Goal: Information Seeking & Learning: Check status

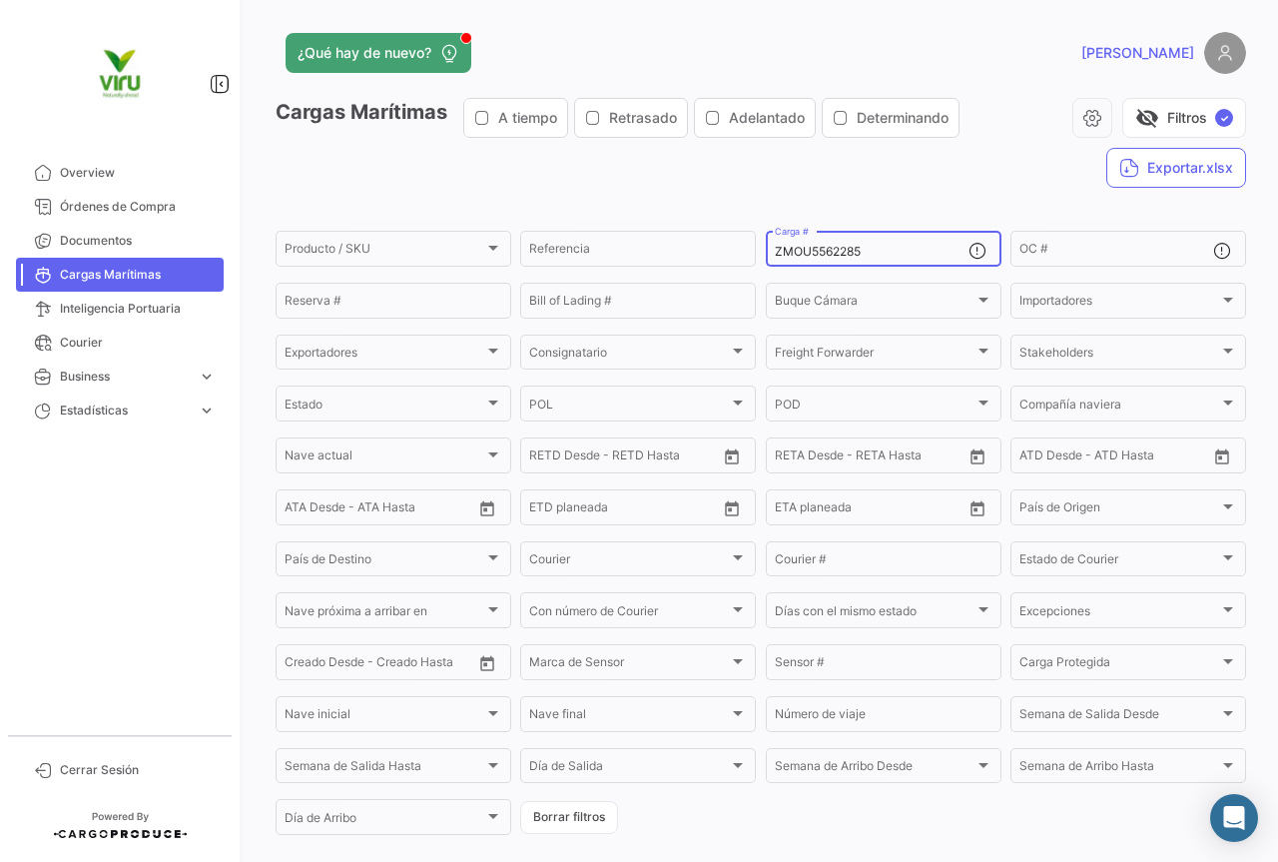
drag, startPoint x: 899, startPoint y: 250, endPoint x: 767, endPoint y: 252, distance: 131.8
click at [767, 252] on div "ZMOU5562285 Carga #" at bounding box center [884, 247] width 236 height 39
paste input "MSDU9754233"
type input "MSDU9754233"
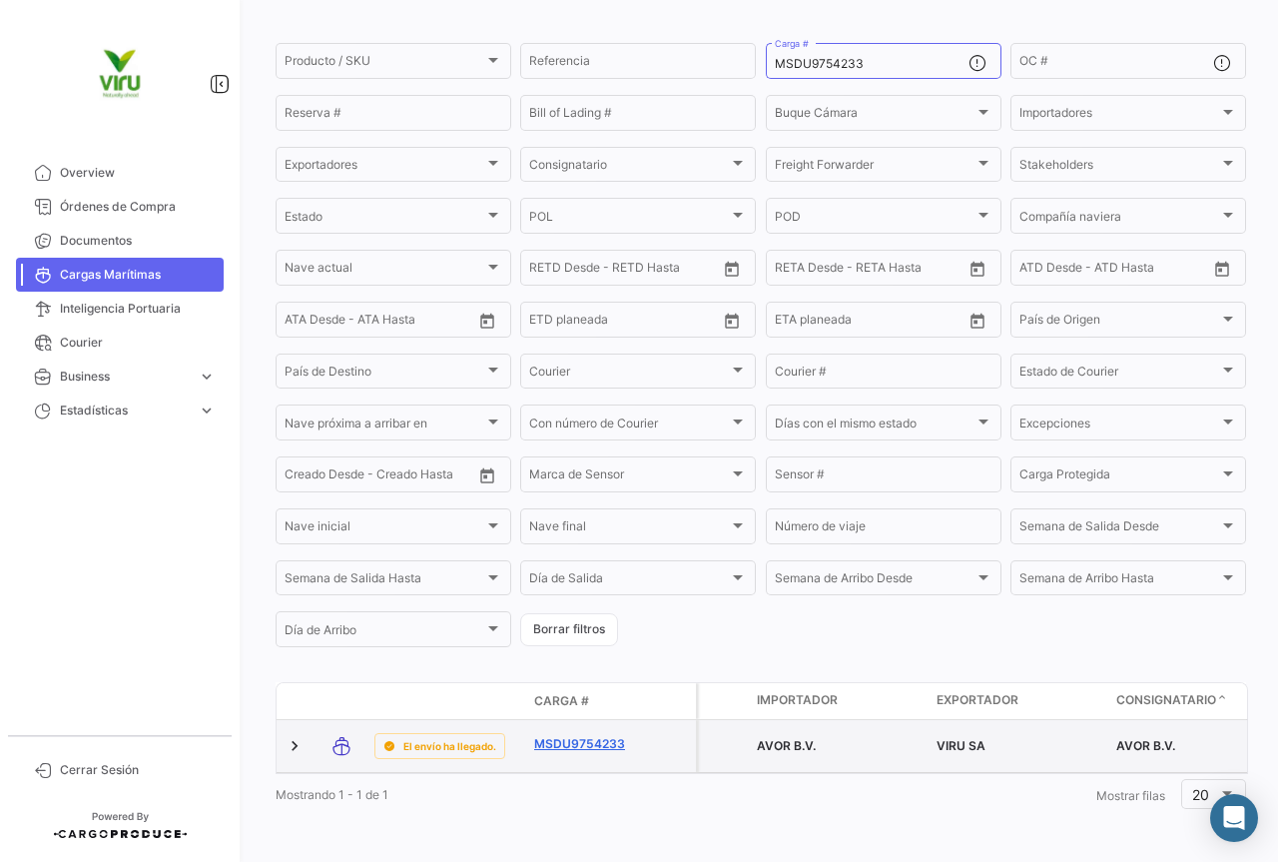
click at [608, 735] on link "MSDU9754233" at bounding box center [586, 744] width 104 height 18
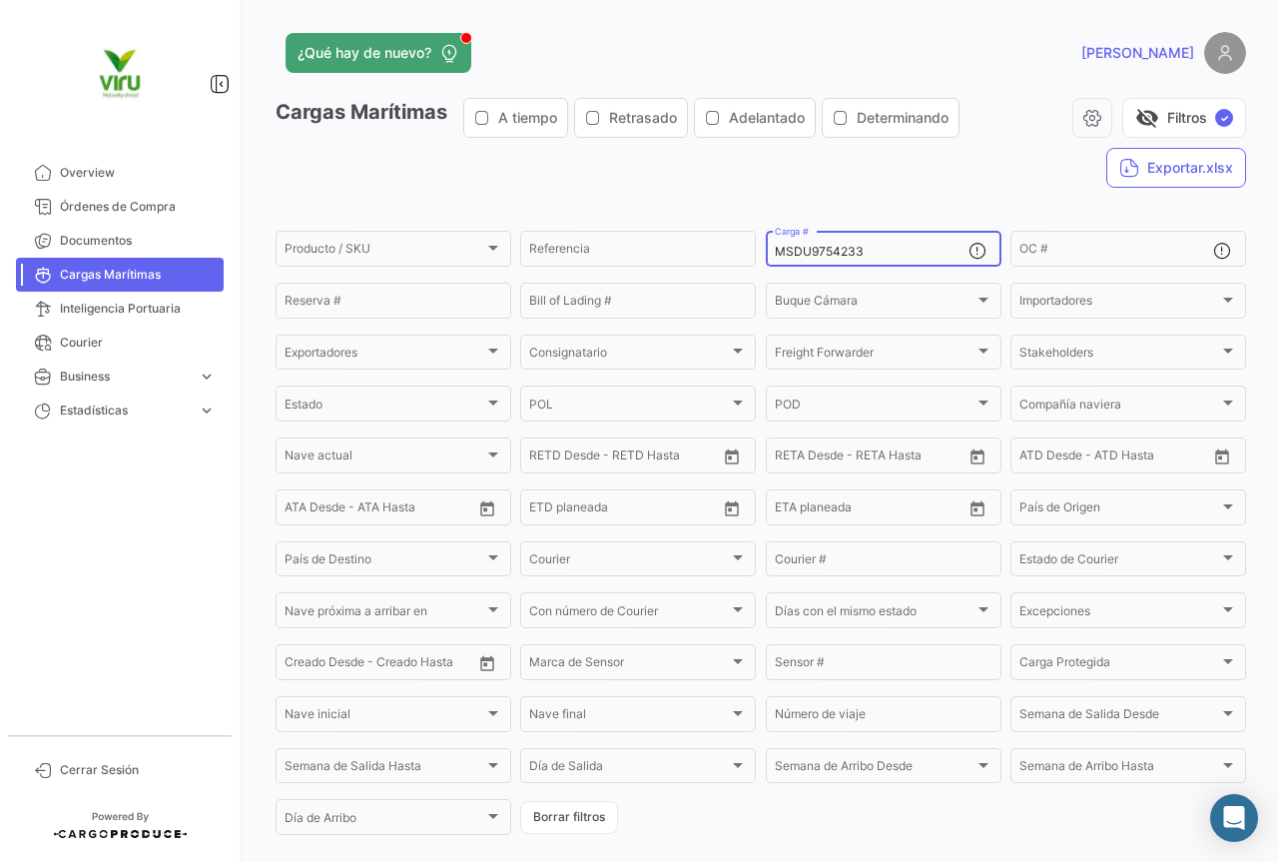
click at [873, 241] on div "MSDU9754233 Carga #" at bounding box center [872, 247] width 194 height 39
drag, startPoint x: 895, startPoint y: 247, endPoint x: 763, endPoint y: 252, distance: 131.9
click at [766, 252] on div "MSDU9754233 Carga #" at bounding box center [884, 247] width 236 height 39
paste input "CGMU7033734"
type input "CGMU7033734"
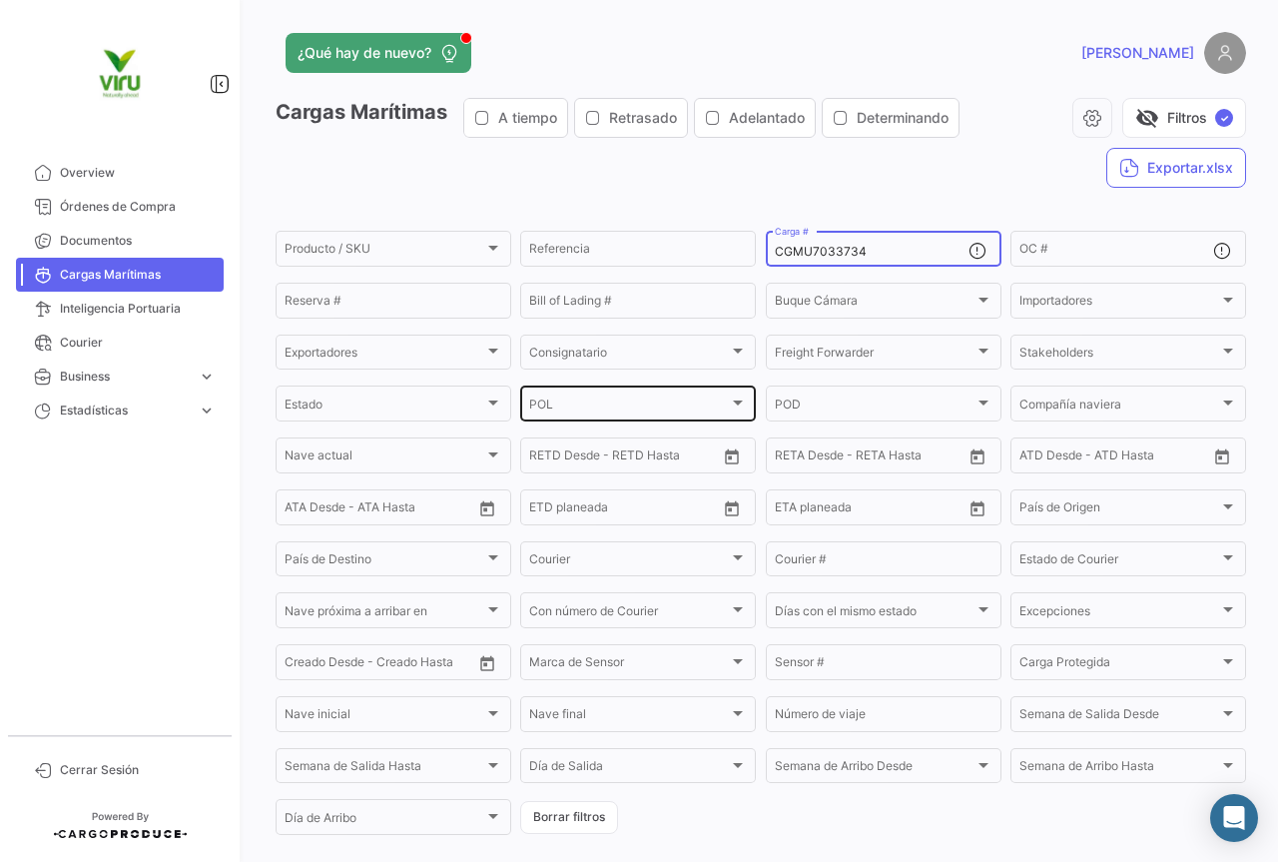
scroll to position [203, 0]
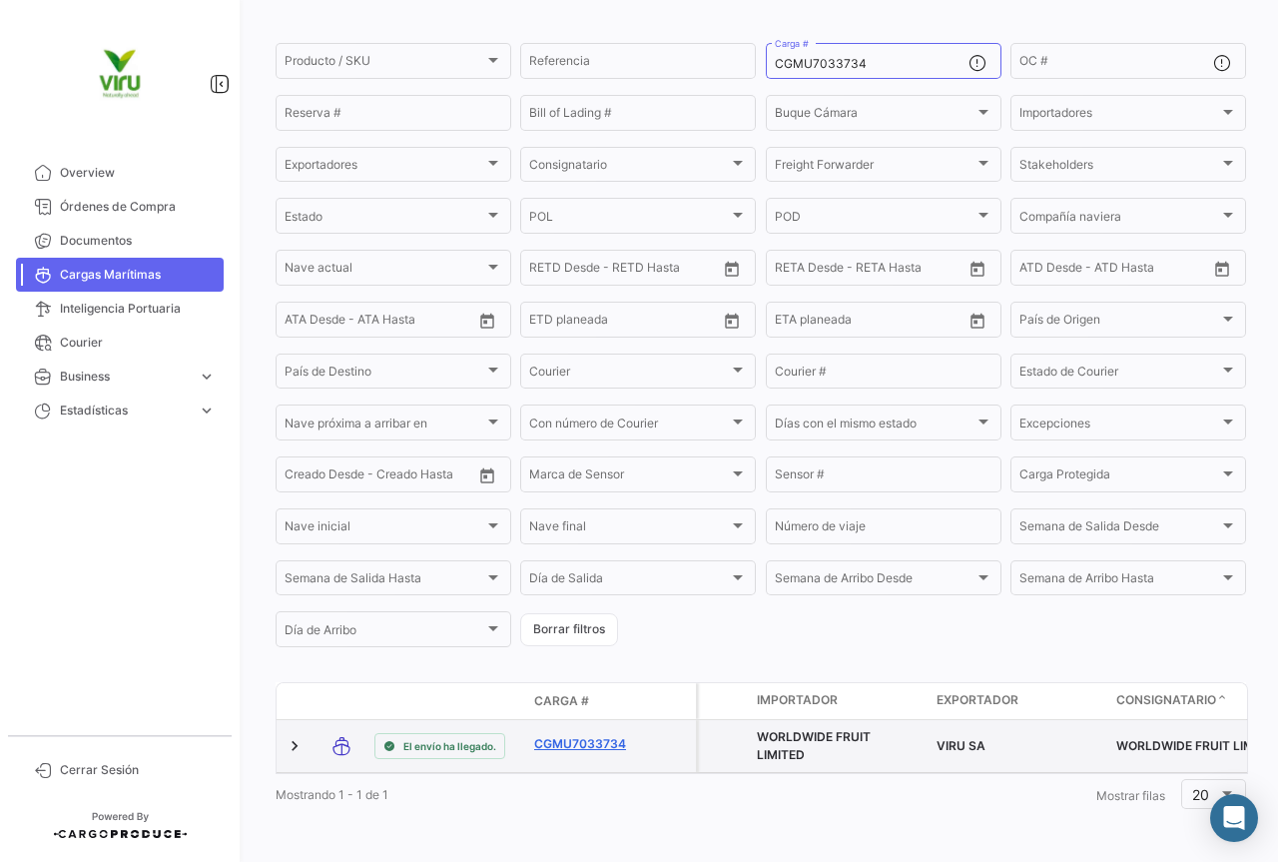
click at [596, 735] on link "CGMU7033734" at bounding box center [586, 744] width 104 height 18
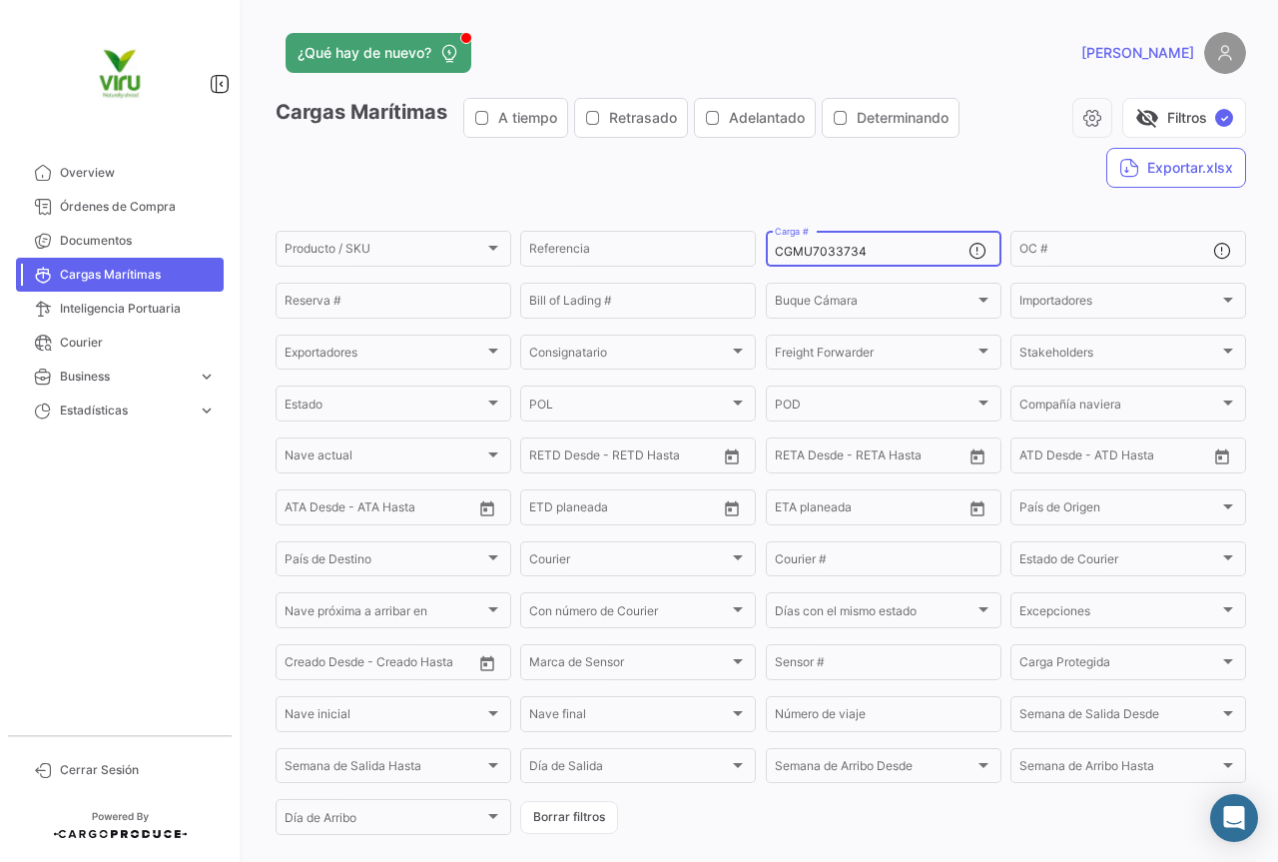
drag, startPoint x: 938, startPoint y: 252, endPoint x: 752, endPoint y: 259, distance: 185.9
click at [752, 259] on form "Producto / SKU Producto / SKU Referencia CGMU7033734 Carga # OC # Reserva # Bil…" at bounding box center [761, 533] width 971 height 610
paste input "6914541"
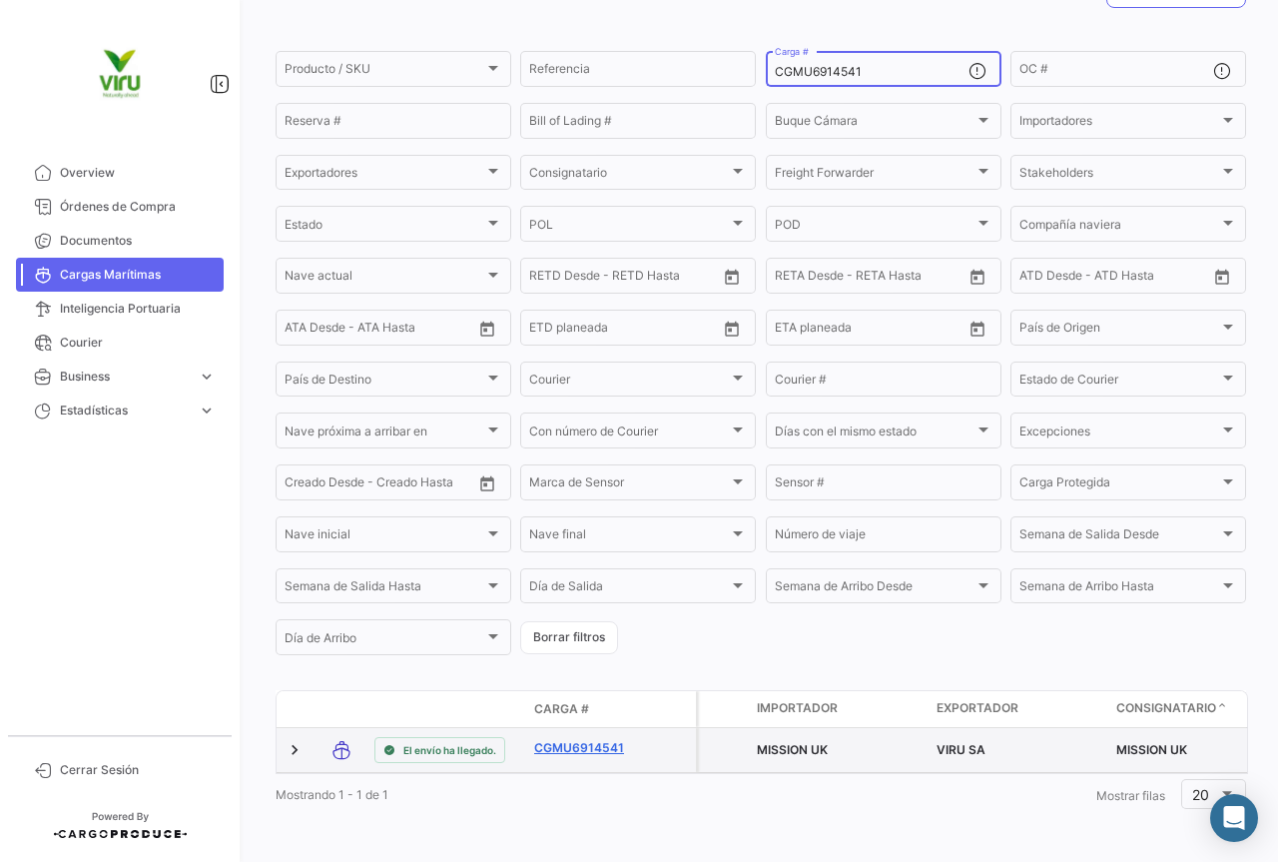
type input "CGMU6914541"
click at [582, 739] on link "CGMU6914541" at bounding box center [586, 748] width 104 height 18
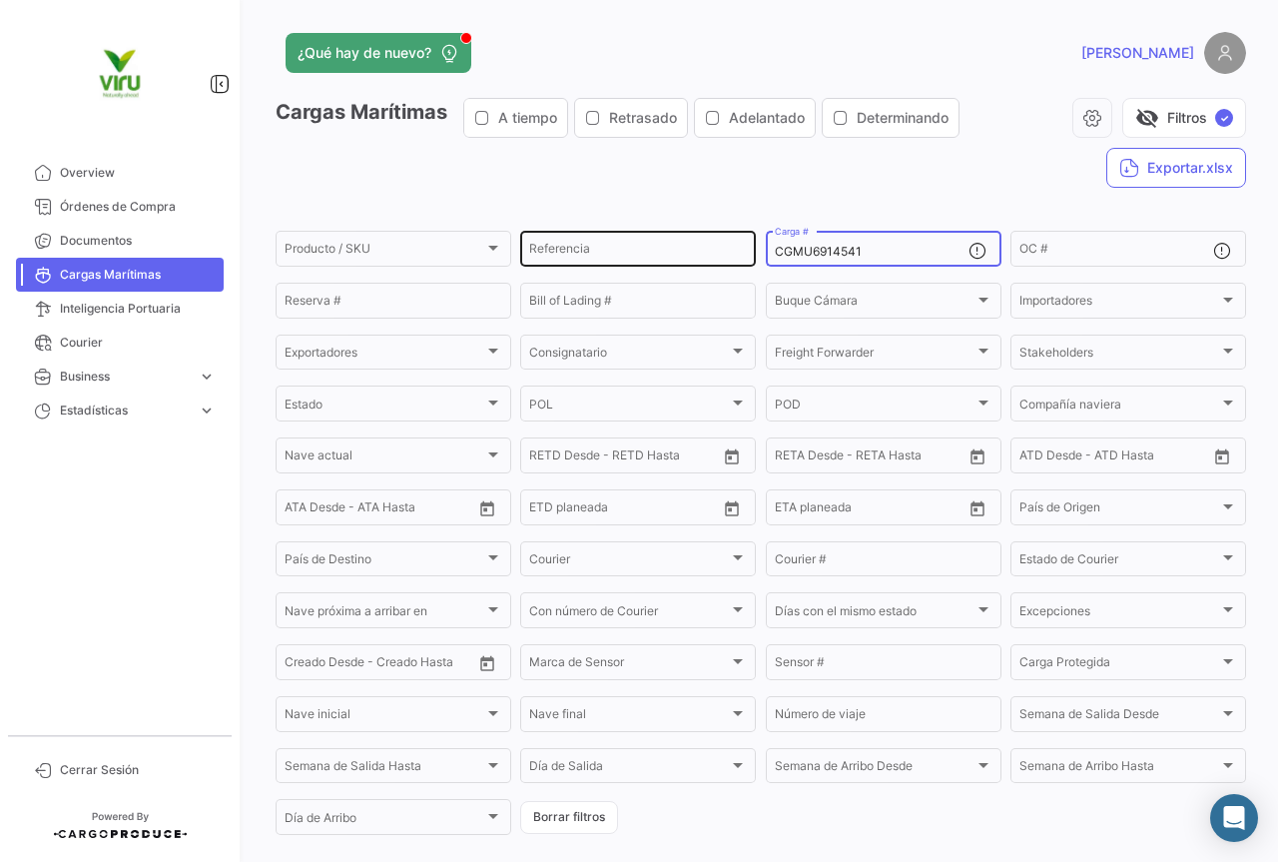
drag, startPoint x: 882, startPoint y: 249, endPoint x: 751, endPoint y: 249, distance: 130.8
click at [0, 0] on div "Producto / SKU Producto / SKU Referencia CGMU6914541 Carga # OC # Reserva # Bil…" at bounding box center [0, 0] width 0 height 0
paste input "90264"
type input "CGMU6990264"
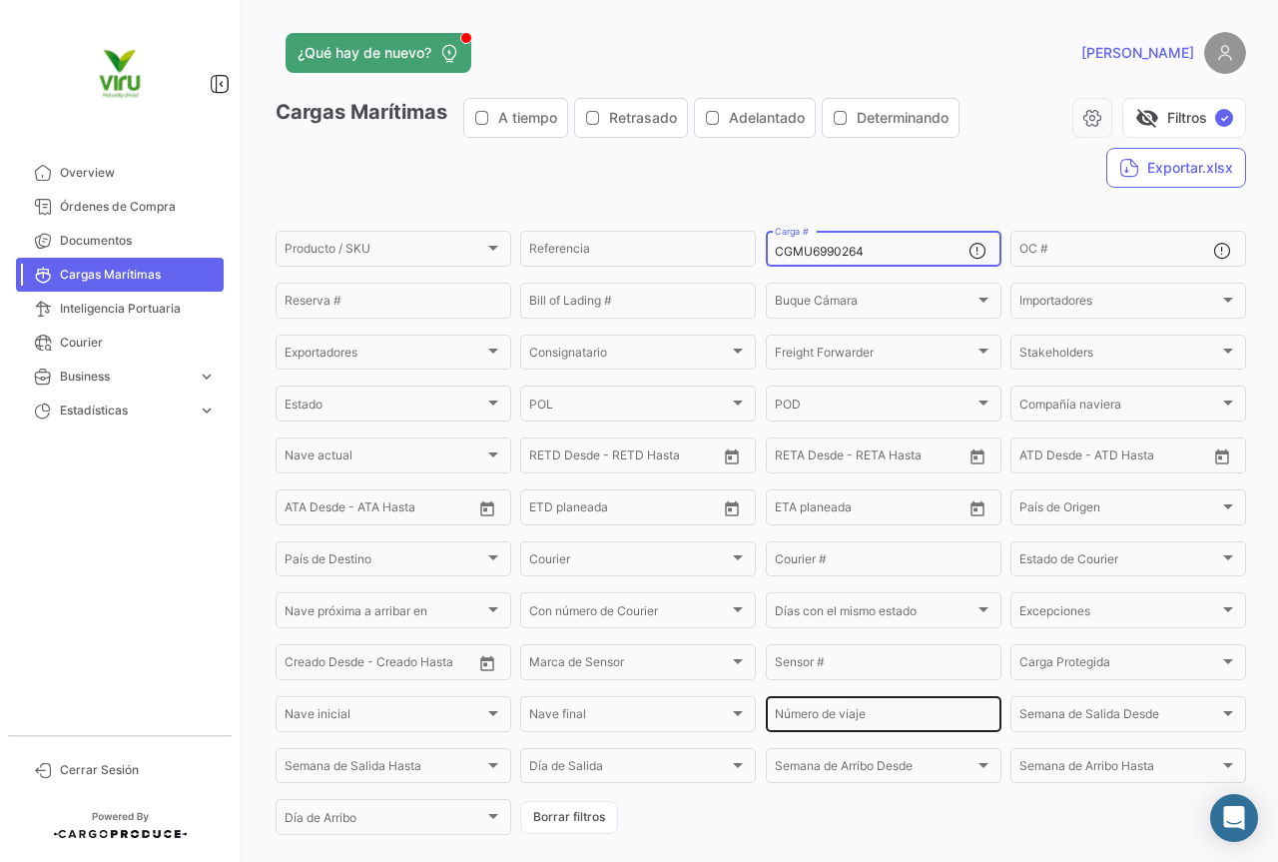
scroll to position [203, 0]
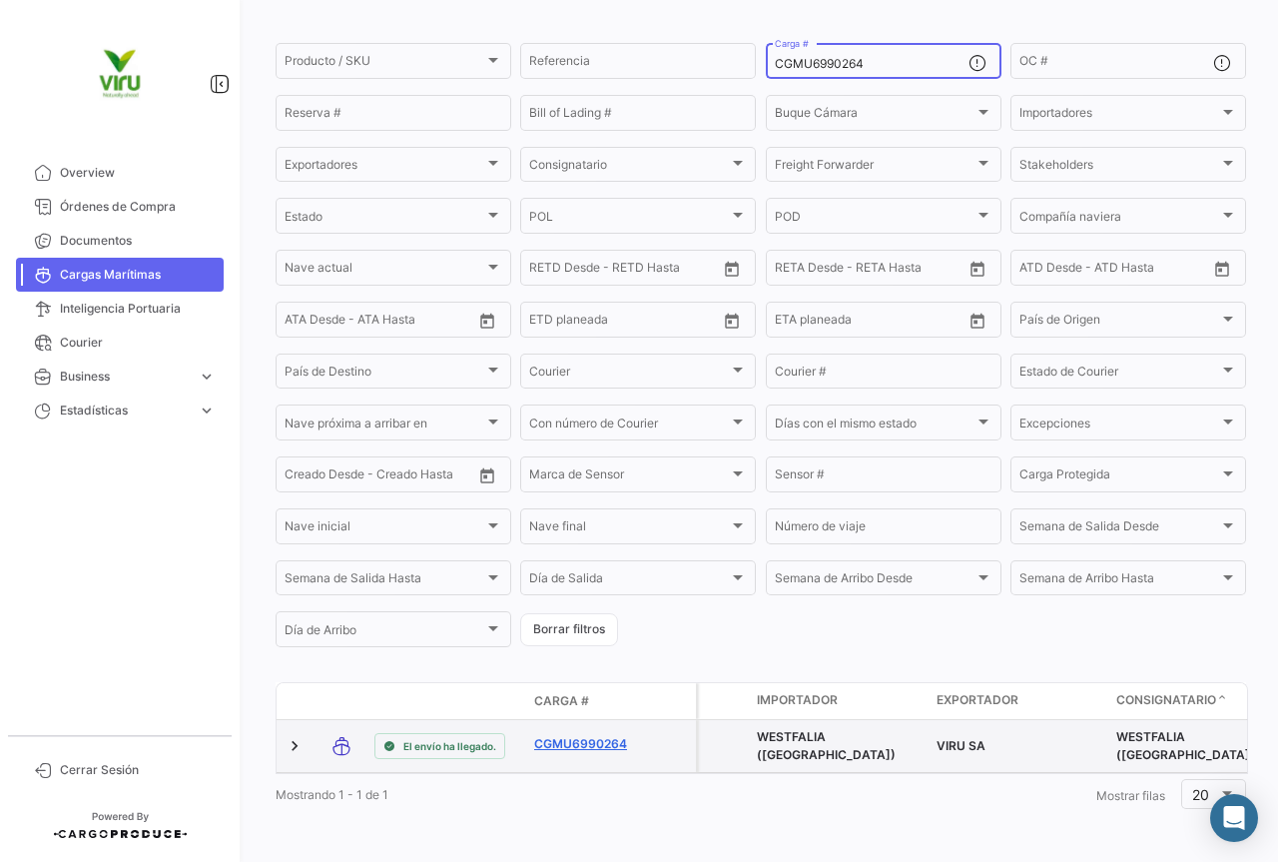
click at [606, 735] on link "CGMU6990264" at bounding box center [586, 744] width 104 height 18
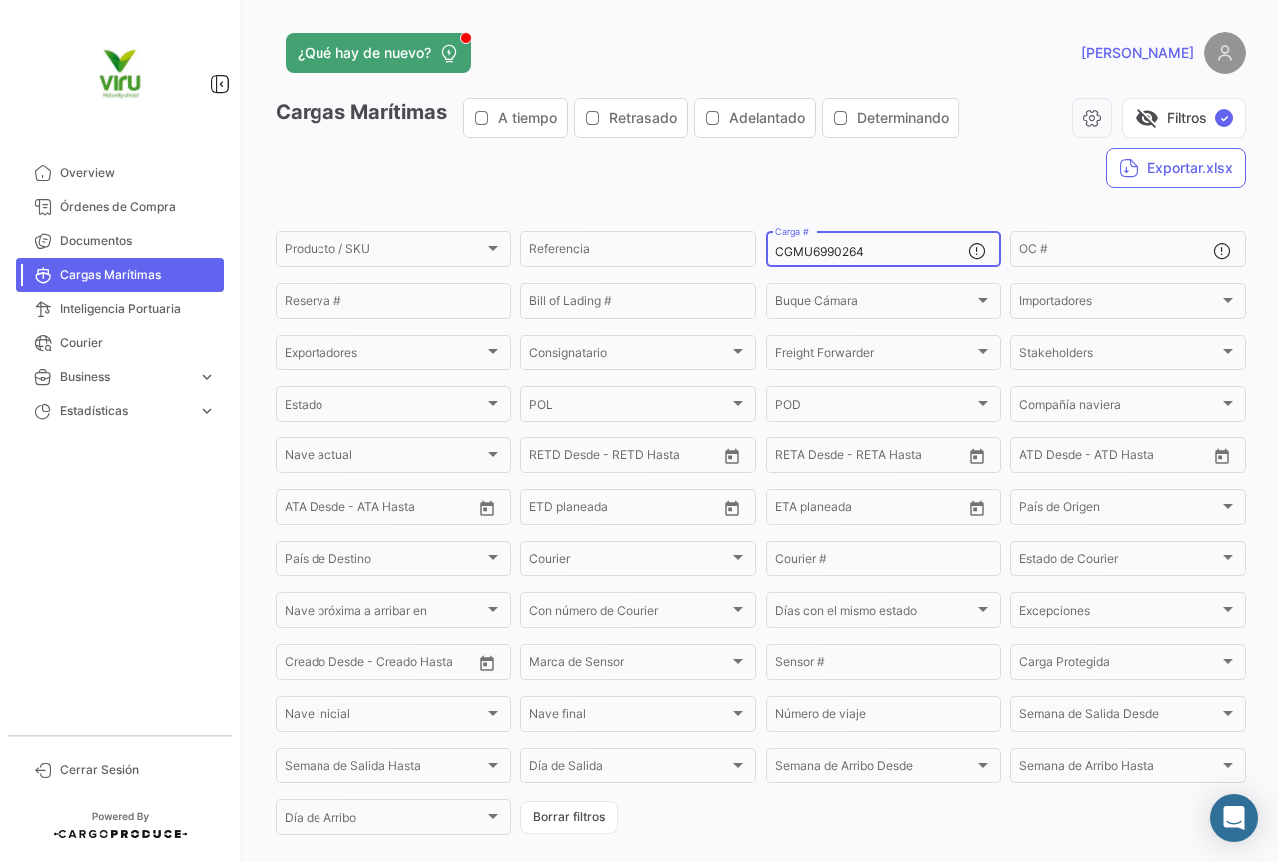
drag, startPoint x: 875, startPoint y: 247, endPoint x: 763, endPoint y: 250, distance: 111.9
click at [766, 250] on div "CGMU6990264 Carga #" at bounding box center [884, 247] width 236 height 39
paste input "63227"
type input "CGMU6963227"
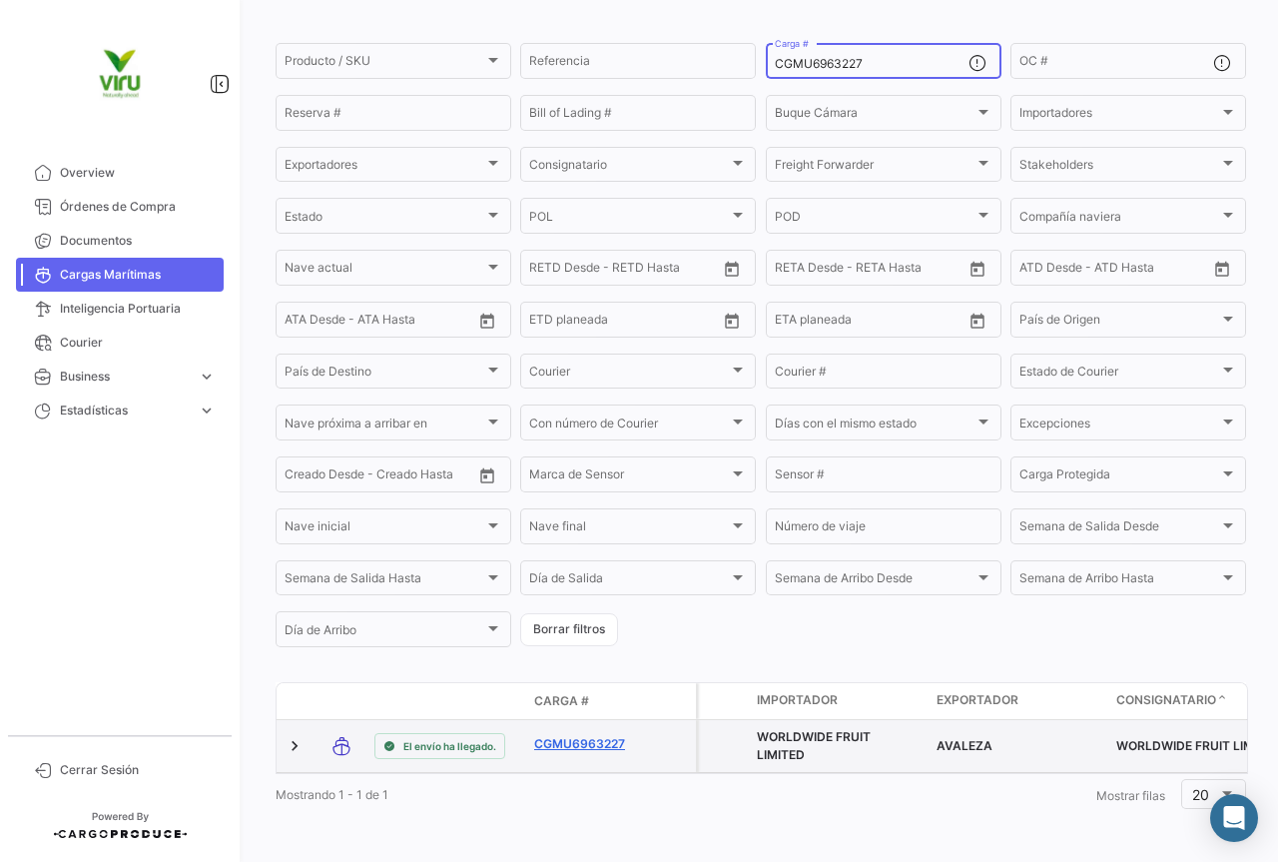
click at [580, 735] on link "CGMU6963227" at bounding box center [586, 744] width 104 height 18
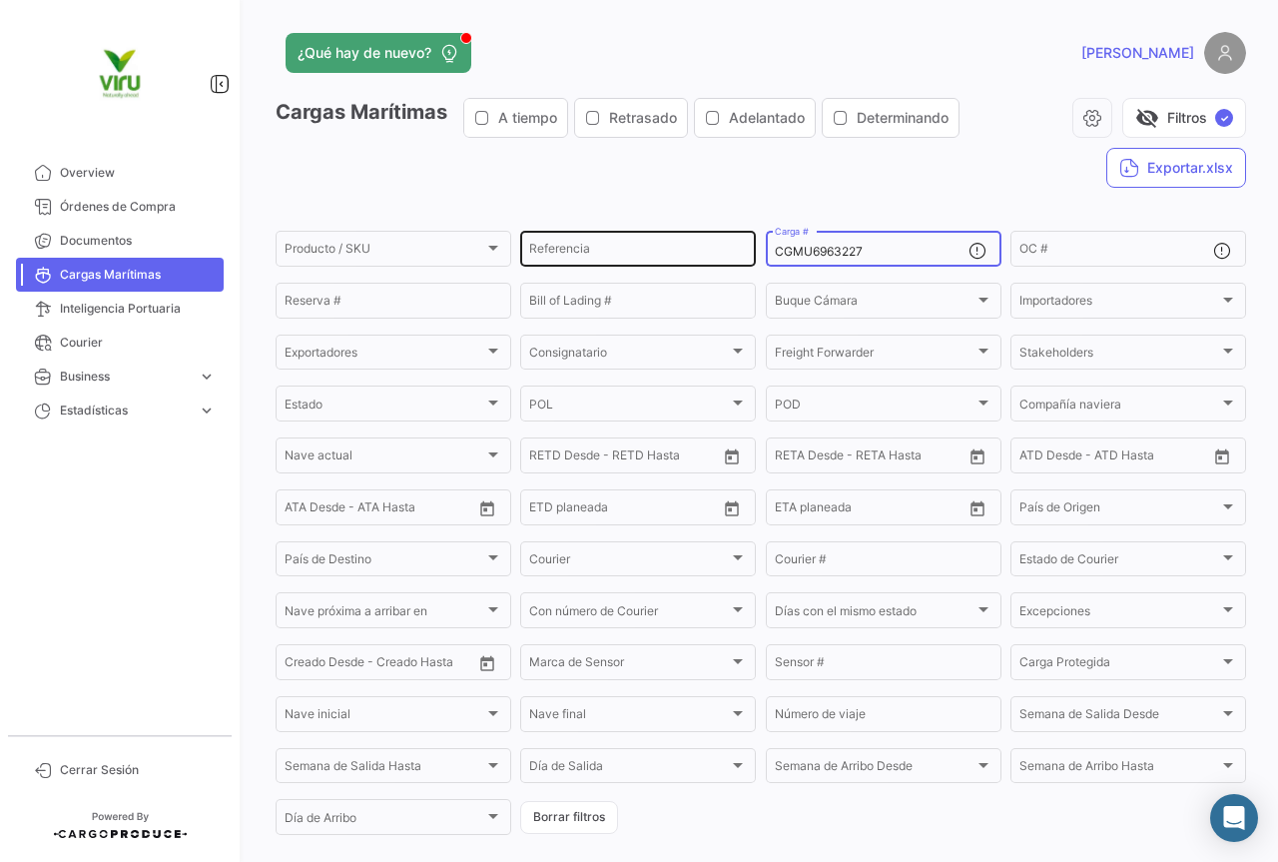
drag, startPoint x: 892, startPoint y: 252, endPoint x: 727, endPoint y: 251, distance: 164.8
click at [0, 0] on div "Producto / SKU Producto / SKU Referencia CGMU6963227 Carga # OC # Reserva # Bil…" at bounding box center [0, 0] width 0 height 0
paste input "MEDU9734163"
type input "MEDU9734163"
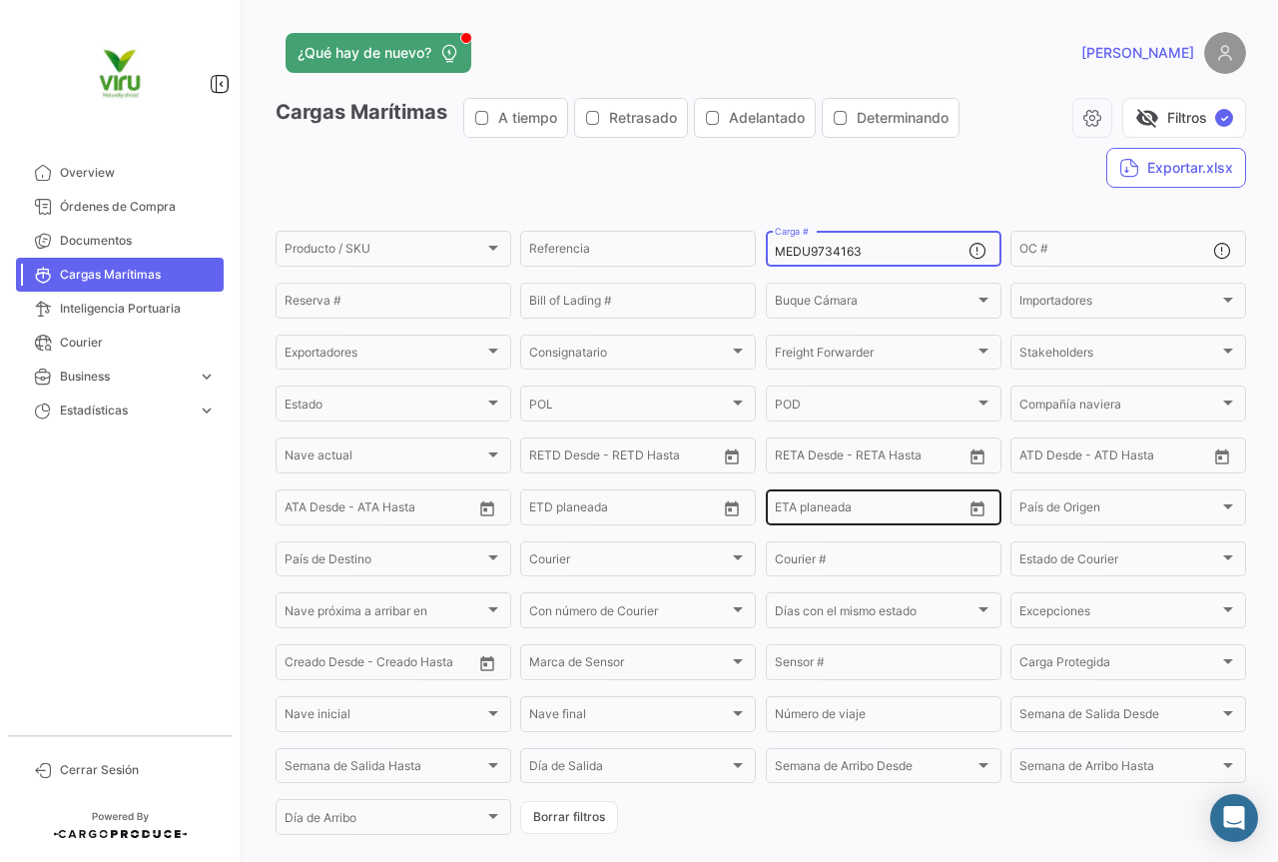
scroll to position [200, 0]
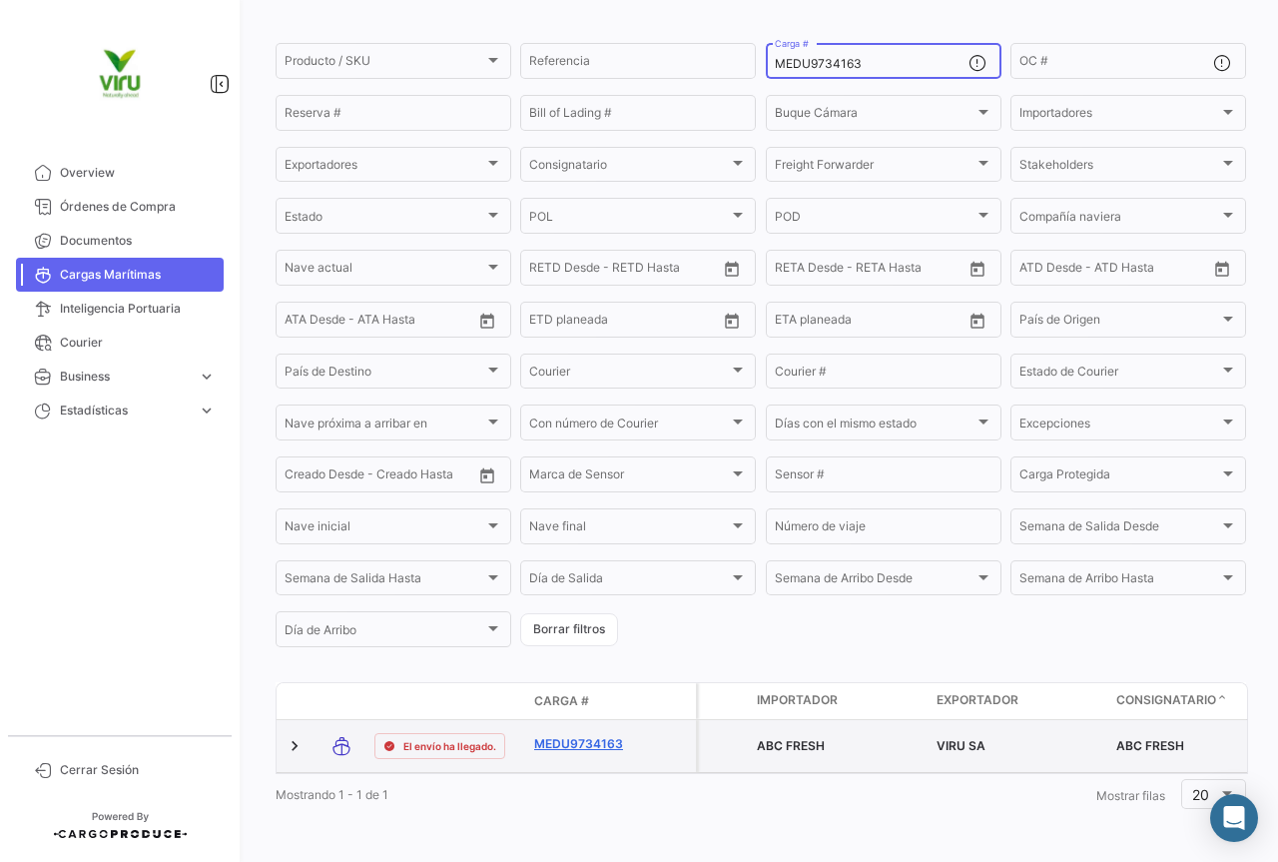
click at [572, 735] on link "MEDU9734163" at bounding box center [586, 744] width 104 height 18
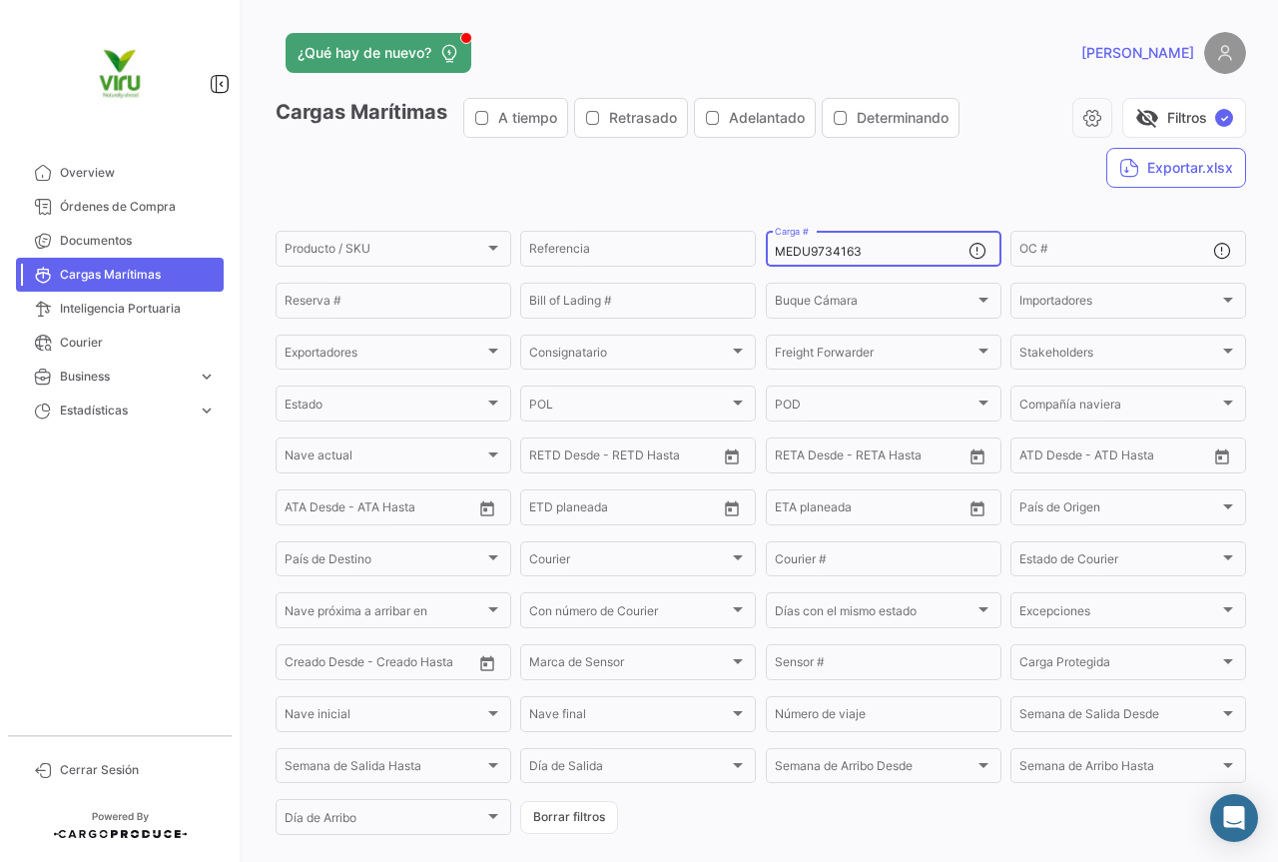
drag, startPoint x: 912, startPoint y: 256, endPoint x: 759, endPoint y: 255, distance: 152.8
click at [759, 255] on form "Producto / SKU Producto / SKU Referencia MEDU9734163 Carga # OC # Reserva # Bil…" at bounding box center [761, 533] width 971 height 610
paste input "SDU9745484"
type input "MSDU9745484"
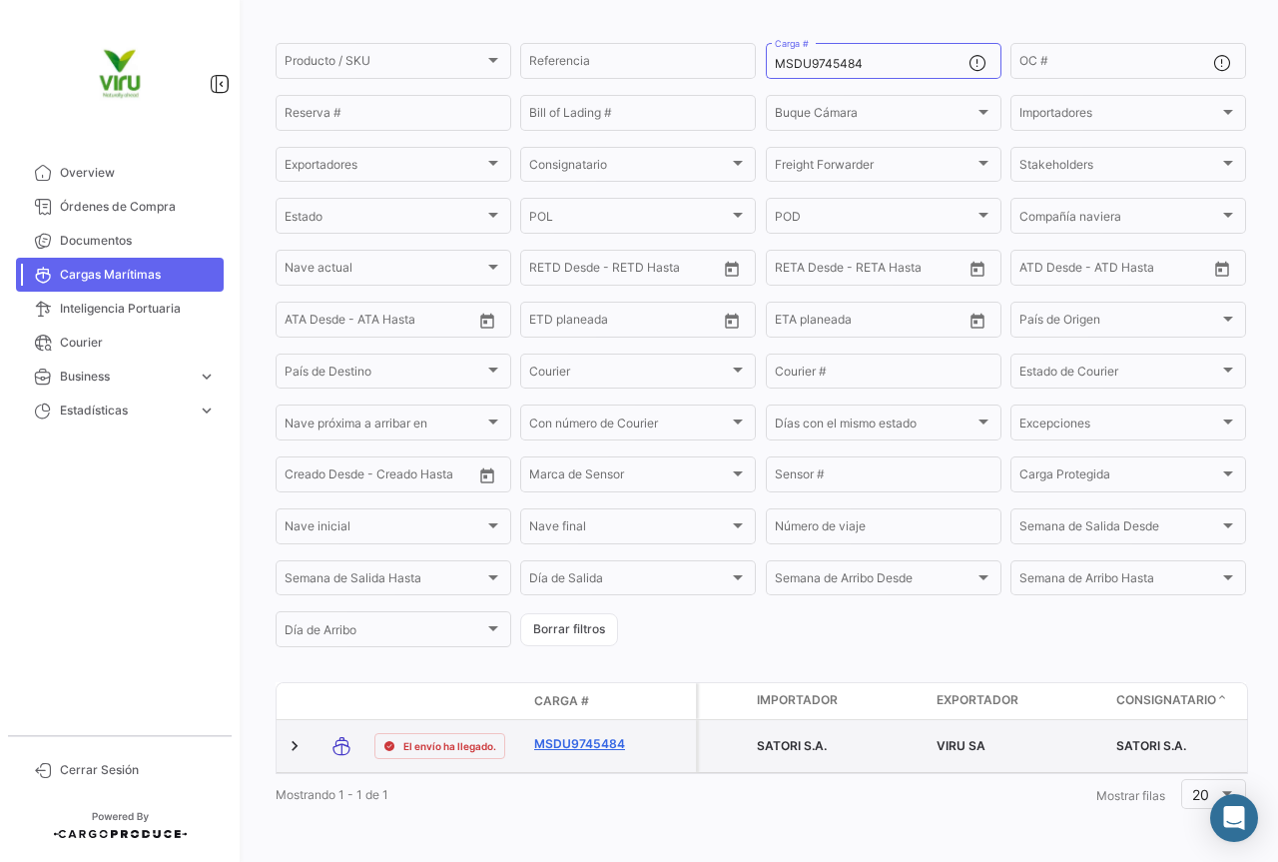
click at [601, 735] on link "MSDU9745484" at bounding box center [586, 744] width 104 height 18
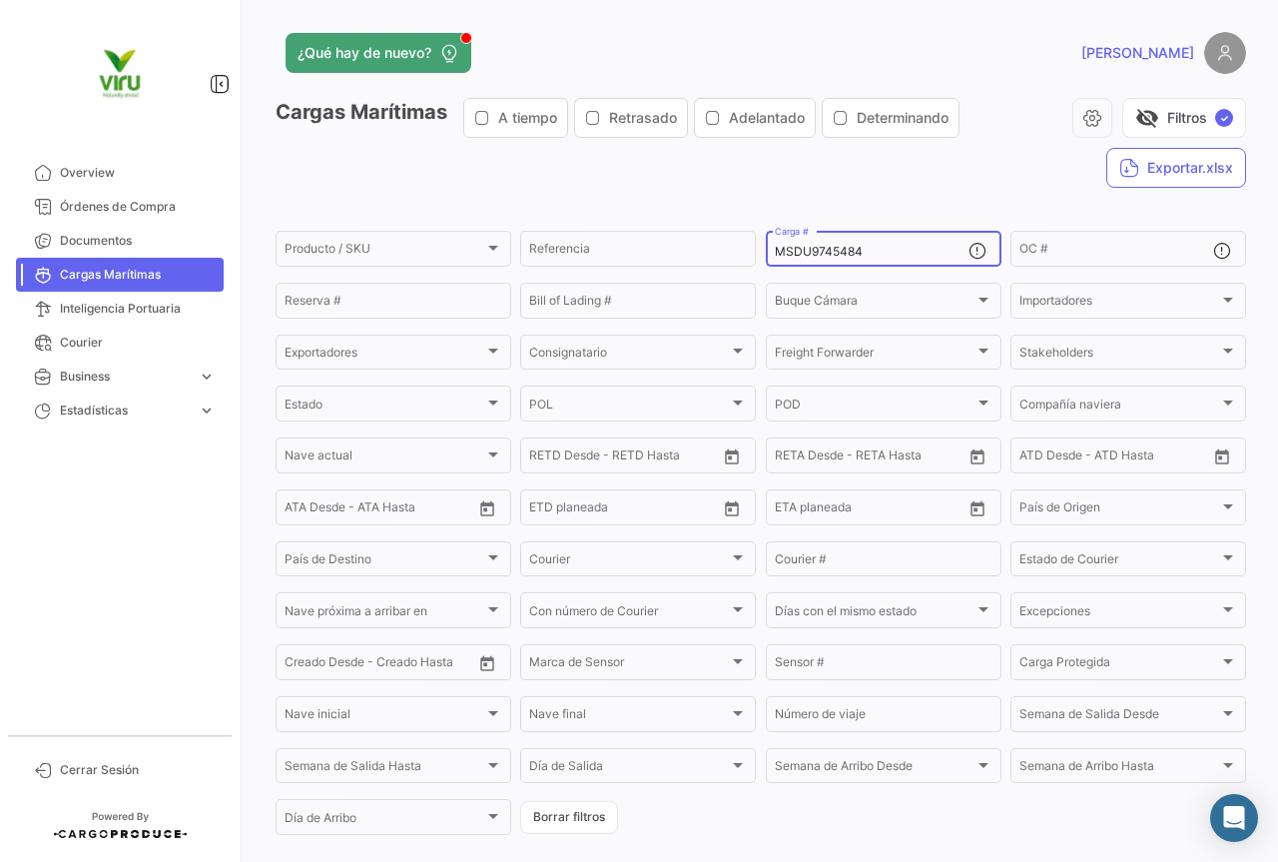
drag, startPoint x: 877, startPoint y: 252, endPoint x: 759, endPoint y: 252, distance: 117.8
click at [759, 252] on form "Producto / SKU Producto / SKU Referencia MSDU9745484 Carga # OC # Reserva # Bil…" at bounding box center [761, 533] width 971 height 610
paste input "28039"
type input "MSDU9728039"
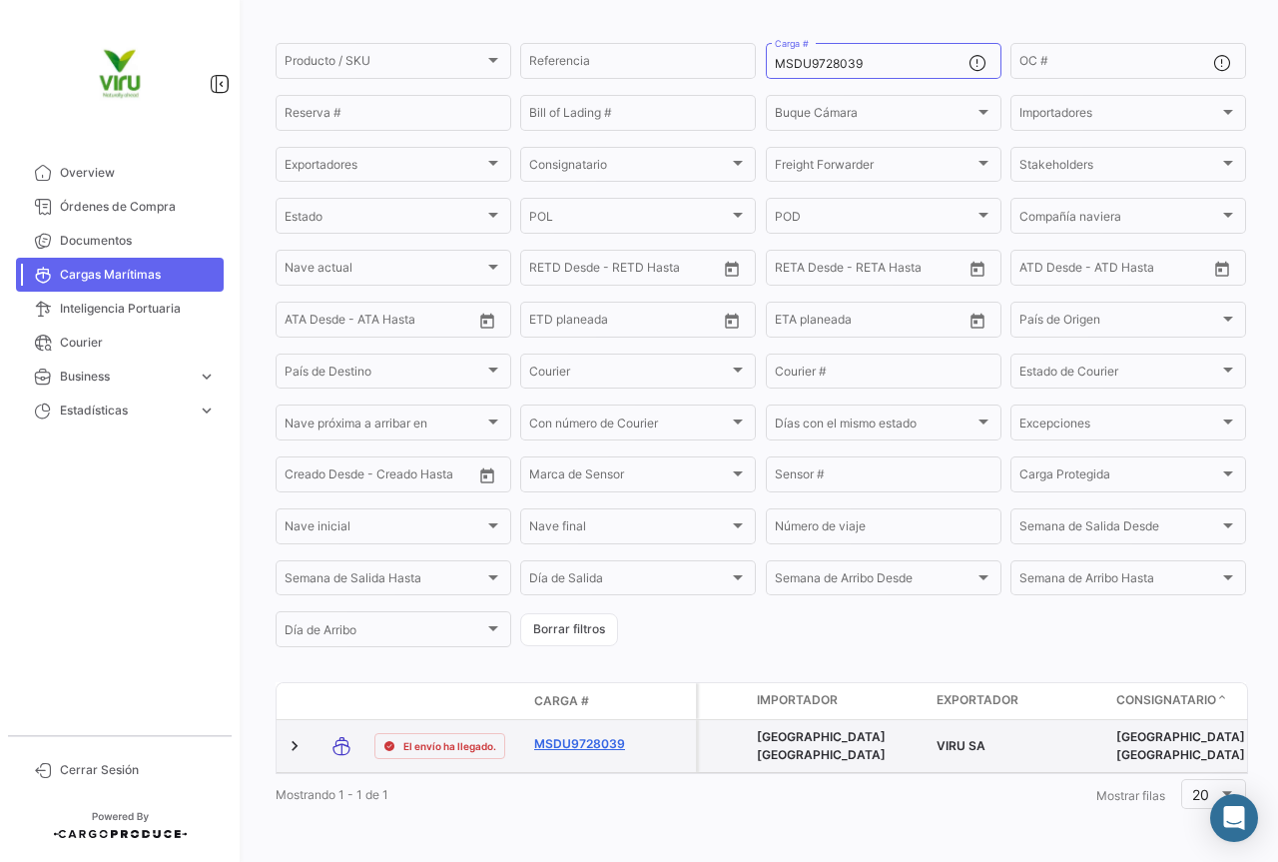
click at [609, 735] on link "MSDU9728039" at bounding box center [586, 744] width 104 height 18
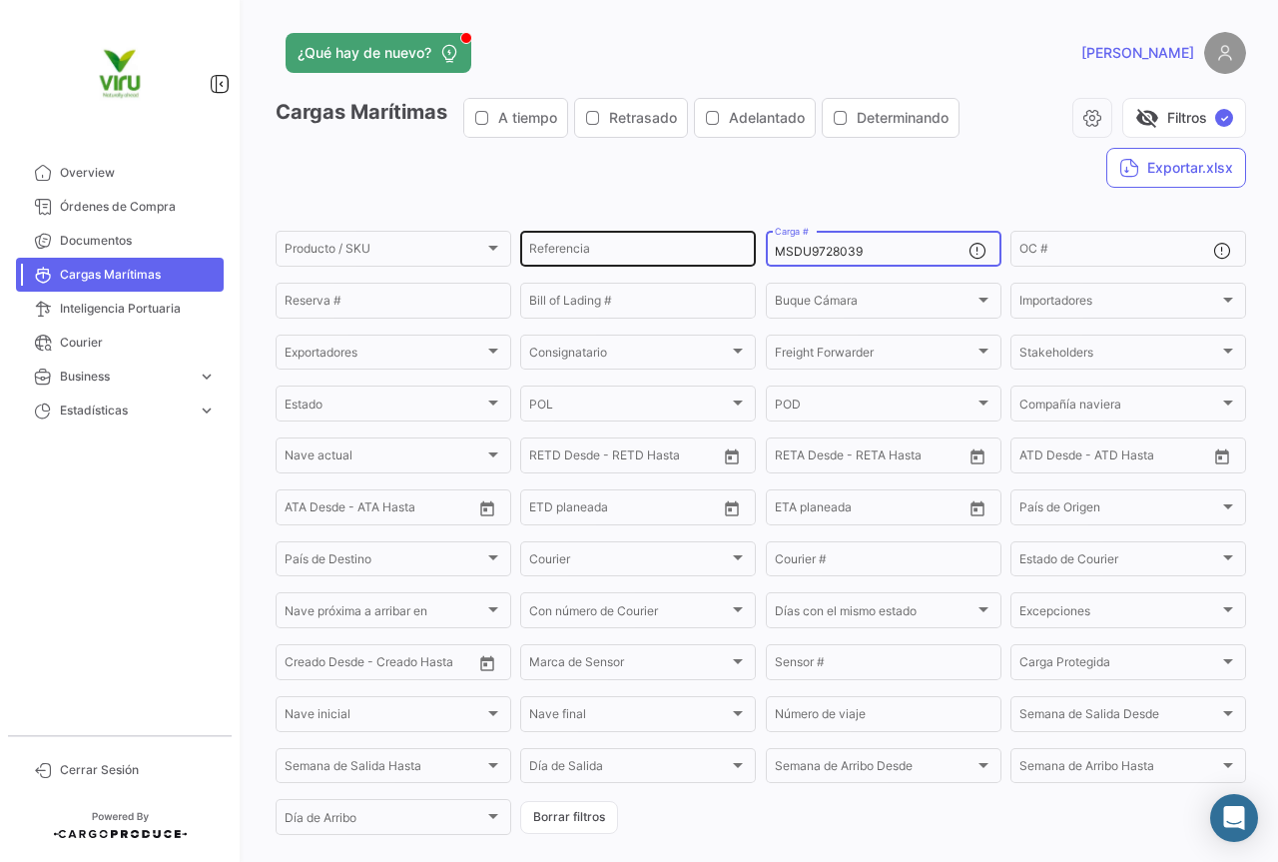
drag, startPoint x: 882, startPoint y: 246, endPoint x: 731, endPoint y: 246, distance: 150.8
click at [0, 0] on div "Producto / SKU Producto / SKU Referencia MSDU9728039 Carga # OC # Reserva # Bil…" at bounding box center [0, 0] width 0 height 0
paste input "42058"
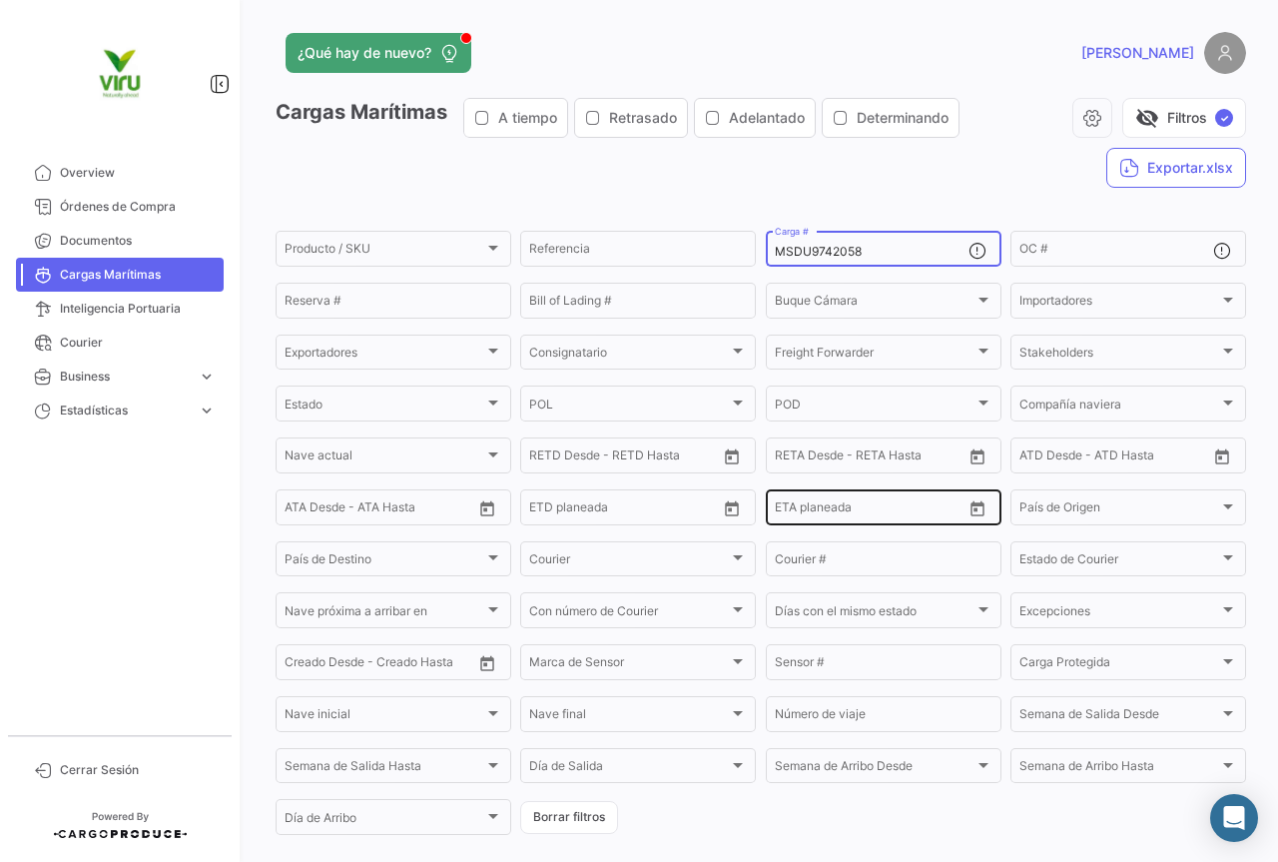
scroll to position [200, 0]
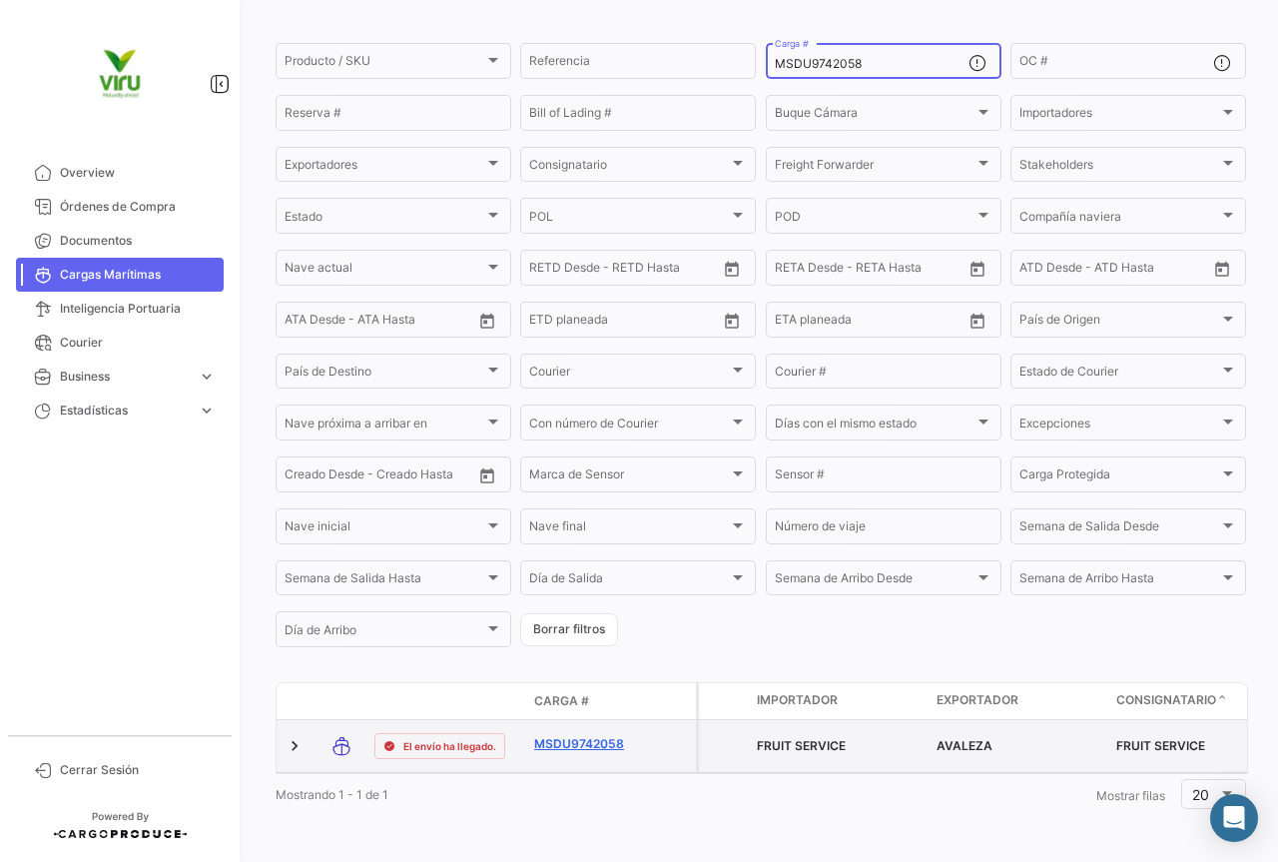
type input "MSDU9742058"
click at [583, 735] on link "MSDU9742058" at bounding box center [586, 744] width 104 height 18
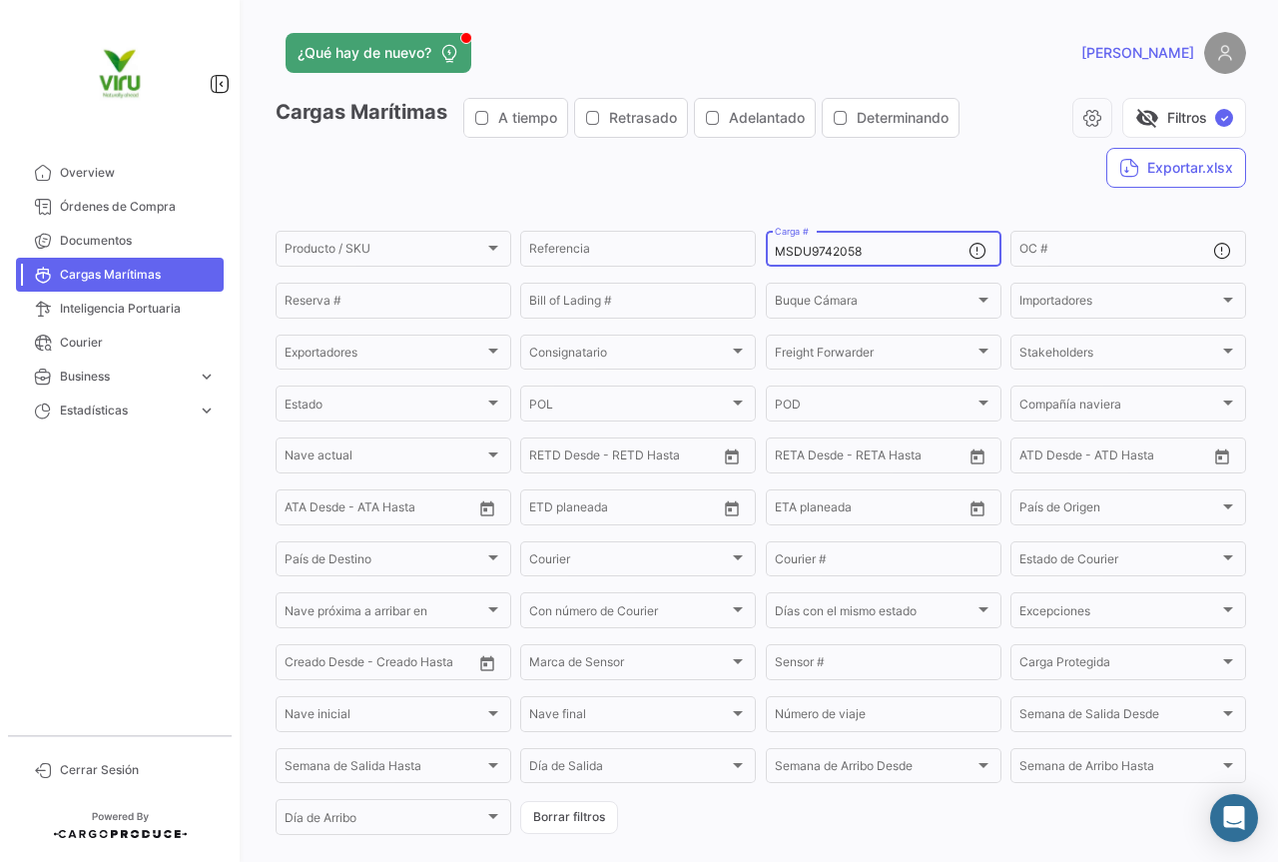
drag, startPoint x: 915, startPoint y: 250, endPoint x: 772, endPoint y: 246, distance: 142.9
click at [775, 246] on input "MSDU9742058" at bounding box center [872, 252] width 194 height 14
paste input "EDU9785670"
type input "MEDU9785670"
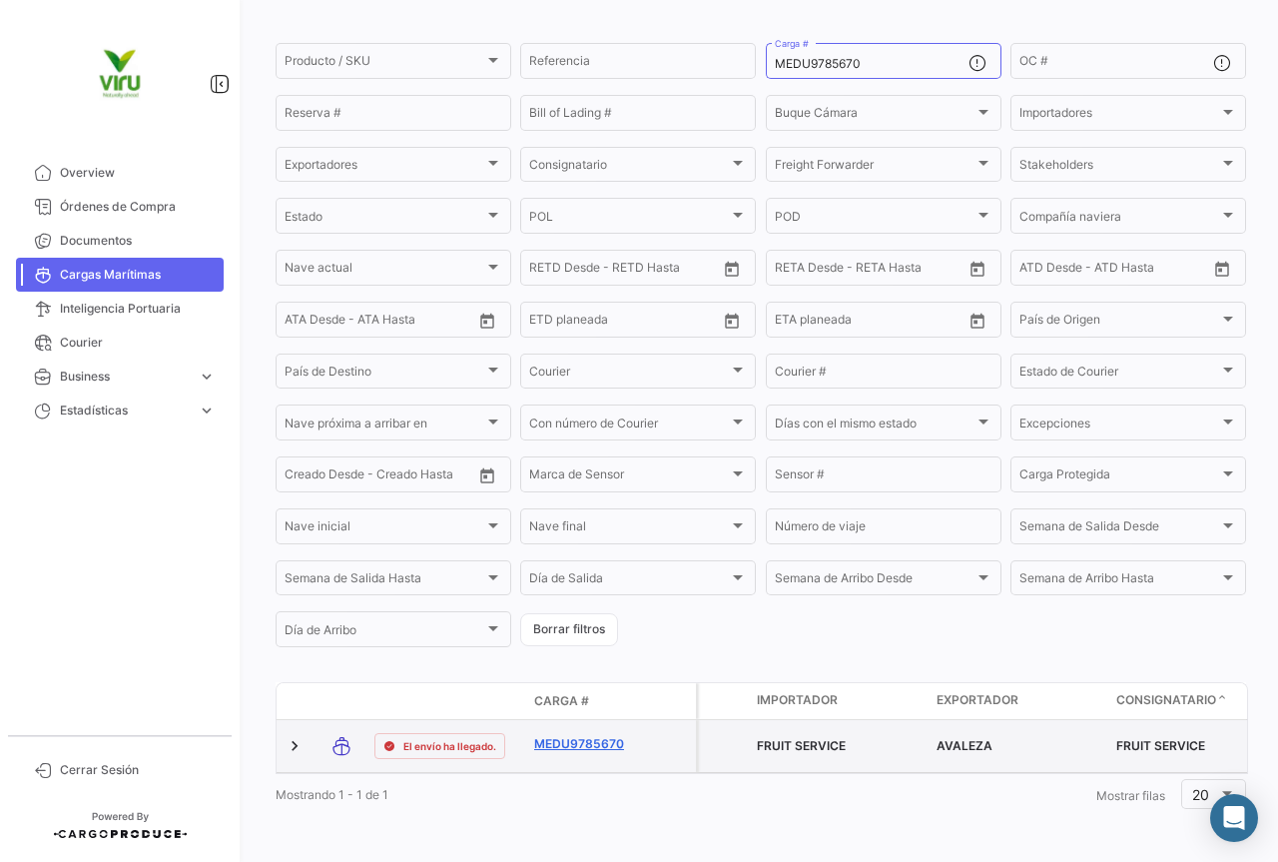
click at [611, 735] on link "MEDU9785670" at bounding box center [586, 744] width 104 height 18
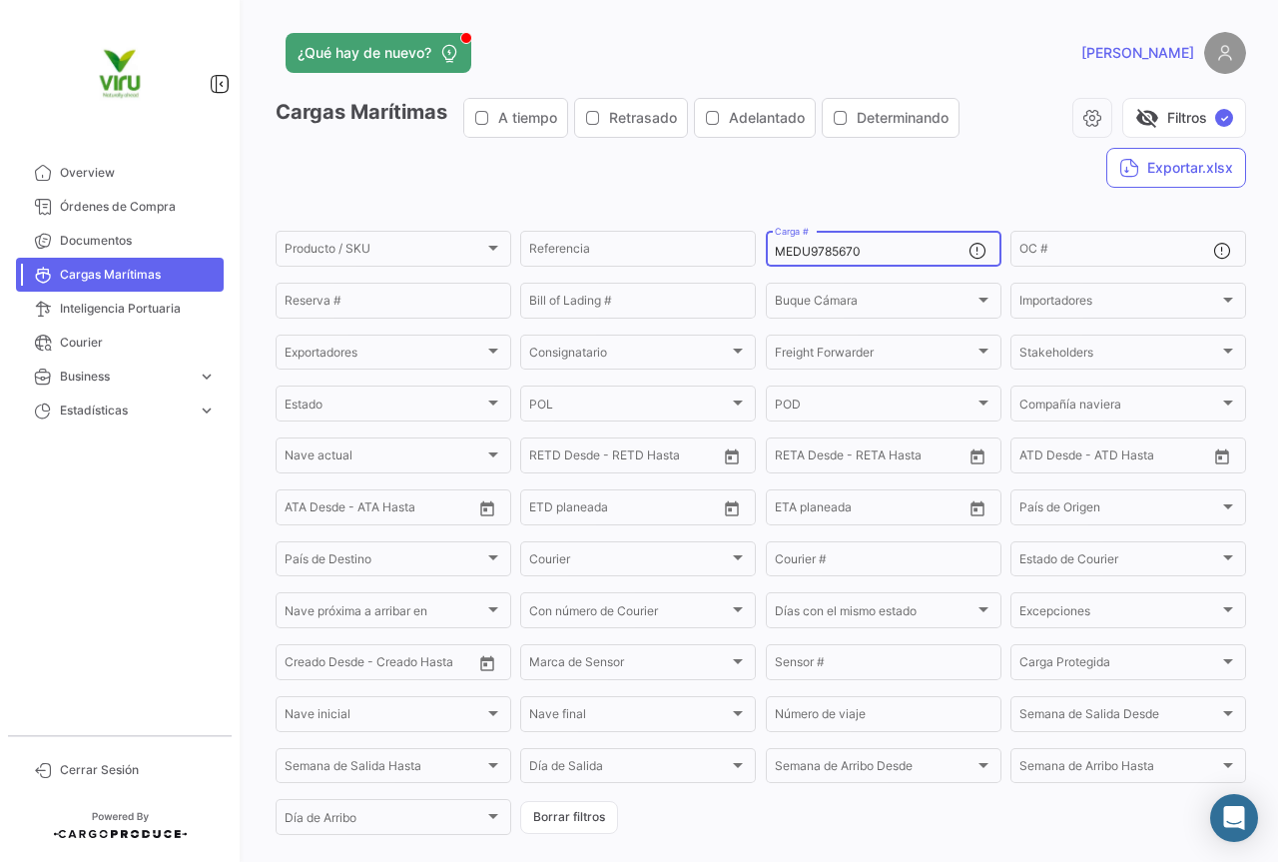
drag, startPoint x: 893, startPoint y: 253, endPoint x: 765, endPoint y: 257, distance: 127.9
click at [766, 257] on div "MEDU9785670 Carga #" at bounding box center [884, 247] width 236 height 39
paste input "03861"
type input "MEDU9703861"
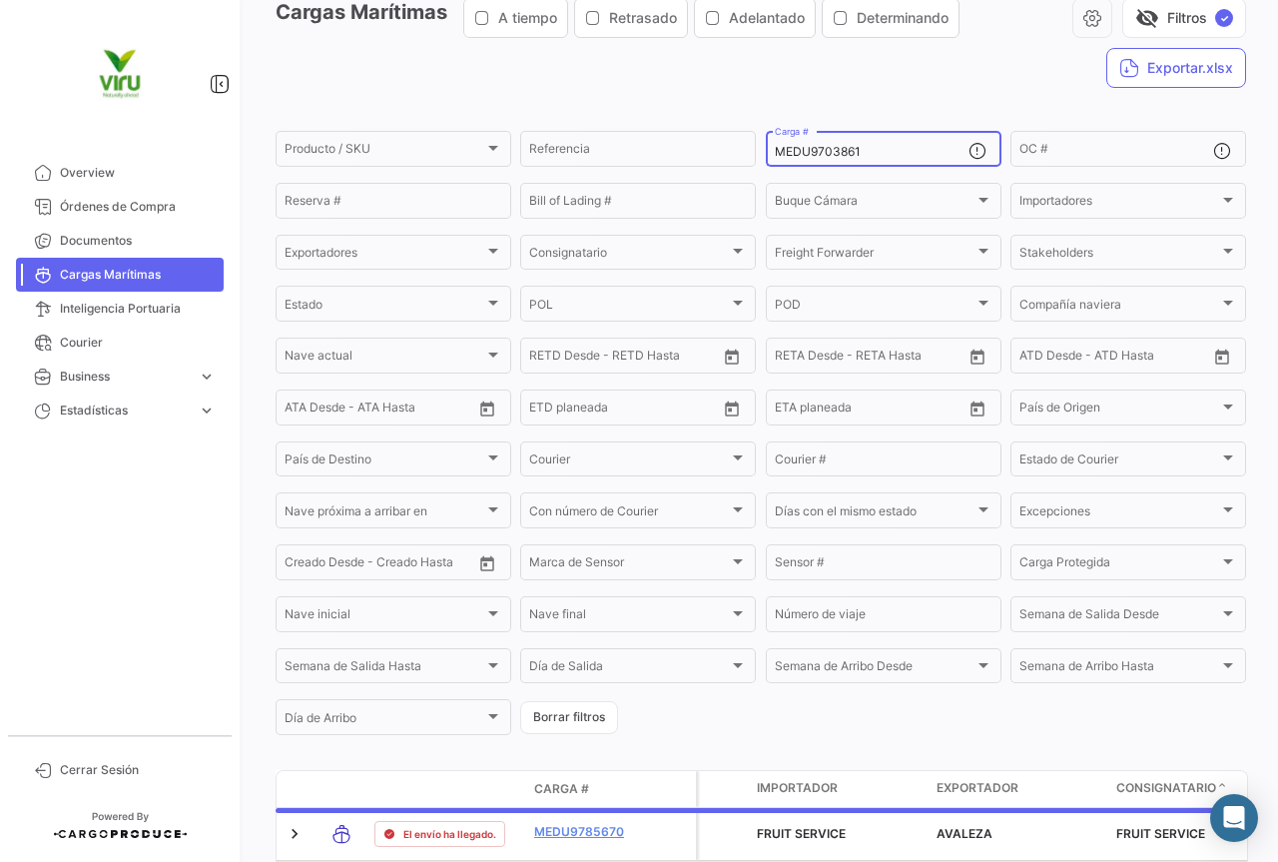
scroll to position [203, 0]
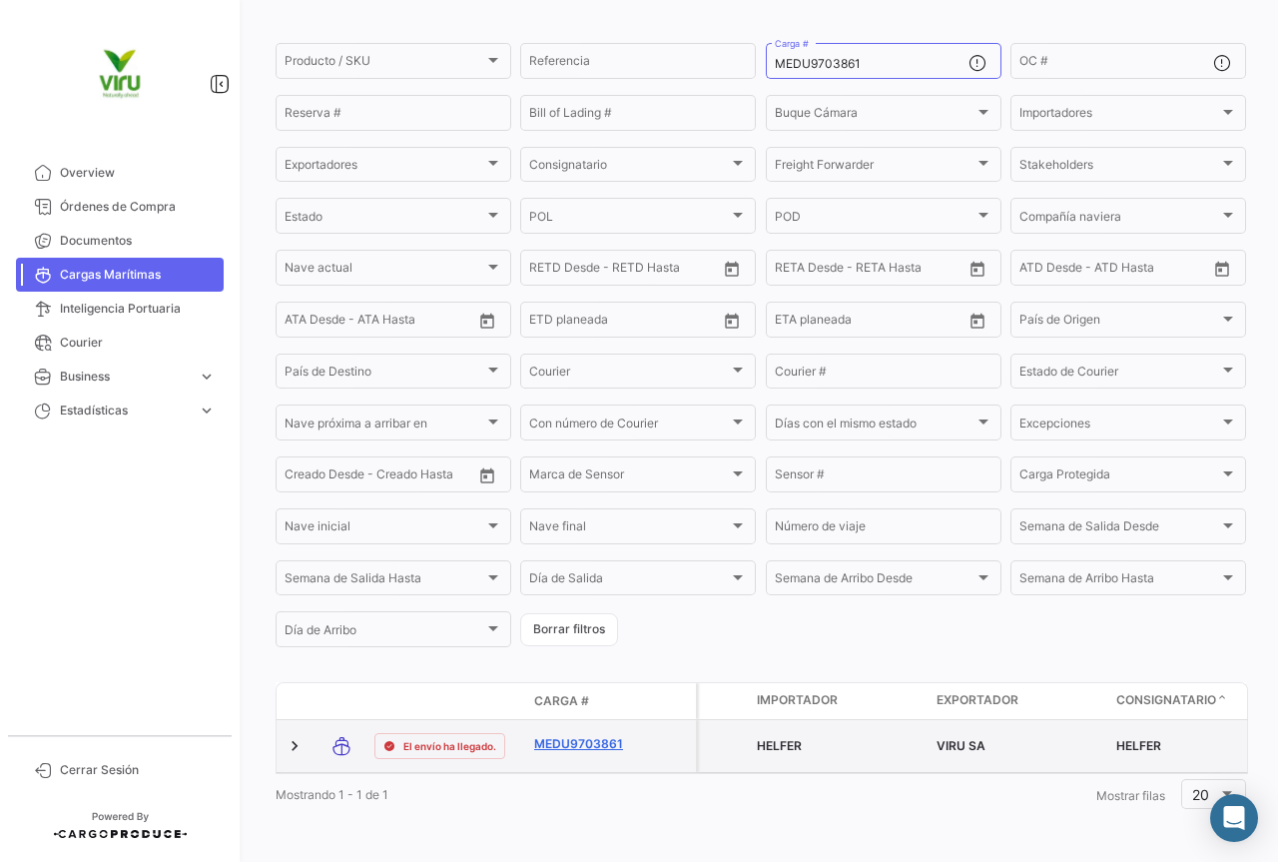
click at [567, 735] on link "MEDU9703861" at bounding box center [586, 744] width 104 height 18
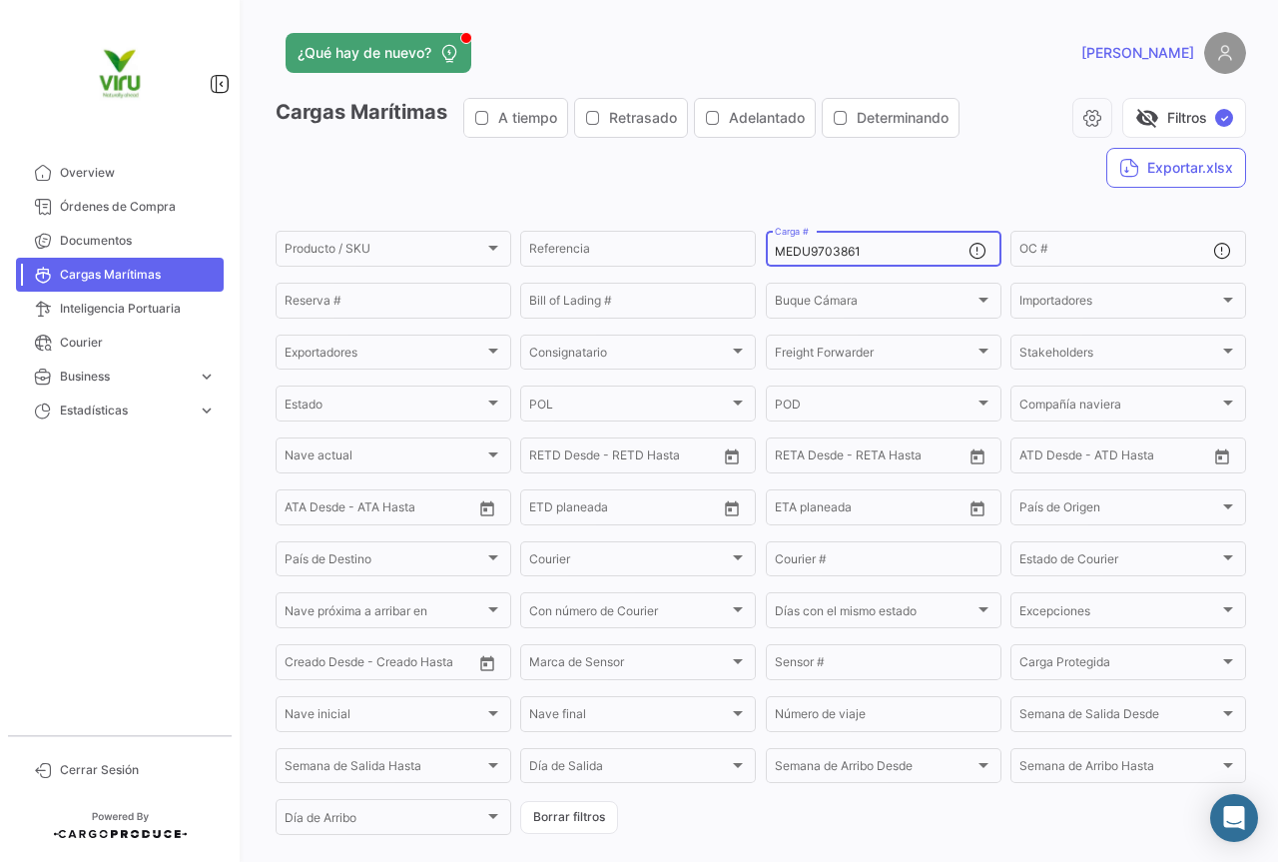
drag, startPoint x: 893, startPoint y: 256, endPoint x: 756, endPoint y: 247, distance: 137.1
click at [756, 247] on form "Producto / SKU Producto / SKU Referencia MEDU9703861 Carga # OC # Reserva # Bil…" at bounding box center [761, 533] width 971 height 610
paste input "SDU9727393"
type input "MSDU9727393"
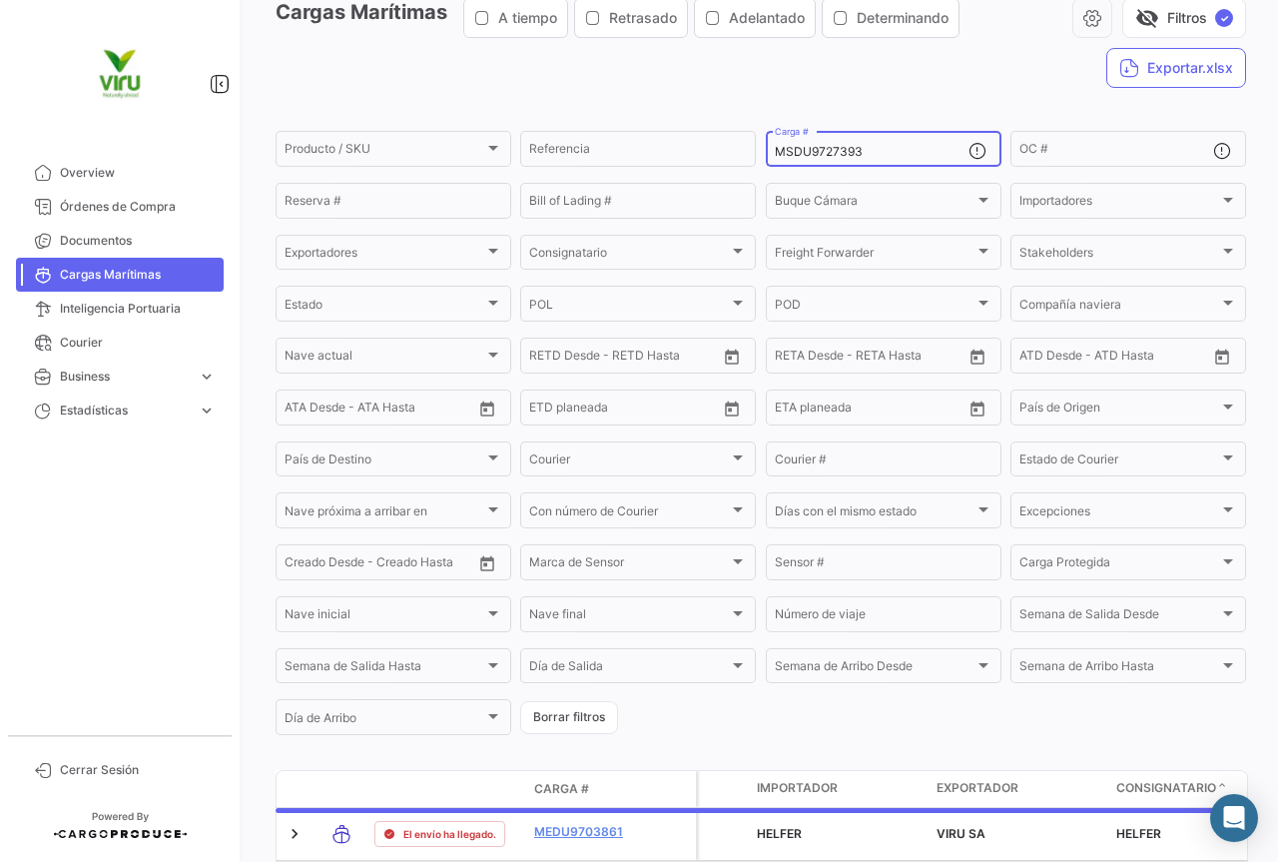
scroll to position [203, 0]
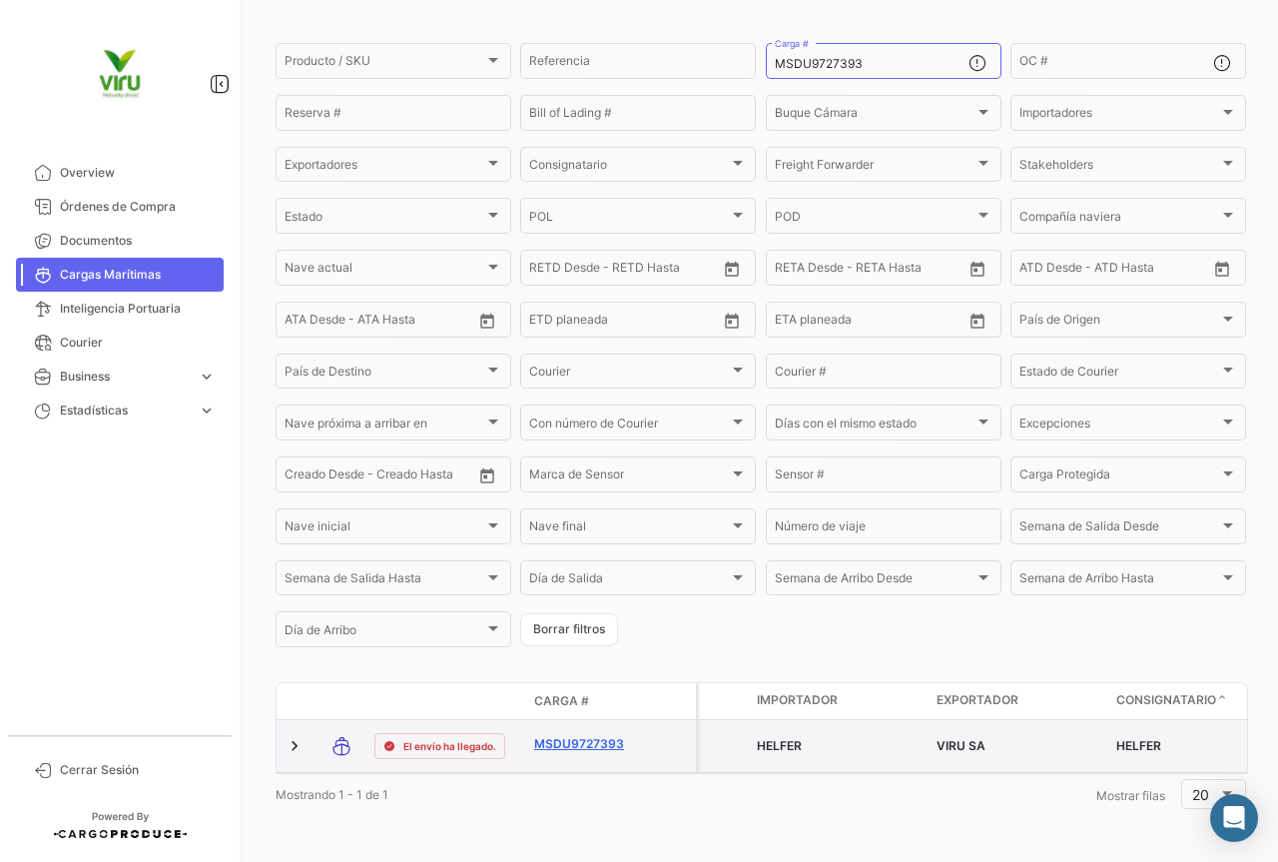
click at [578, 735] on link "MSDU9727393" at bounding box center [586, 744] width 104 height 18
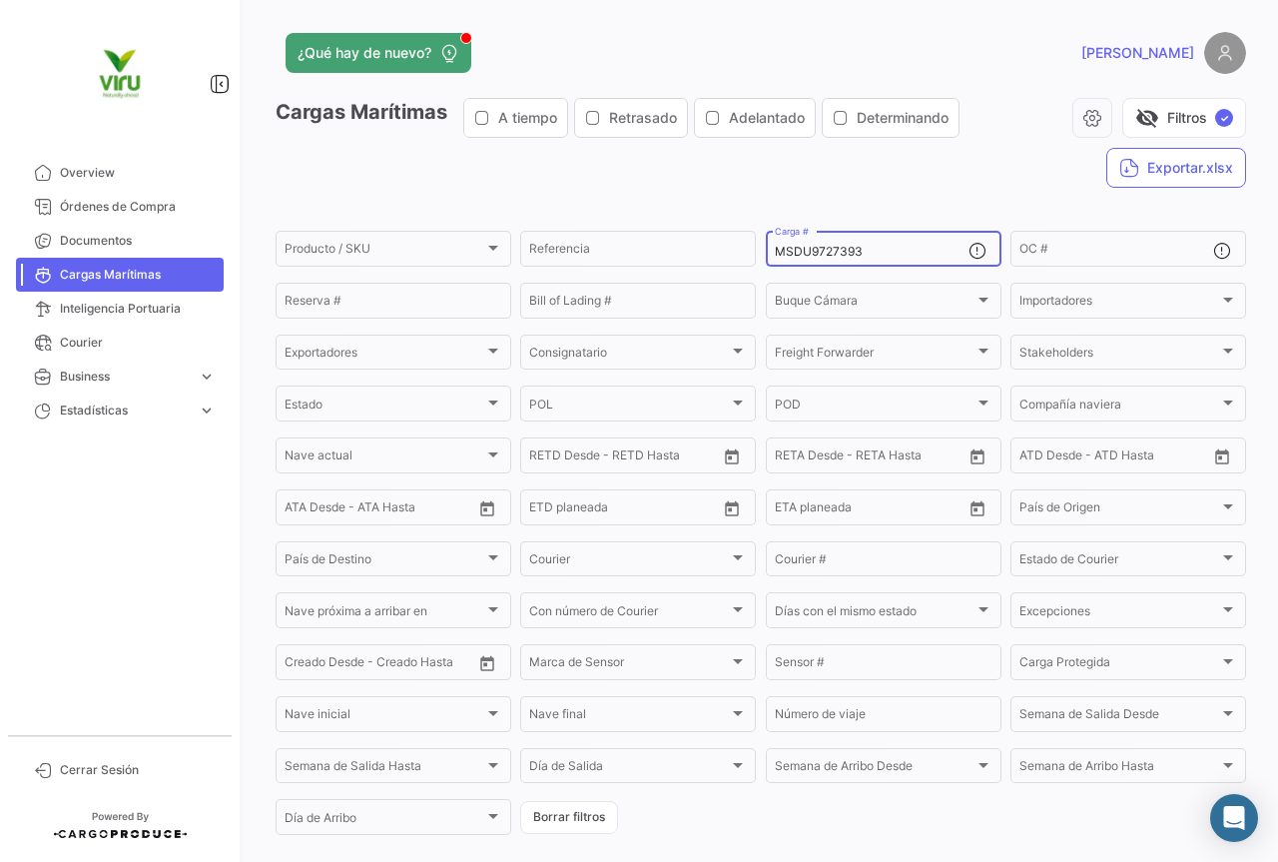
drag, startPoint x: 894, startPoint y: 250, endPoint x: 761, endPoint y: 244, distance: 132.9
click at [766, 244] on div "MSDU9727393 Carga #" at bounding box center [884, 247] width 236 height 39
paste input "10770"
type input "MSDU9710770"
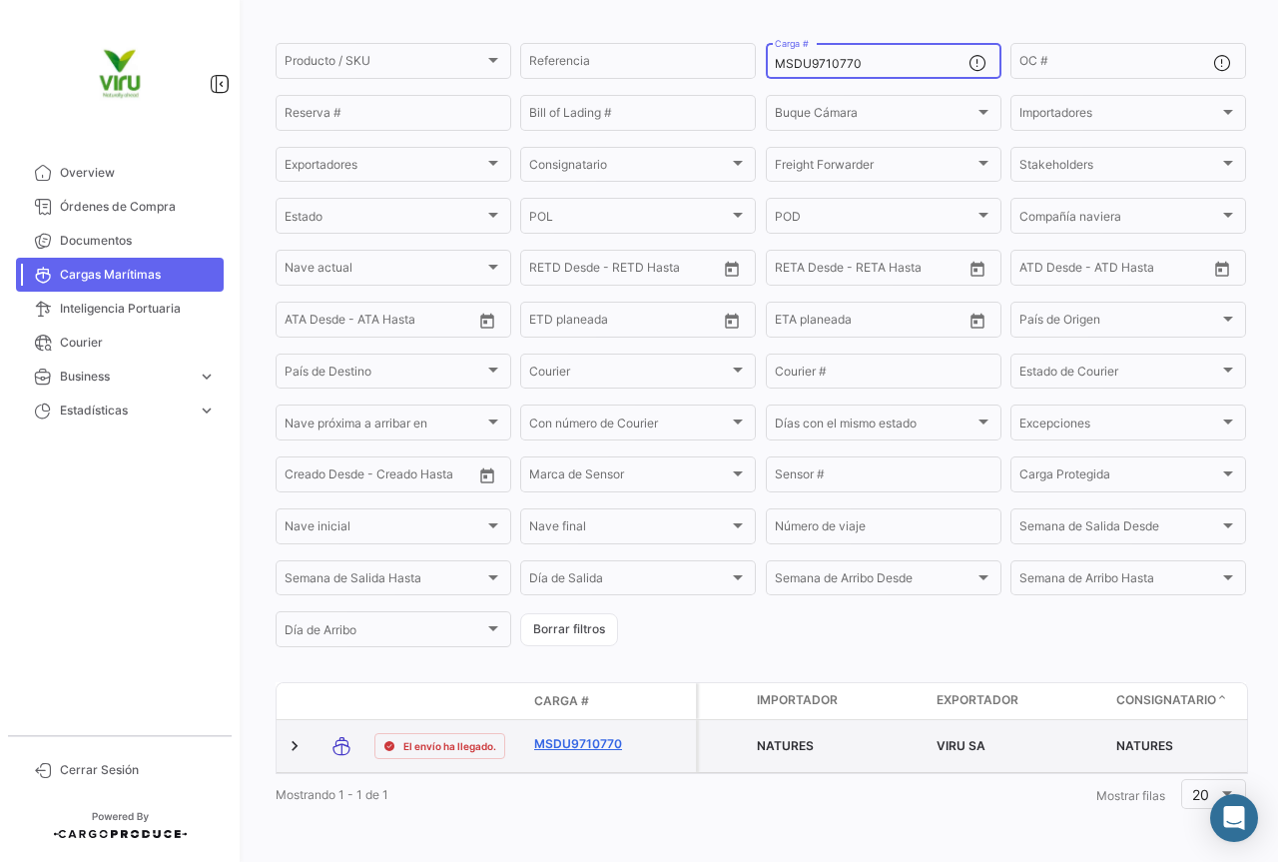
click at [593, 735] on link "MSDU9710770" at bounding box center [586, 744] width 104 height 18
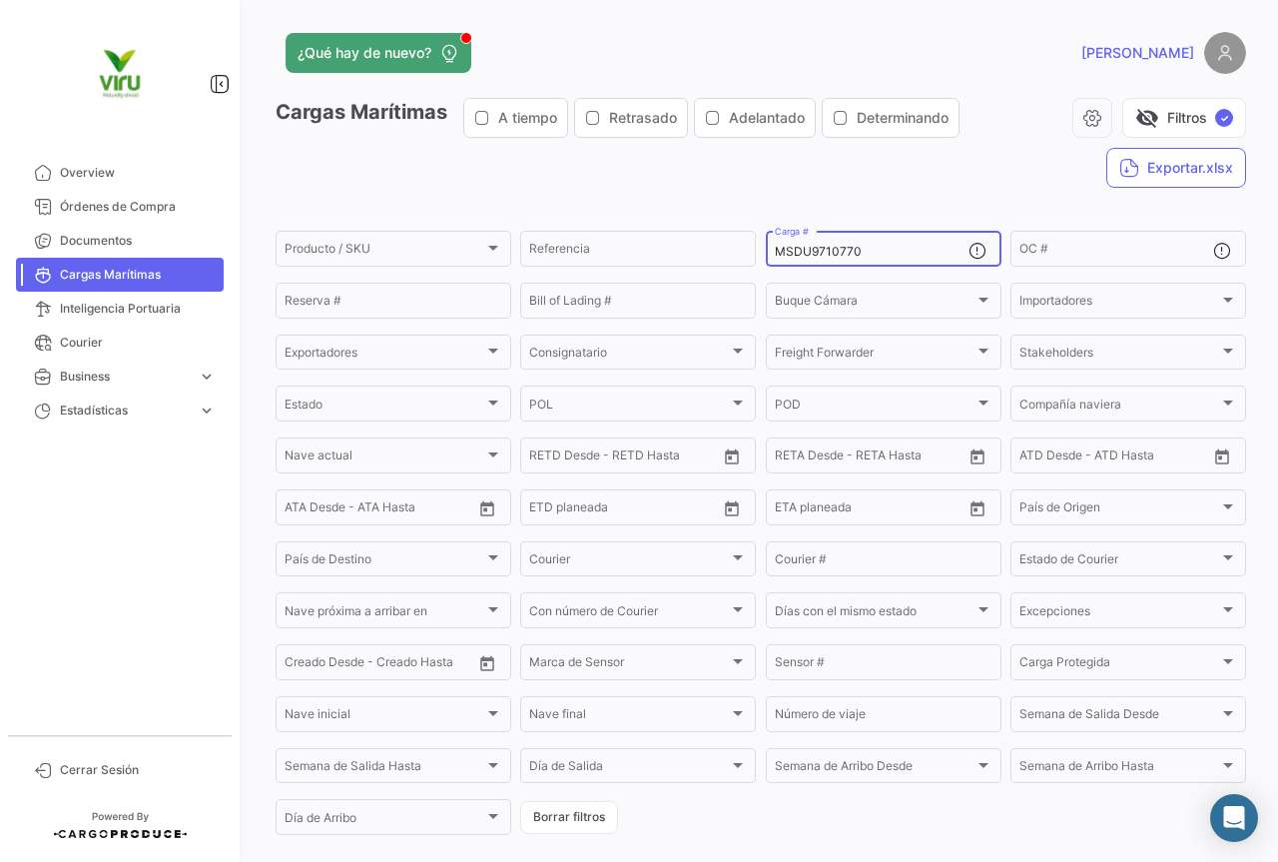
drag, startPoint x: 880, startPoint y: 253, endPoint x: 762, endPoint y: 250, distance: 117.9
click at [766, 250] on div "MSDU9710770 Carga #" at bounding box center [884, 247] width 236 height 39
paste input "CAU6079028"
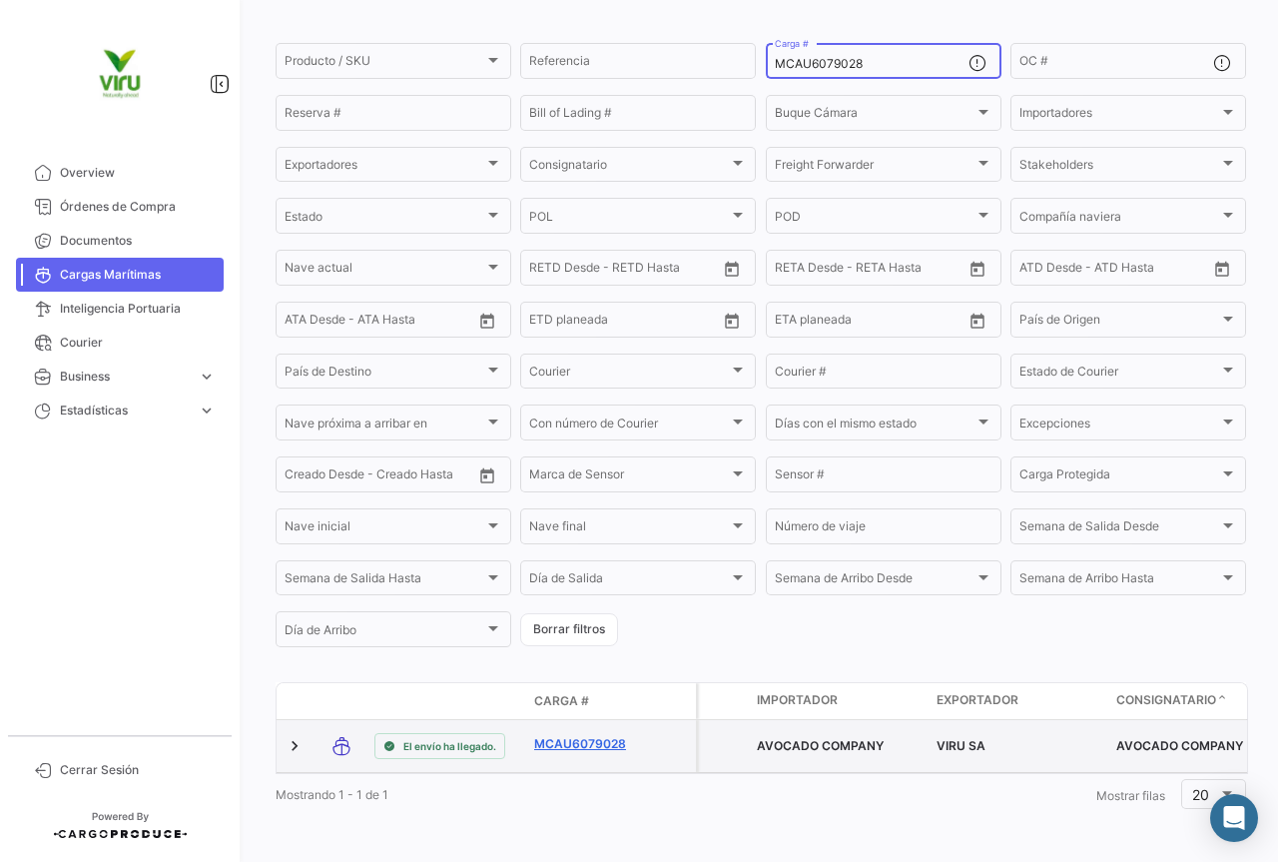
type input "MCAU6079028"
click at [575, 735] on link "MCAU6079028" at bounding box center [586, 744] width 104 height 18
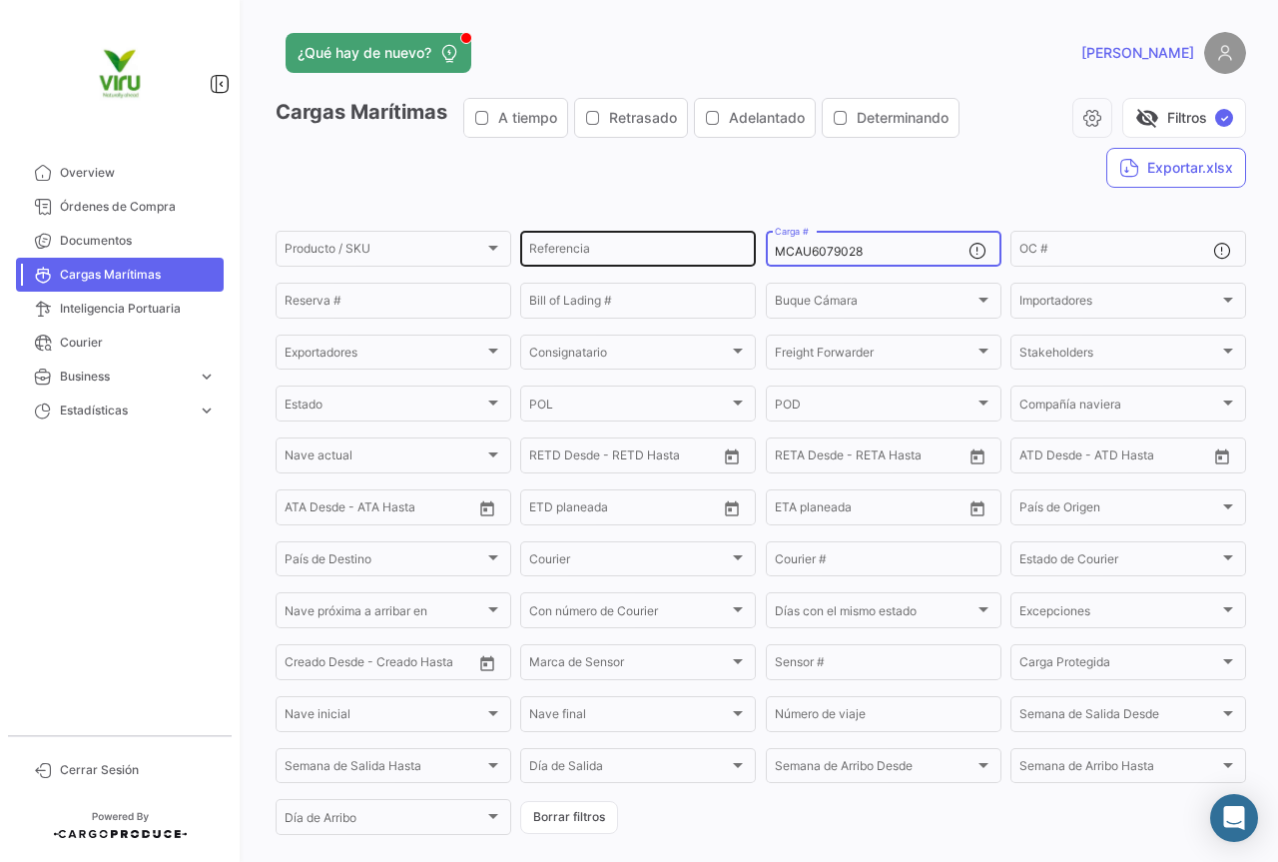
drag, startPoint x: 878, startPoint y: 256, endPoint x: 751, endPoint y: 243, distance: 127.5
click at [0, 0] on div "Producto / SKU Producto / SKU Referencia MCAU6079028 Carga # OC # Reserva # Bil…" at bounding box center [0, 0] width 0 height 0
paste input "ZMOU893163"
type input "ZMOU8931638"
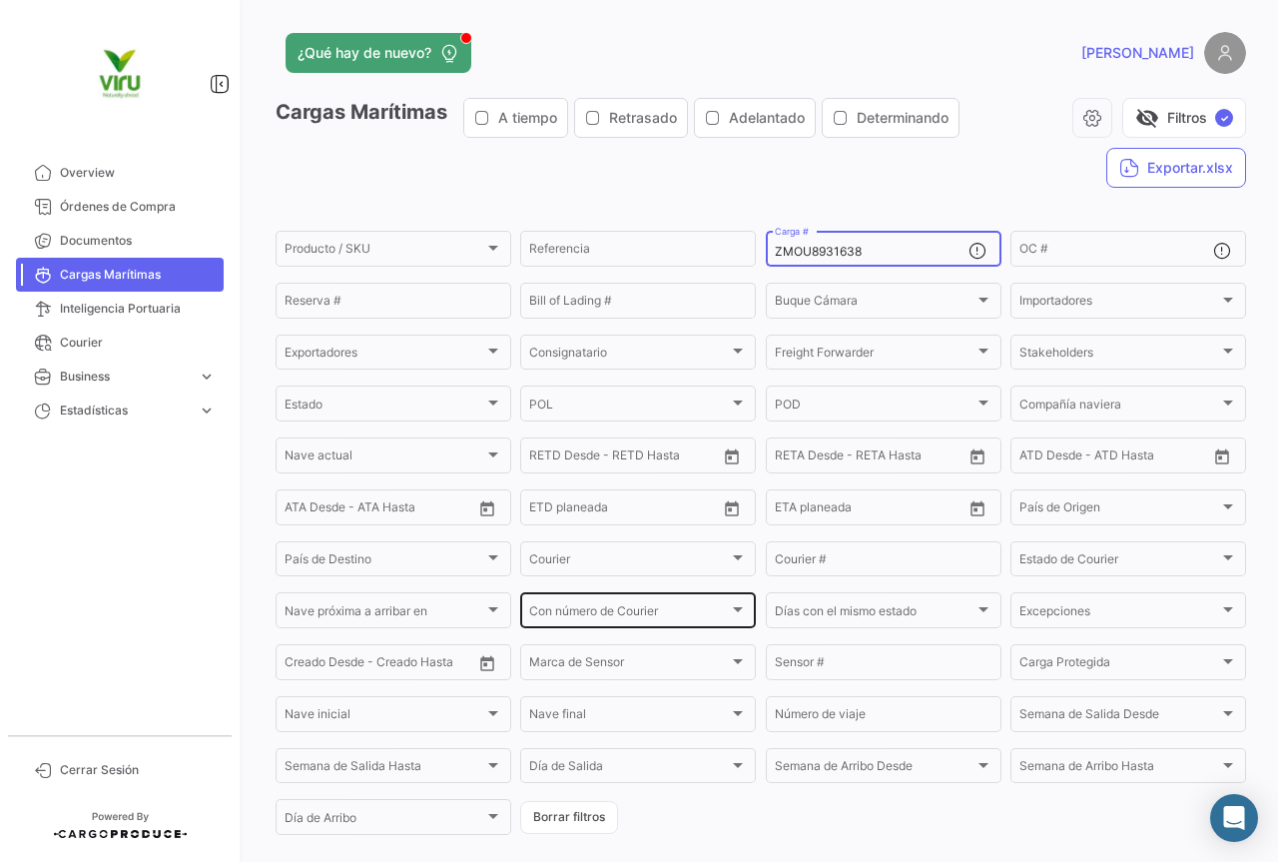
scroll to position [203, 0]
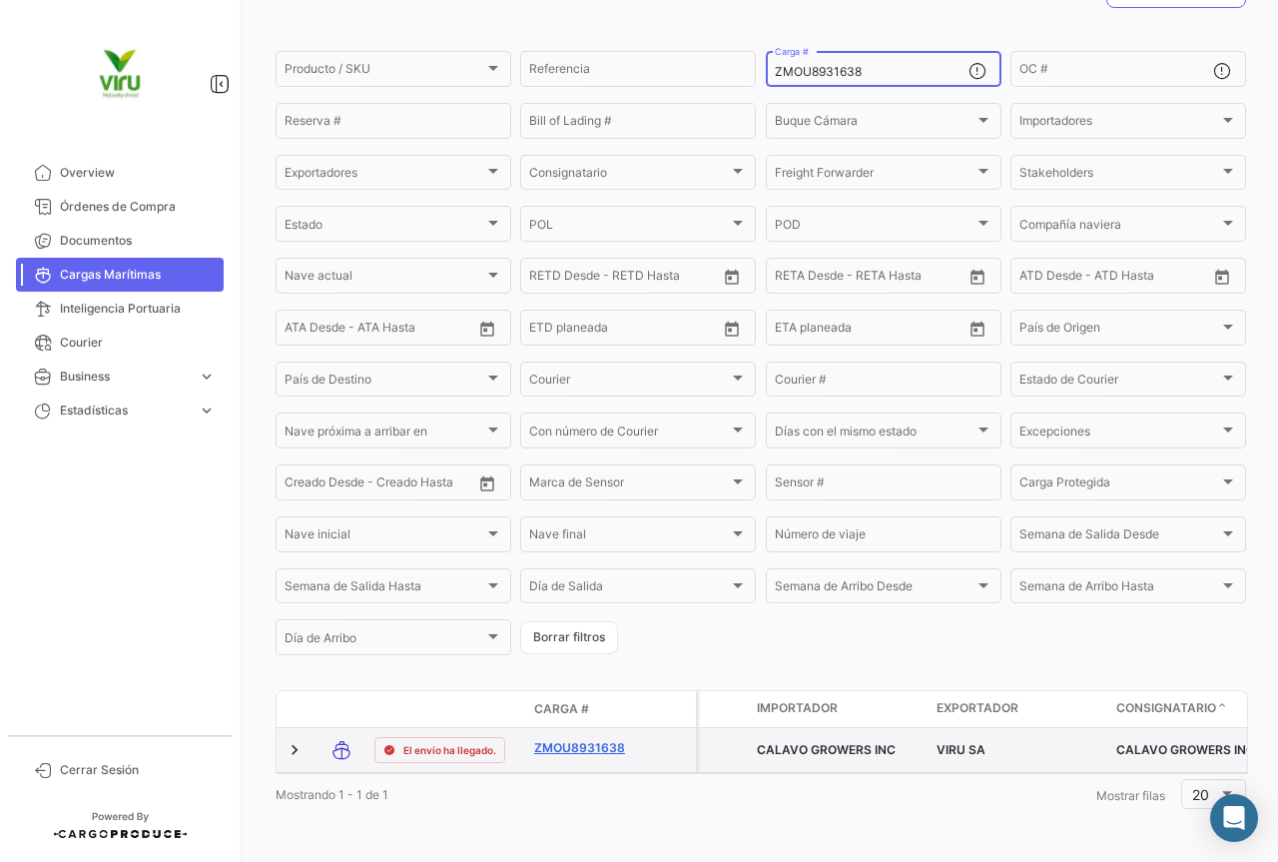
click at [591, 739] on link "ZMOU8931638" at bounding box center [586, 748] width 104 height 18
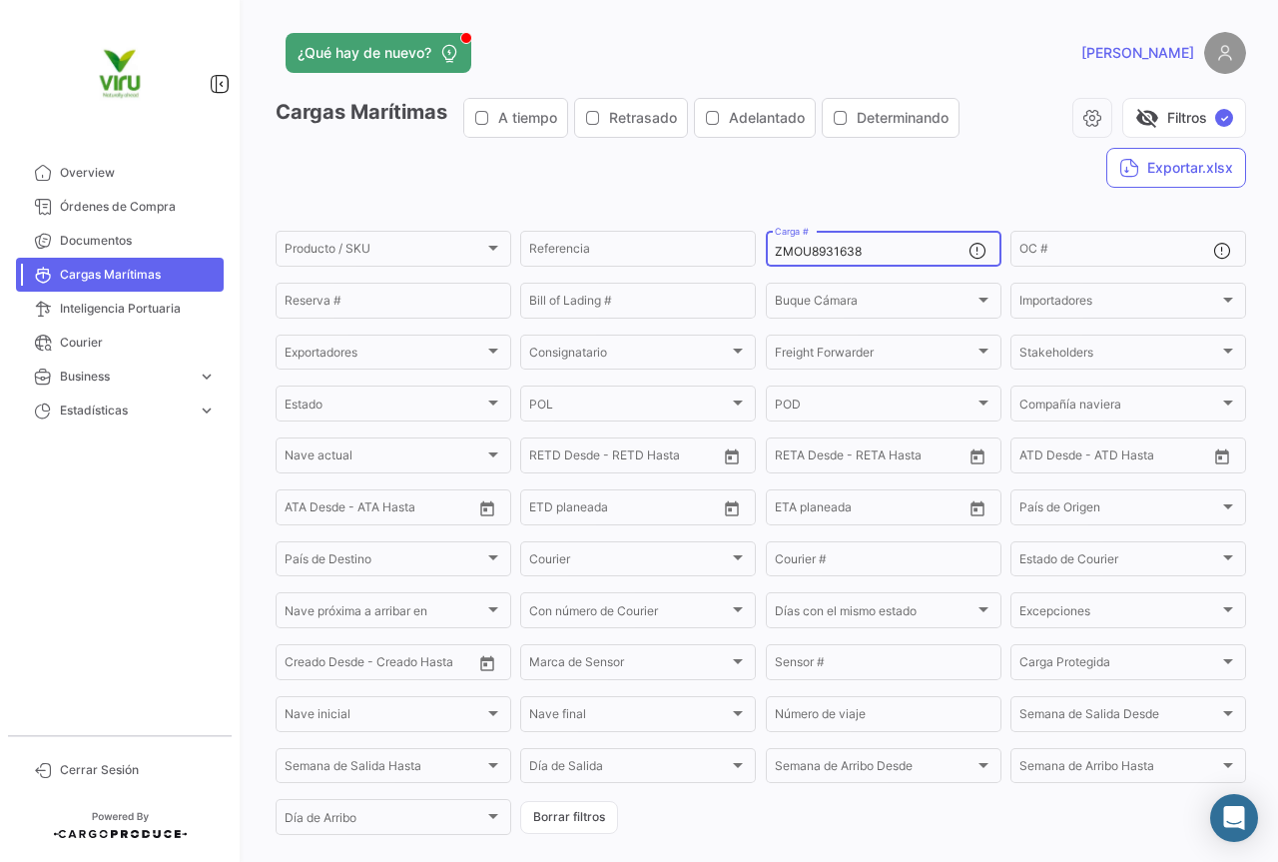
drag, startPoint x: 923, startPoint y: 254, endPoint x: 769, endPoint y: 254, distance: 153.8
click at [775, 254] on input "ZMOU8931638" at bounding box center [872, 252] width 194 height 14
paste input "845885"
type input "ZMOU8845885"
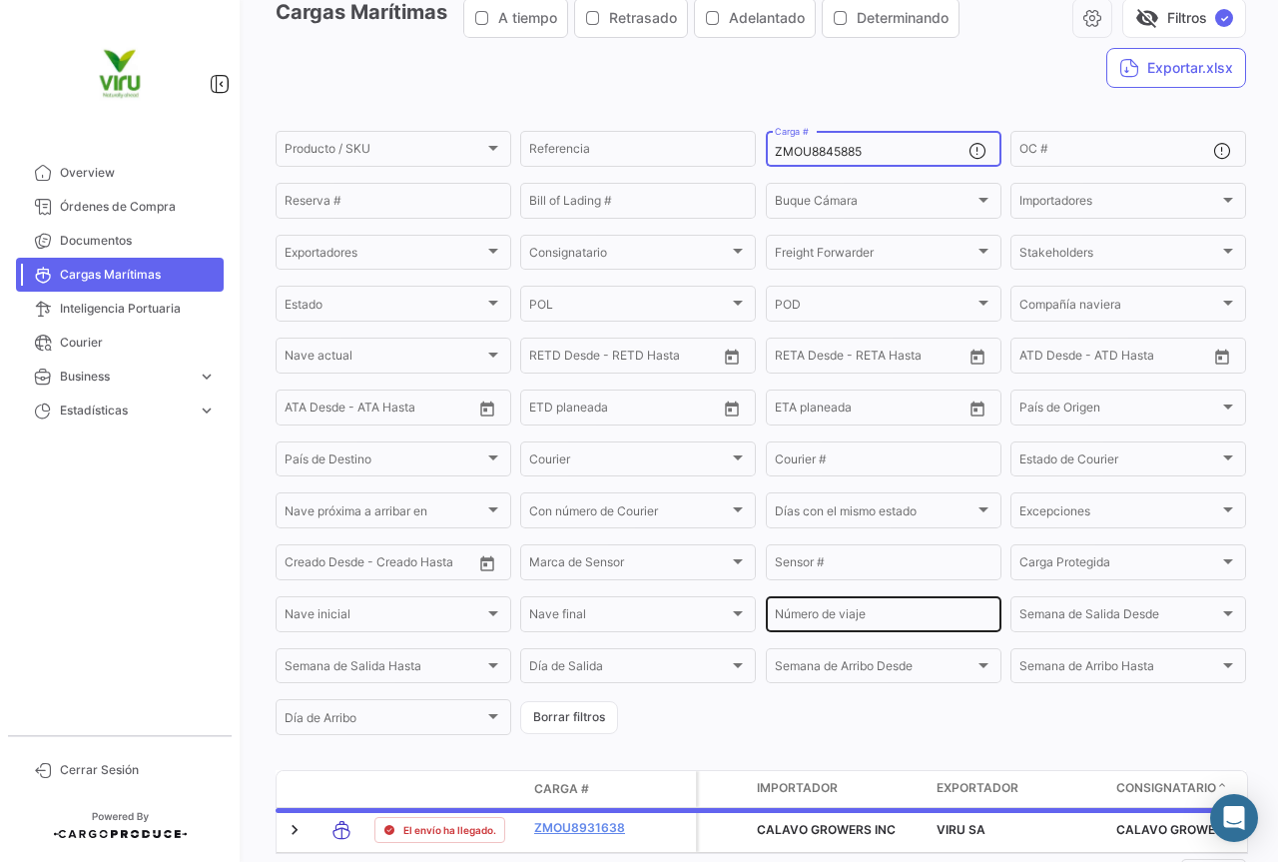
scroll to position [203, 0]
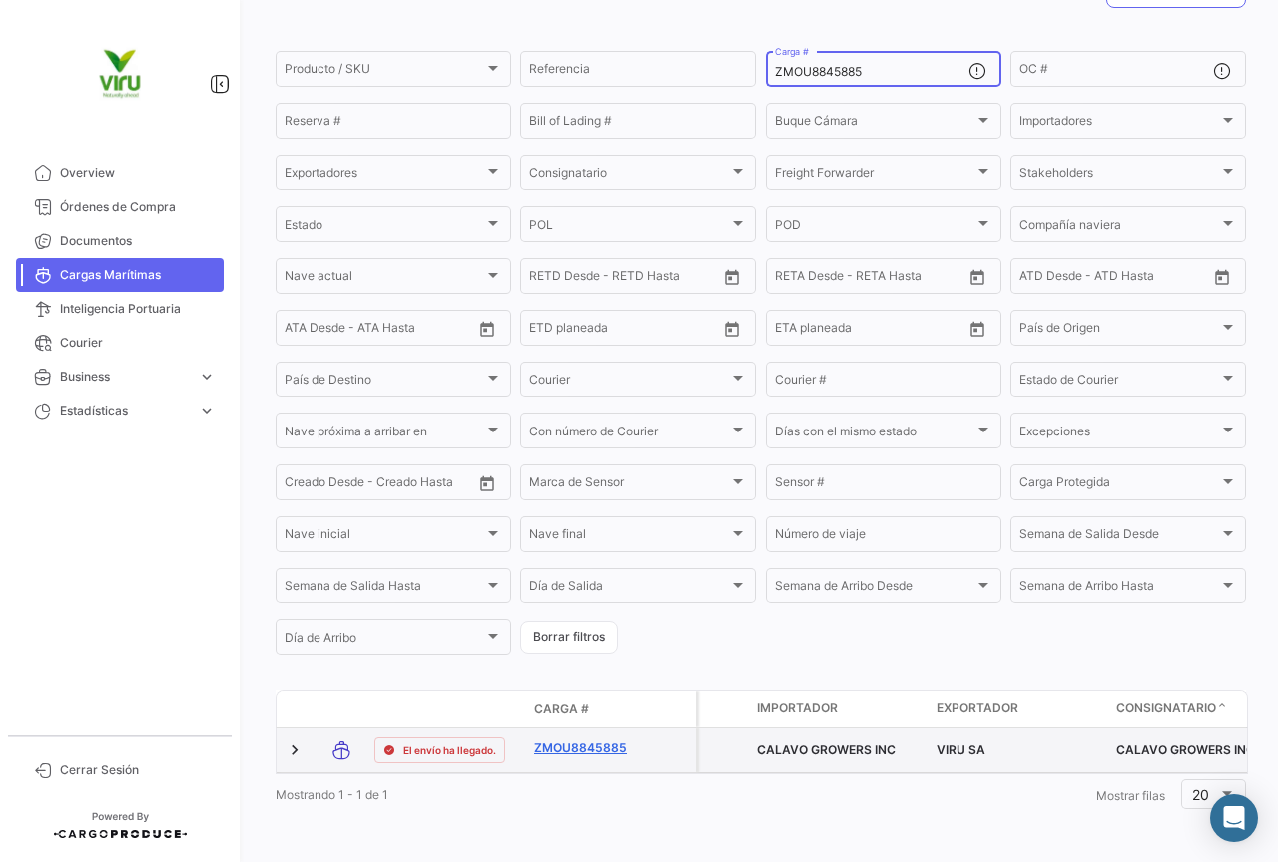
click at [592, 739] on link "ZMOU8845885" at bounding box center [586, 748] width 104 height 18
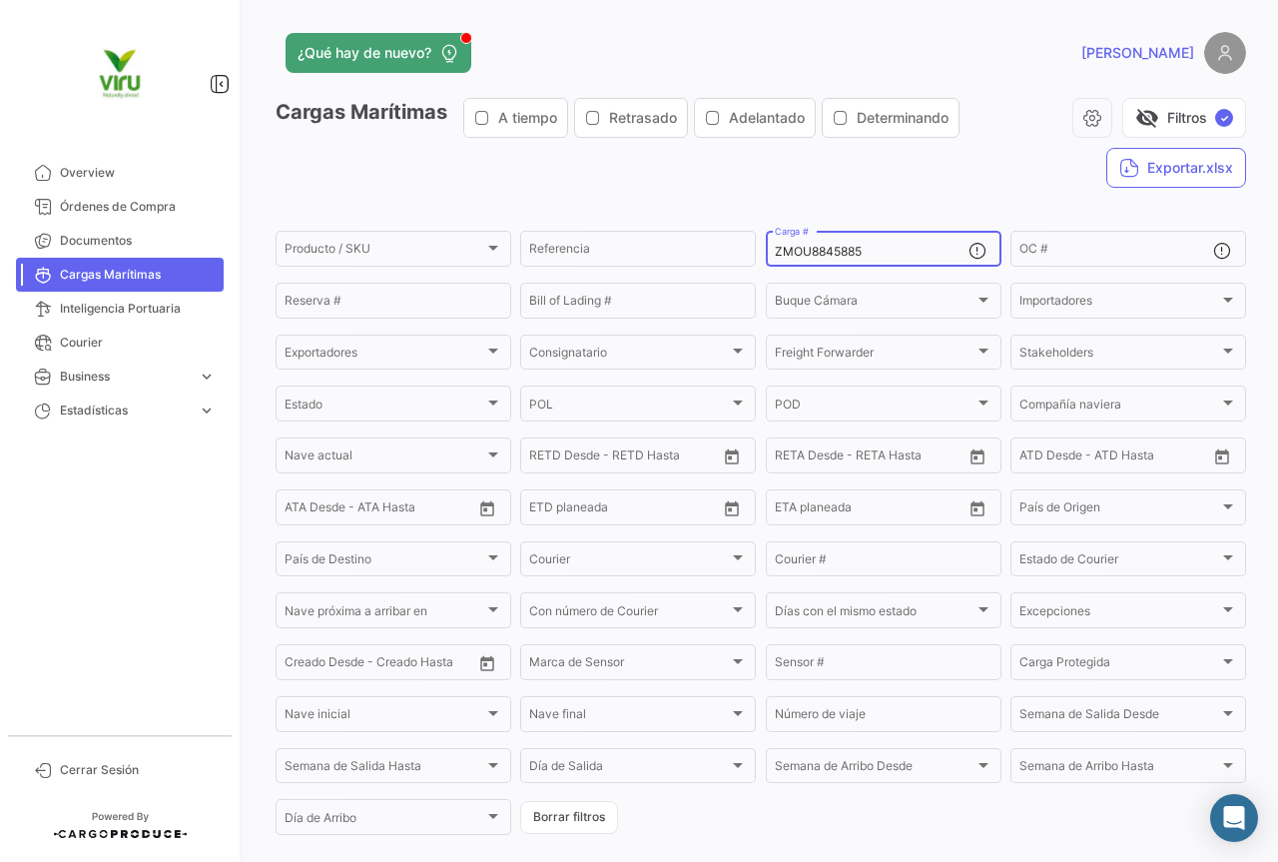
drag, startPoint x: 890, startPoint y: 250, endPoint x: 764, endPoint y: 256, distance: 126.0
click at [766, 256] on div "ZMOU8845885 Carga #" at bounding box center [884, 247] width 236 height 39
paste input "5569361"
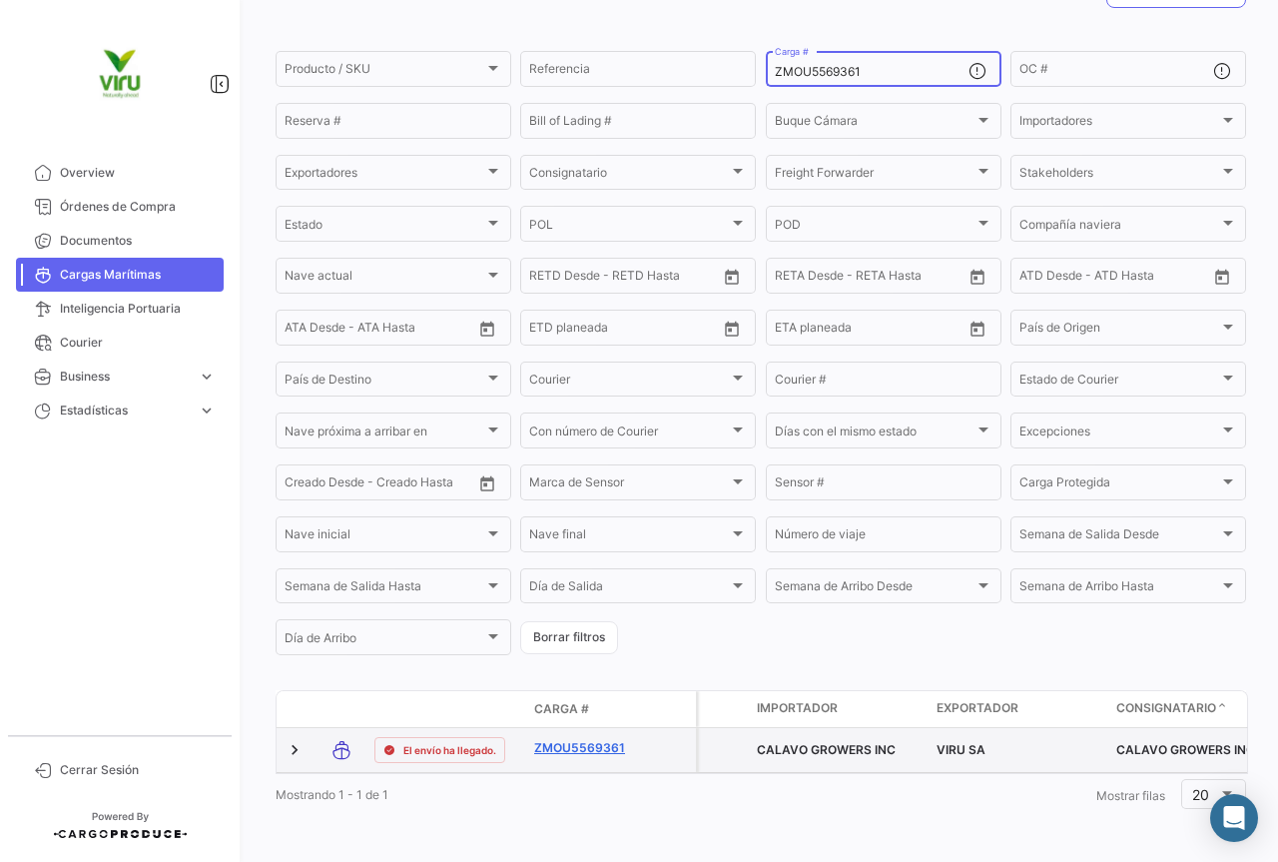
type input "ZMOU5569361"
click at [593, 739] on link "ZMOU5569361" at bounding box center [586, 748] width 104 height 18
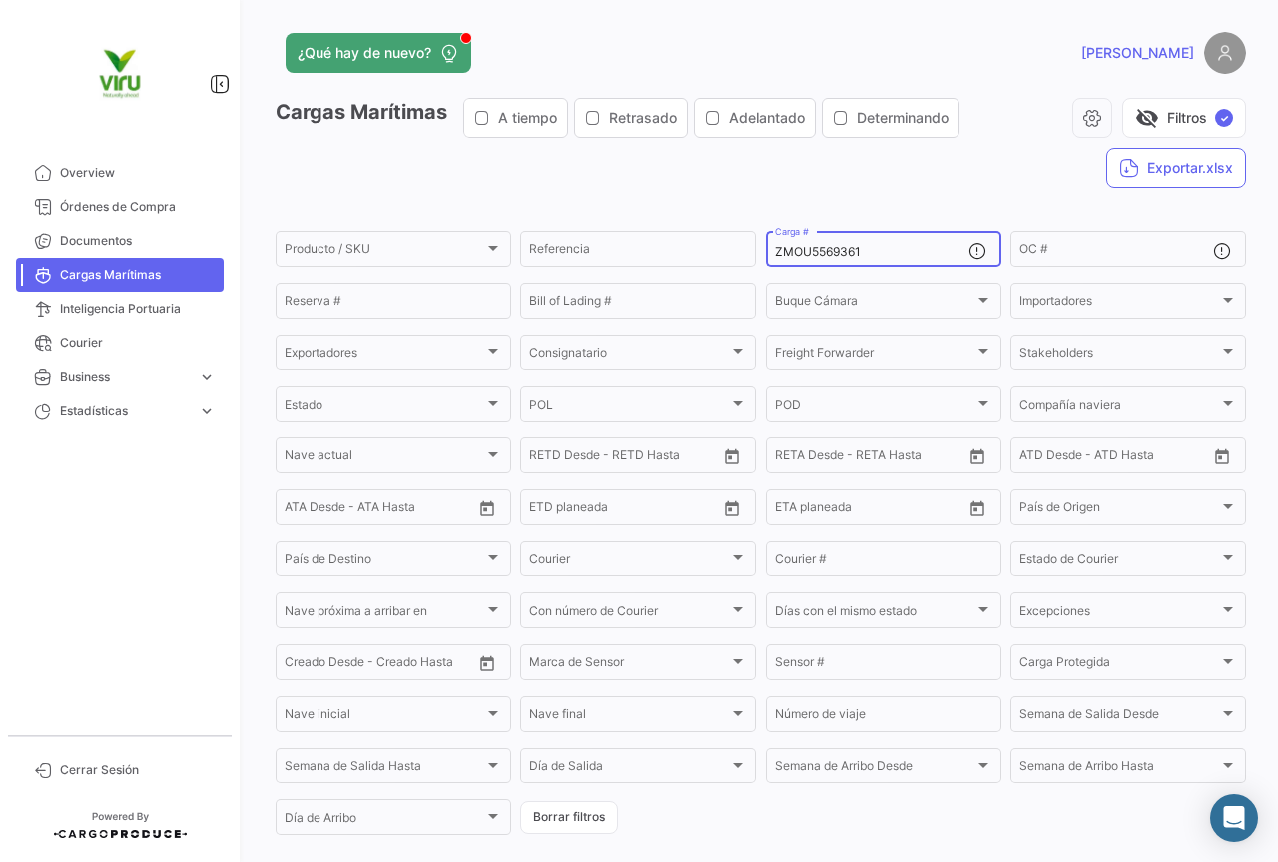
drag, startPoint x: 902, startPoint y: 253, endPoint x: 775, endPoint y: 250, distance: 126.9
click at [775, 250] on input "ZMOU5569361" at bounding box center [872, 252] width 194 height 14
type input "Z"
type input "MOU5569361"
drag, startPoint x: 875, startPoint y: 252, endPoint x: 747, endPoint y: 251, distance: 127.8
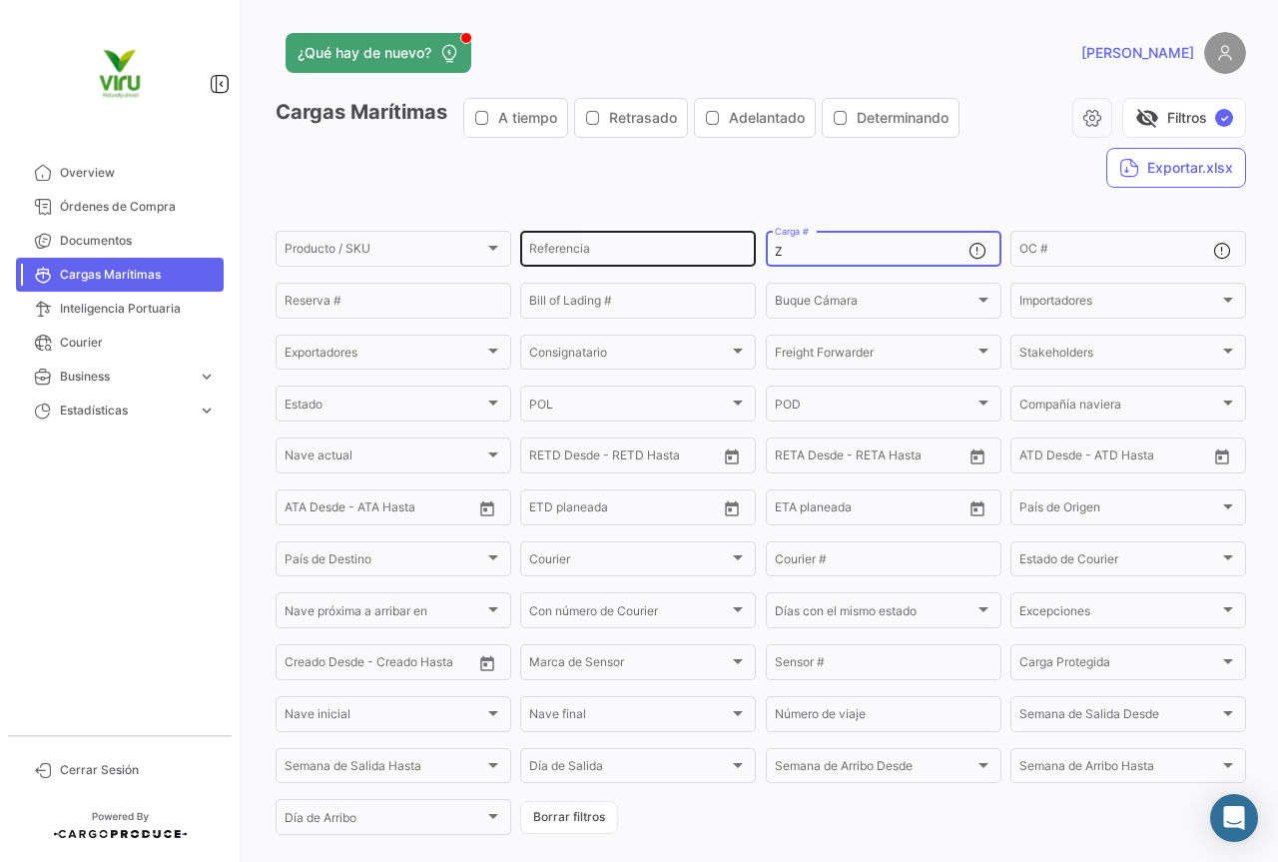
click at [0, 0] on div "Producto / SKU Producto / SKU Referencia Z Carga # OC # Reserva # Bill of Ladin…" at bounding box center [0, 0] width 0 height 0
paste input "MOU8977367"
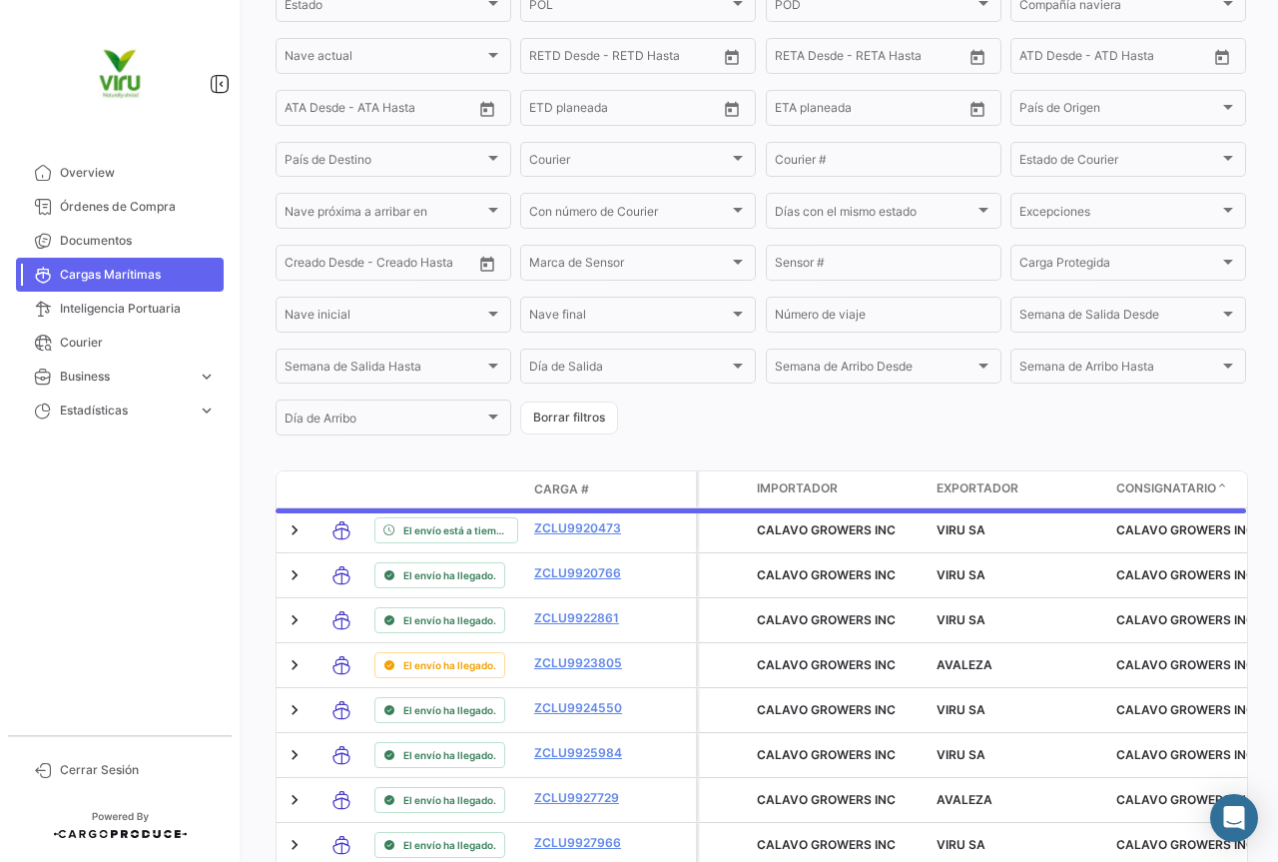
scroll to position [203, 0]
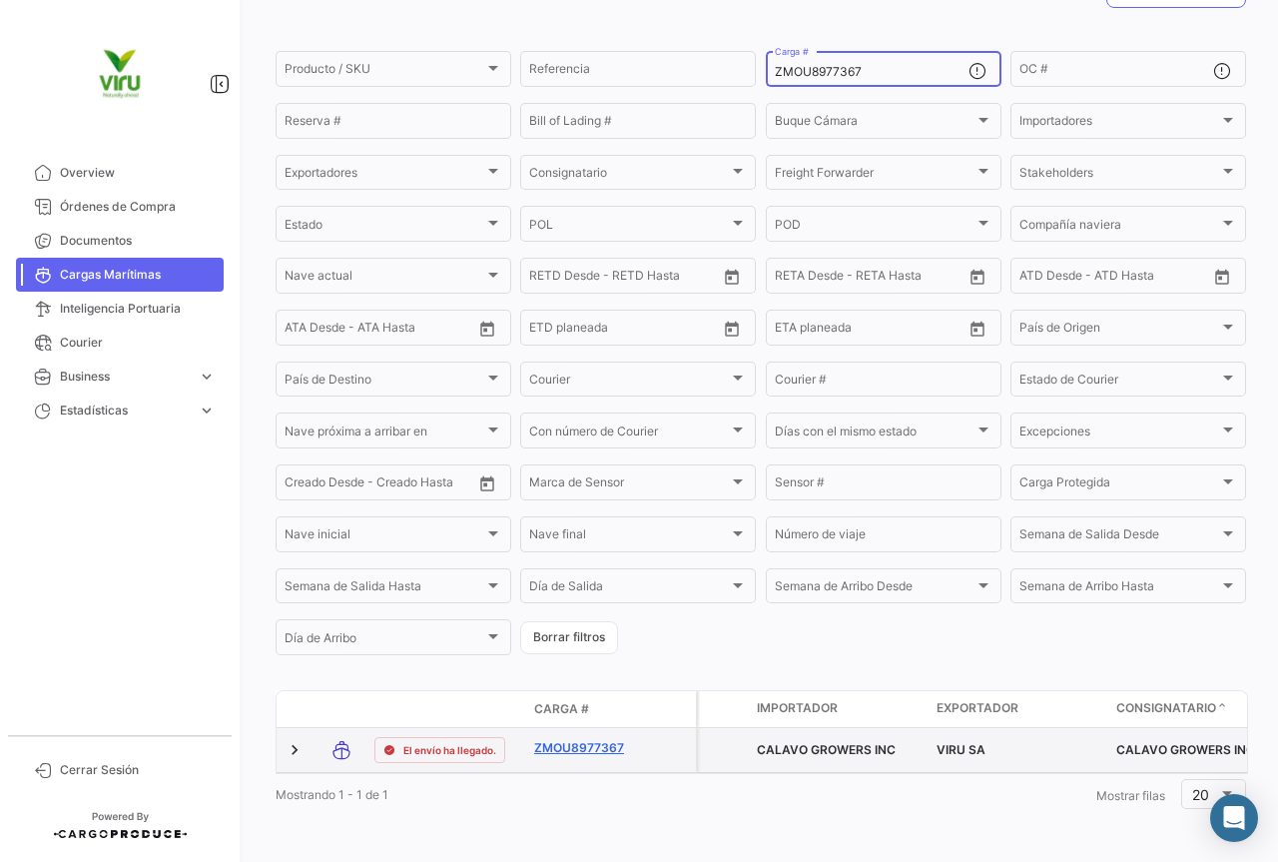
type input "ZMOU8977367"
click at [589, 739] on link "ZMOU8977367" at bounding box center [586, 748] width 104 height 18
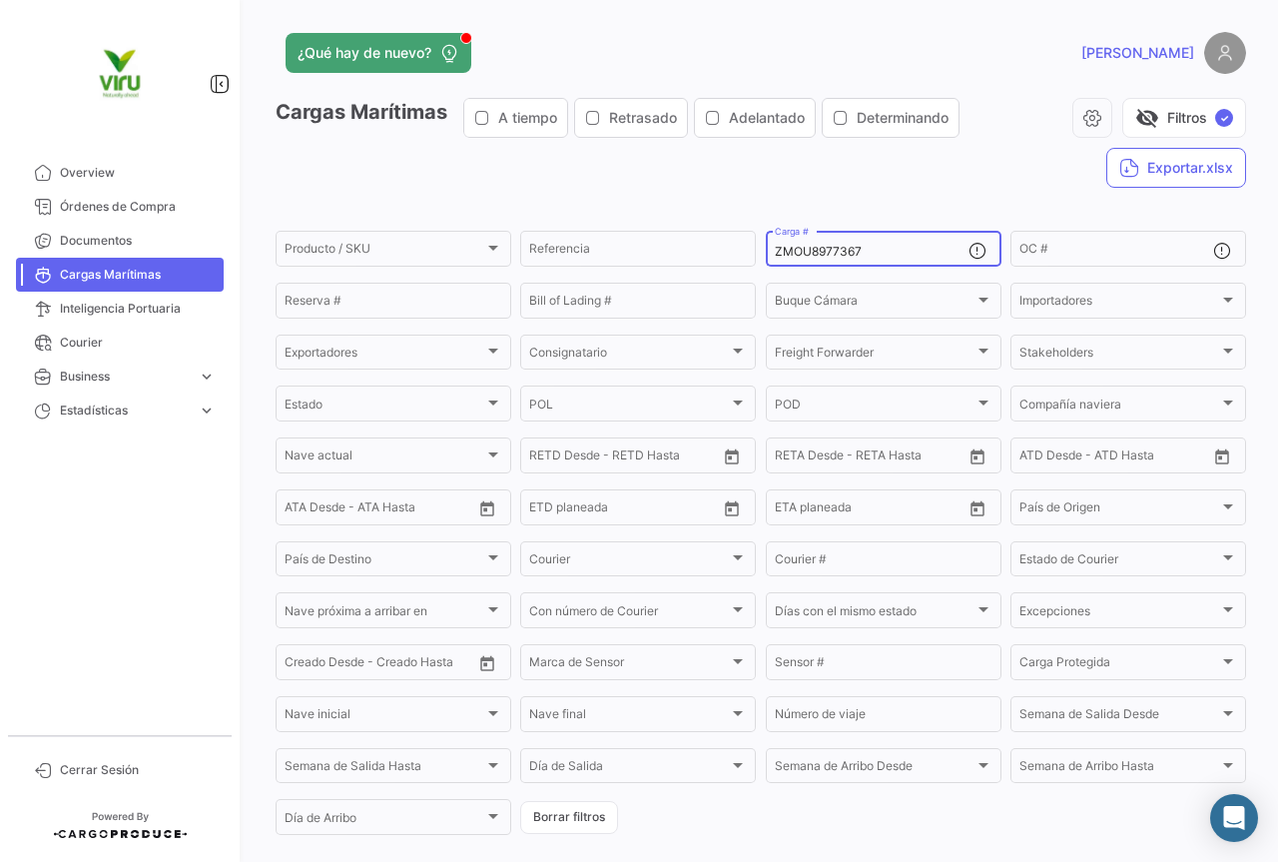
drag, startPoint x: 881, startPoint y: 254, endPoint x: 759, endPoint y: 258, distance: 121.9
click at [759, 258] on form "Producto / SKU Producto / SKU Referencia ZMOU8977367 Carga # OC # Reserva # Bil…" at bounding box center [761, 533] width 971 height 610
paste input "61191"
type input "ZMOU8961191"
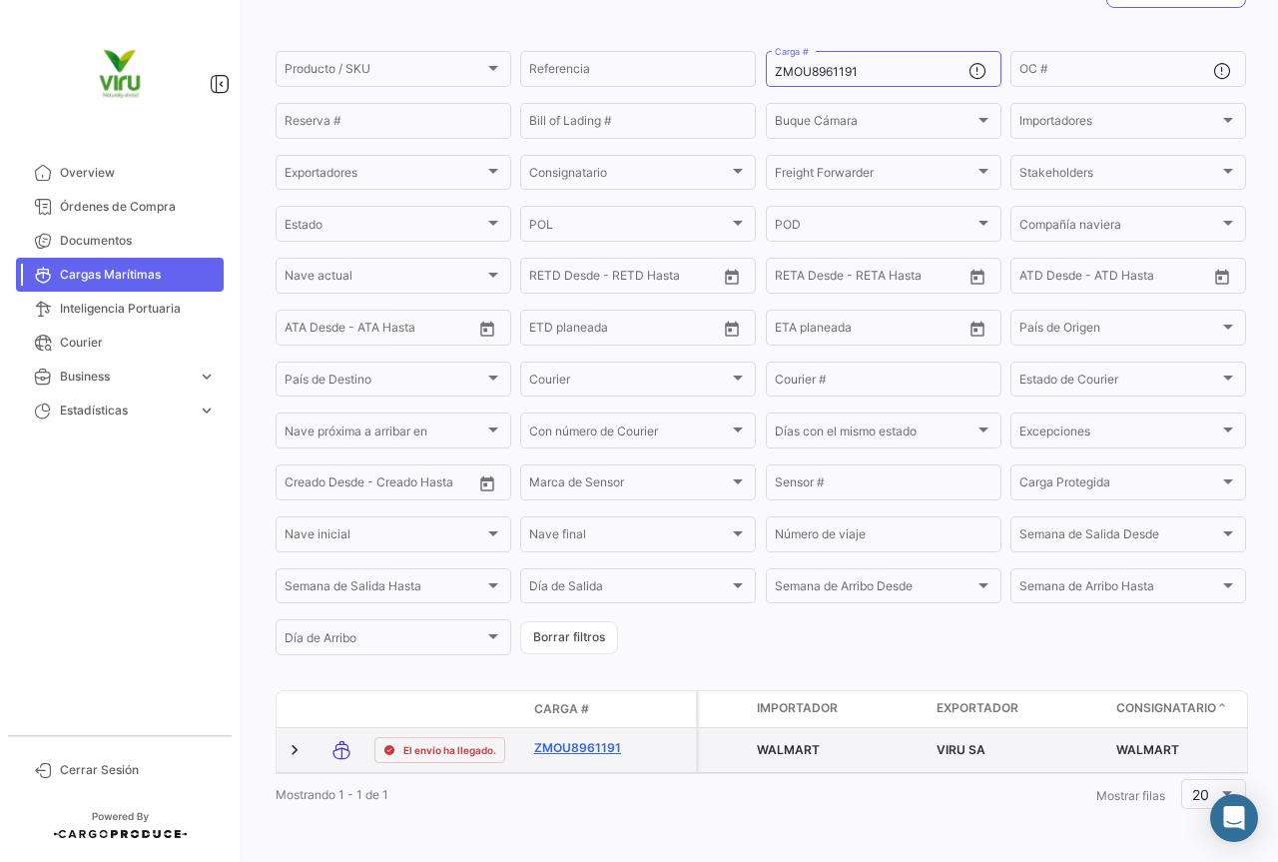
click at [586, 739] on link "ZMOU8961191" at bounding box center [586, 748] width 104 height 18
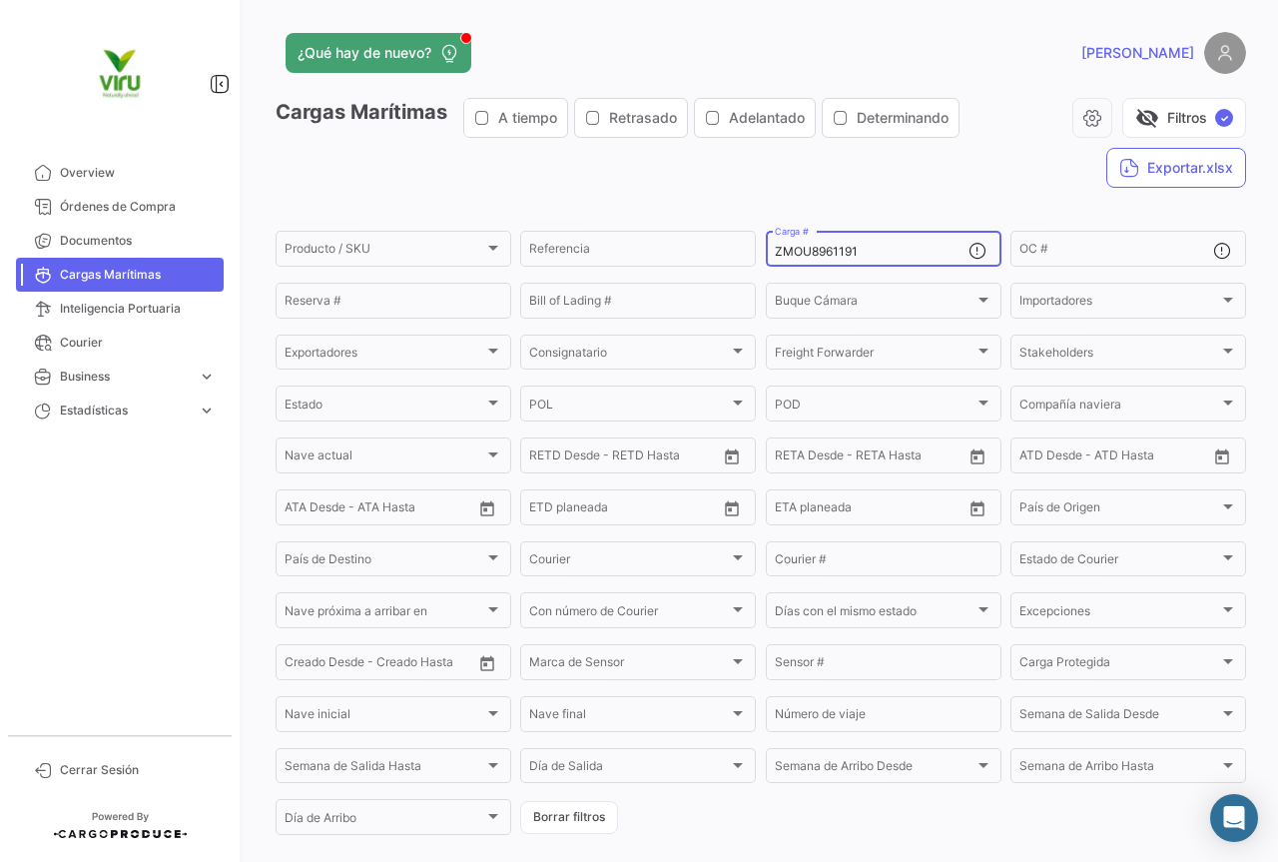
click at [885, 243] on div "ZMOU8961191 Carga #" at bounding box center [872, 247] width 194 height 39
drag, startPoint x: 894, startPoint y: 250, endPoint x: 753, endPoint y: 238, distance: 141.3
click at [753, 238] on form "Producto / SKU Producto / SKU Referencia ZMOU8961191 Carga # OC # Reserva # Bil…" at bounding box center [761, 533] width 971 height 610
paste input "MMAU1424435"
type input "MMAU1424435"
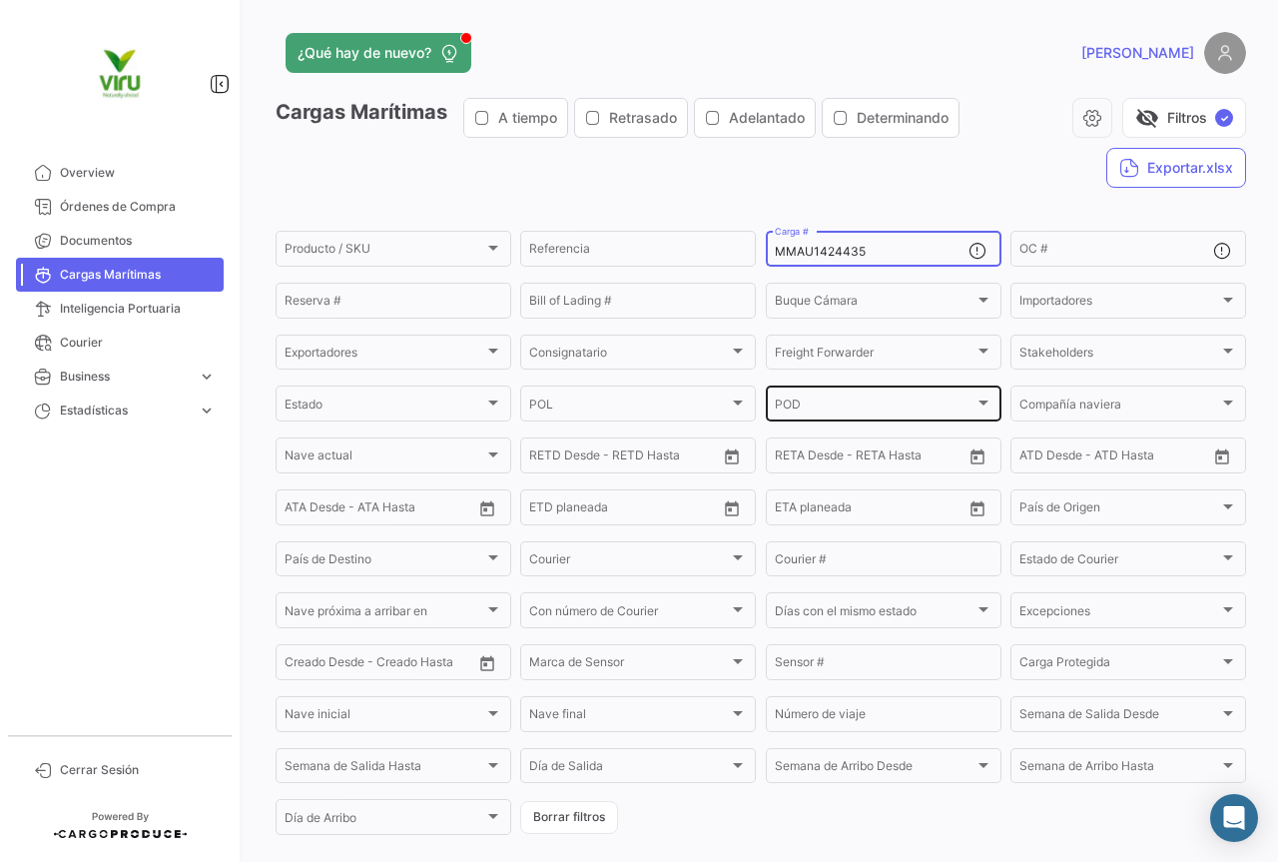
scroll to position [203, 0]
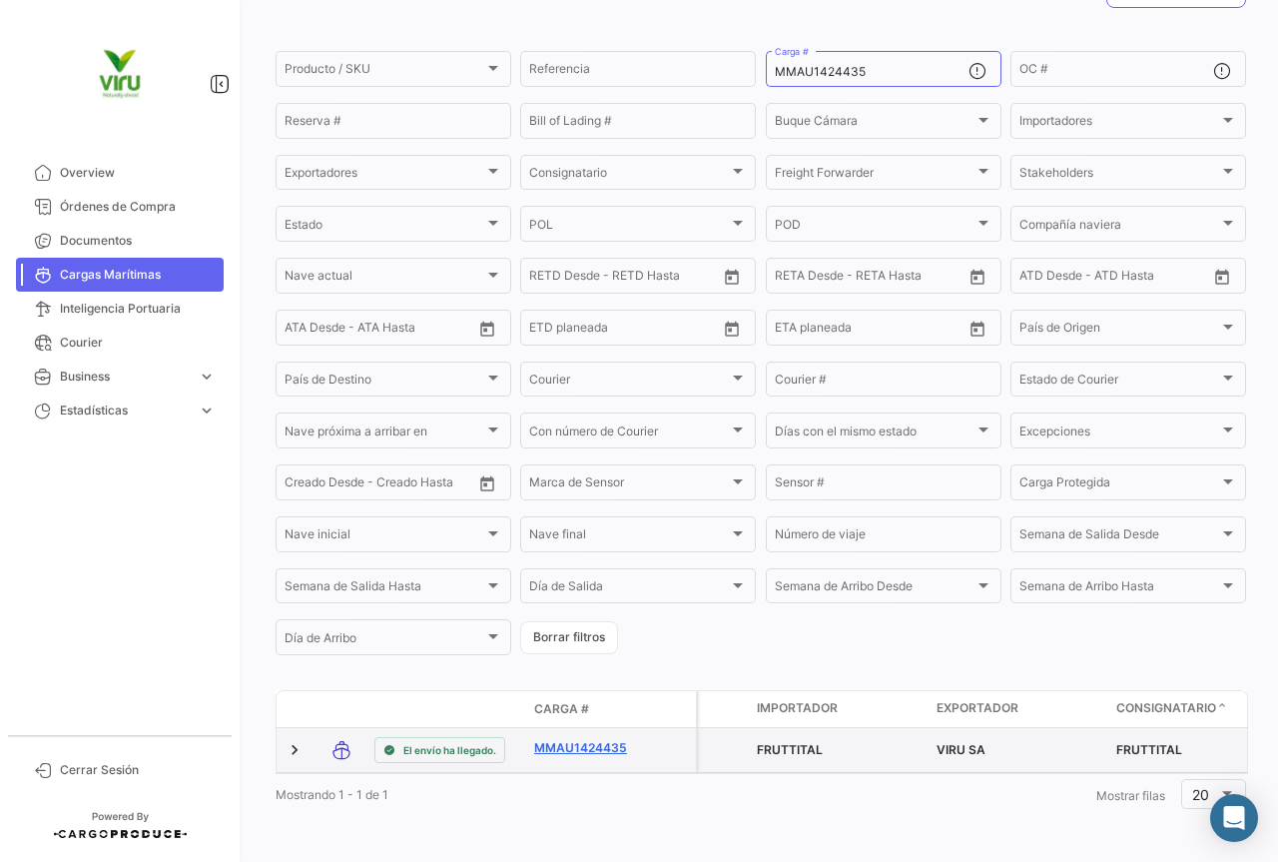
click at [569, 739] on link "MMAU1424435" at bounding box center [586, 748] width 104 height 18
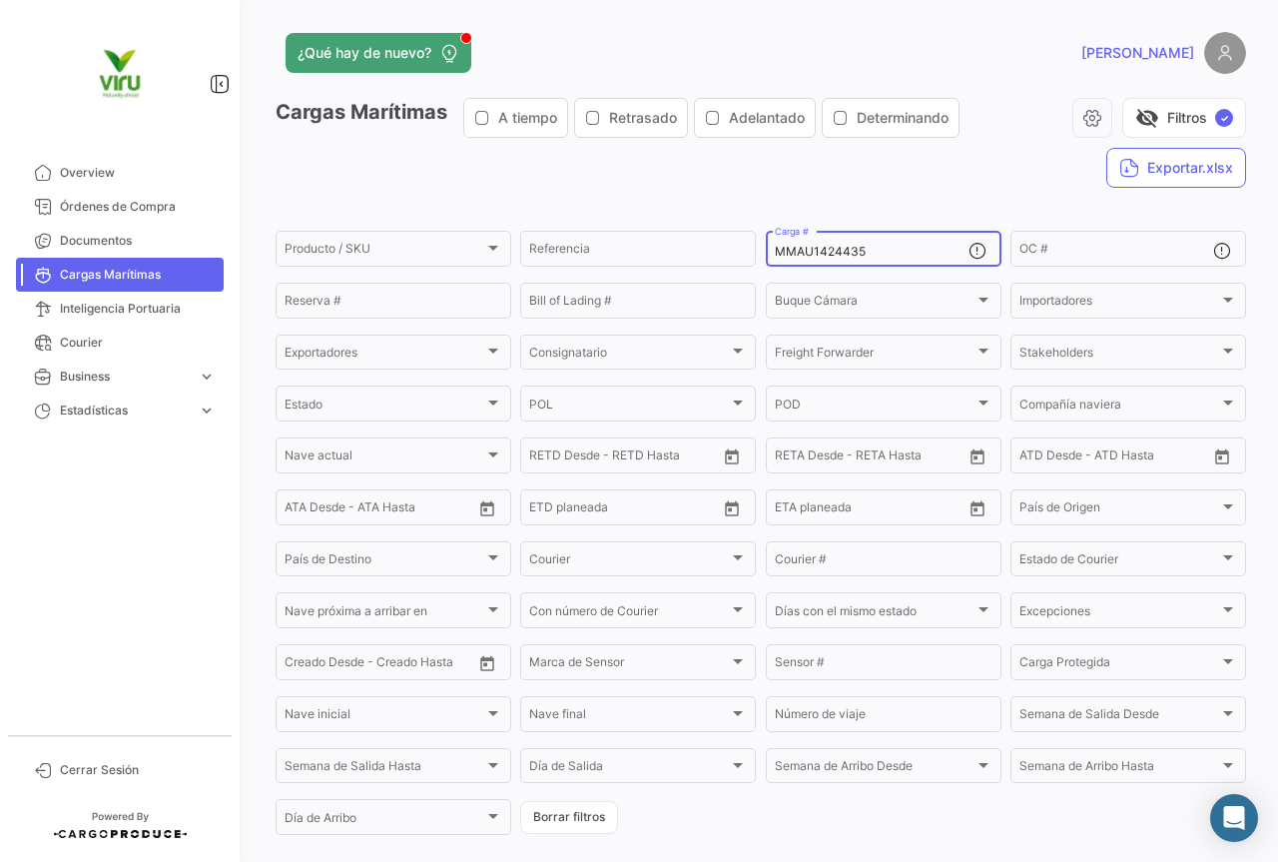
drag, startPoint x: 888, startPoint y: 247, endPoint x: 765, endPoint y: 246, distance: 122.8
click at [766, 246] on div "MMAU1424435 Carga #" at bounding box center [884, 247] width 236 height 39
paste input "6021"
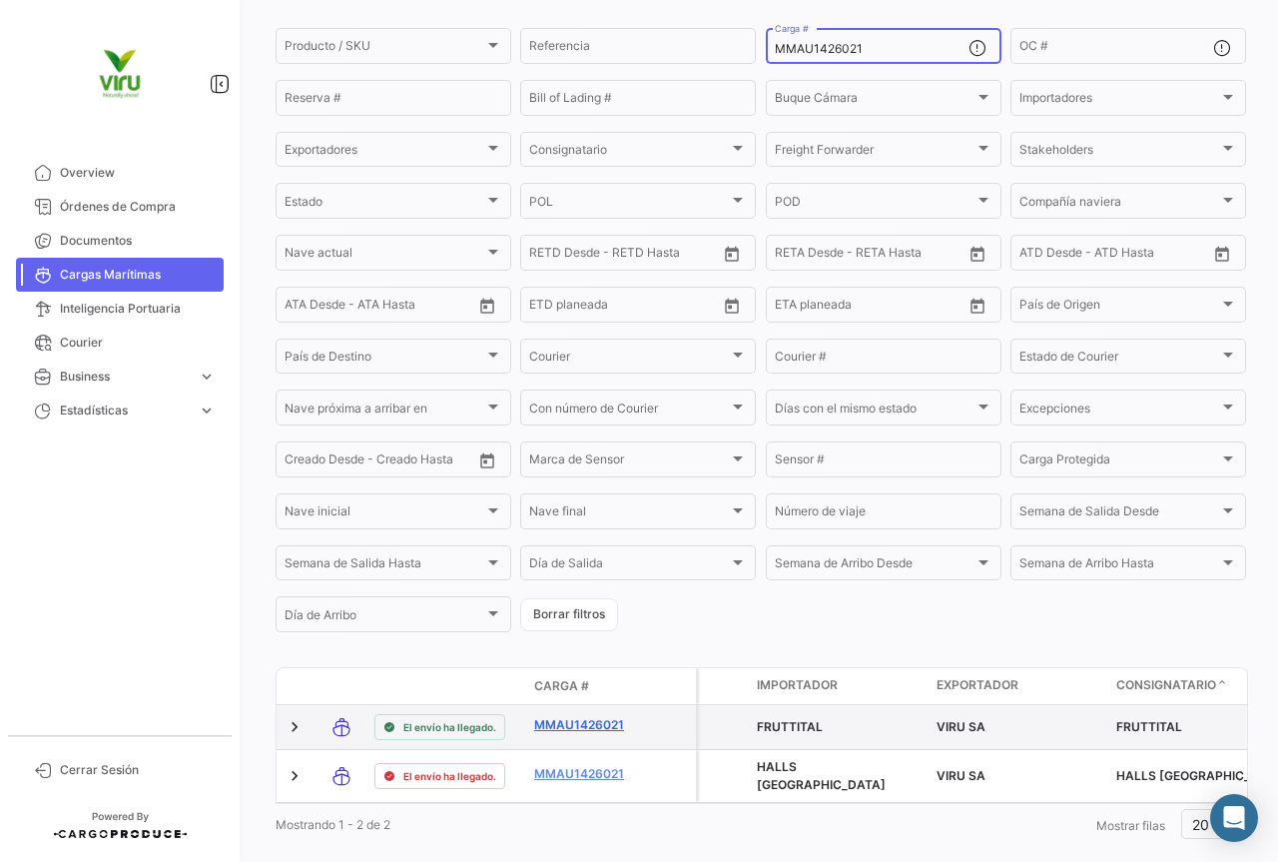
type input "MMAU1426021"
click at [611, 727] on link "MMAU1426021" at bounding box center [586, 725] width 104 height 18
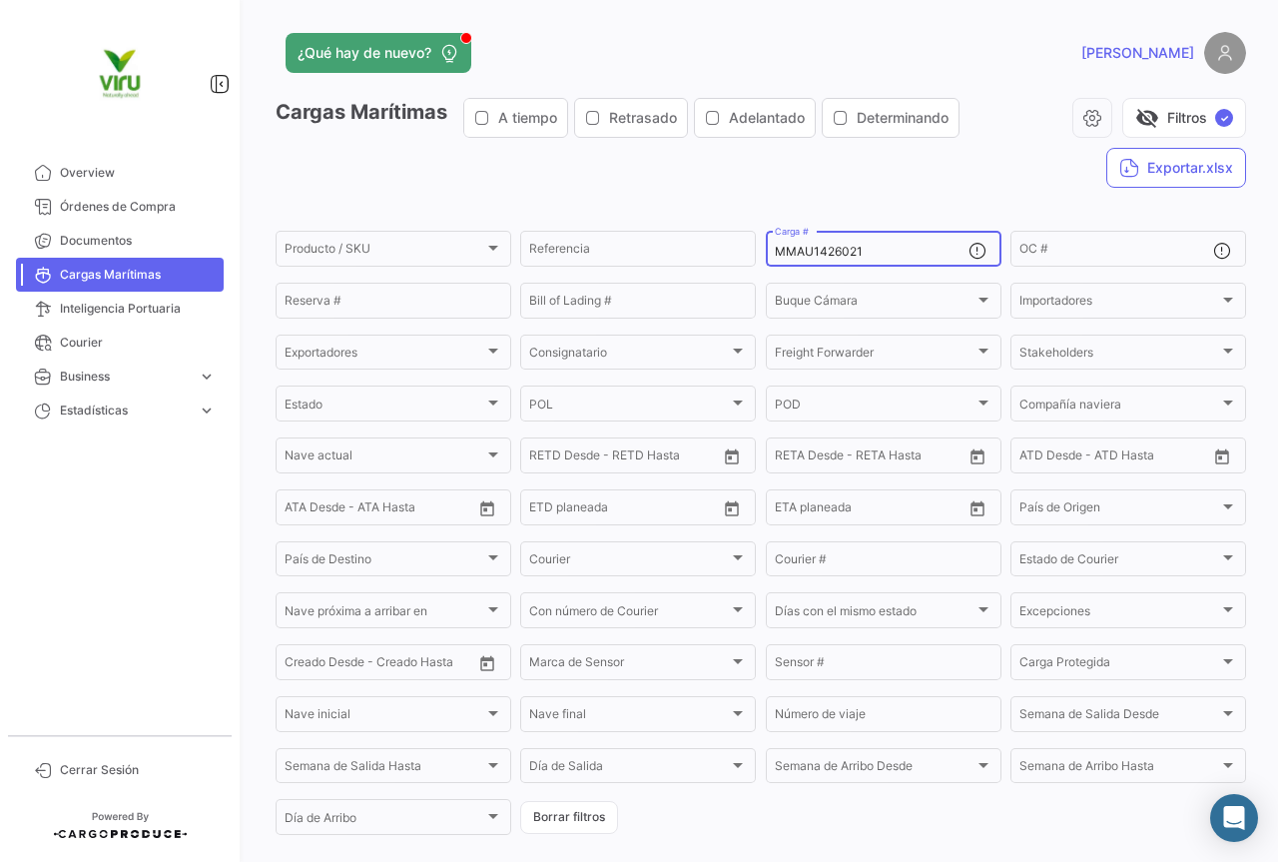
drag, startPoint x: 895, startPoint y: 255, endPoint x: 761, endPoint y: 248, distance: 134.0
click at [766, 248] on div "MMAU1426021 Carga #" at bounding box center [884, 247] width 236 height 39
paste input "TEMU9797185"
type input "TEMU9797185"
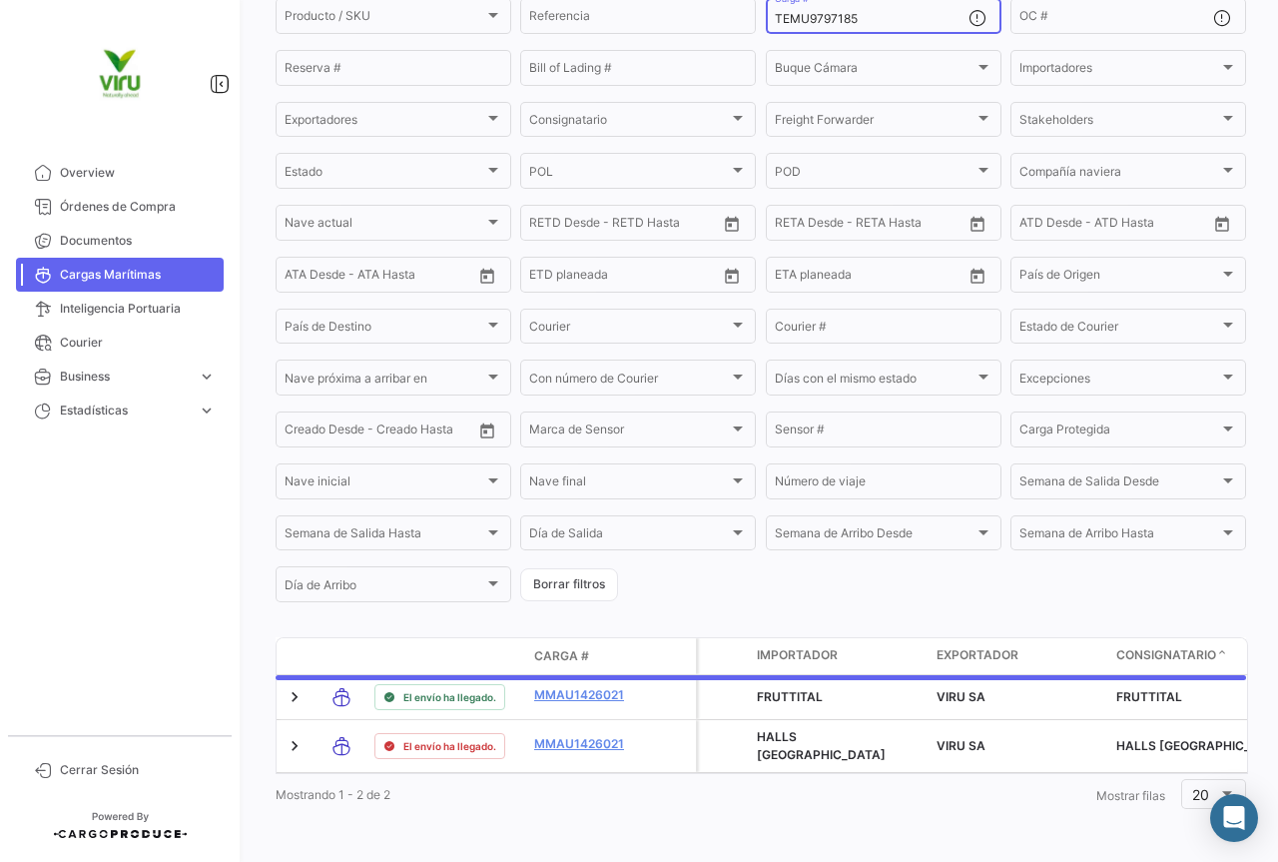
scroll to position [195, 0]
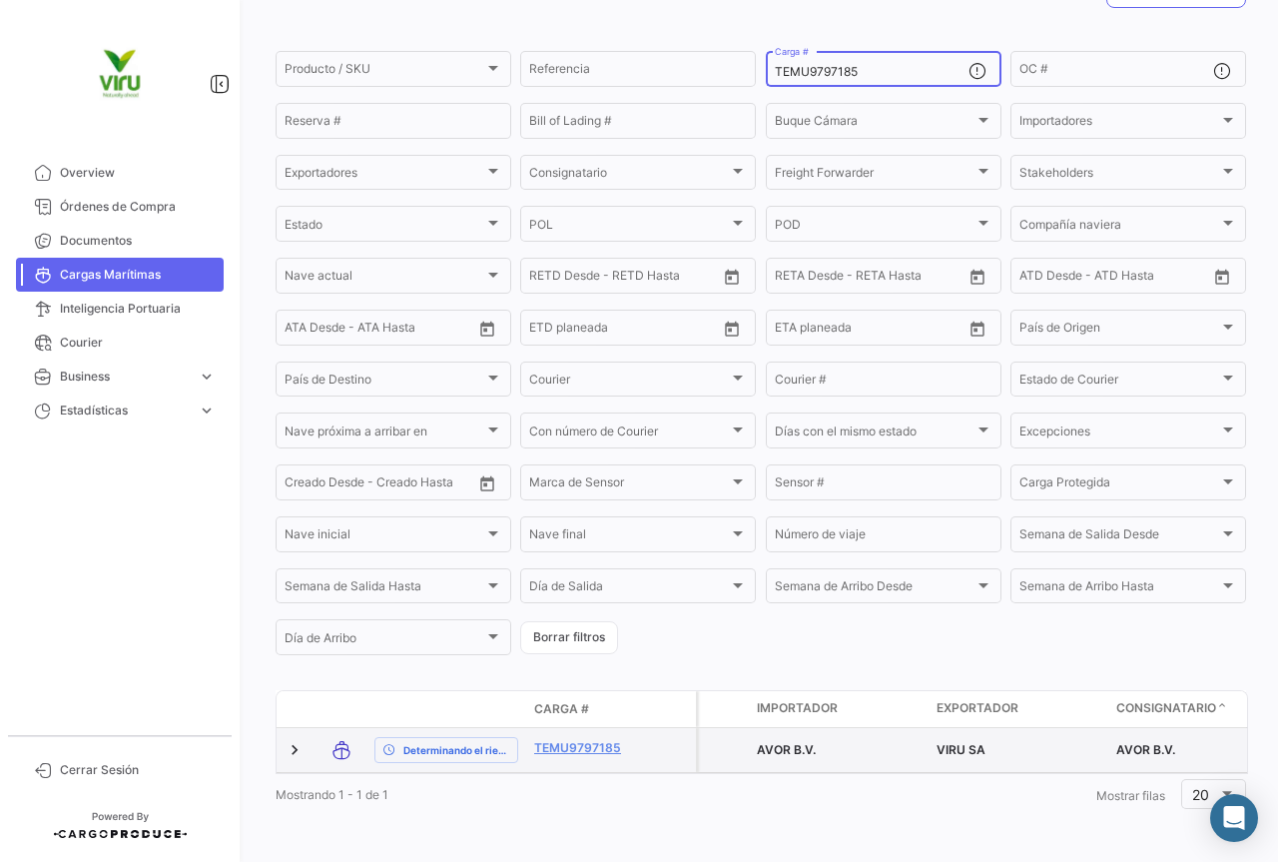
click at [587, 742] on div "TEMU9797185" at bounding box center [586, 750] width 104 height 23
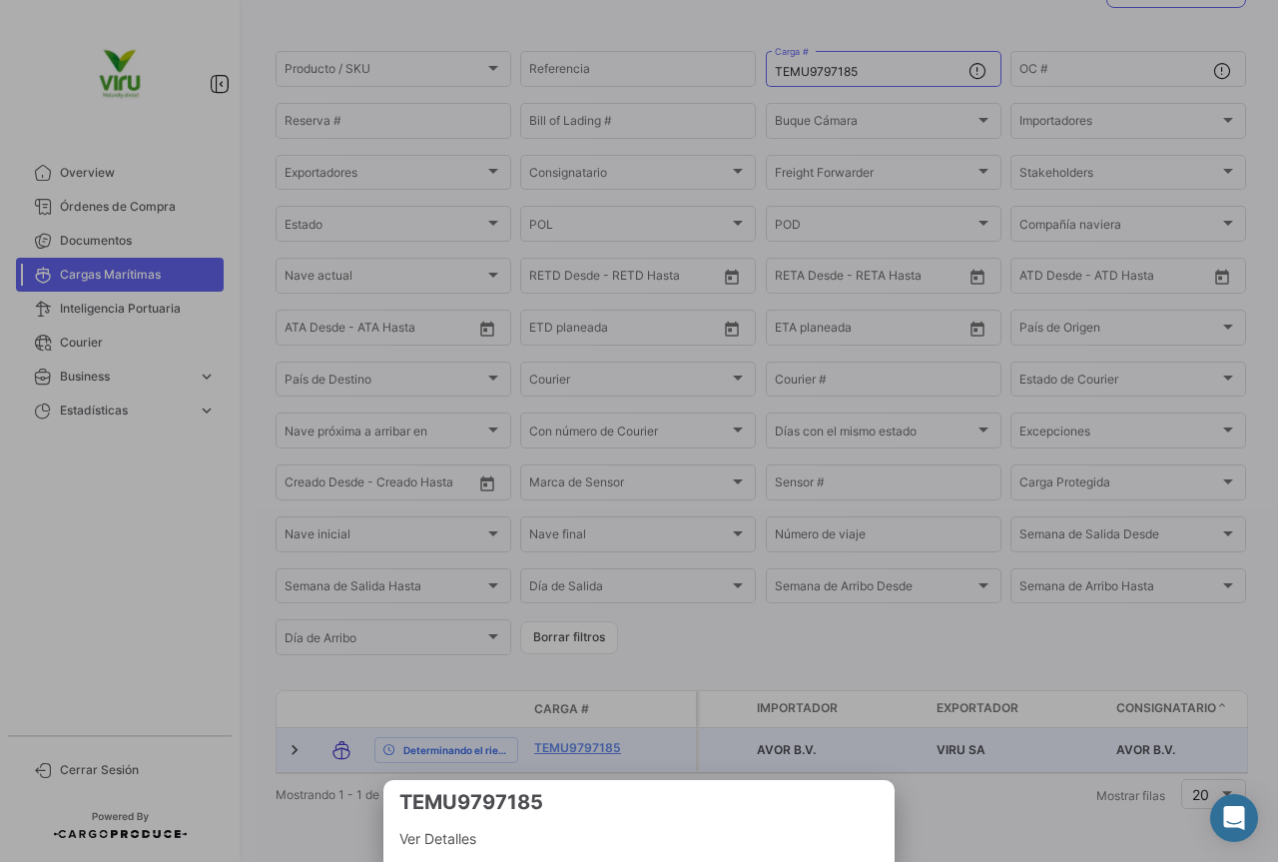
click at [581, 730] on div at bounding box center [639, 431] width 1278 height 862
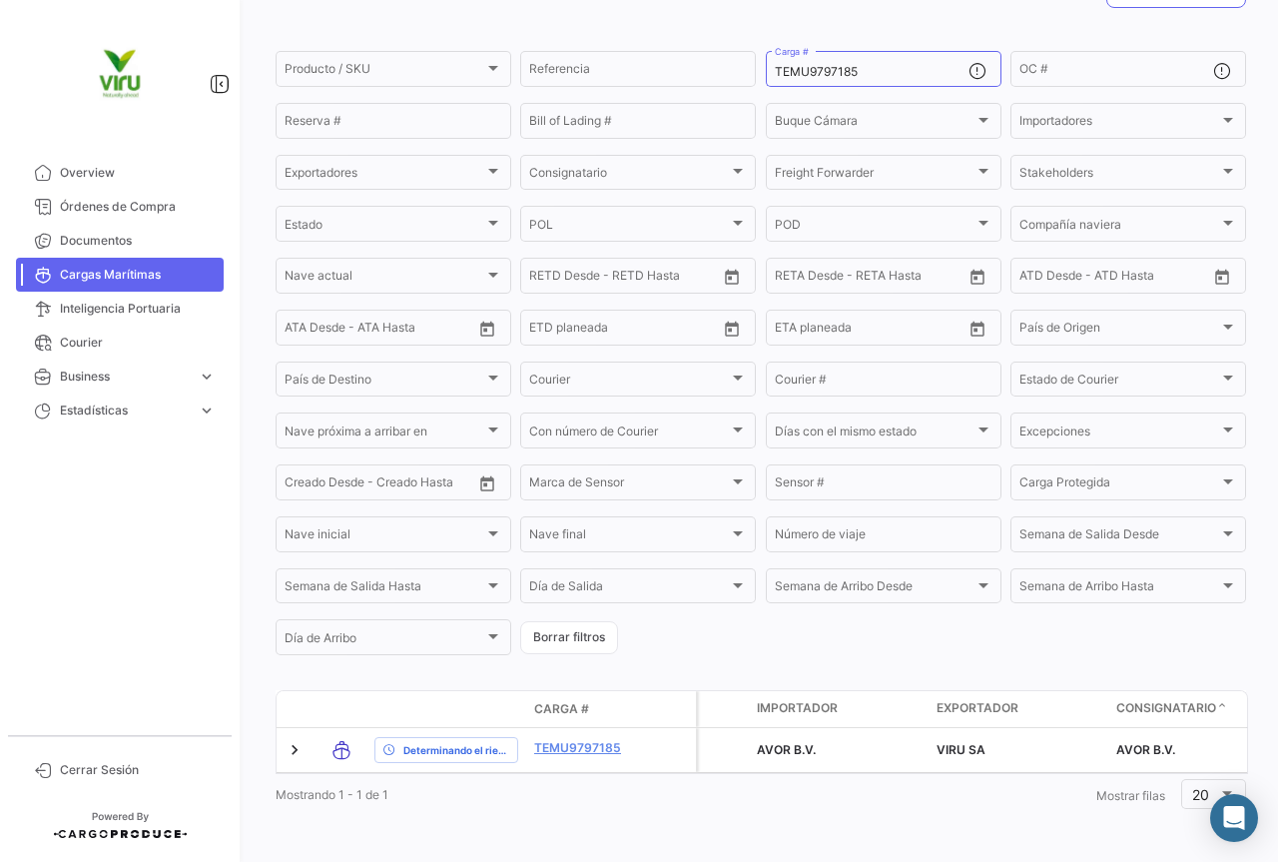
click at [581, 739] on link "TEMU9797185" at bounding box center [586, 748] width 104 height 18
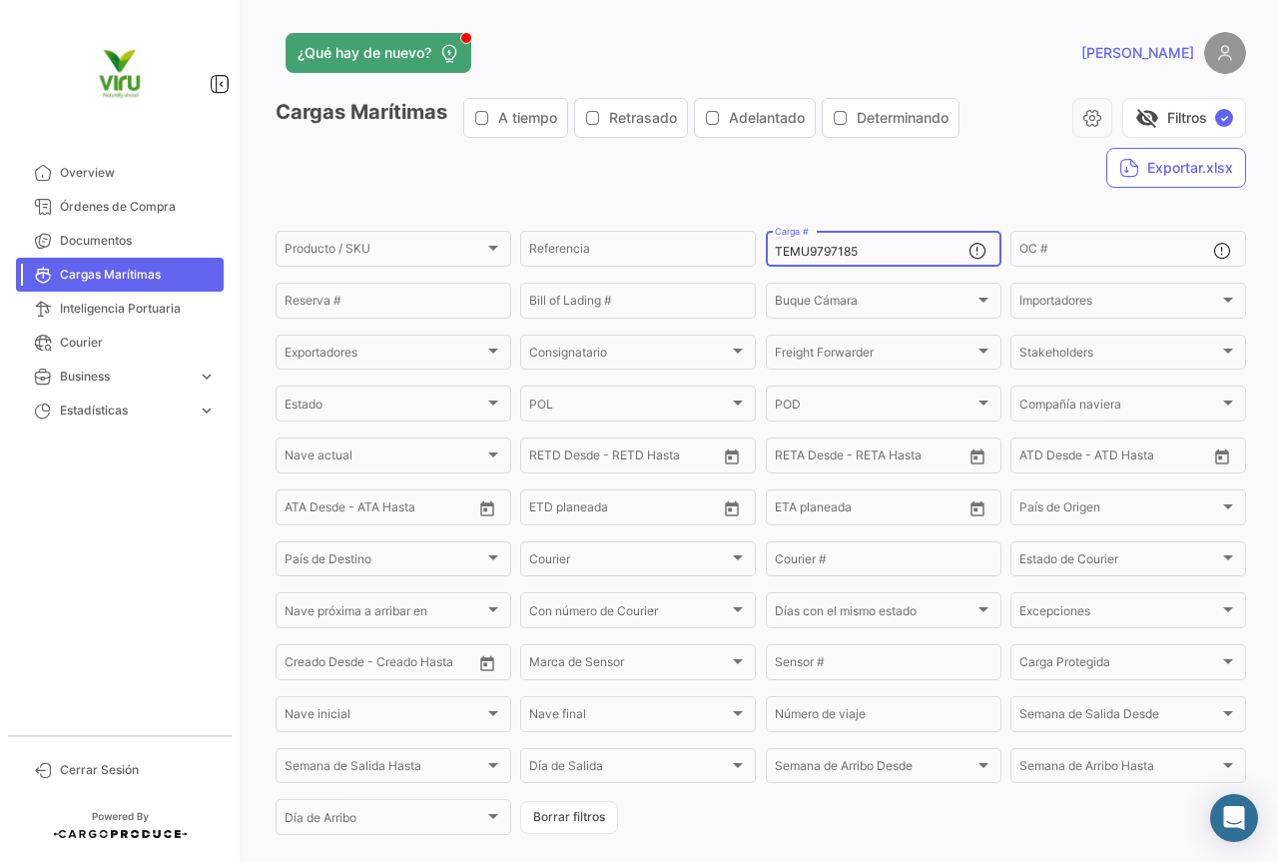
drag, startPoint x: 886, startPoint y: 253, endPoint x: 768, endPoint y: 254, distance: 117.8
click at [768, 254] on div "TEMU9797185 Carga #" at bounding box center [884, 247] width 236 height 39
paste input "5080"
type input "TEMU9795080"
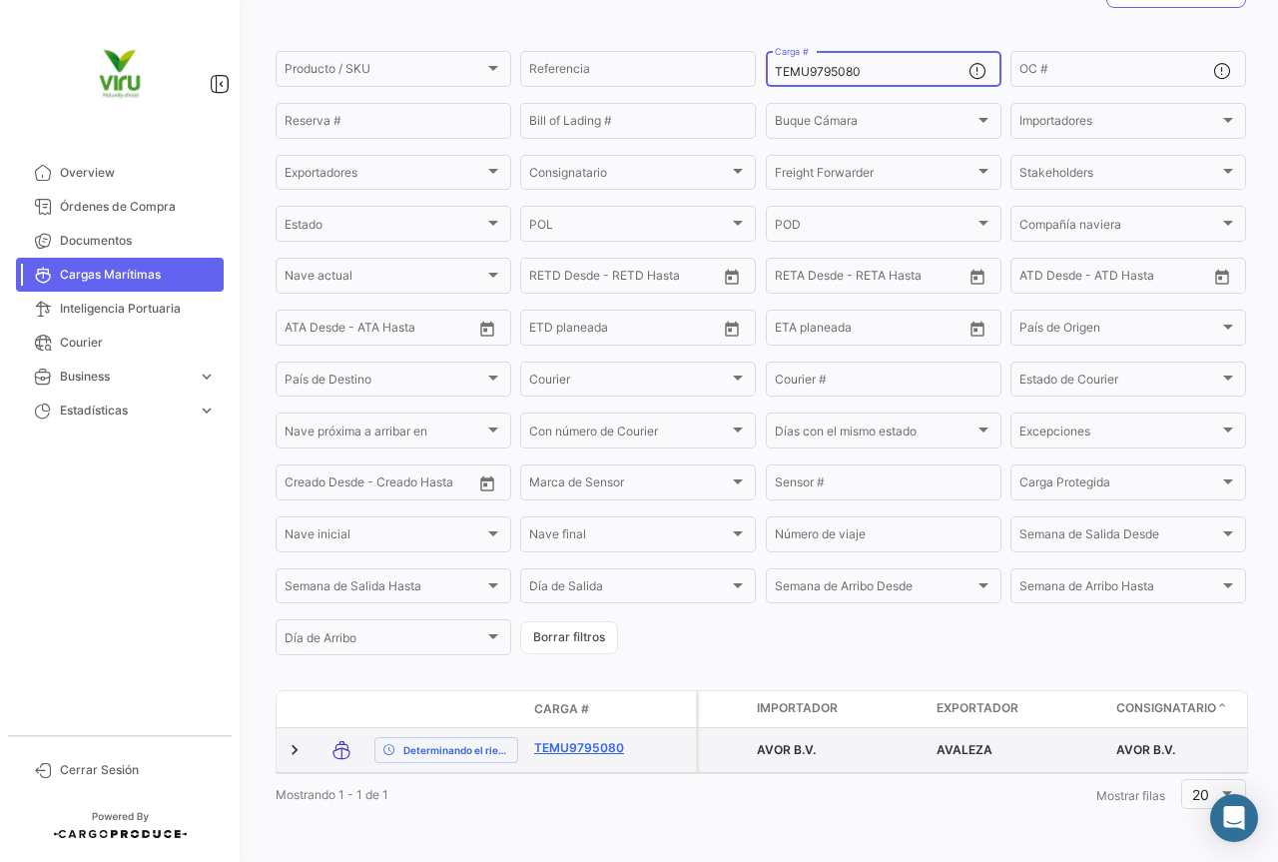
click at [603, 739] on link "TEMU9795080" at bounding box center [586, 748] width 104 height 18
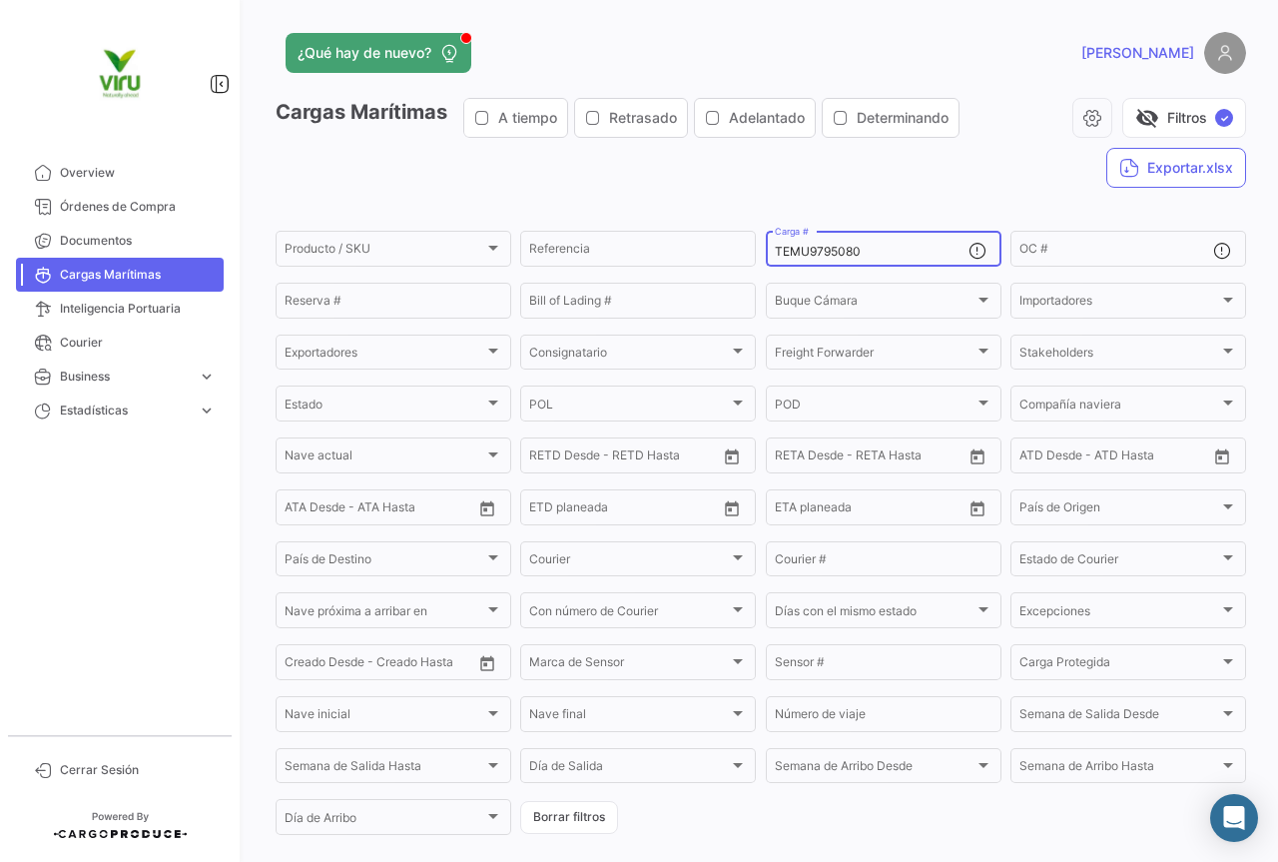
drag, startPoint x: 898, startPoint y: 252, endPoint x: 766, endPoint y: 250, distance: 131.8
click at [766, 250] on div "TEMU9795080 Carga #" at bounding box center [884, 247] width 236 height 39
paste input "GCXU801633"
type input "GCXU8016330"
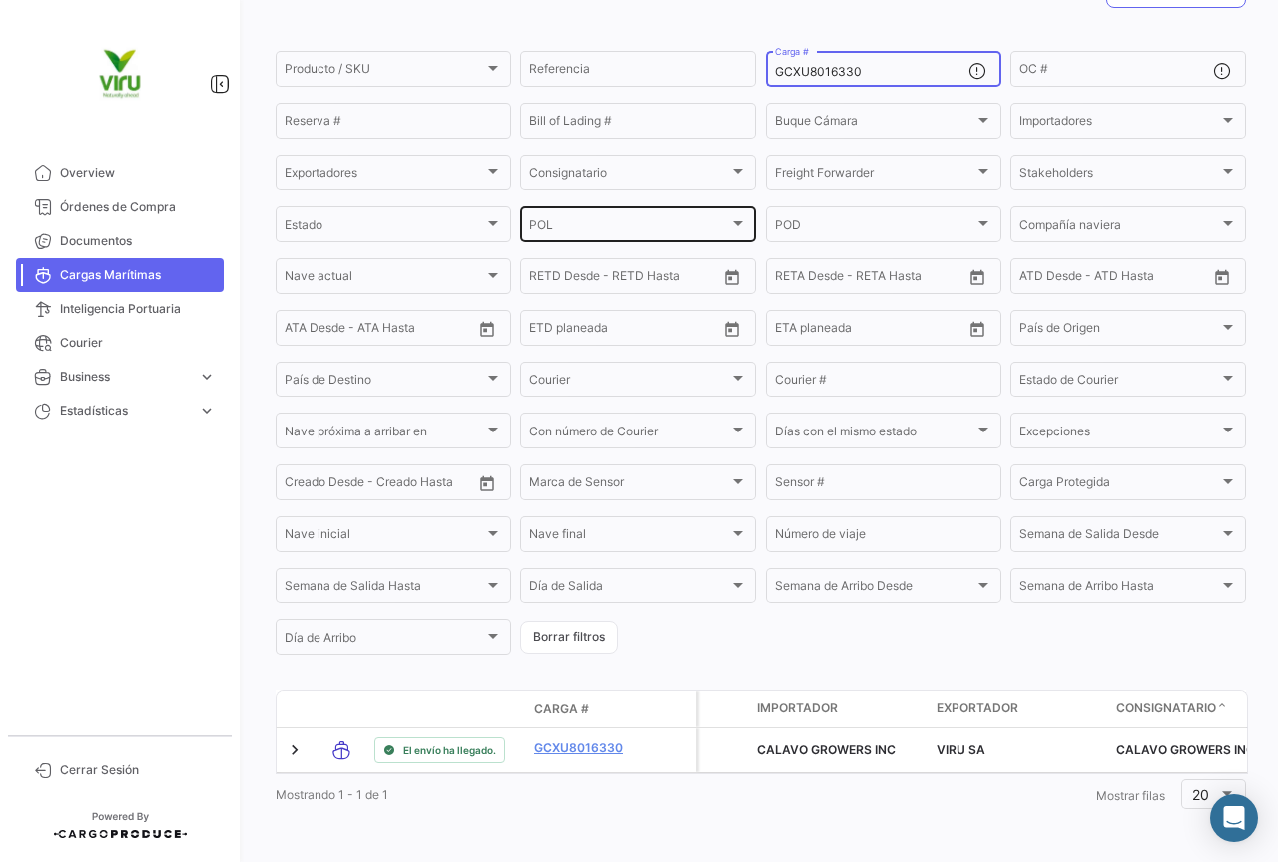
scroll to position [203, 0]
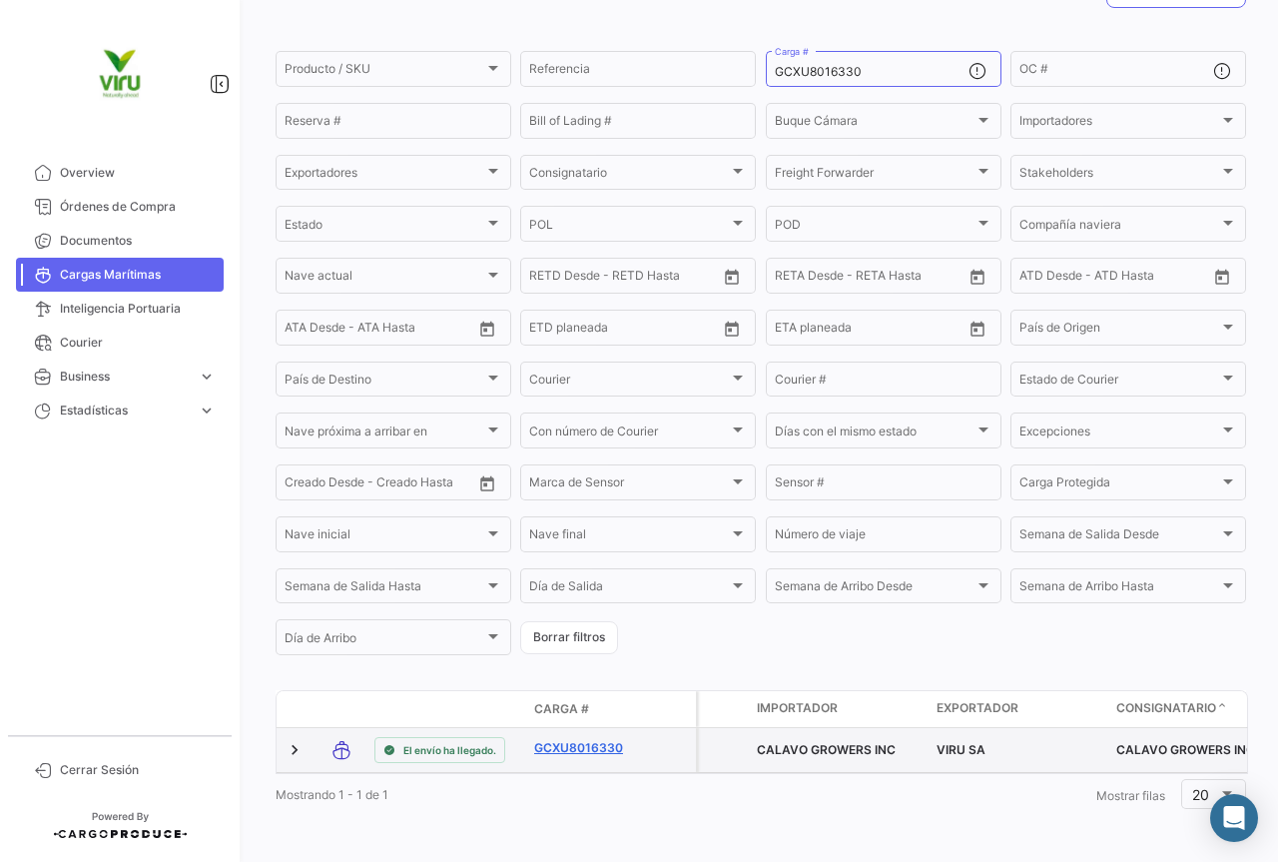
click at [596, 739] on link "GCXU8016330" at bounding box center [586, 748] width 104 height 18
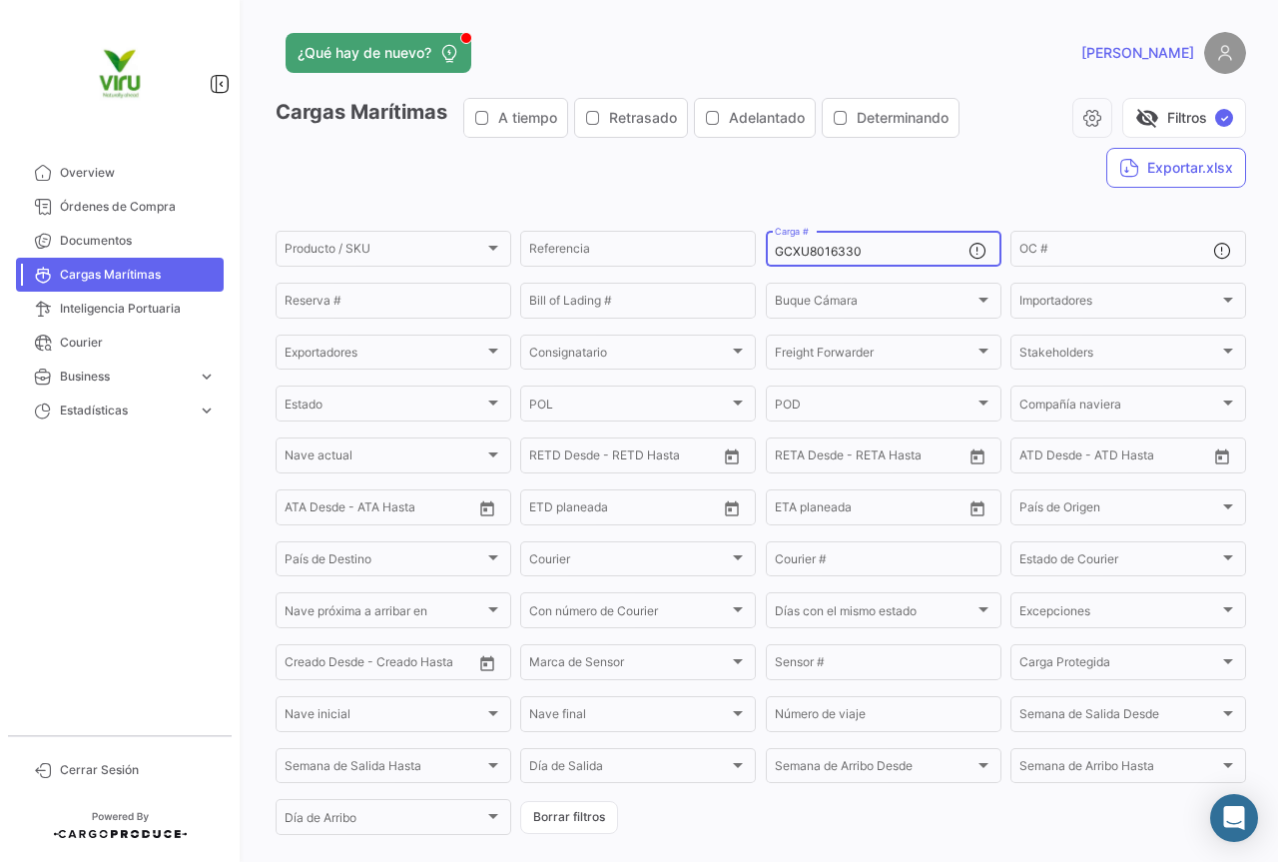
drag, startPoint x: 903, startPoint y: 248, endPoint x: 756, endPoint y: 257, distance: 147.1
click at [756, 257] on form "Producto / SKU Producto / SKU Referencia GCXU8016330 Carga # OC # Reserva # Bil…" at bounding box center [761, 533] width 971 height 610
paste input "5524"
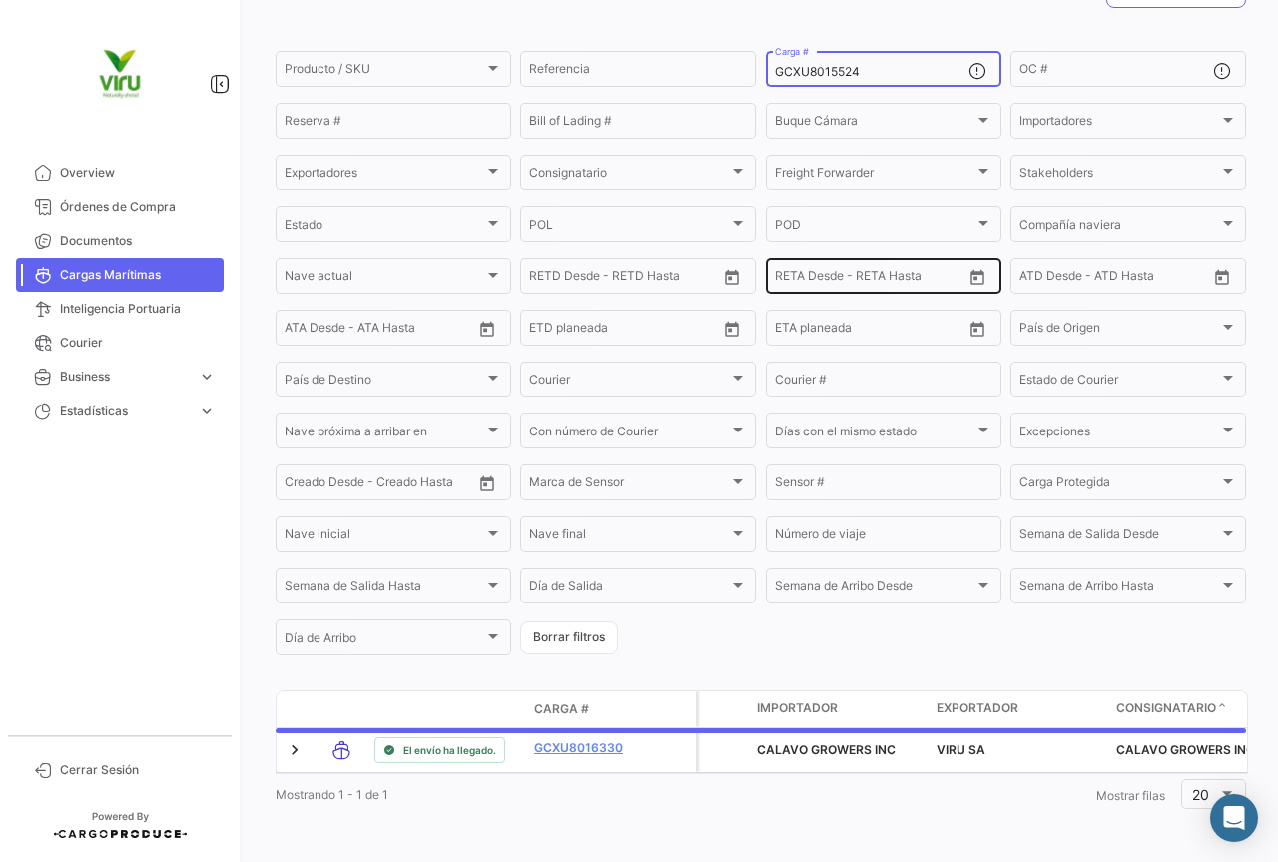
scroll to position [103, 0]
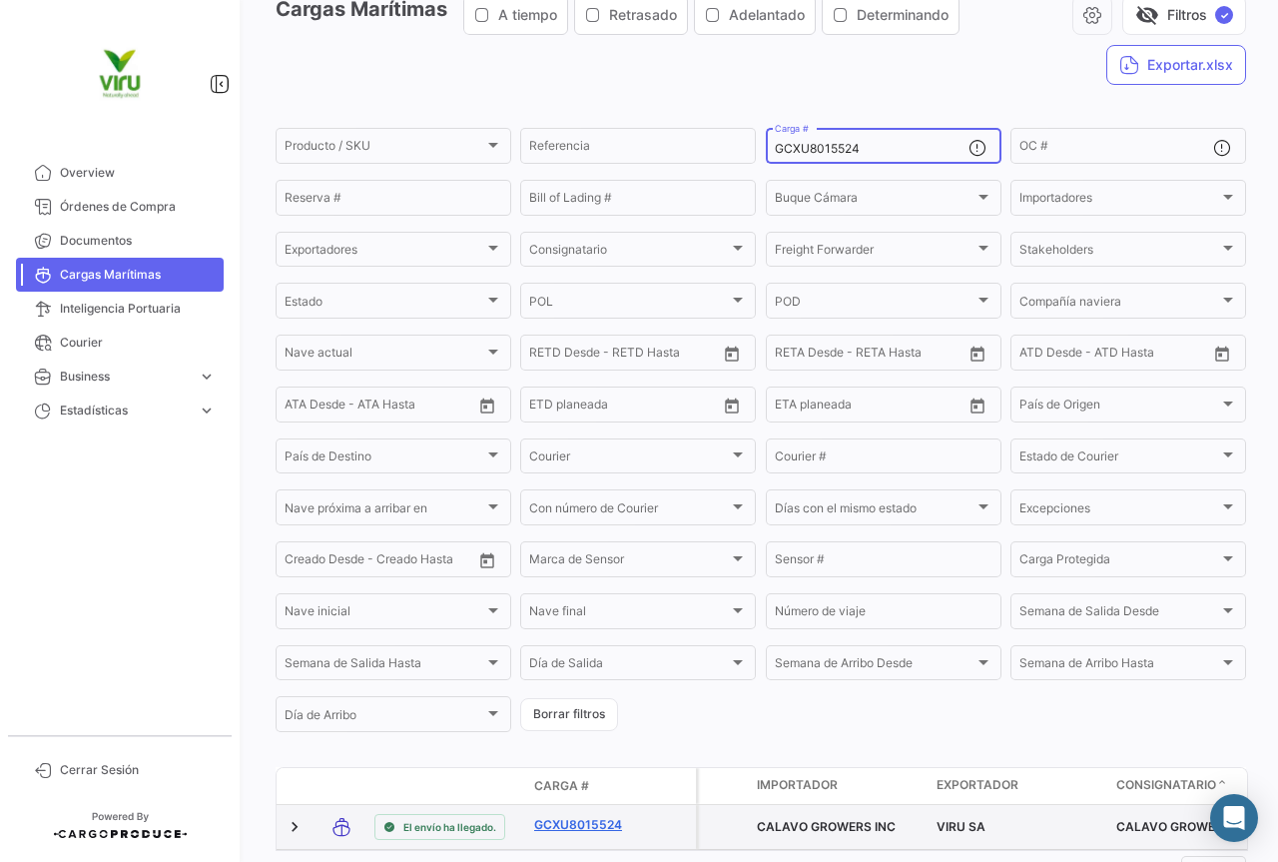
type input "GCXU8015524"
click at [574, 833] on link "GCXU8015524" at bounding box center [586, 825] width 104 height 18
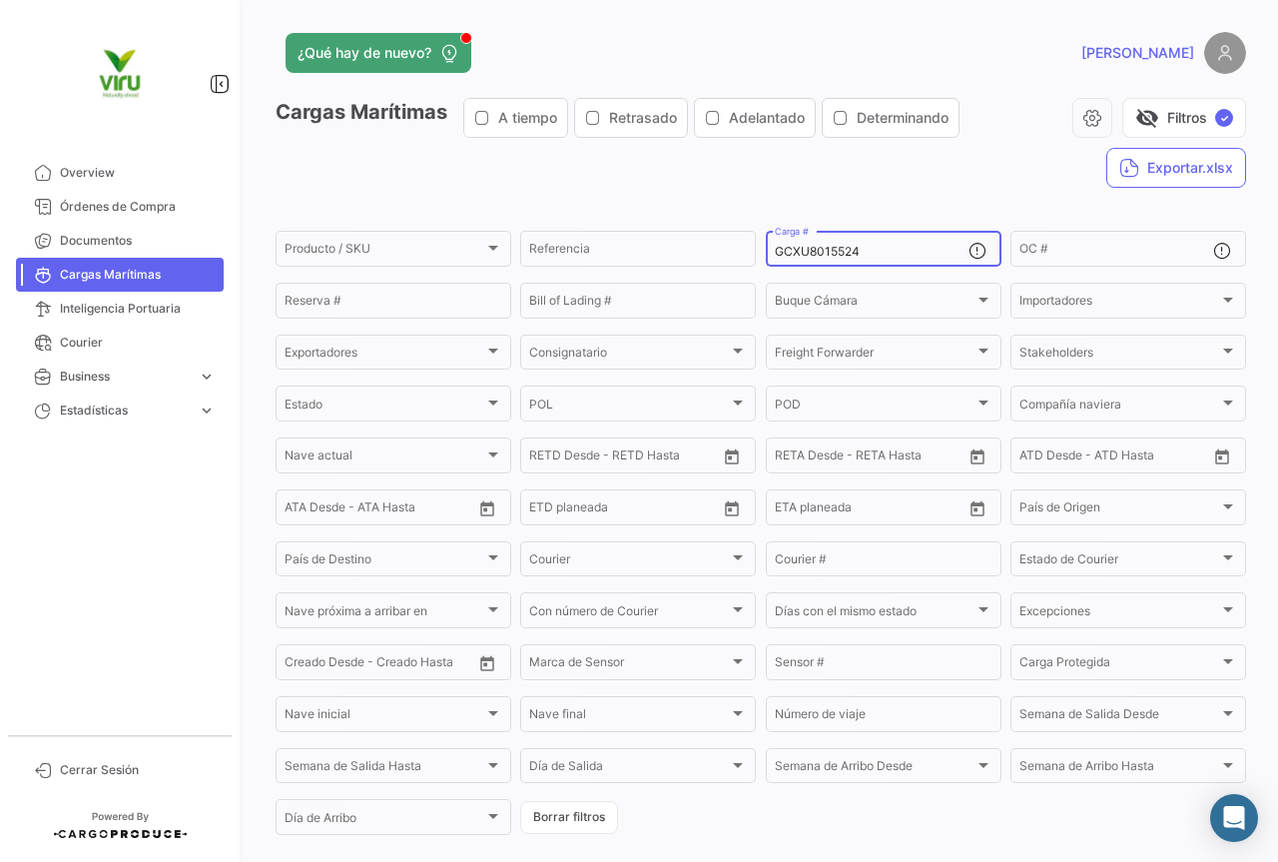
drag, startPoint x: 873, startPoint y: 255, endPoint x: 764, endPoint y: 253, distance: 108.9
click at [766, 253] on div "GCXU8015524 Carga #" at bounding box center [884, 247] width 236 height 39
paste input "24249"
type input "GCXU8024249"
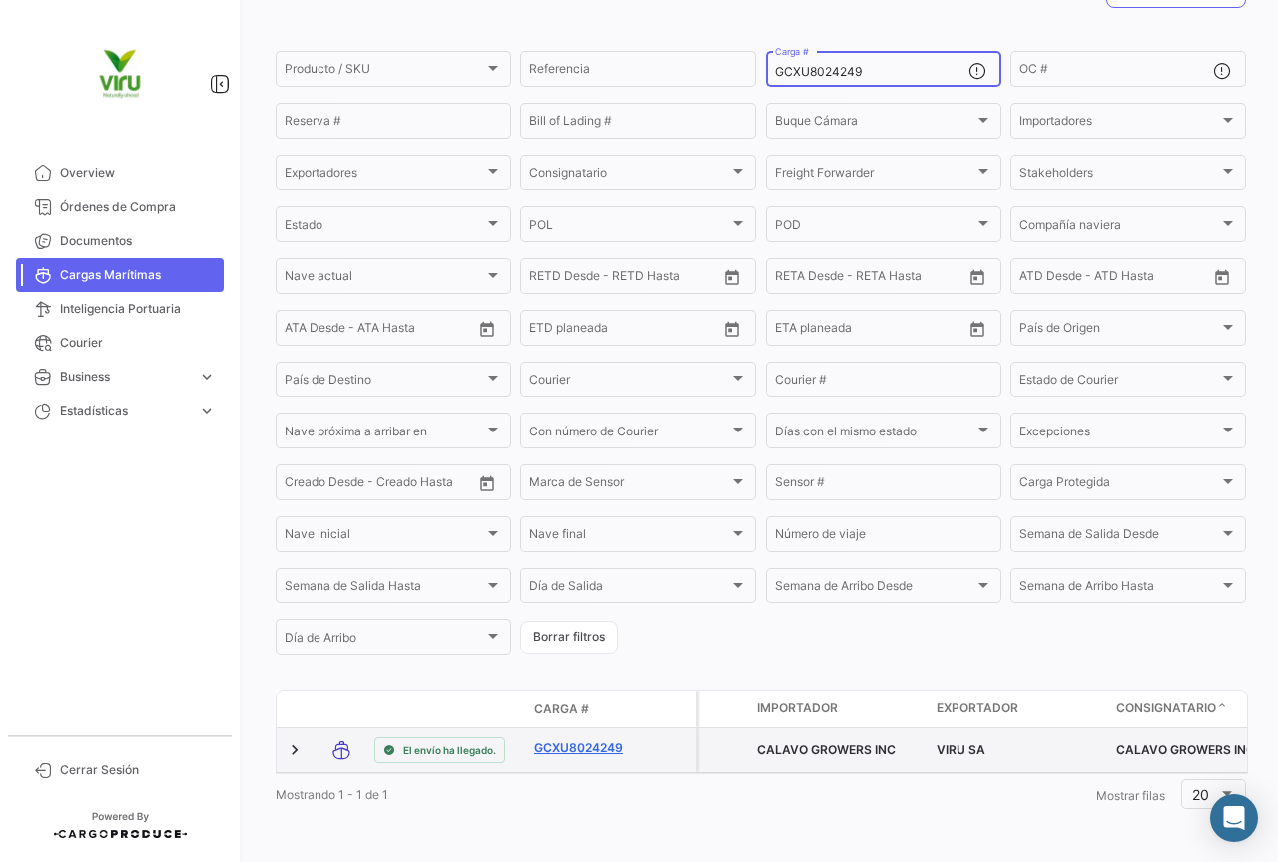
click at [571, 739] on link "GCXU8024249" at bounding box center [586, 748] width 104 height 18
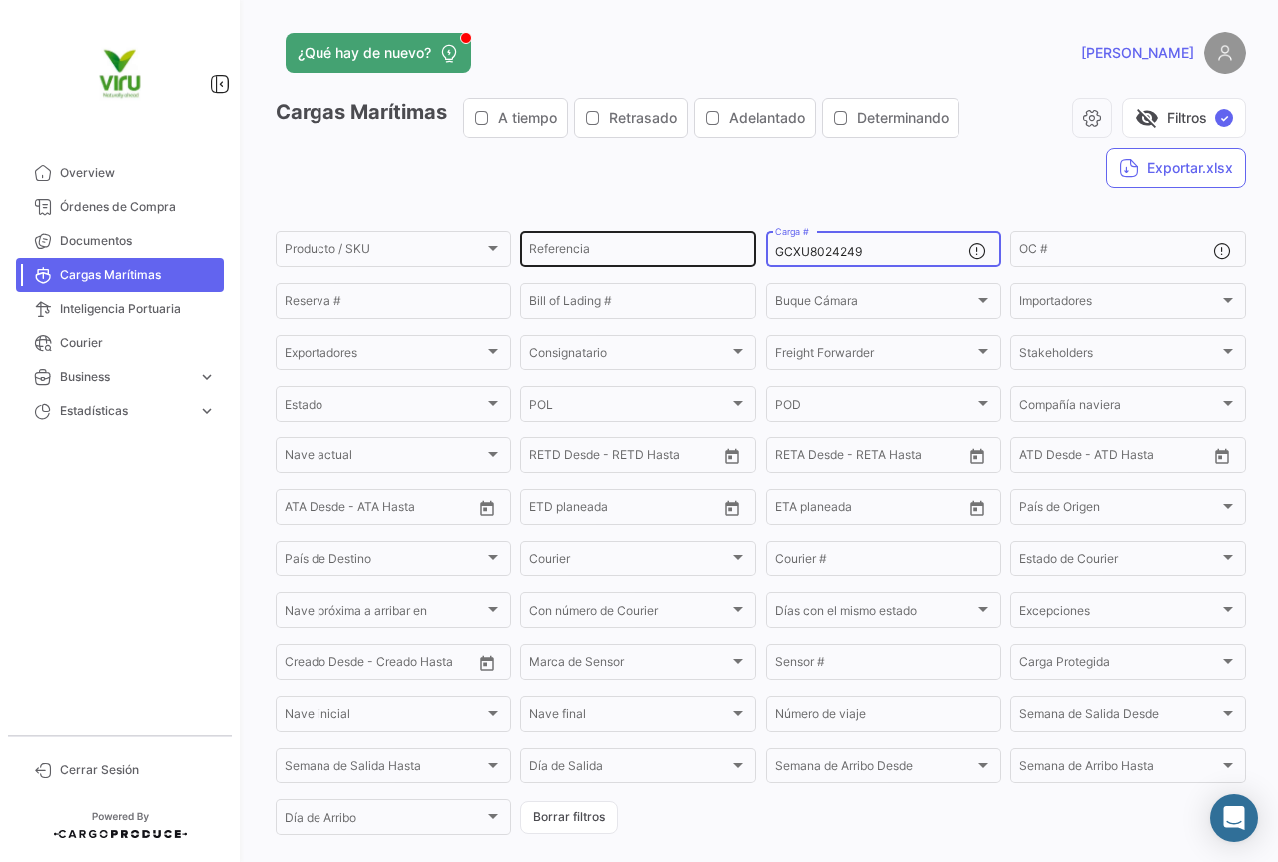
drag, startPoint x: 913, startPoint y: 254, endPoint x: 749, endPoint y: 261, distance: 163.9
click at [0, 0] on div "Producto / SKU Producto / SKU Referencia GCXU8024249 Carga # OC # Reserva # Bil…" at bounding box center [0, 0] width 0 height 0
paste input "CGMU6967515"
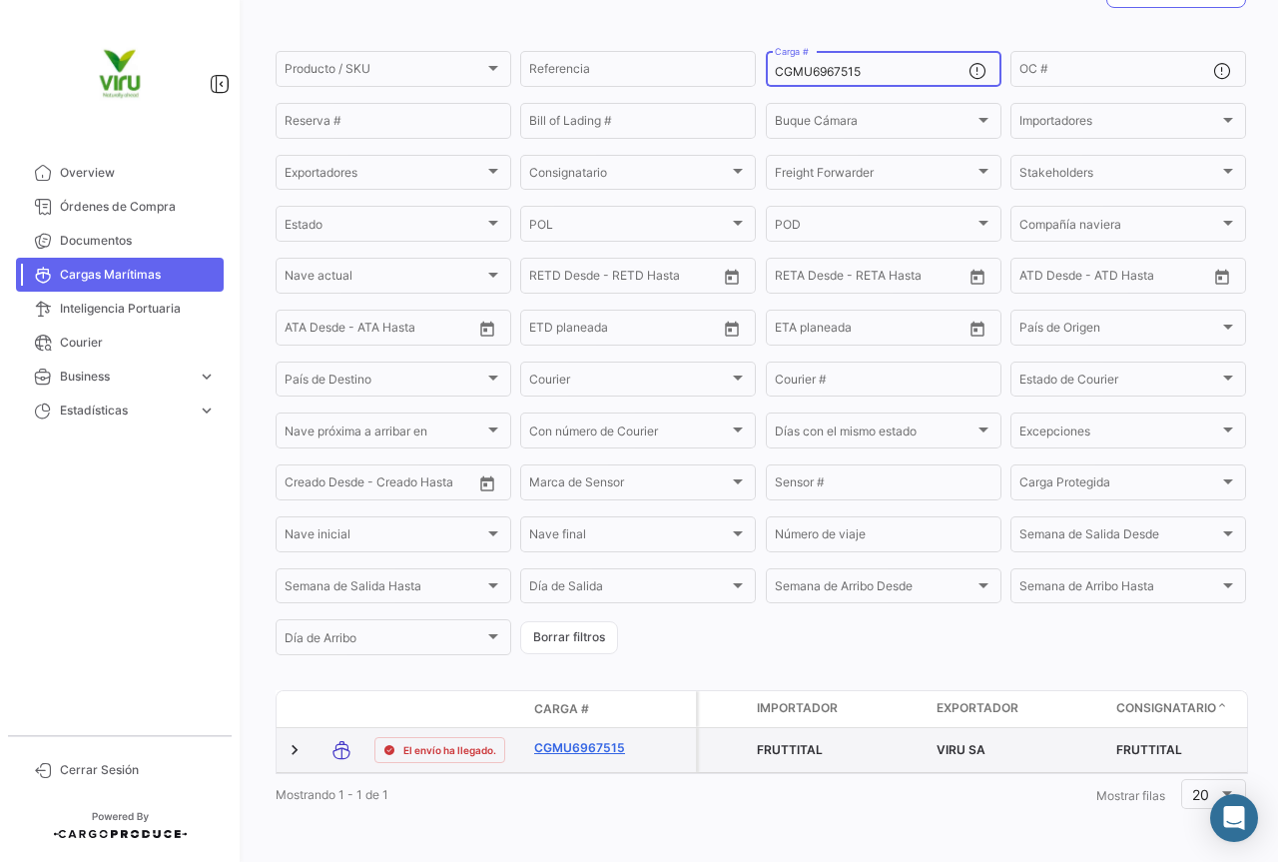
type input "CGMU6967515"
click at [585, 739] on link "CGMU6967515" at bounding box center [586, 748] width 104 height 18
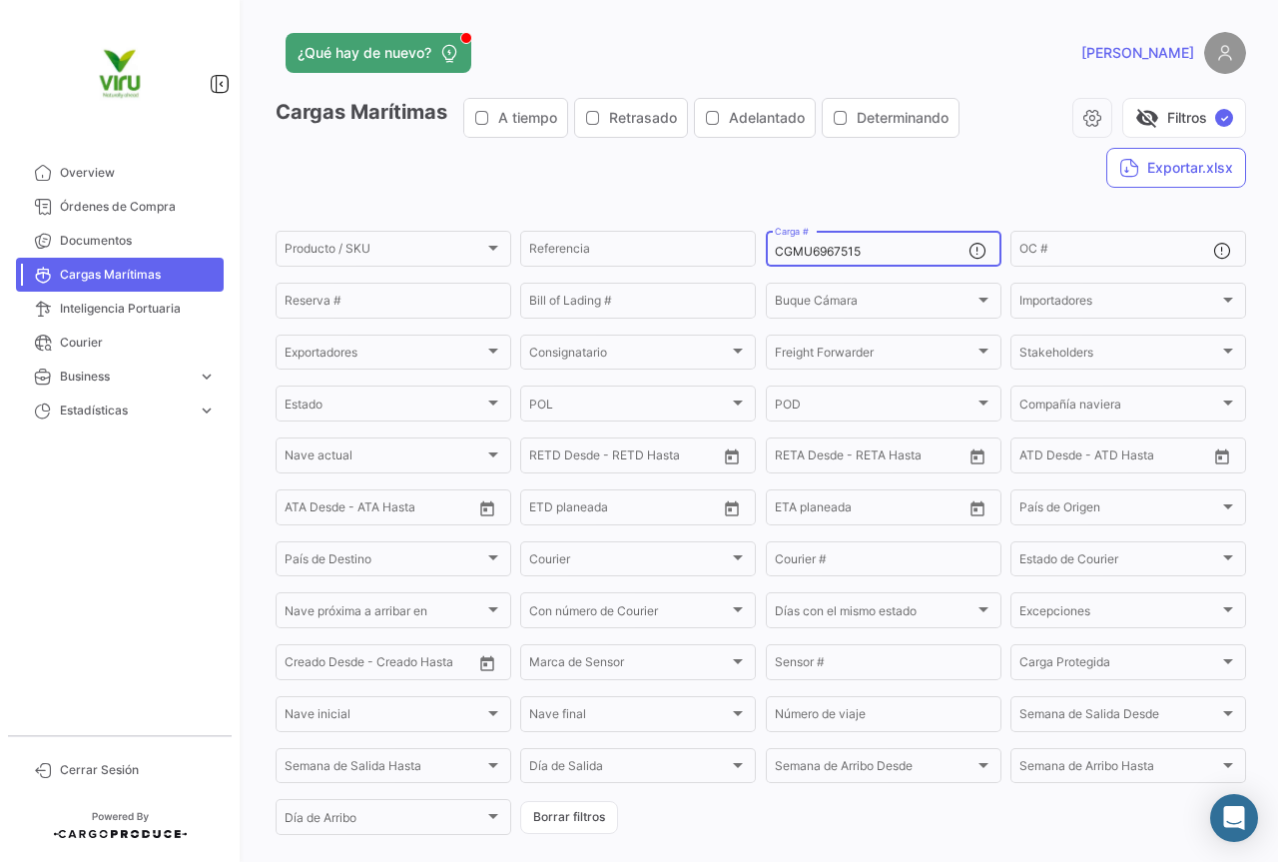
drag, startPoint x: 894, startPoint y: 247, endPoint x: 757, endPoint y: 255, distance: 137.0
click at [757, 255] on form "Producto / SKU Producto / SKU Referencia CGMU6967515 Carga # OC # Reserva # Bil…" at bounding box center [761, 533] width 971 height 610
paste input "27111"
type input "CGMU6927111"
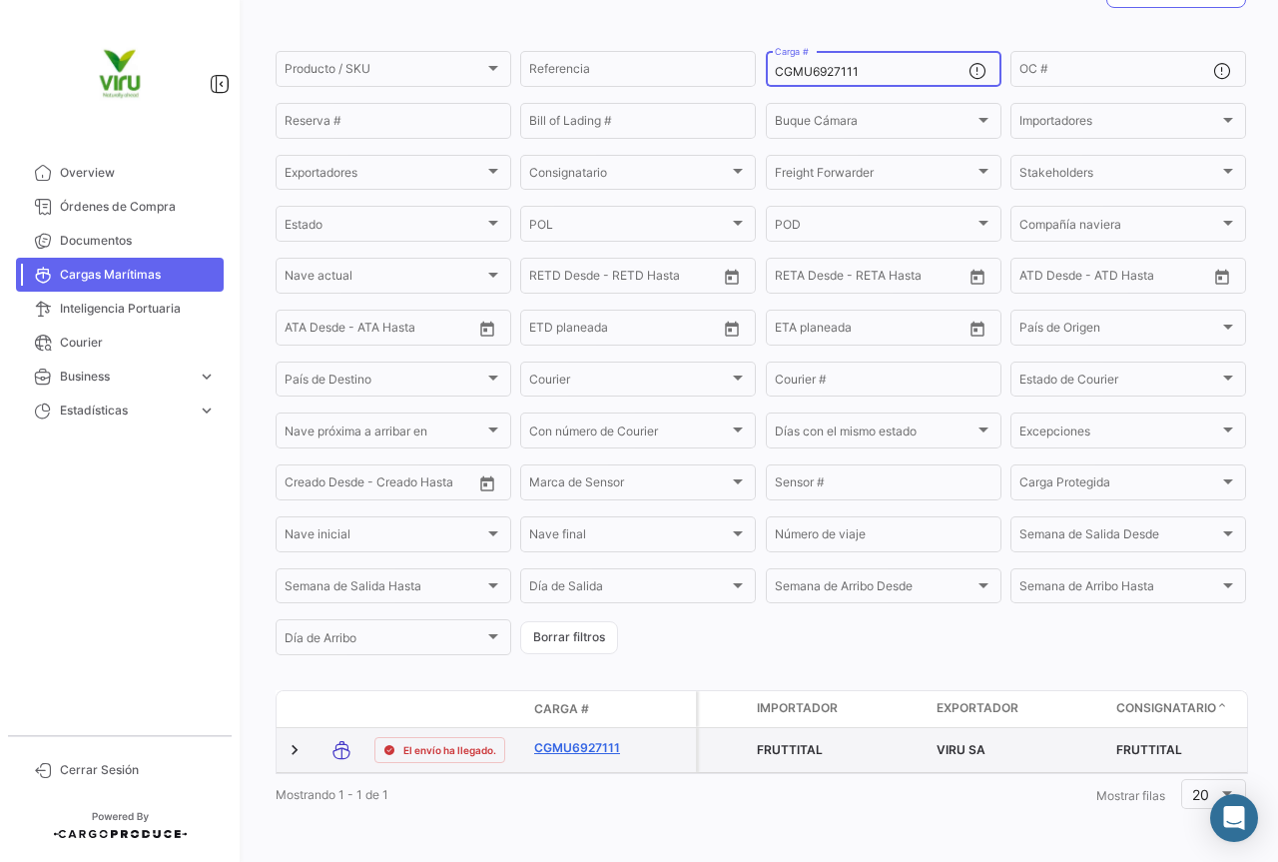
click at [592, 739] on link "CGMU6927111" at bounding box center [586, 748] width 104 height 18
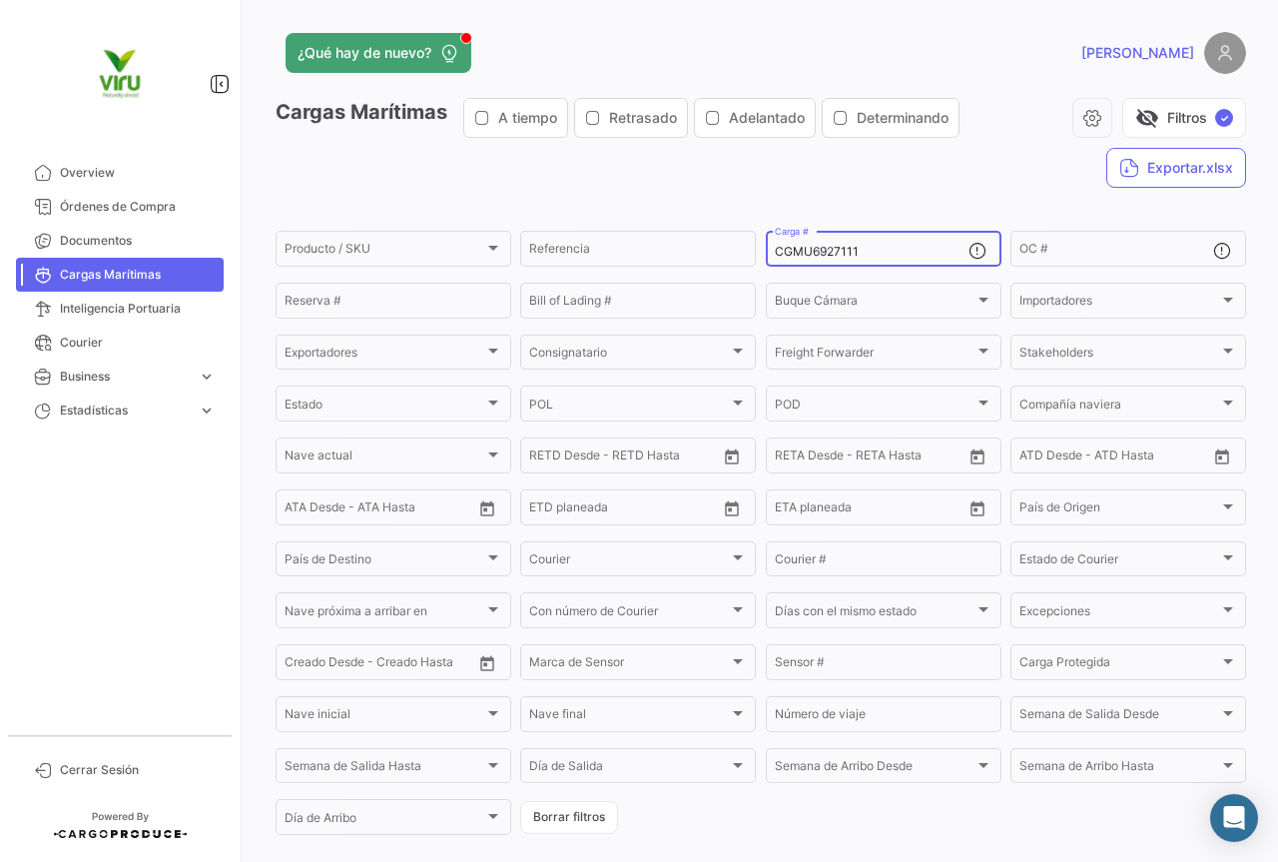
drag, startPoint x: 872, startPoint y: 254, endPoint x: 767, endPoint y: 252, distance: 104.9
click at [767, 252] on div "CGMU6927111 Carga #" at bounding box center [884, 247] width 236 height 39
paste input "3610"
type input "CGMU6923610"
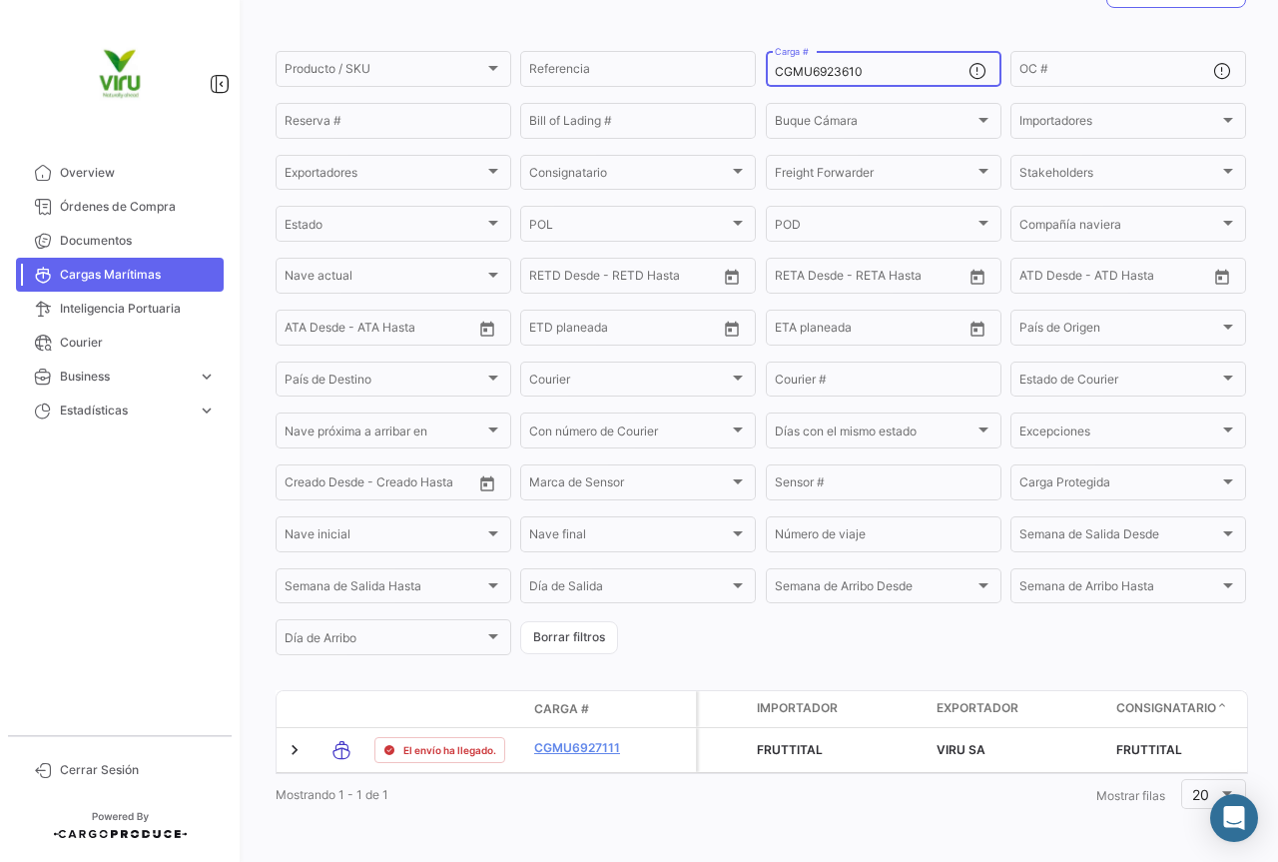
scroll to position [203, 0]
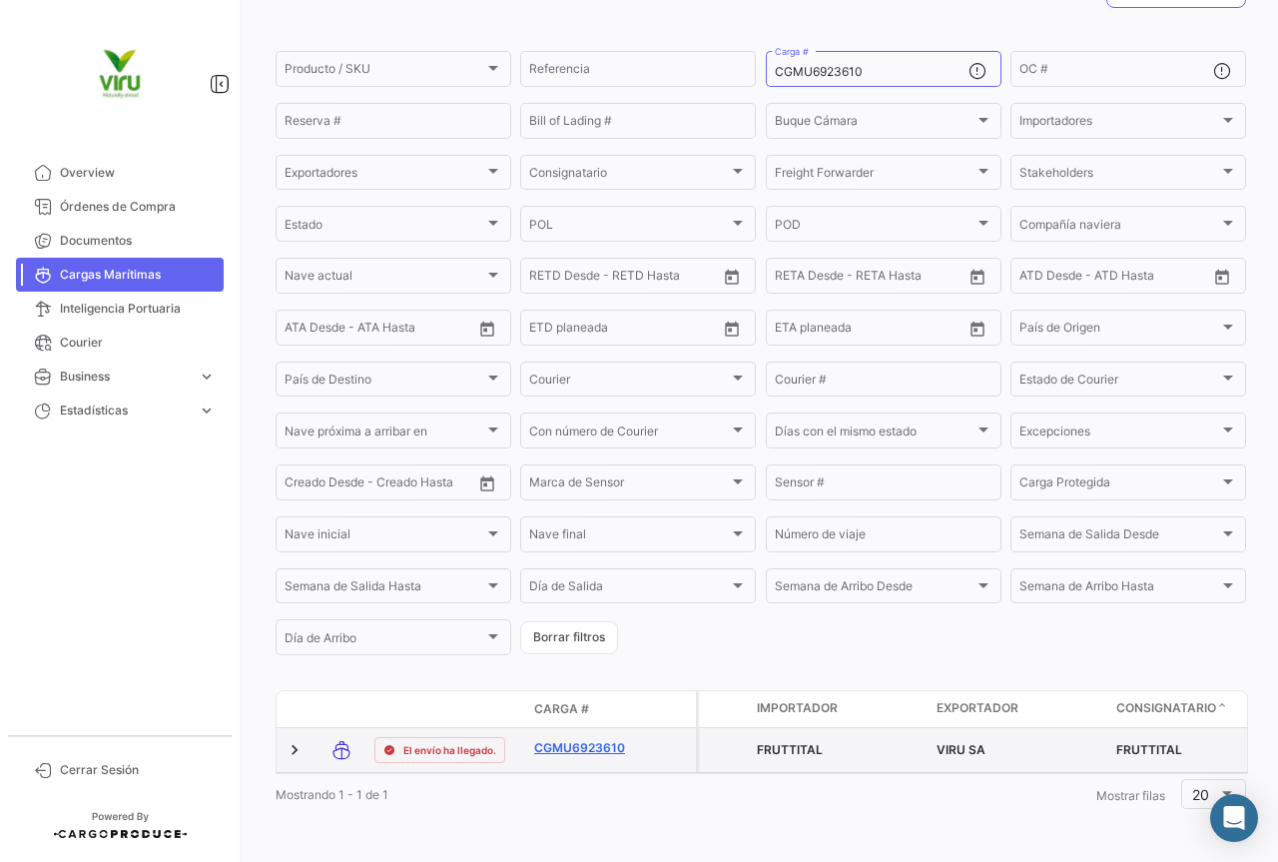
click at [595, 739] on link "CGMU6923610" at bounding box center [586, 748] width 104 height 18
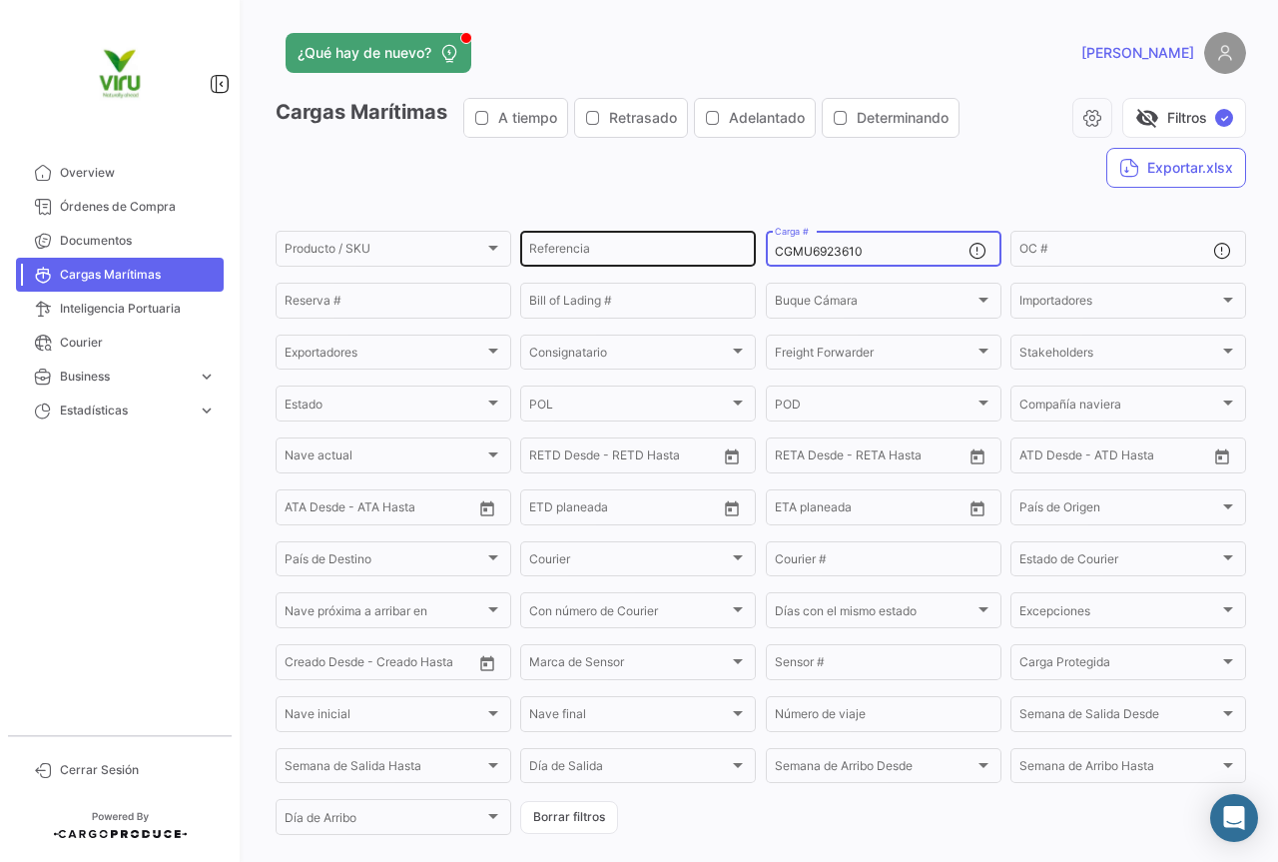
drag, startPoint x: 899, startPoint y: 252, endPoint x: 745, endPoint y: 246, distance: 153.9
click at [0, 0] on div "Producto / SKU Producto / SKU Referencia CGMU6923610 Carga # OC # Reserva # Bil…" at bounding box center [0, 0] width 0 height 0
paste input "4449"
type input "CGMU6944490"
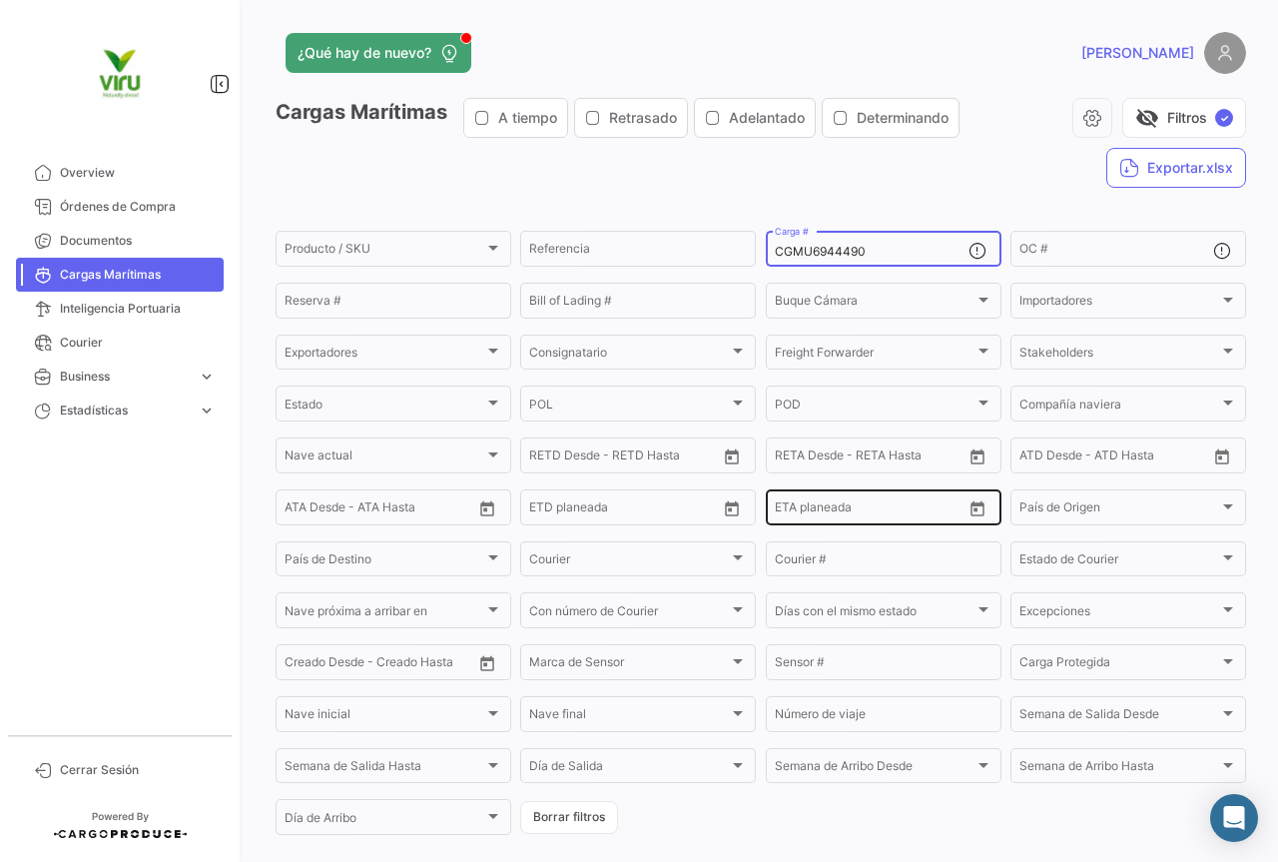
scroll to position [203, 0]
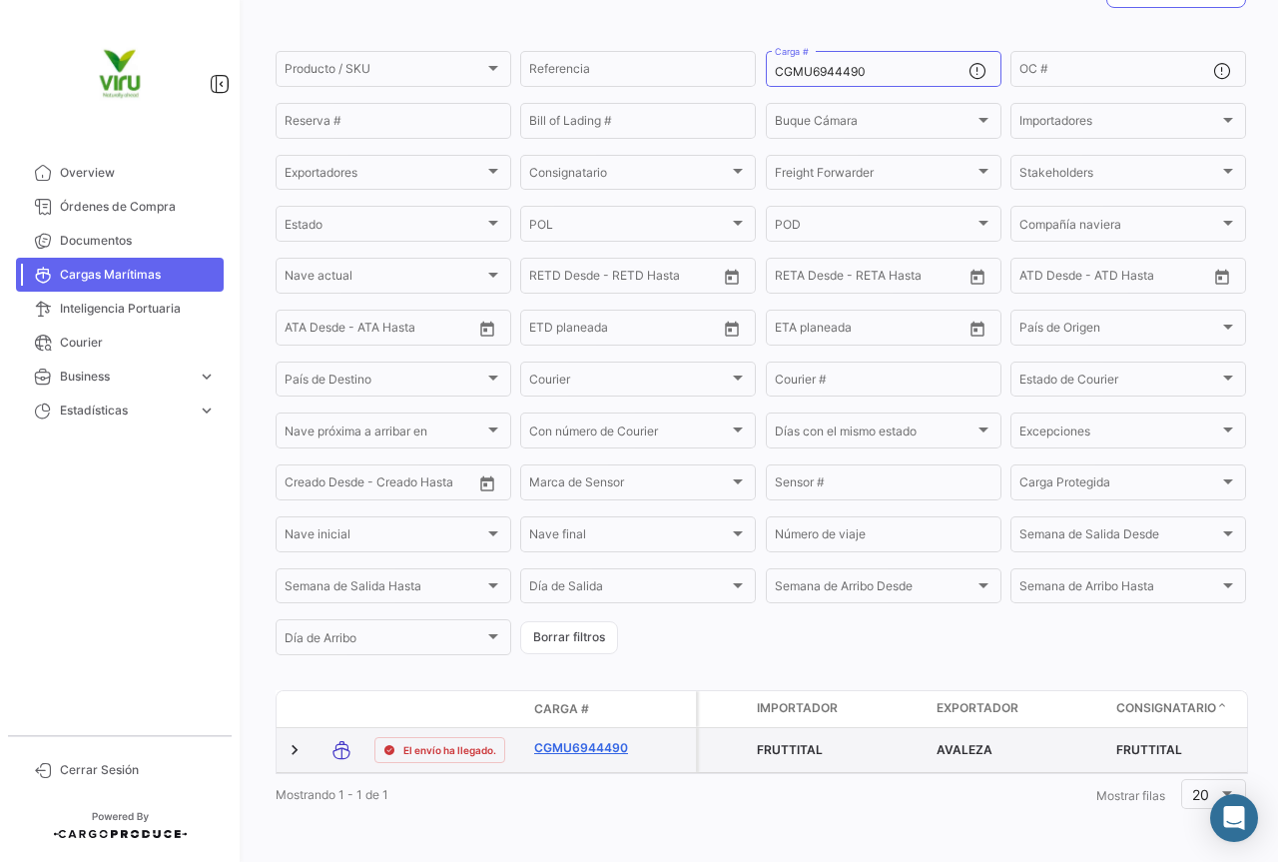
click at [605, 739] on link "CGMU6944490" at bounding box center [586, 748] width 104 height 18
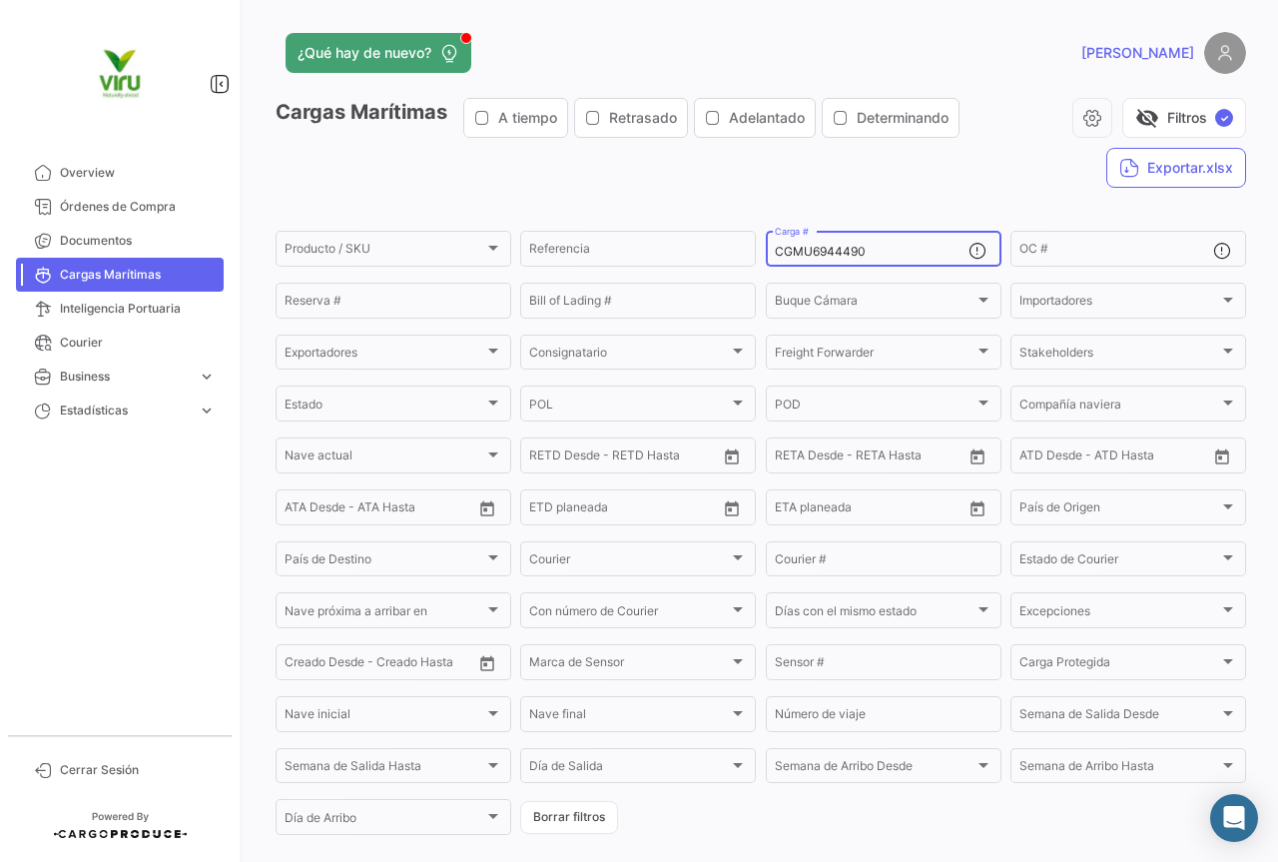
drag, startPoint x: 880, startPoint y: 249, endPoint x: 773, endPoint y: 250, distance: 106.9
click at [775, 250] on input "CGMU6944490" at bounding box center [872, 252] width 194 height 14
paste input "MMAU13391"
type input "MMAU1339190"
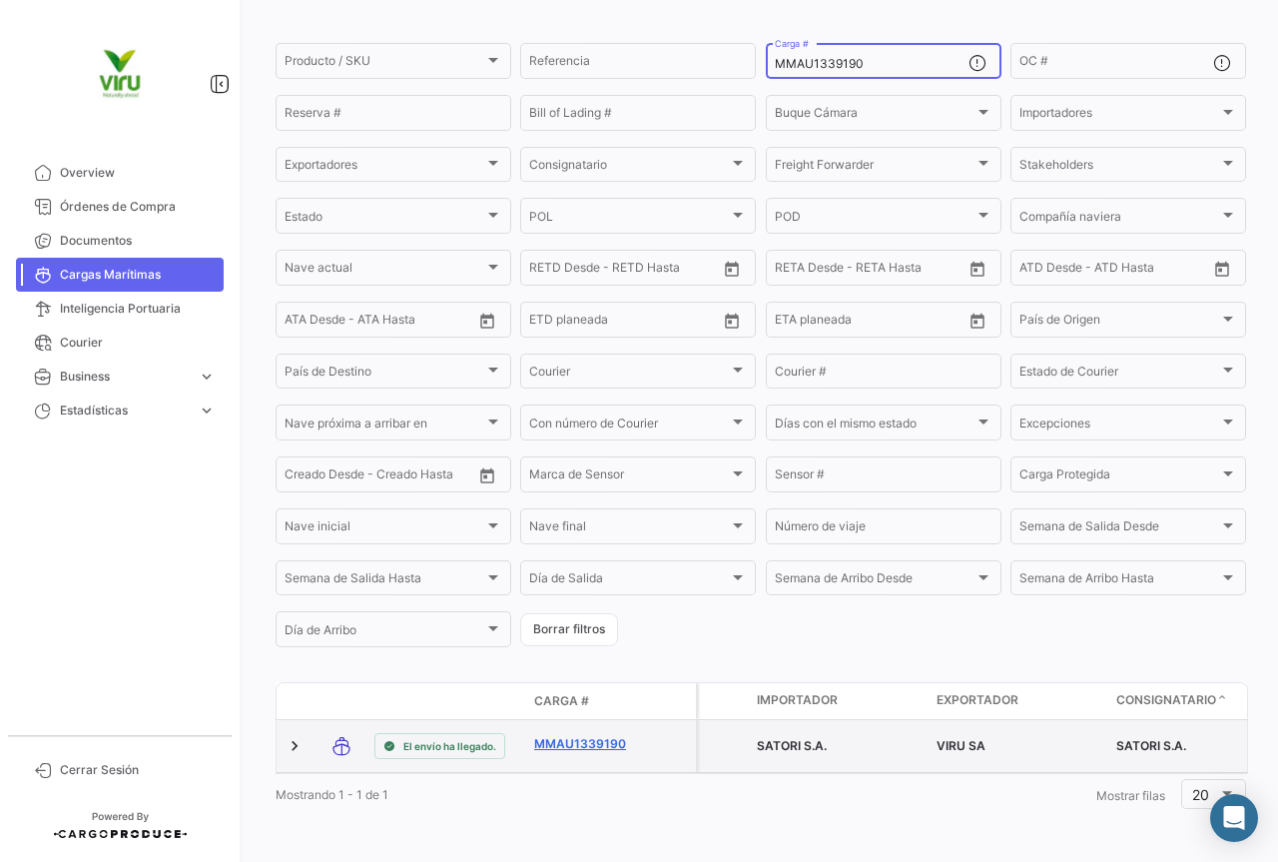
click at [605, 735] on link "MMAU1339190" at bounding box center [586, 744] width 104 height 18
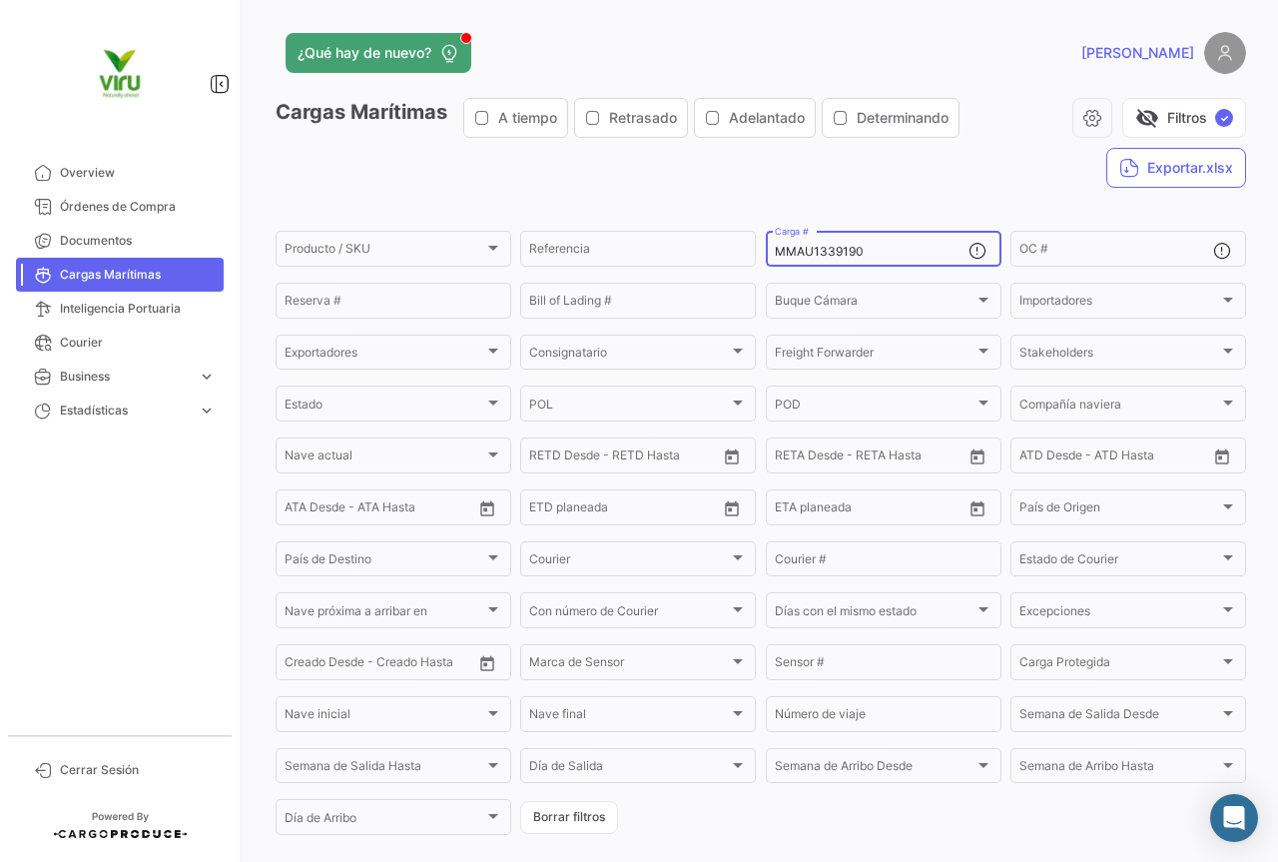
drag, startPoint x: 882, startPoint y: 253, endPoint x: 769, endPoint y: 247, distance: 113.0
click at [775, 247] on input "MMAU1339190" at bounding box center [872, 252] width 194 height 14
paste input "CGMU6940896"
type input "CGMU6940896"
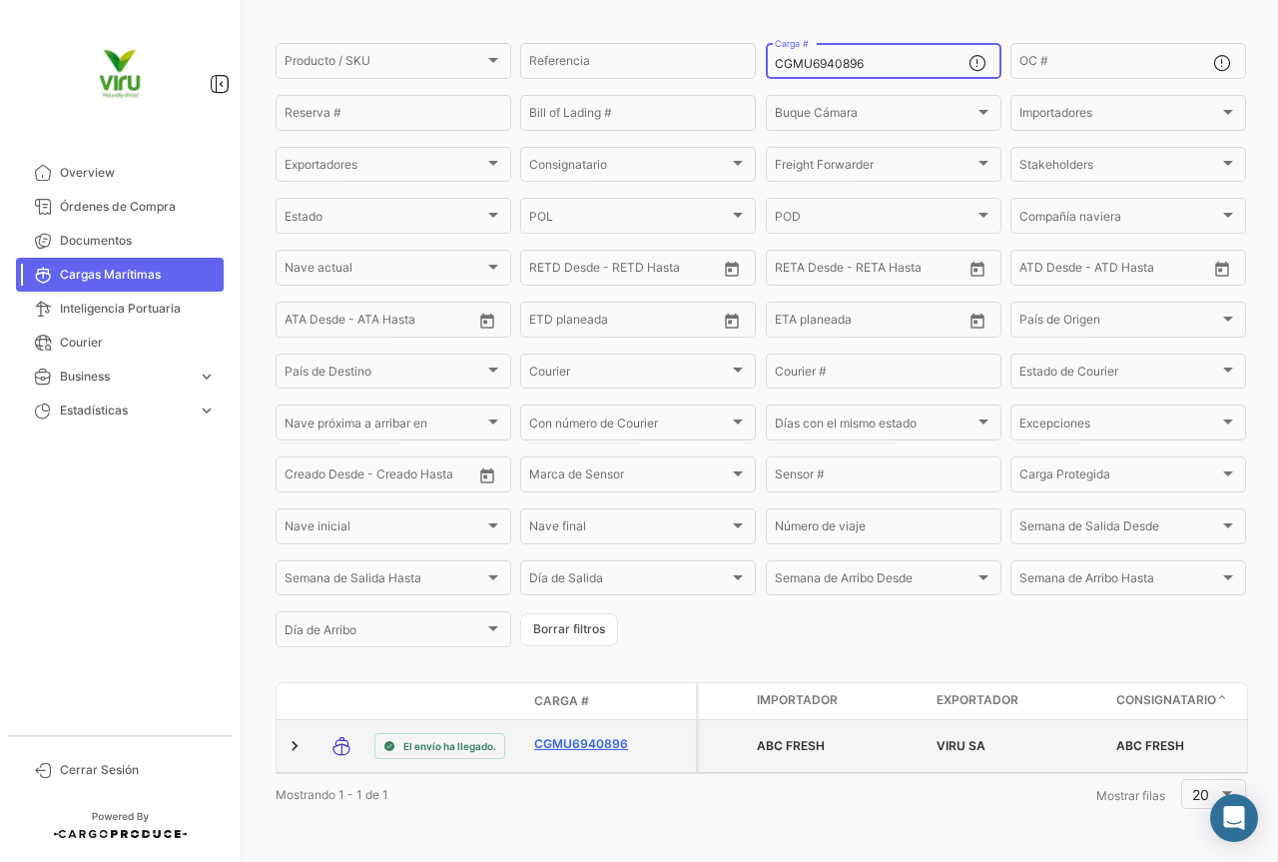
click at [606, 735] on link "CGMU6940896" at bounding box center [586, 744] width 104 height 18
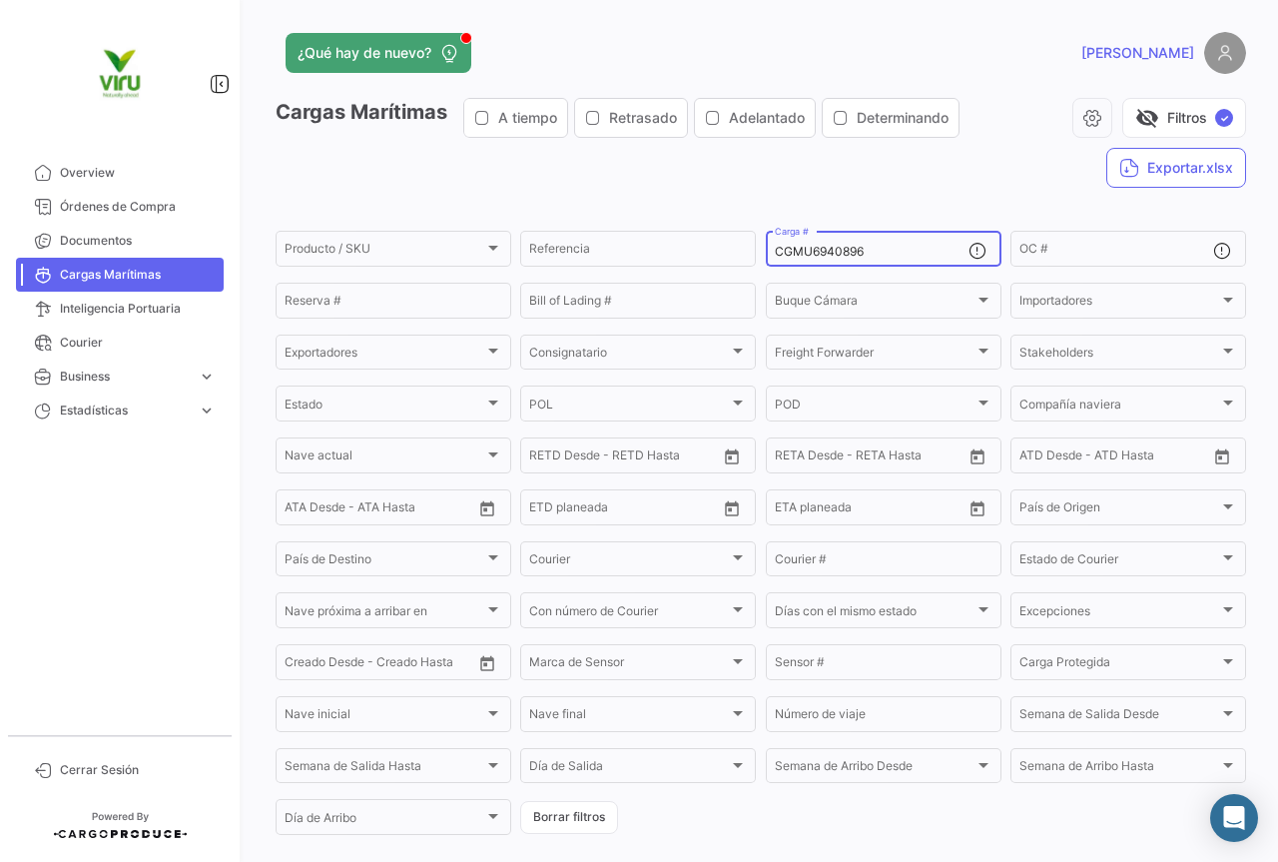
drag, startPoint x: 899, startPoint y: 248, endPoint x: 767, endPoint y: 251, distance: 131.8
click at [767, 251] on div "CGMU6940896 Carga #" at bounding box center [884, 247] width 236 height 39
paste input "53640"
type input "CGMU6953640"
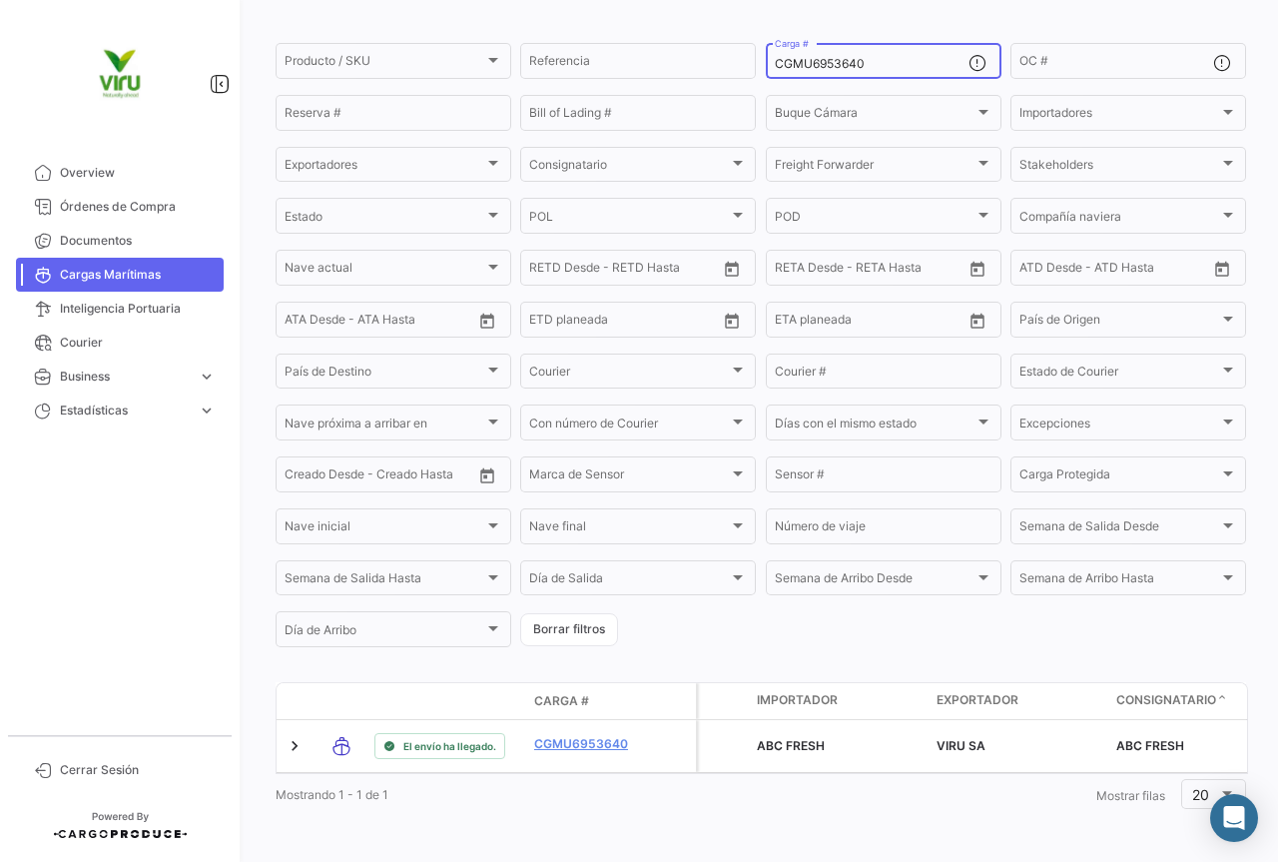
scroll to position [203, 0]
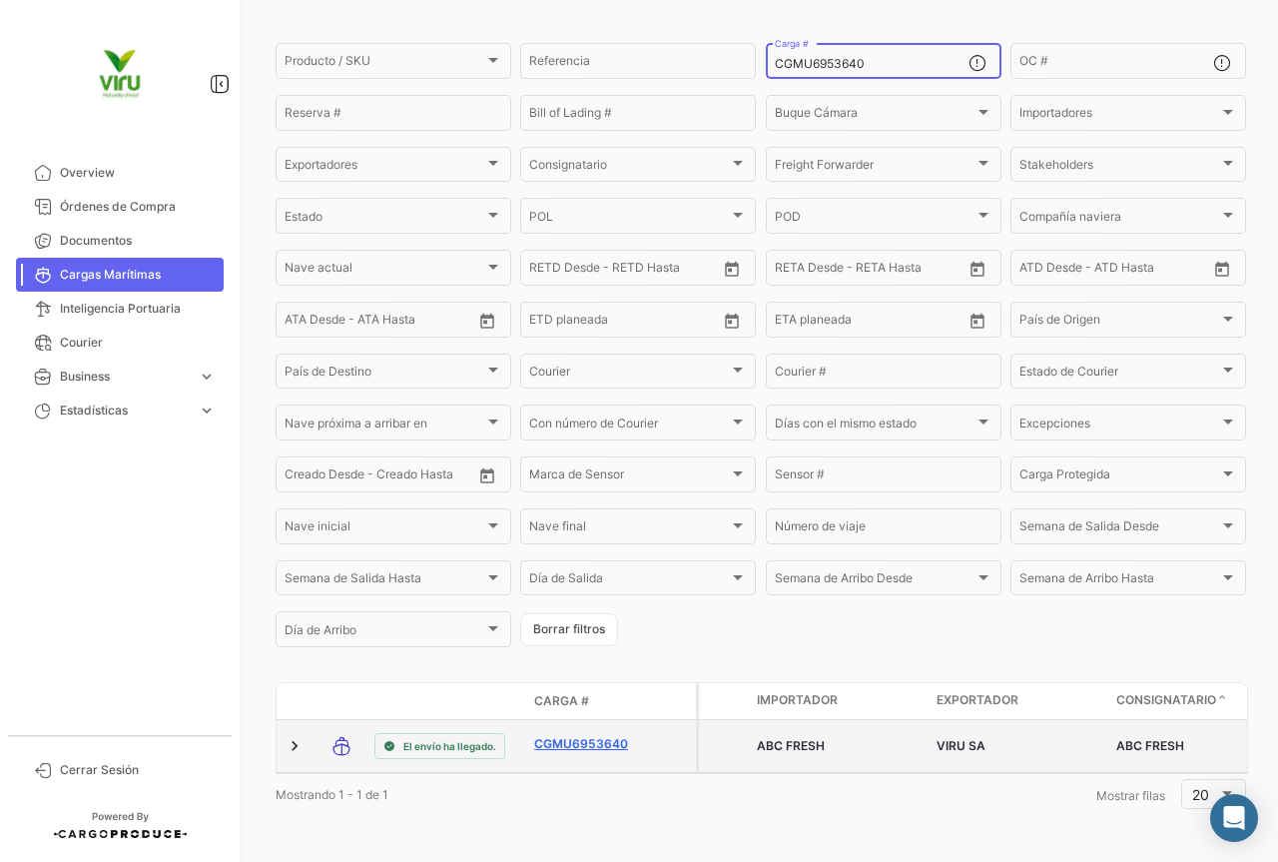
click at [599, 735] on link "CGMU6953640" at bounding box center [586, 744] width 104 height 18
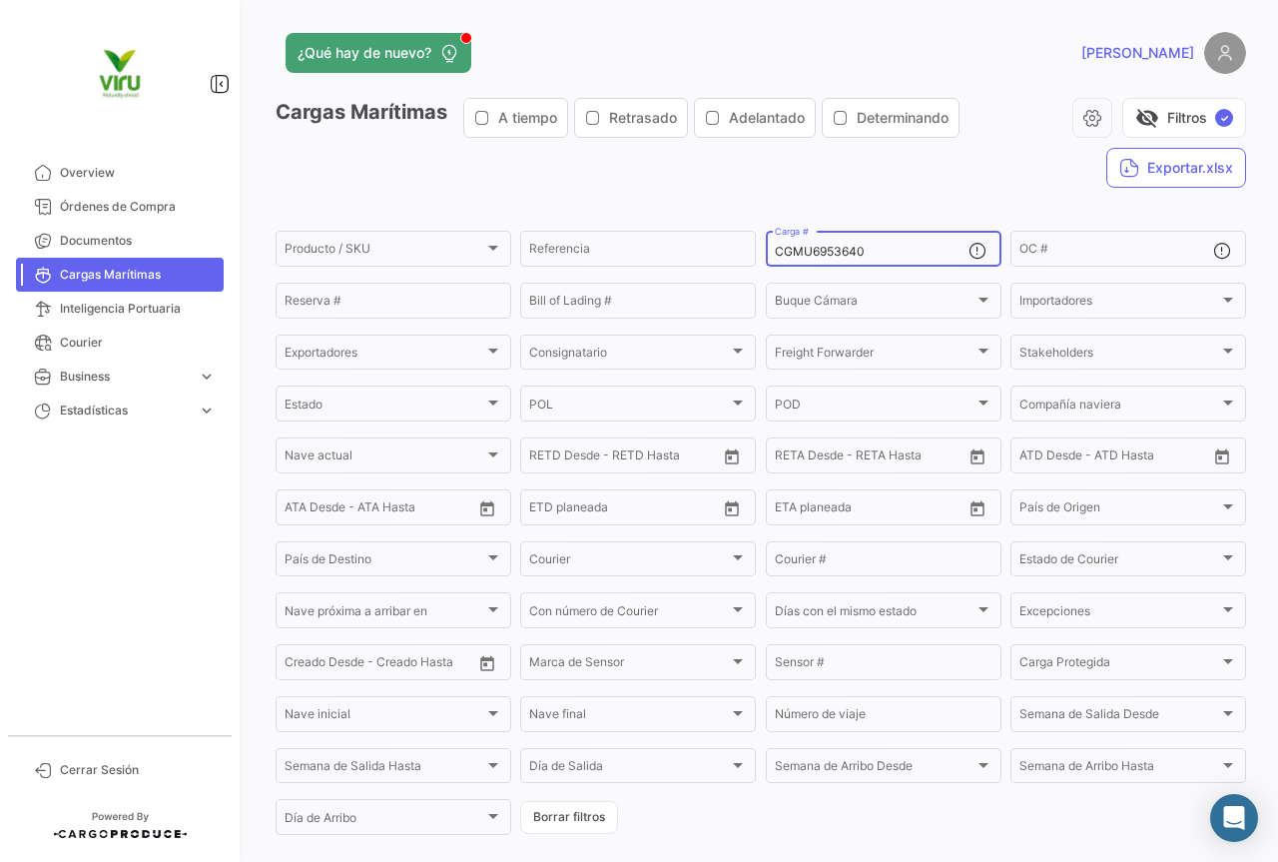
drag, startPoint x: 878, startPoint y: 250, endPoint x: 770, endPoint y: 246, distance: 107.9
click at [775, 246] on input "CGMU6953640" at bounding box center [872, 252] width 194 height 14
paste input "701571"
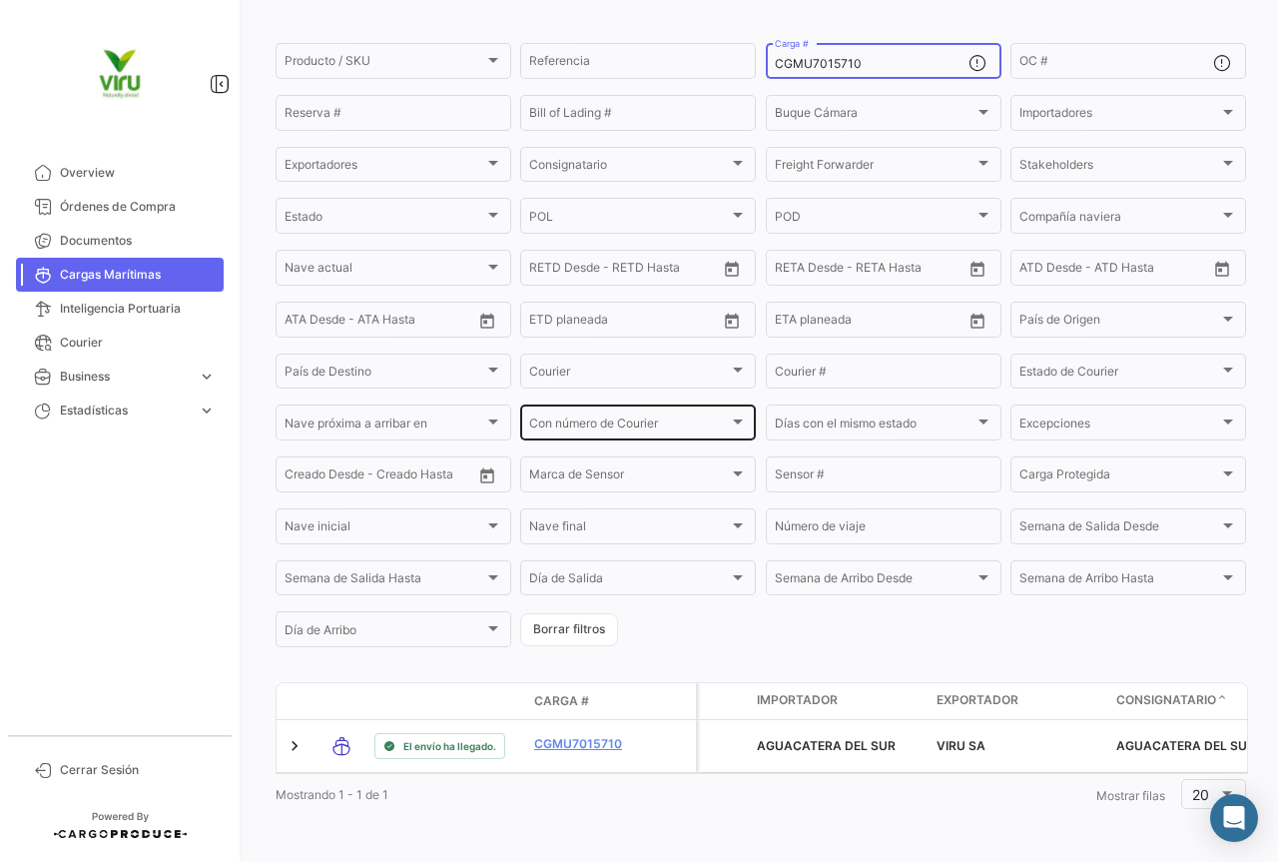
scroll to position [203, 0]
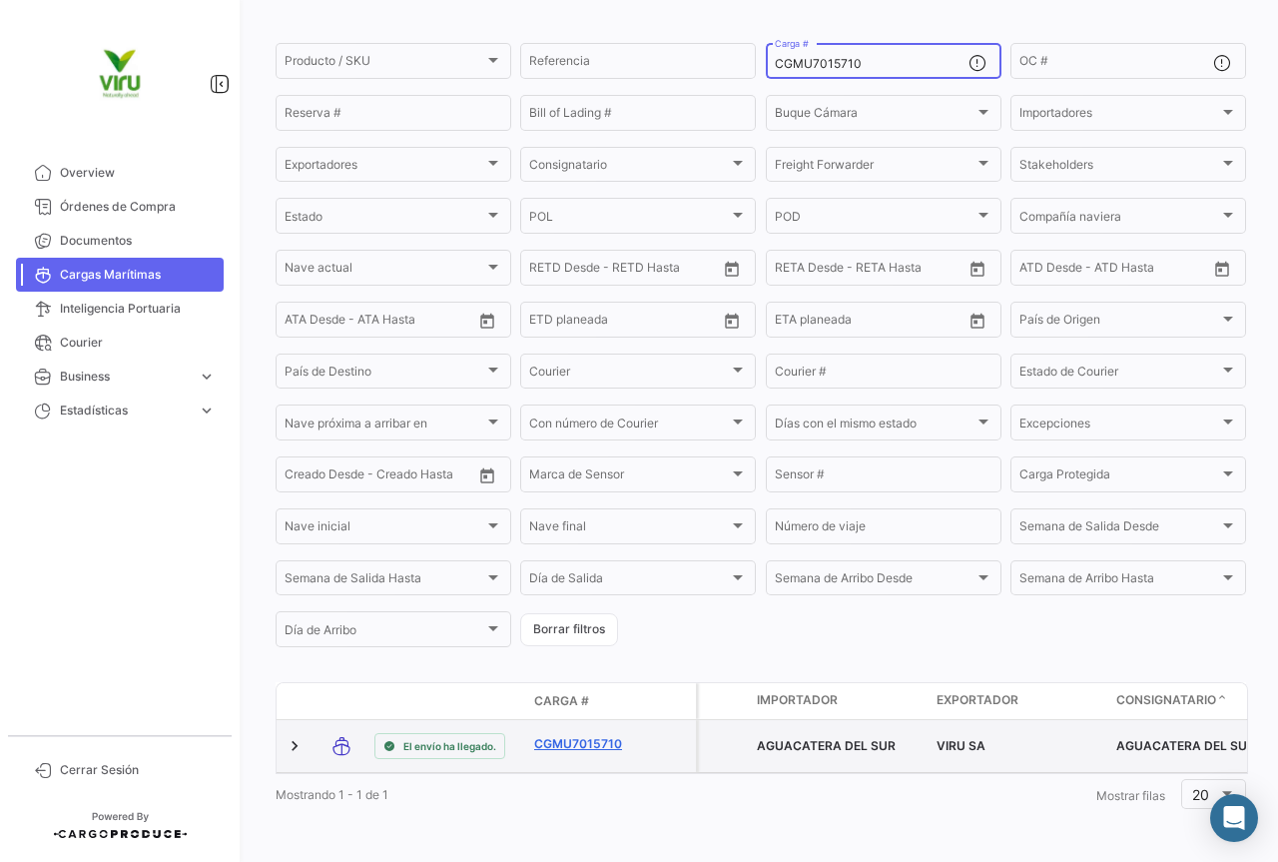
type input "CGMU7015710"
click at [570, 735] on link "CGMU7015710" at bounding box center [586, 744] width 104 height 18
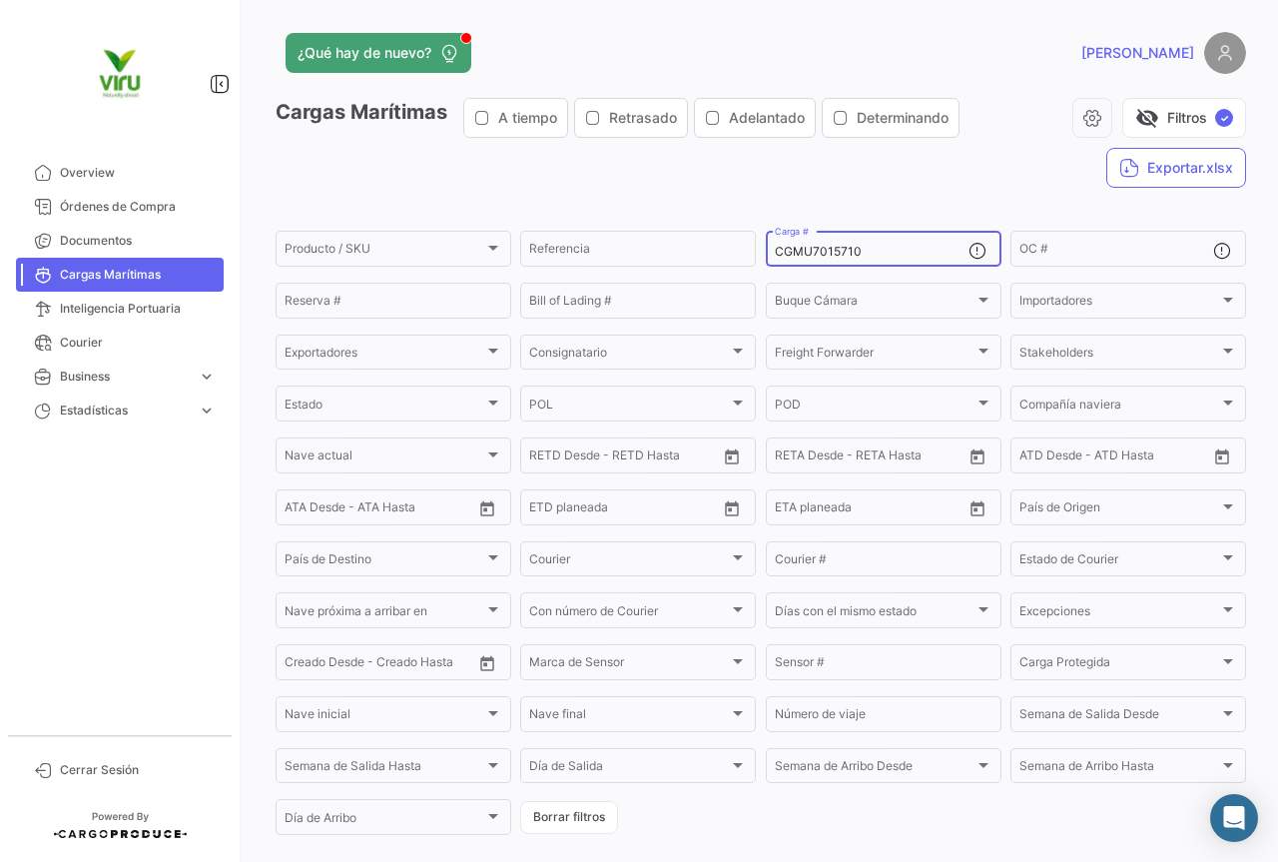
drag, startPoint x: 893, startPoint y: 250, endPoint x: 771, endPoint y: 251, distance: 121.8
click at [775, 251] on input "CGMU7015710" at bounding box center [872, 252] width 194 height 14
paste input "6944335"
type input "CGMU6944335"
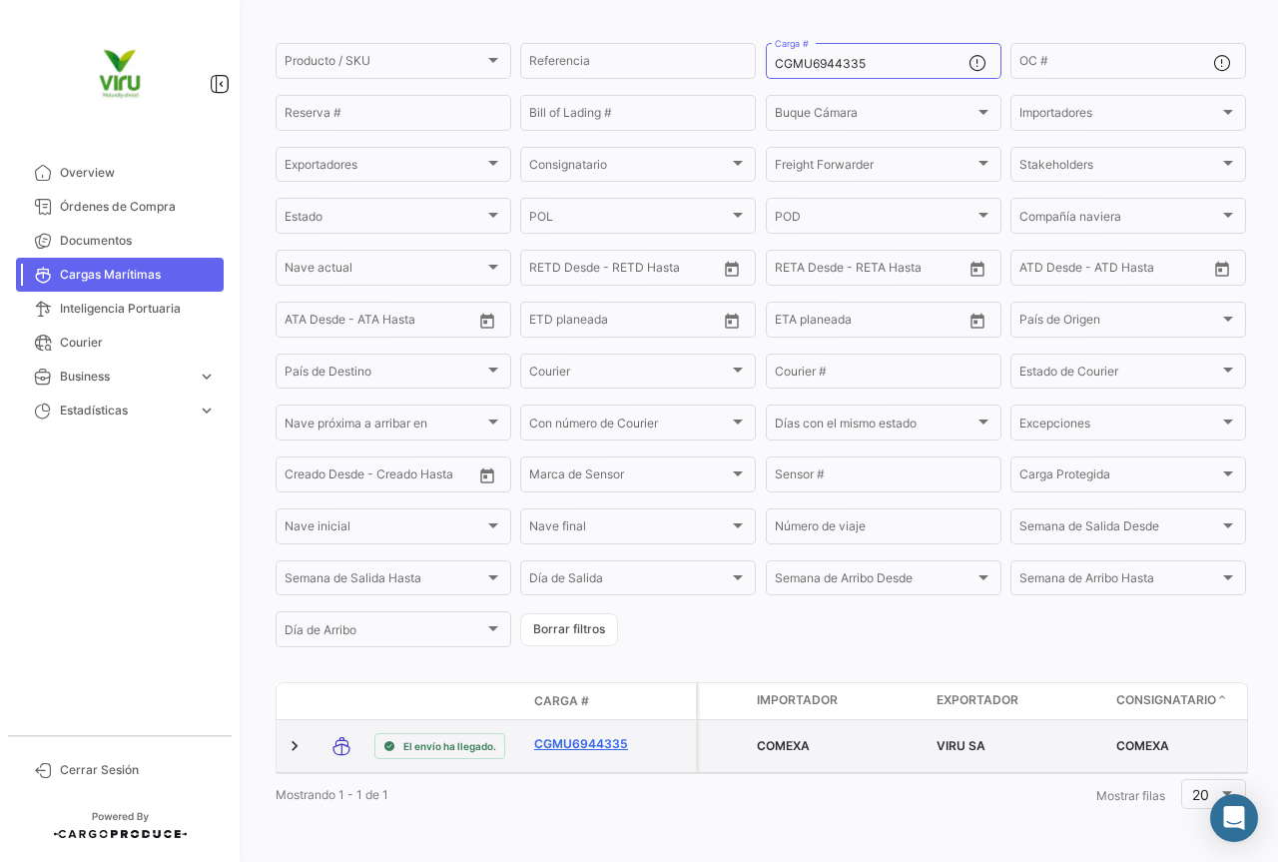
click at [604, 735] on link "CGMU6944335" at bounding box center [586, 744] width 104 height 18
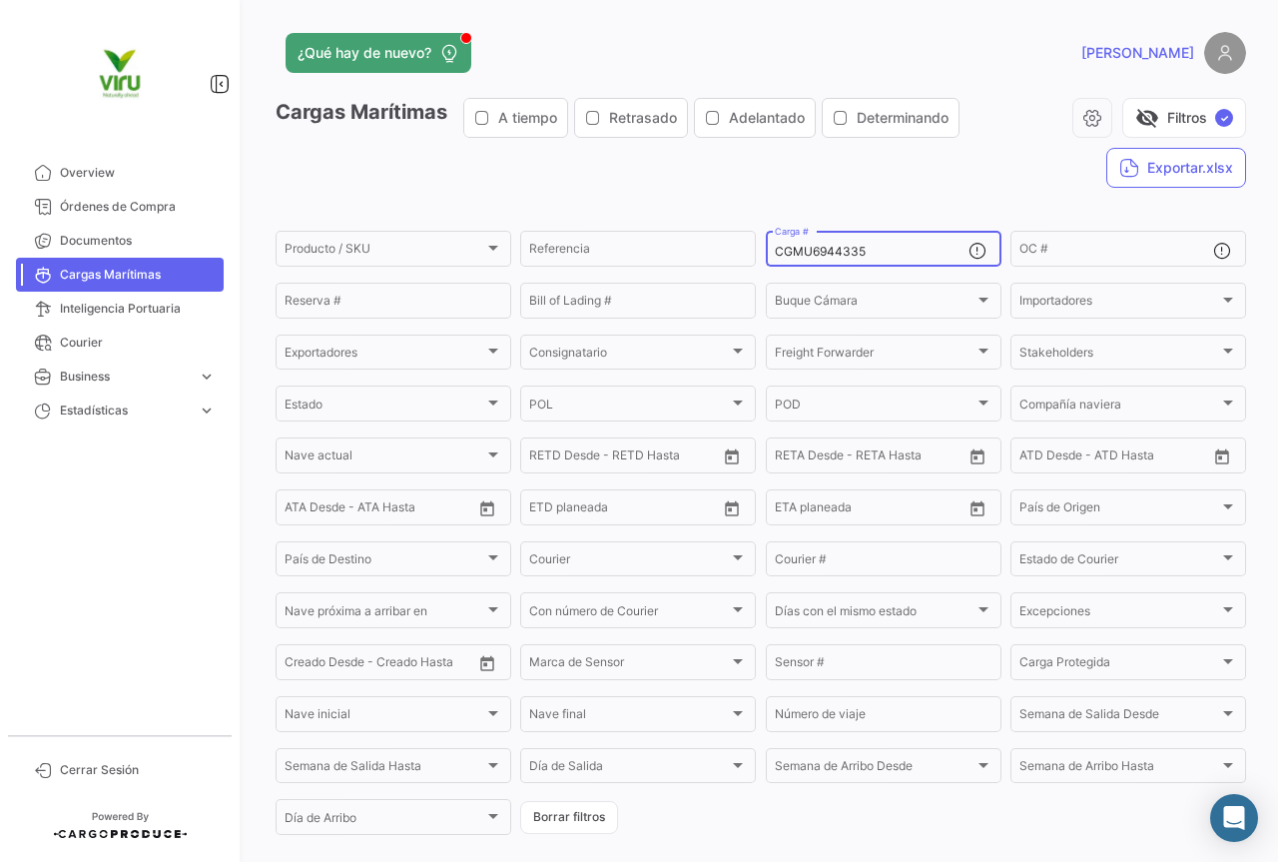
drag, startPoint x: 863, startPoint y: 254, endPoint x: 766, endPoint y: 245, distance: 97.3
click at [766, 245] on div "CGMU6944335 Carga #" at bounding box center [884, 247] width 236 height 39
paste input "7001742"
type input "CGMU7001742"
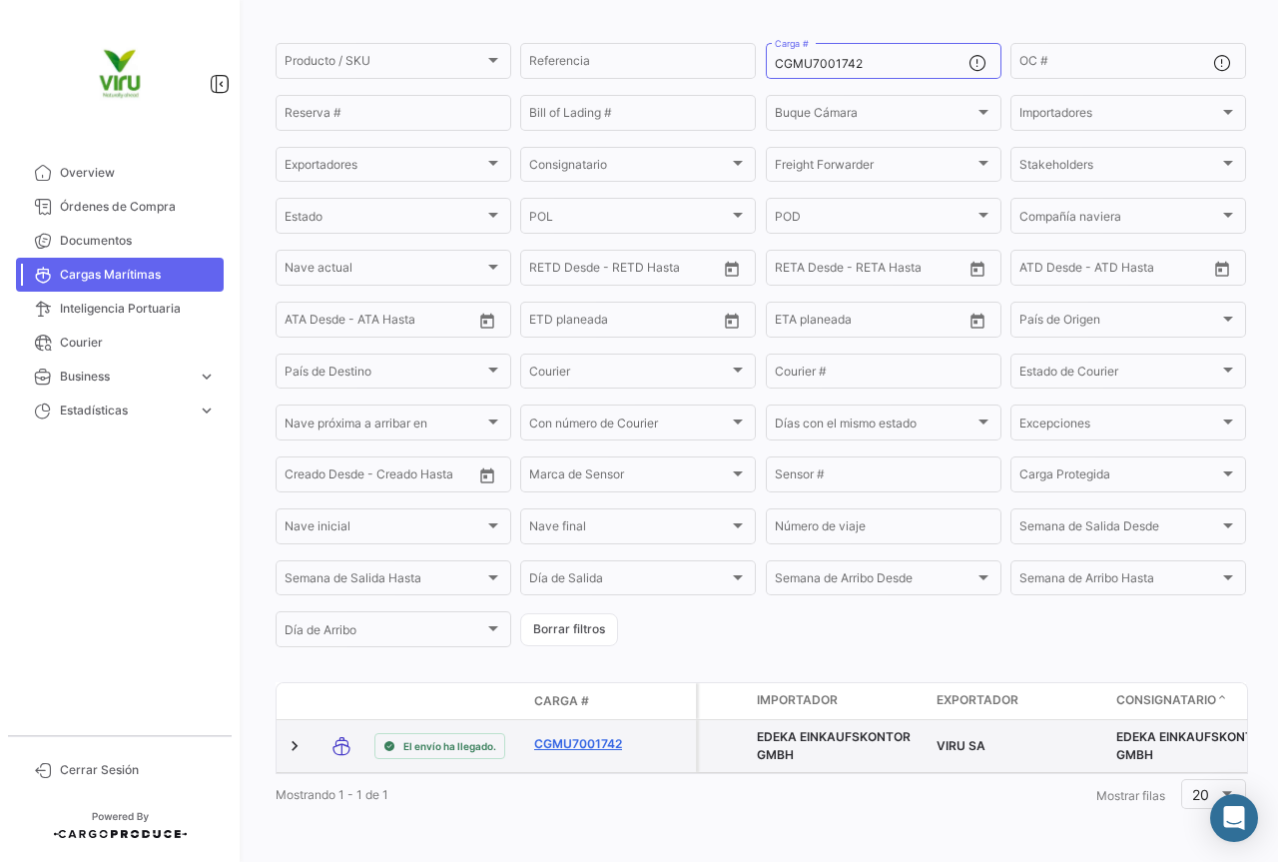
click at [608, 735] on link "CGMU7001742" at bounding box center [586, 744] width 104 height 18
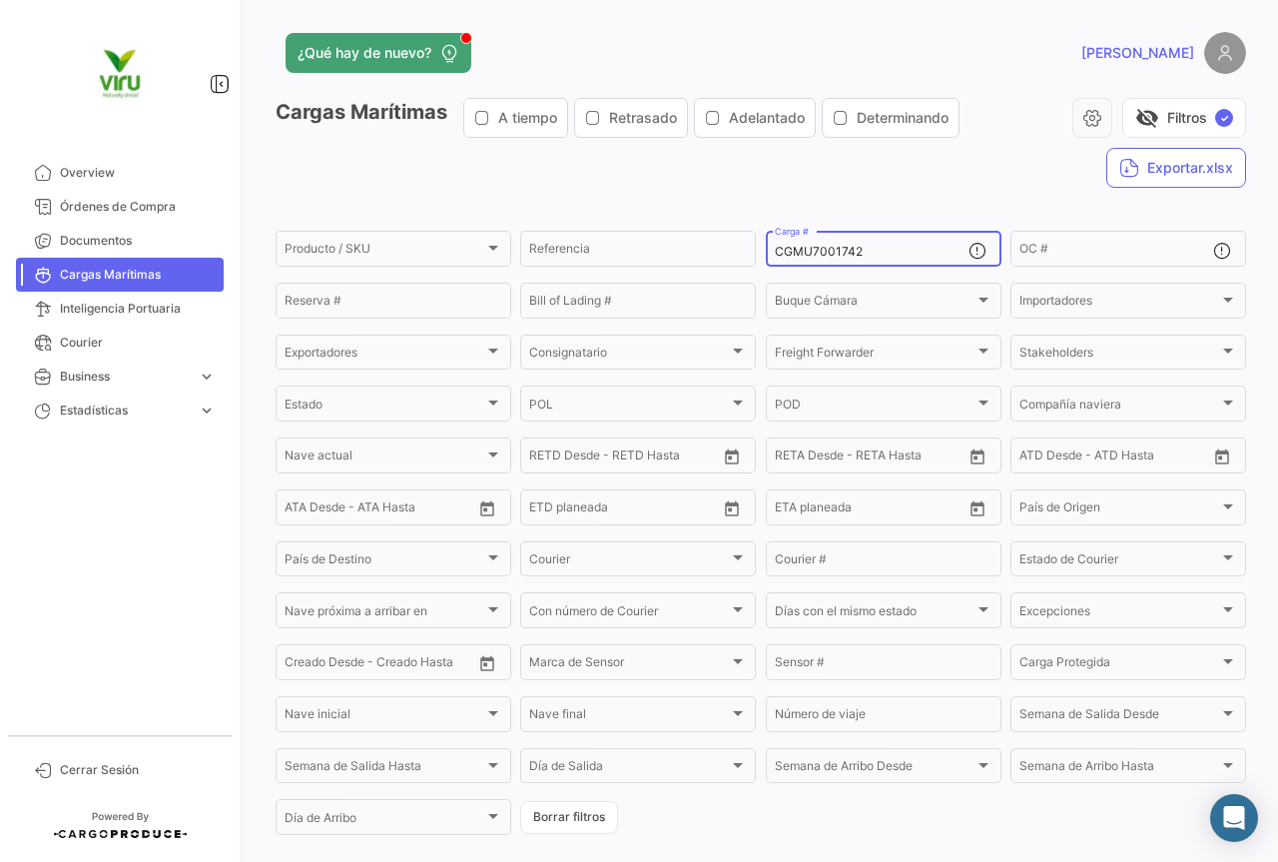
drag, startPoint x: 872, startPoint y: 249, endPoint x: 773, endPoint y: 248, distance: 98.9
click at [775, 248] on input "CGMU7001742" at bounding box center [872, 252] width 194 height 14
paste input "6946997"
type input "CGMU6946997"
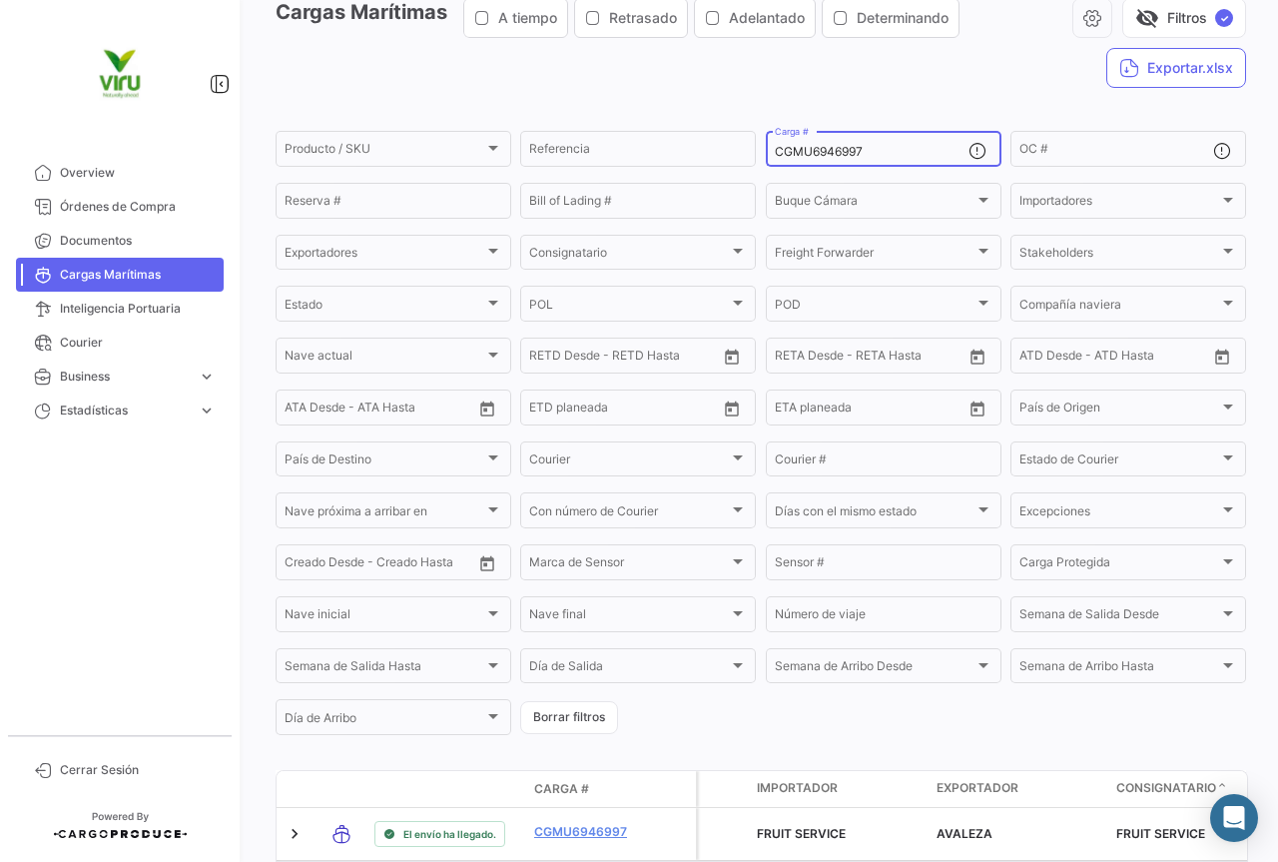
scroll to position [203, 0]
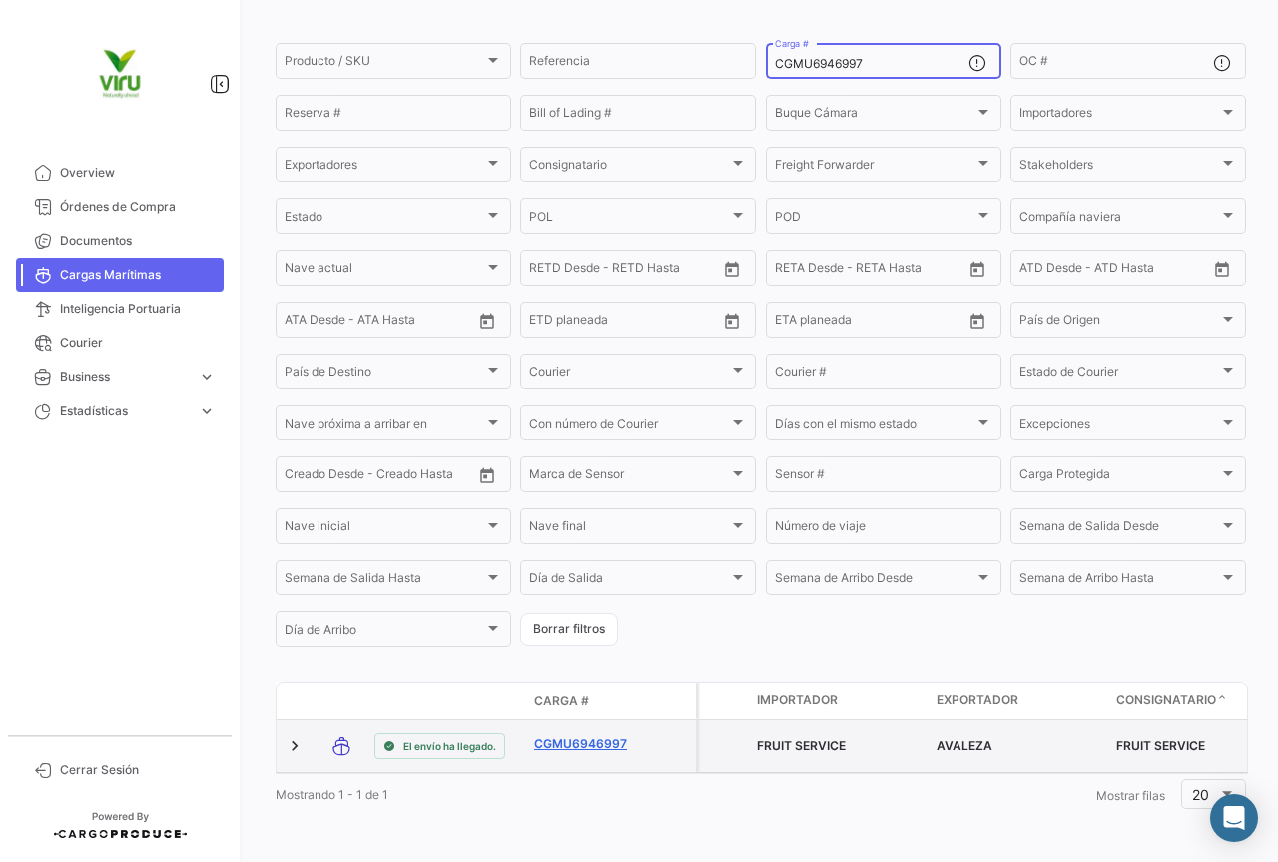
click at [596, 735] on link "CGMU6946997" at bounding box center [586, 744] width 104 height 18
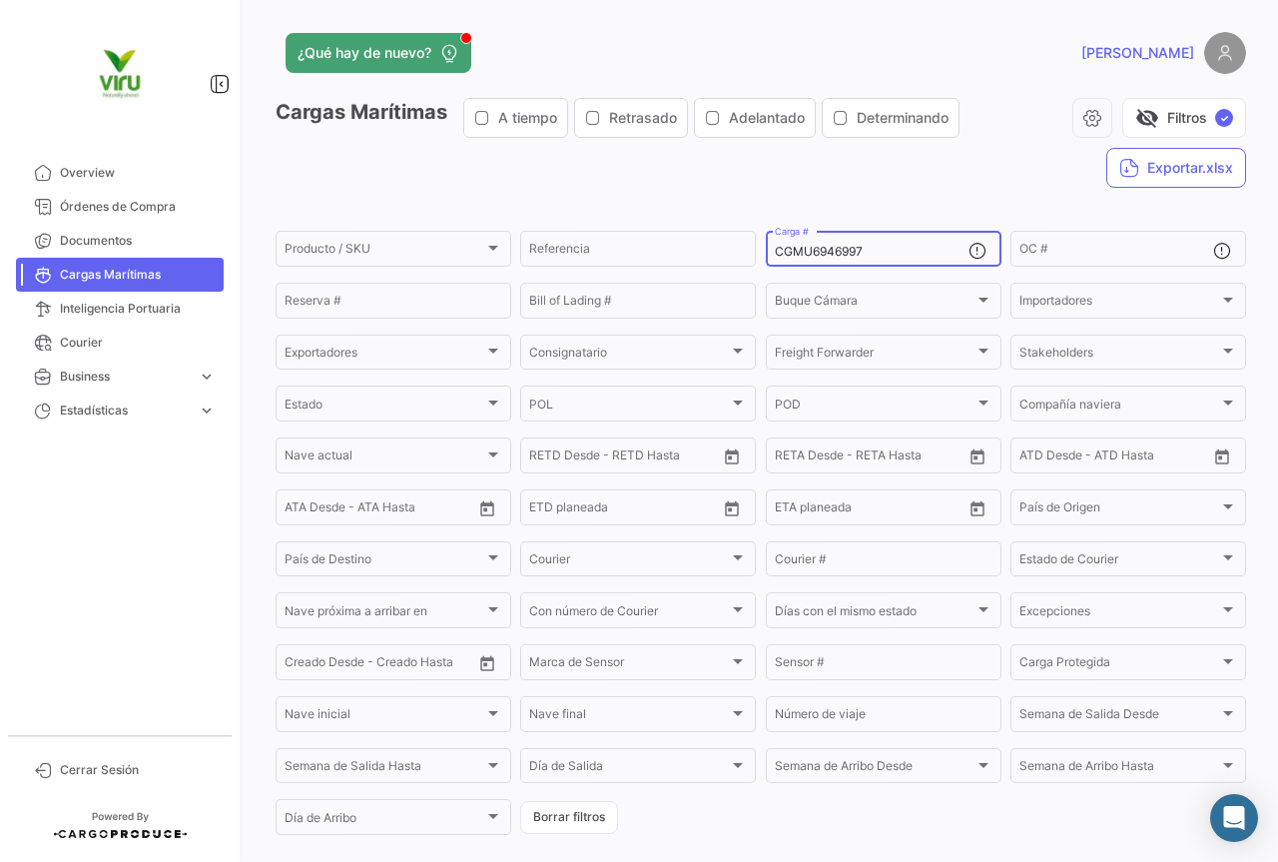
drag, startPoint x: 890, startPoint y: 251, endPoint x: 766, endPoint y: 256, distance: 123.9
click at [766, 256] on div "CGMU6946997 Carga #" at bounding box center [884, 247] width 236 height 39
paste input "97145"
drag, startPoint x: 904, startPoint y: 248, endPoint x: 763, endPoint y: 252, distance: 140.9
click at [766, 252] on div "CGMU6997145 Carga #" at bounding box center [884, 247] width 236 height 39
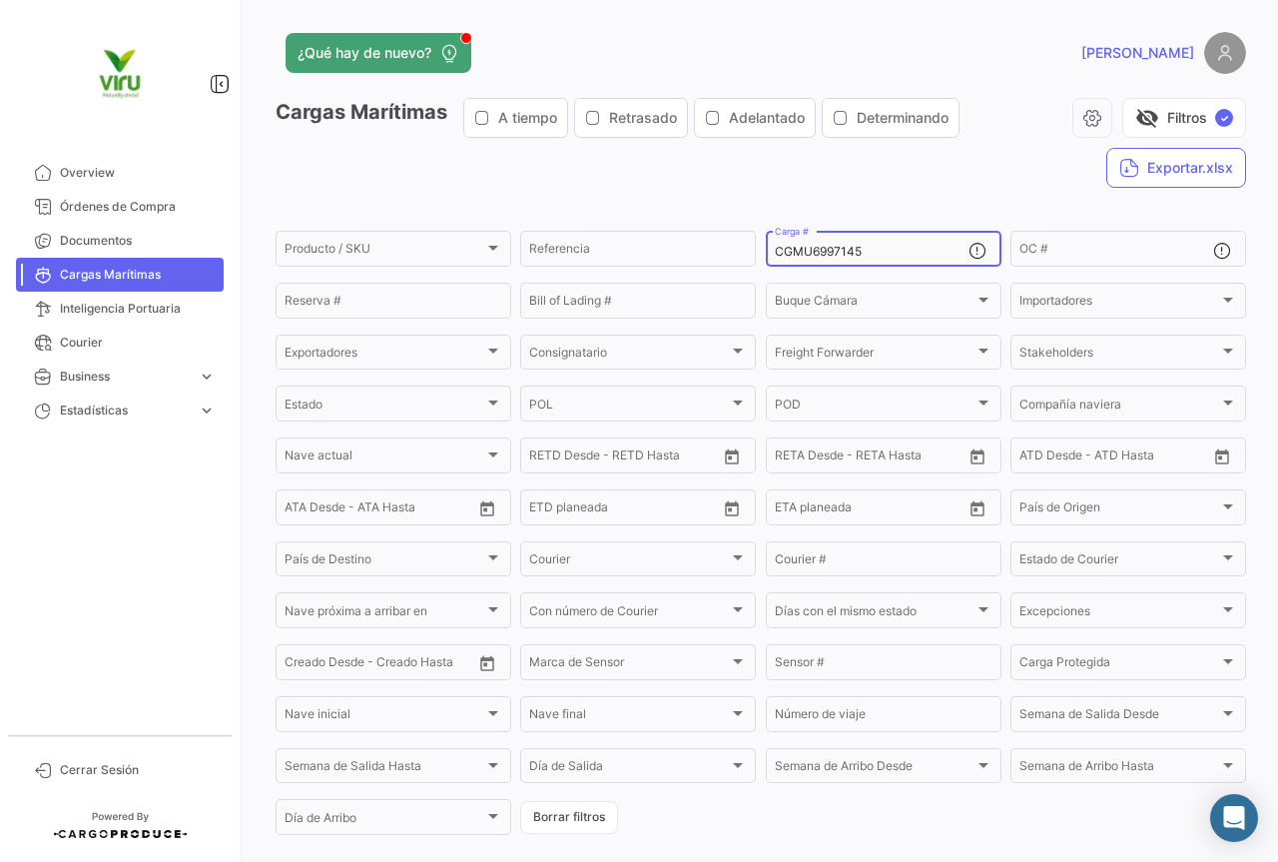
paste input
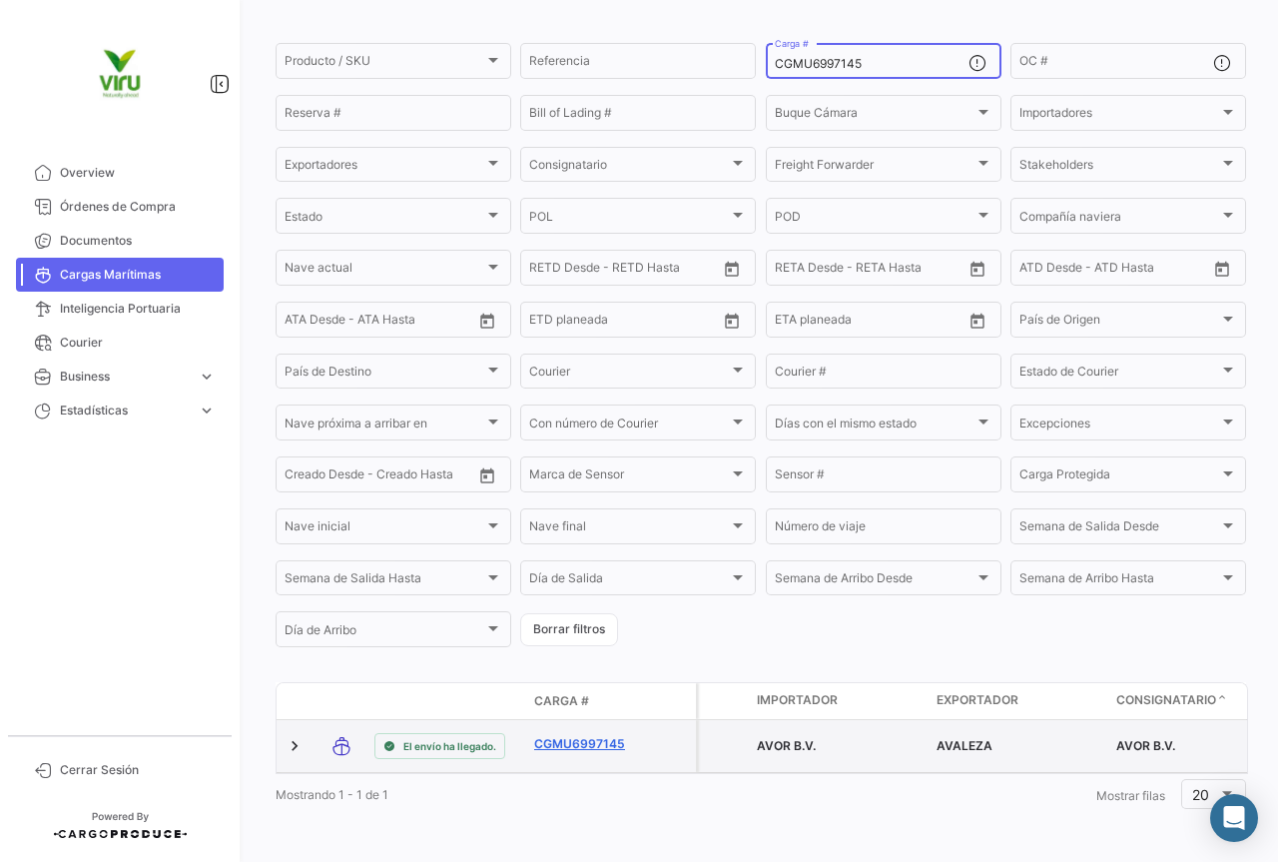
type input "CGMU6997145"
click at [579, 735] on link "CGMU6997145" at bounding box center [586, 744] width 104 height 18
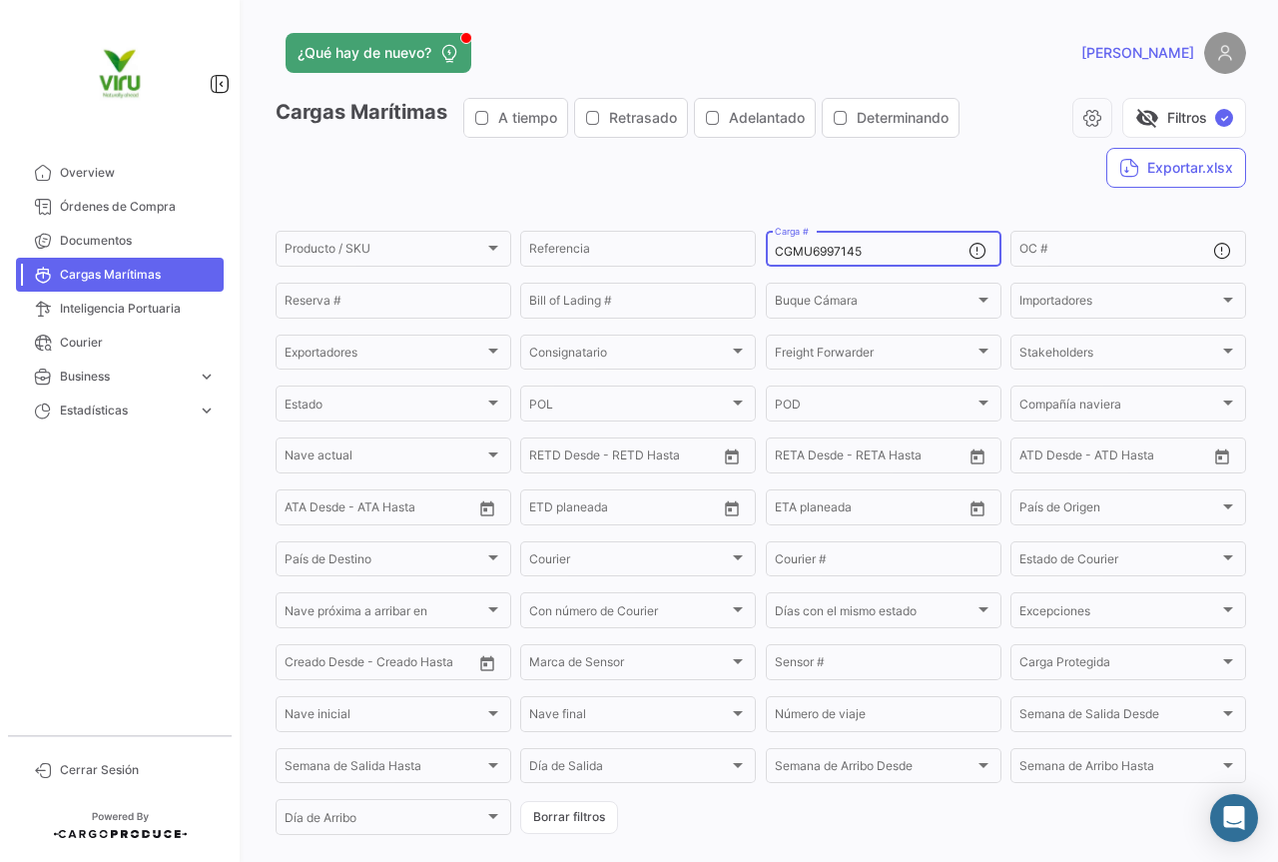
drag, startPoint x: 910, startPoint y: 250, endPoint x: 770, endPoint y: 255, distance: 139.9
click at [775, 255] on input "CGMU6997145" at bounding box center [872, 252] width 194 height 14
paste input "SEKU9363926"
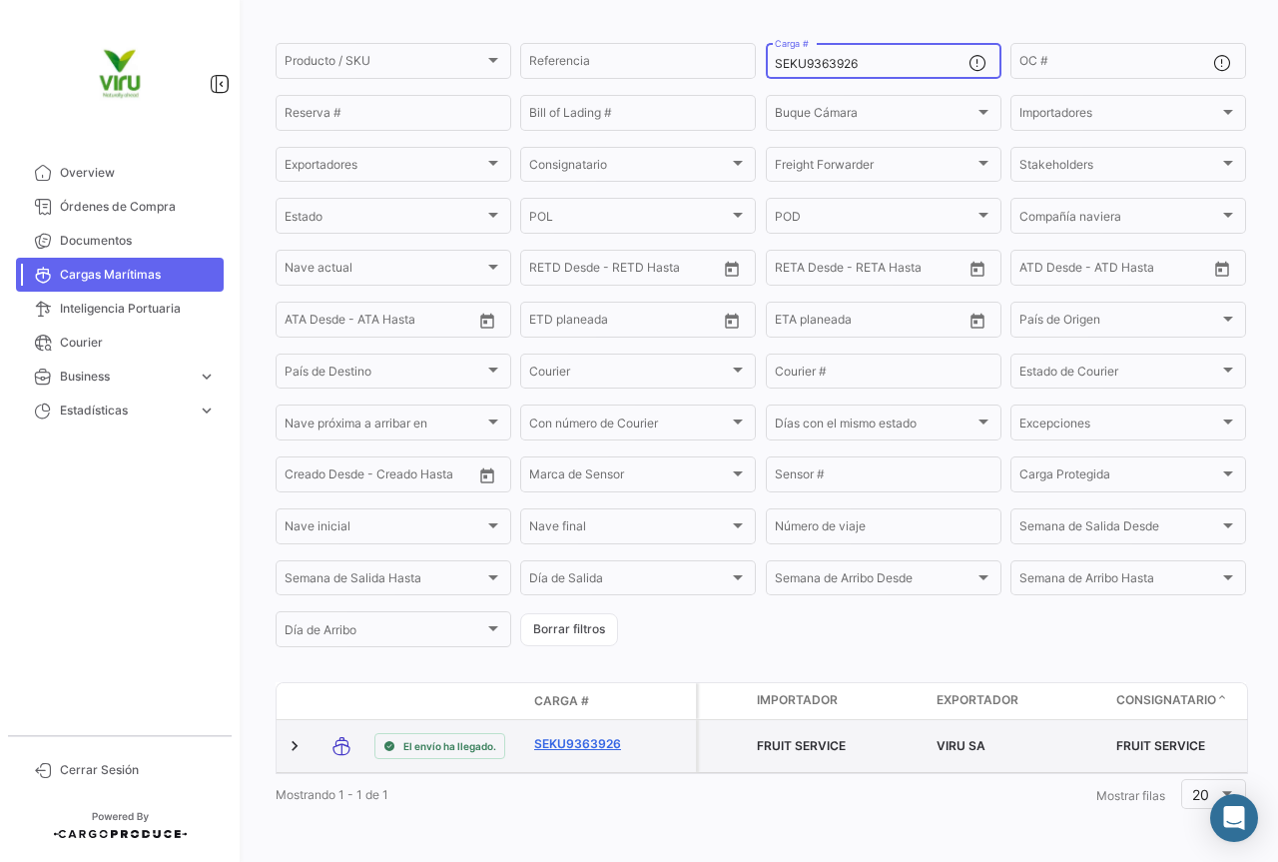
type input "SEKU9363926"
click at [602, 737] on link "SEKU9363926" at bounding box center [586, 744] width 104 height 18
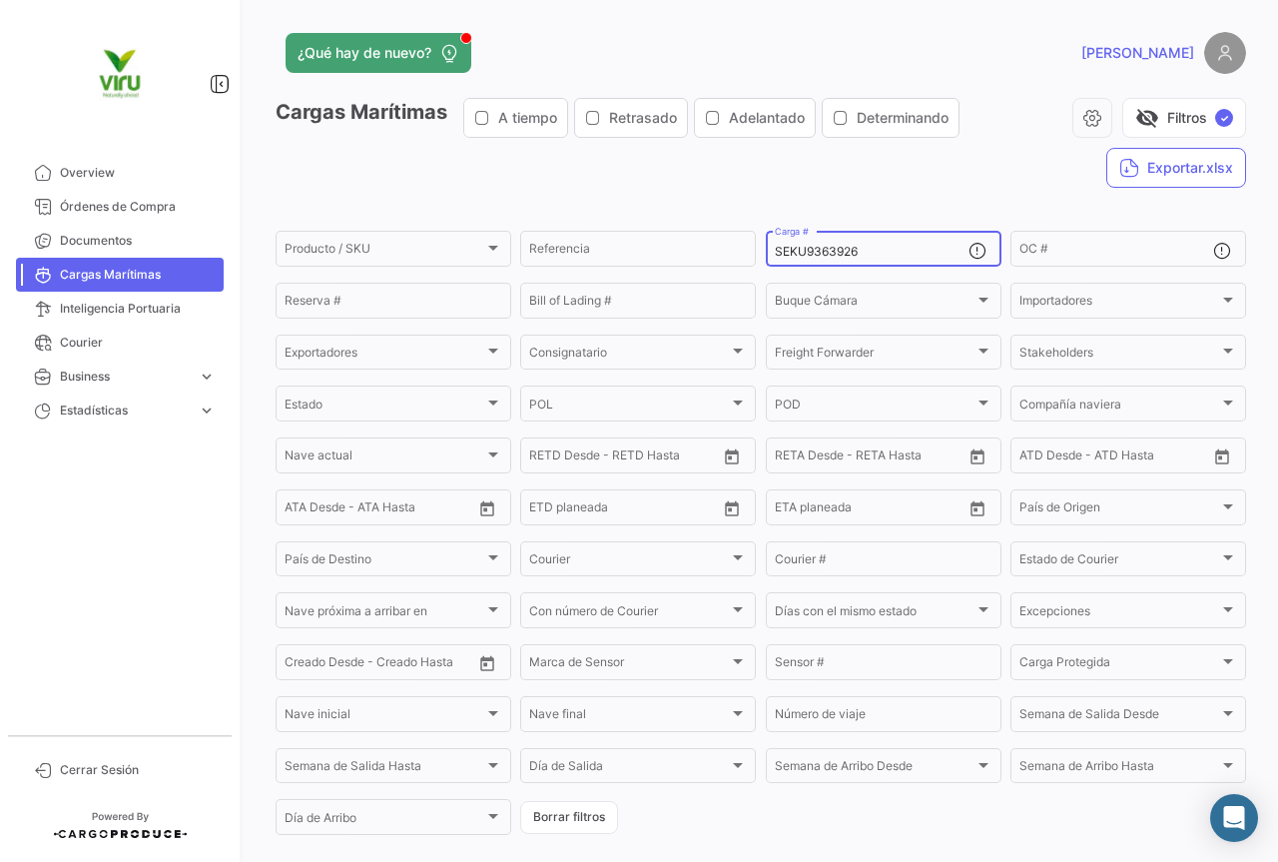
drag, startPoint x: 927, startPoint y: 260, endPoint x: 914, endPoint y: 256, distance: 13.6
click at [923, 260] on div "SEKU9363926 Carga #" at bounding box center [872, 247] width 194 height 39
drag, startPoint x: 914, startPoint y: 256, endPoint x: 758, endPoint y: 242, distance: 156.4
click at [758, 242] on form "Producto / SKU Producto / SKU Referencia SEKU9363926 Carga # OC # Reserva # Bil…" at bounding box center [761, 533] width 971 height 610
paste input "ZMOU5569150"
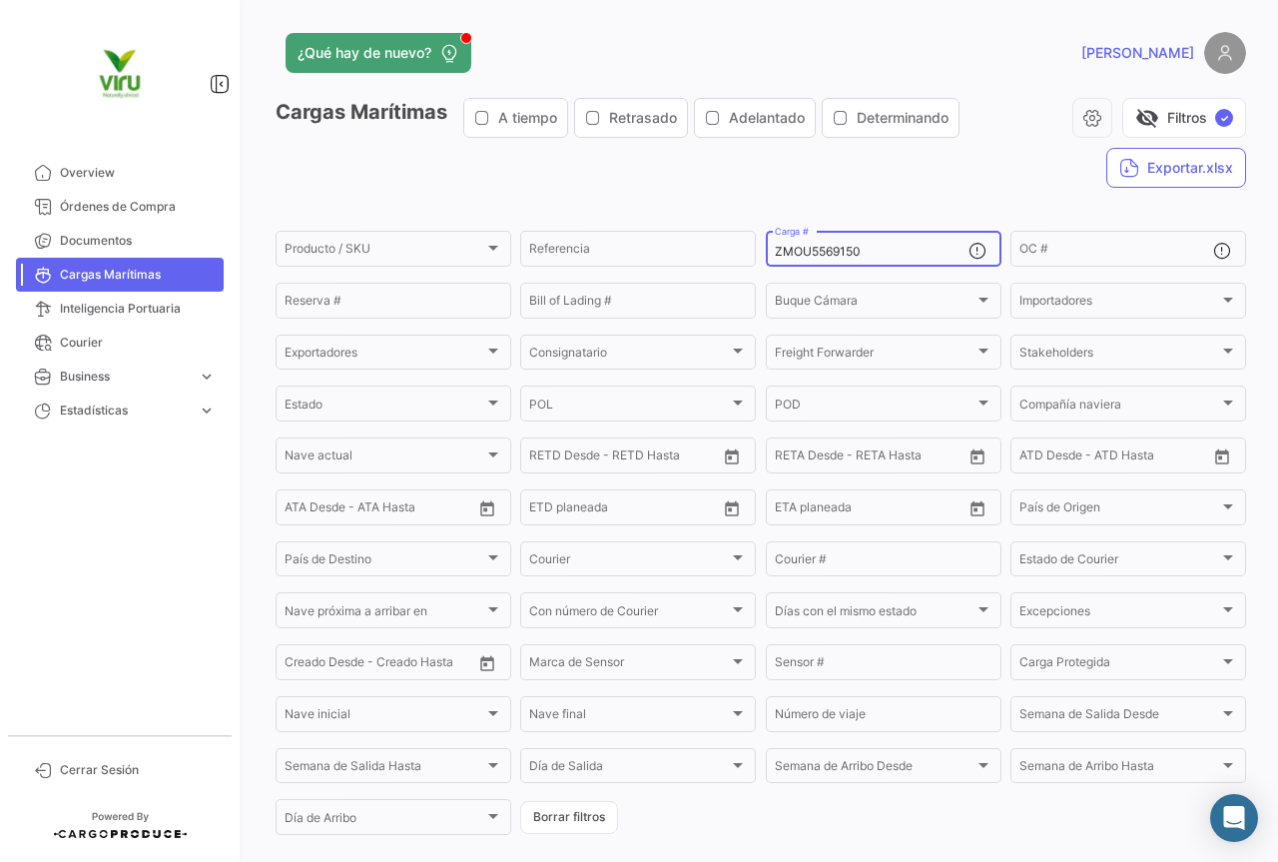
type input "ZMOU5569150"
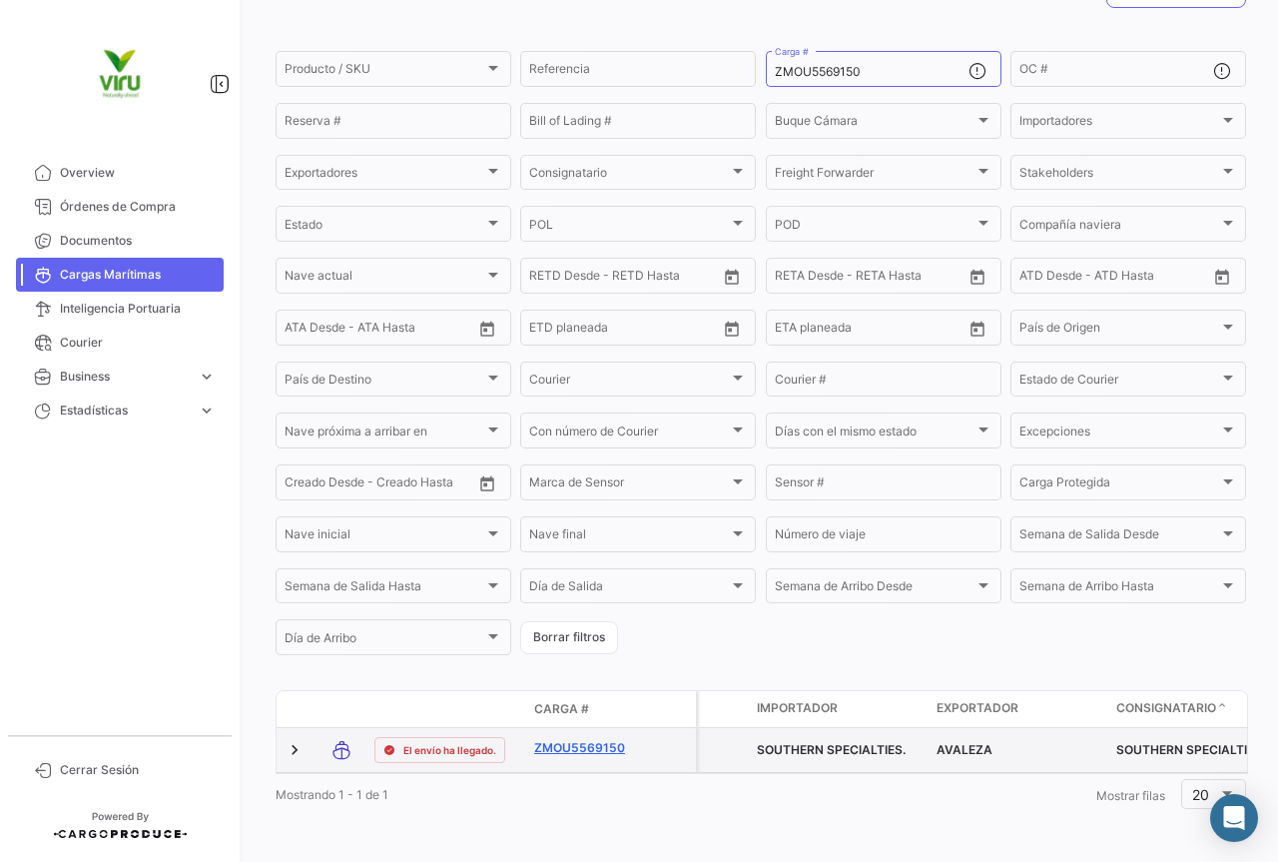
click at [605, 739] on link "ZMOU5569150" at bounding box center [586, 748] width 104 height 18
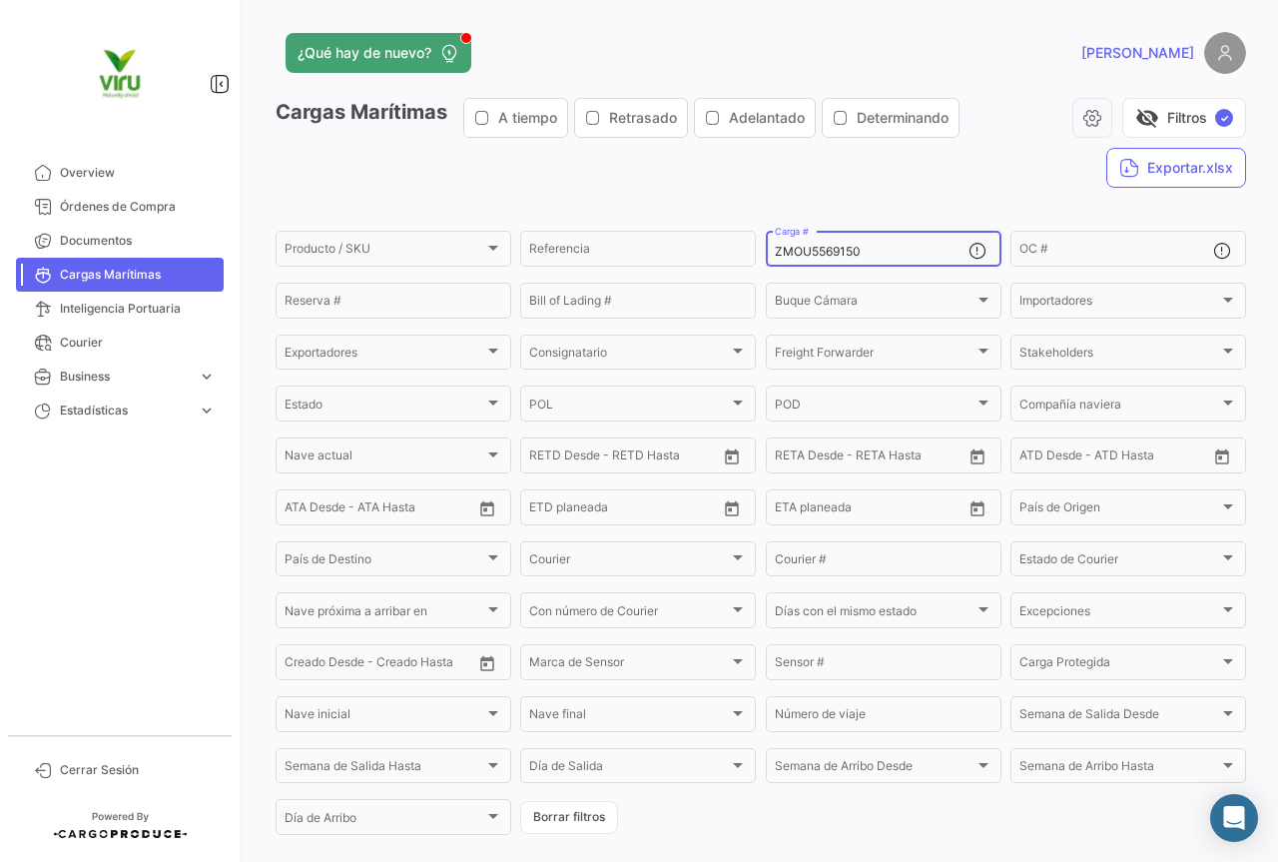
drag, startPoint x: 907, startPoint y: 246, endPoint x: 767, endPoint y: 251, distance: 139.9
click at [767, 251] on div "ZMOU5569150 Carga #" at bounding box center [884, 247] width 236 height 39
paste input "TLLU1079412"
type input "TLLU1079412"
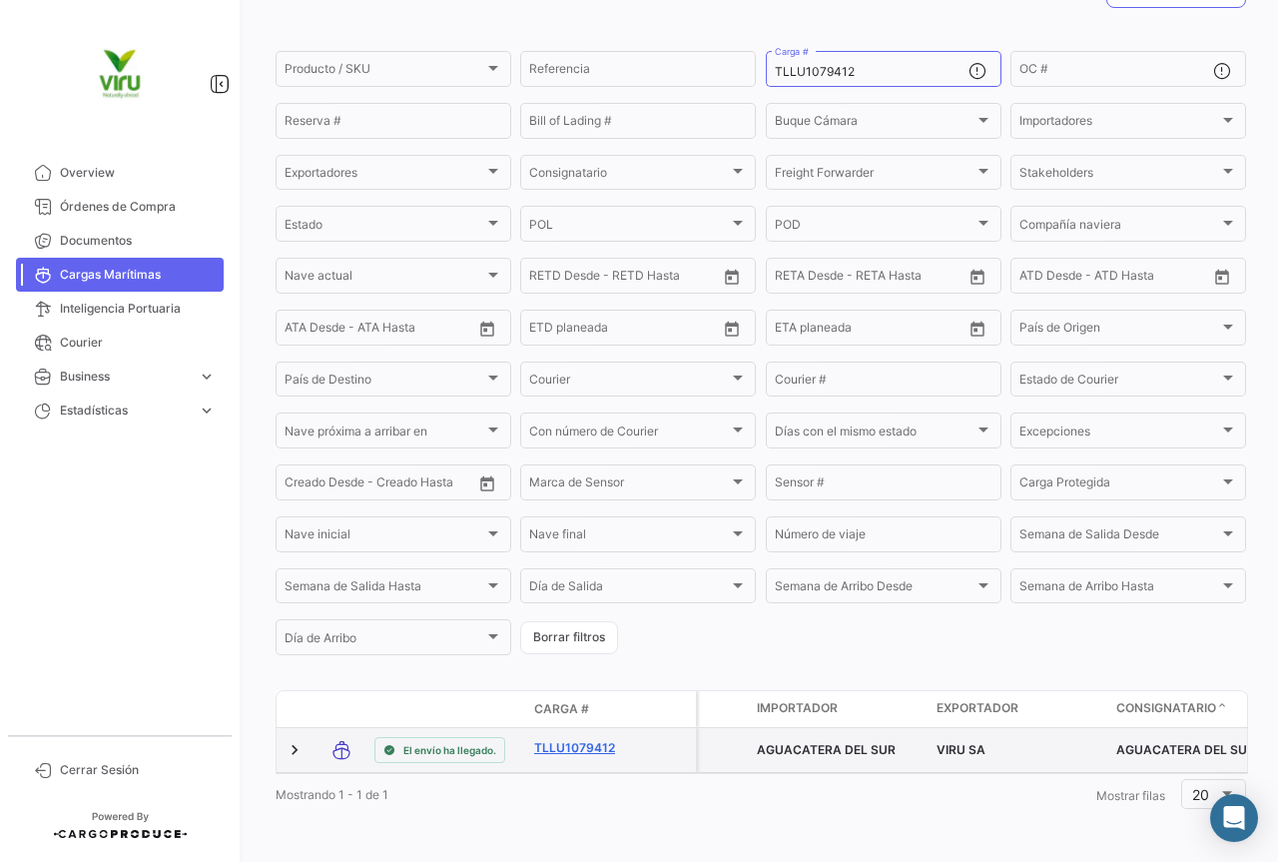
click at [596, 739] on link "TLLU1079412" at bounding box center [586, 748] width 104 height 18
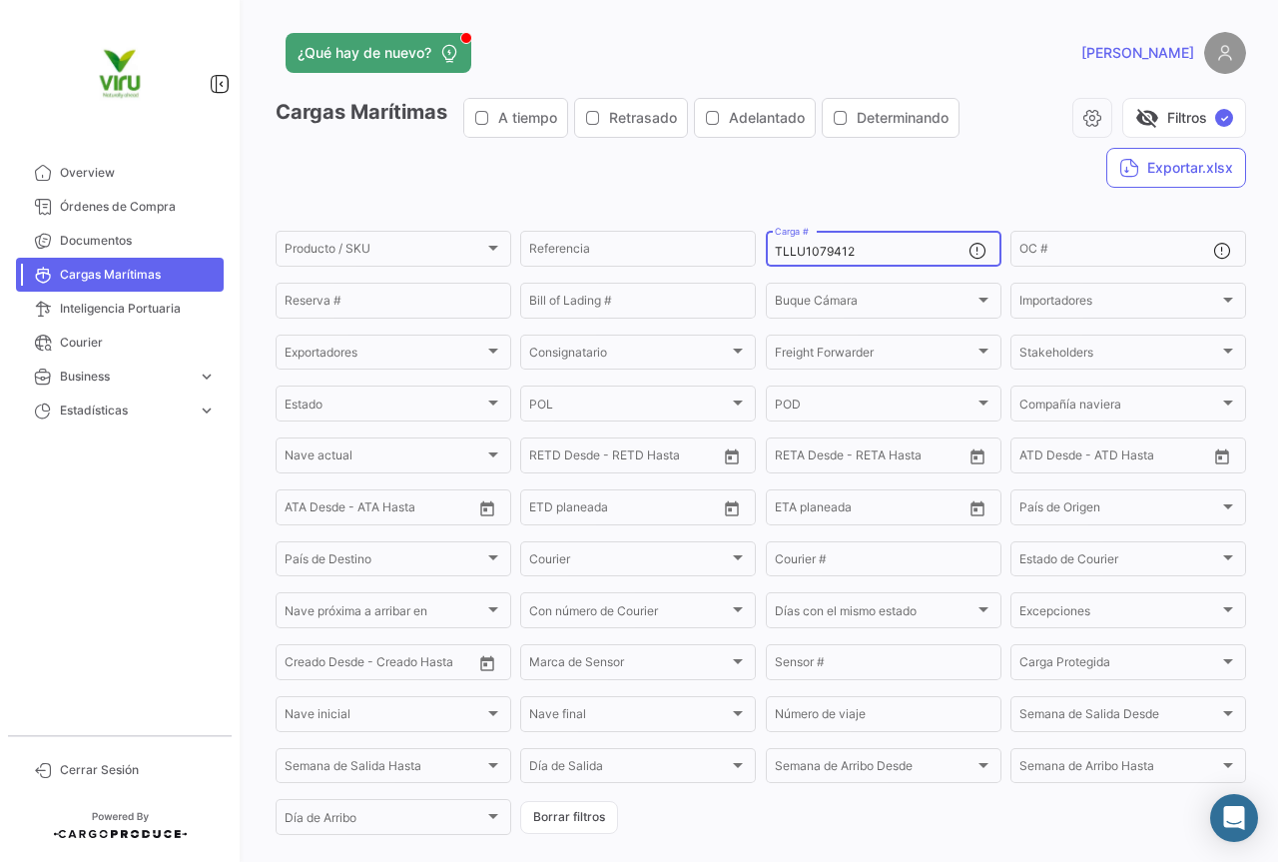
drag, startPoint x: 887, startPoint y: 258, endPoint x: 753, endPoint y: 261, distance: 133.8
click at [753, 261] on form "Producto / SKU Producto / SKU Referencia TLLU1079412 Carga # OC # Reserva # Bil…" at bounding box center [761, 533] width 971 height 610
paste input "MMAU1389355"
type input "MMAU1389355"
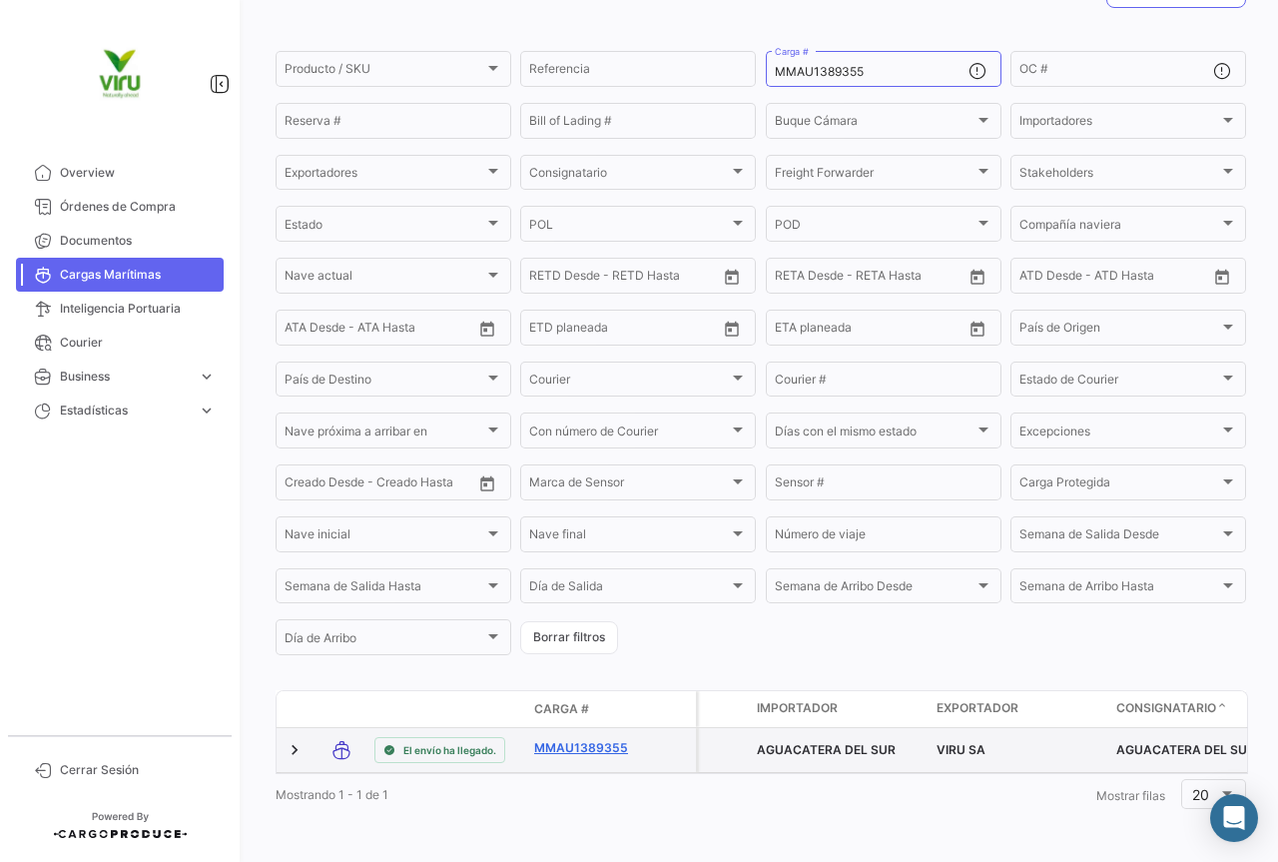
click at [576, 739] on link "MMAU1389355" at bounding box center [586, 748] width 104 height 18
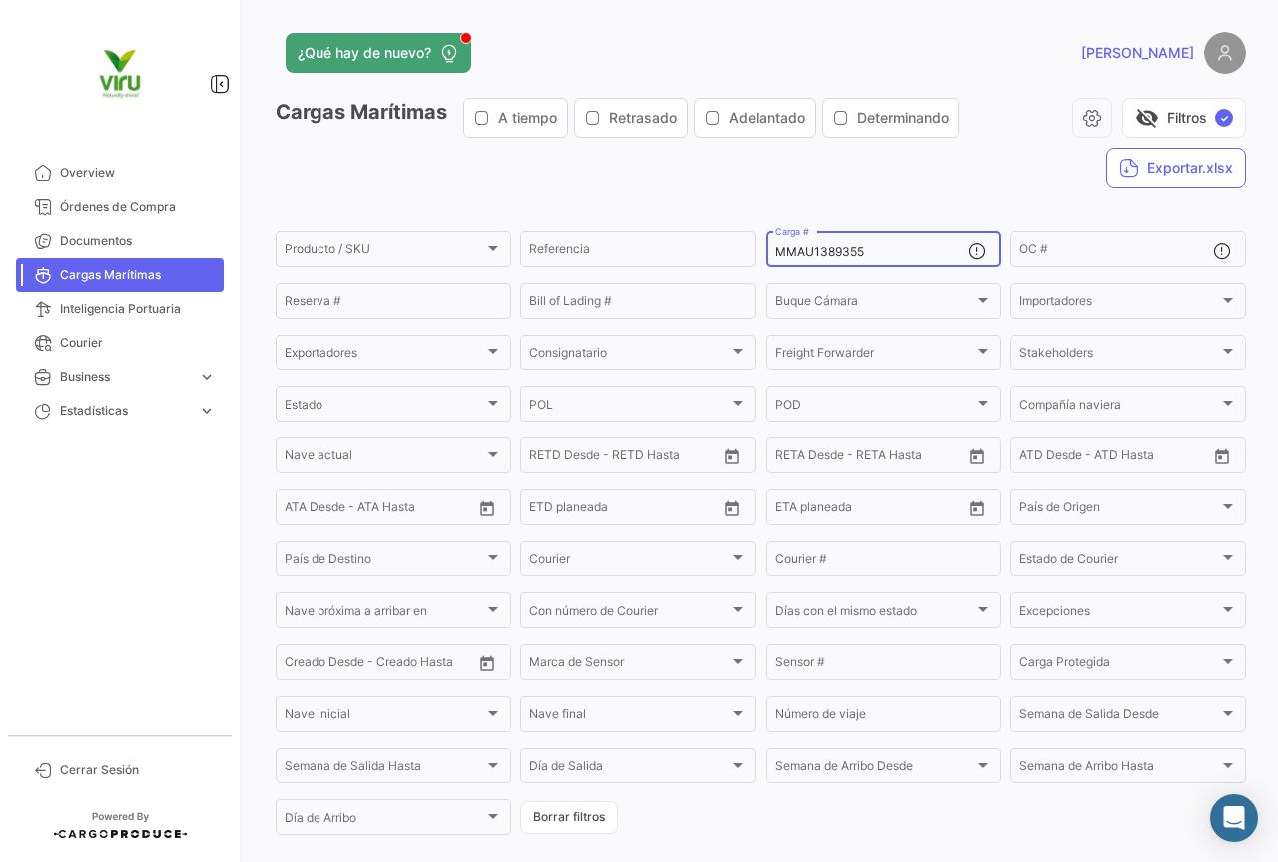
drag, startPoint x: 879, startPoint y: 251, endPoint x: 770, endPoint y: 251, distance: 108.8
click at [775, 251] on input "MMAU1389355" at bounding box center [872, 252] width 194 height 14
paste input "44381"
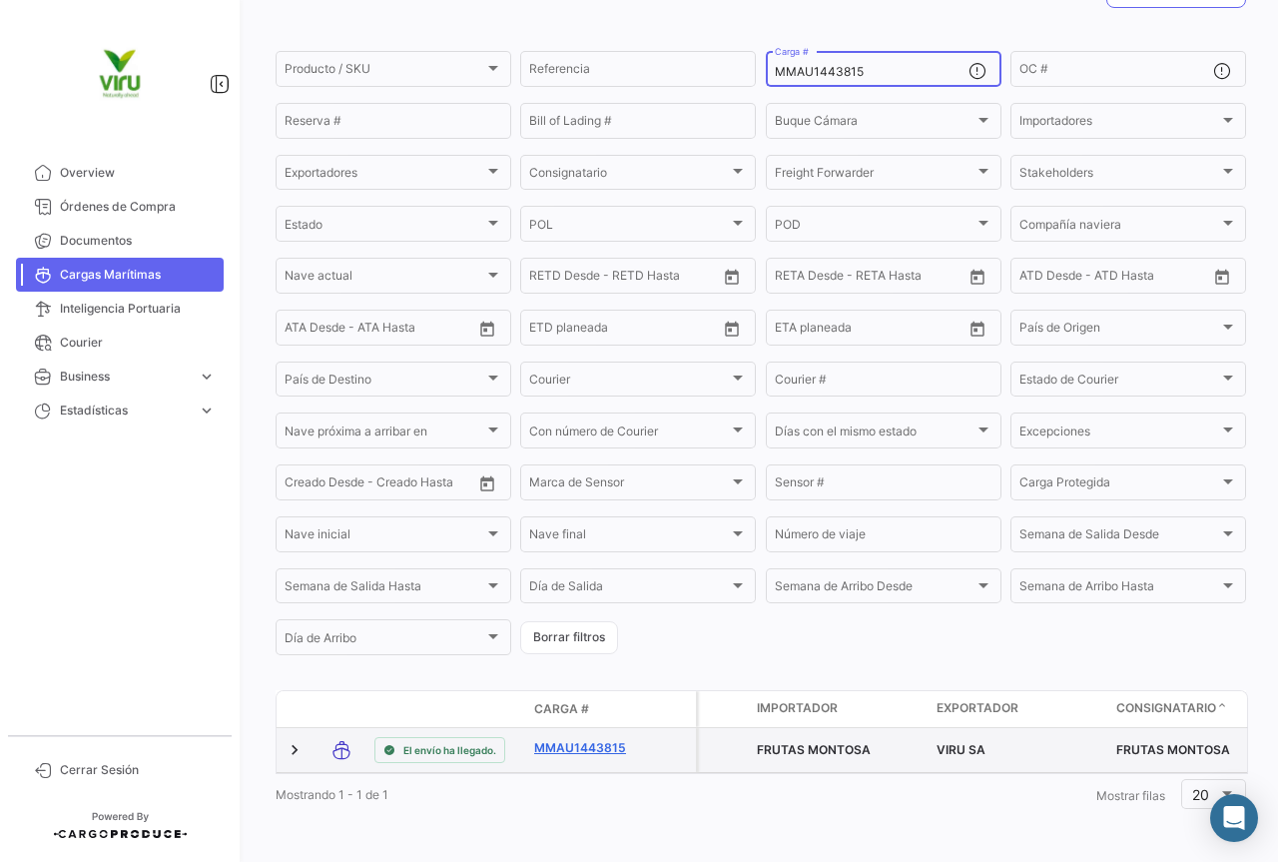
type input "MMAU1443815"
click at [596, 739] on link "MMAU1443815" at bounding box center [586, 748] width 104 height 18
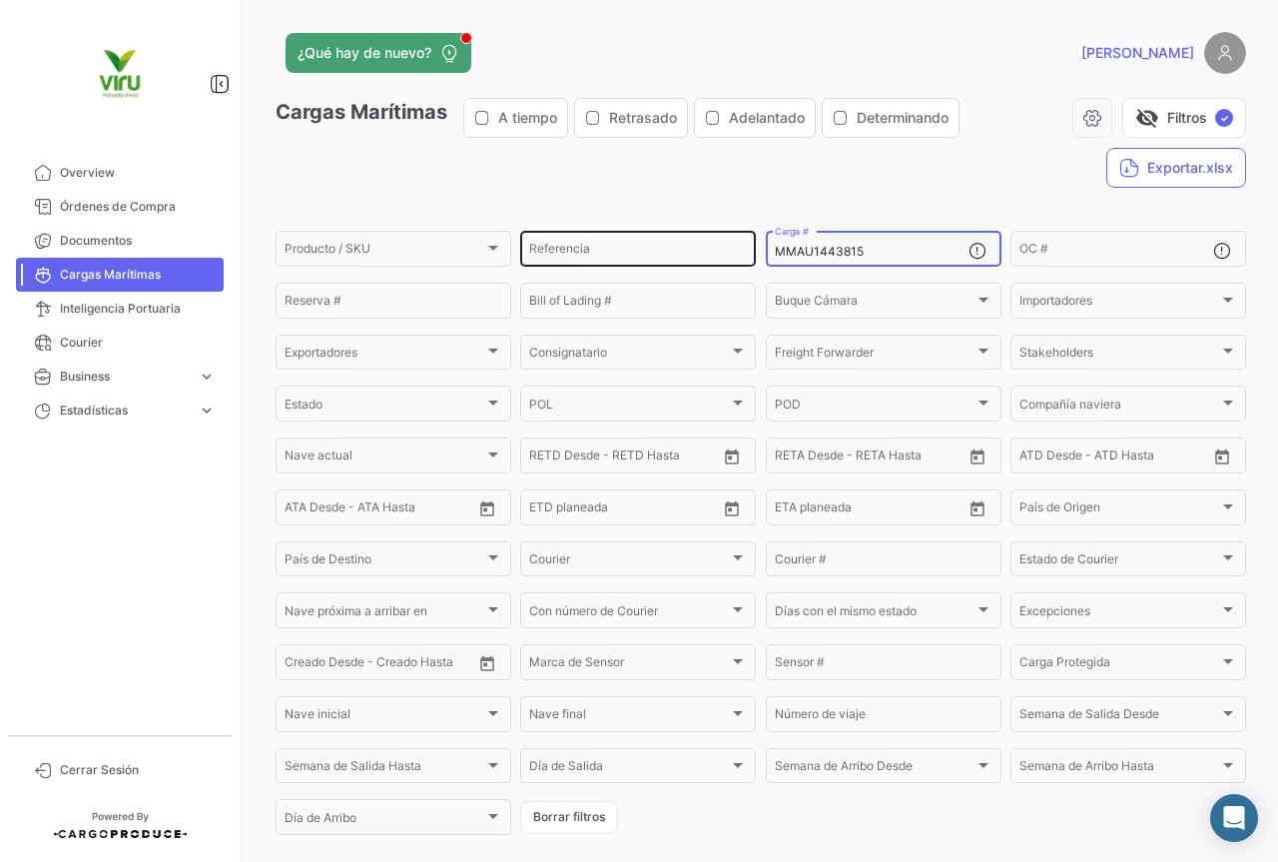
drag, startPoint x: 901, startPoint y: 258, endPoint x: 749, endPoint y: 258, distance: 151.8
click at [0, 0] on div "Producto / SKU Producto / SKU Referencia MMAU1443815 Carga # OC # Reserva # Bil…" at bounding box center [0, 0] width 0 height 0
paste input "01363"
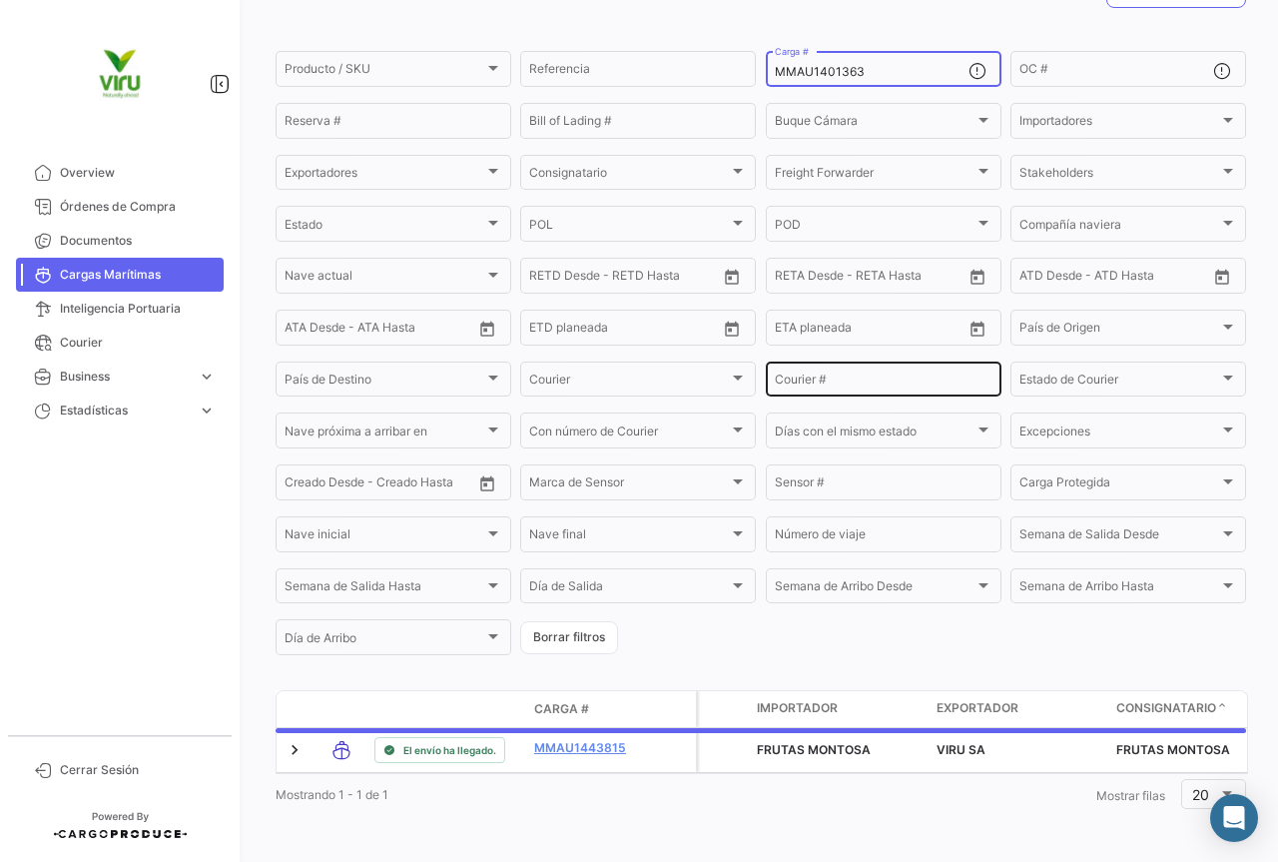
scroll to position [203, 0]
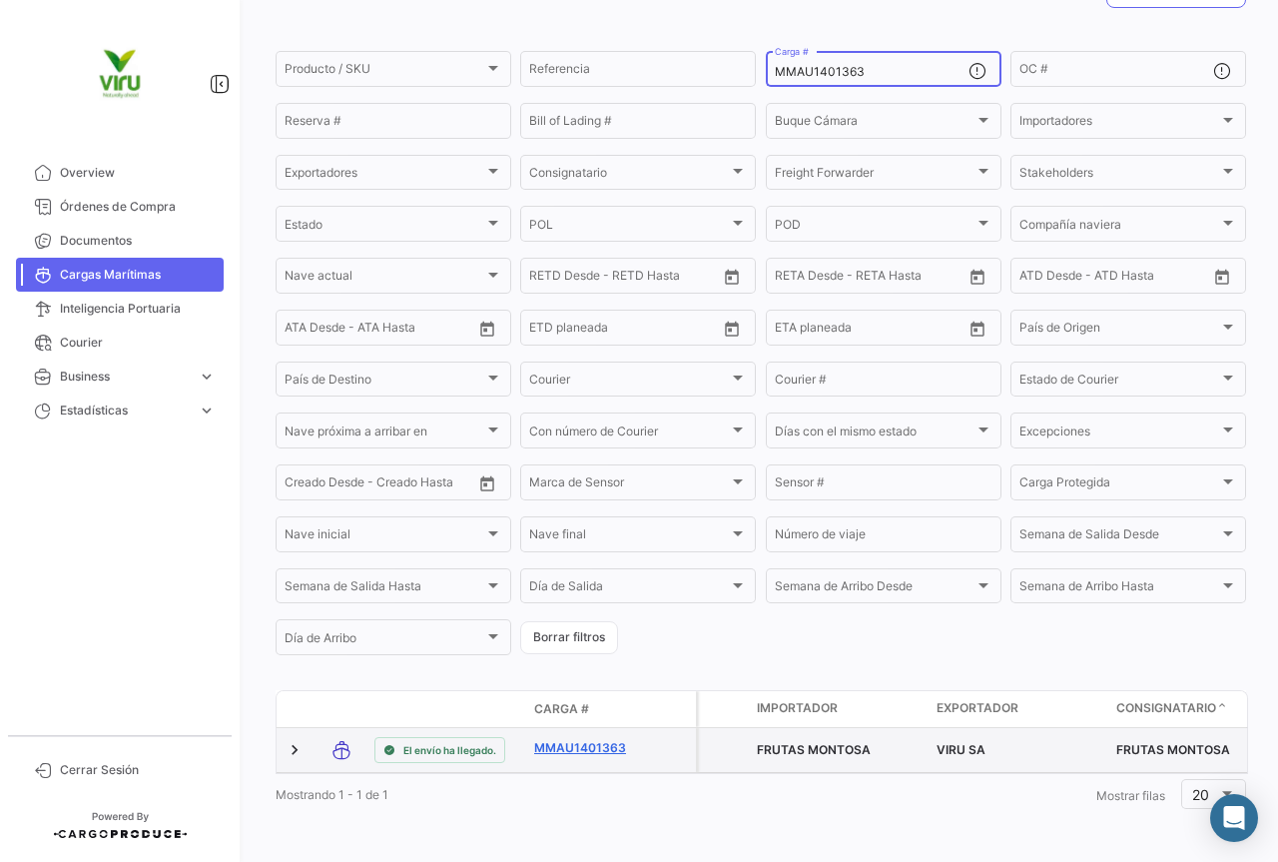
type input "MMAU1401363"
click at [604, 739] on link "MMAU1401363" at bounding box center [586, 748] width 104 height 18
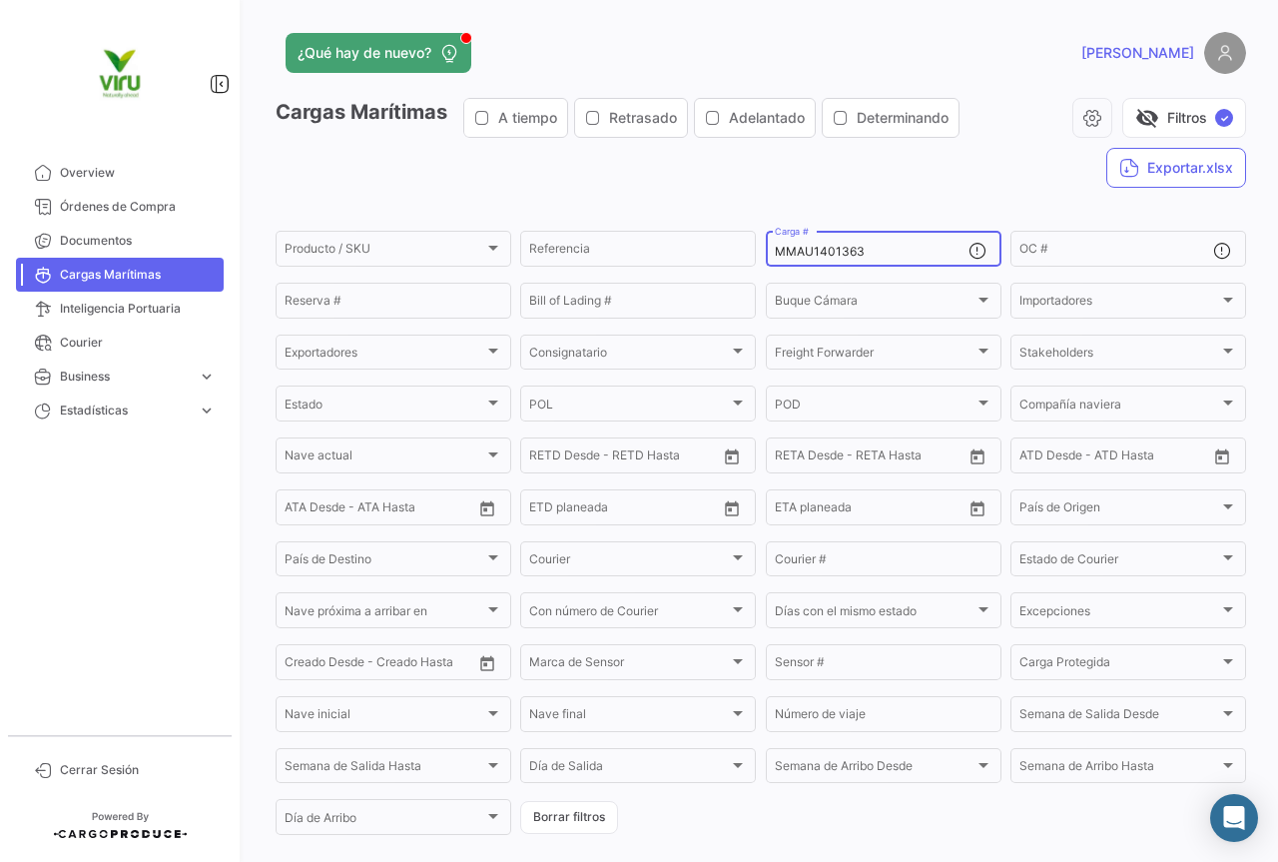
drag, startPoint x: 879, startPoint y: 249, endPoint x: 768, endPoint y: 249, distance: 110.8
click at [768, 249] on div "MMAU1401363 Carga #" at bounding box center [884, 247] width 236 height 39
paste input "35002"
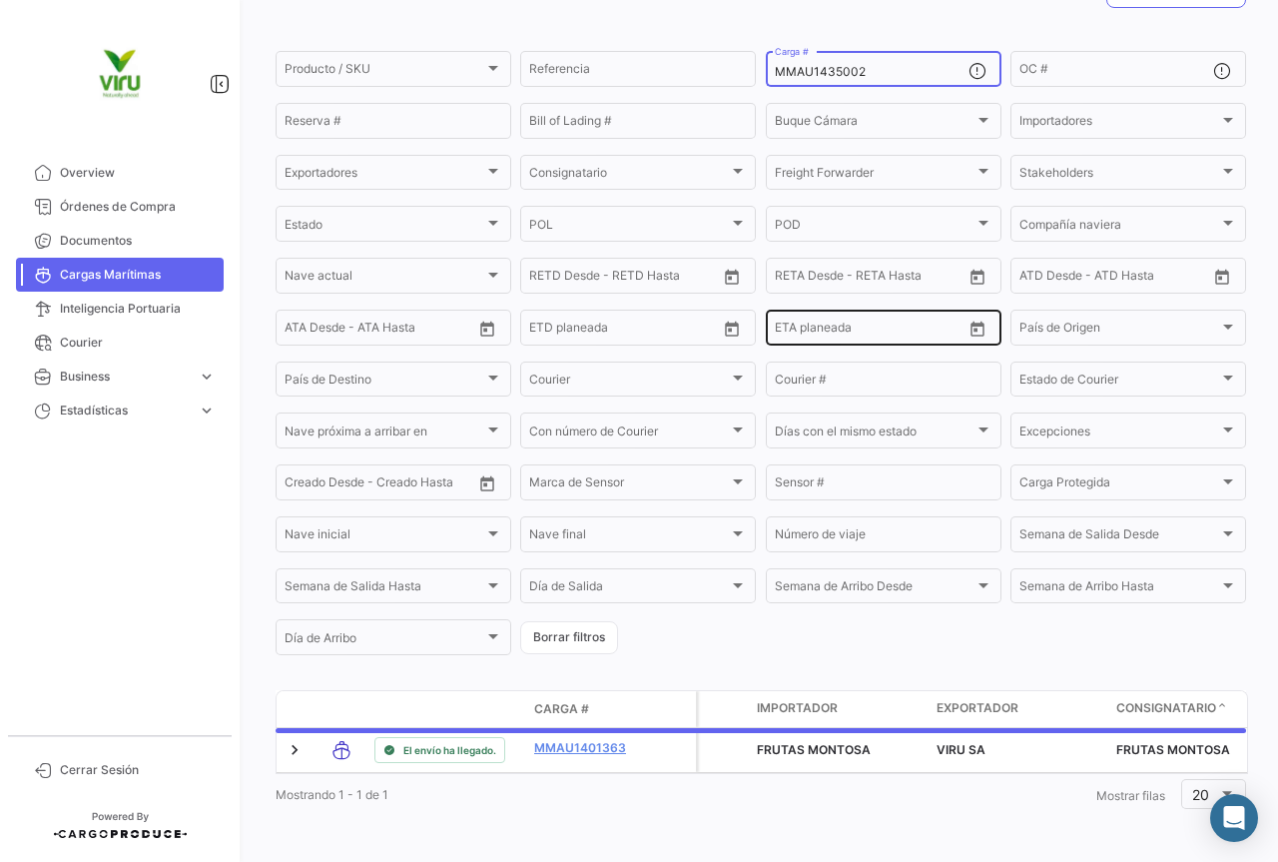
scroll to position [203, 0]
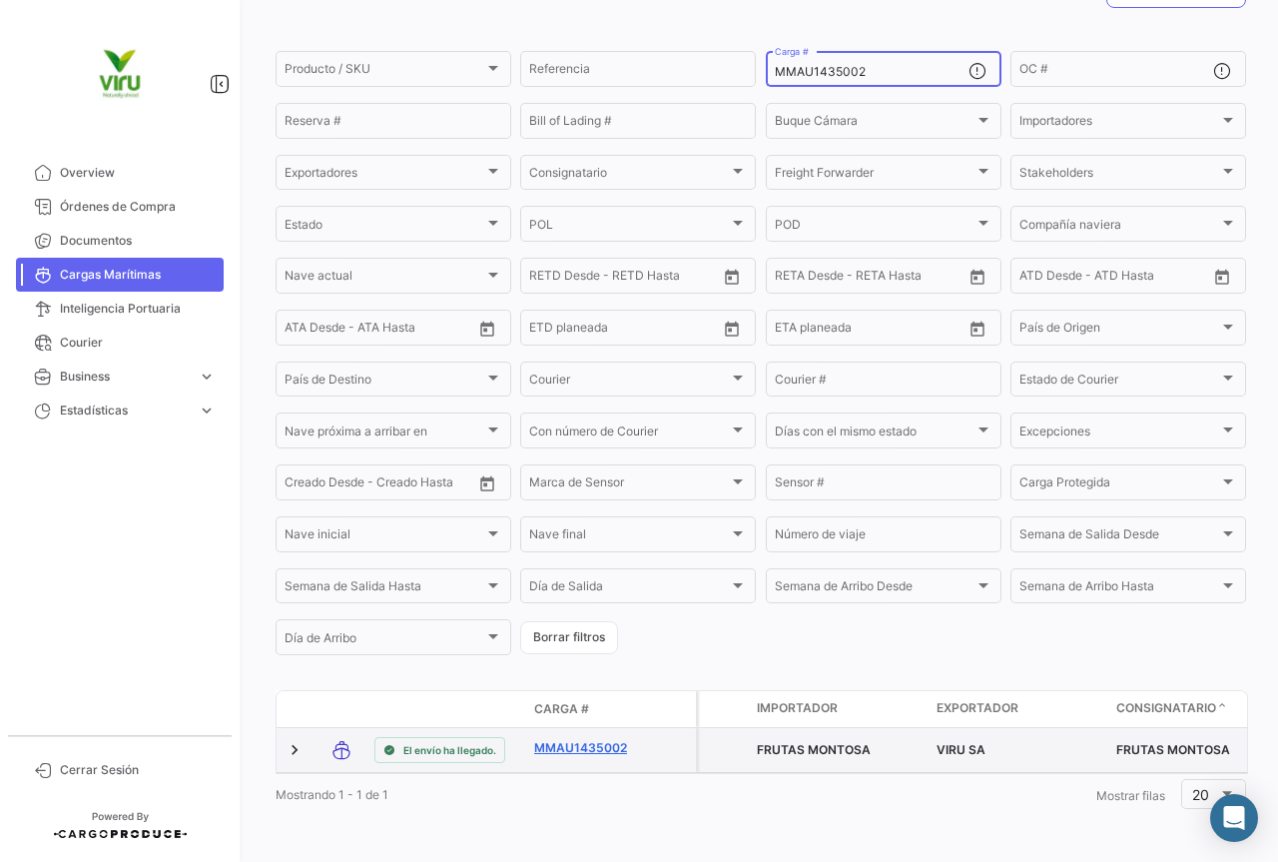
type input "MMAU1435002"
click at [594, 739] on link "MMAU1435002" at bounding box center [586, 748] width 104 height 18
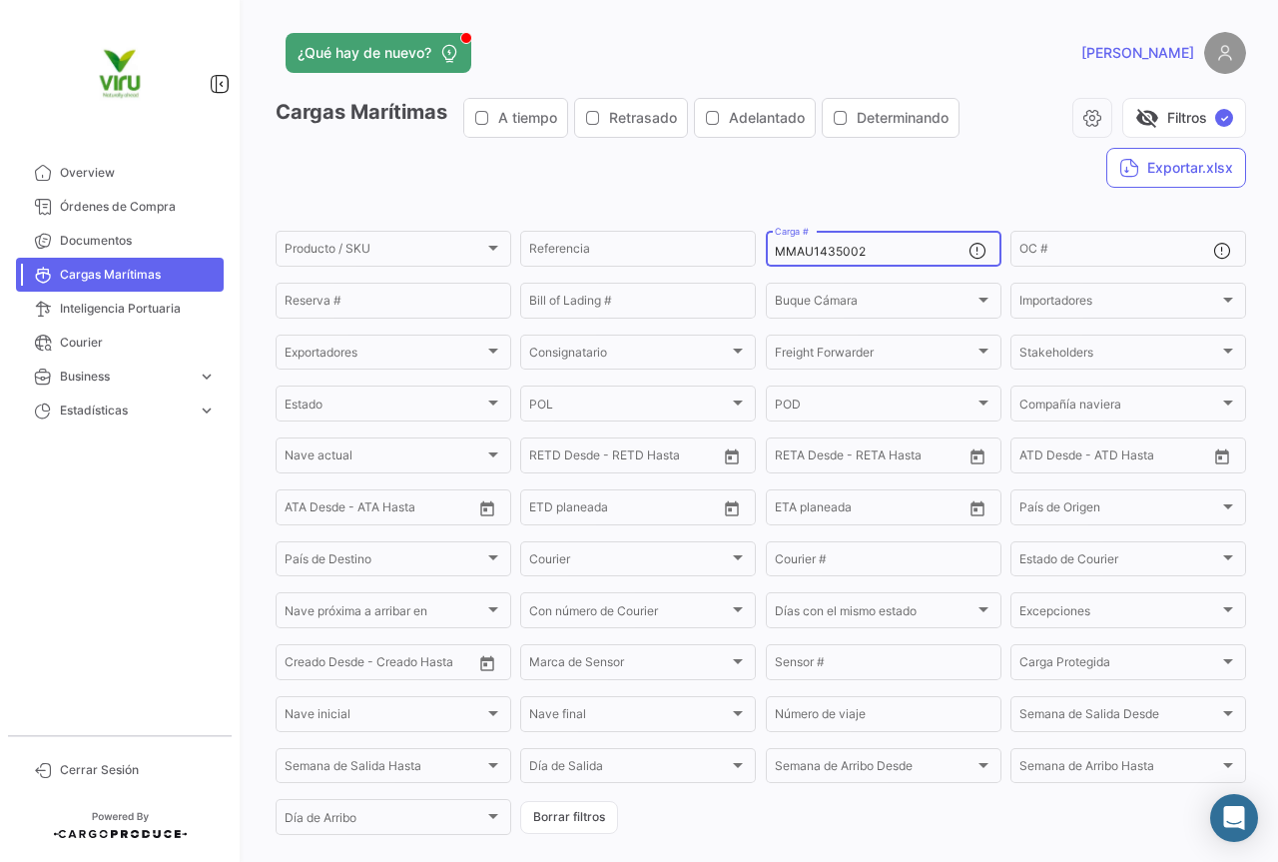
drag, startPoint x: 896, startPoint y: 249, endPoint x: 767, endPoint y: 250, distance: 128.8
click at [767, 250] on div "MMAU1435002 Carga #" at bounding box center [884, 247] width 236 height 39
paste input "362591"
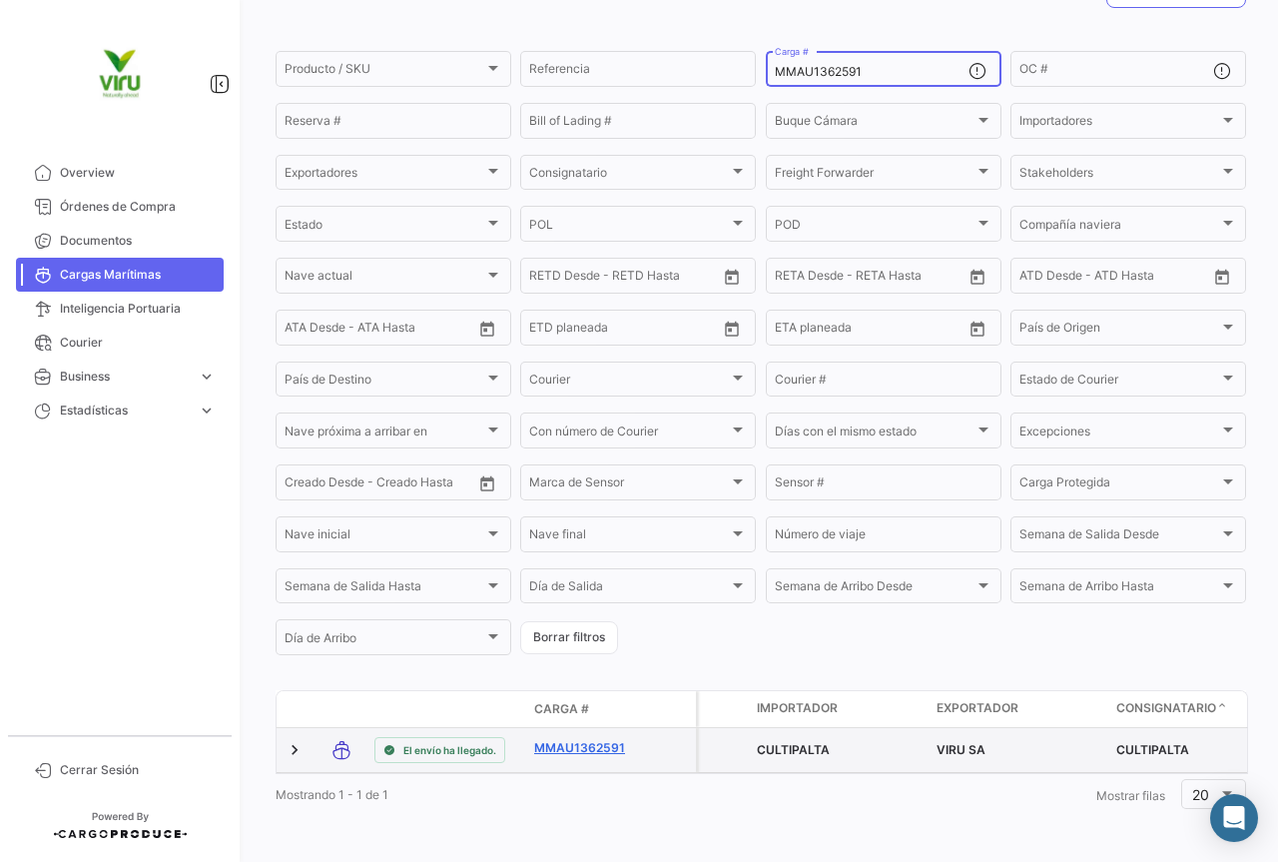
type input "MMAU1362591"
click at [611, 739] on link "MMAU1362591" at bounding box center [586, 748] width 104 height 18
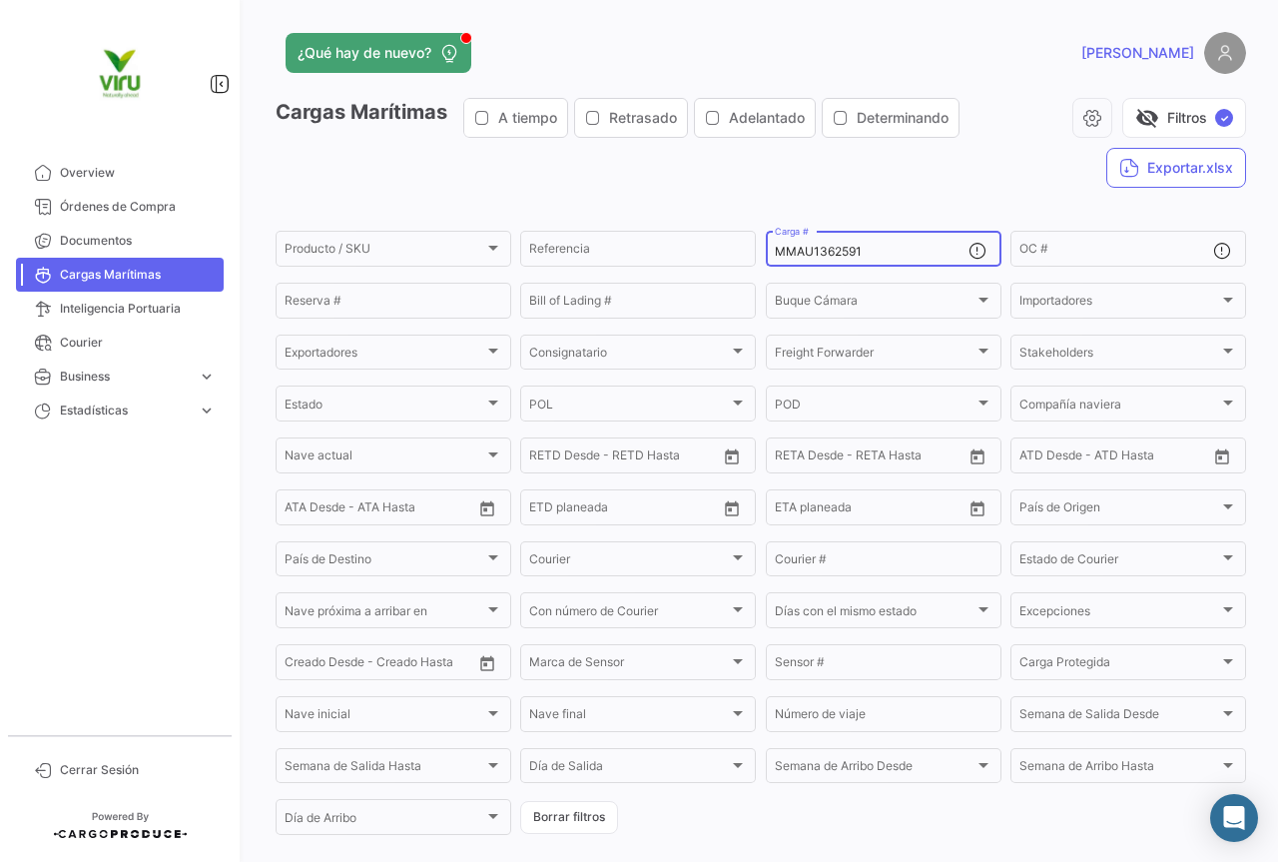
drag, startPoint x: 871, startPoint y: 253, endPoint x: 762, endPoint y: 253, distance: 108.8
click at [766, 253] on div "MMAU1362591 Carga #" at bounding box center [884, 247] width 236 height 39
paste input "29716"
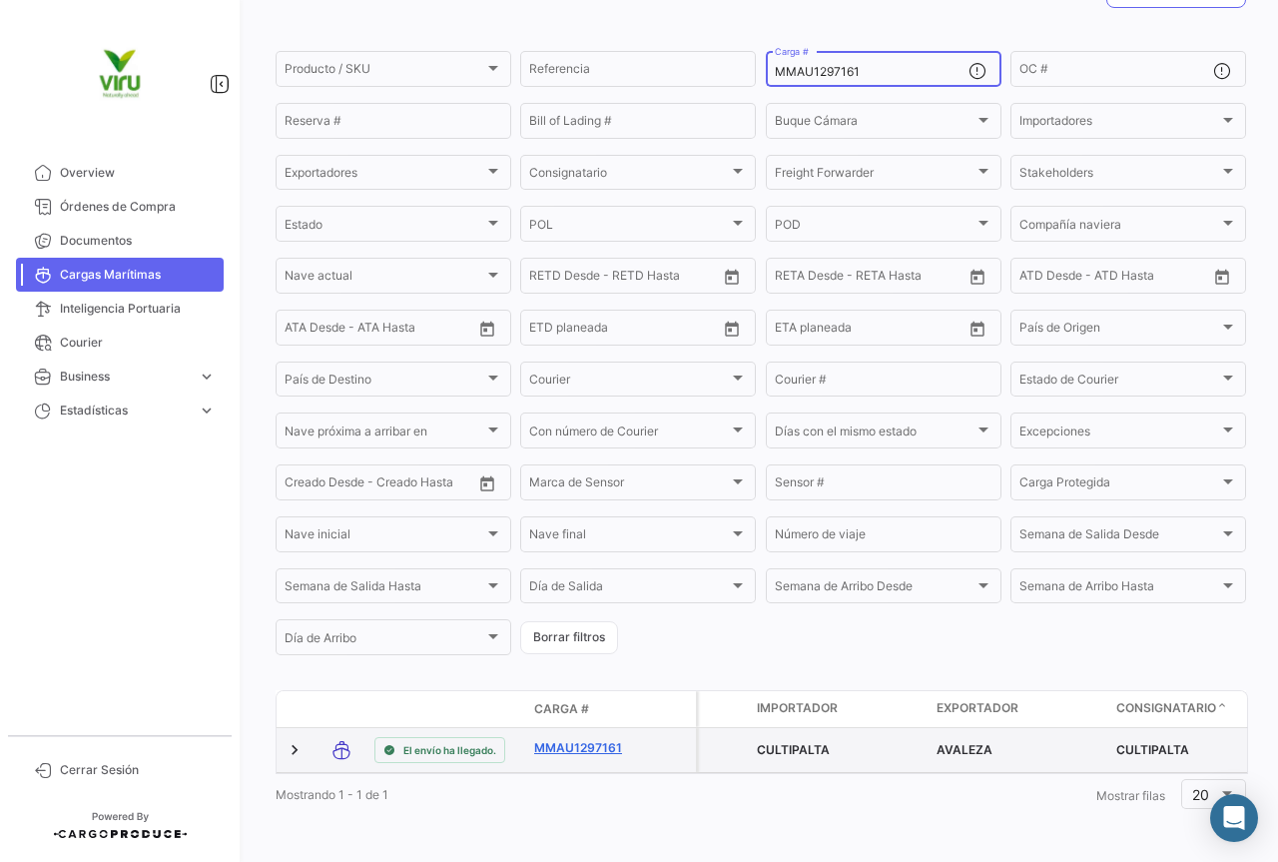
type input "MMAU1297161"
click at [575, 739] on link "MMAU1297161" at bounding box center [586, 748] width 104 height 18
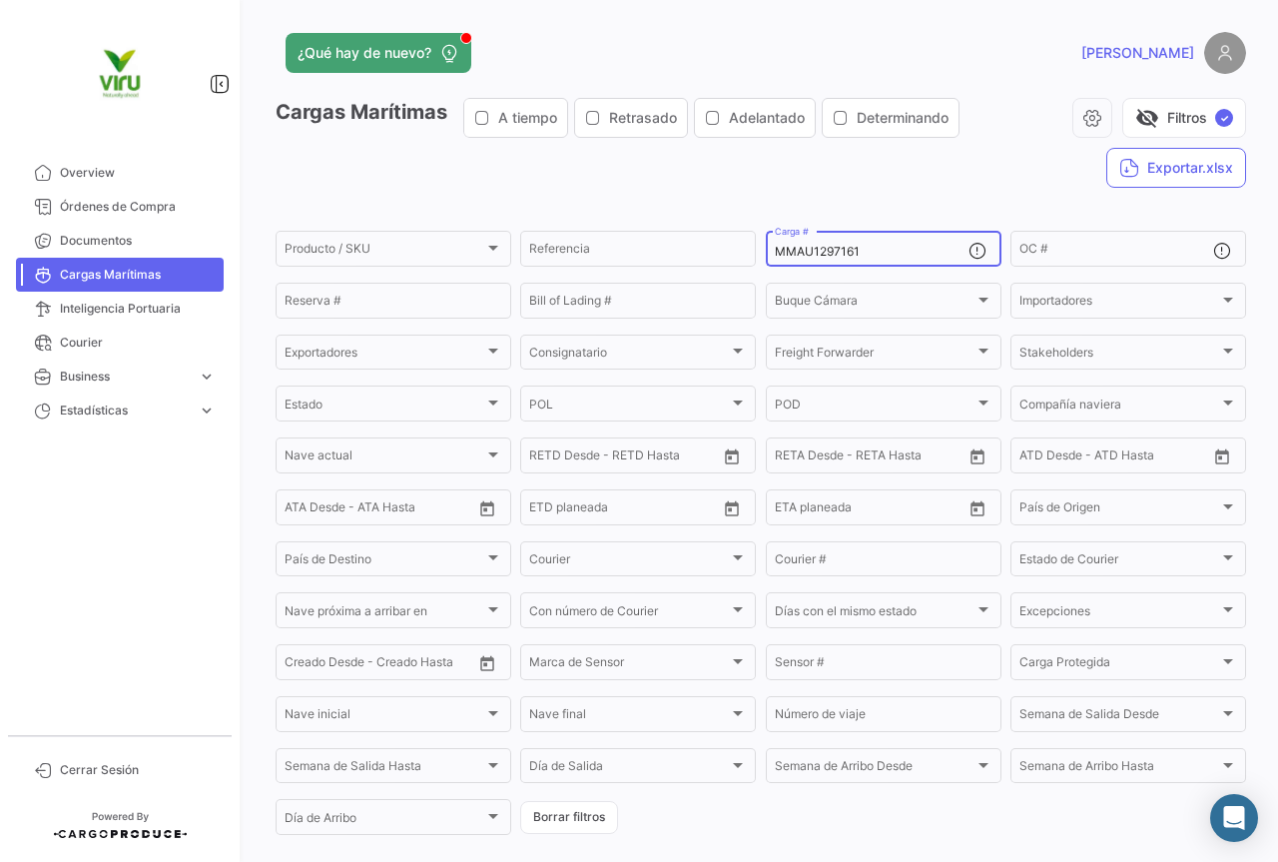
drag, startPoint x: 876, startPoint y: 252, endPoint x: 752, endPoint y: 255, distance: 123.9
click at [752, 255] on form "Producto / SKU Producto / SKU Referencia MMAU1297161 Carga # OC # Reserva # Bil…" at bounding box center [761, 533] width 971 height 610
paste input "CAU6006443"
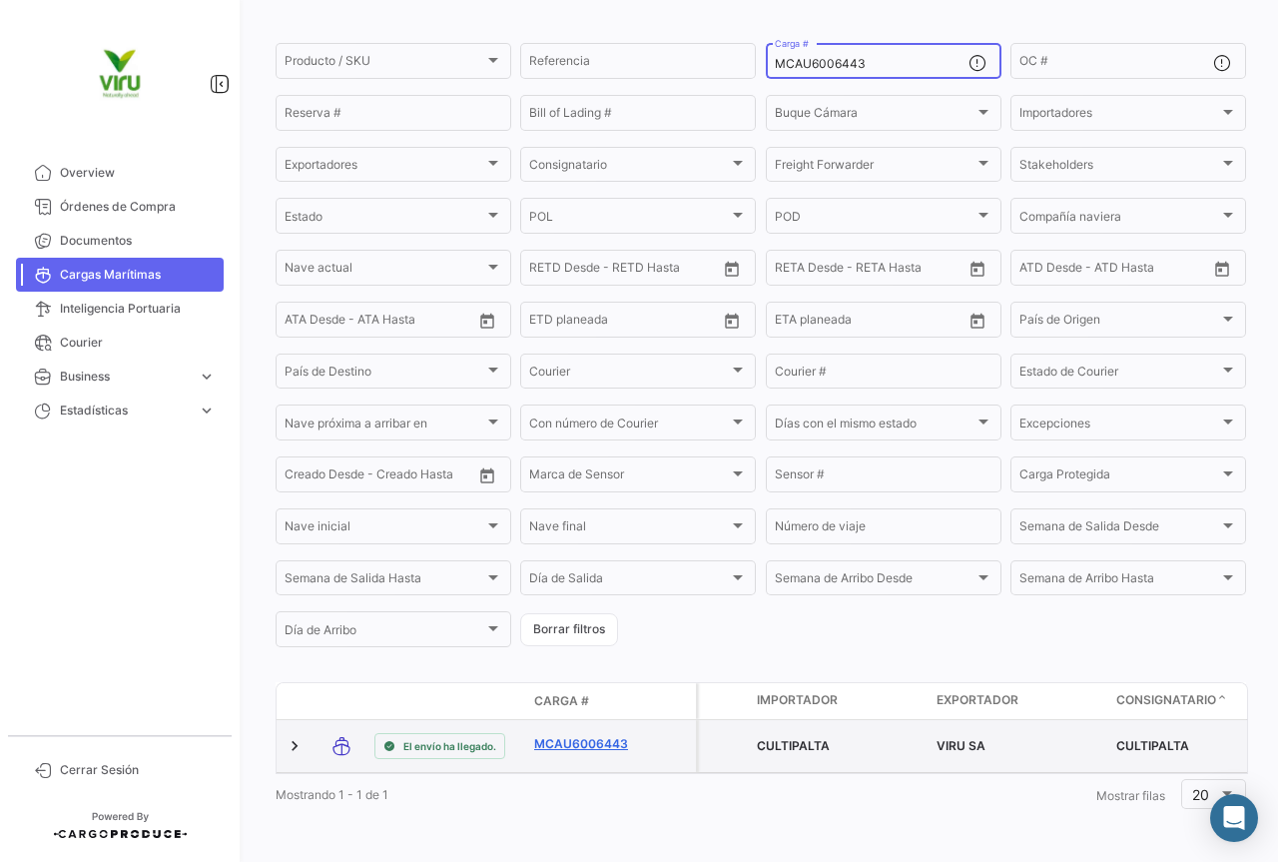
type input "MCAU6006443"
click at [592, 735] on link "MCAU6006443" at bounding box center [586, 744] width 104 height 18
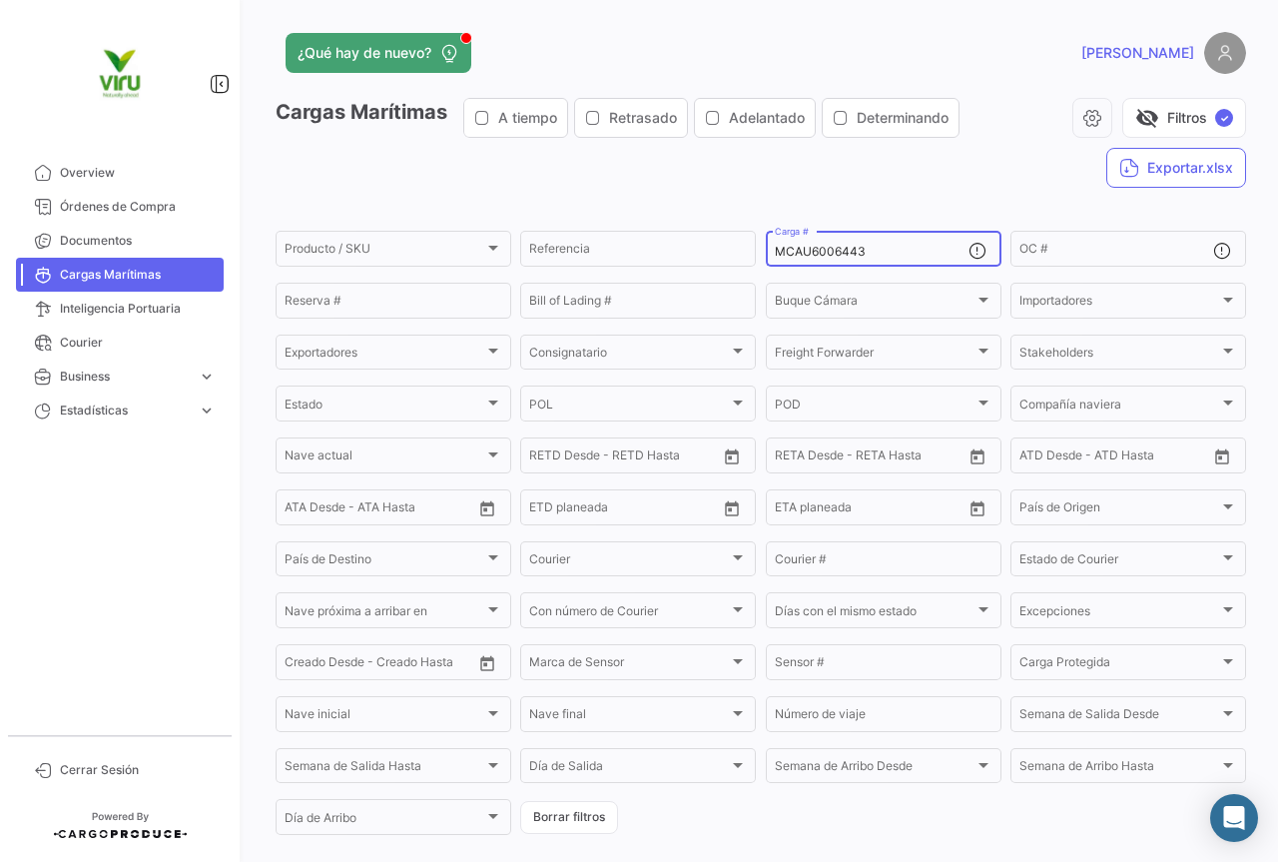
drag, startPoint x: 917, startPoint y: 254, endPoint x: 753, endPoint y: 261, distance: 163.9
click at [753, 261] on form "Producto / SKU Producto / SKU Referencia MCAU6006443 Carga # OC # Reserva # Bil…" at bounding box center [761, 533] width 971 height 610
paste input "41655"
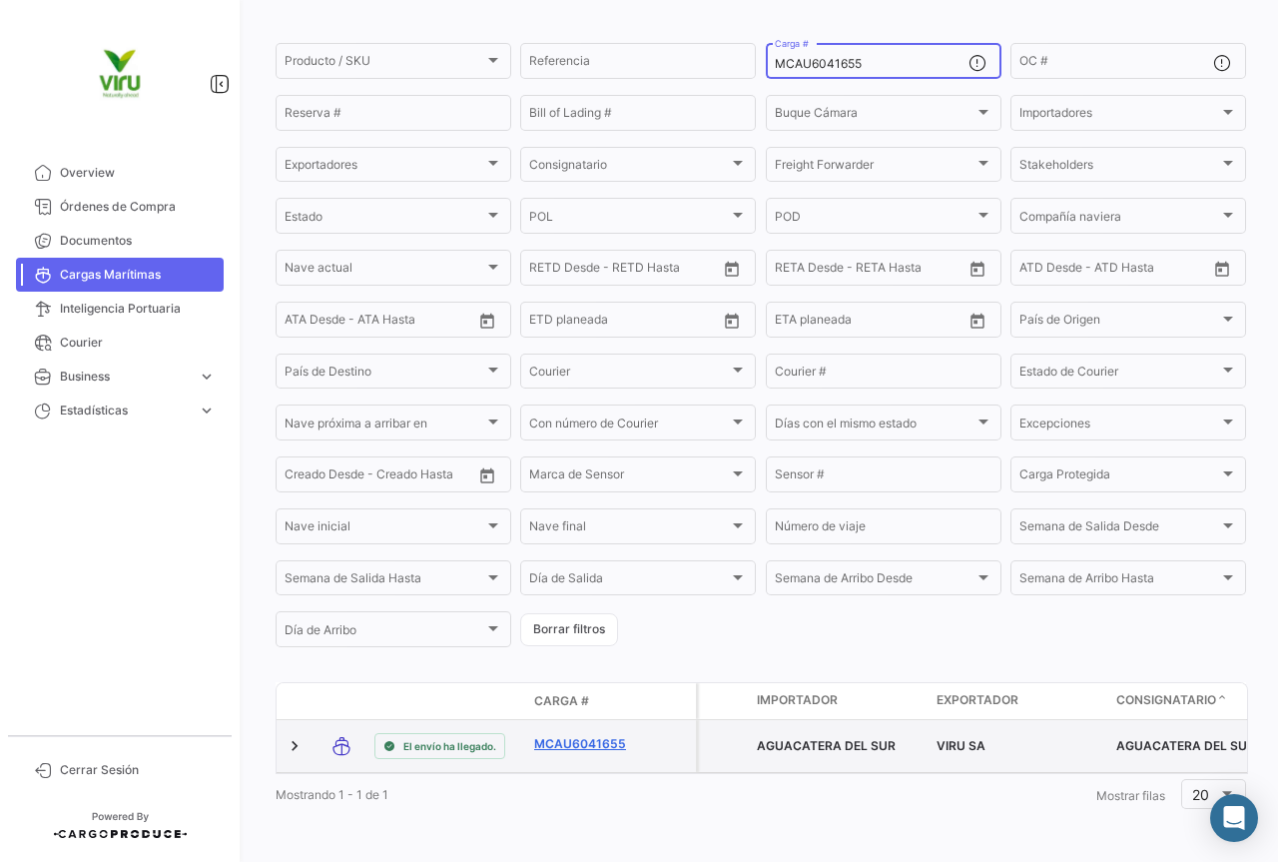
type input "MCAU6041655"
click at [567, 735] on link "MCAU6041655" at bounding box center [586, 744] width 104 height 18
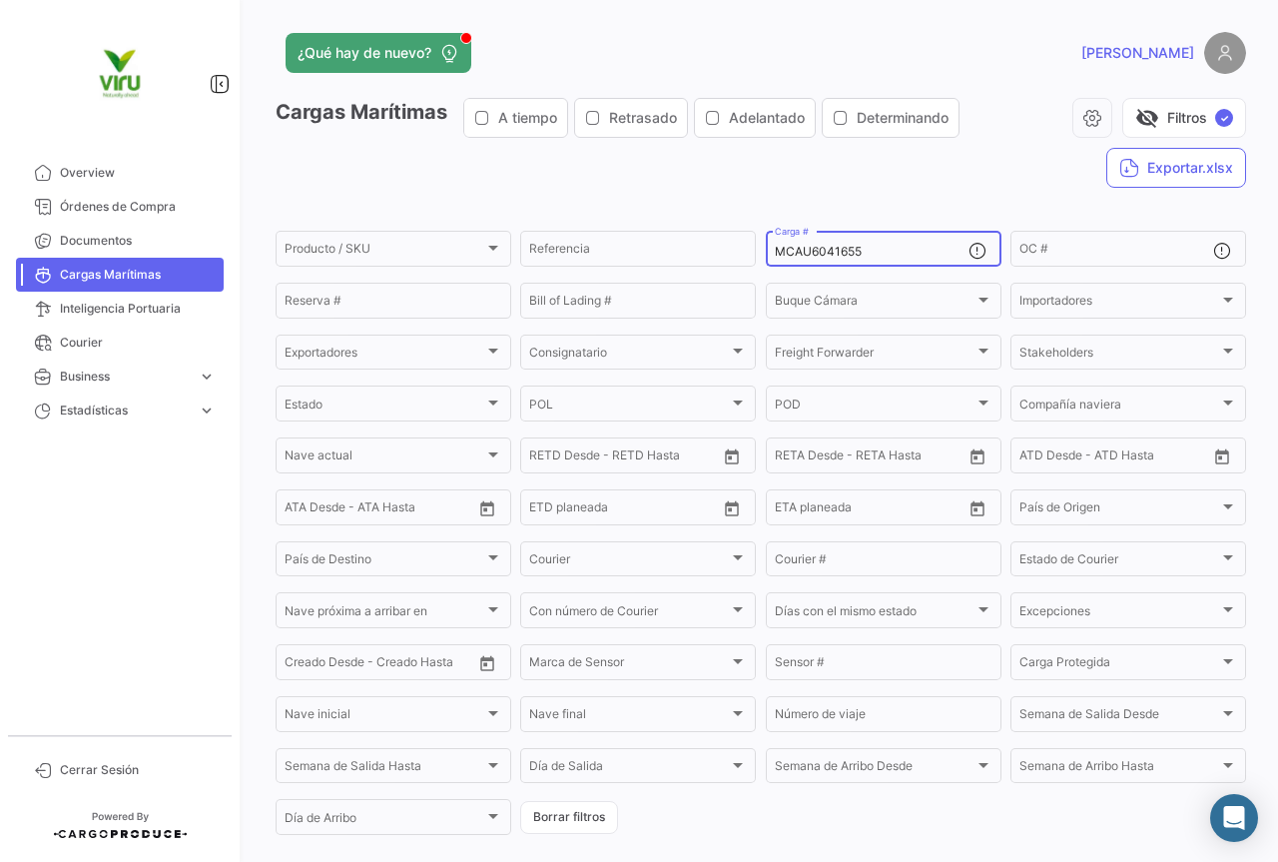
drag, startPoint x: 903, startPoint y: 249, endPoint x: 771, endPoint y: 249, distance: 131.8
click at [775, 249] on input "MCAU6041655" at bounding box center [872, 252] width 194 height 14
paste input "08507"
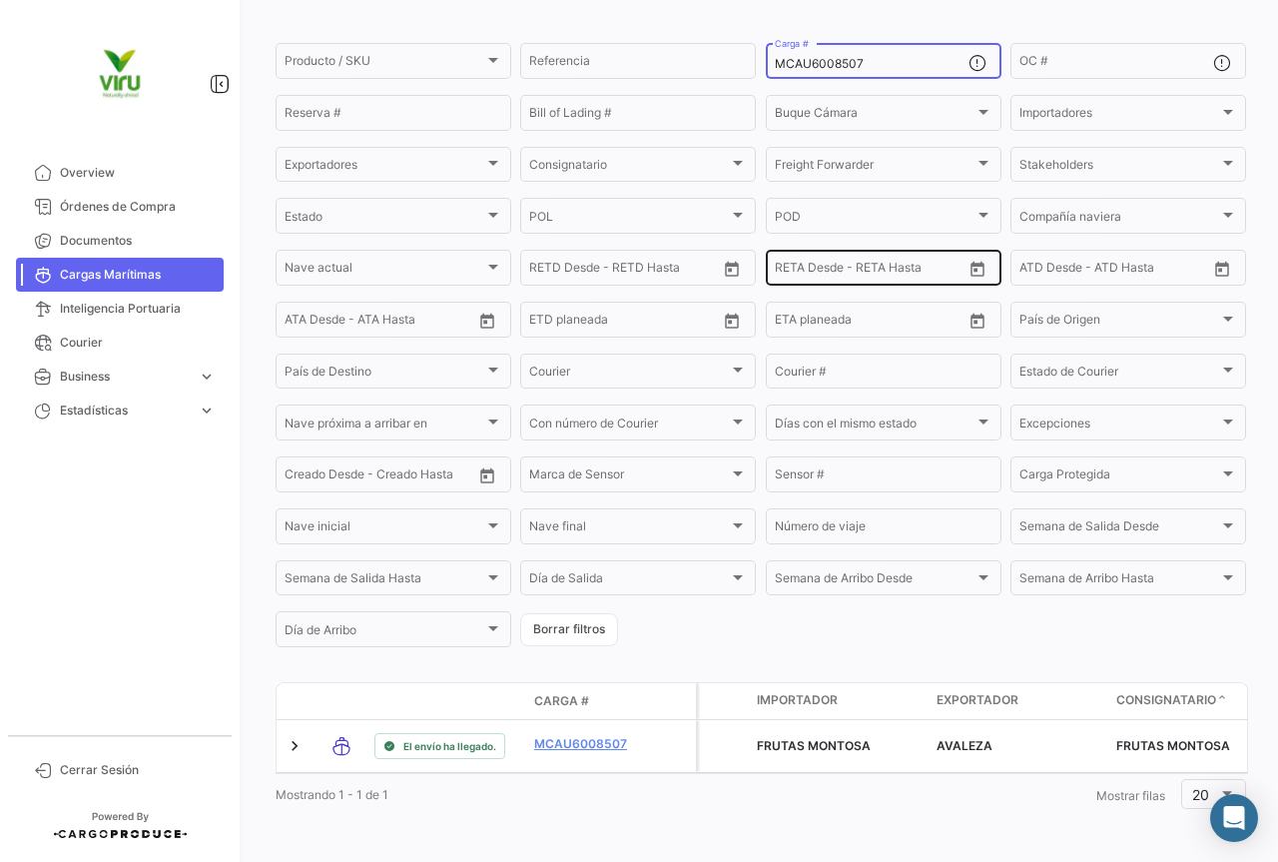
scroll to position [203, 0]
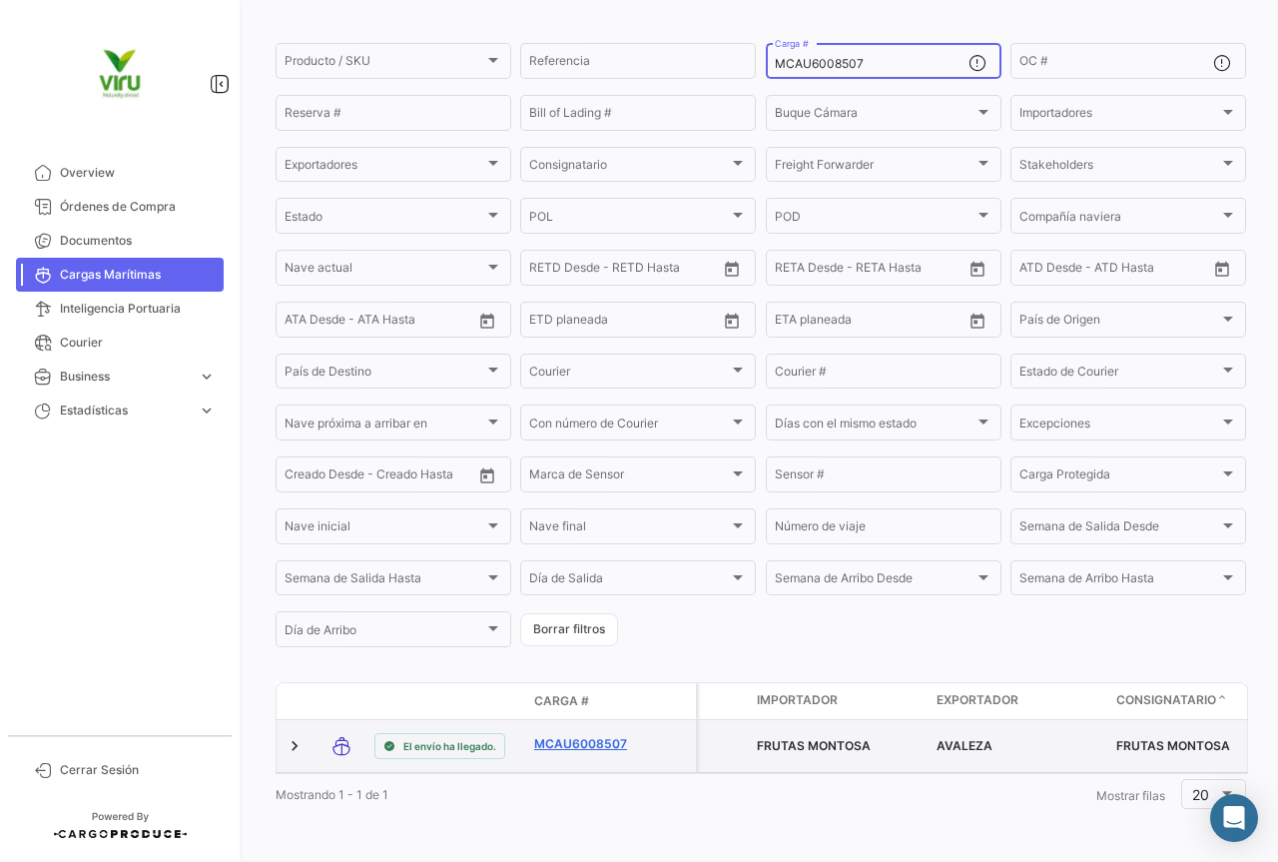
type input "MCAU6008507"
click at [612, 735] on link "MCAU6008507" at bounding box center [586, 744] width 104 height 18
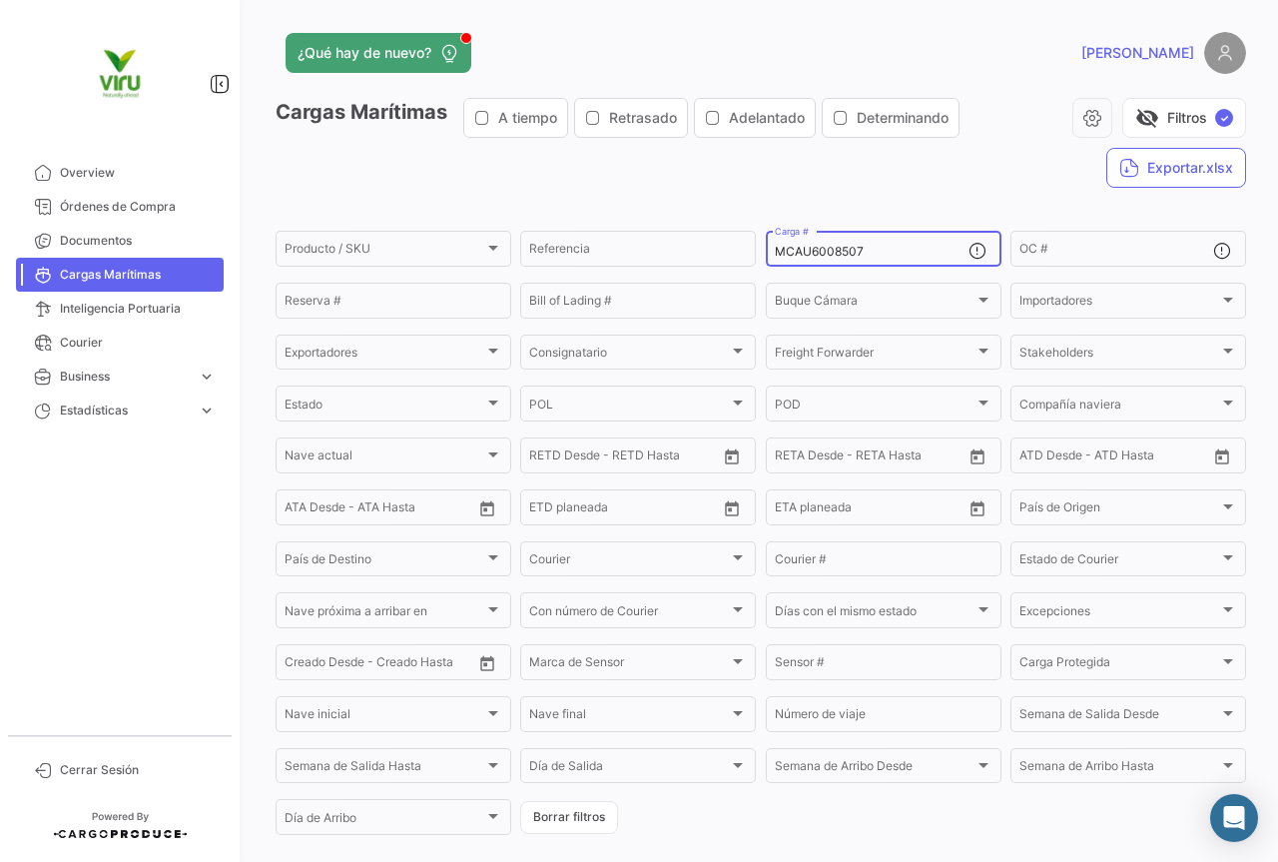
click at [891, 240] on div "MCAU6008507 Carga #" at bounding box center [872, 247] width 194 height 39
drag, startPoint x: 899, startPoint y: 255, endPoint x: 763, endPoint y: 242, distance: 136.4
click at [766, 242] on div "MCAU6008507 Carga #" at bounding box center [884, 247] width 236 height 39
paste input "SZLU500211"
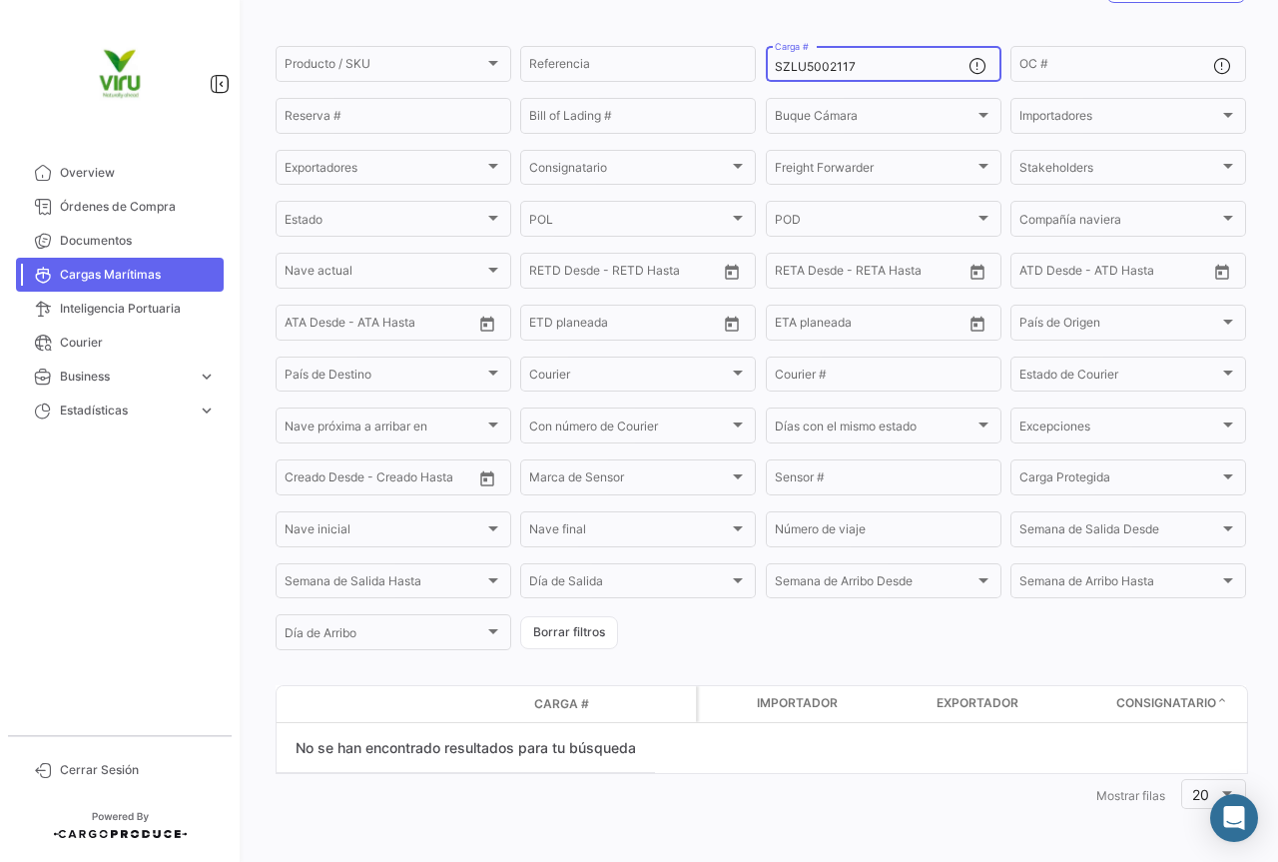
scroll to position [185, 0]
type input "SZLU5002117"
click at [1130, 72] on input "OC #" at bounding box center [1117, 67] width 194 height 14
paste input "20072977"
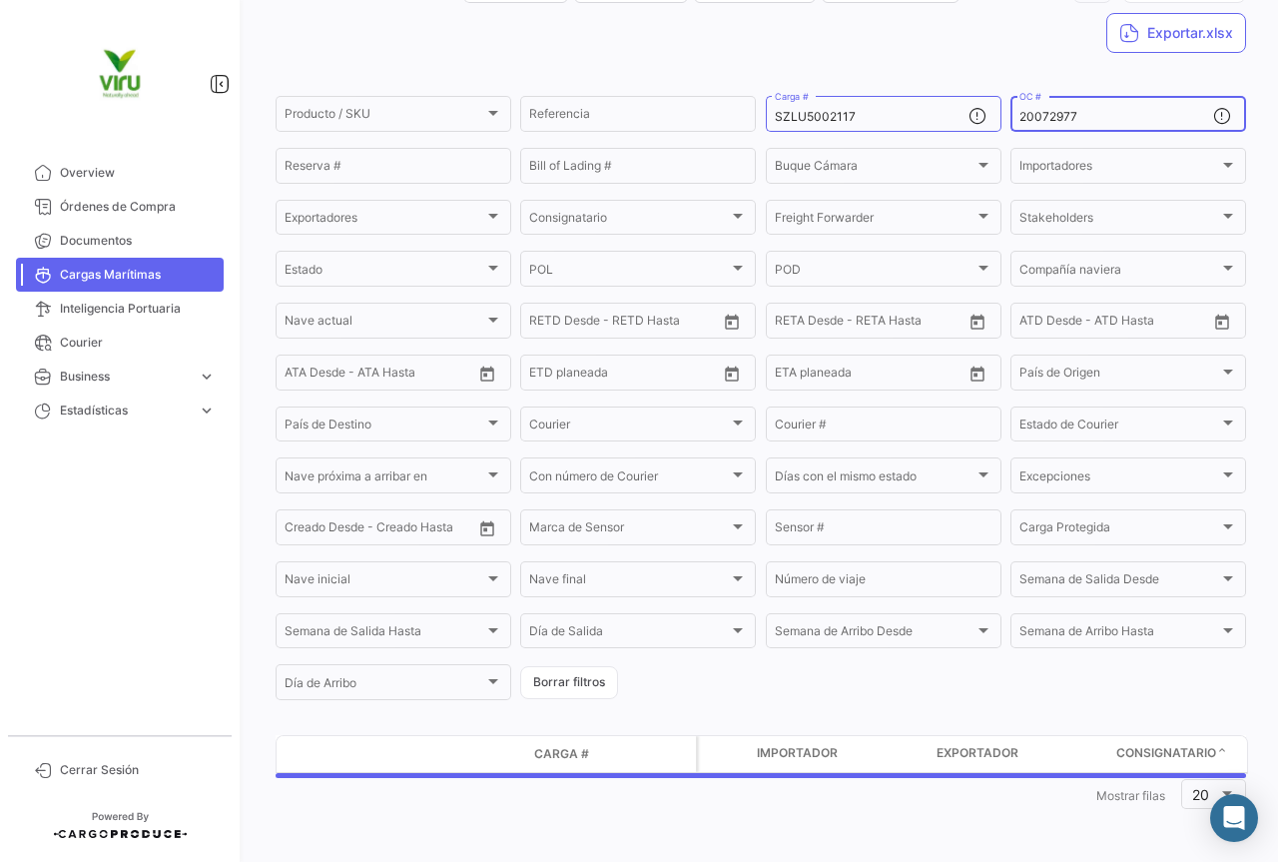
scroll to position [135, 0]
type input "20072977"
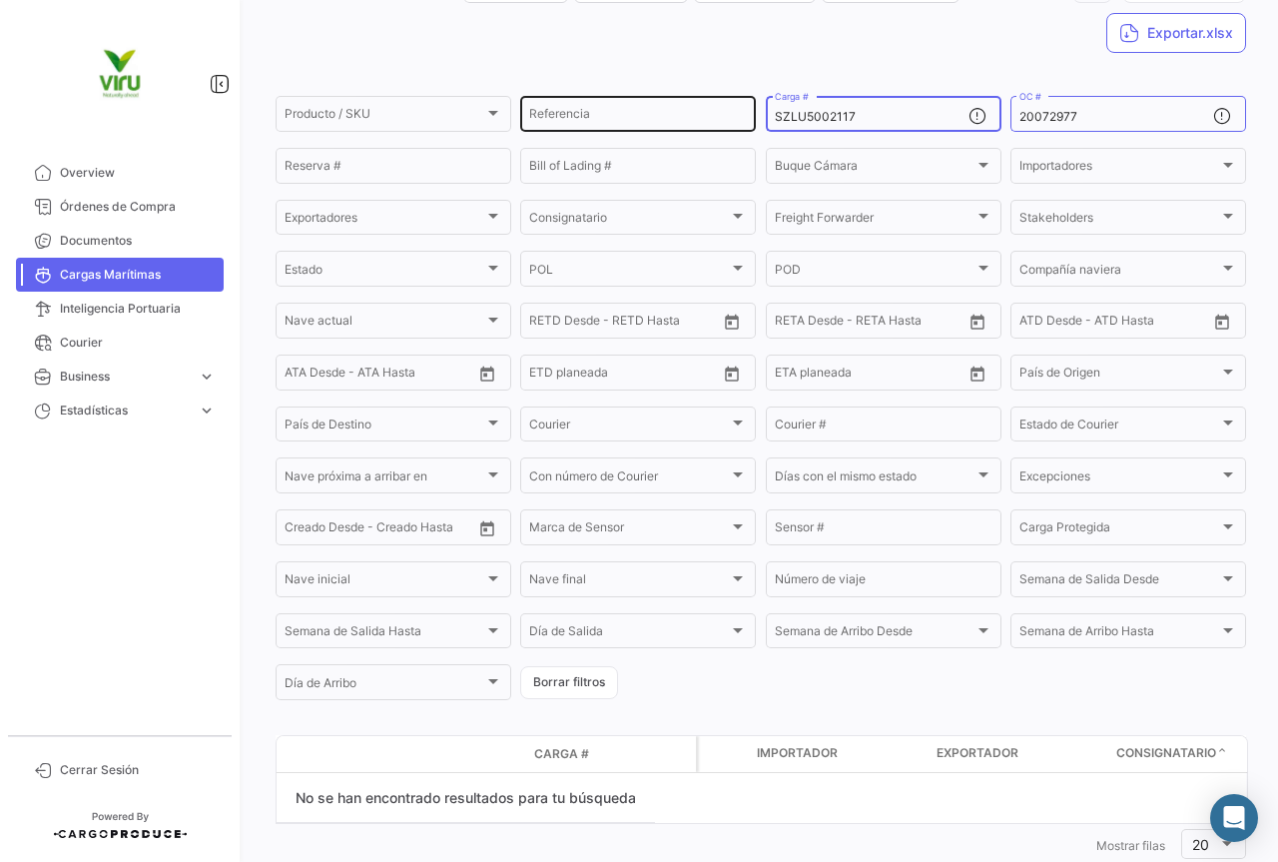
drag, startPoint x: 881, startPoint y: 122, endPoint x: 717, endPoint y: 130, distance: 164.0
click at [0, 0] on div "Producto / SKU Producto / SKU Referencia SZLU5002117 Carga # 20072977 OC # Rese…" at bounding box center [0, 0] width 0 height 0
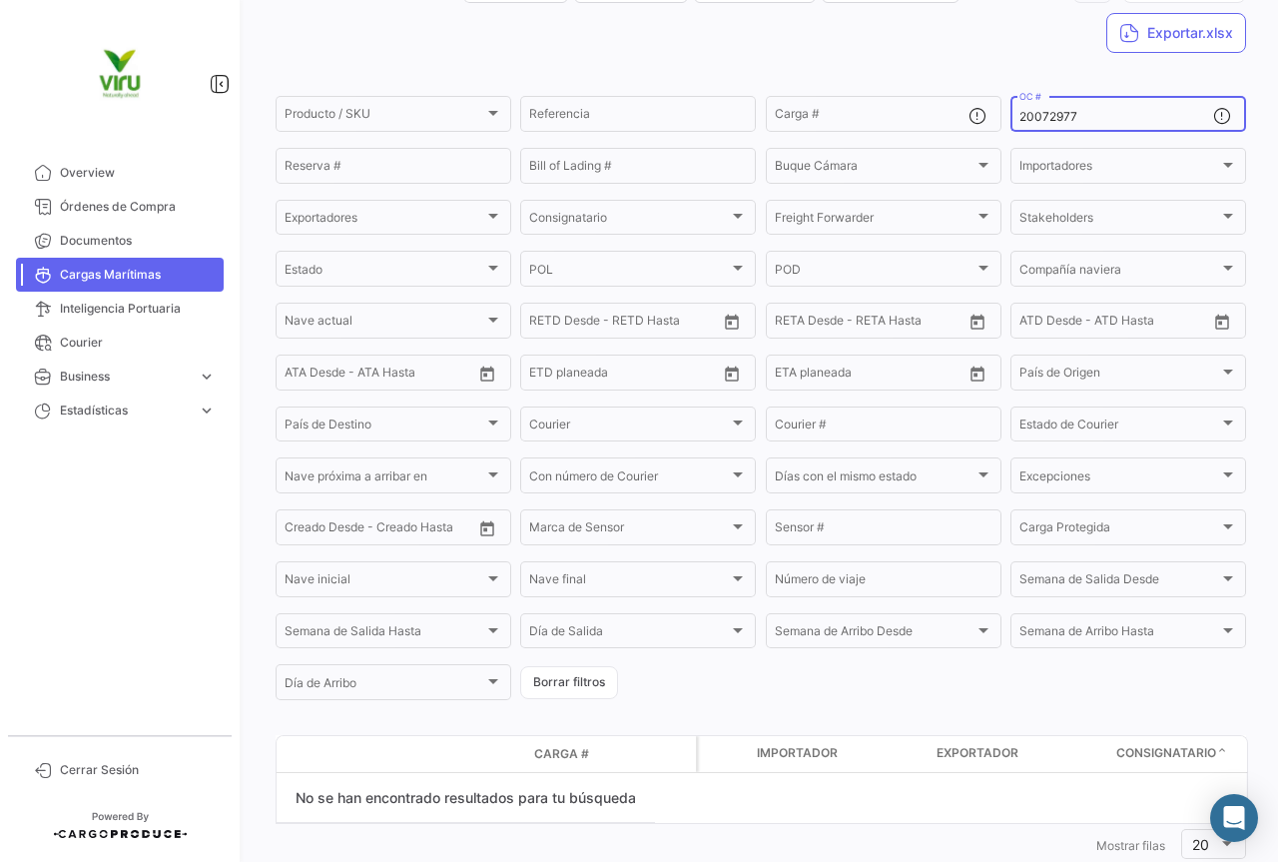
drag, startPoint x: 1101, startPoint y: 123, endPoint x: 999, endPoint y: 130, distance: 103.1
click at [999, 130] on form "Producto / SKU Producto / SKU Referencia Carga # 20072977 OC # Reserva # Bill o…" at bounding box center [761, 398] width 971 height 610
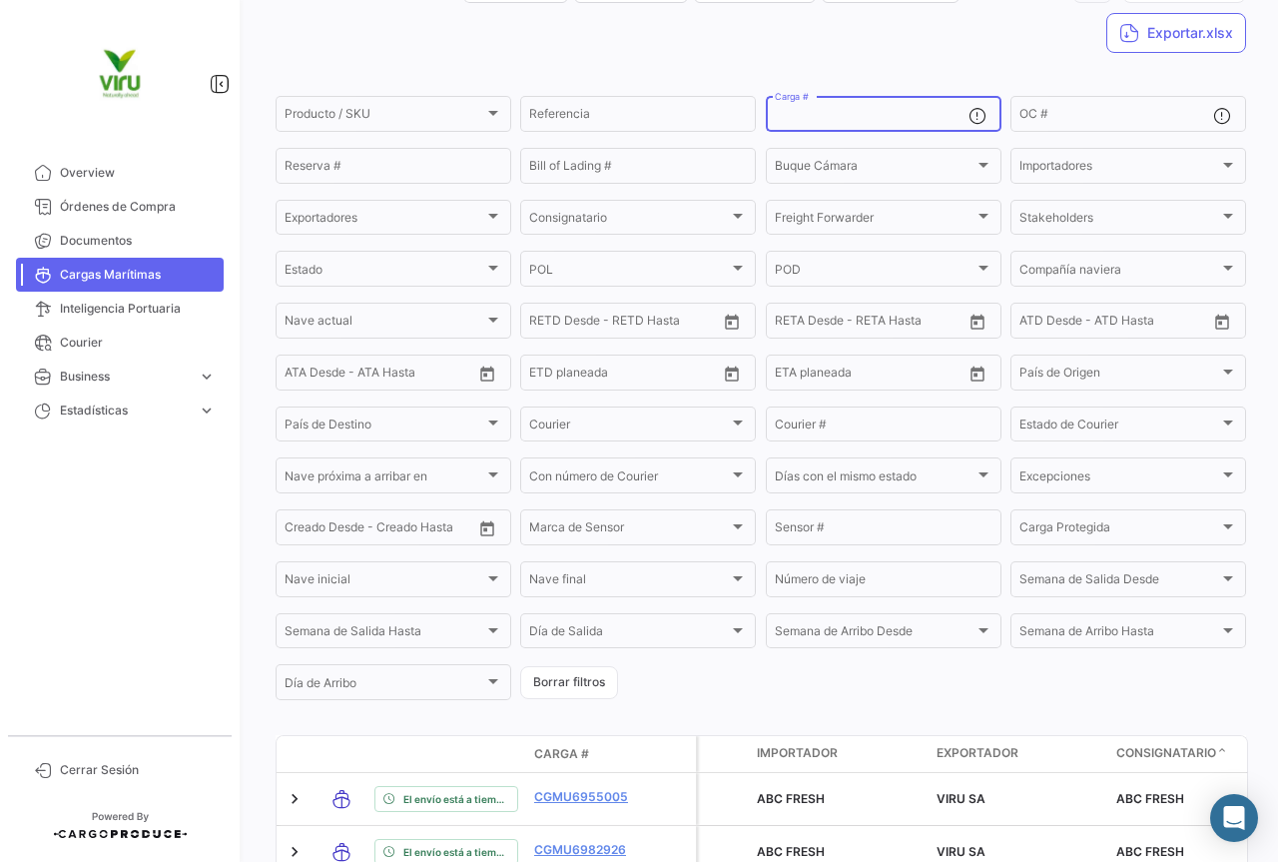
click at [925, 116] on input "Carga #" at bounding box center [872, 117] width 194 height 14
paste input "20072983"
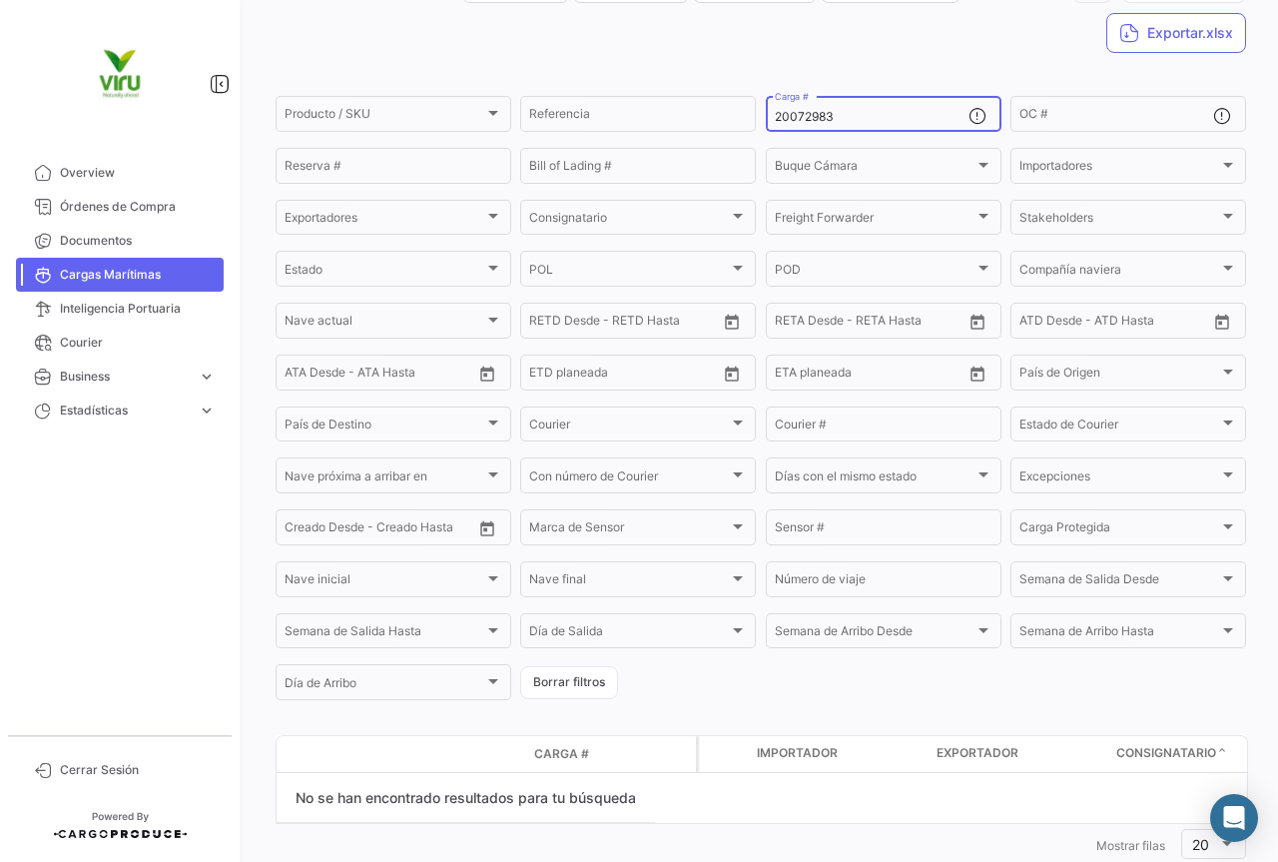
drag, startPoint x: 893, startPoint y: 113, endPoint x: 763, endPoint y: 119, distance: 130.0
click at [766, 119] on div "20072983 Carga #" at bounding box center [884, 112] width 236 height 39
paste input "7"
type input "2"
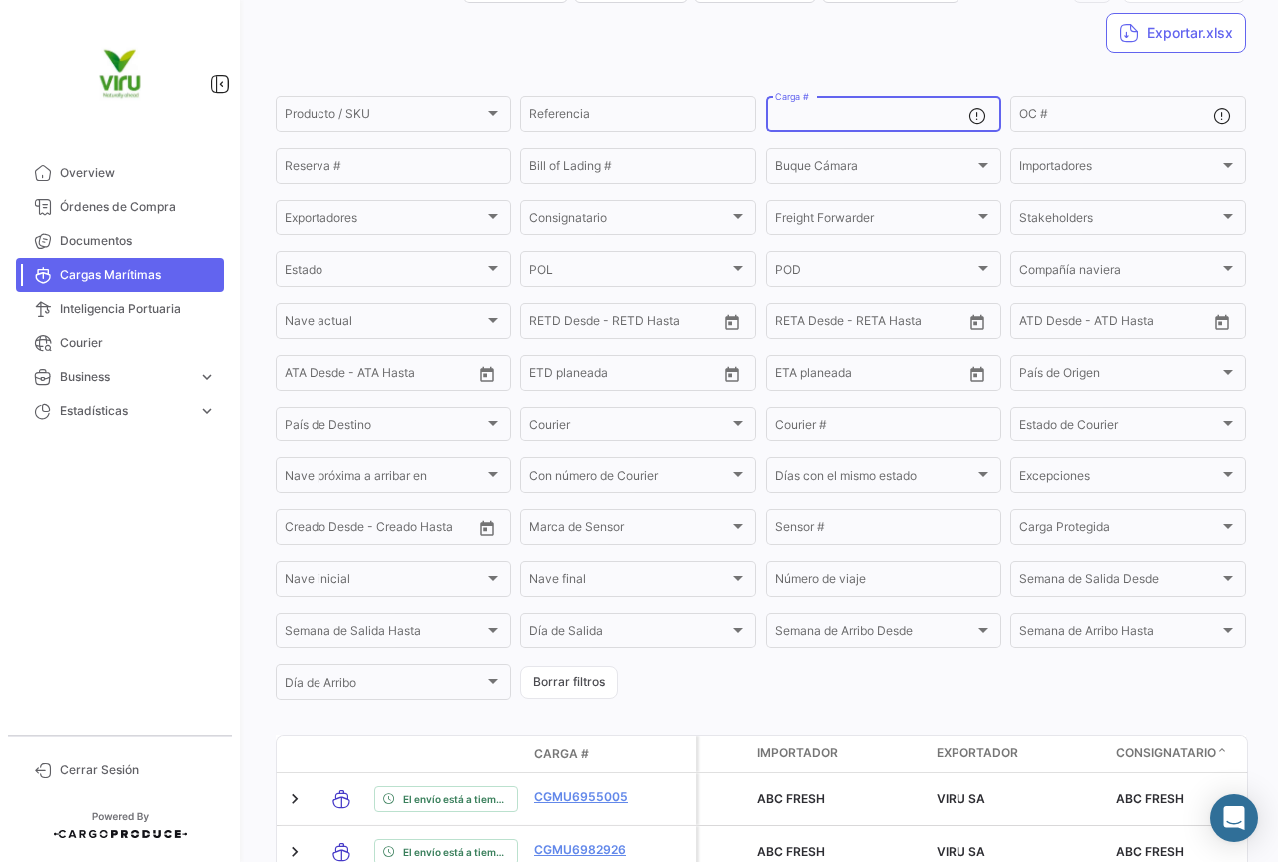
click at [867, 117] on input "Carga #" at bounding box center [872, 117] width 194 height 14
paste input "CGMU7028722"
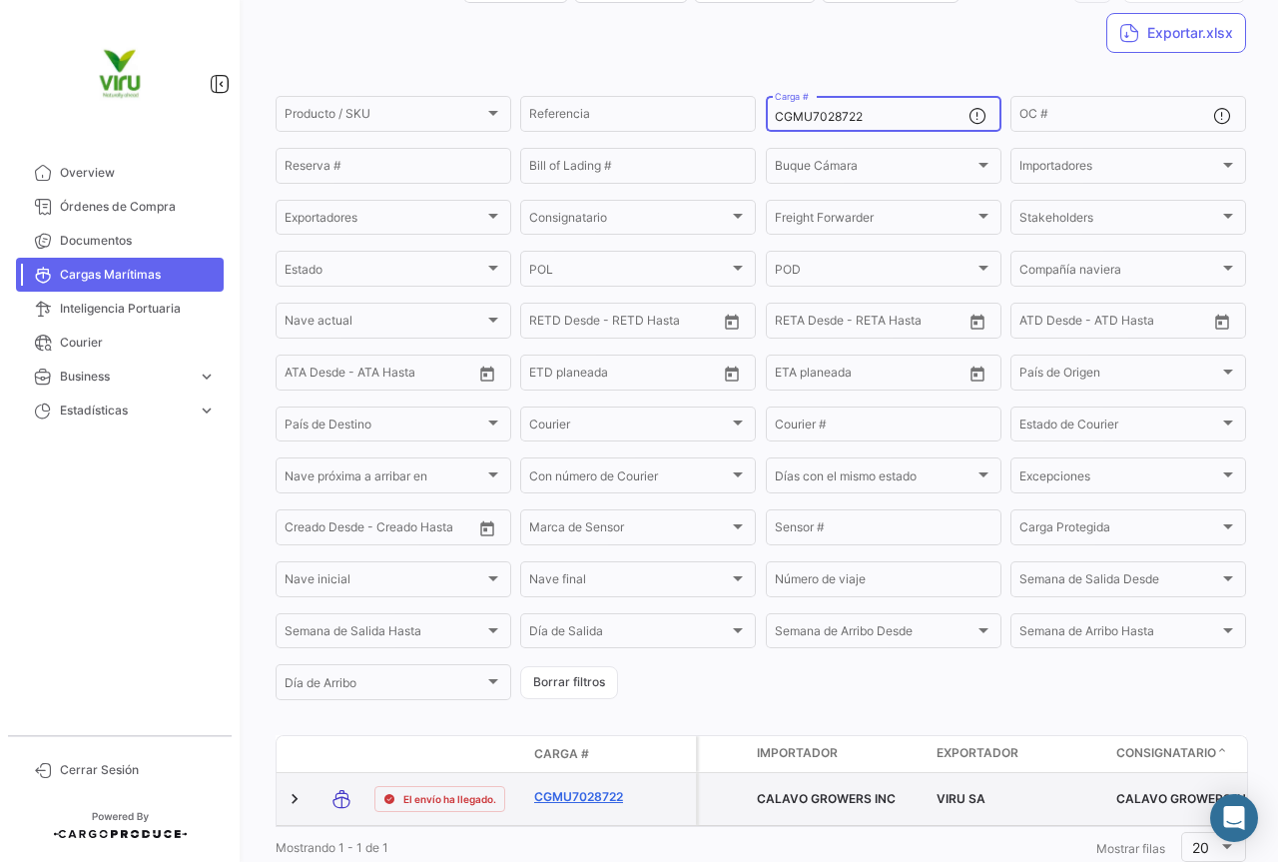
type input "CGMU7028722"
click at [585, 795] on link "CGMU7028722" at bounding box center [586, 797] width 104 height 18
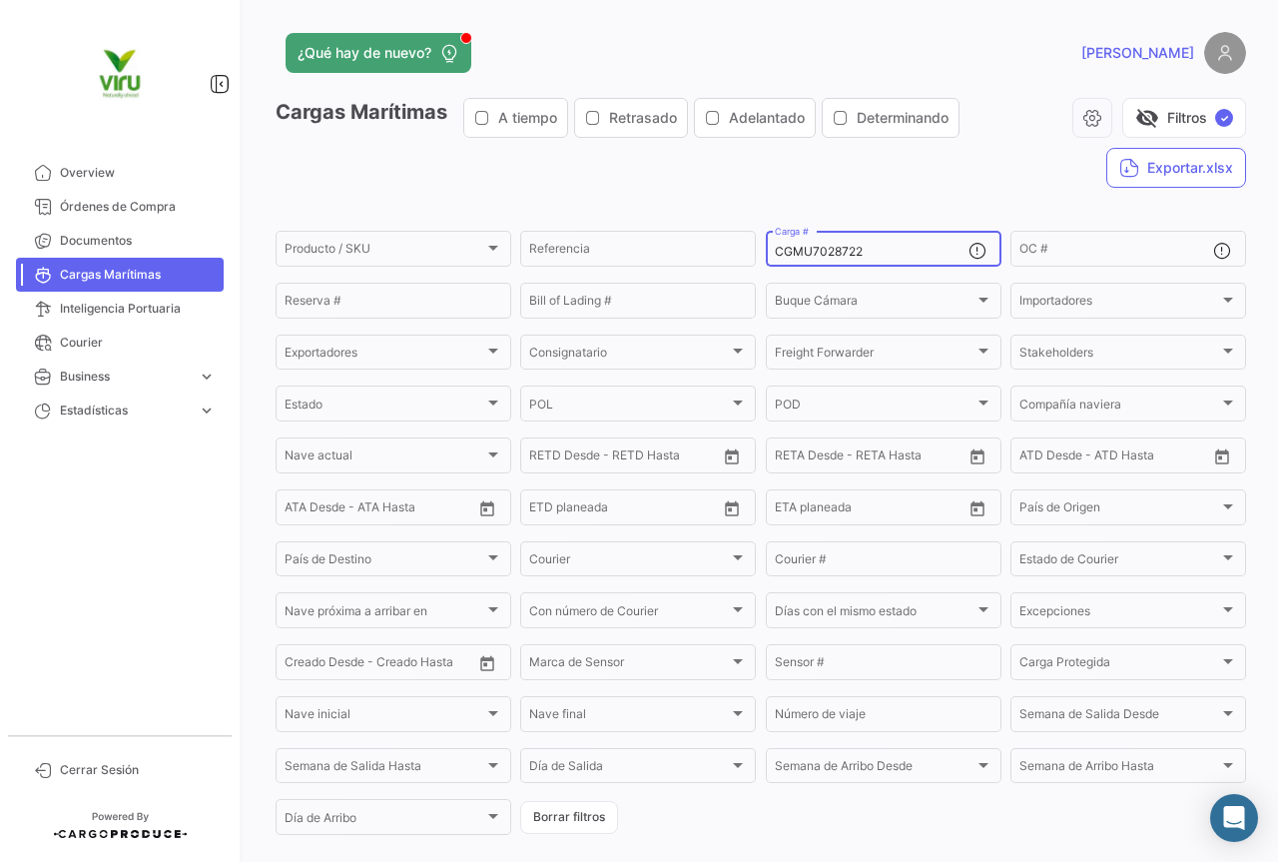
drag, startPoint x: 896, startPoint y: 250, endPoint x: 758, endPoint y: 247, distance: 137.8
click at [758, 247] on form "Producto / SKU Producto / SKU Referencia CGMU7028722 Carga # OC # Reserva # Bil…" at bounding box center [761, 533] width 971 height 610
paste input "02707"
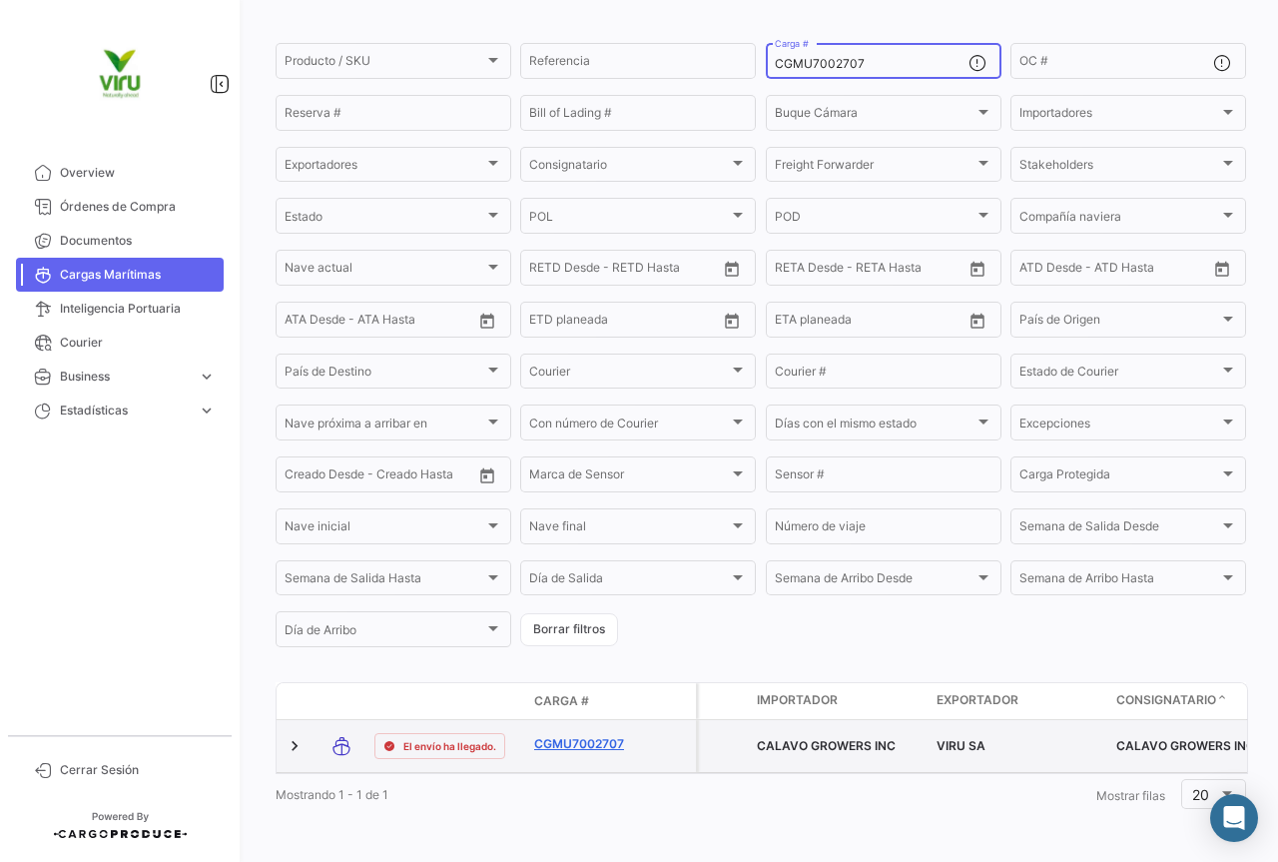
type input "CGMU7002707"
click at [599, 735] on link "CGMU7002707" at bounding box center [586, 744] width 104 height 18
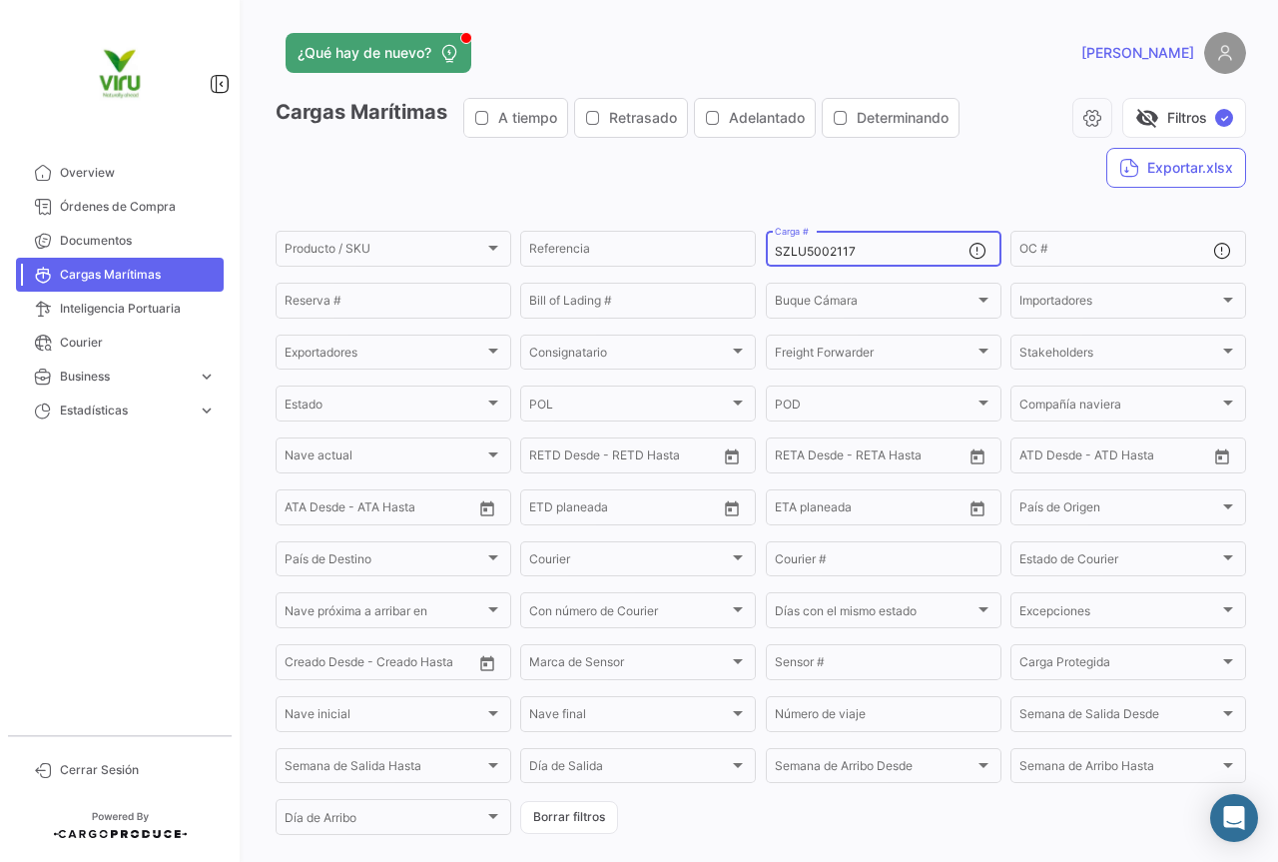
scroll to position [185, 0]
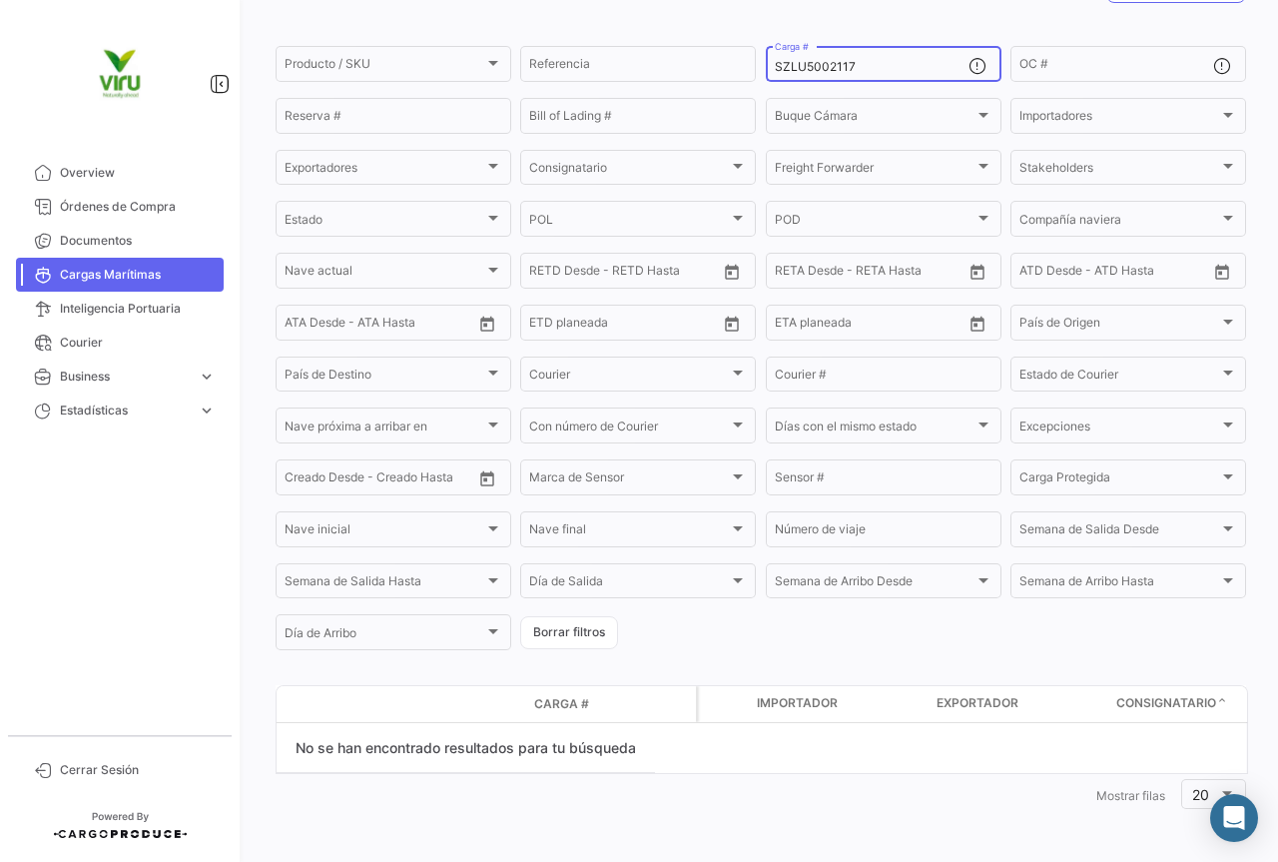
drag, startPoint x: 872, startPoint y: 71, endPoint x: 760, endPoint y: 67, distance: 111.9
click at [766, 67] on div "SZLU5002117 Carga #" at bounding box center [884, 62] width 236 height 39
paste input "TEMU9600423"
type input "TEMU9600423"
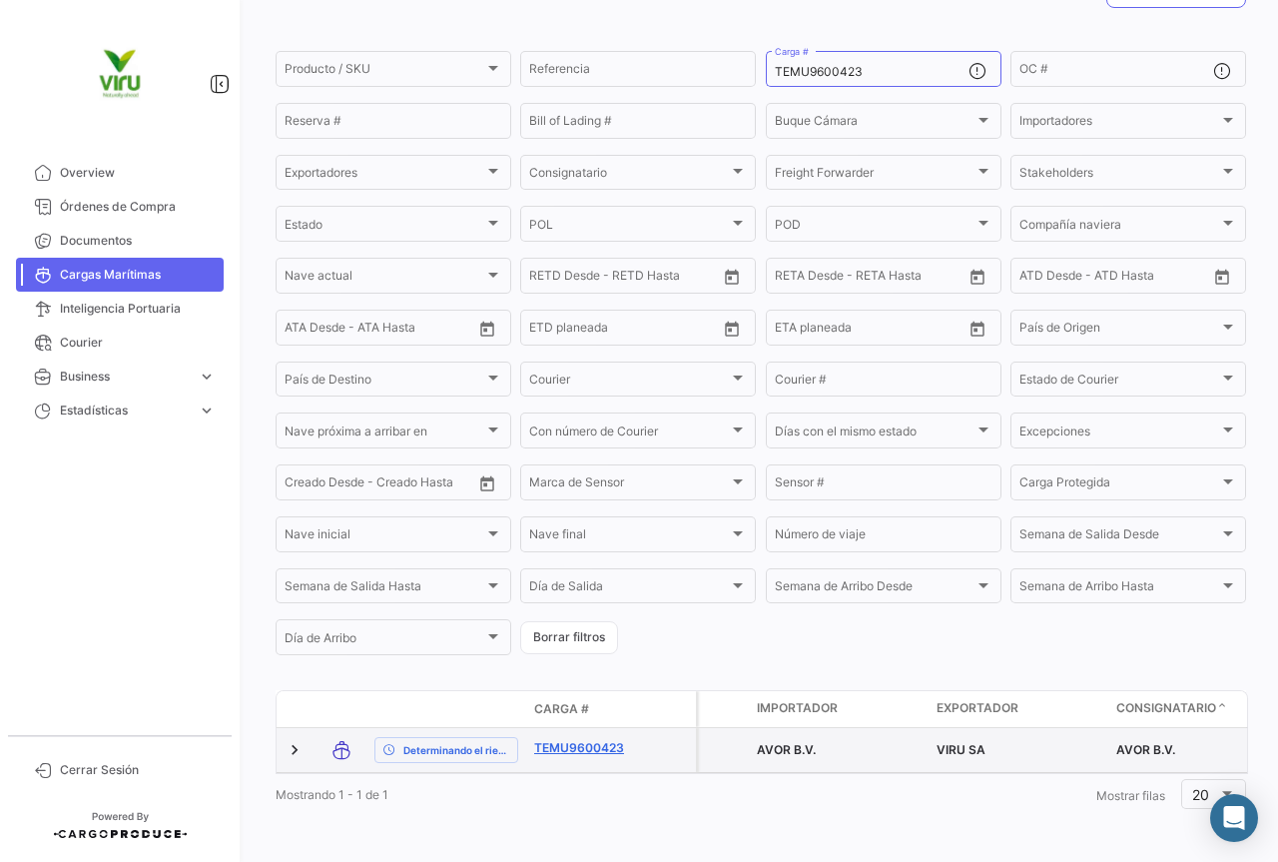
click at [603, 749] on link "TEMU9600423" at bounding box center [586, 748] width 104 height 18
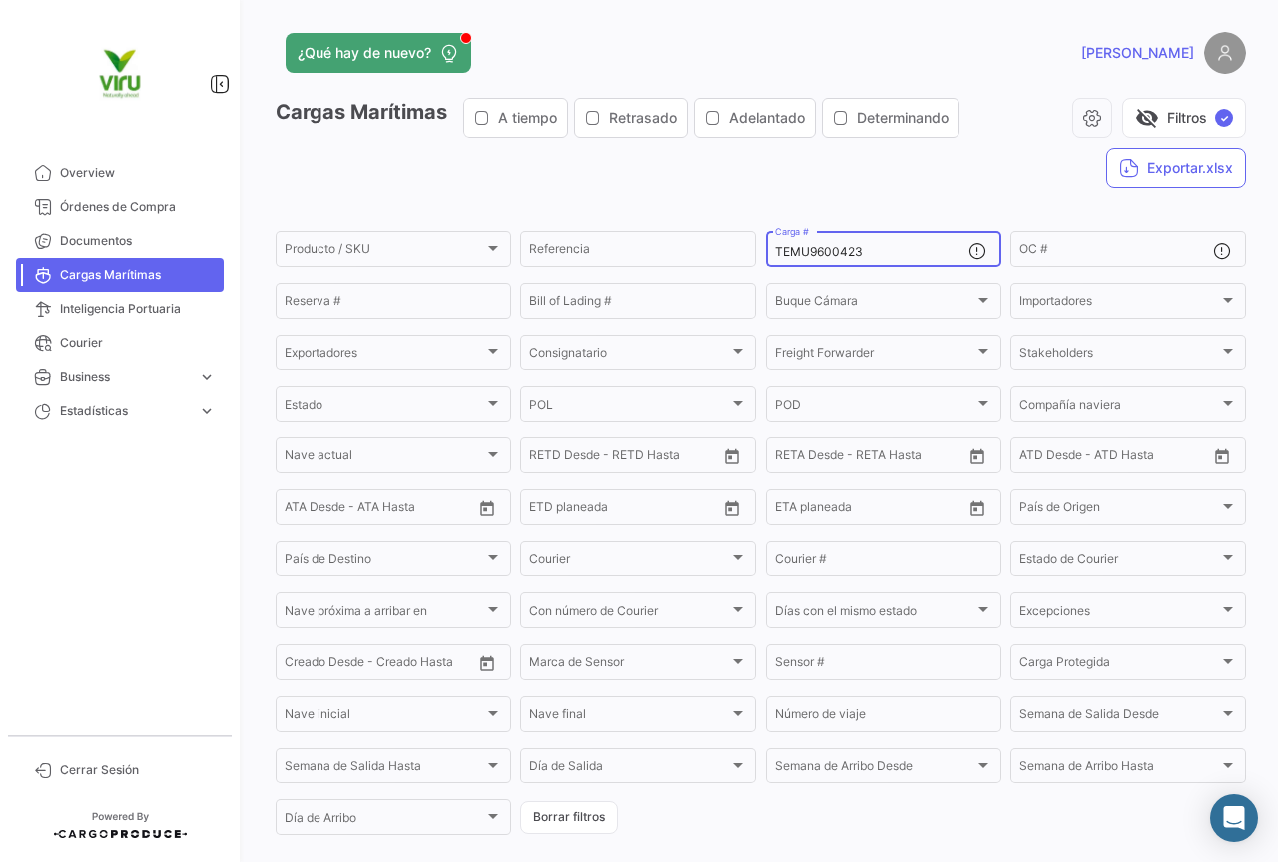
drag, startPoint x: 885, startPoint y: 250, endPoint x: 770, endPoint y: 240, distance: 115.3
click at [775, 240] on div "TEMU9600423 Carga #" at bounding box center [872, 247] width 194 height 39
paste input "793575"
type input "TEMU9793575"
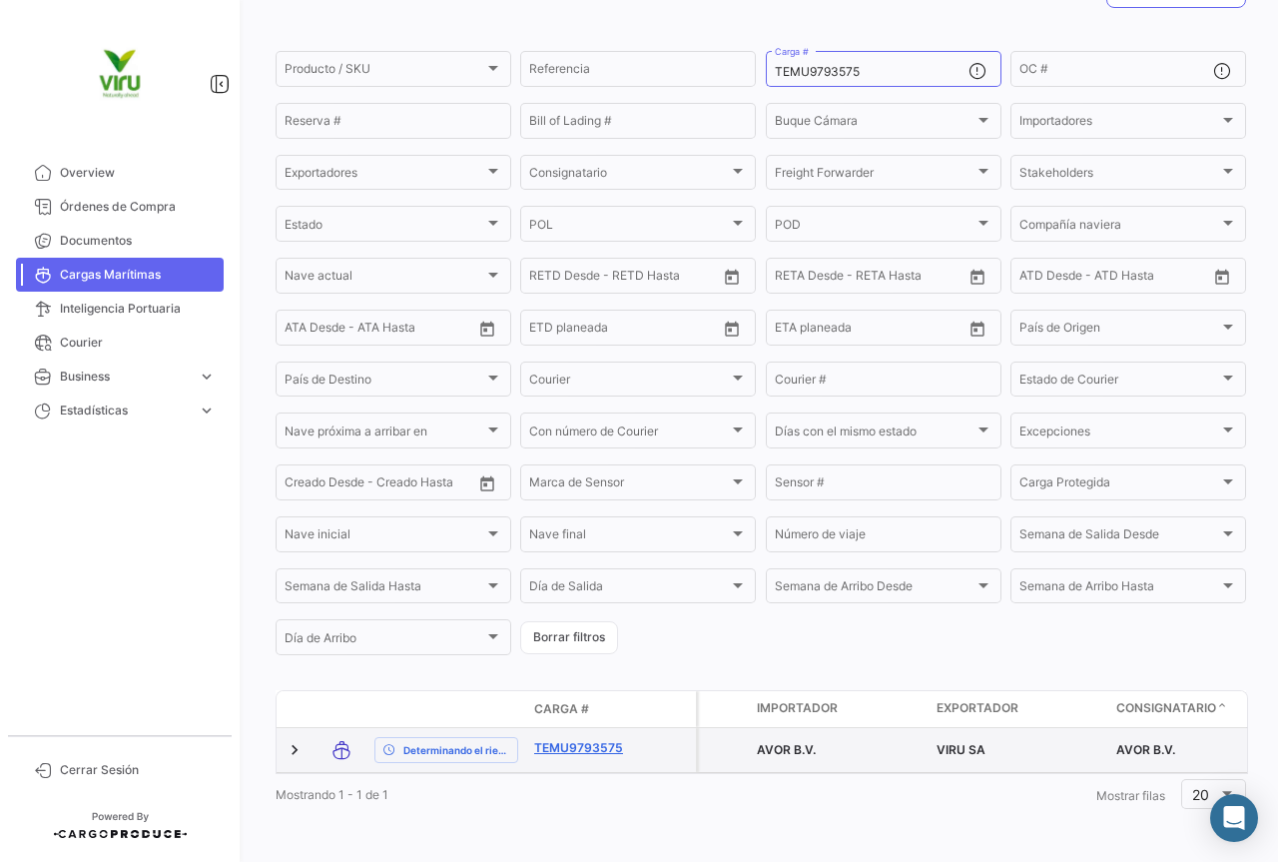
click at [592, 739] on link "TEMU9793575" at bounding box center [586, 748] width 104 height 18
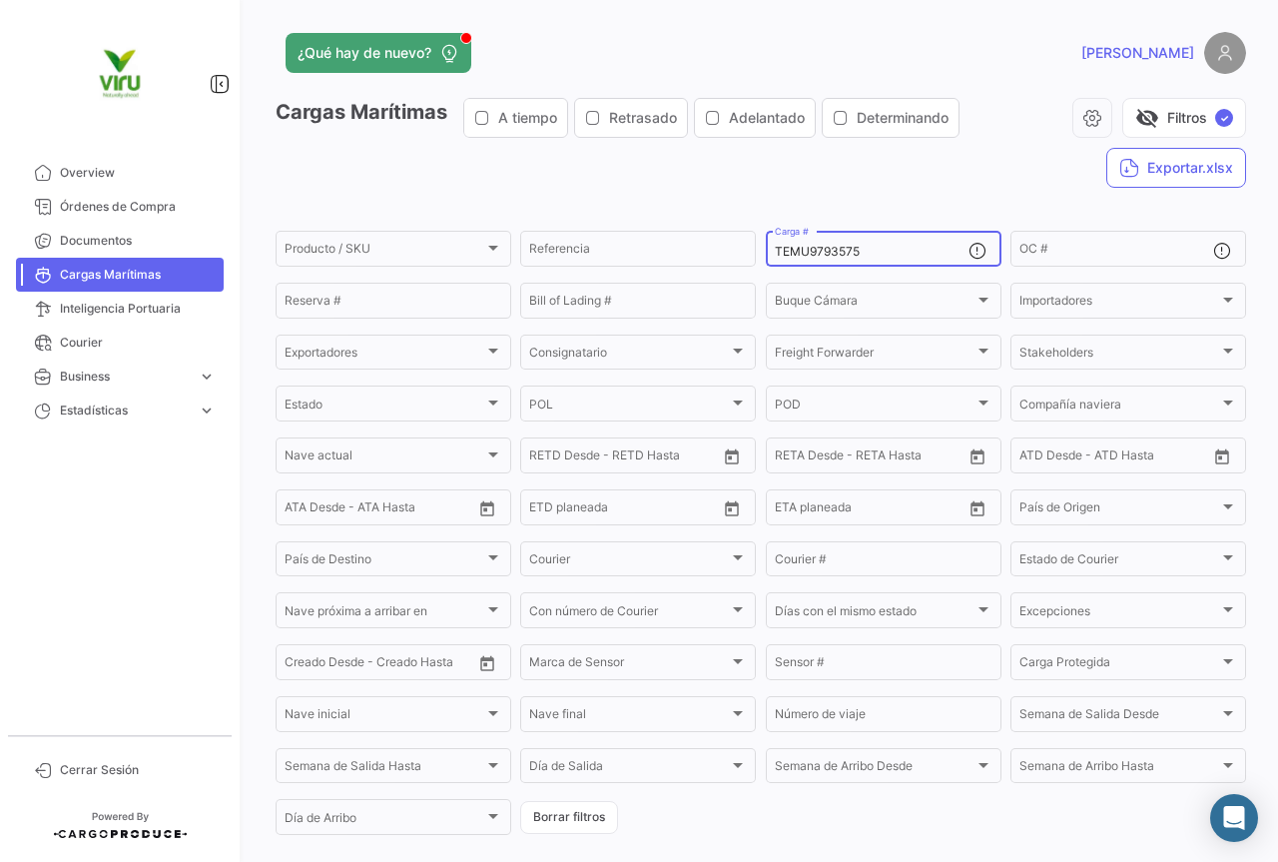
drag, startPoint x: 864, startPoint y: 257, endPoint x: 768, endPoint y: 243, distance: 96.9
click at [768, 243] on div "TEMU9793575 Carga #" at bounding box center [884, 247] width 236 height 39
paste input "SILU7024701"
type input "SILU7024701"
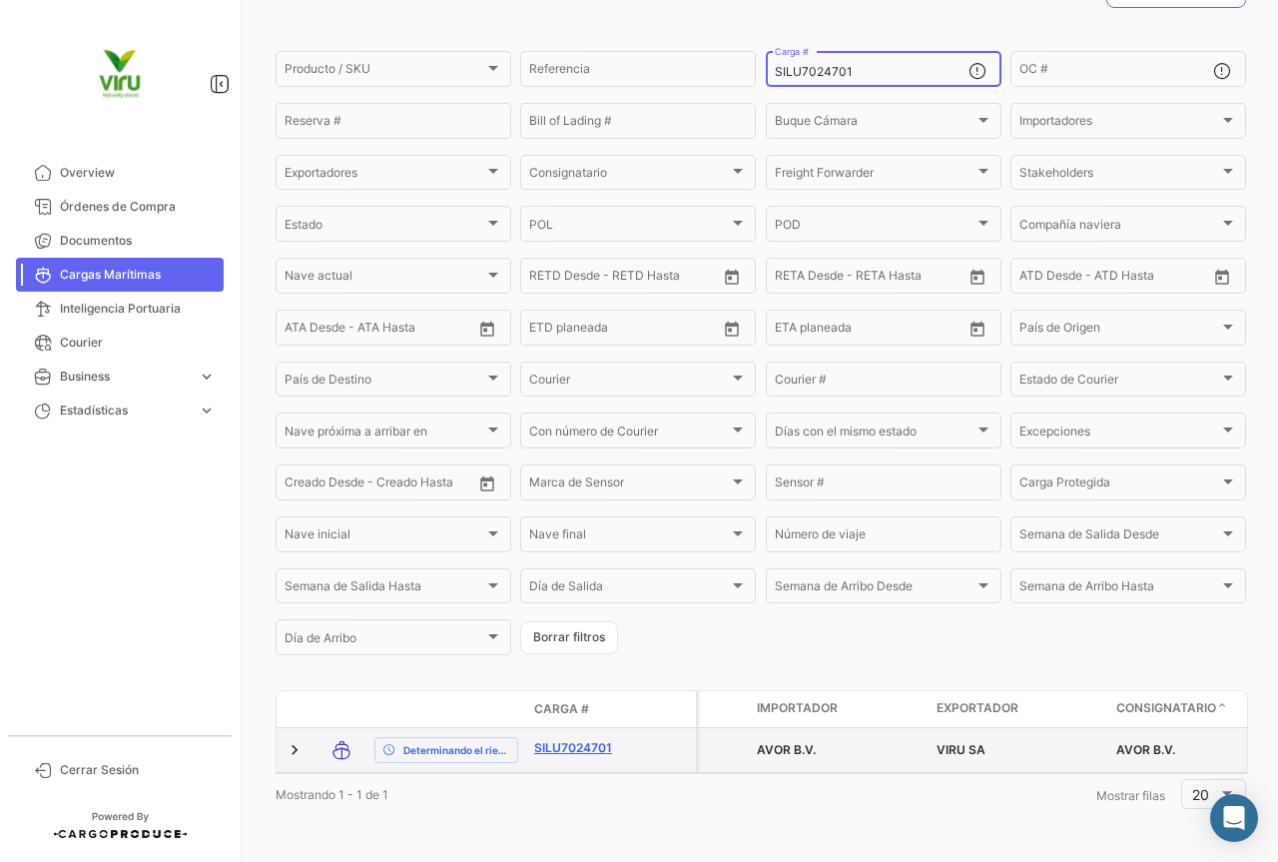
click at [603, 739] on link "SILU7024701" at bounding box center [586, 748] width 104 height 18
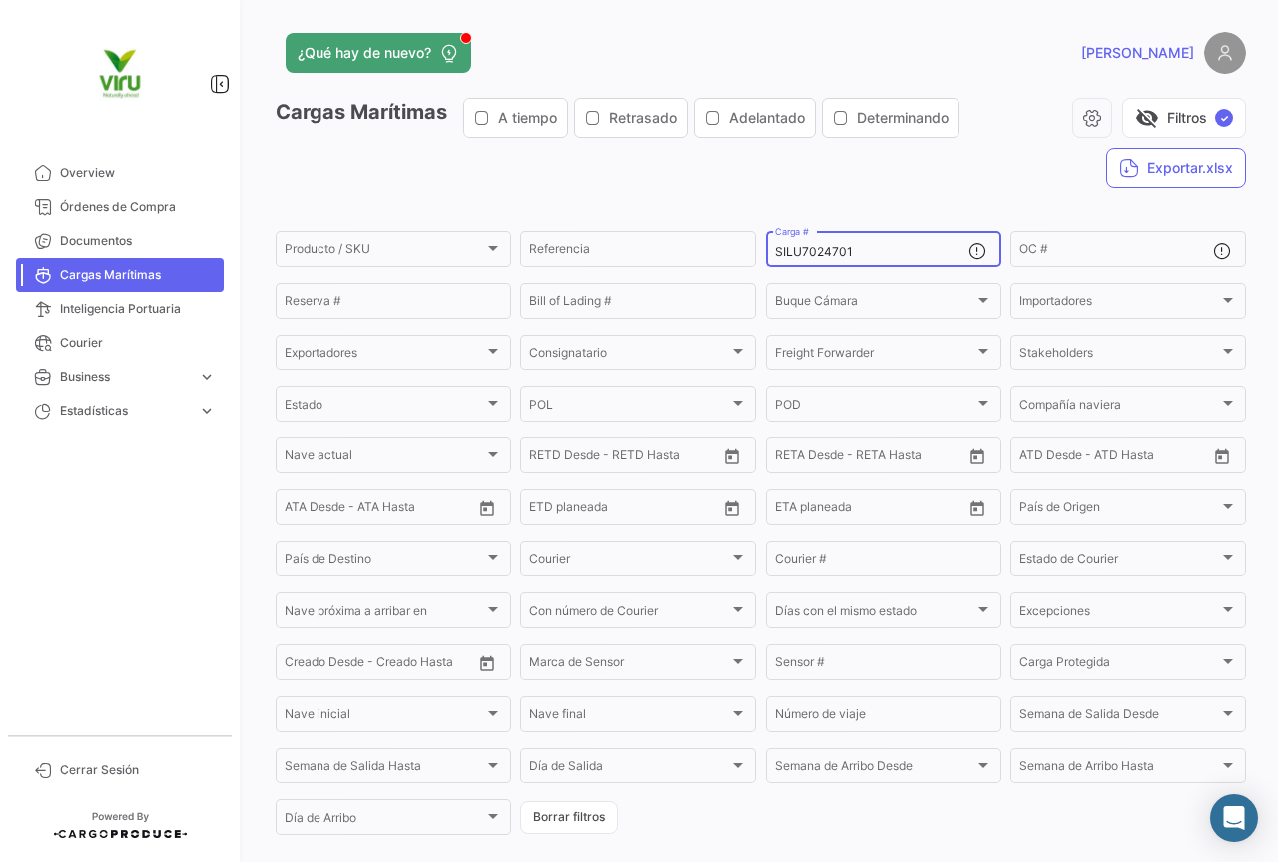
drag, startPoint x: 897, startPoint y: 248, endPoint x: 764, endPoint y: 243, distance: 132.9
click at [766, 243] on div "SILU7024701 Carga #" at bounding box center [884, 247] width 236 height 39
paste input "47040"
type input "SILU7047040"
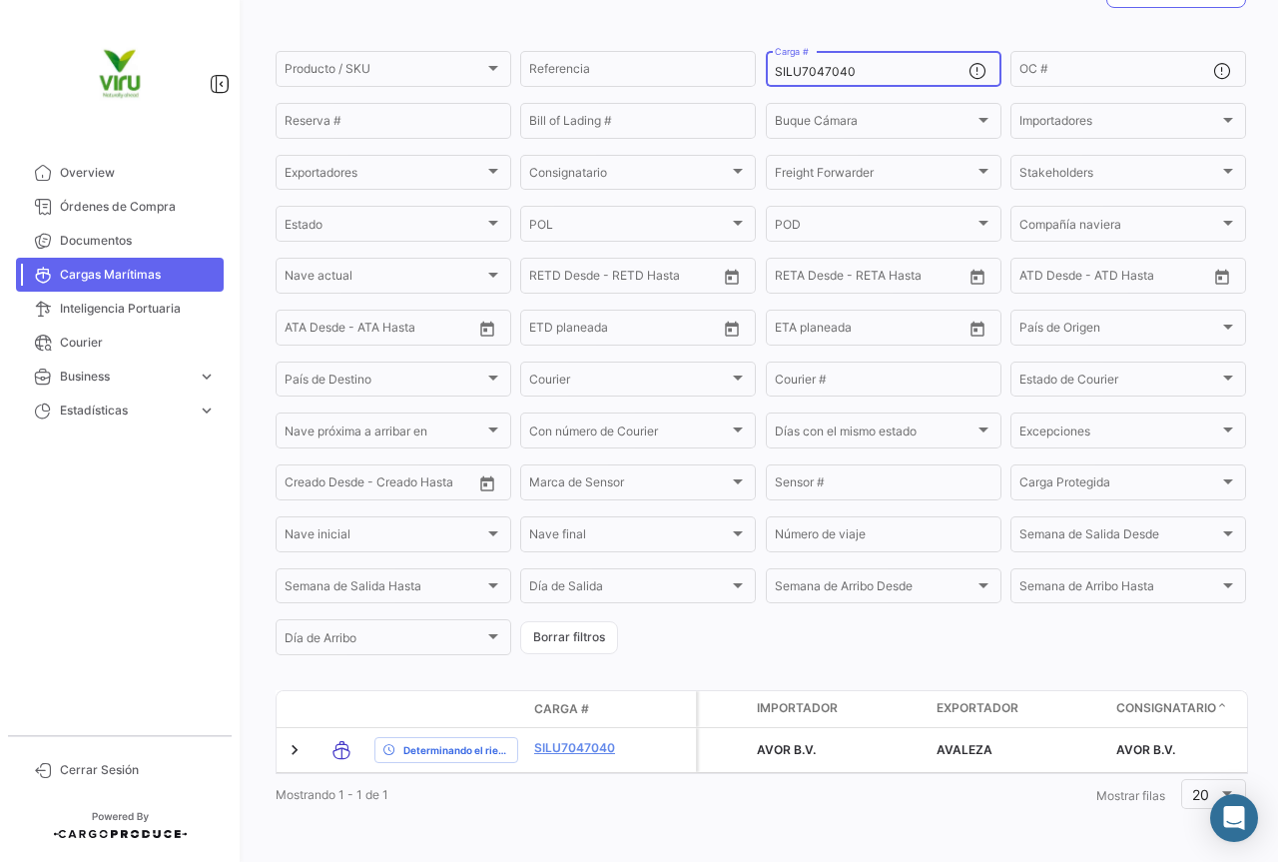
scroll to position [203, 0]
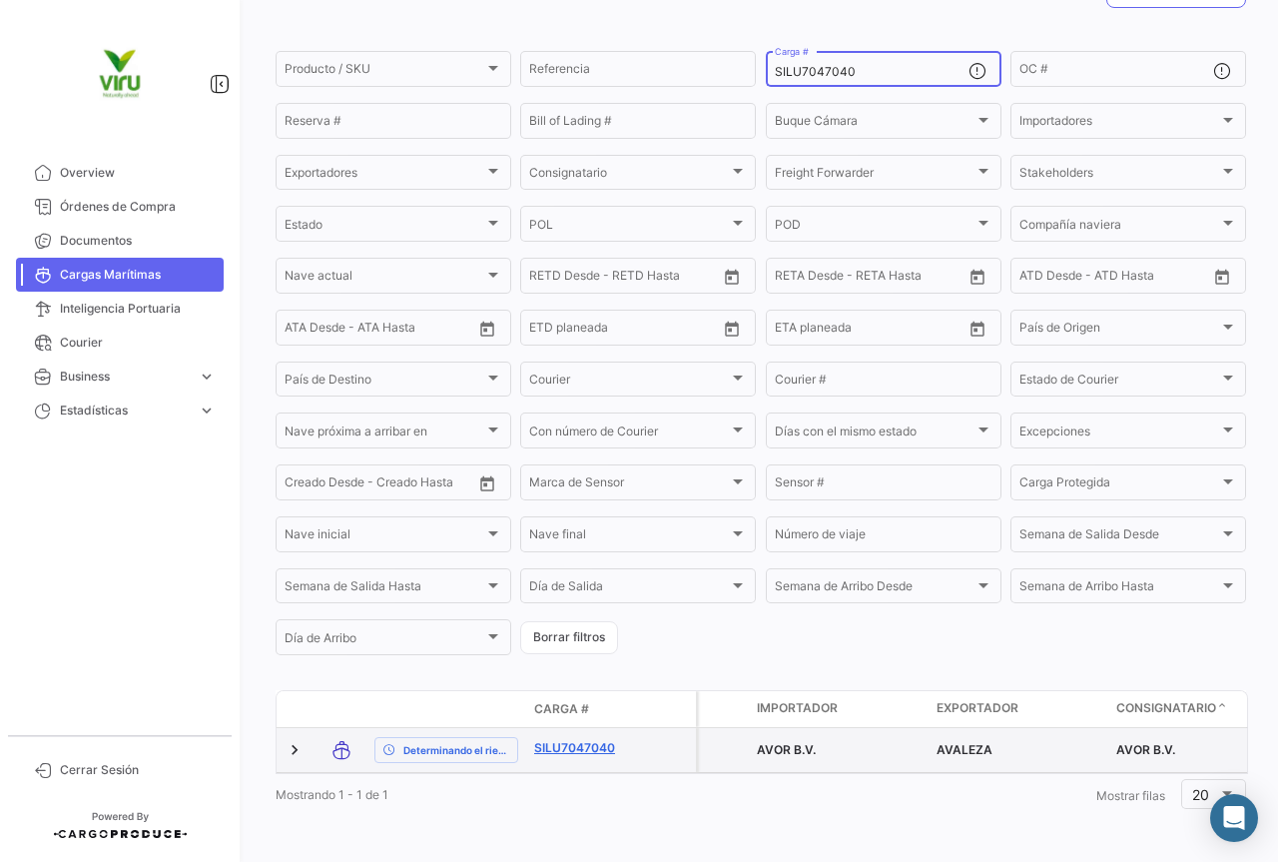
click at [583, 739] on link "SILU7047040" at bounding box center [586, 748] width 104 height 18
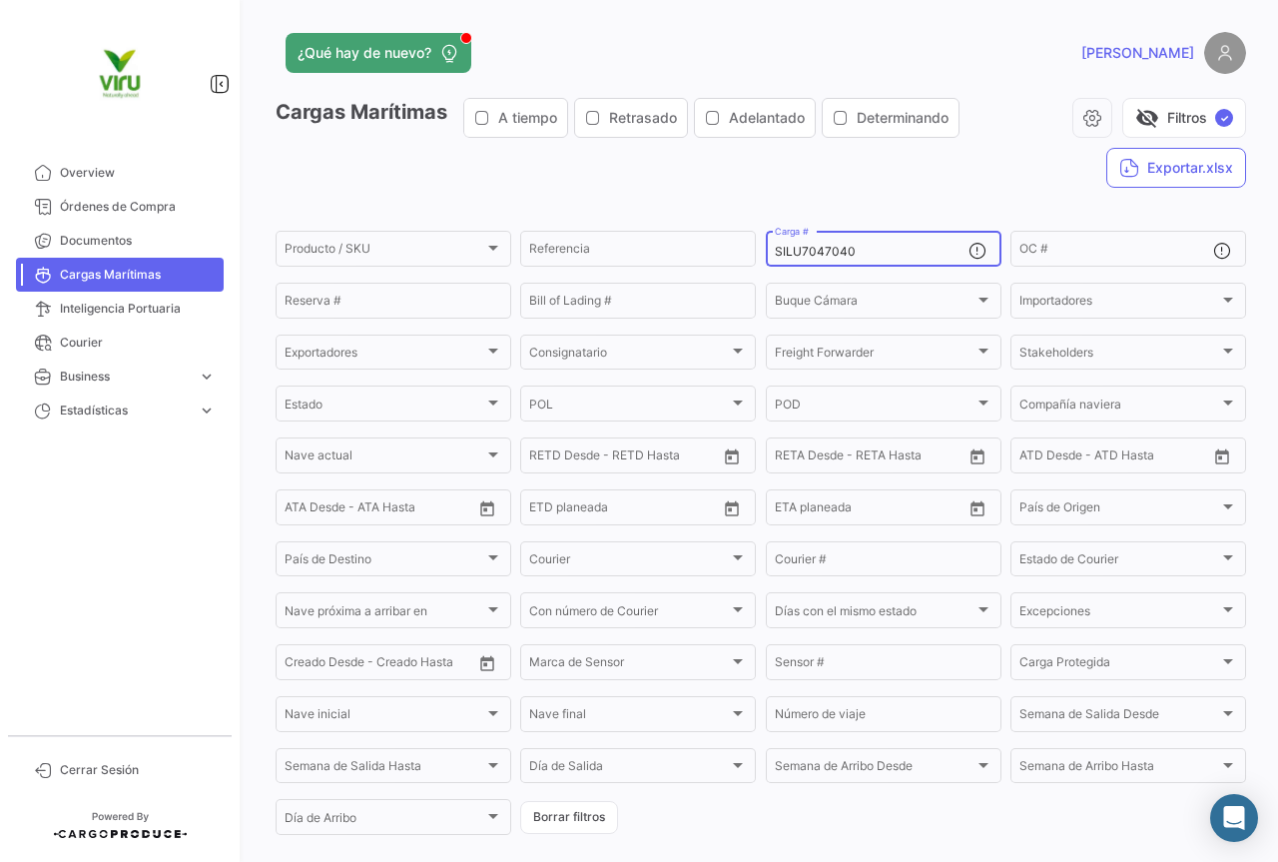
drag, startPoint x: 882, startPoint y: 261, endPoint x: 845, endPoint y: 258, distance: 37.1
click at [845, 258] on div "SILU7047040 Carga #" at bounding box center [872, 247] width 194 height 39
drag, startPoint x: 875, startPoint y: 249, endPoint x: 758, endPoint y: 244, distance: 116.9
click at [758, 244] on form "Producto / SKU Producto / SKU Referencia SILU7047040 Carga # OC # Reserva # Bil…" at bounding box center [761, 533] width 971 height 610
paste input "MEDU96336"
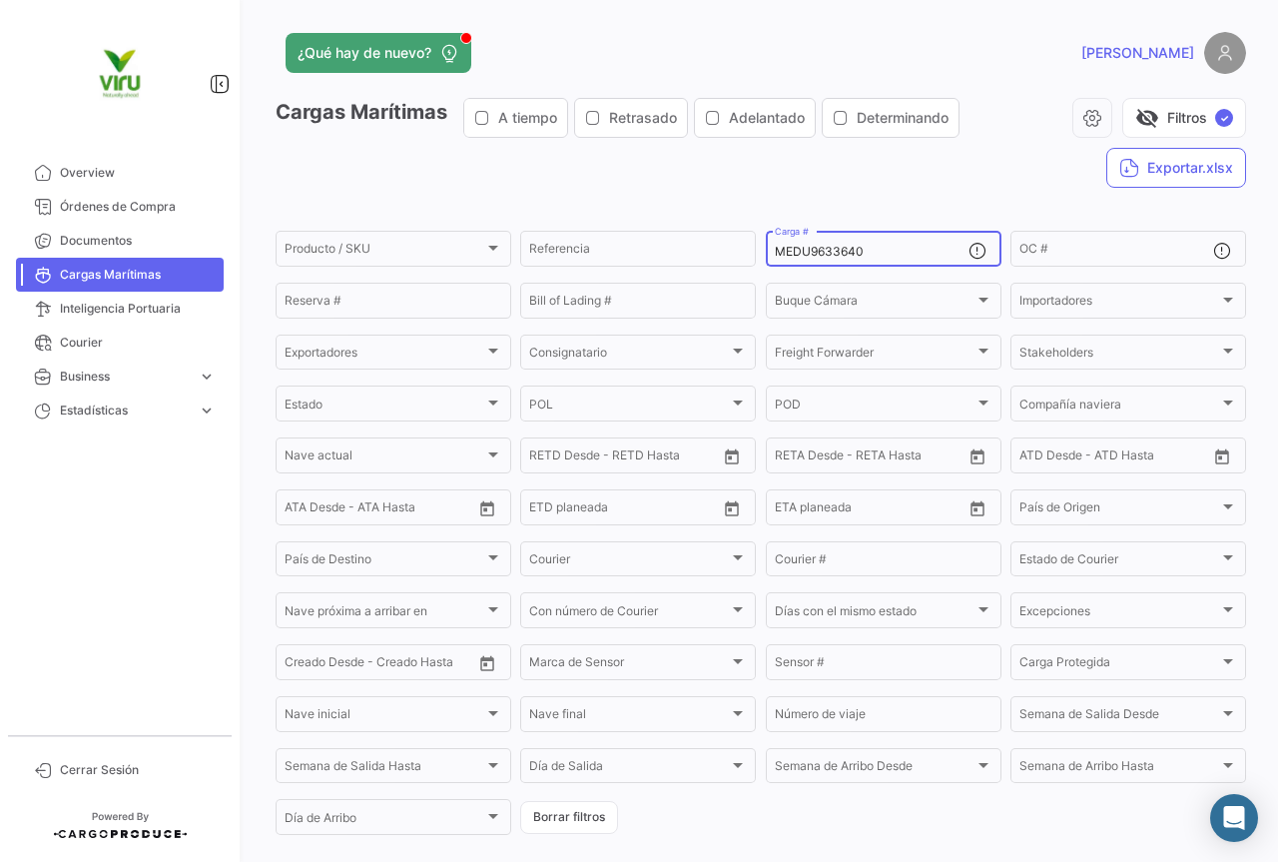
type input "MEDU9633640"
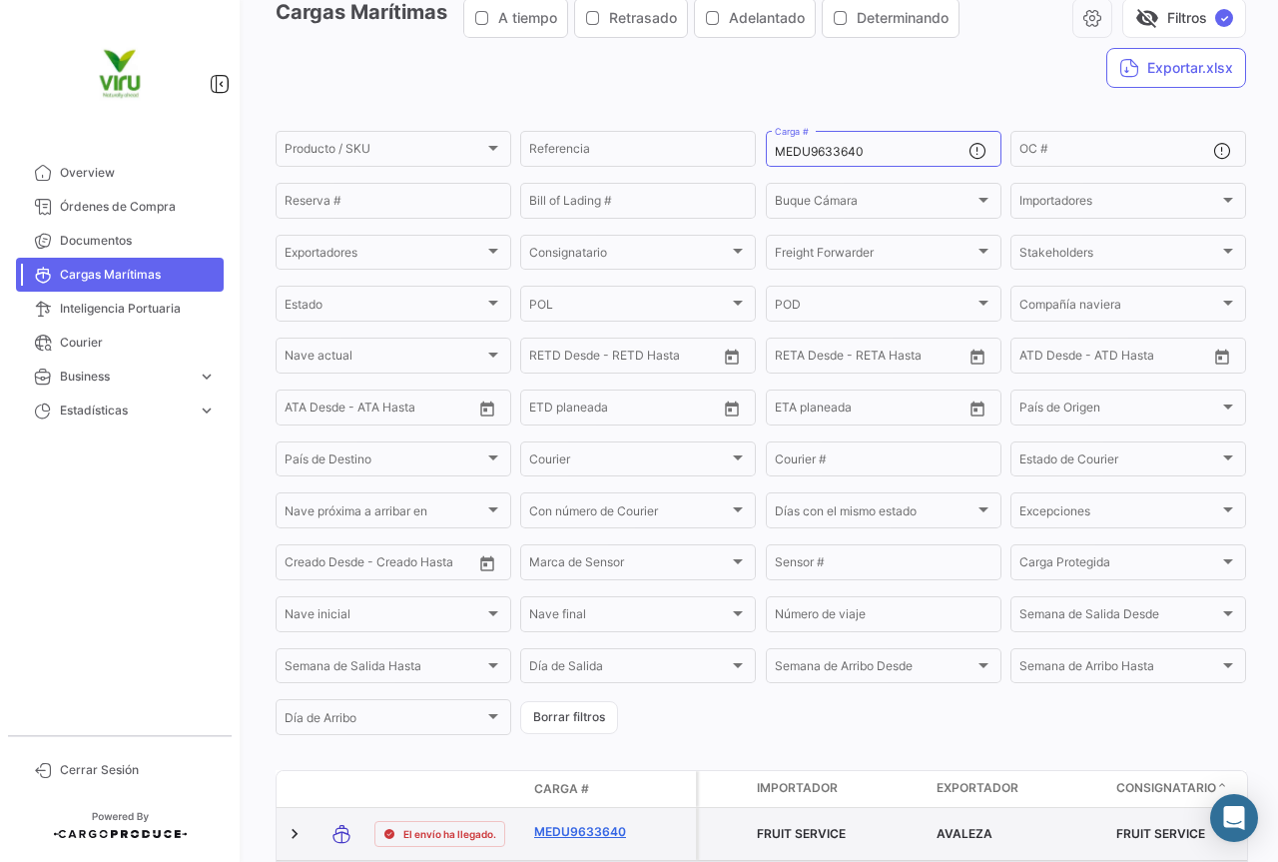
click at [568, 823] on link "MEDU9633640" at bounding box center [586, 832] width 104 height 18
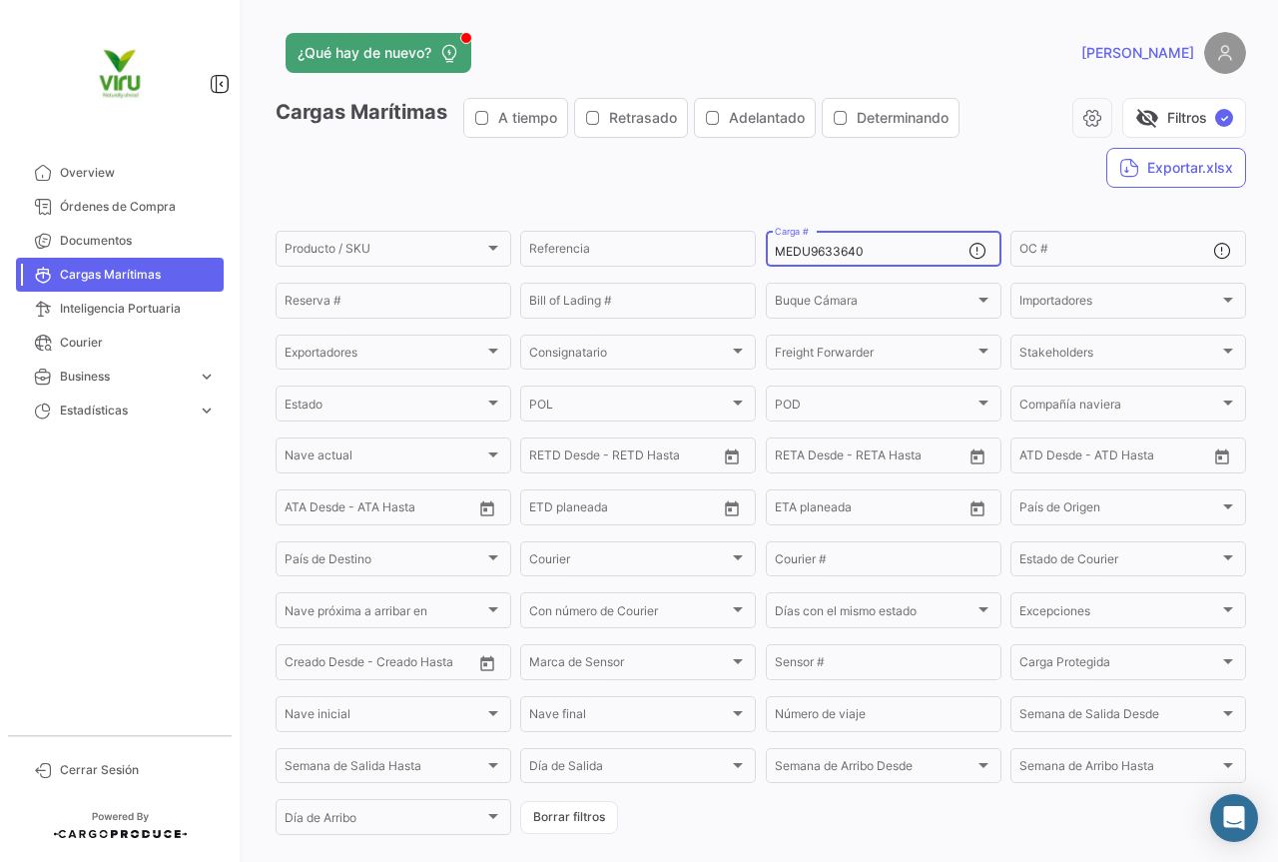
drag, startPoint x: 894, startPoint y: 246, endPoint x: 763, endPoint y: 257, distance: 131.3
click at [766, 257] on div "MEDU9633640 Carga #" at bounding box center [884, 247] width 236 height 39
paste input "CGMU6924679"
type input "CGMU6924679"
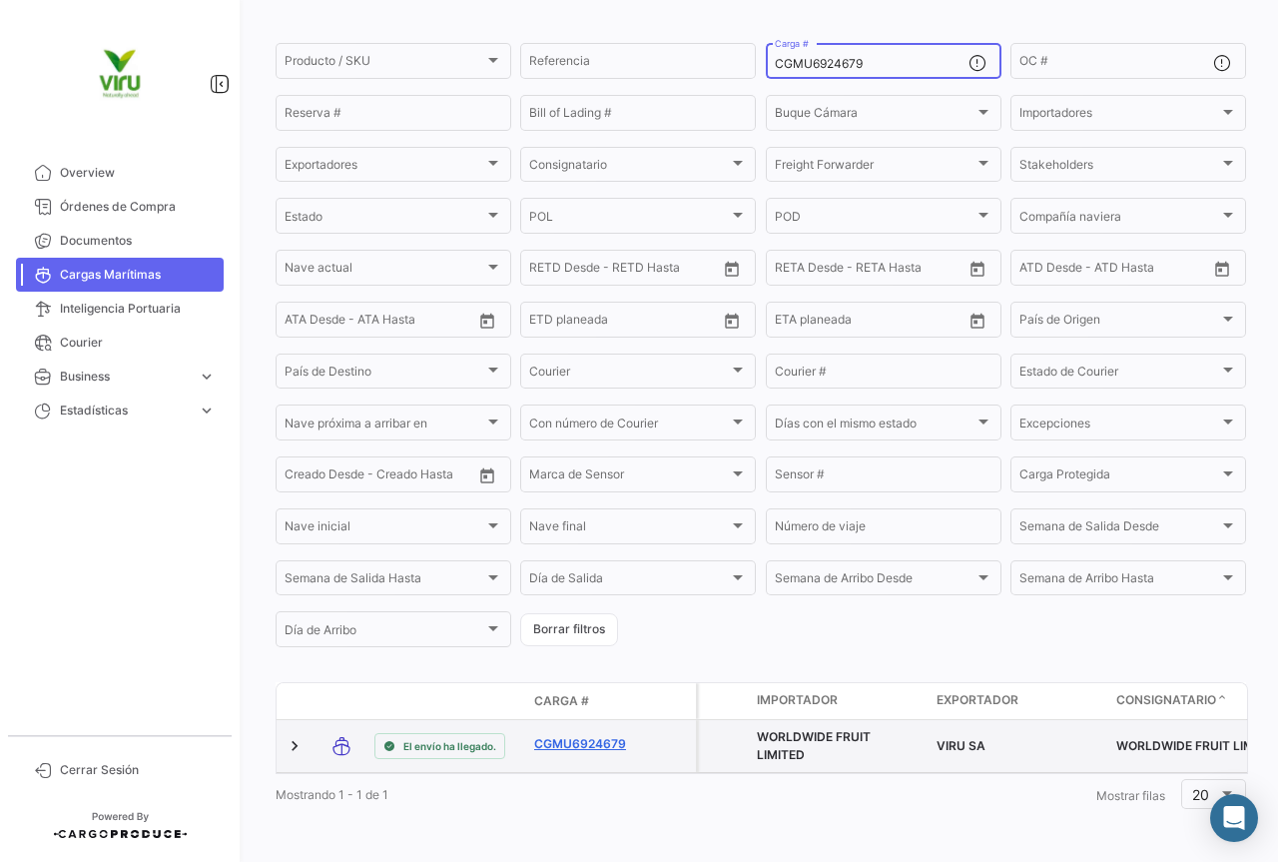
click at [560, 735] on link "CGMU6924679" at bounding box center [586, 744] width 104 height 18
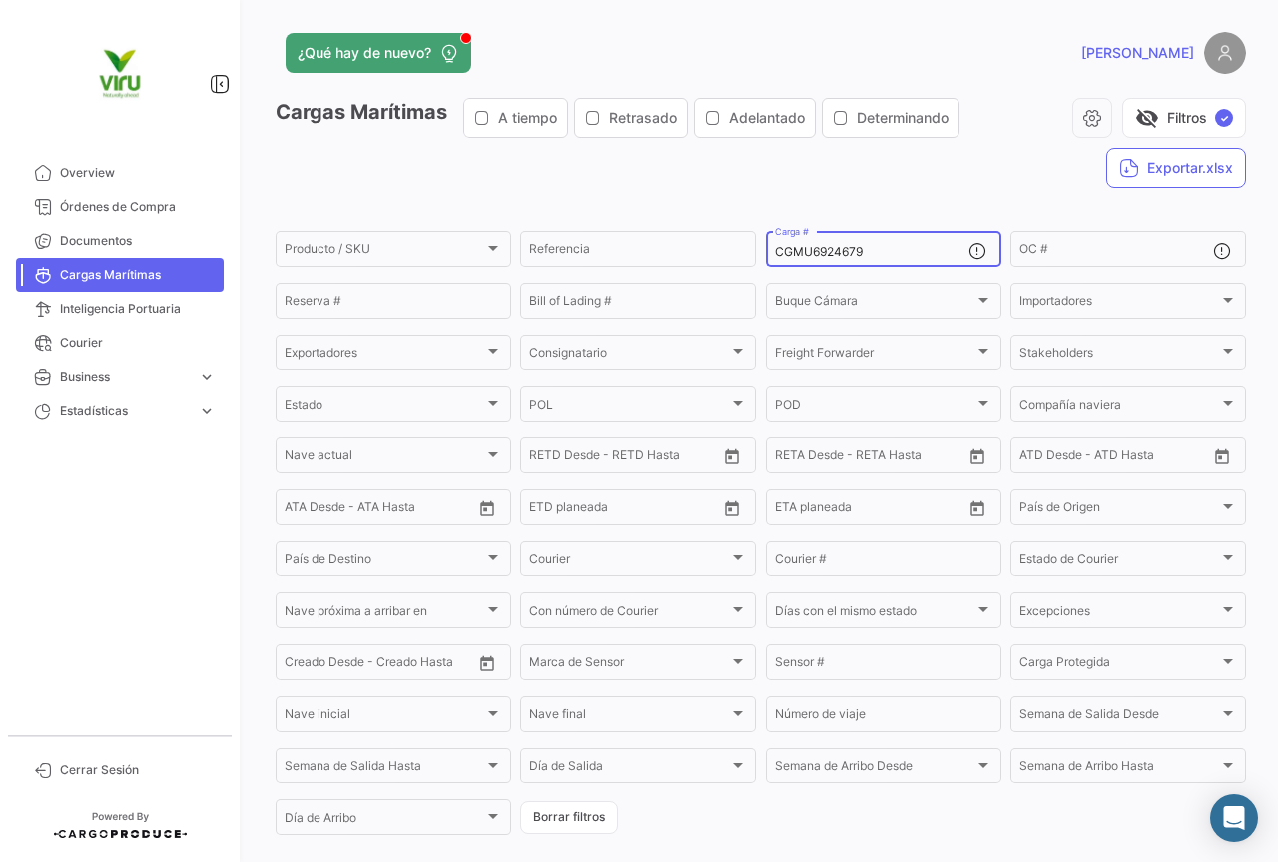
drag, startPoint x: 930, startPoint y: 250, endPoint x: 757, endPoint y: 250, distance: 172.8
click at [757, 250] on form "Producto / SKU Producto / SKU Referencia CGMU6924679 Carga # OC # Reserva # Bil…" at bounding box center [761, 533] width 971 height 610
paste input "87872"
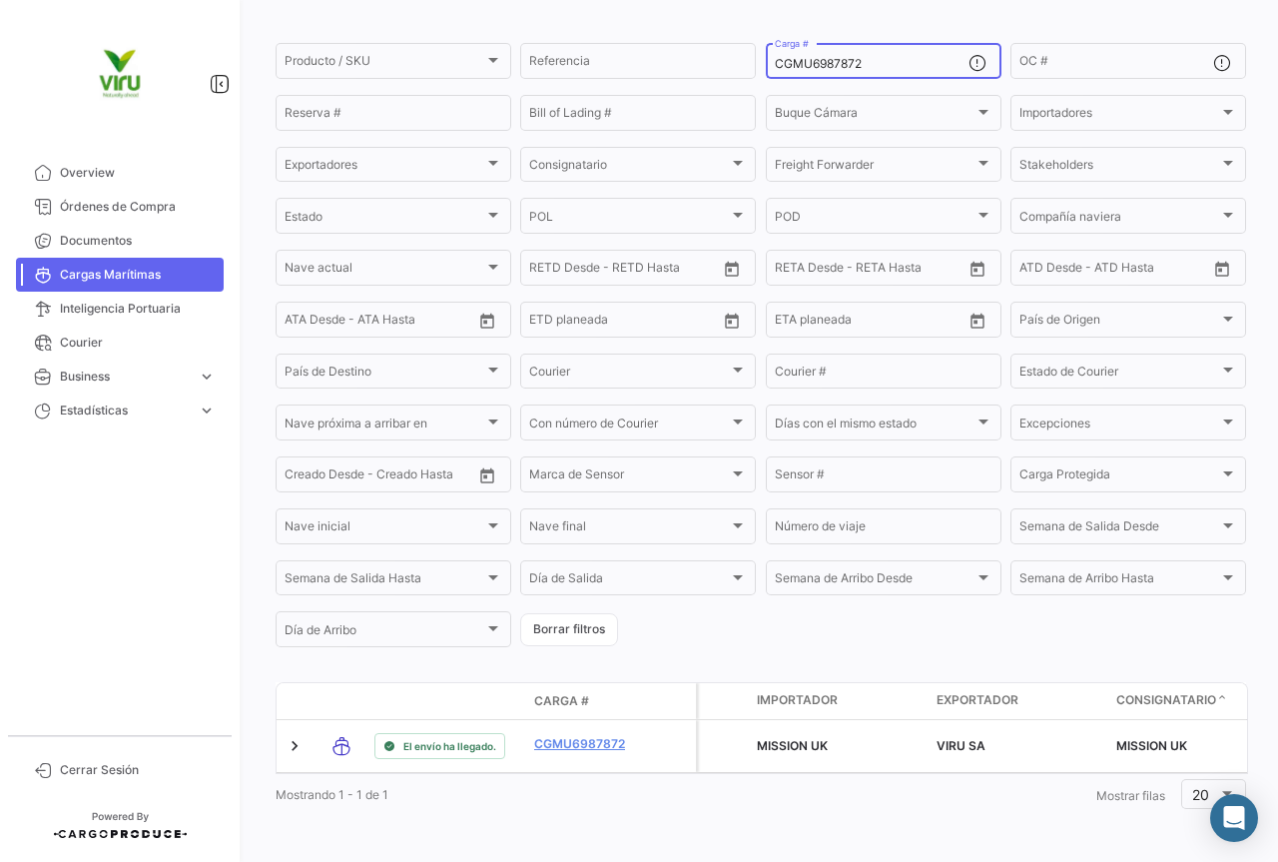
scroll to position [203, 0]
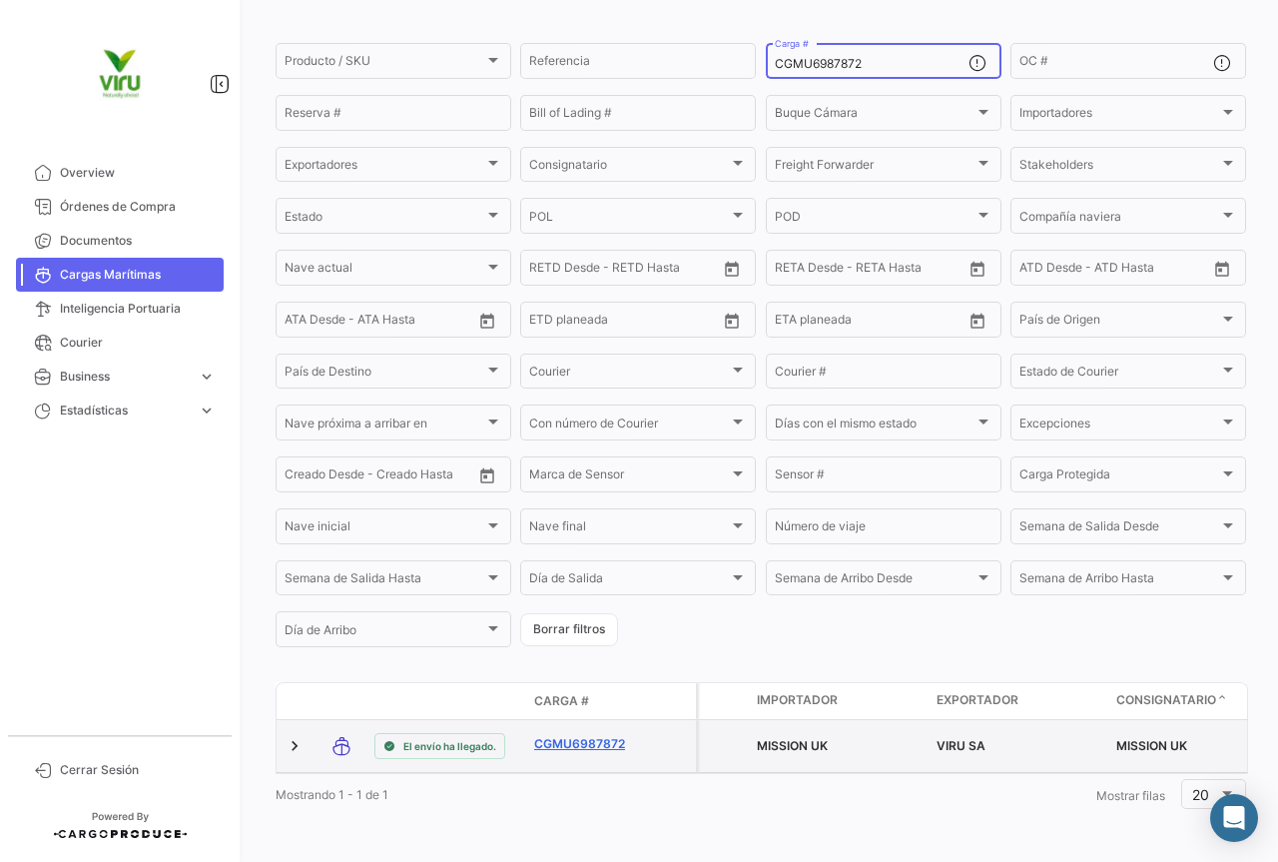
type input "CGMU6987872"
click at [605, 735] on link "CGMU6987872" at bounding box center [586, 744] width 104 height 18
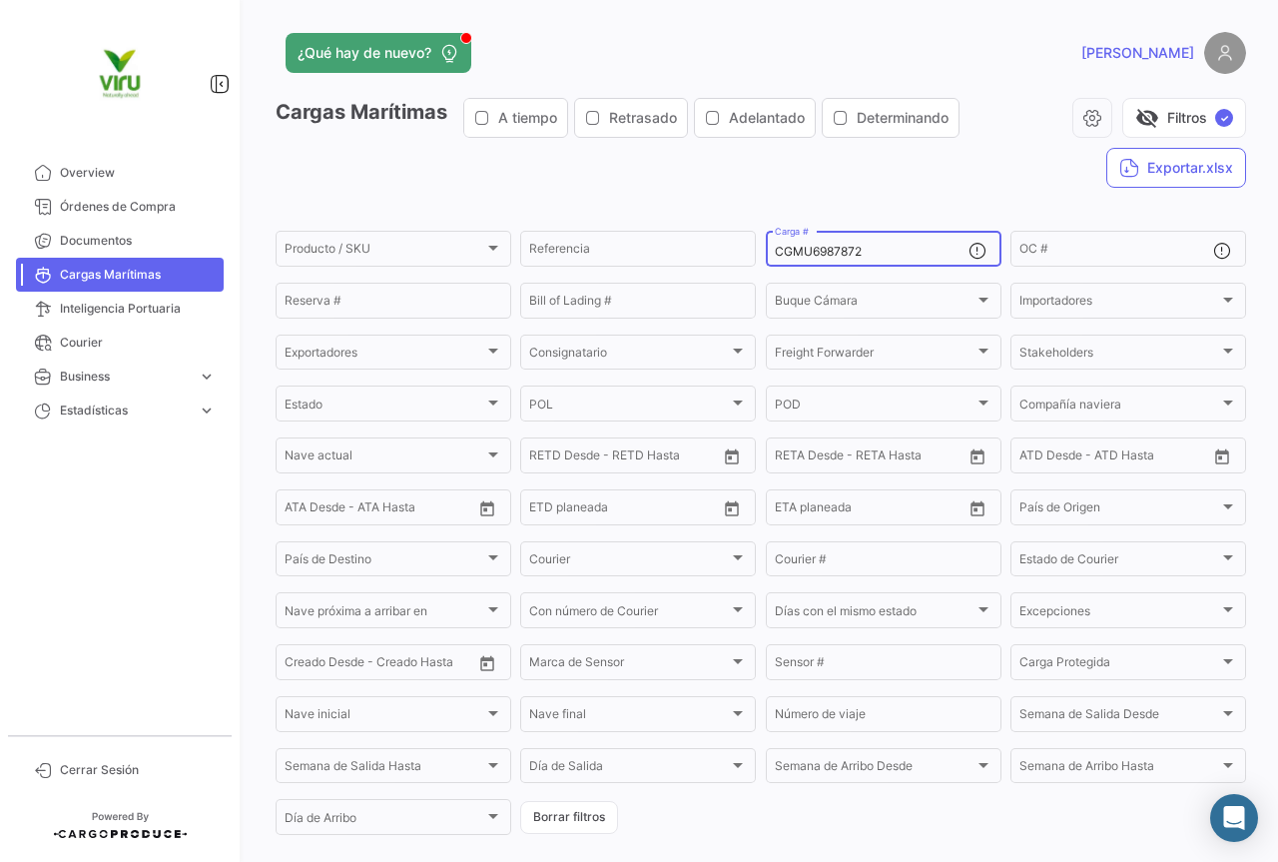
drag, startPoint x: 908, startPoint y: 252, endPoint x: 763, endPoint y: 254, distance: 144.8
click at [766, 254] on div "CGMU6987872 Carga #" at bounding box center [884, 247] width 236 height 39
paste input "7001341"
type input "CGMU7001341"
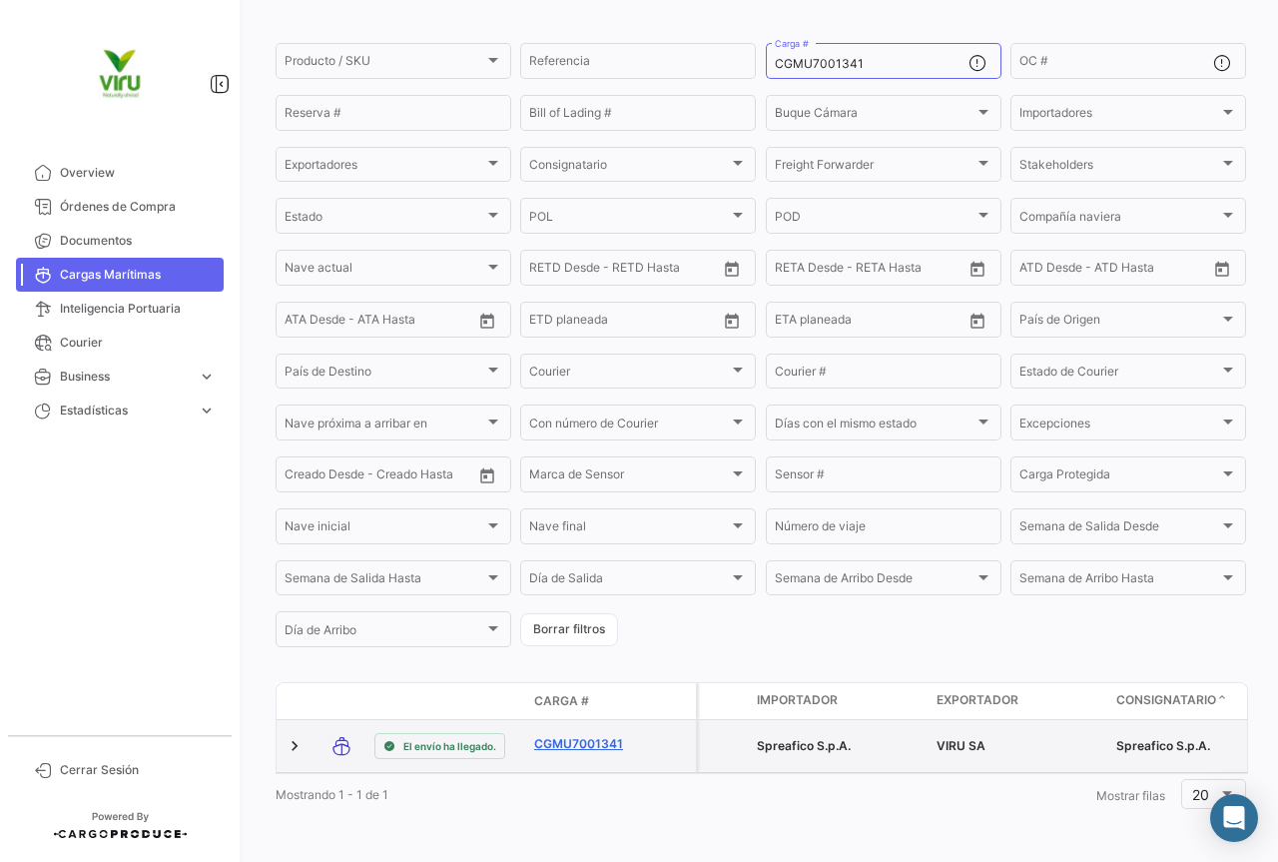
click at [587, 735] on link "CGMU7001341" at bounding box center [586, 744] width 104 height 18
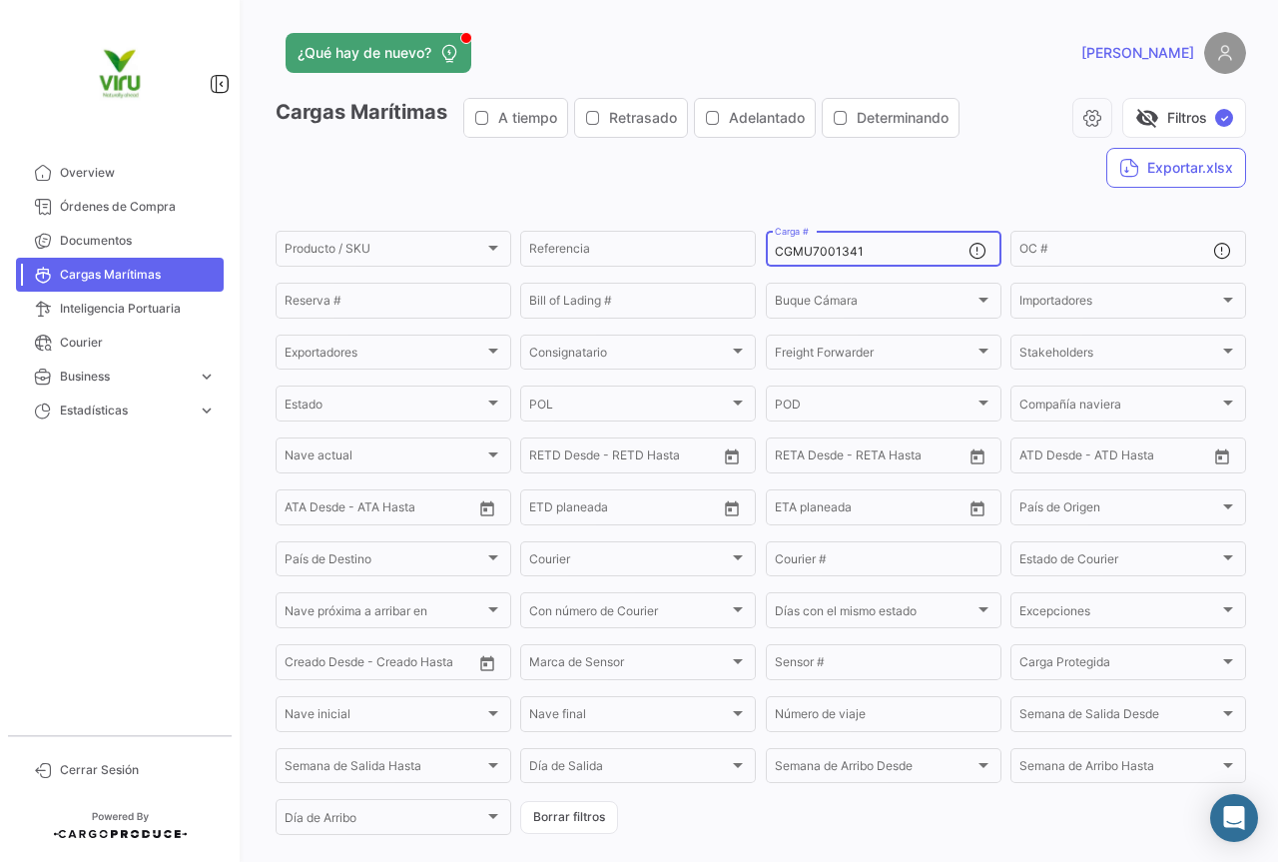
drag, startPoint x: 884, startPoint y: 254, endPoint x: 768, endPoint y: 256, distance: 115.9
click at [768, 256] on div "CGMU7001341 Carga #" at bounding box center [884, 247] width 236 height 39
paste input "6996302"
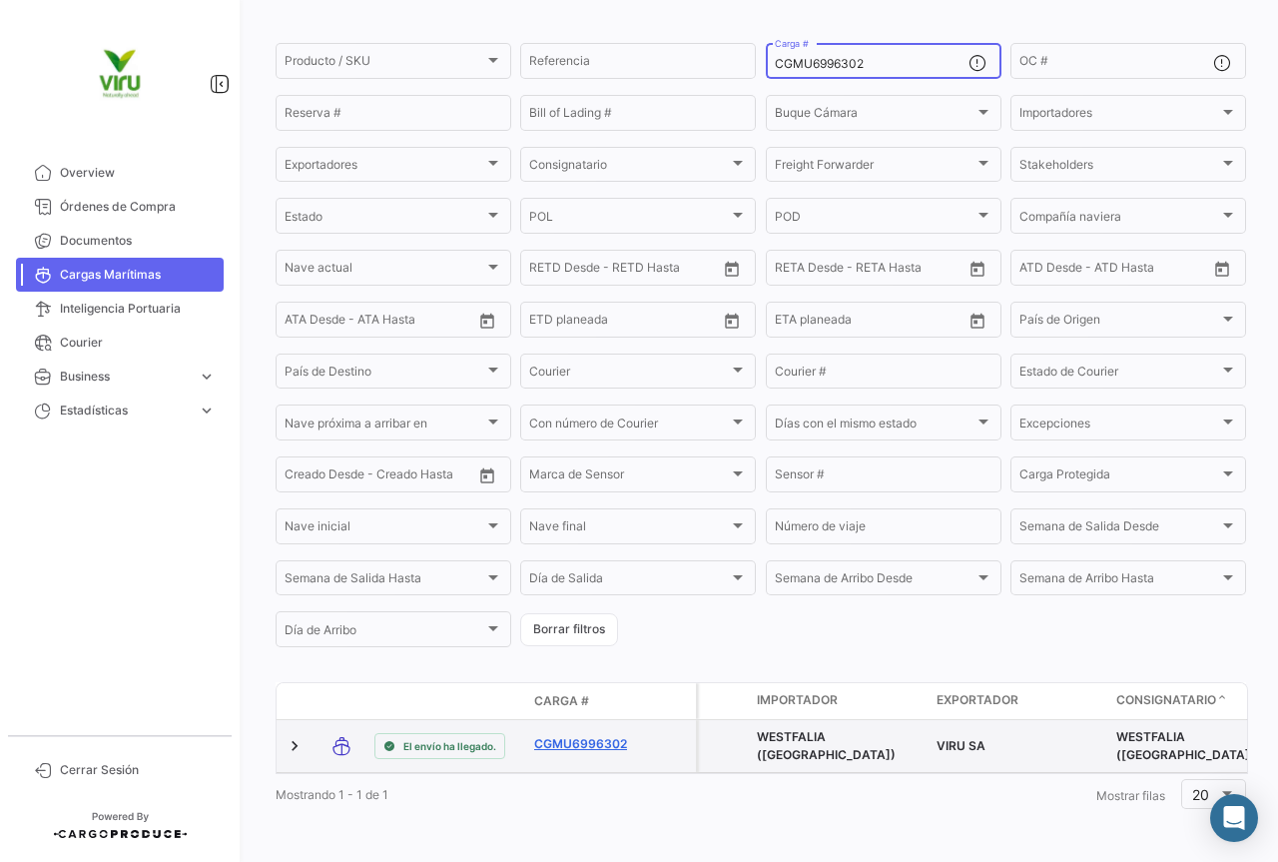
type input "CGMU6996302"
click at [605, 735] on link "CGMU6996302" at bounding box center [586, 744] width 104 height 18
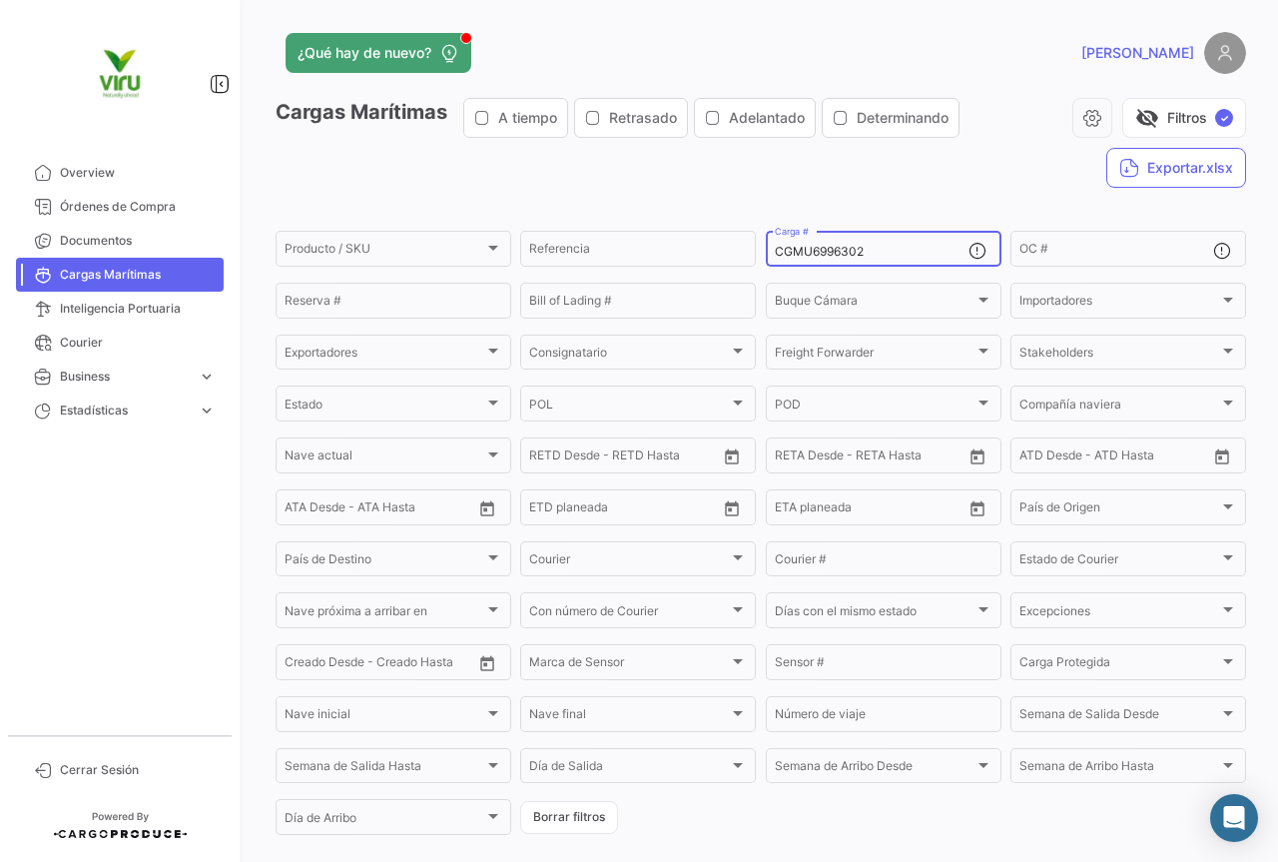
drag, startPoint x: 882, startPoint y: 249, endPoint x: 771, endPoint y: 249, distance: 110.8
click at [775, 249] on input "CGMU6996302" at bounding box center [872, 252] width 194 height 14
paste input "81895"
type input "CGMU6981895"
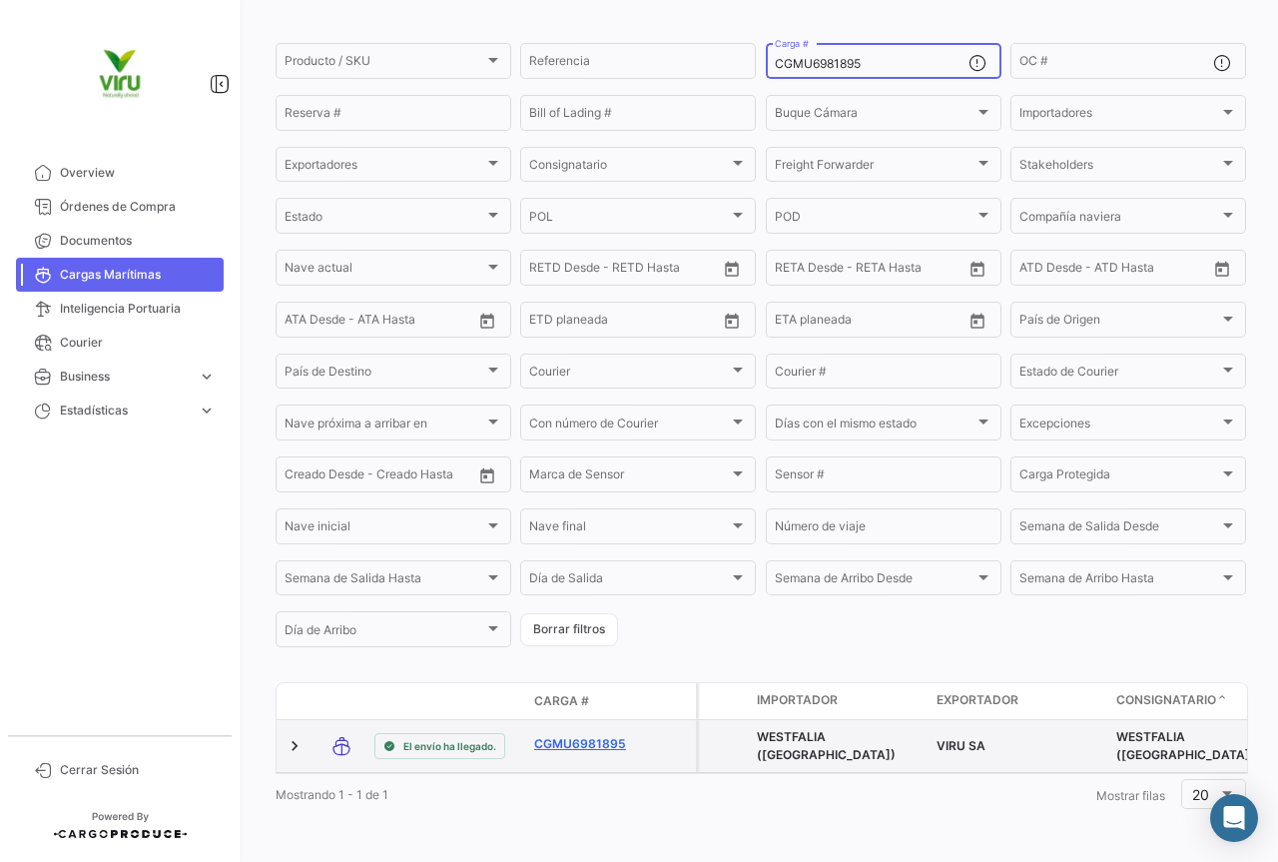
click at [603, 735] on link "CGMU6981895" at bounding box center [586, 744] width 104 height 18
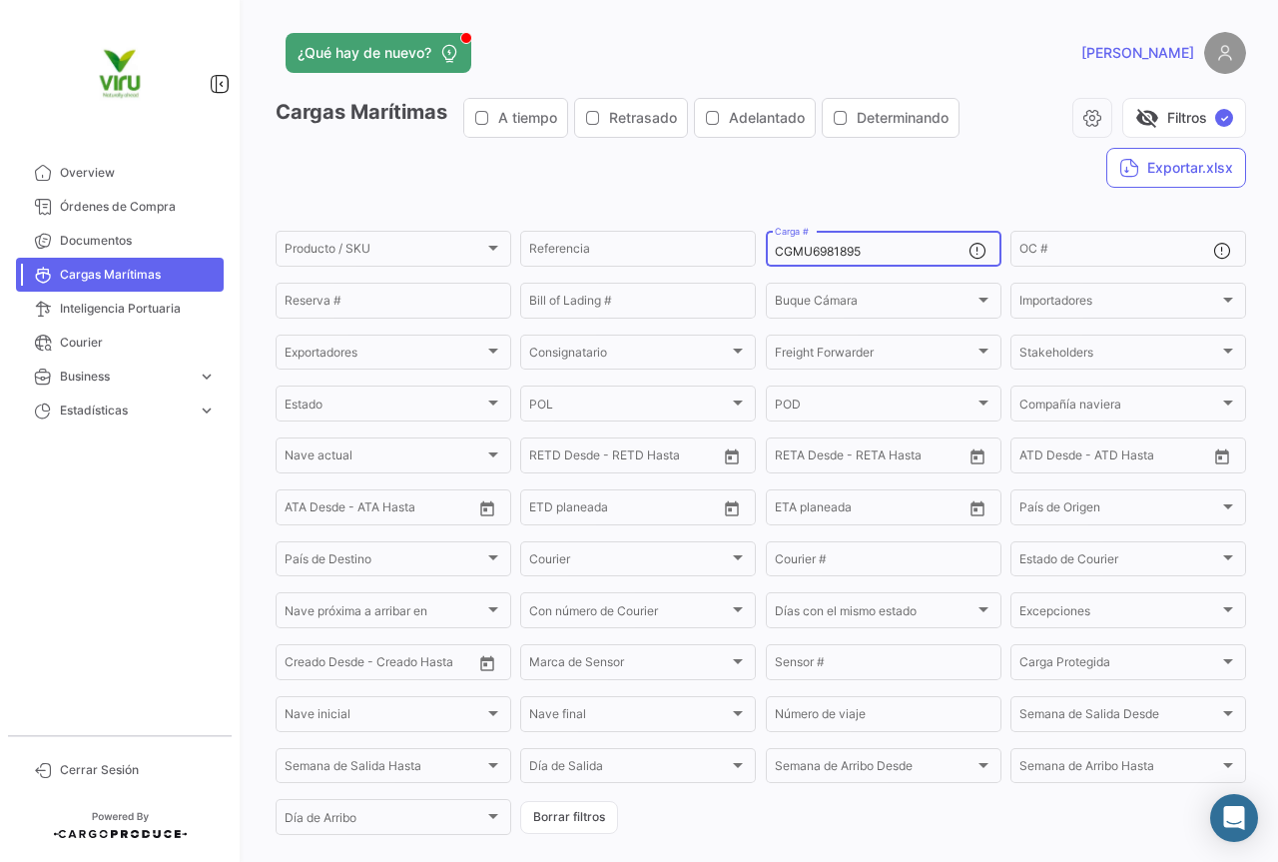
drag, startPoint x: 867, startPoint y: 253, endPoint x: 767, endPoint y: 254, distance: 99.9
click at [767, 254] on div "CGMU6981895 Carga #" at bounding box center [884, 247] width 236 height 39
paste input "MSDU9718806"
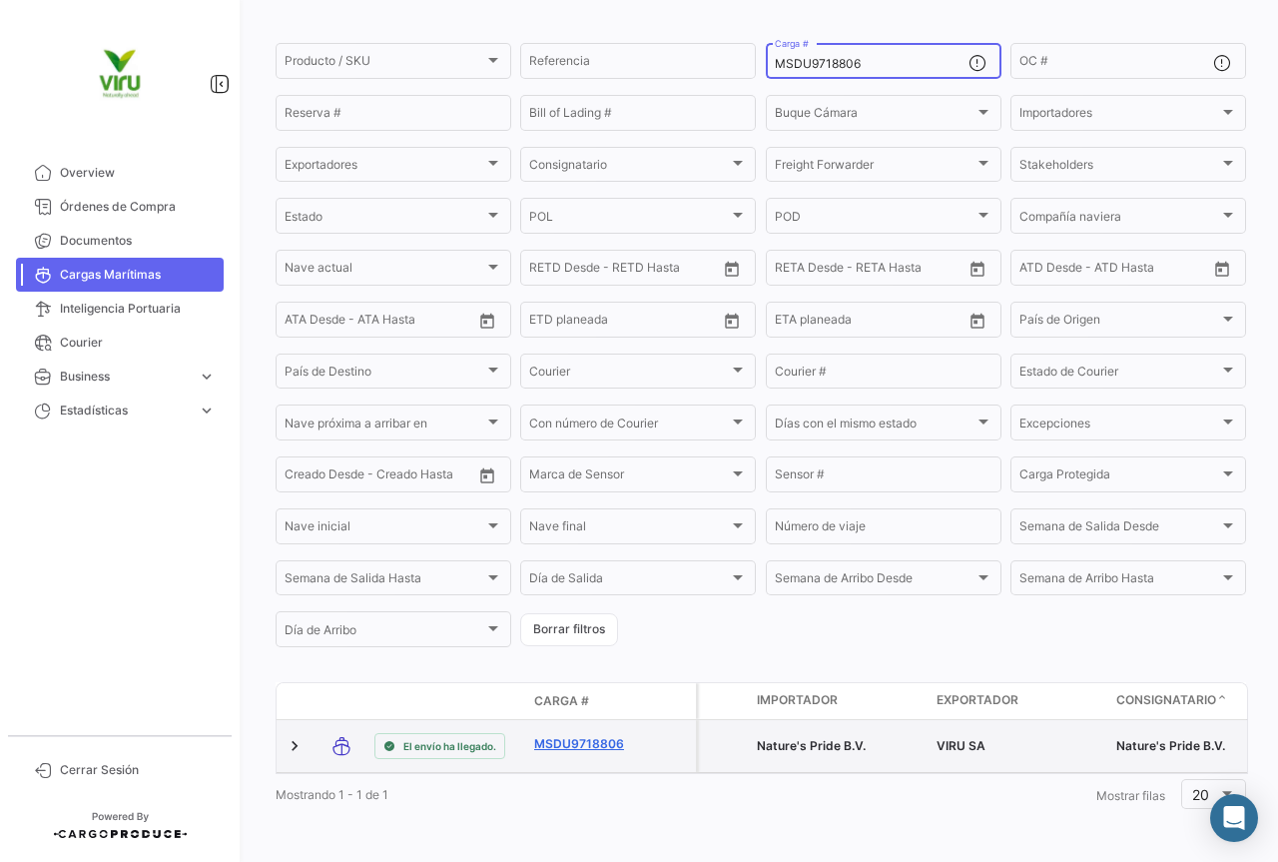
type input "MSDU9718806"
click at [608, 735] on link "MSDU9718806" at bounding box center [586, 744] width 104 height 18
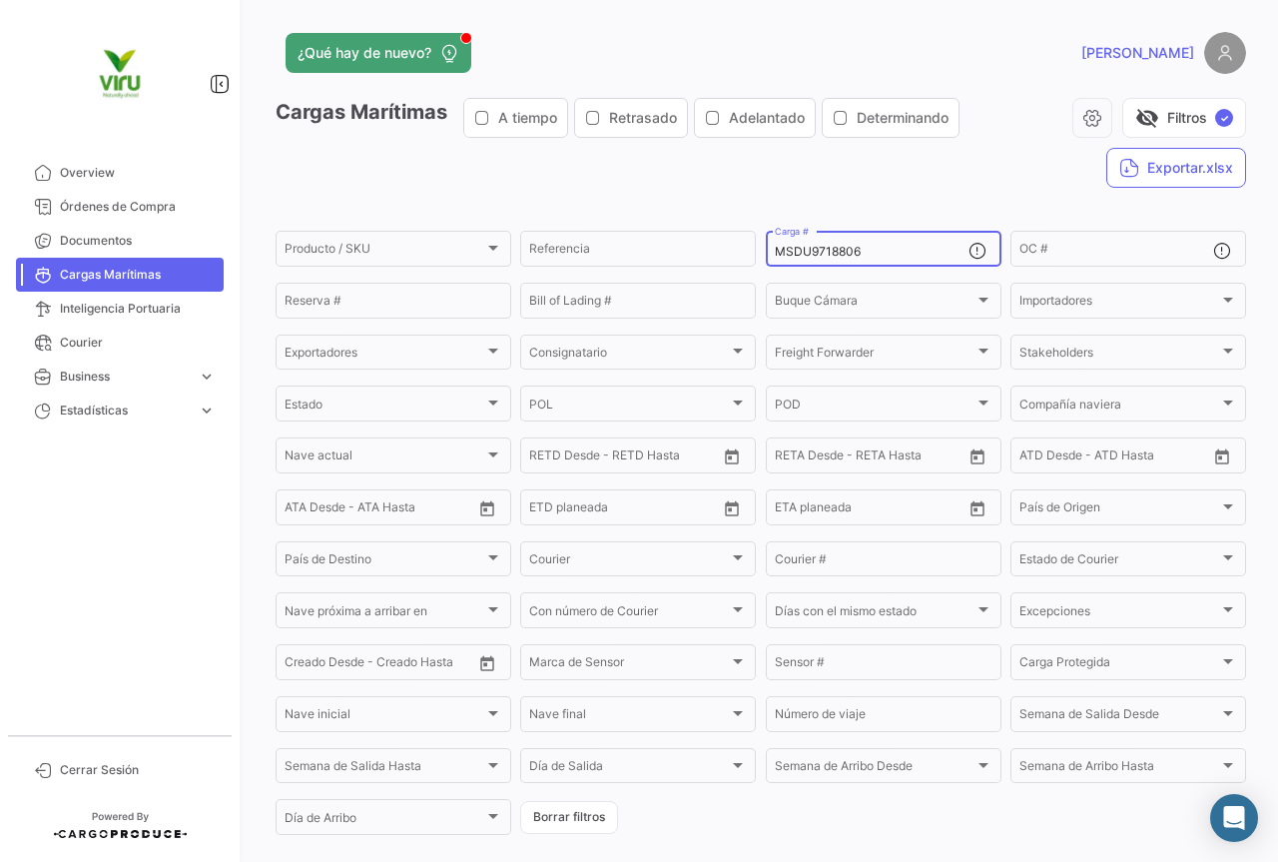
drag, startPoint x: 884, startPoint y: 255, endPoint x: 769, endPoint y: 255, distance: 114.8
click at [775, 255] on input "MSDU9718806" at bounding box center [872, 252] width 194 height 14
paste input "TLLU1080373"
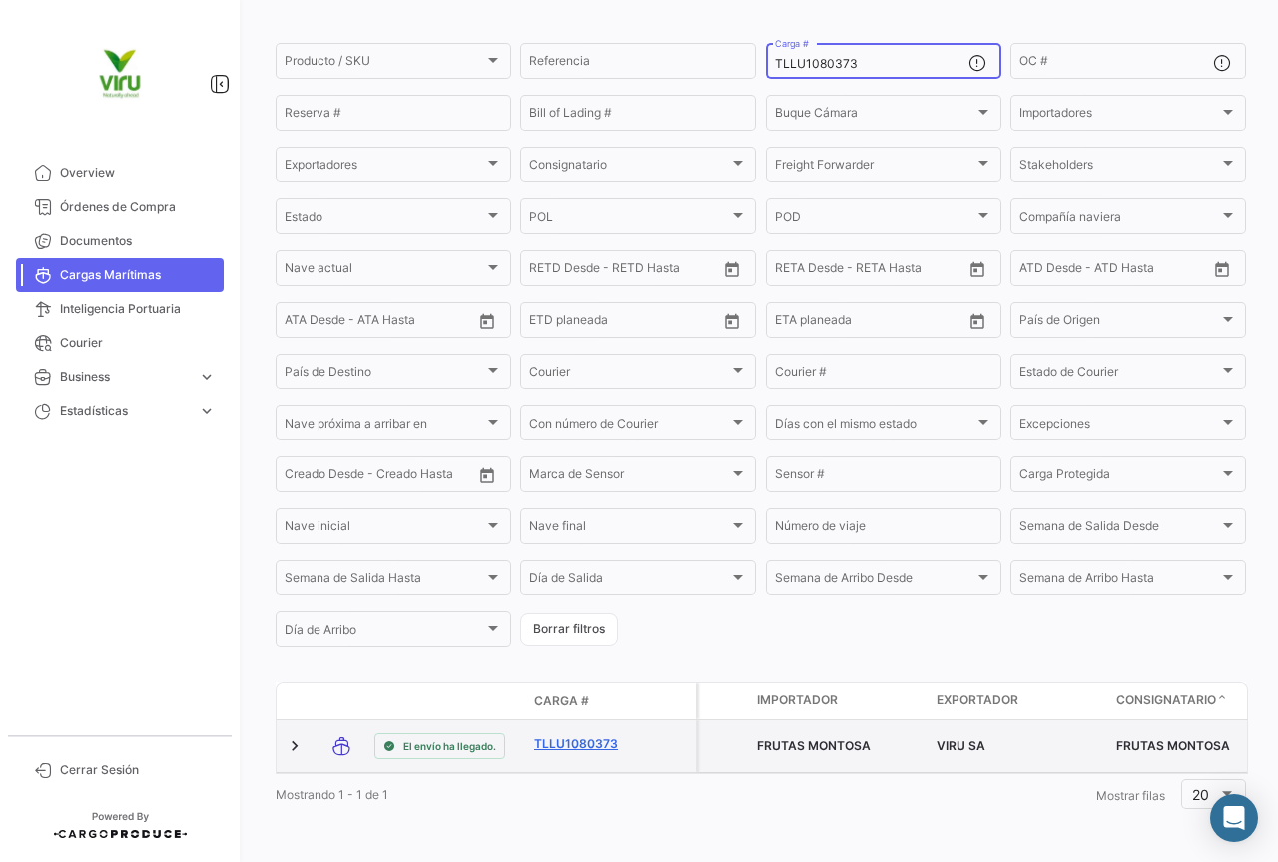
type input "TLLU1080373"
click at [608, 735] on link "TLLU1080373" at bounding box center [586, 744] width 104 height 18
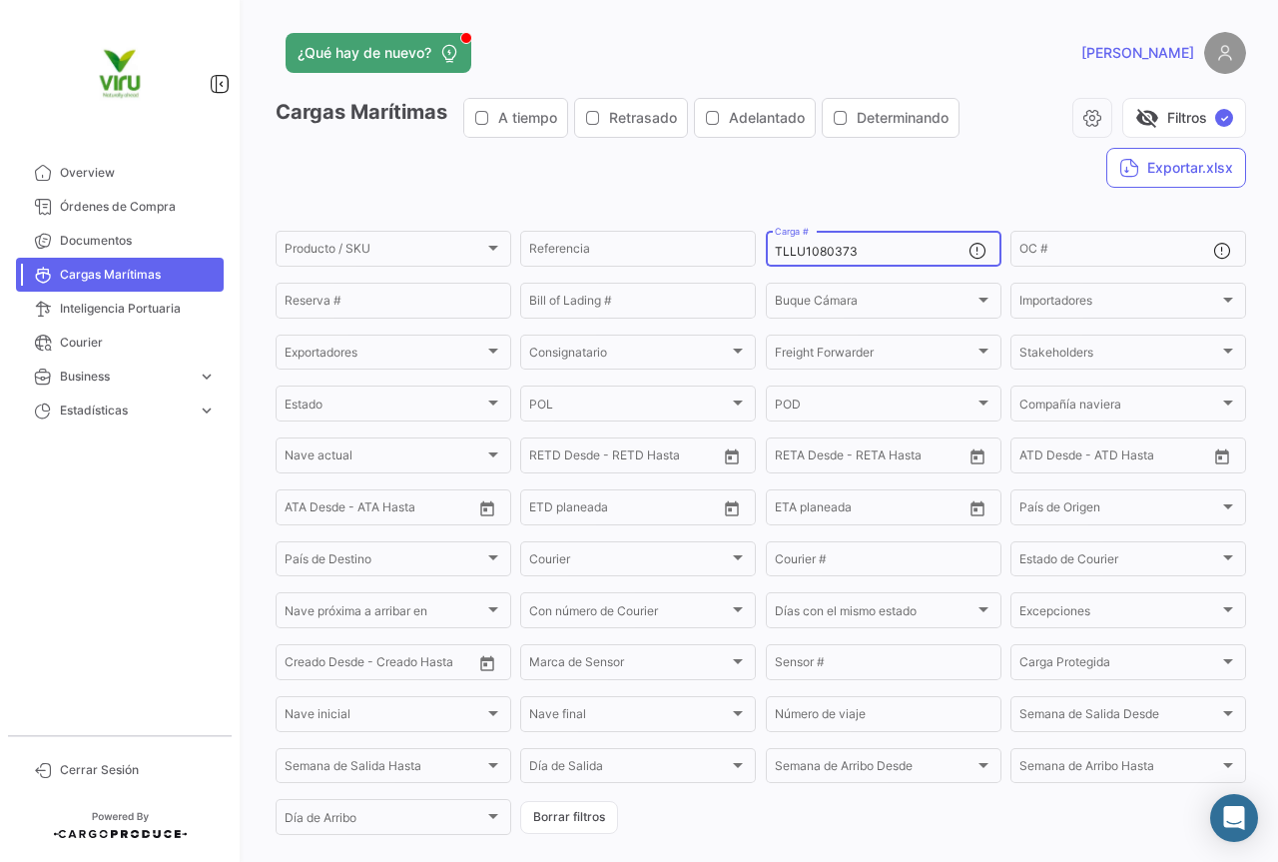
drag, startPoint x: 886, startPoint y: 247, endPoint x: 772, endPoint y: 251, distance: 113.9
click at [775, 251] on input "TLLU1080373" at bounding box center [872, 252] width 194 height 14
paste input "MEDU9656590"
type input "MEDU9656590"
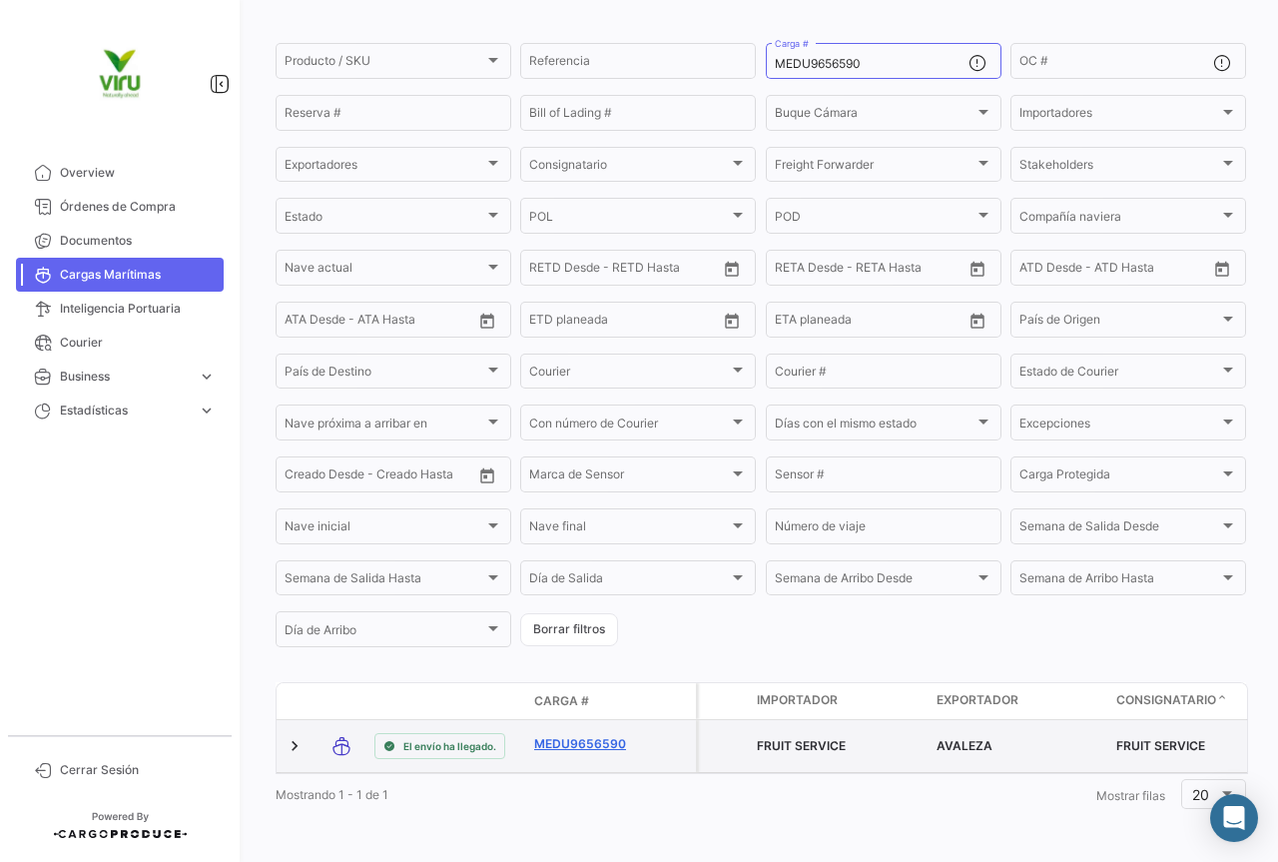
click at [595, 735] on link "MEDU9656590" at bounding box center [586, 744] width 104 height 18
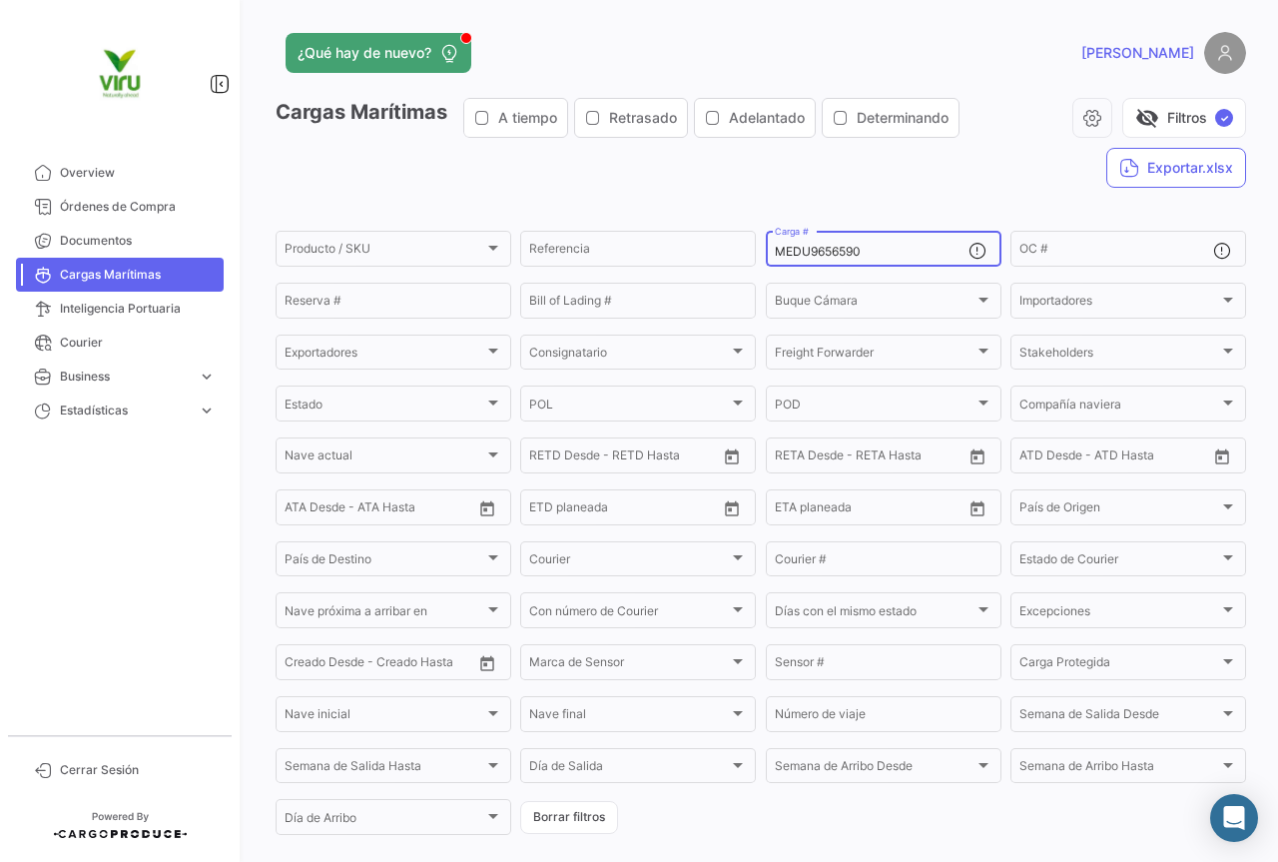
drag, startPoint x: 884, startPoint y: 251, endPoint x: 763, endPoint y: 250, distance: 120.8
click at [766, 250] on div "MEDU9656590 Carga #" at bounding box center [884, 247] width 236 height 39
paste input "755253"
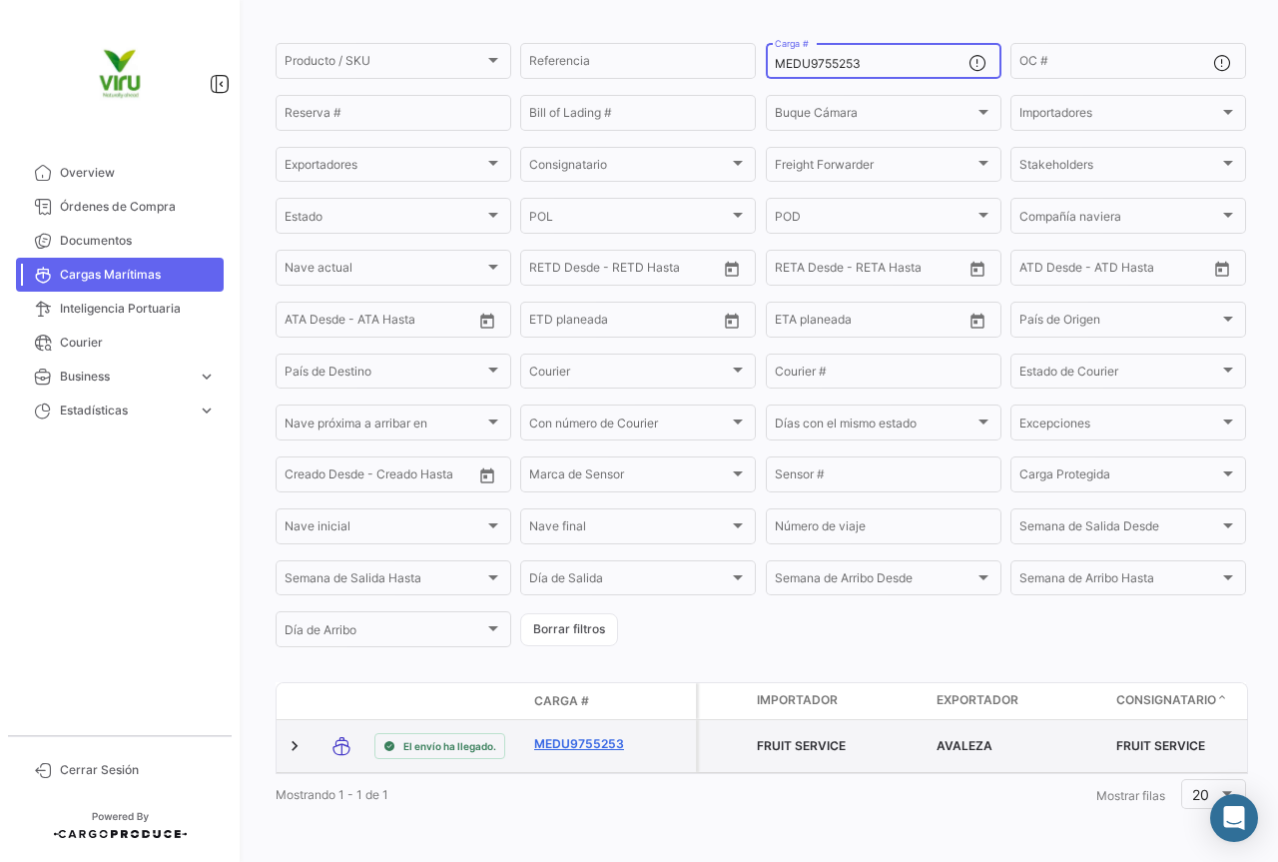
type input "MEDU9755253"
click at [611, 735] on link "MEDU9755253" at bounding box center [586, 744] width 104 height 18
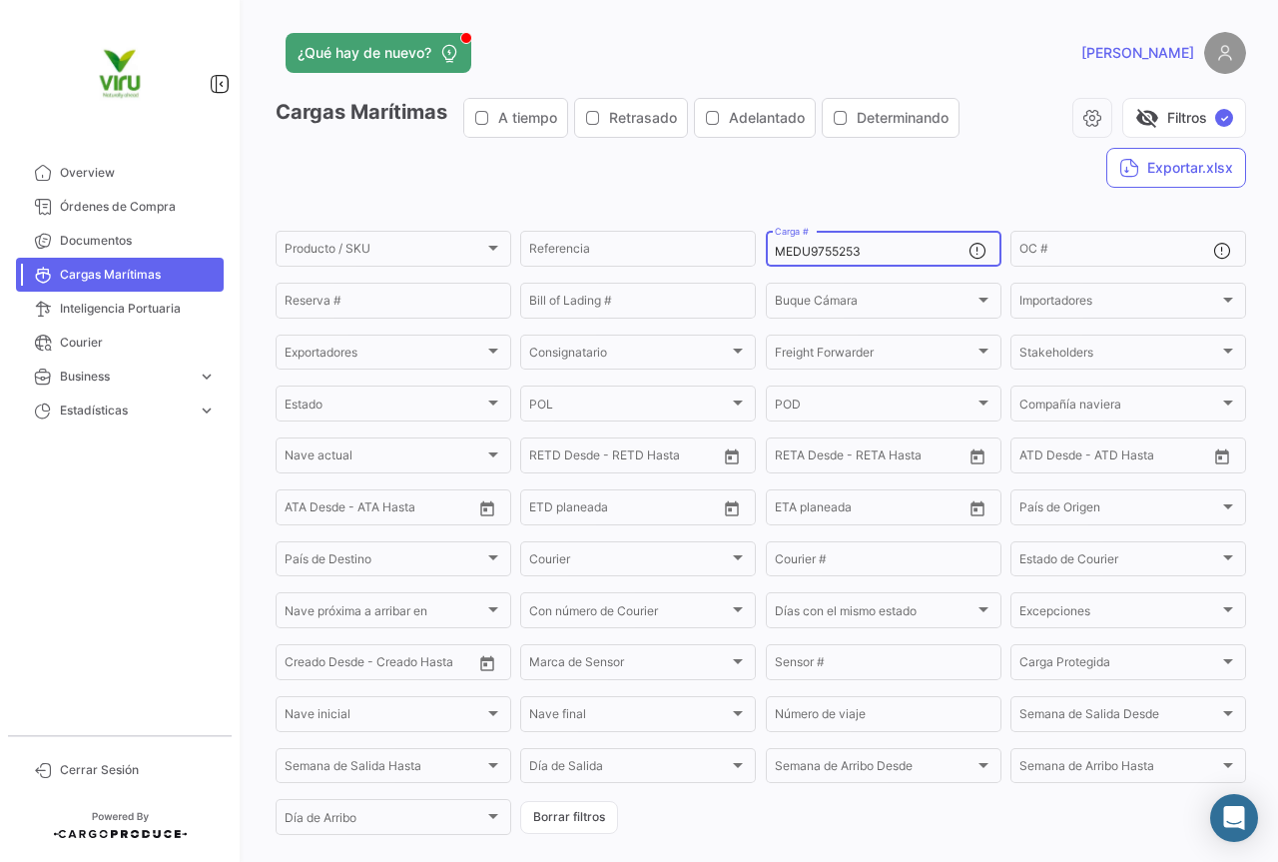
drag, startPoint x: 866, startPoint y: 251, endPoint x: 767, endPoint y: 243, distance: 99.2
click at [767, 243] on div "MEDU9755253 Carga #" at bounding box center [884, 247] width 236 height 39
paste input "624910"
type input "MEDU9624910"
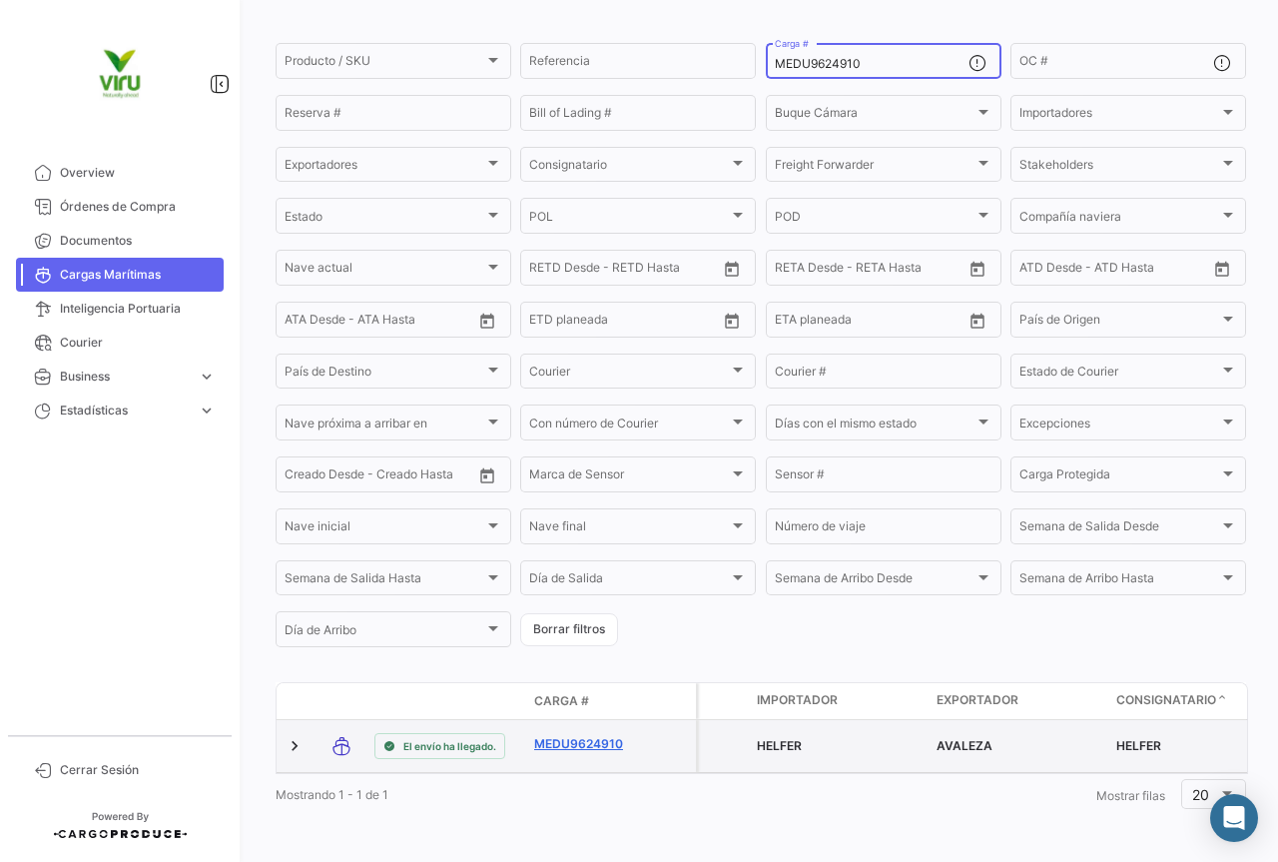
click at [583, 736] on link "MEDU9624910" at bounding box center [586, 744] width 104 height 18
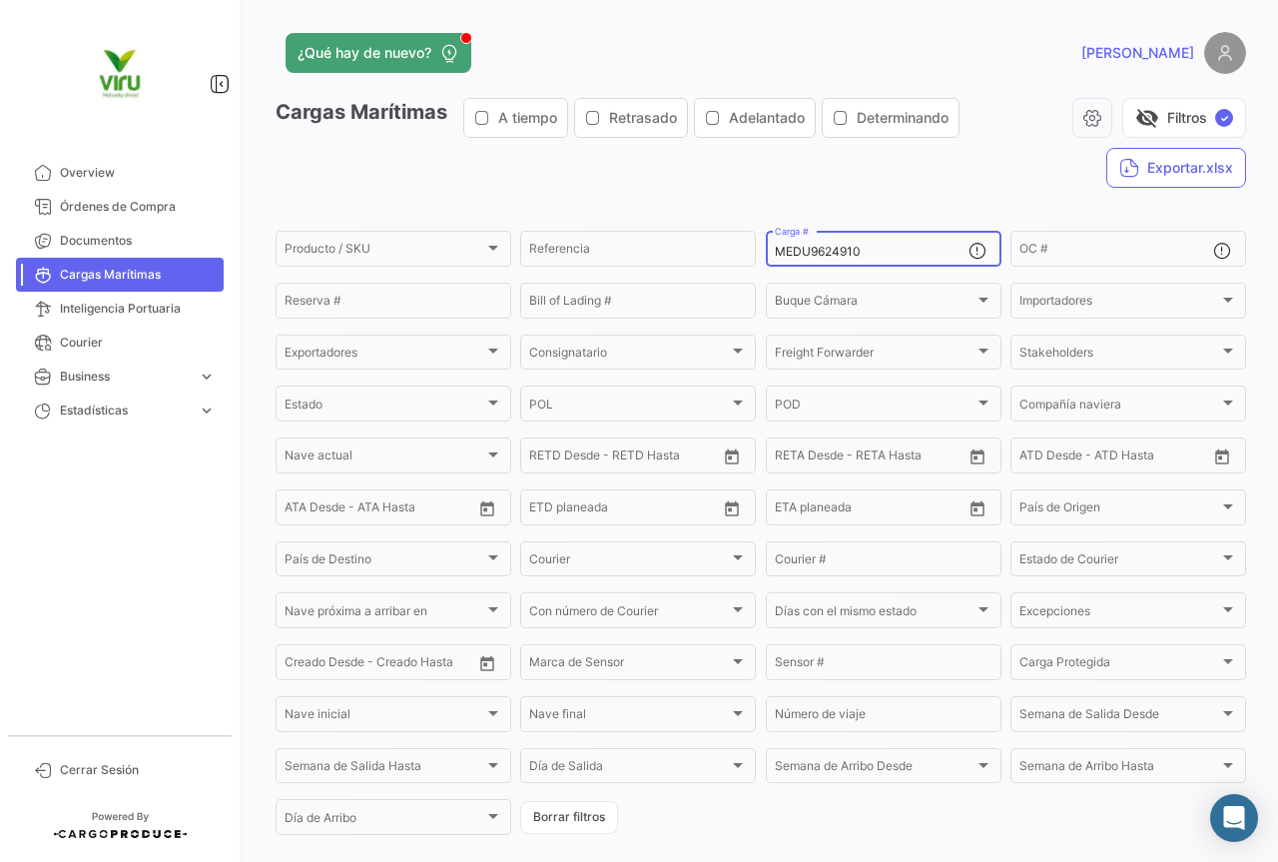
drag, startPoint x: 912, startPoint y: 248, endPoint x: 767, endPoint y: 253, distance: 144.9
click at [767, 253] on div "MEDU9624910 Carga #" at bounding box center [884, 247] width 236 height 39
paste input "776997"
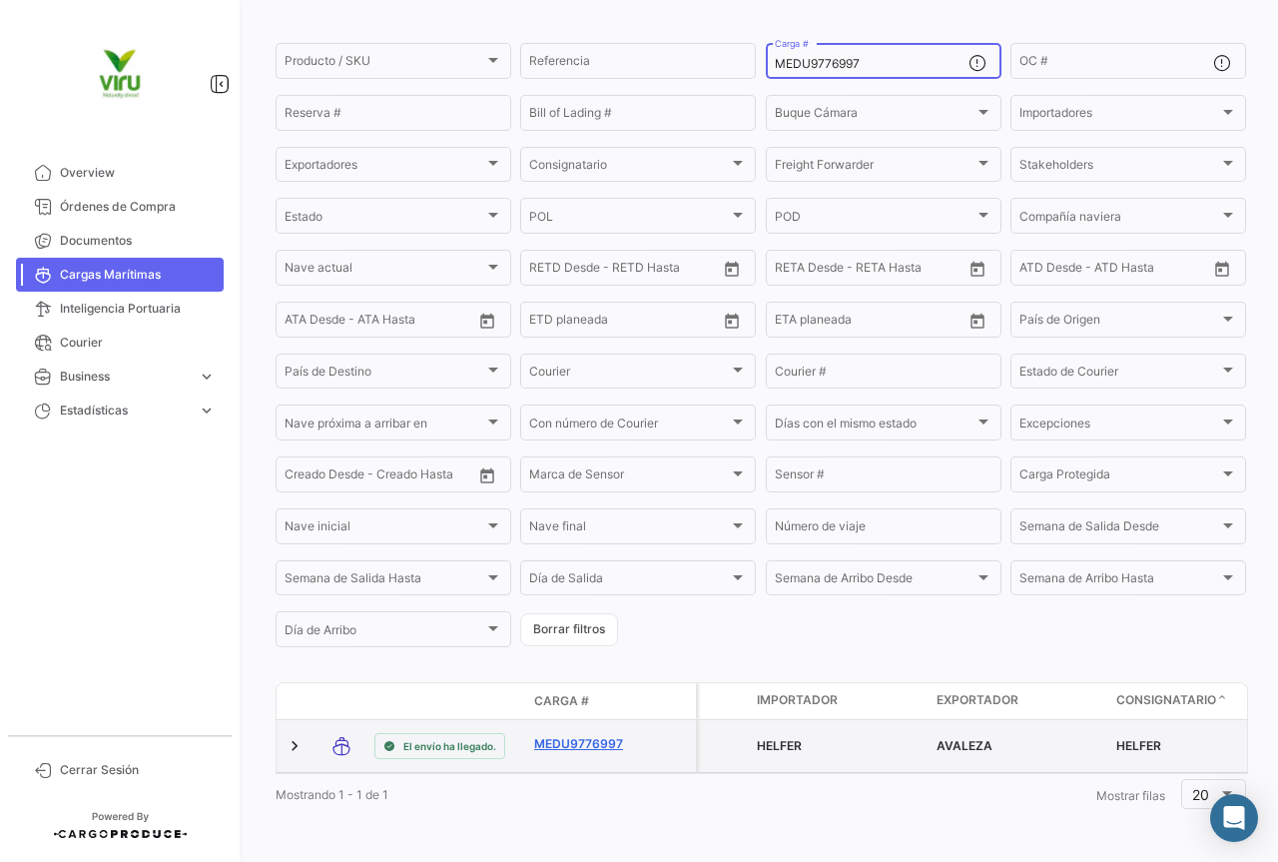
type input "MEDU9776997"
click at [616, 735] on link "MEDU9776997" at bounding box center [586, 744] width 104 height 18
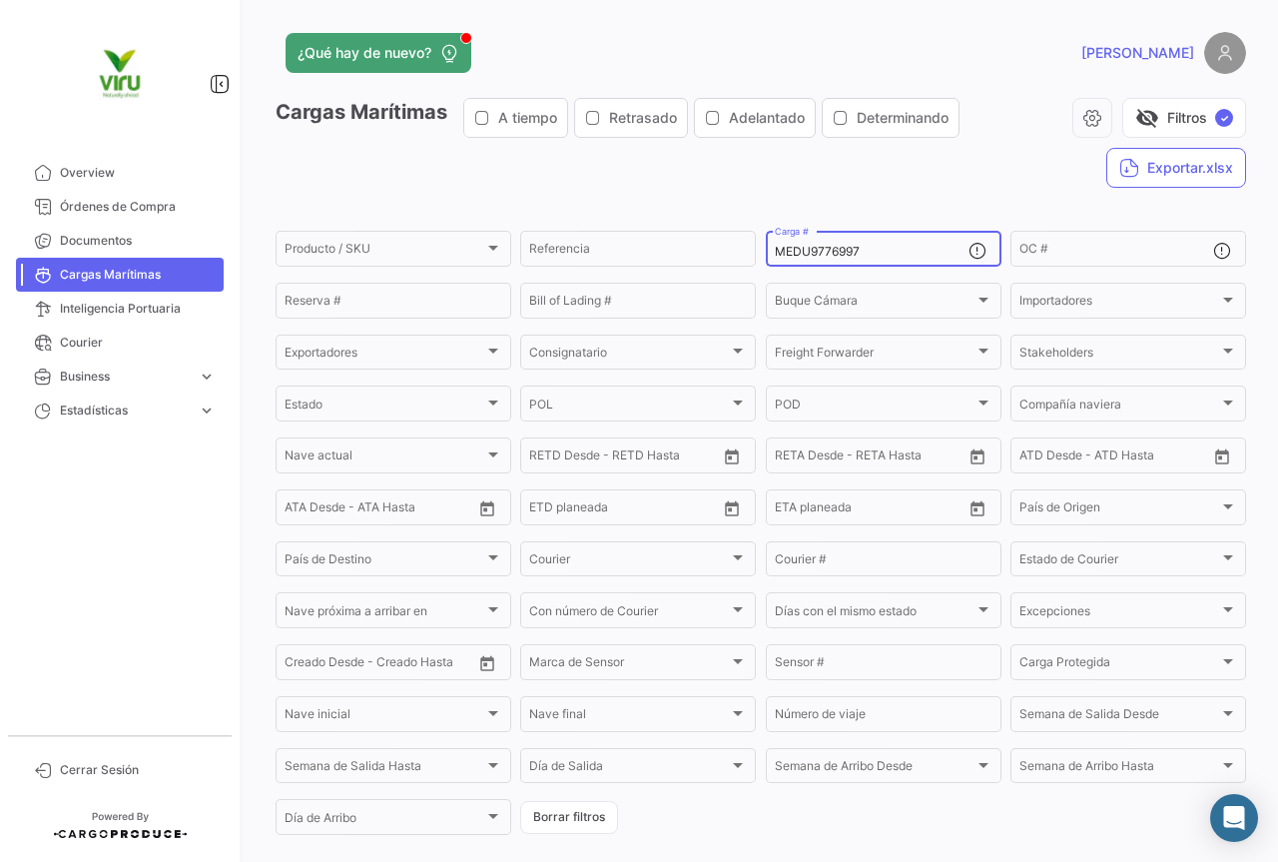
drag, startPoint x: 874, startPoint y: 250, endPoint x: 763, endPoint y: 249, distance: 110.8
click at [766, 249] on div "MEDU9776997 Carga #" at bounding box center [884, 247] width 236 height 39
paste input "CAU6062405"
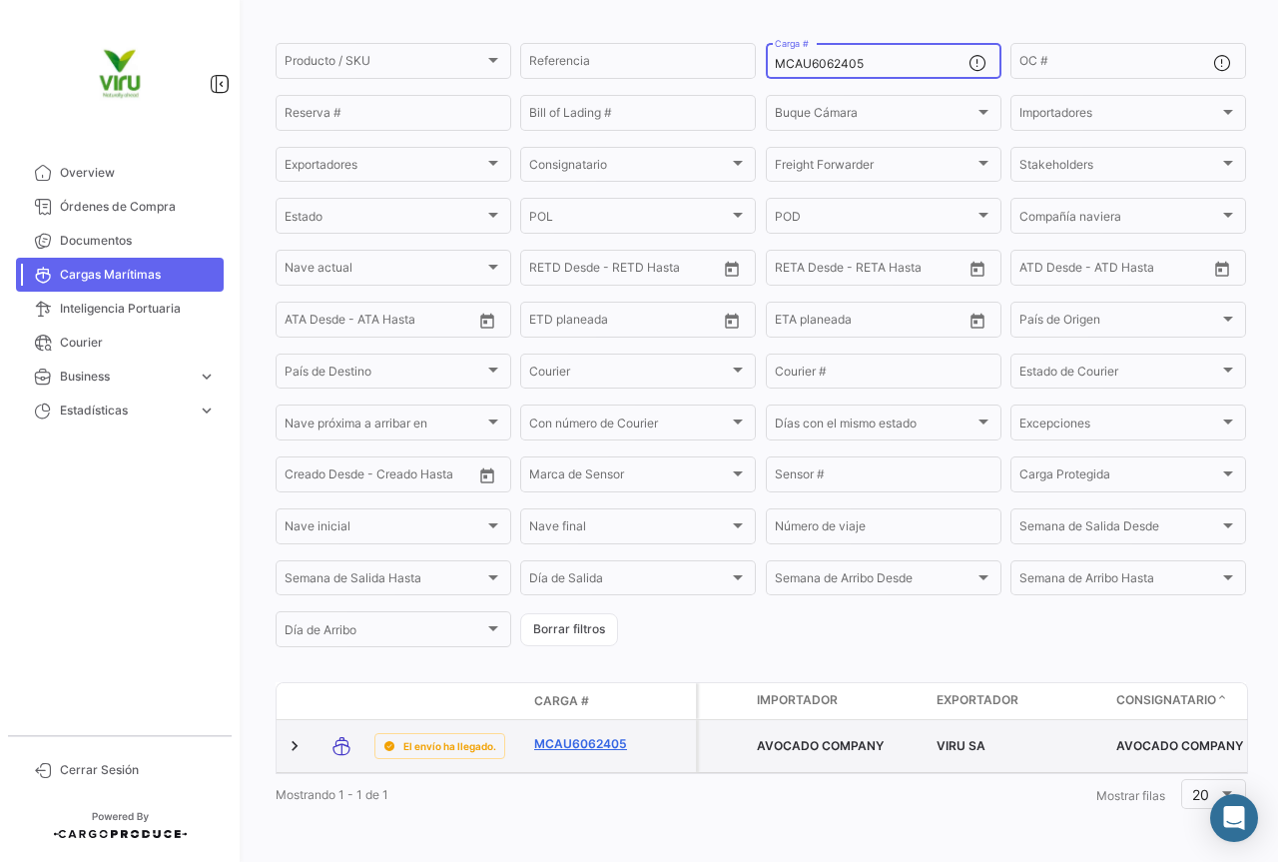
type input "MCAU6062405"
click at [559, 735] on link "MCAU6062405" at bounding box center [586, 744] width 104 height 18
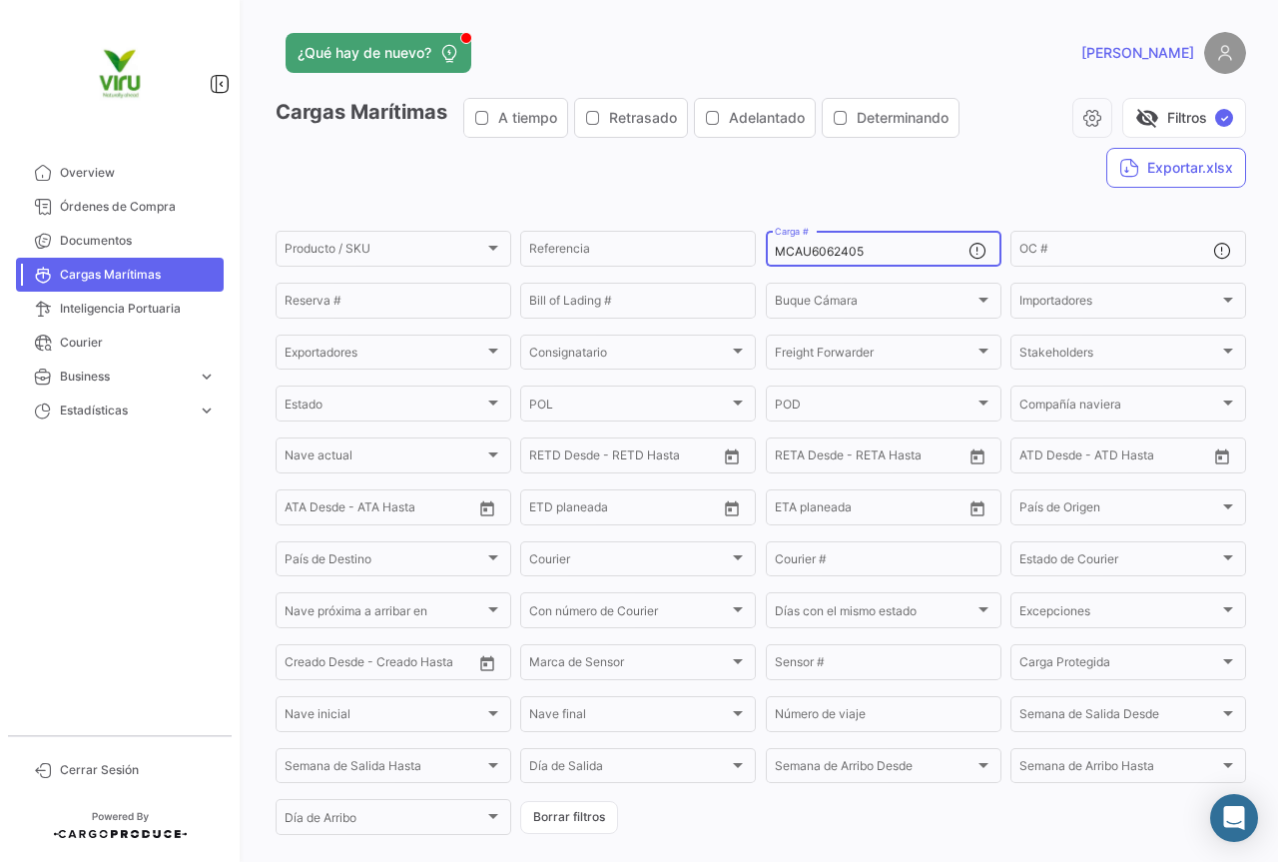
drag, startPoint x: 894, startPoint y: 254, endPoint x: 769, endPoint y: 258, distance: 124.9
click at [775, 258] on input "MCAU6062405" at bounding box center [872, 252] width 194 height 14
paste input "EDU9647840"
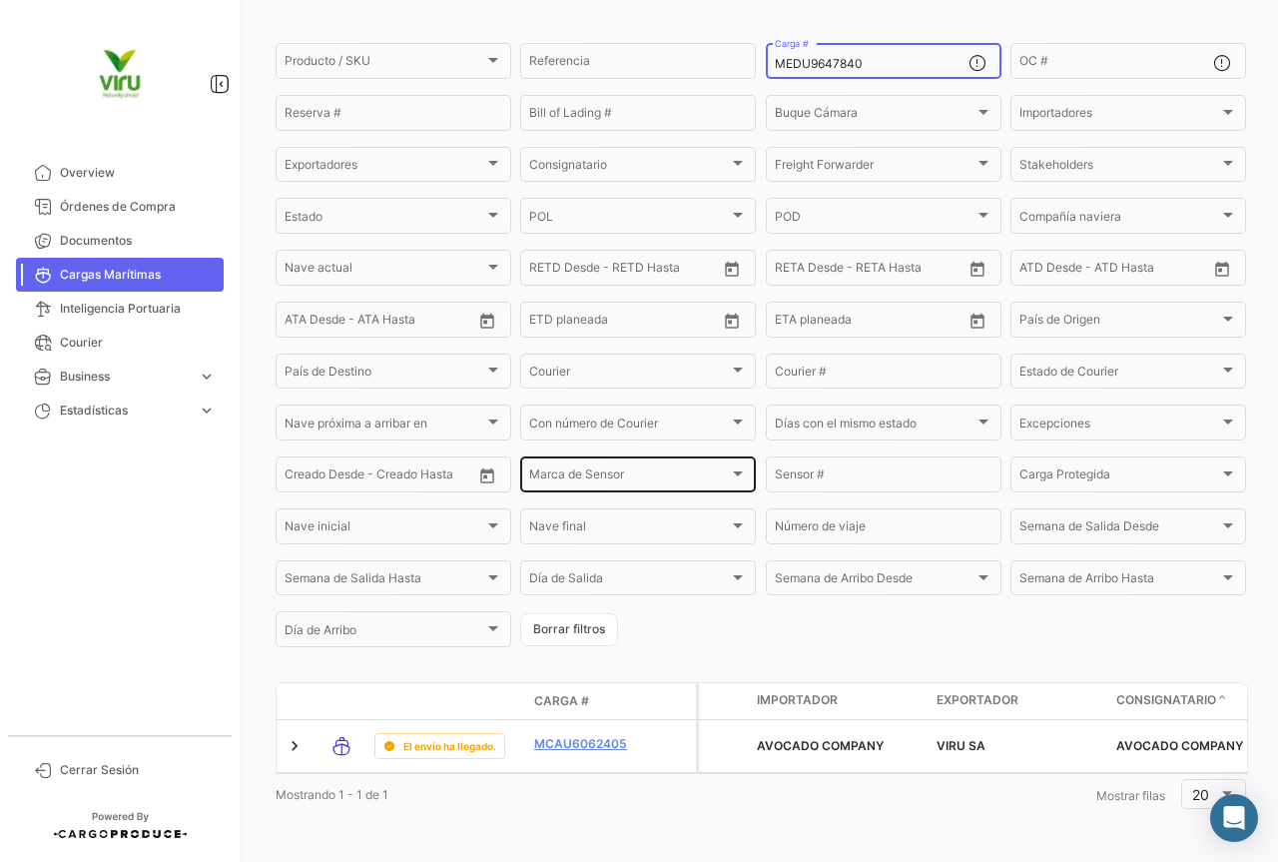
scroll to position [203, 0]
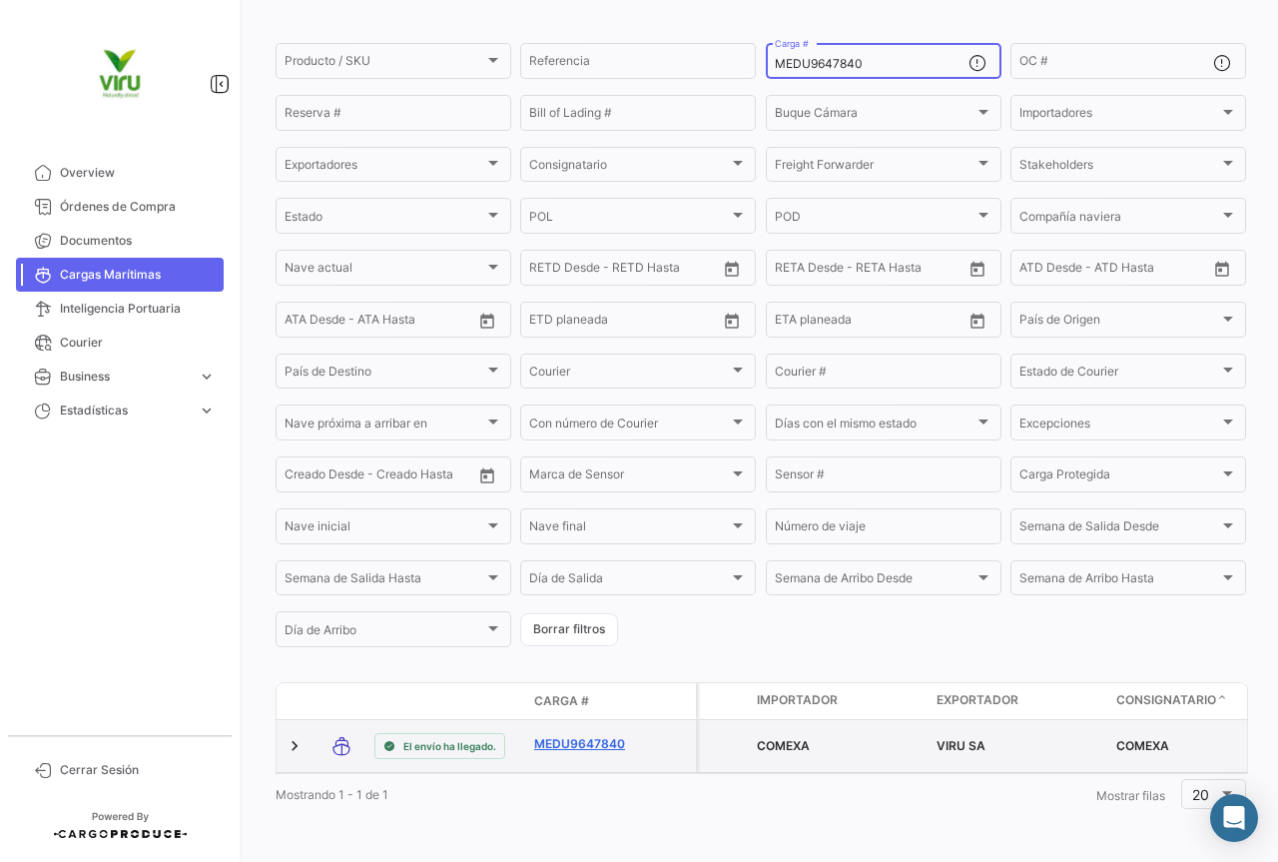
type input "MEDU9647840"
click at [552, 735] on link "MEDU9647840" at bounding box center [586, 744] width 104 height 18
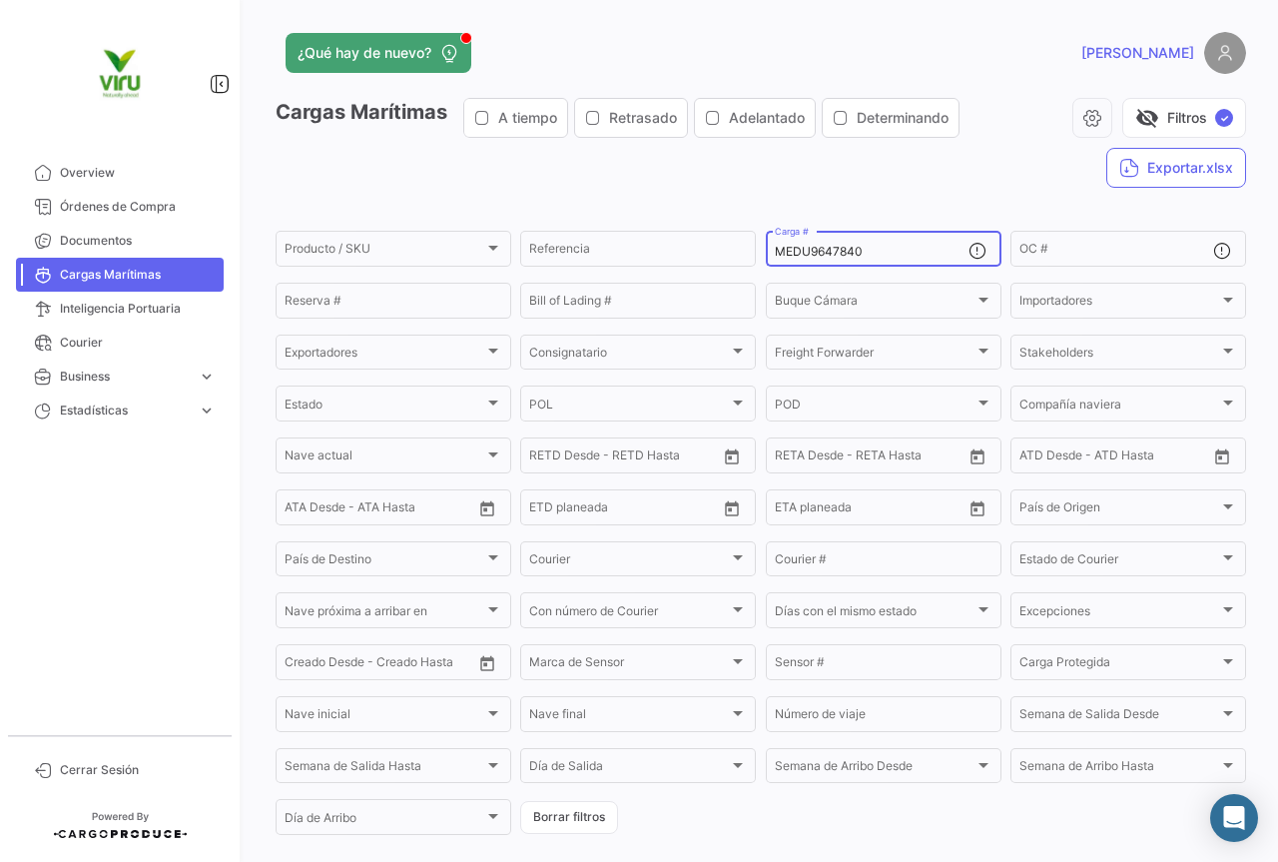
drag, startPoint x: 901, startPoint y: 256, endPoint x: 769, endPoint y: 255, distance: 131.8
click at [775, 255] on input "MEDU9647840" at bounding box center [872, 252] width 194 height 14
paste input "769853"
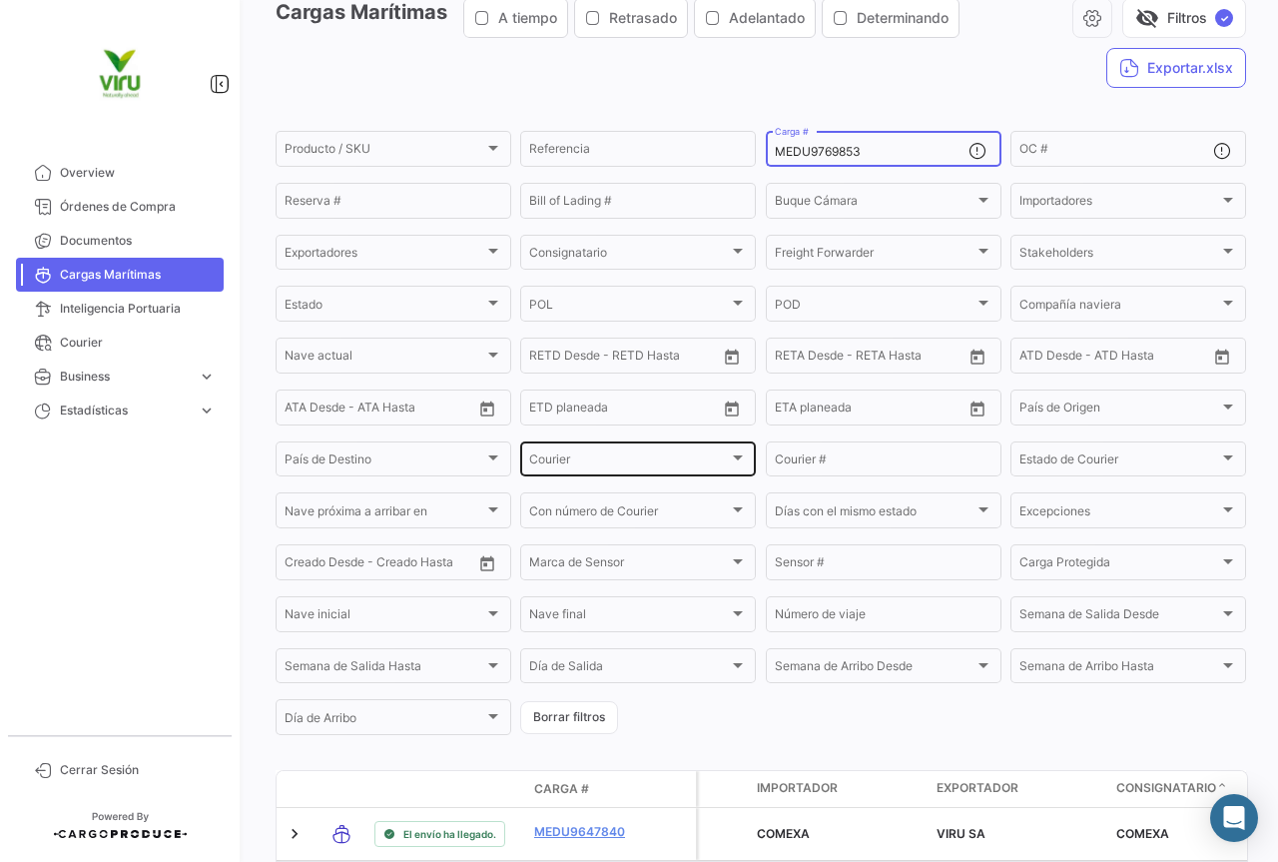
scroll to position [200, 0]
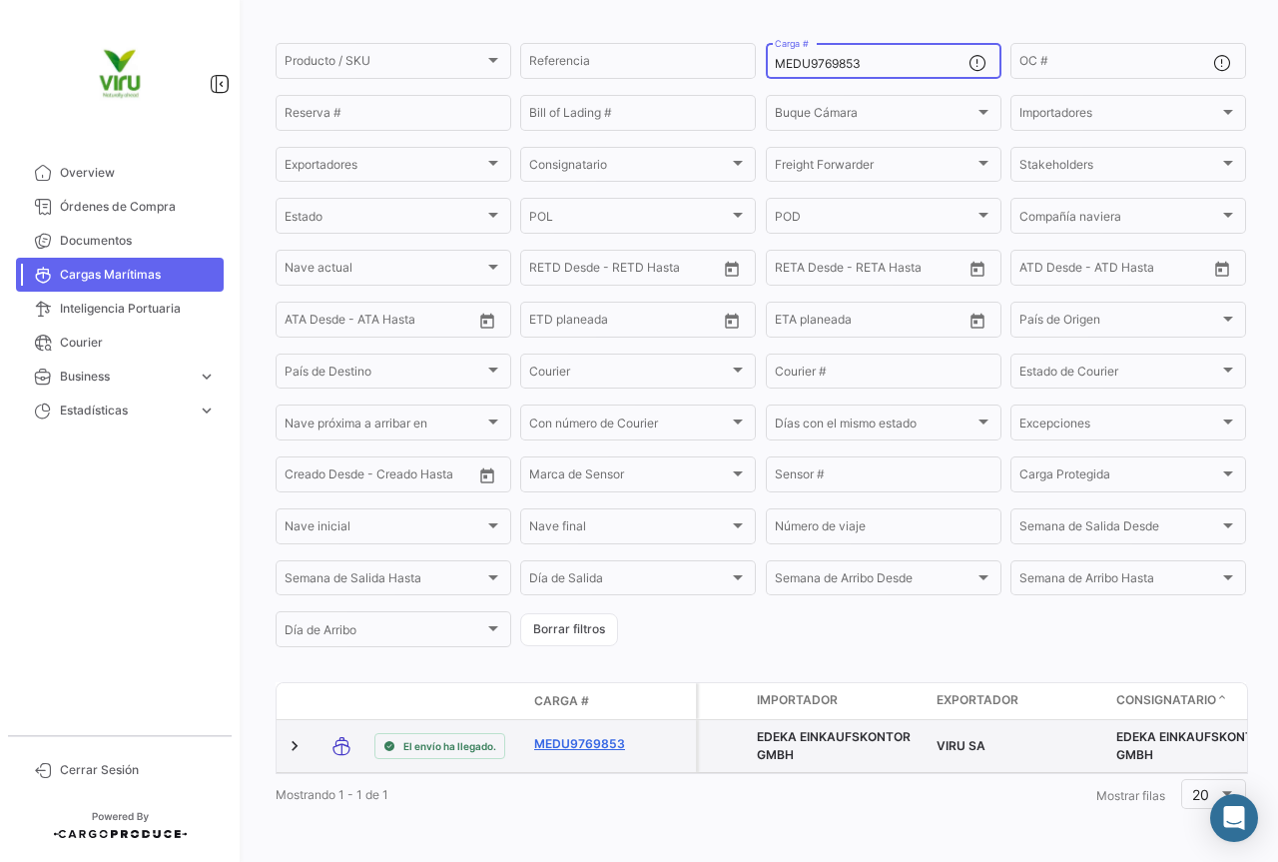
type input "MEDU9769853"
click at [577, 735] on link "MEDU9769853" at bounding box center [586, 744] width 104 height 18
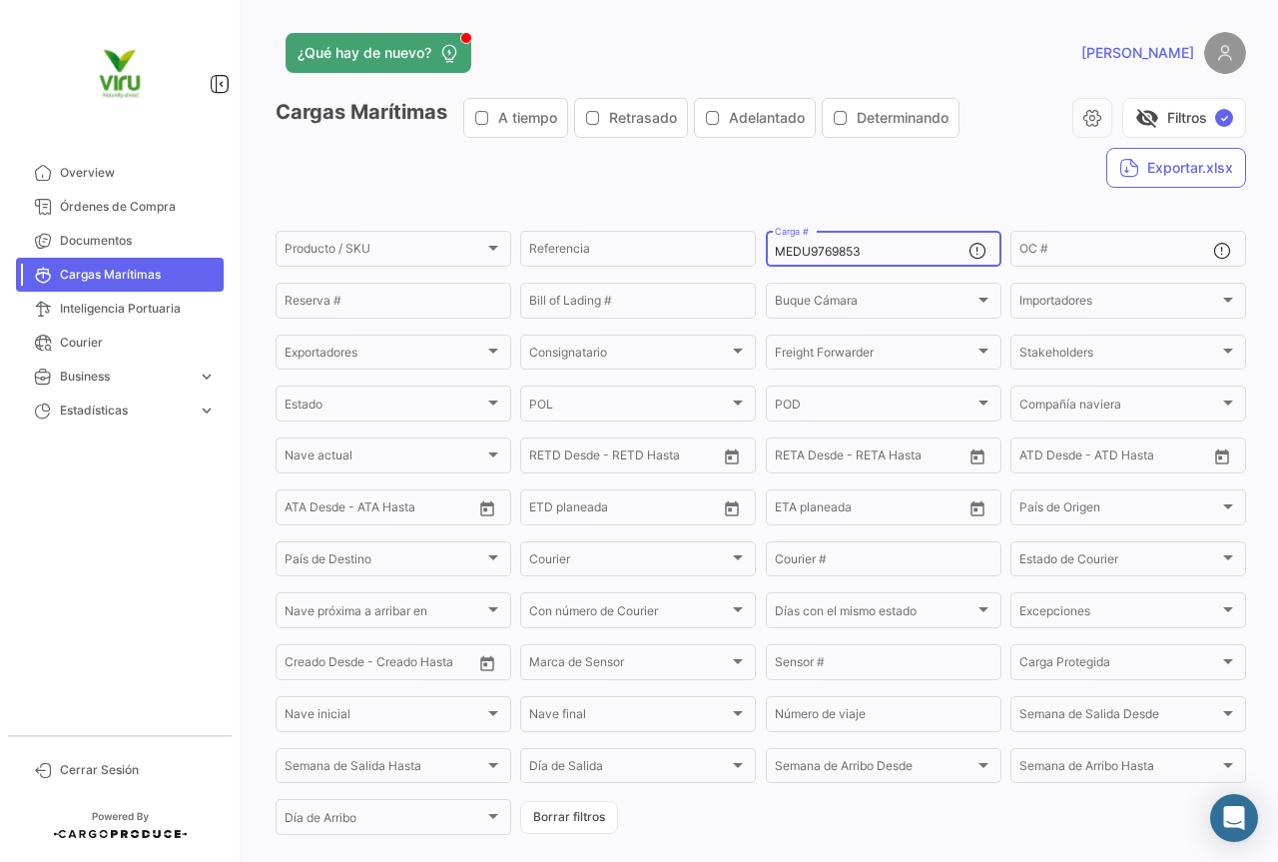
drag, startPoint x: 877, startPoint y: 251, endPoint x: 753, endPoint y: 251, distance: 123.8
click at [753, 251] on form "Producto / SKU Producto / SKU Referencia MEDU9769853 Carga # OC # Reserva # Bil…" at bounding box center [761, 533] width 971 height 610
paste input "SDU9706765"
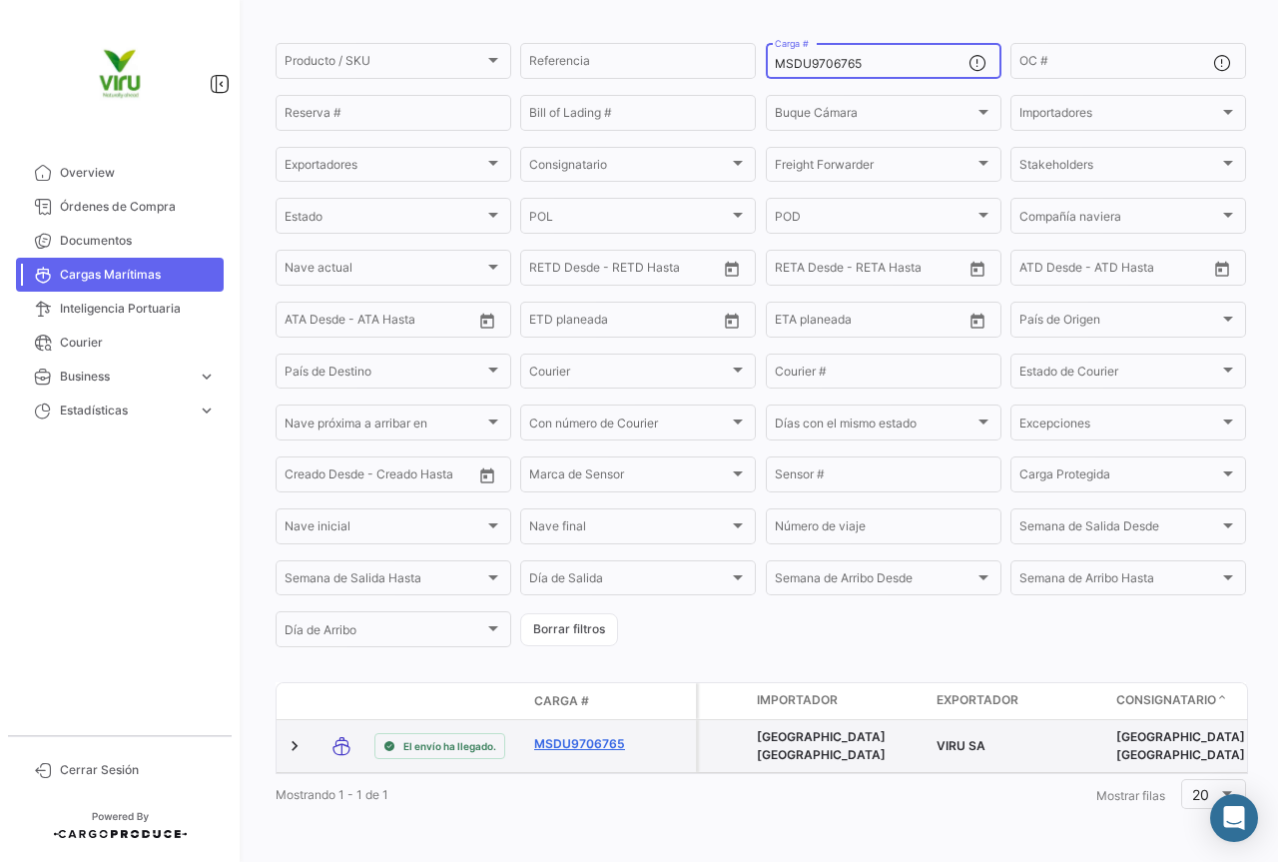
type input "MSDU9706765"
click at [592, 735] on link "MSDU9706765" at bounding box center [586, 744] width 104 height 18
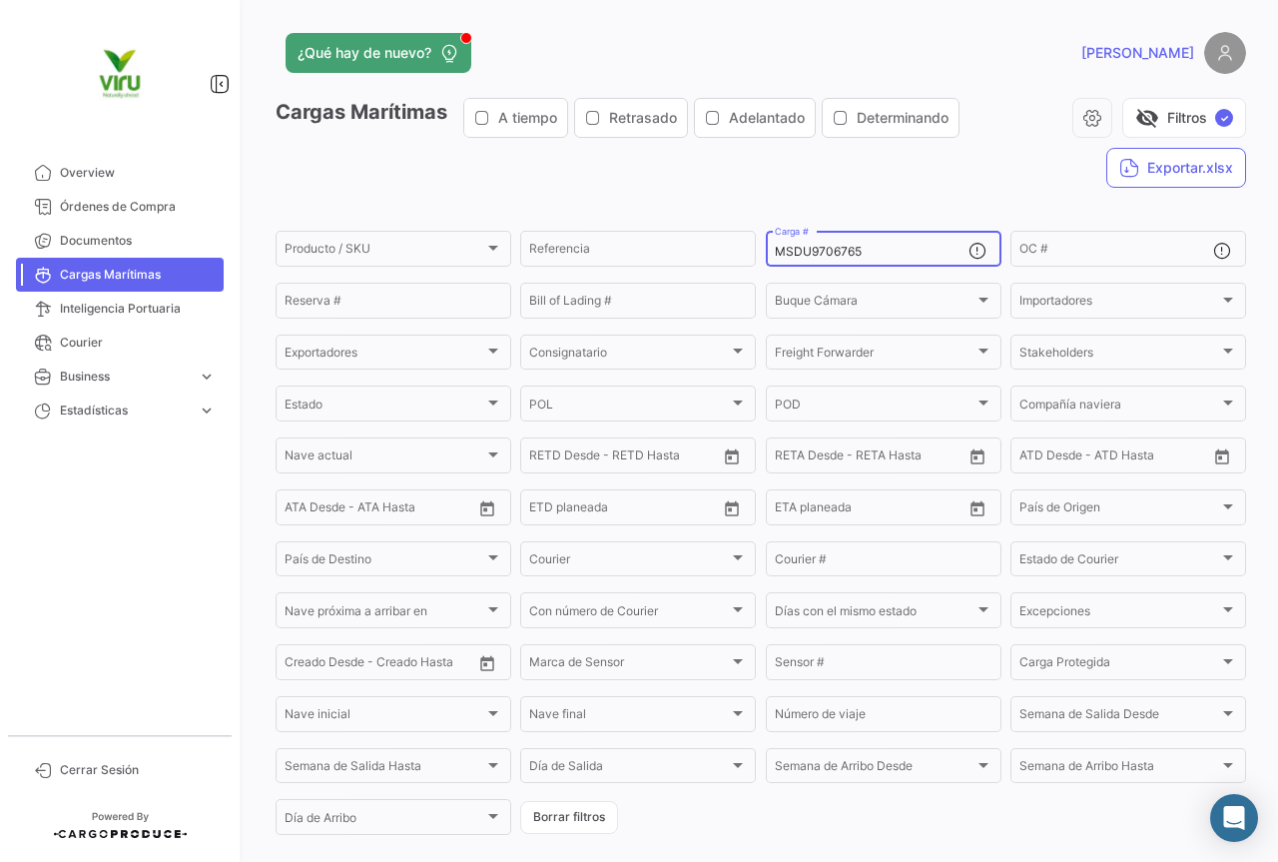
drag, startPoint x: 875, startPoint y: 255, endPoint x: 755, endPoint y: 257, distance: 119.8
click at [755, 257] on form "Producto / SKU Producto / SKU Referencia MSDU9706765 Carga # OC # Reserva # Bil…" at bounding box center [761, 533] width 971 height 610
paste input "EDU9636906"
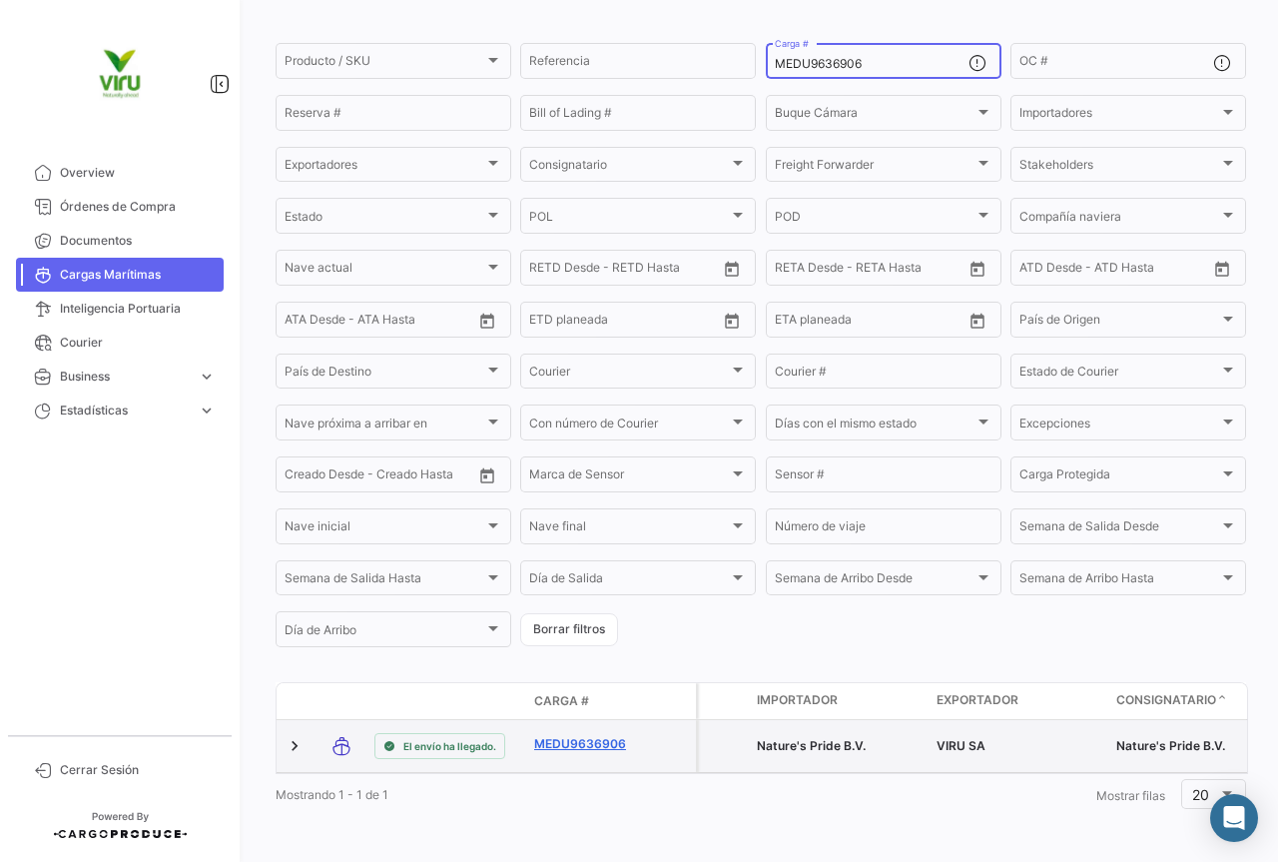
type input "MEDU9636906"
click at [584, 735] on link "MEDU9636906" at bounding box center [586, 744] width 104 height 18
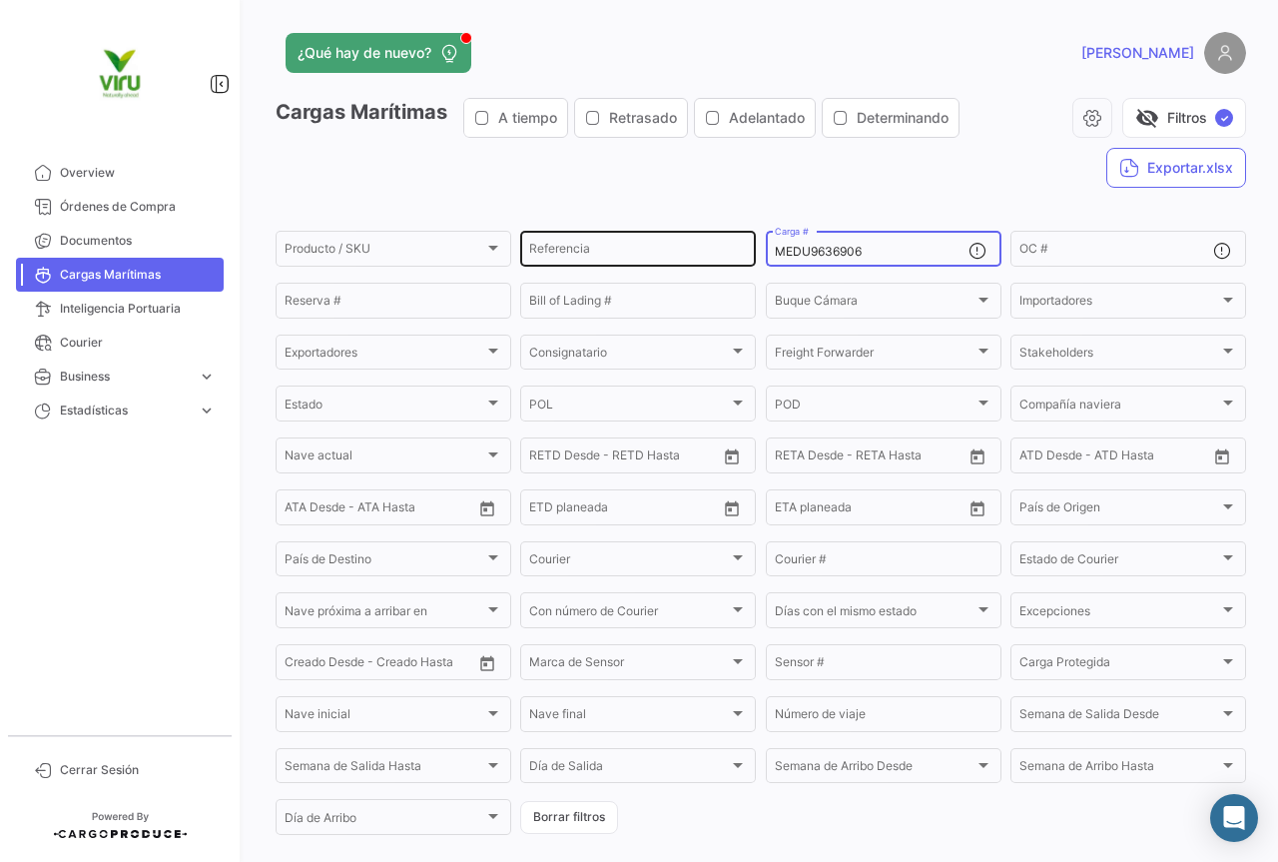
drag, startPoint x: 874, startPoint y: 254, endPoint x: 749, endPoint y: 253, distance: 124.8
click at [0, 0] on div "Producto / SKU Producto / SKU Referencia MEDU9636906 Carga # OC # Reserva # Bil…" at bounding box center [0, 0] width 0 height 0
paste input "62490"
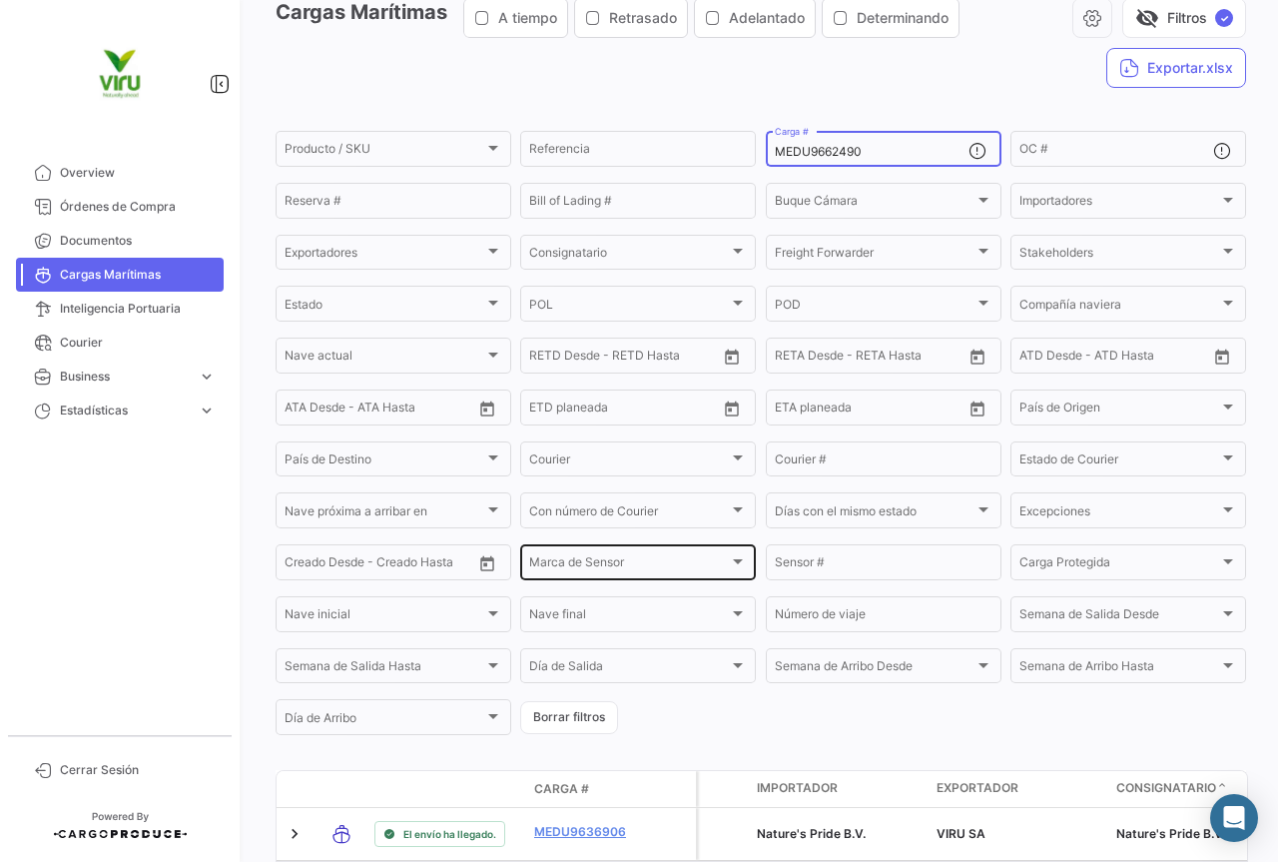
scroll to position [200, 0]
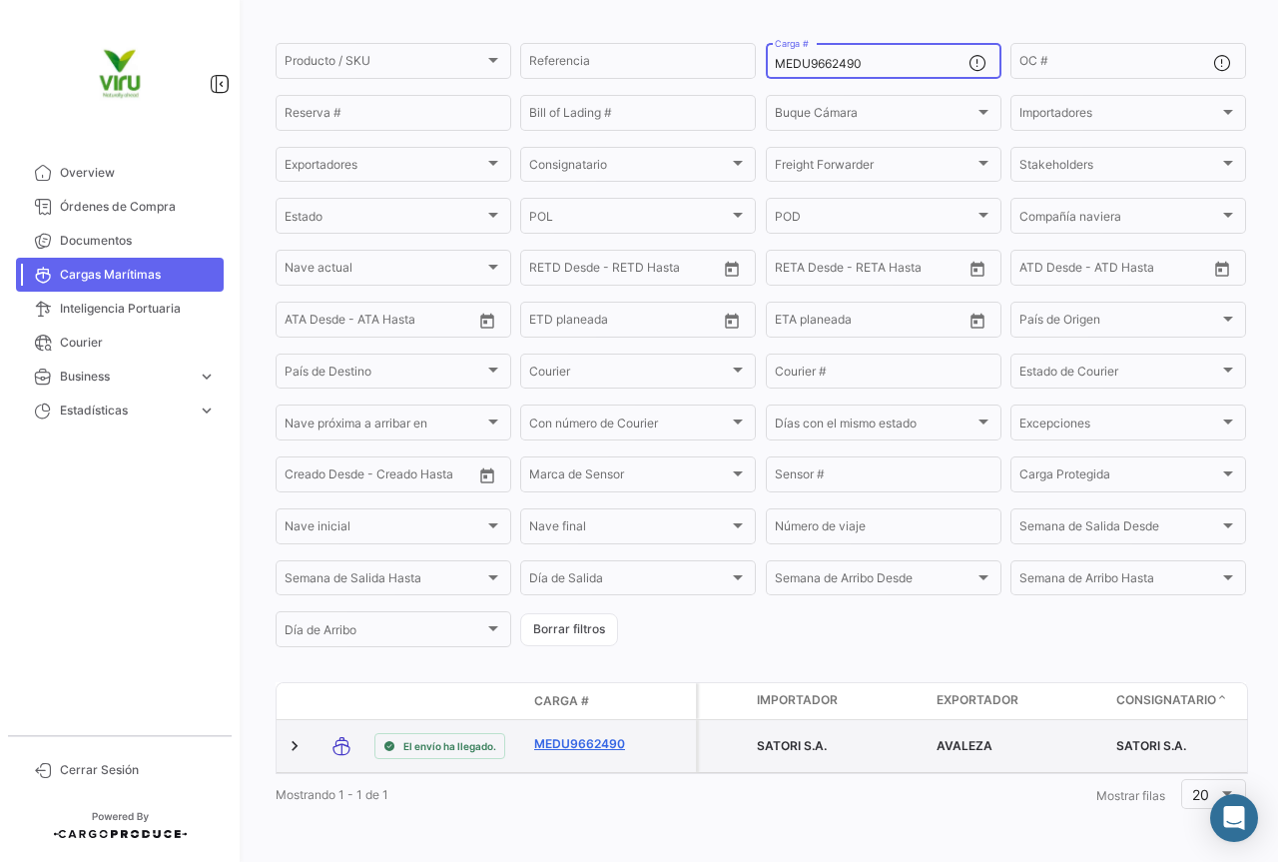
type input "MEDU9662490"
click at [596, 736] on link "MEDU9662490" at bounding box center [586, 744] width 104 height 18
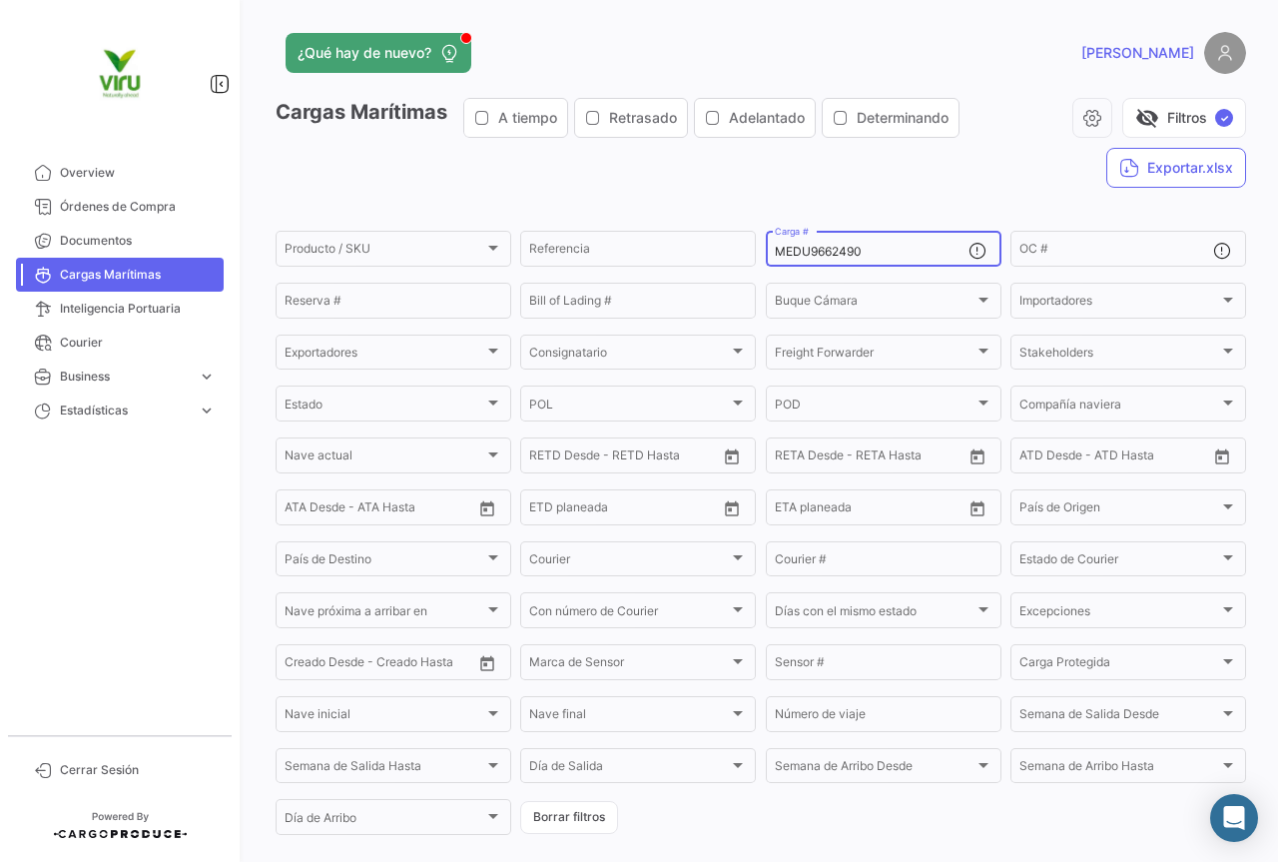
drag, startPoint x: 872, startPoint y: 257, endPoint x: 768, endPoint y: 247, distance: 104.3
click at [768, 247] on div "MEDU9662490 Carga #" at bounding box center [884, 247] width 236 height 39
paste input "ZMOU8936178"
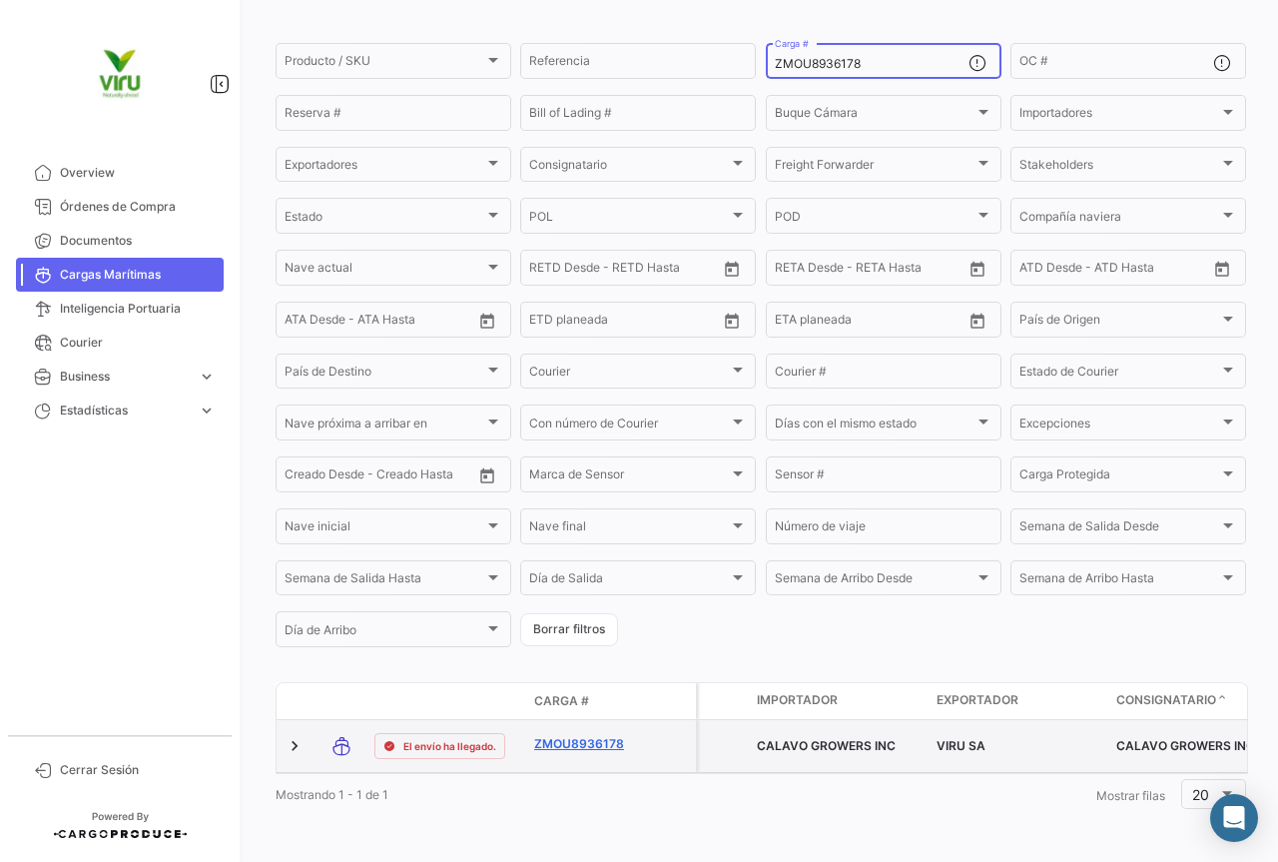
type input "ZMOU8936178"
click at [599, 735] on link "ZMOU8936178" at bounding box center [586, 744] width 104 height 18
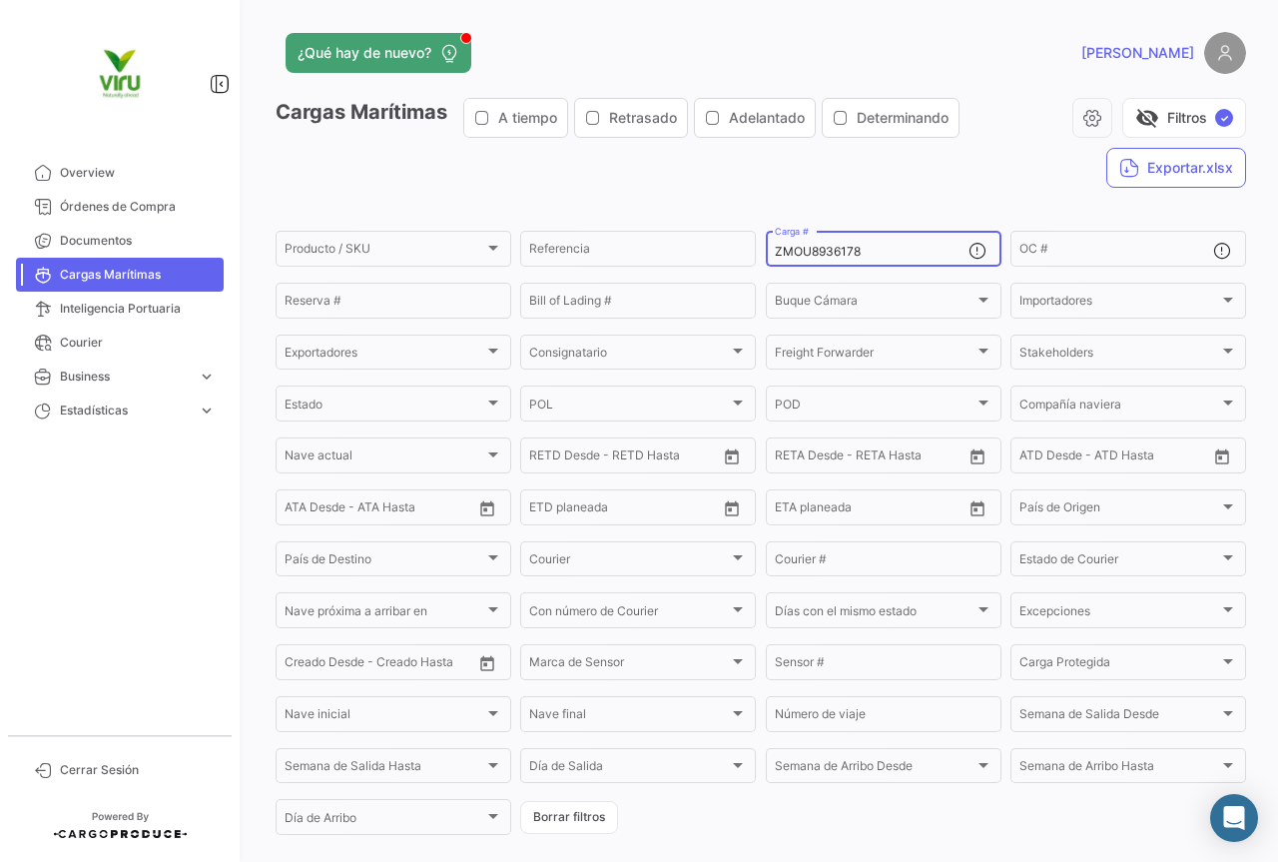
drag, startPoint x: 866, startPoint y: 251, endPoint x: 768, endPoint y: 257, distance: 98.0
click at [768, 257] on div "ZMOU8936178 Carga #" at bounding box center [884, 247] width 236 height 39
paste input "556846"
type input "ZMOU5568468"
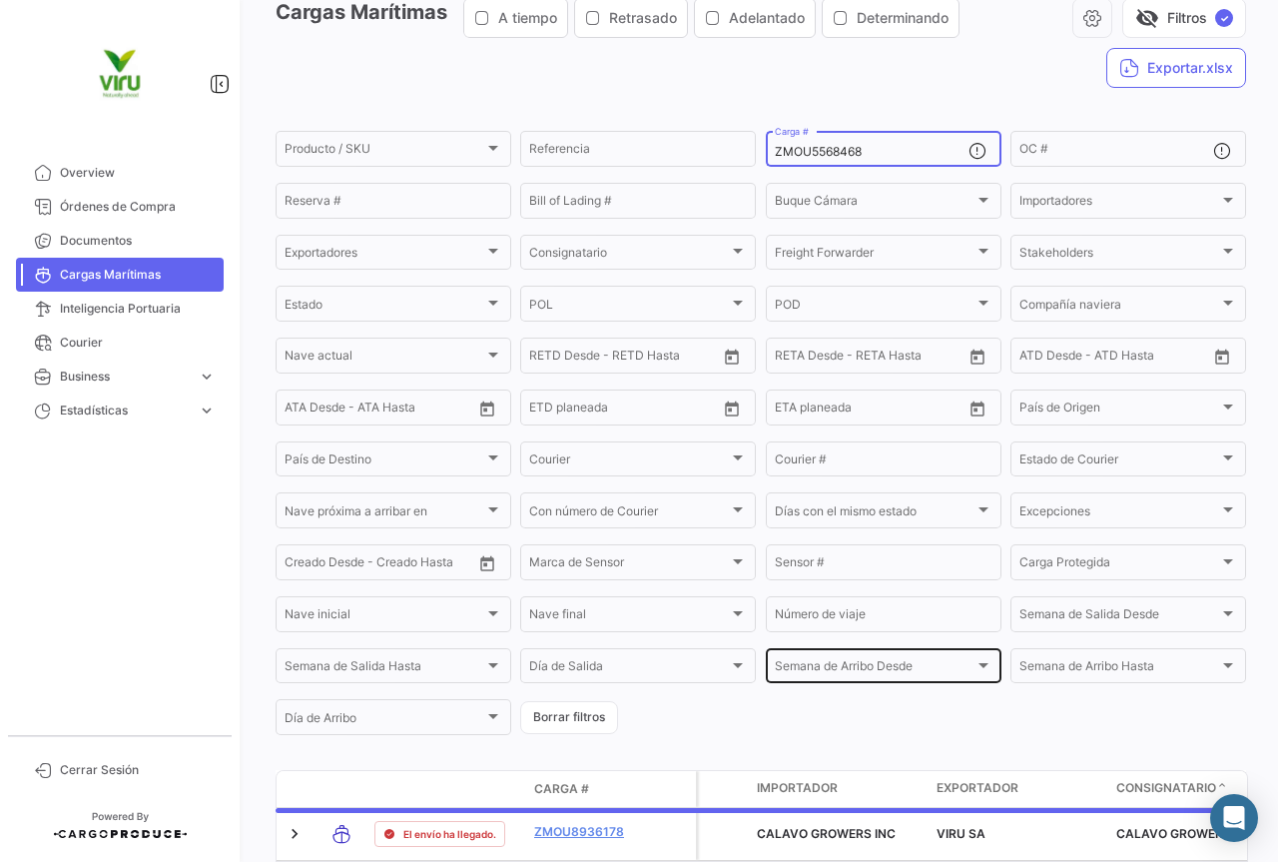
scroll to position [200, 0]
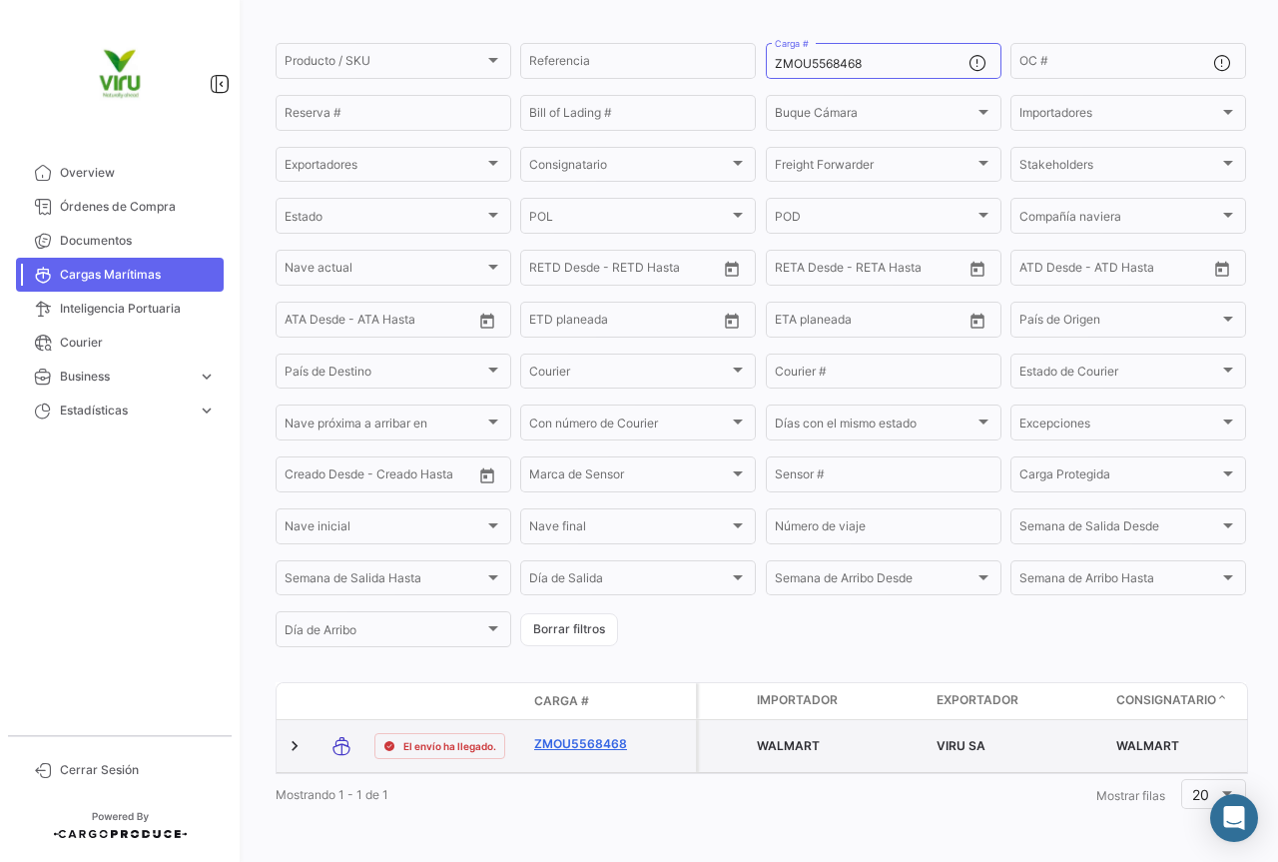
click at [601, 735] on link "ZMOU5568468" at bounding box center [586, 744] width 104 height 18
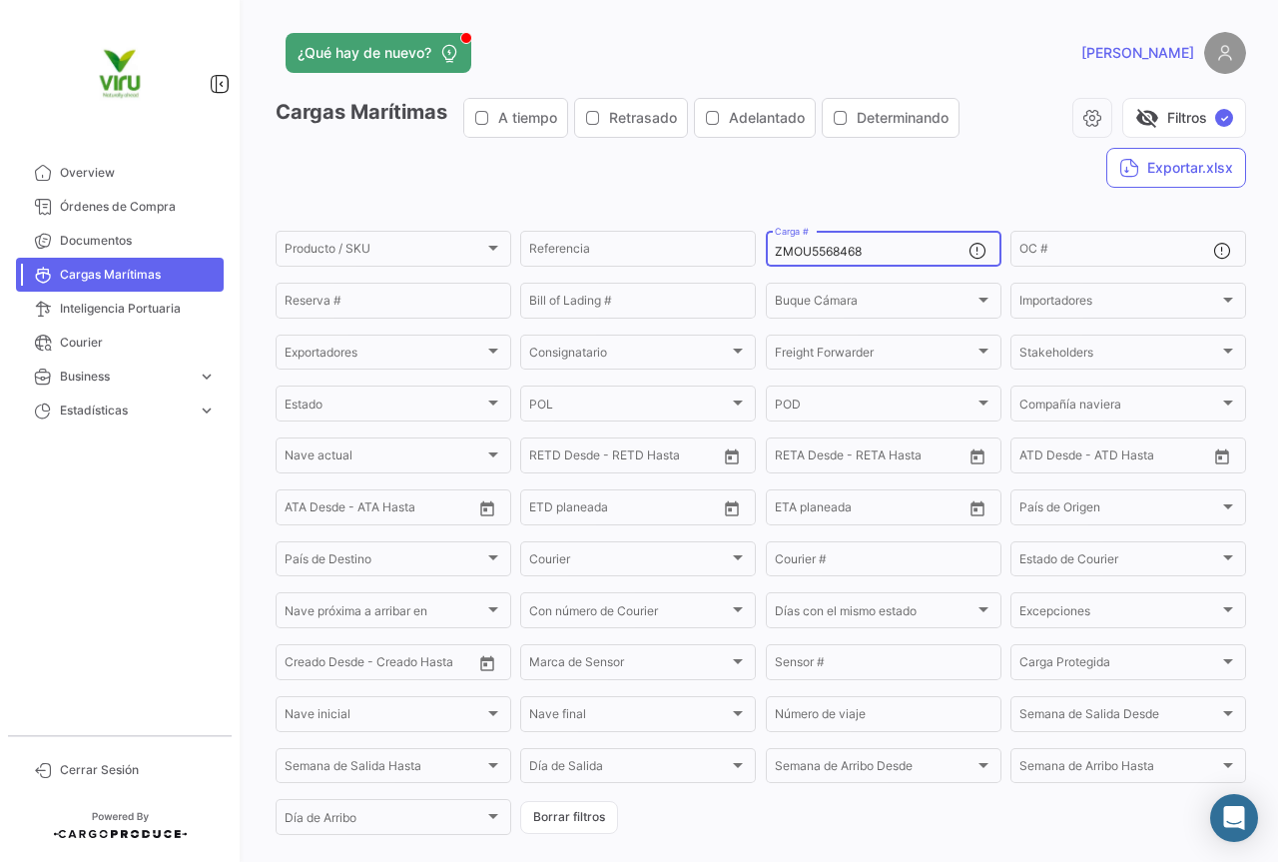
drag, startPoint x: 896, startPoint y: 255, endPoint x: 752, endPoint y: 248, distance: 144.0
click at [752, 248] on form "Producto / SKU Producto / SKU Referencia ZMOU5568468 Carga # OC # Reserva # Bil…" at bounding box center [761, 533] width 971 height 610
paste input "8977310"
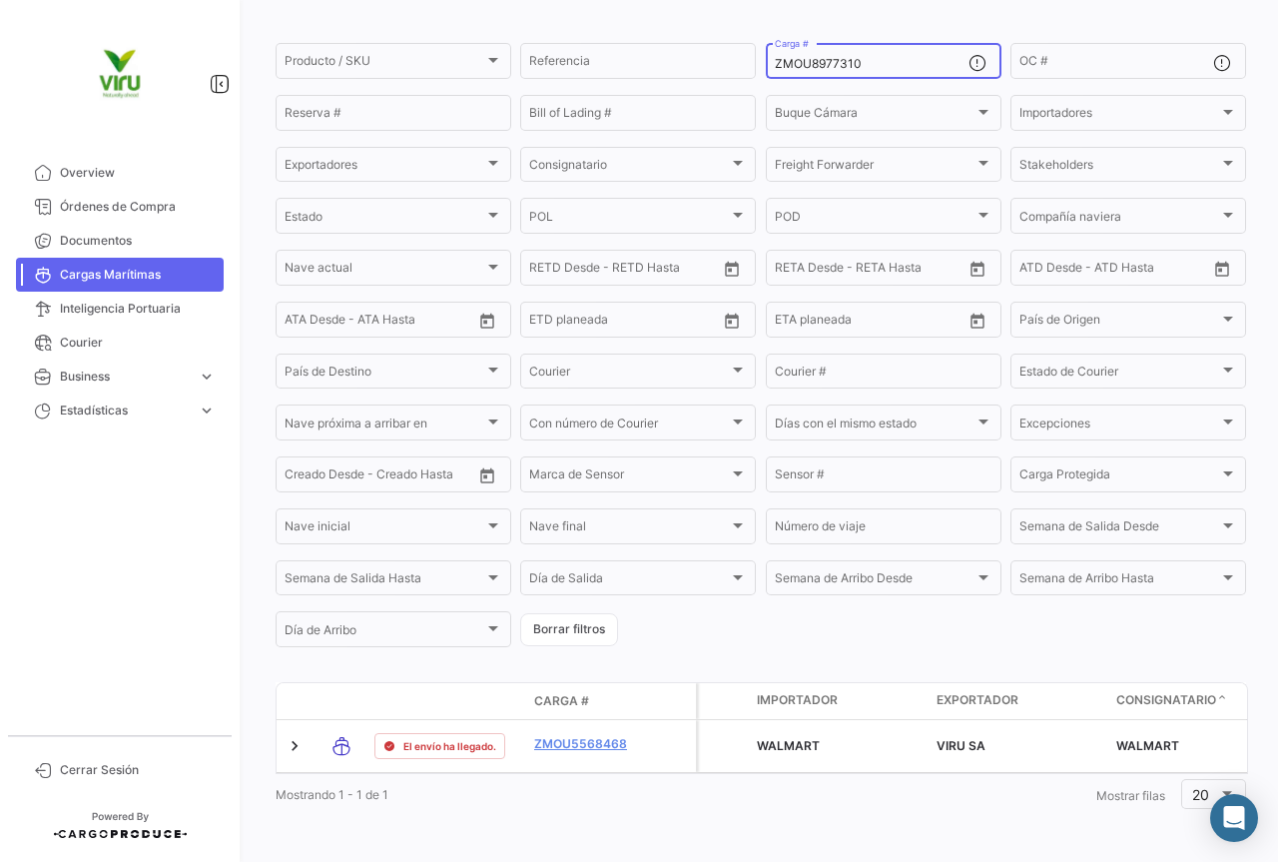
scroll to position [203, 0]
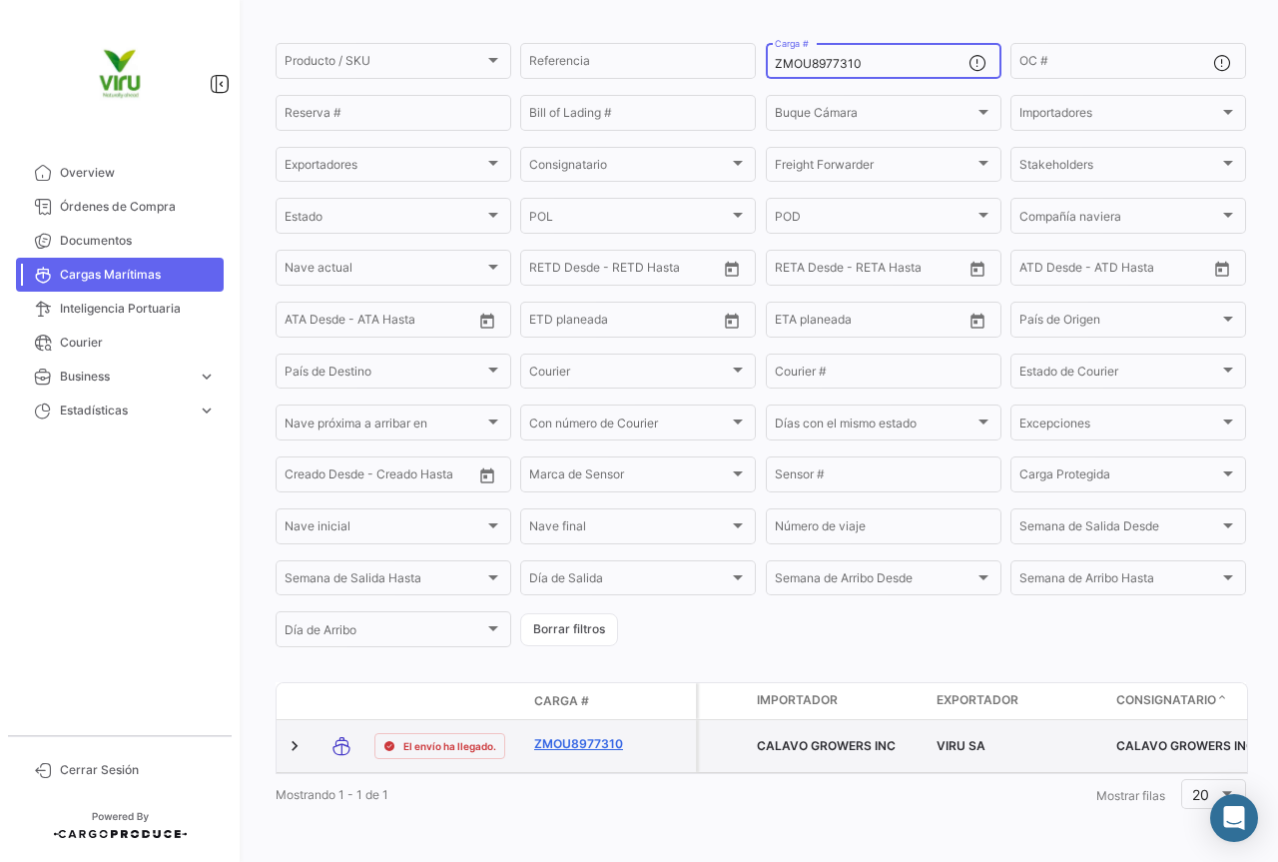
type input "ZMOU8977310"
click at [601, 735] on link "ZMOU8977310" at bounding box center [586, 744] width 104 height 18
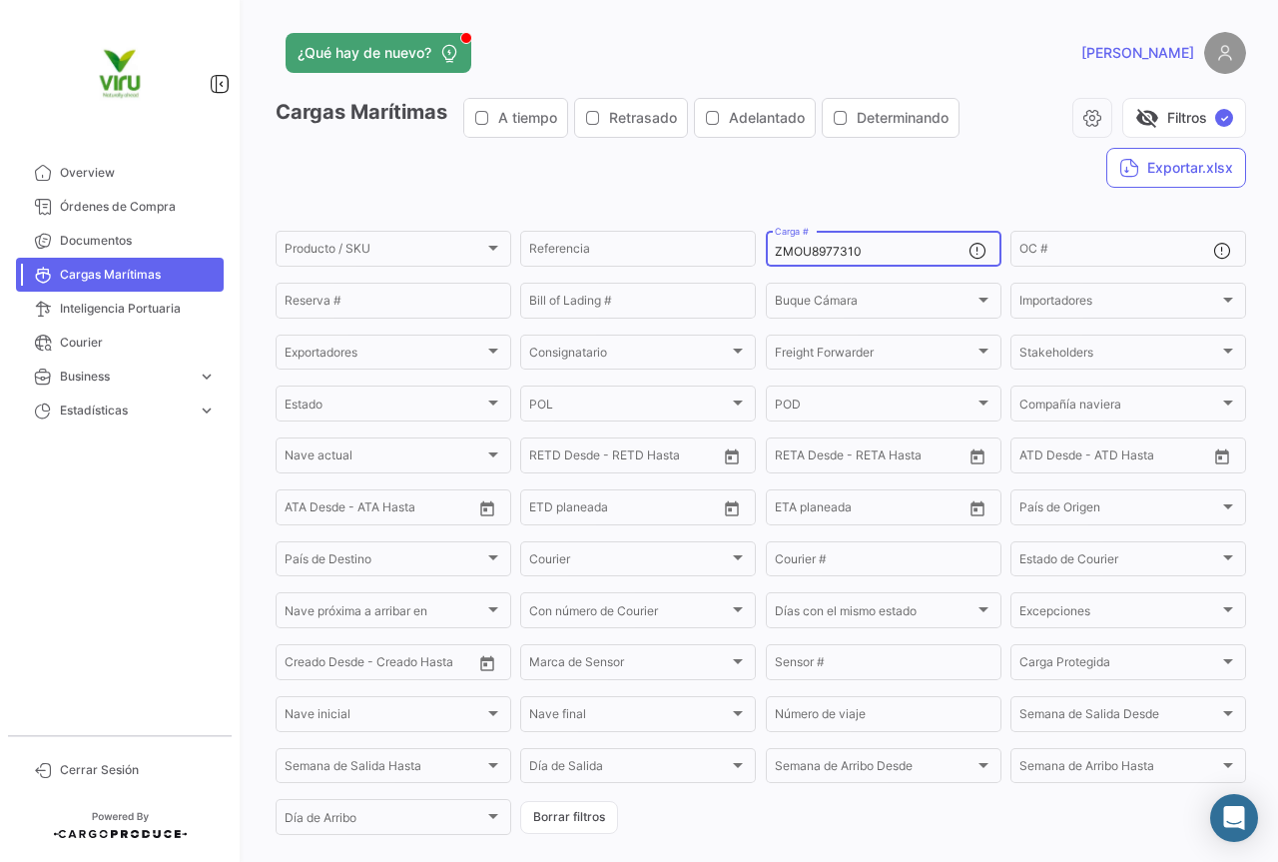
drag, startPoint x: 898, startPoint y: 251, endPoint x: 770, endPoint y: 251, distance: 127.8
click at [775, 251] on input "ZMOU8977310" at bounding box center [872, 252] width 194 height 14
paste input "114"
type input "ZMOU8977114"
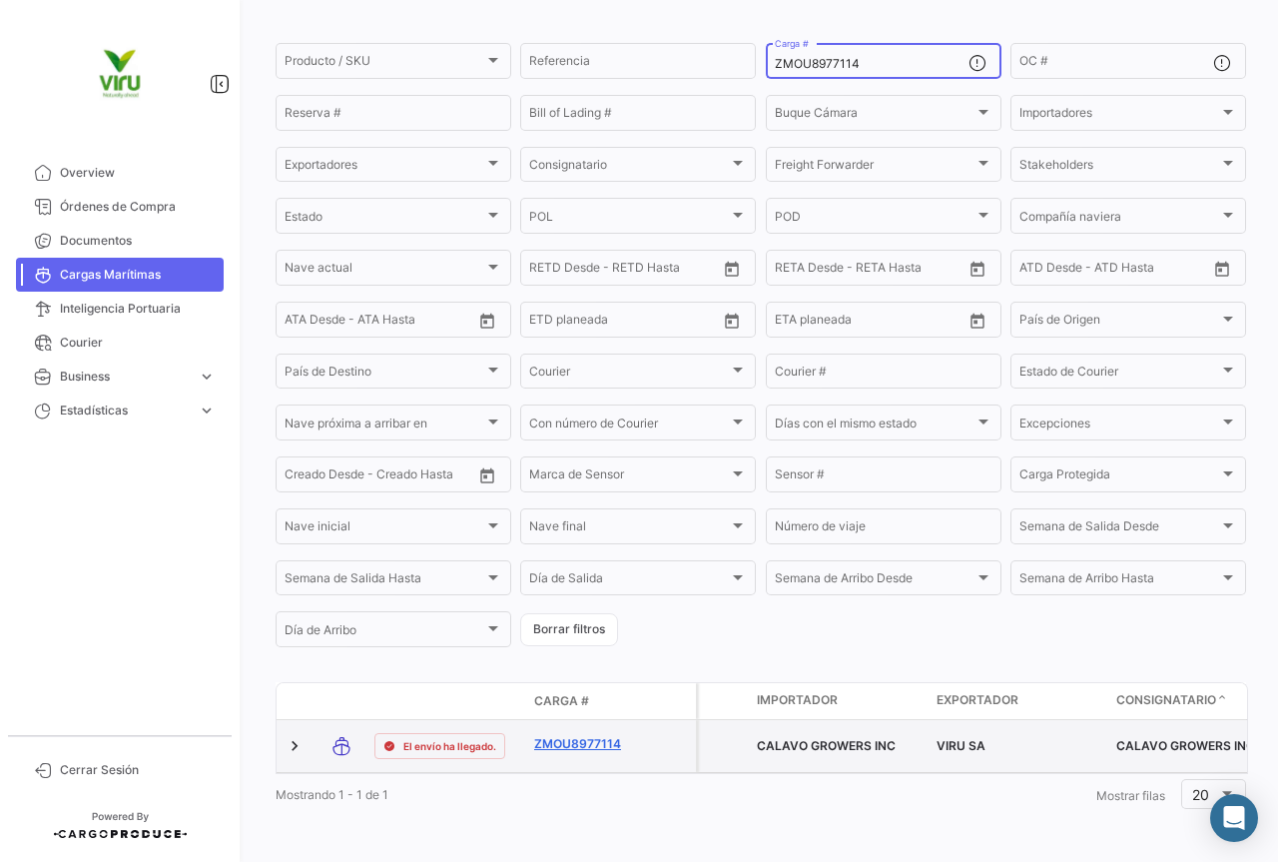
click at [579, 735] on link "ZMOU8977114" at bounding box center [586, 744] width 104 height 18
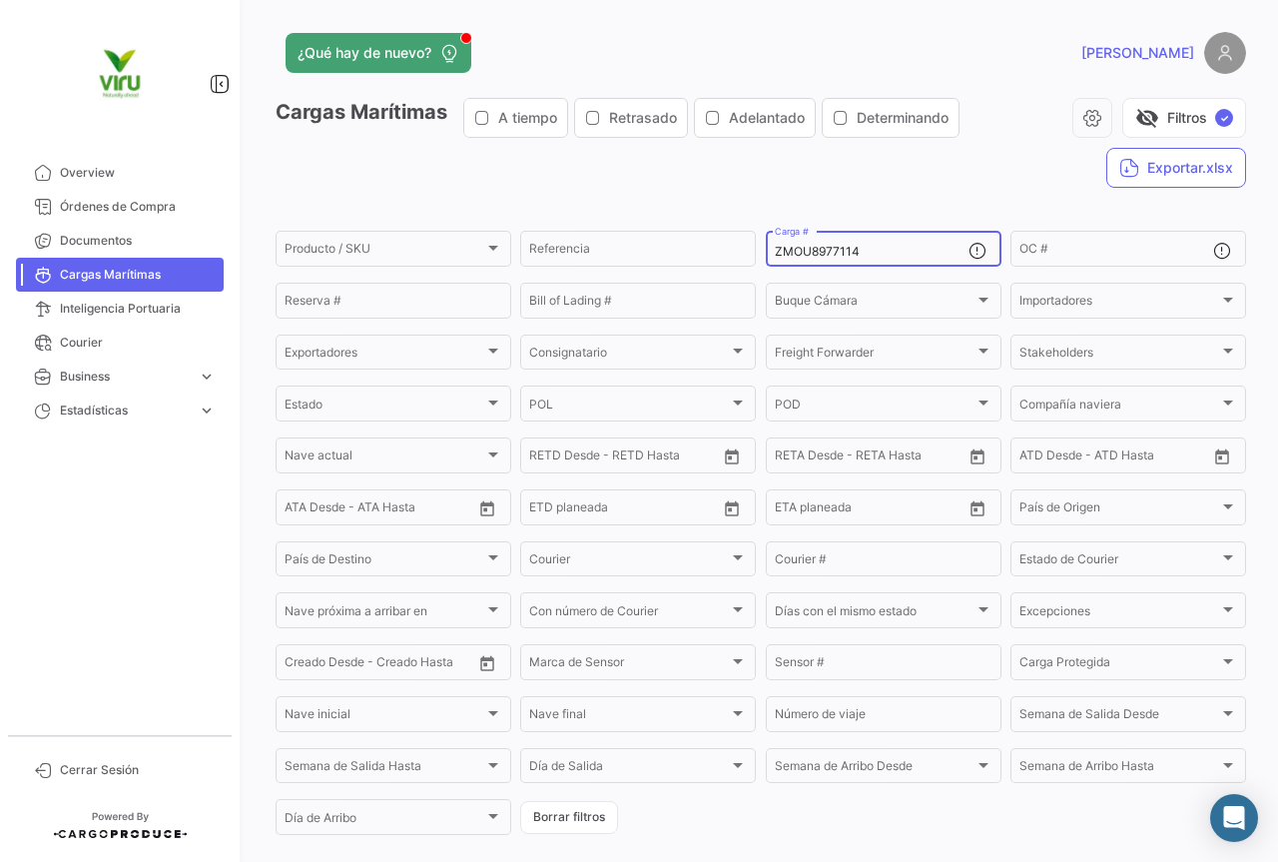
drag, startPoint x: 888, startPoint y: 250, endPoint x: 763, endPoint y: 250, distance: 124.8
click at [766, 250] on div "ZMOU8977114 Carga #" at bounding box center [884, 247] width 236 height 39
paste input "8065"
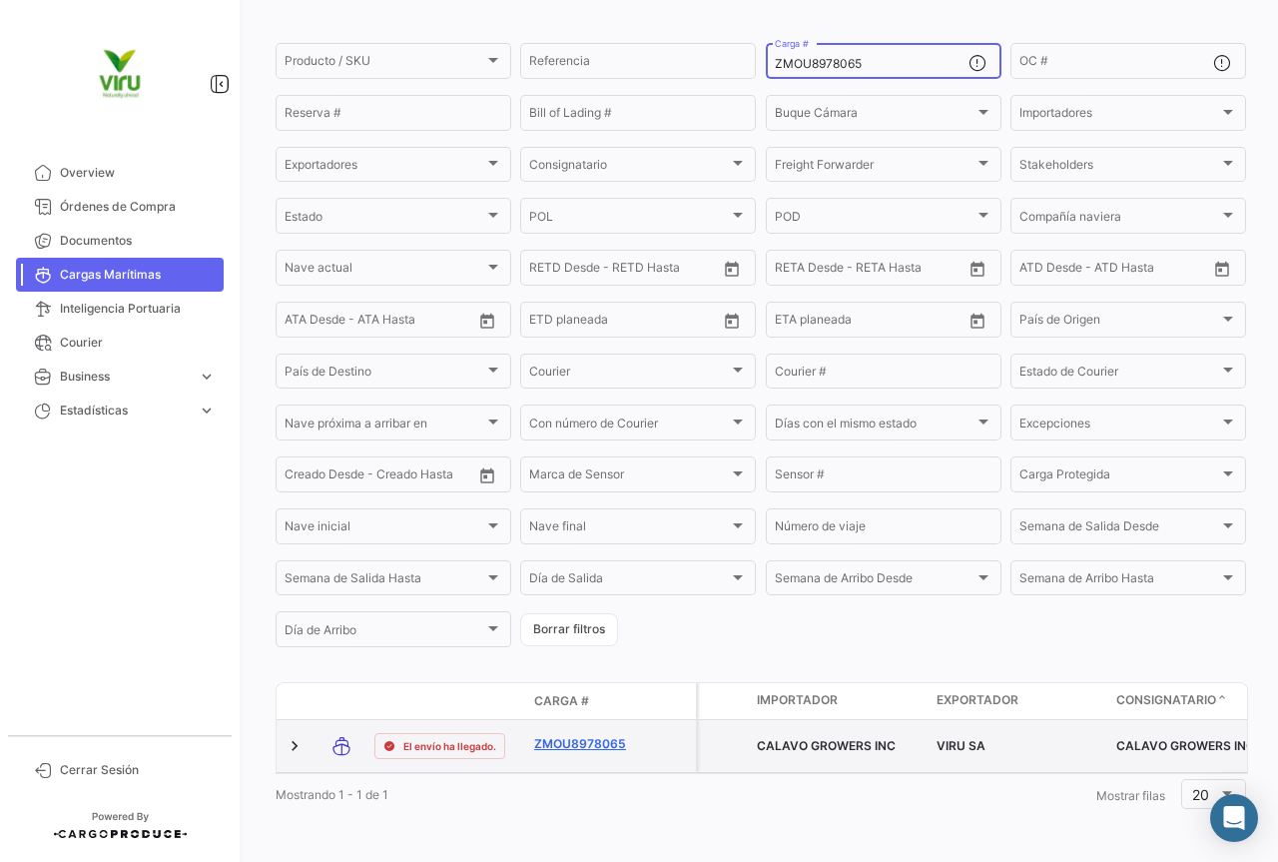
type input "ZMOU8978065"
click at [573, 735] on link "ZMOU8978065" at bounding box center [586, 744] width 104 height 18
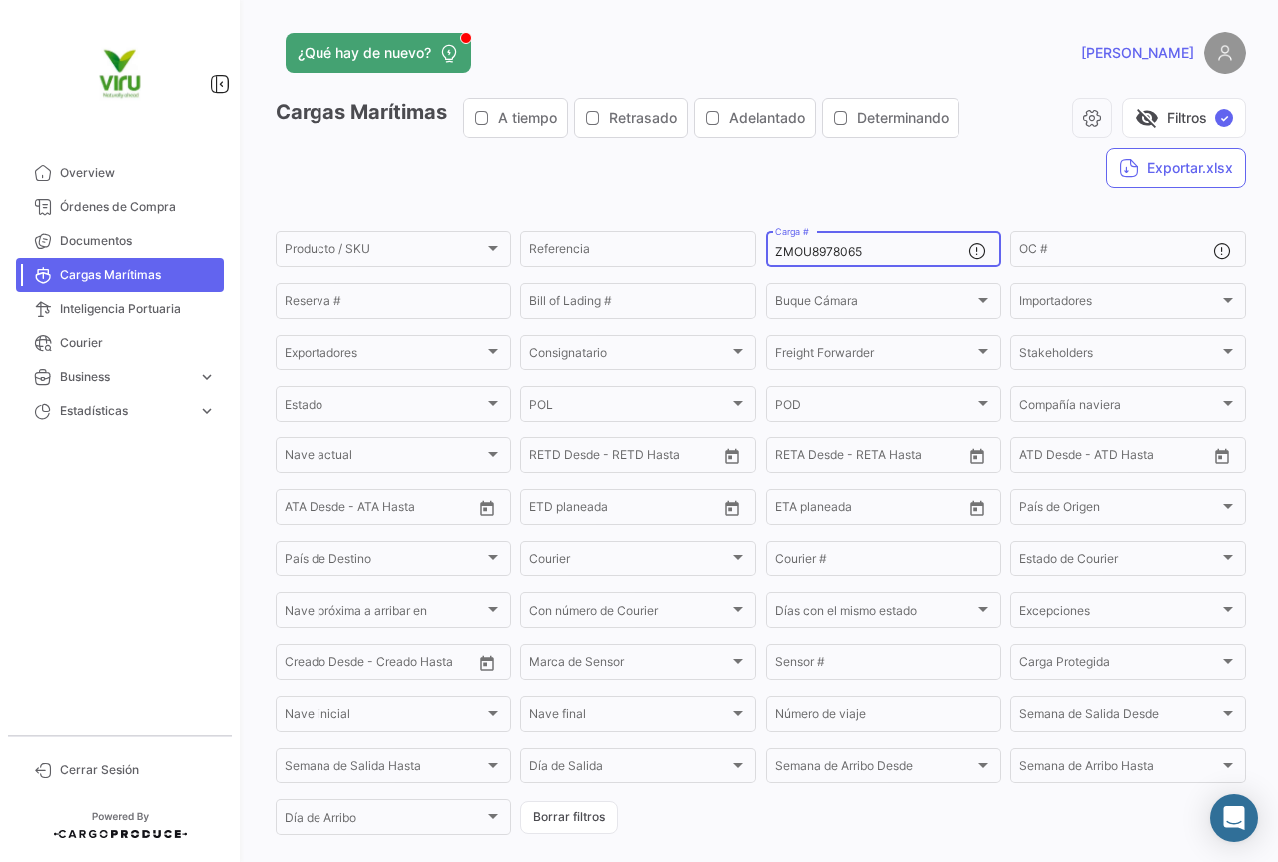
drag, startPoint x: 855, startPoint y: 251, endPoint x: 768, endPoint y: 253, distance: 86.9
click at [768, 253] on div "ZMOU8978065 Carga #" at bounding box center [884, 247] width 236 height 39
paste input "56908"
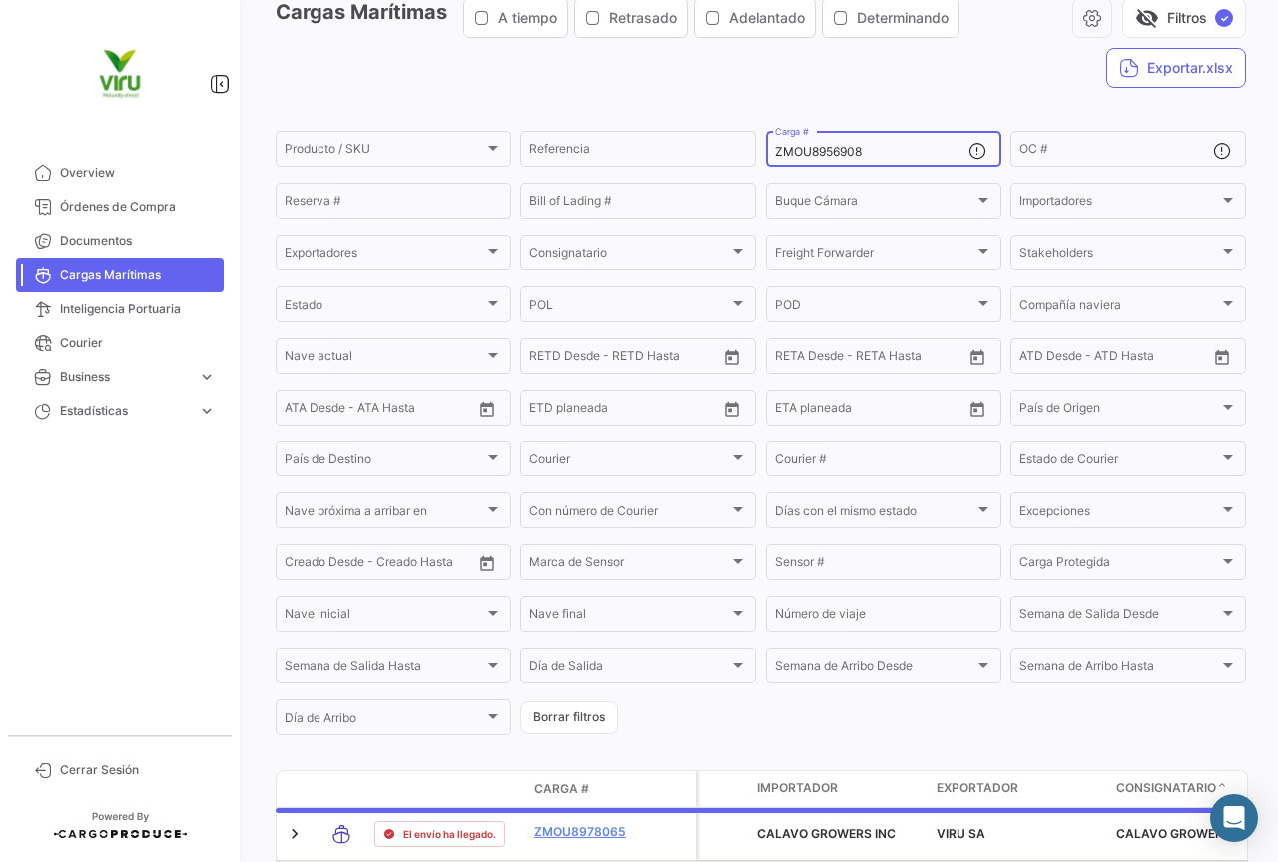
scroll to position [203, 0]
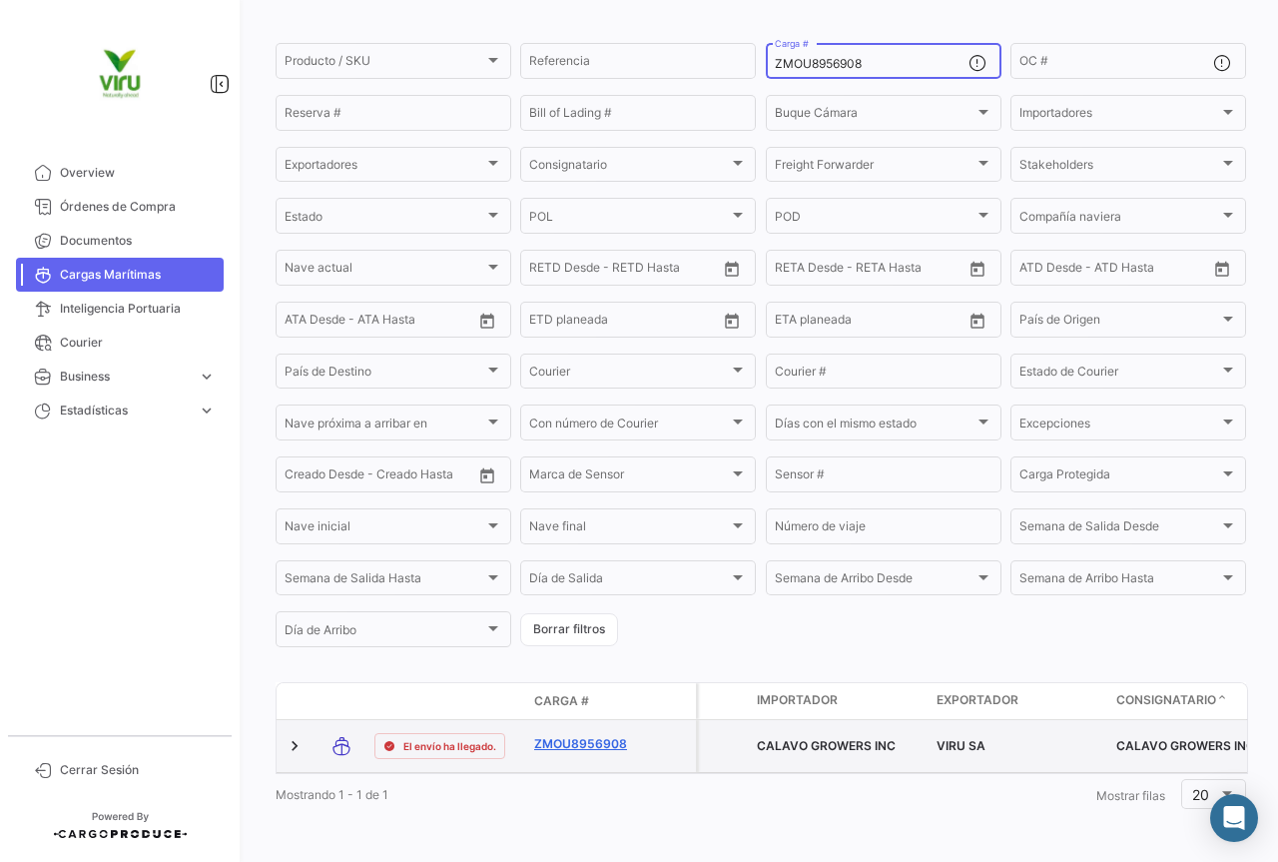
type input "ZMOU8956908"
click at [607, 735] on link "ZMOU8956908" at bounding box center [586, 744] width 104 height 18
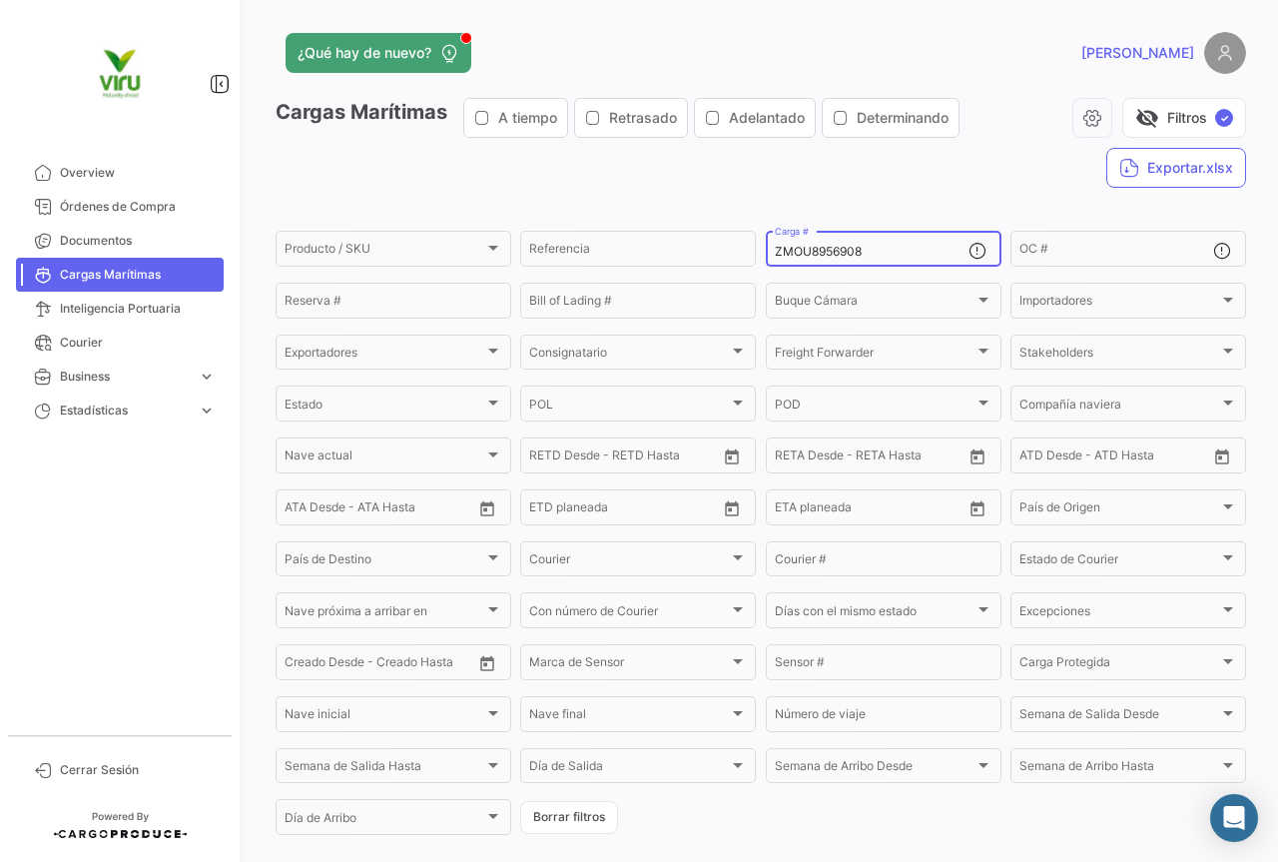
drag, startPoint x: 880, startPoint y: 252, endPoint x: 769, endPoint y: 252, distance: 110.8
click at [775, 252] on input "ZMOU8956908" at bounding box center [872, 252] width 194 height 14
paste input "5569150"
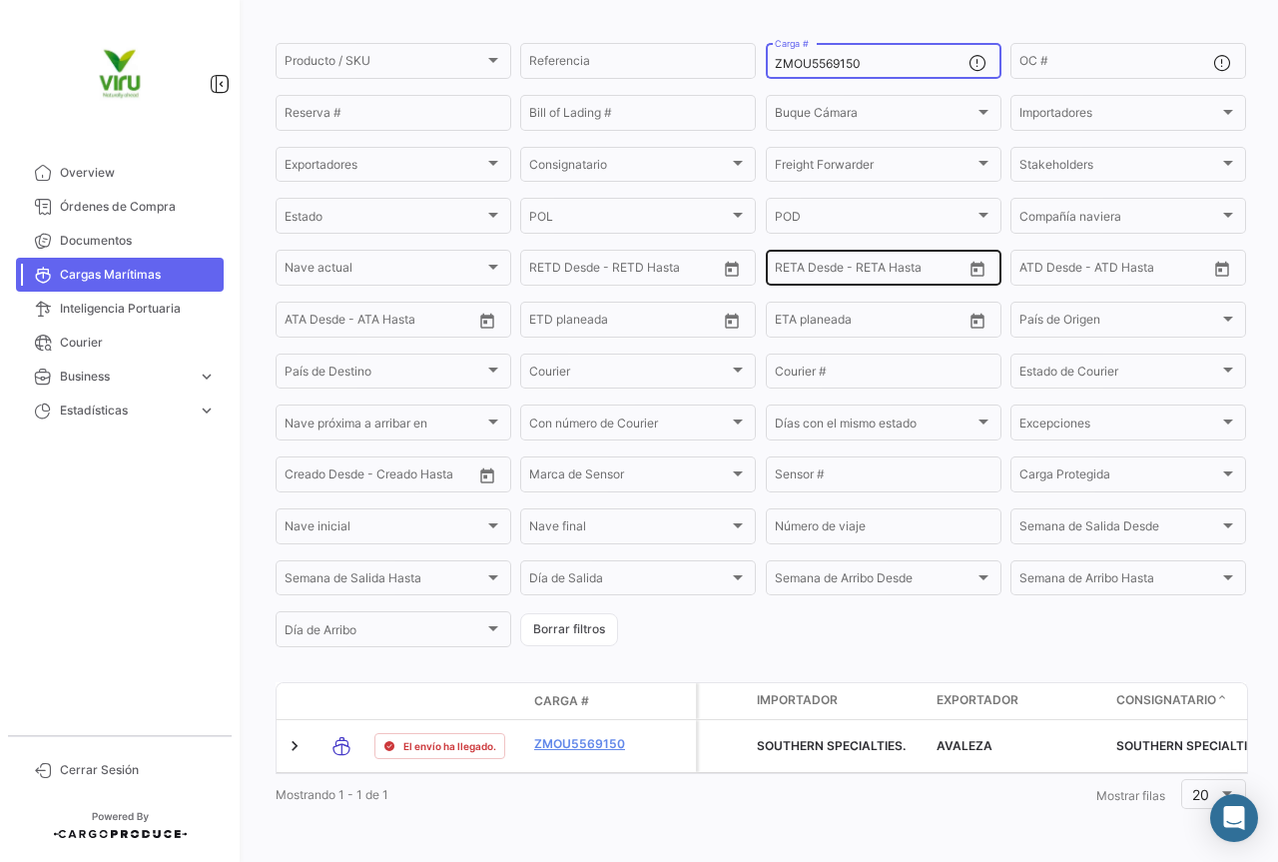
scroll to position [203, 0]
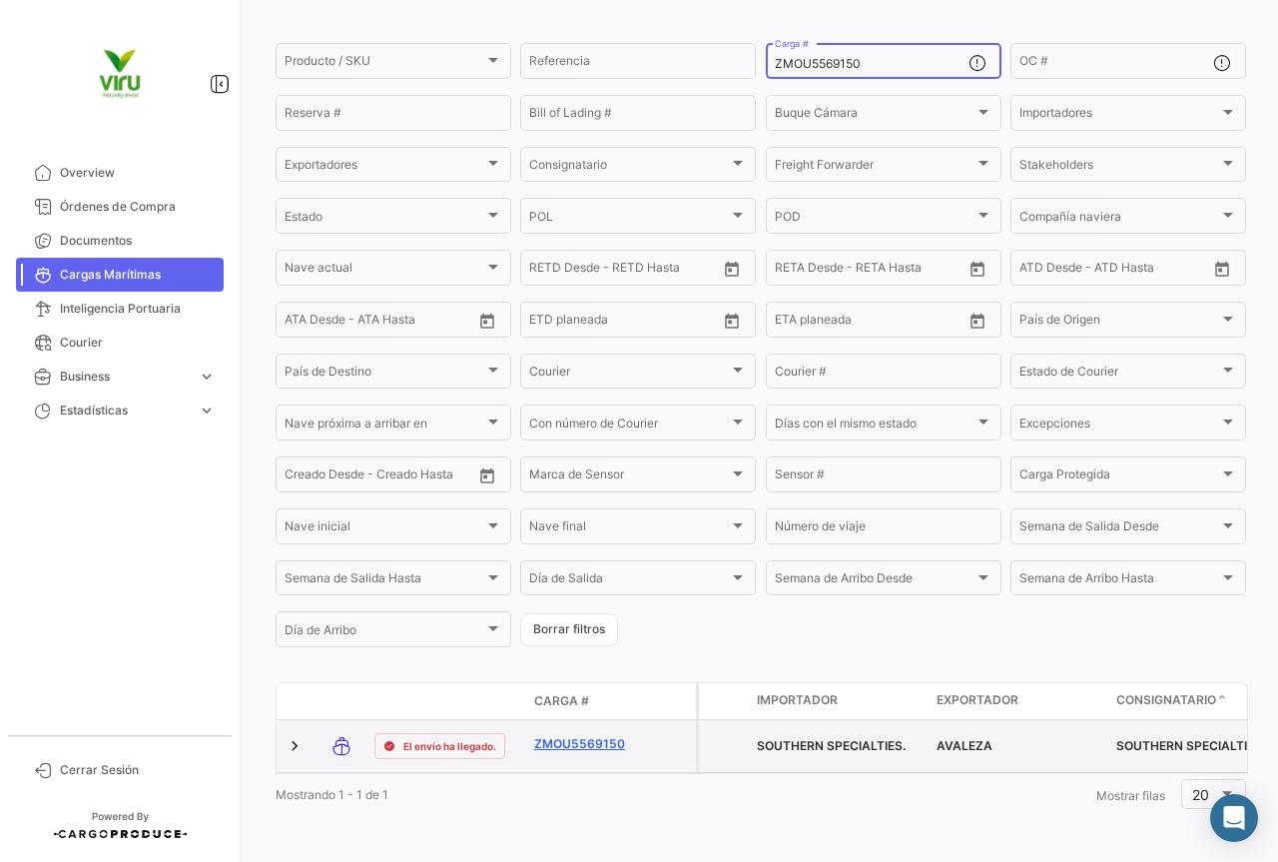
type input "ZMOU5569150"
click at [572, 735] on link "ZMOU5569150" at bounding box center [586, 744] width 104 height 18
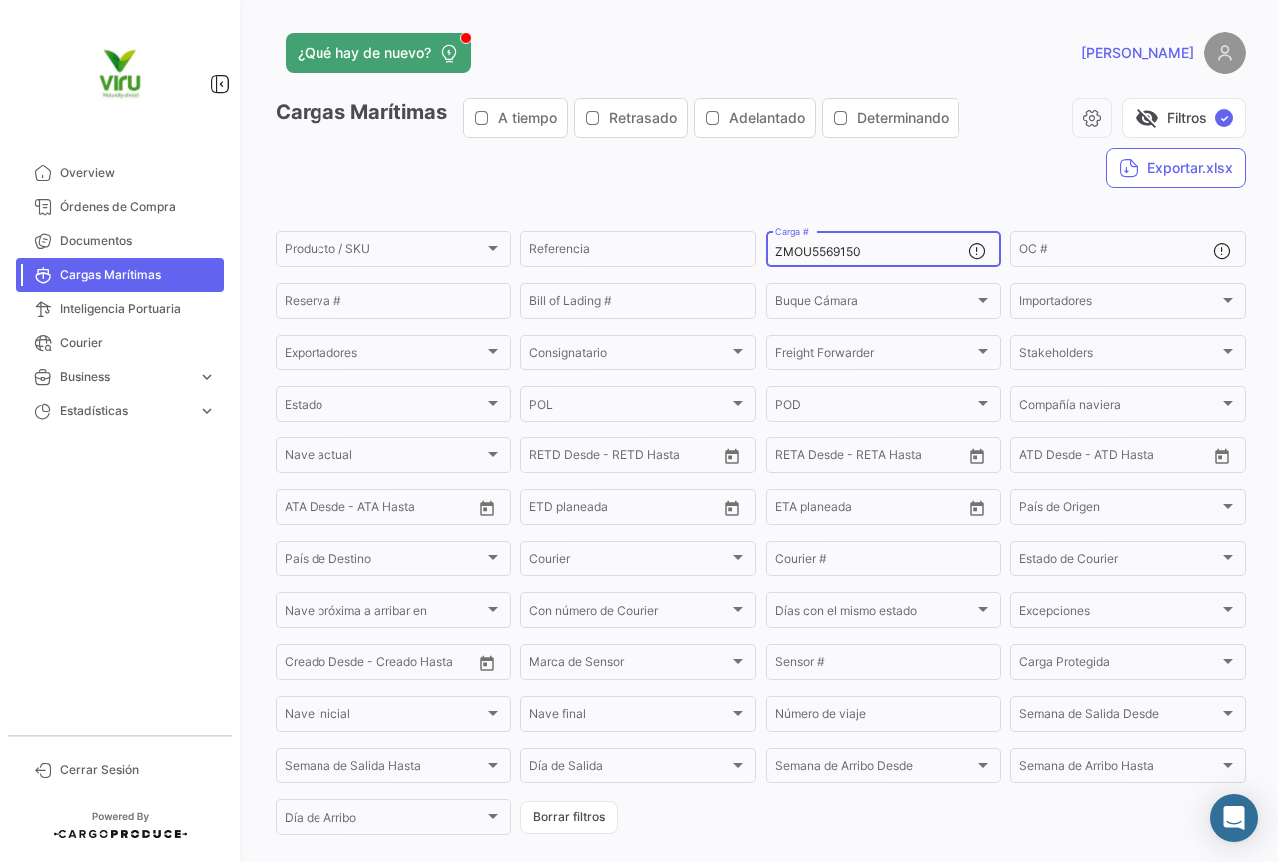
drag, startPoint x: 898, startPoint y: 257, endPoint x: 757, endPoint y: 256, distance: 140.8
click at [757, 256] on form "Producto / SKU Producto / SKU Referencia ZMOU5569150 Carga # OC # Reserva # Bil…" at bounding box center [761, 533] width 971 height 610
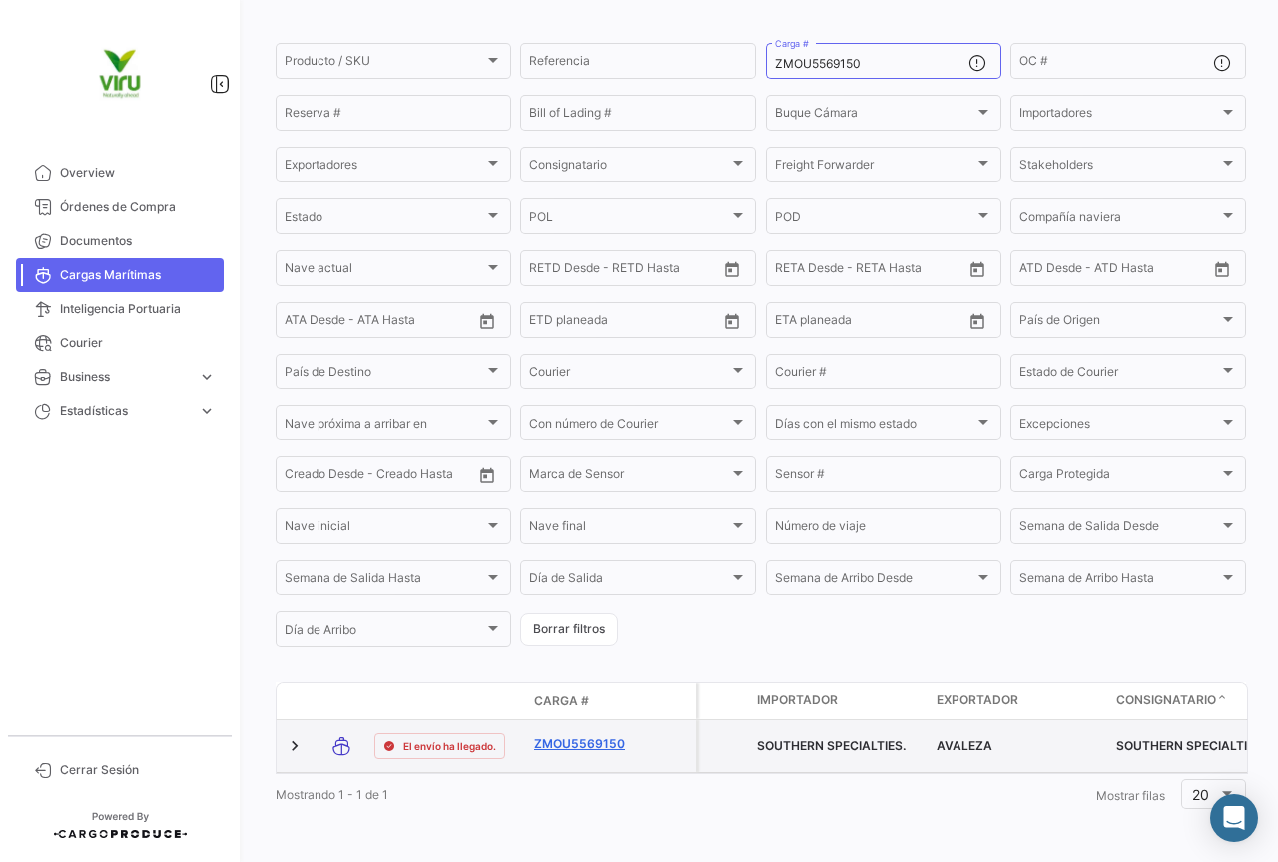
click at [615, 735] on link "ZMOU5569150" at bounding box center [586, 744] width 104 height 18
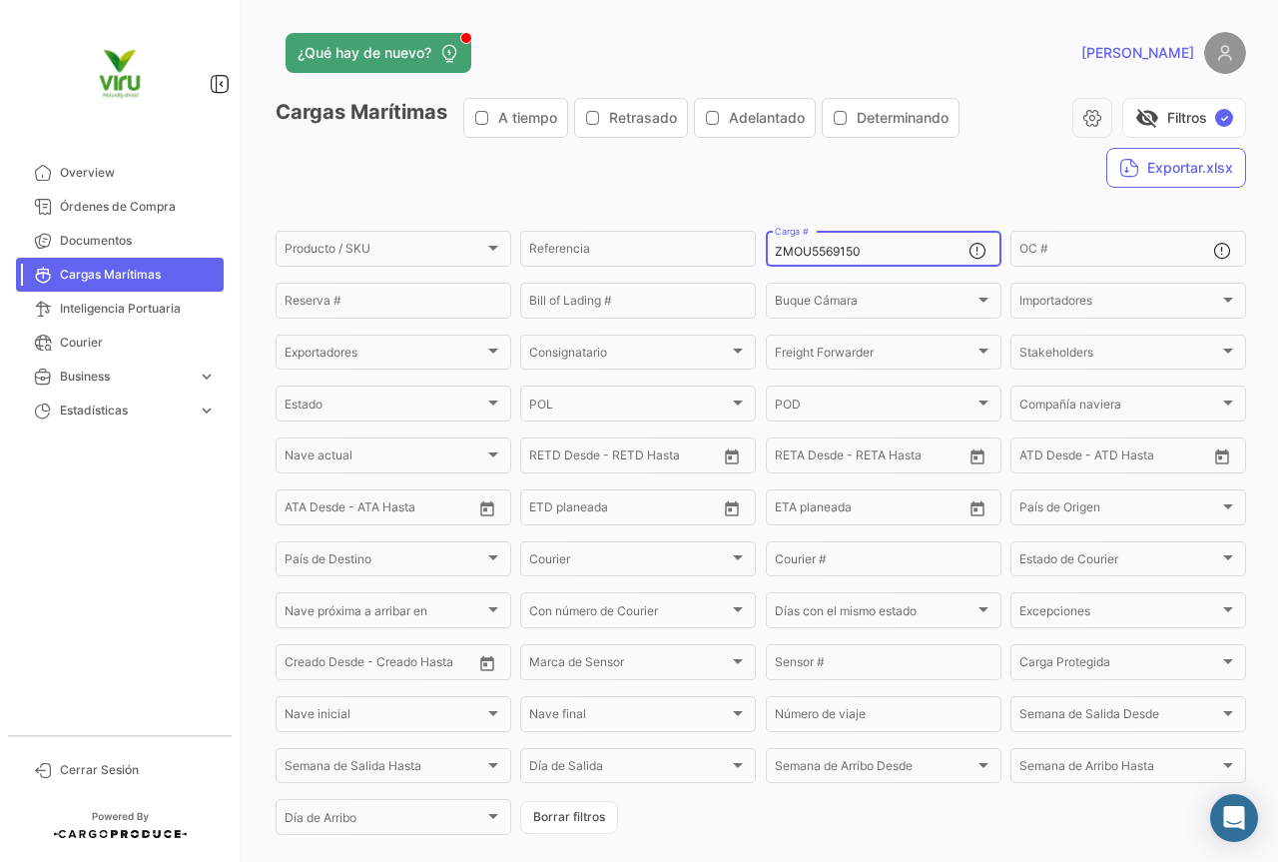
drag, startPoint x: 873, startPoint y: 247, endPoint x: 762, endPoint y: 254, distance: 111.1
click at [766, 254] on div "ZMOU5569150 Carga #" at bounding box center [884, 247] width 236 height 39
paste input "TXGU9032584"
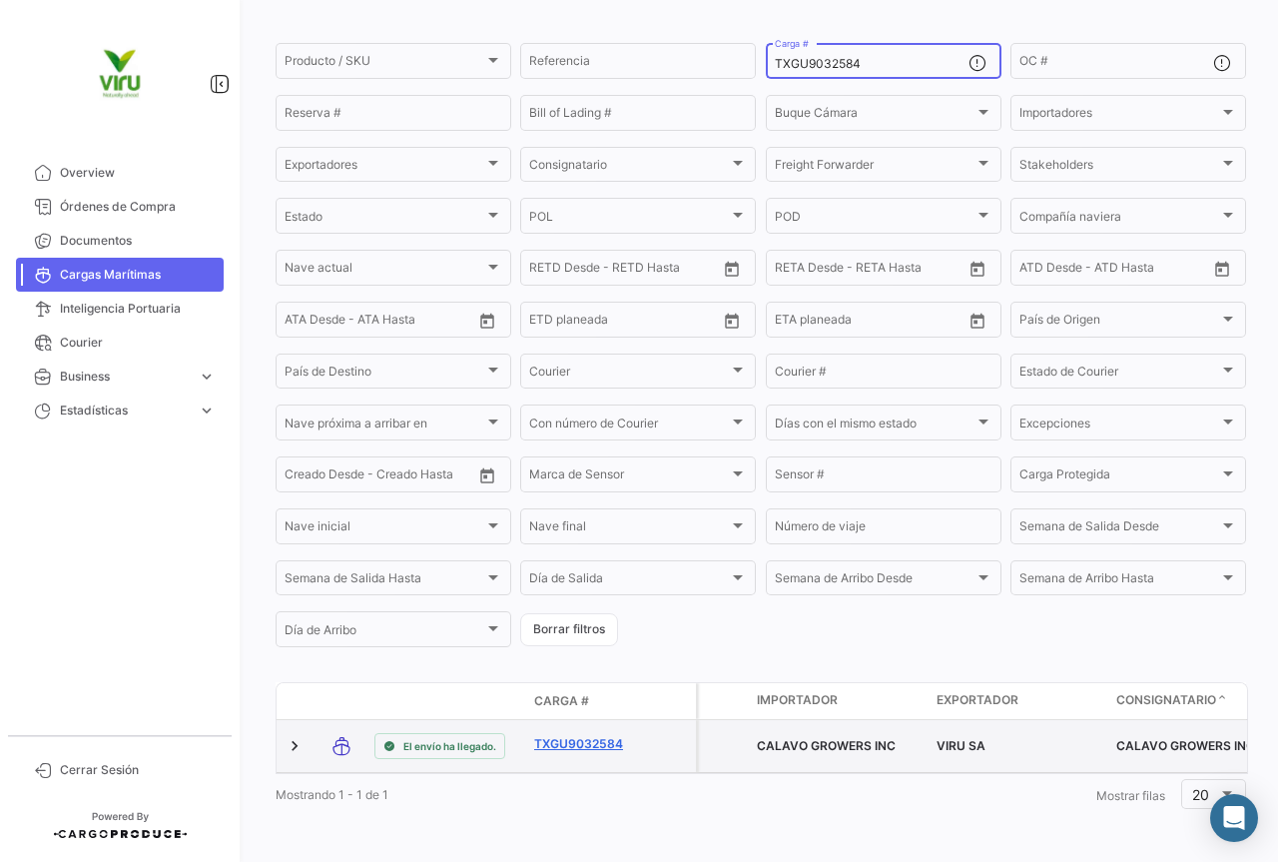
type input "TXGU9032584"
click at [592, 735] on link "TXGU9032584" at bounding box center [586, 744] width 104 height 18
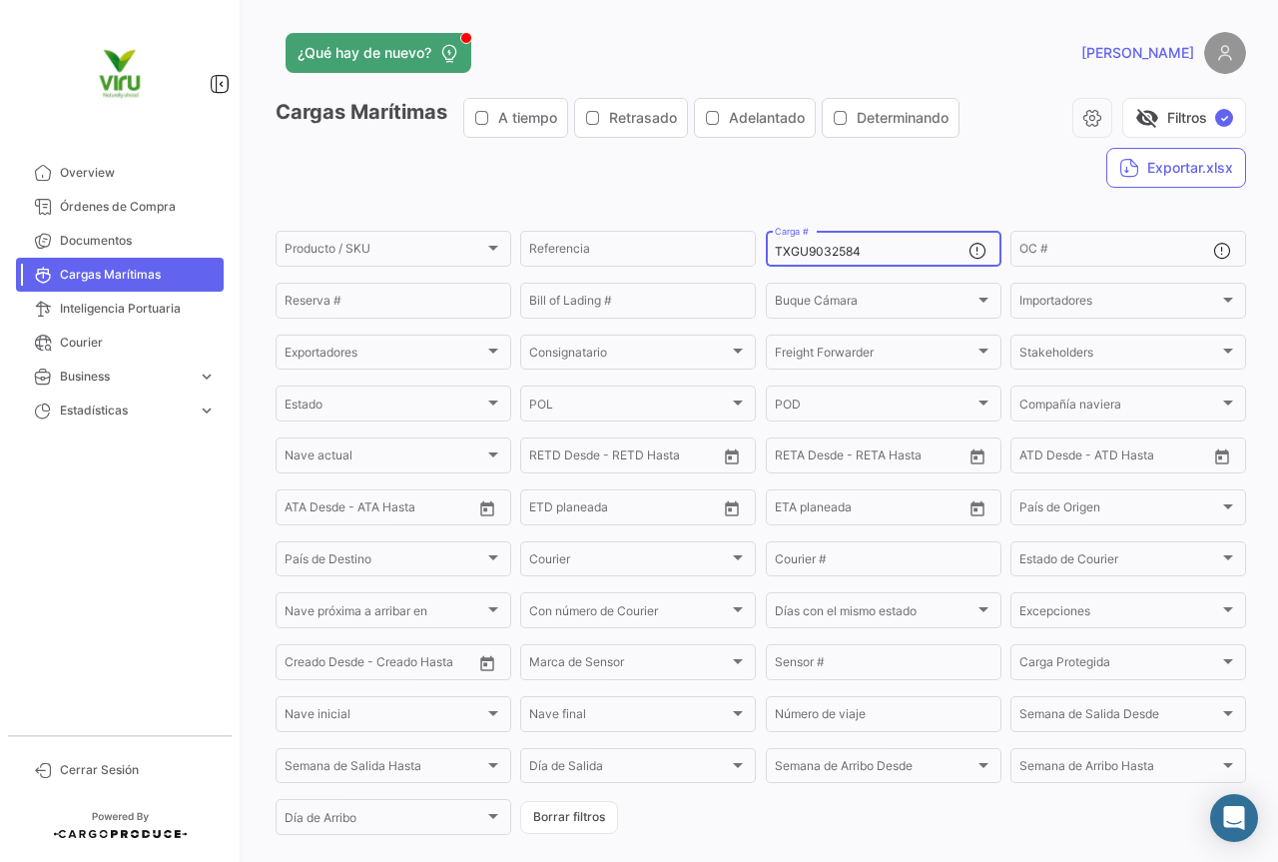
drag, startPoint x: 866, startPoint y: 248, endPoint x: 756, endPoint y: 248, distance: 109.8
click at [756, 248] on form "Producto / SKU Producto / SKU Referencia TXGU9032584 Carga # OC # Reserva # Bil…" at bounding box center [761, 533] width 971 height 610
paste input "BMOU9891916"
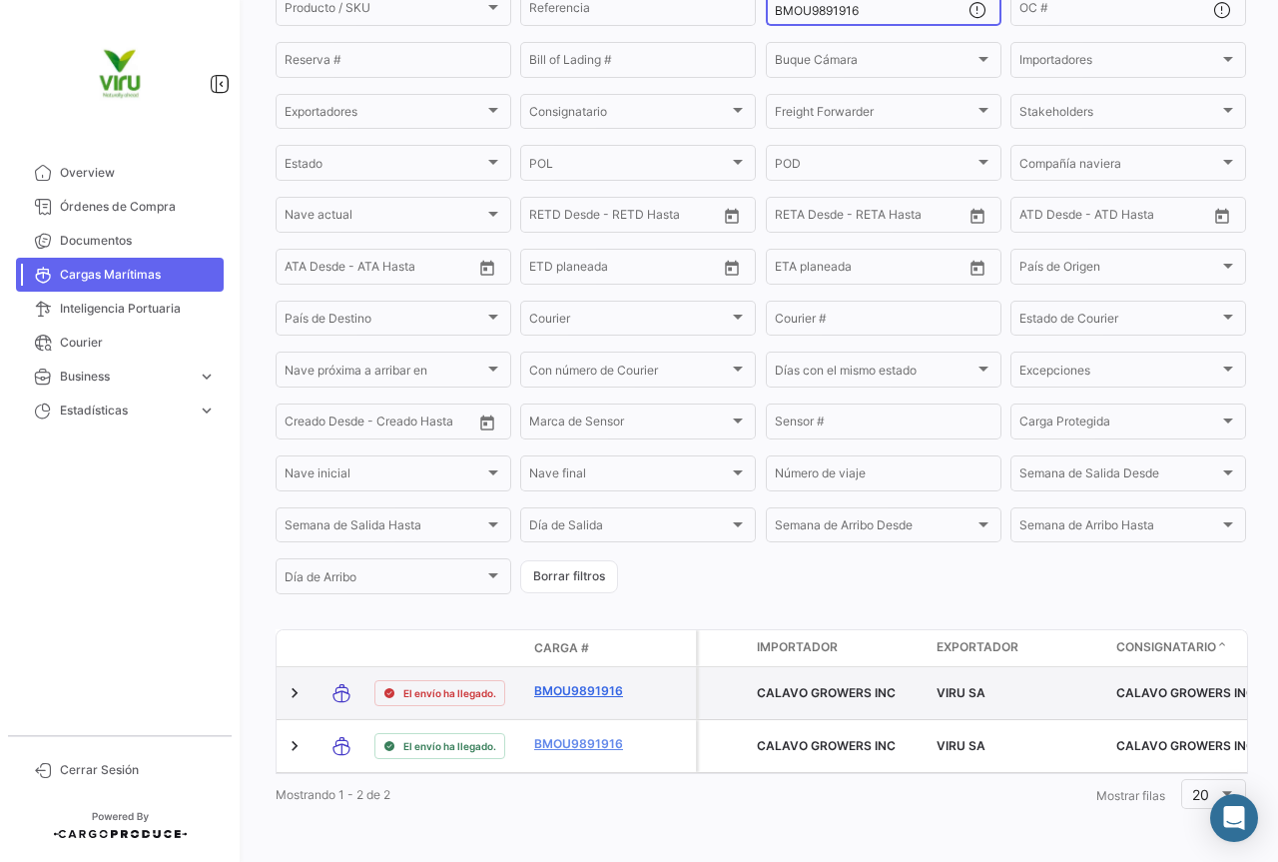
type input "BMOU9891916"
click at [598, 682] on link "BMOU9891916" at bounding box center [586, 691] width 104 height 18
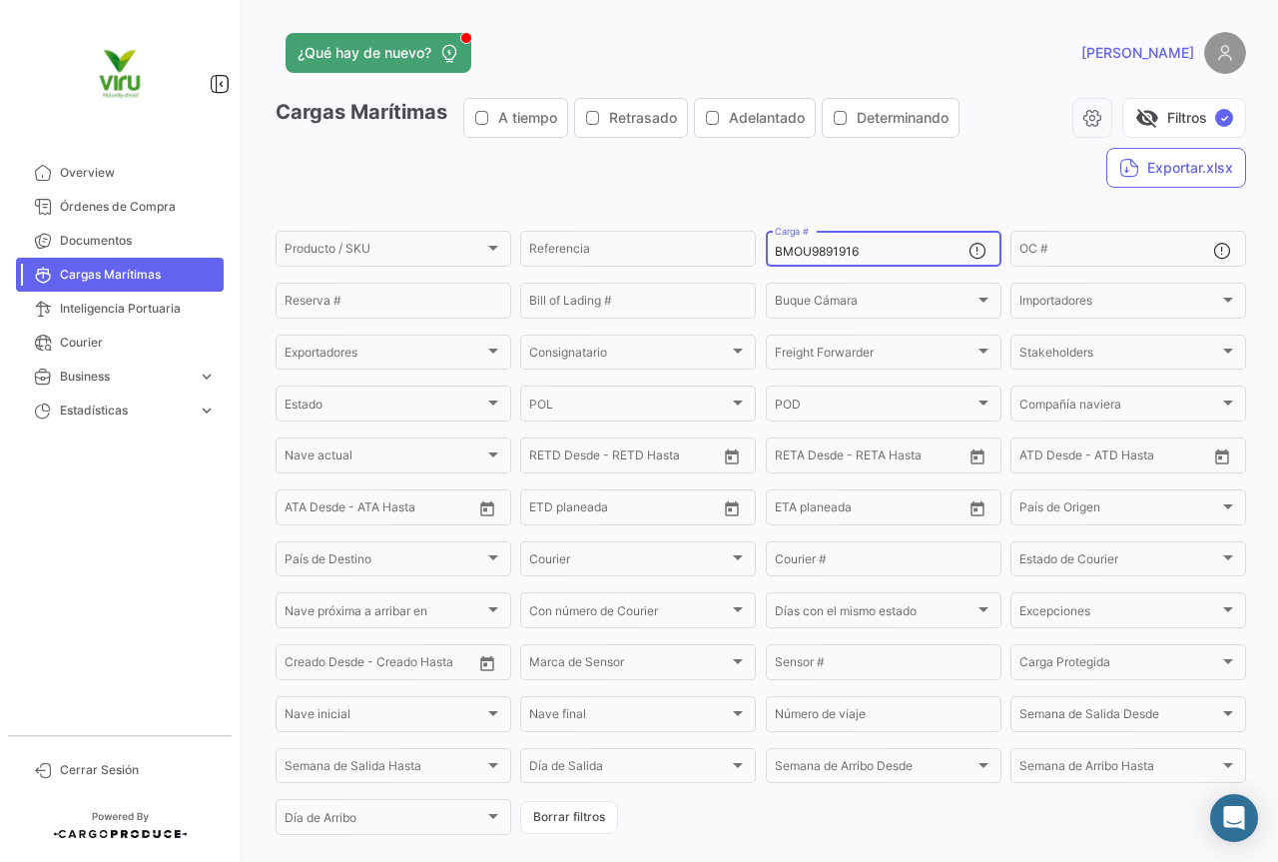
drag, startPoint x: 886, startPoint y: 251, endPoint x: 758, endPoint y: 251, distance: 127.8
click at [758, 251] on form "Producto / SKU Producto / SKU Referencia BMOU9891916 Carga # OC # Reserva # Bil…" at bounding box center [761, 533] width 971 height 610
paste input "CAAU4161975"
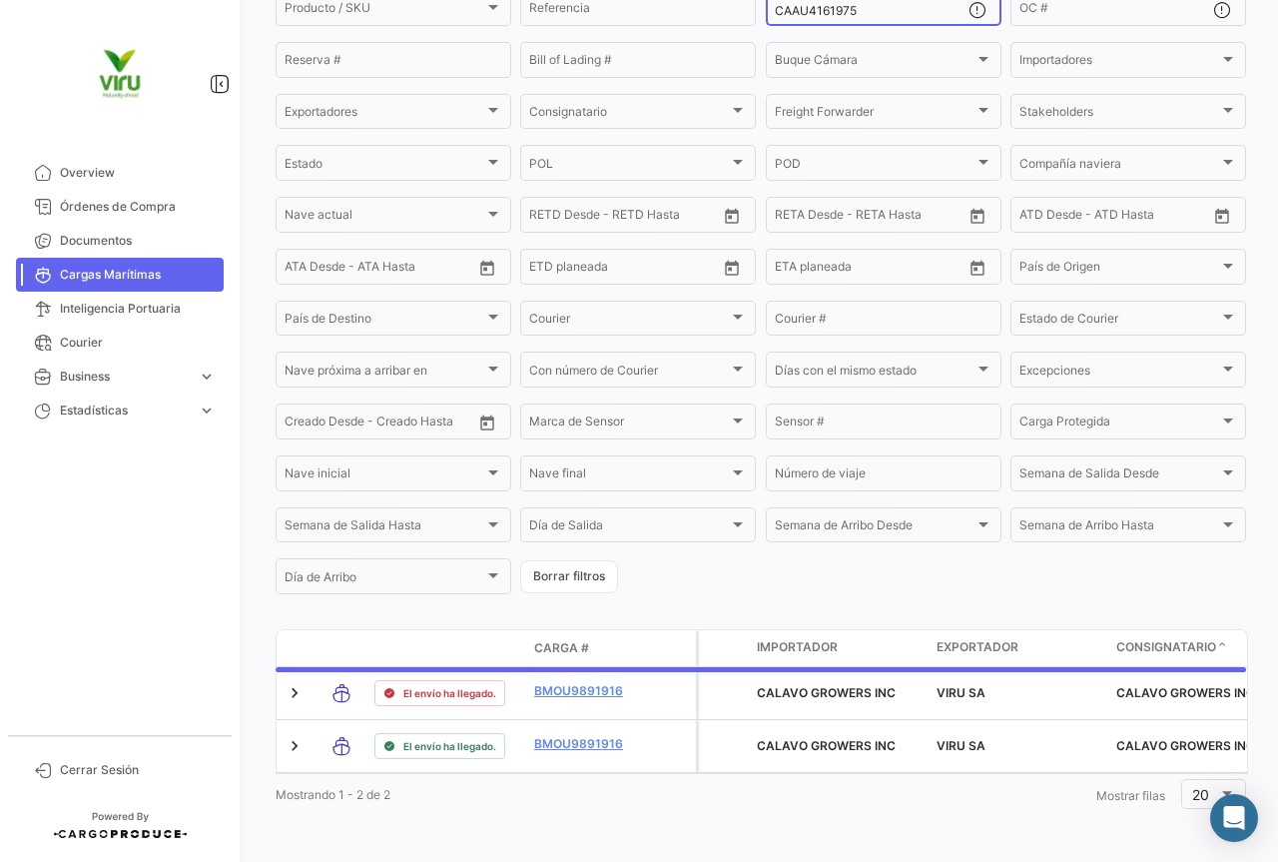
scroll to position [203, 0]
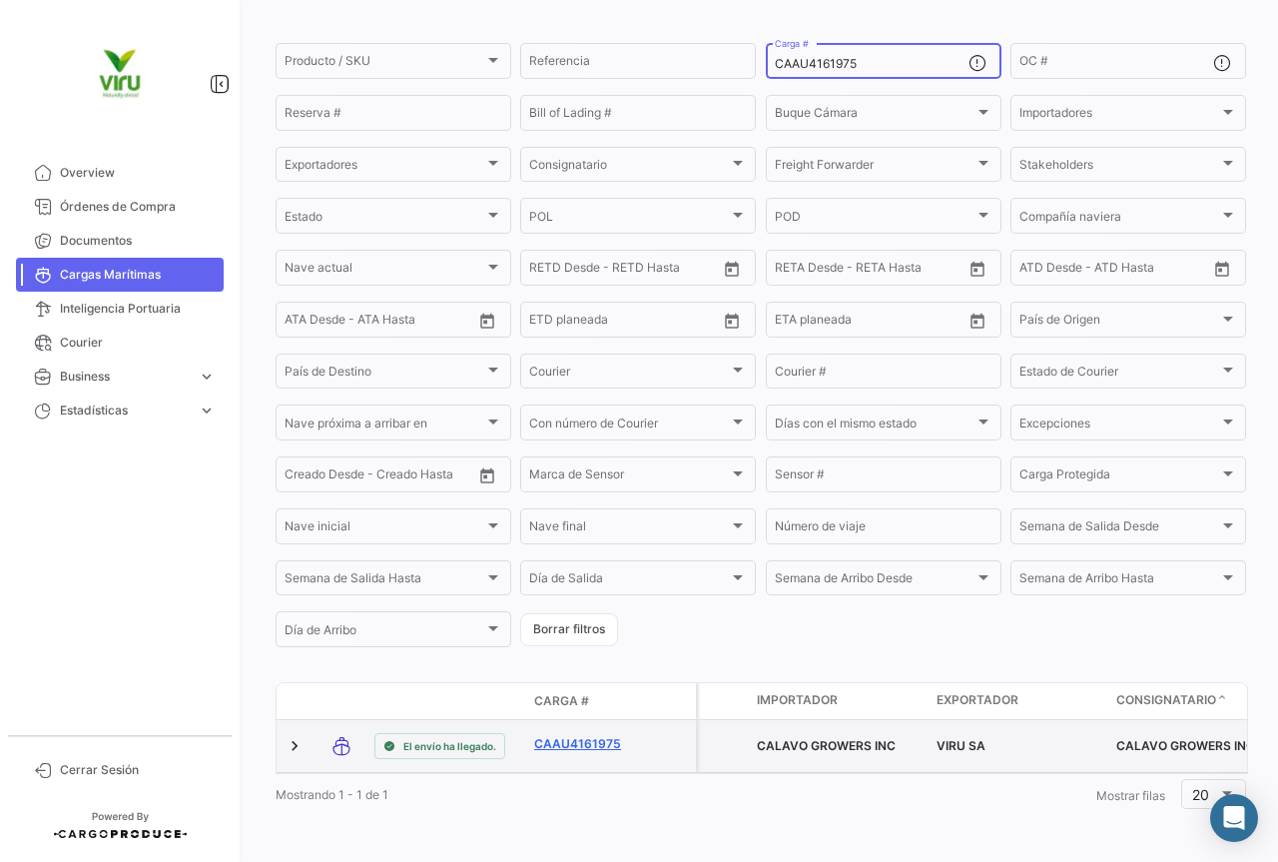
type input "CAAU4161975"
click at [598, 735] on link "CAAU4161975" at bounding box center [586, 744] width 104 height 18
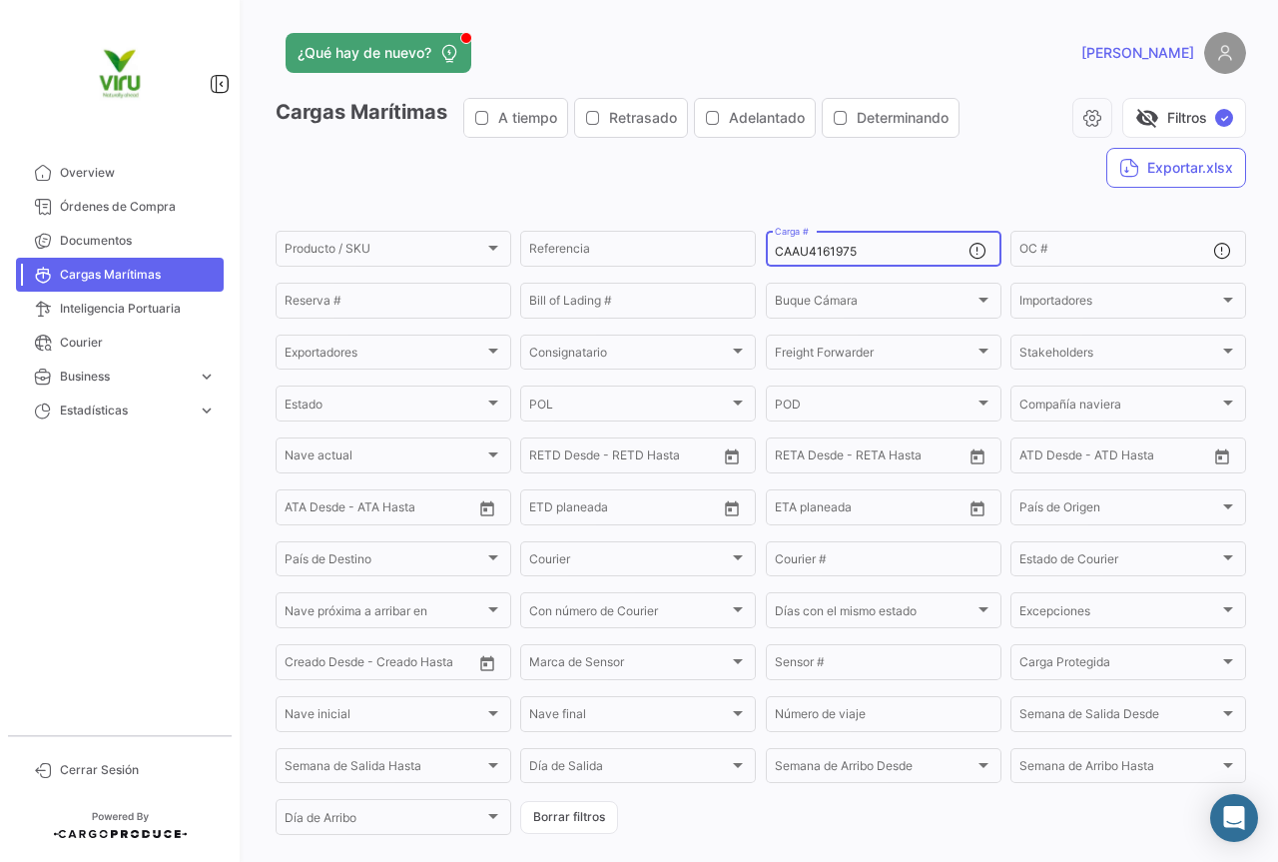
drag, startPoint x: 866, startPoint y: 253, endPoint x: 760, endPoint y: 253, distance: 105.9
click at [766, 253] on div "CAAU4161975 Carga #" at bounding box center [884, 247] width 236 height 39
paste input "MMAU1361830"
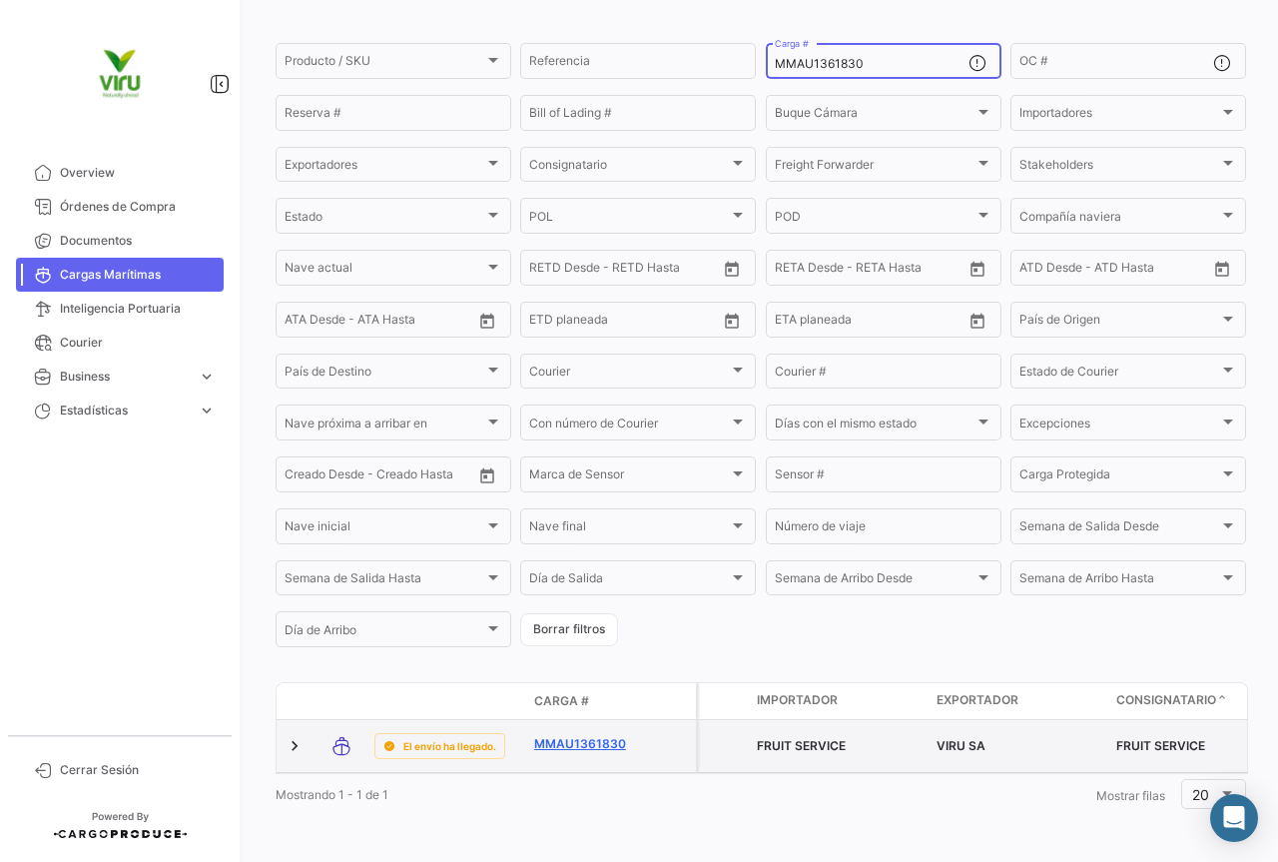
type input "MMAU1361830"
click at [594, 735] on link "MMAU1361830" at bounding box center [586, 744] width 104 height 18
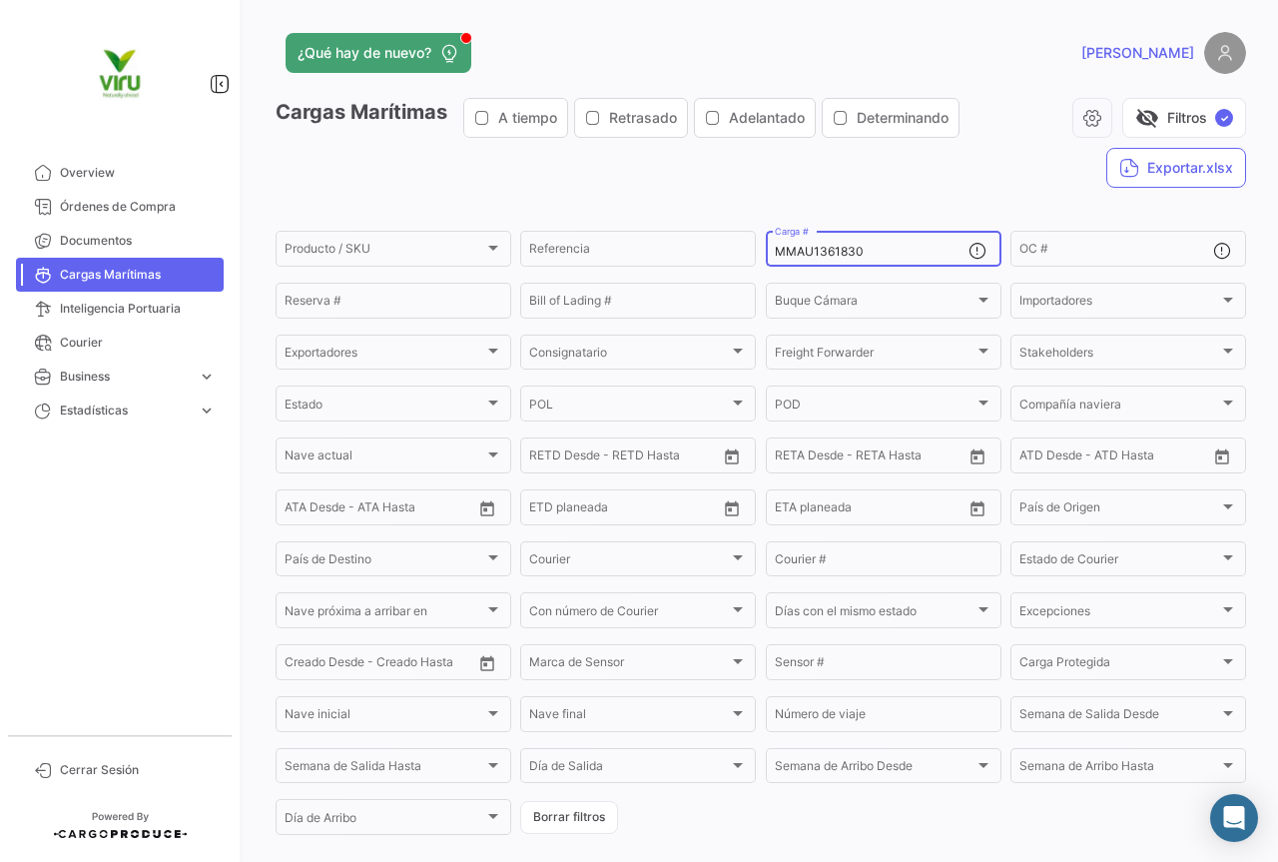
drag, startPoint x: 897, startPoint y: 251, endPoint x: 765, endPoint y: 240, distance: 132.3
click at [766, 240] on div "MMAU1361830 Carga #" at bounding box center [884, 247] width 236 height 39
paste input "20662"
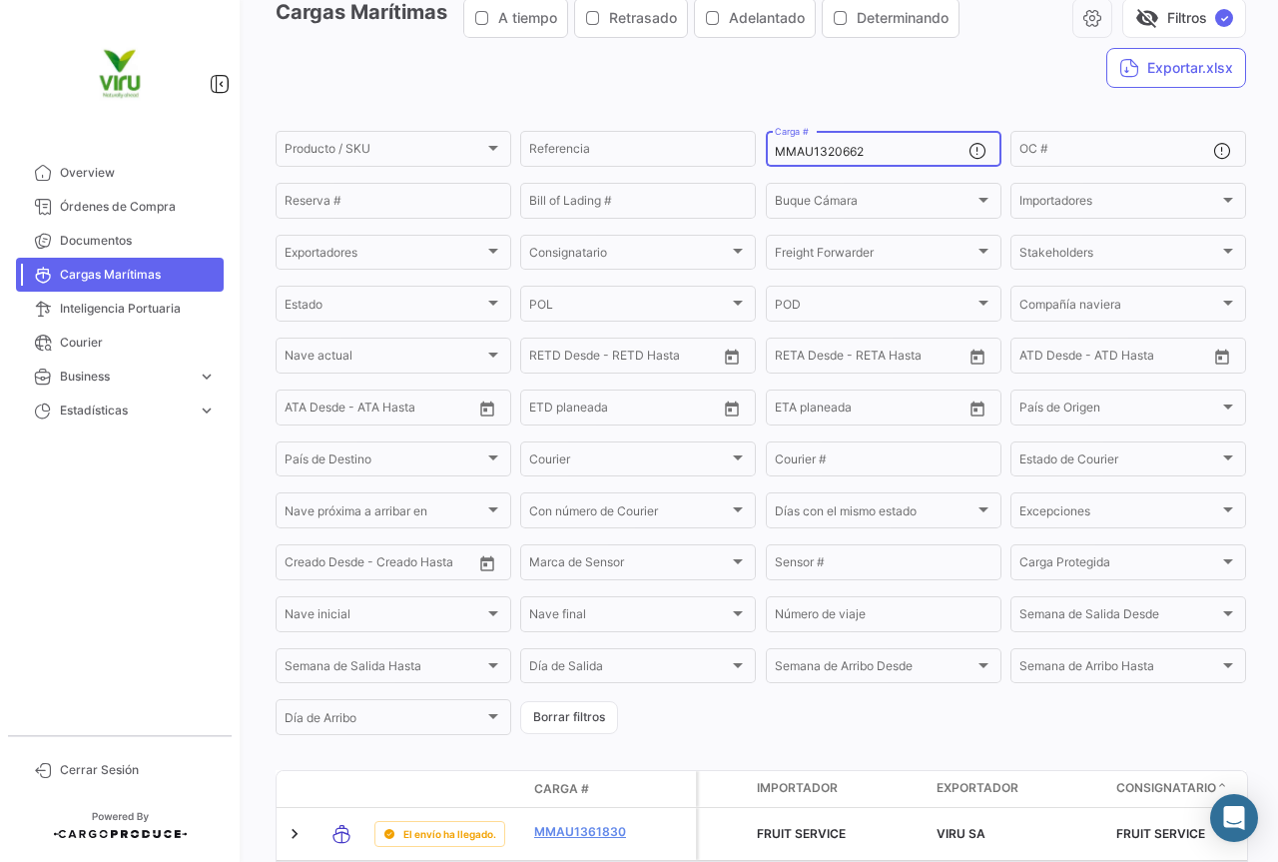
scroll to position [203, 0]
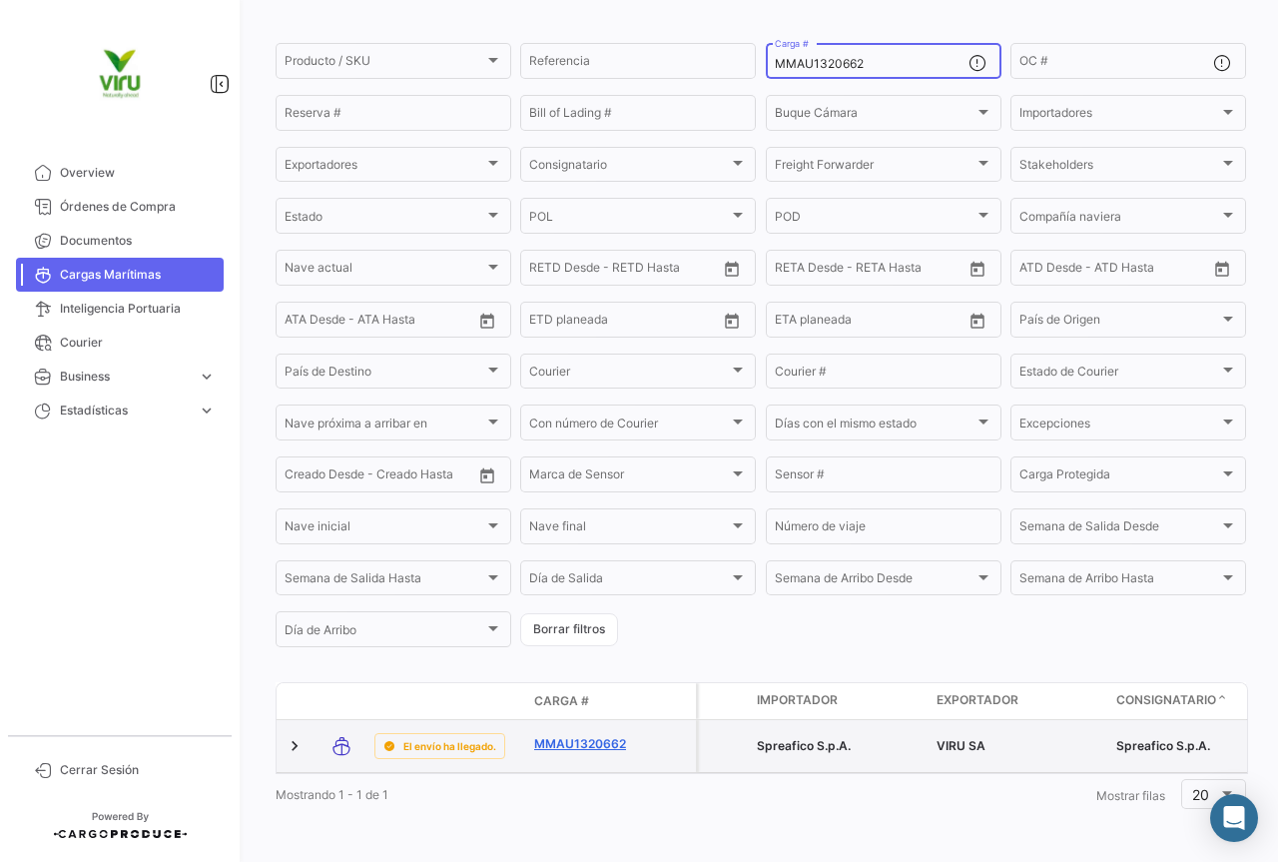
type input "MMAU1320662"
click at [580, 735] on link "MMAU1320662" at bounding box center [586, 744] width 104 height 18
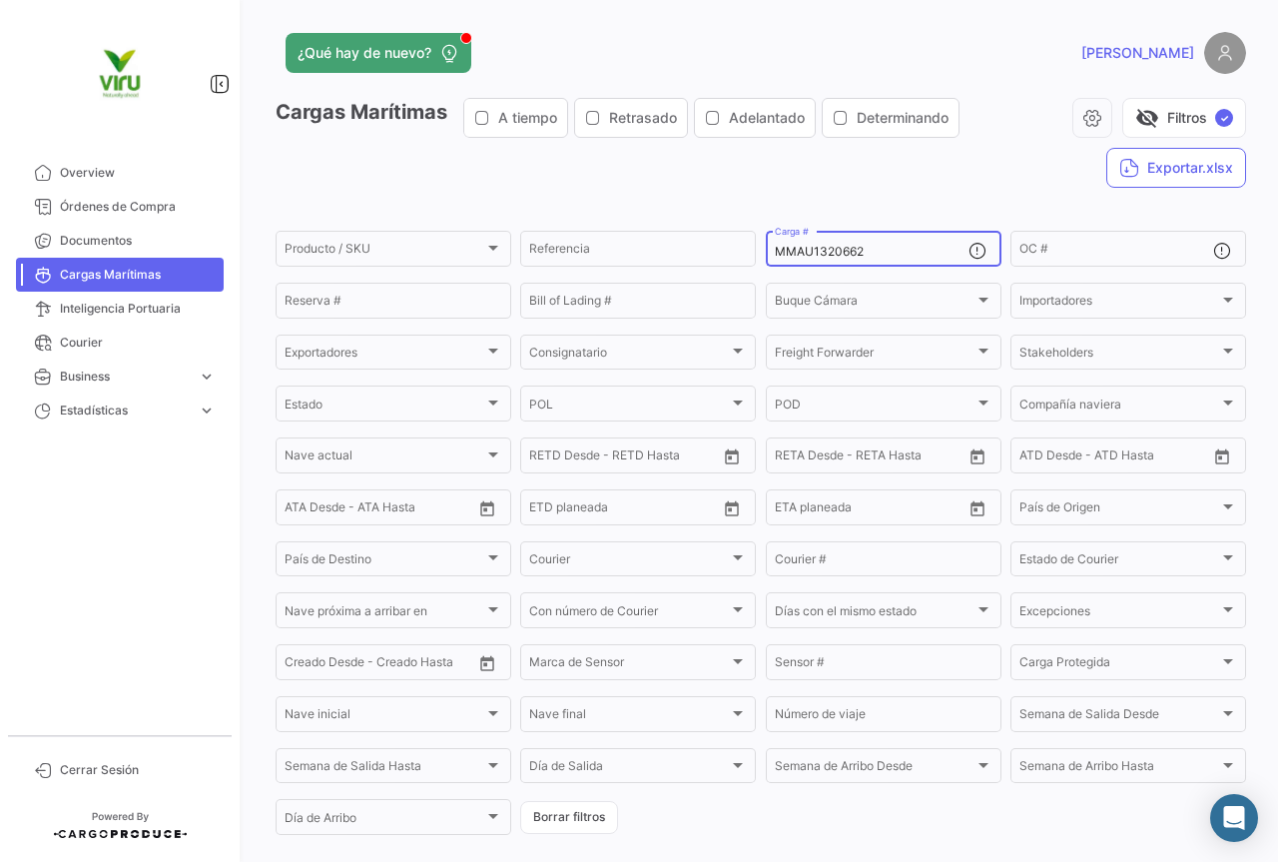
drag, startPoint x: 890, startPoint y: 258, endPoint x: 774, endPoint y: 245, distance: 116.6
click at [775, 245] on input "MMAU1320662" at bounding box center [872, 252] width 194 height 14
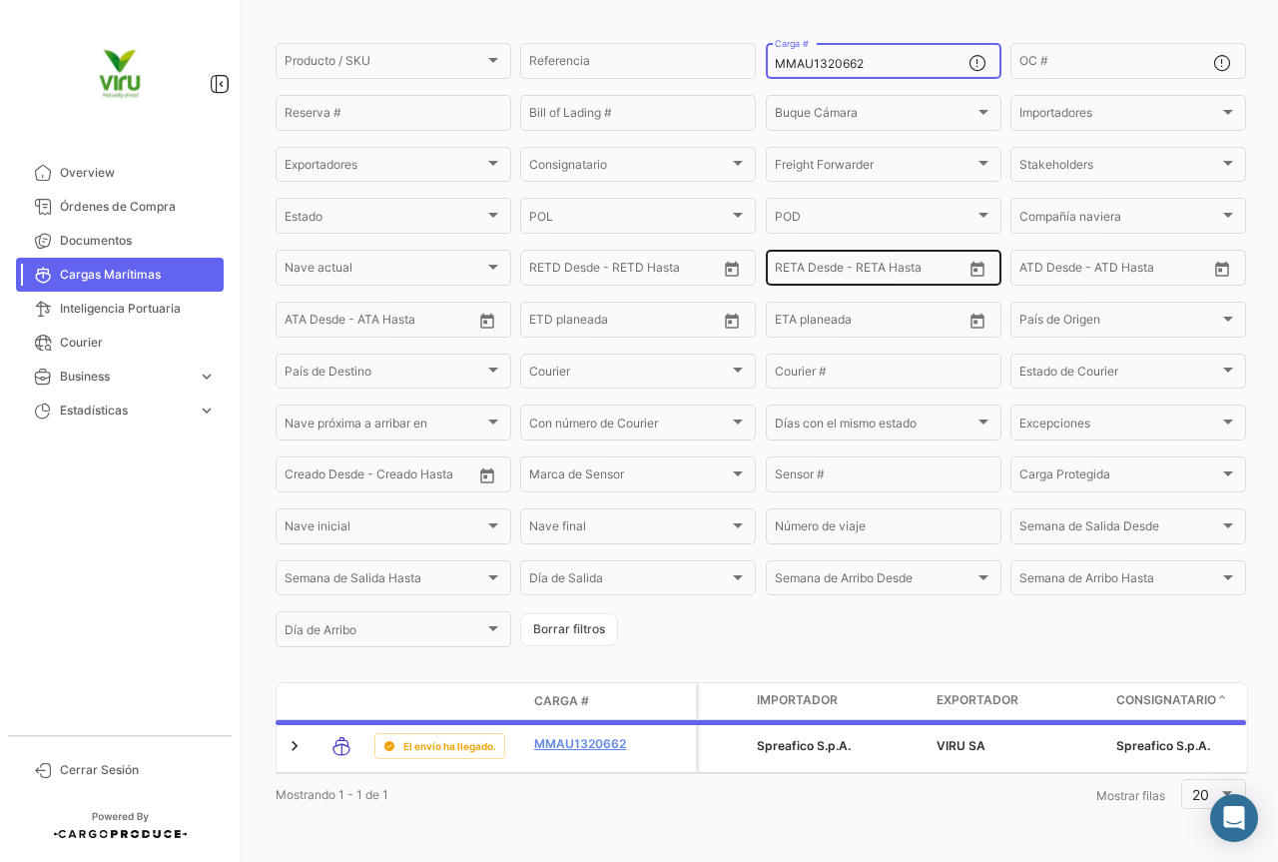
scroll to position [203, 0]
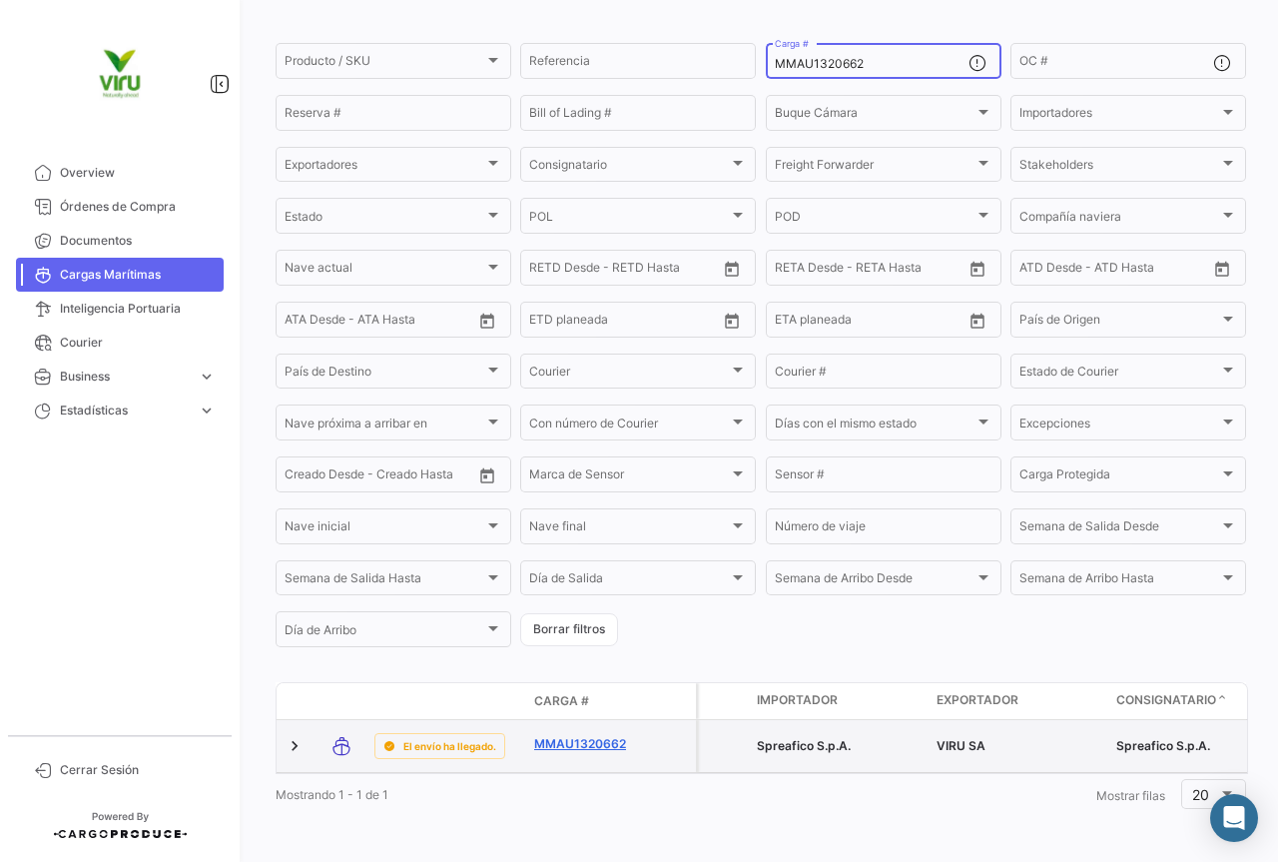
click at [619, 735] on link "MMAU1320662" at bounding box center [586, 744] width 104 height 18
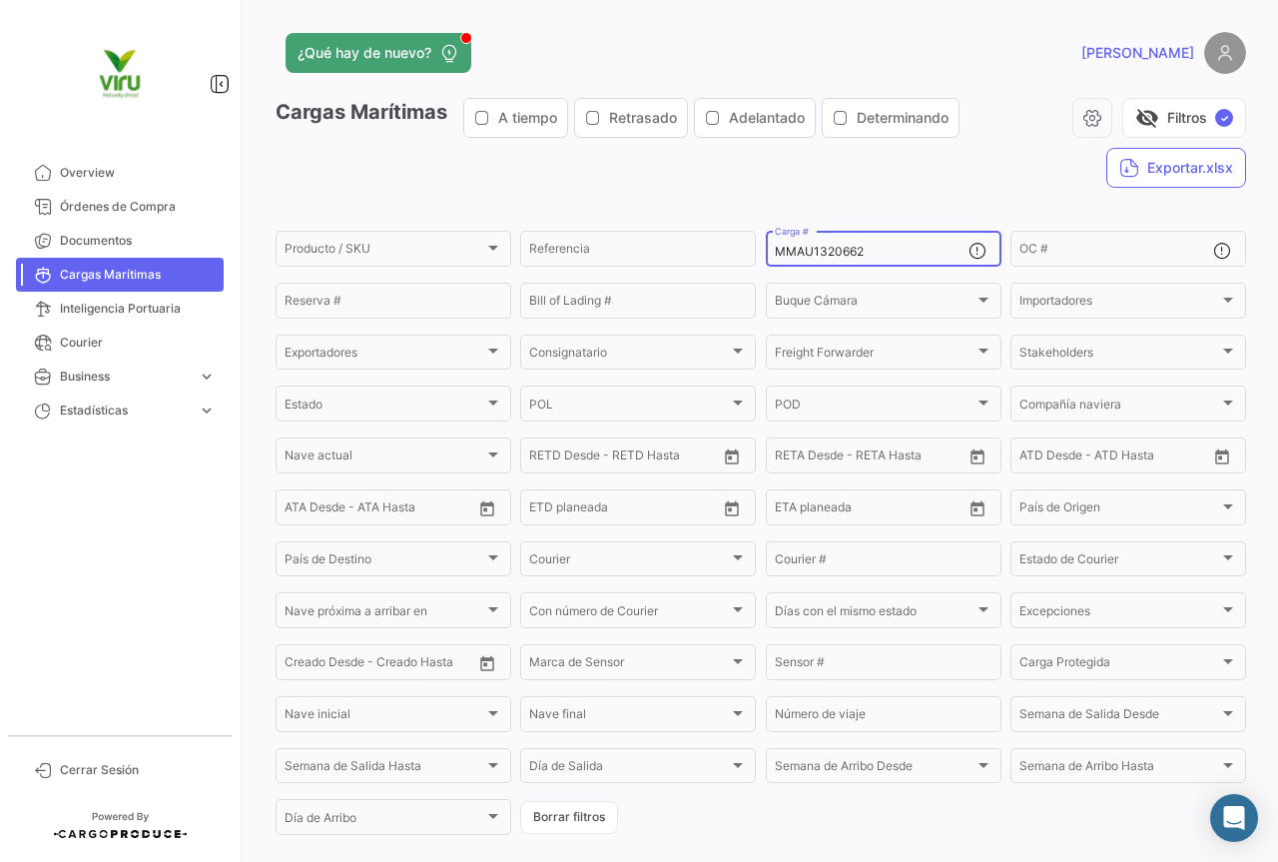
drag, startPoint x: 901, startPoint y: 246, endPoint x: 758, endPoint y: 251, distance: 142.9
click at [758, 251] on form "Producto / SKU Producto / SKU Referencia MMAU1320662 Carga # OC # Reserva # Bil…" at bounding box center [761, 533] width 971 height 610
paste input "CAU6069293"
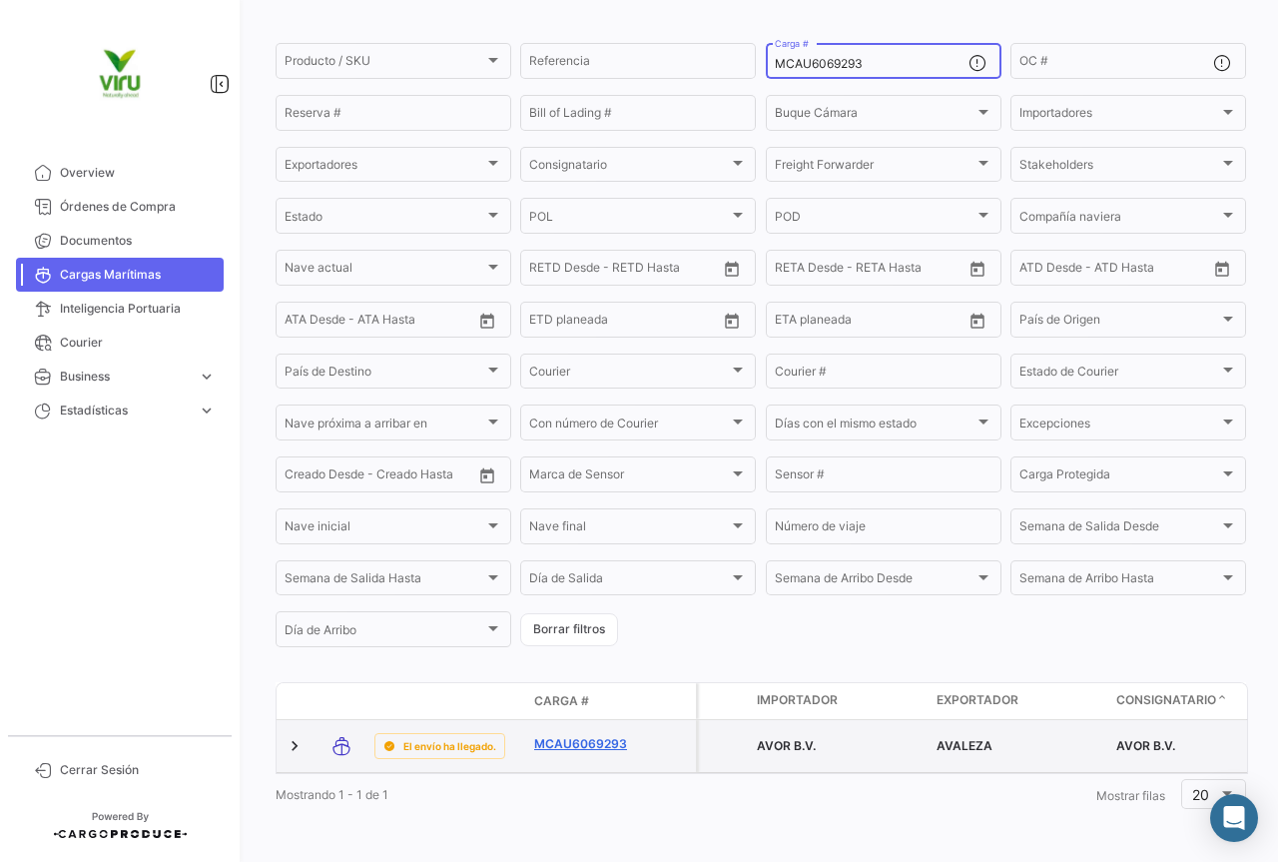
type input "MCAU6069293"
click at [572, 737] on link "MCAU6069293" at bounding box center [586, 744] width 104 height 18
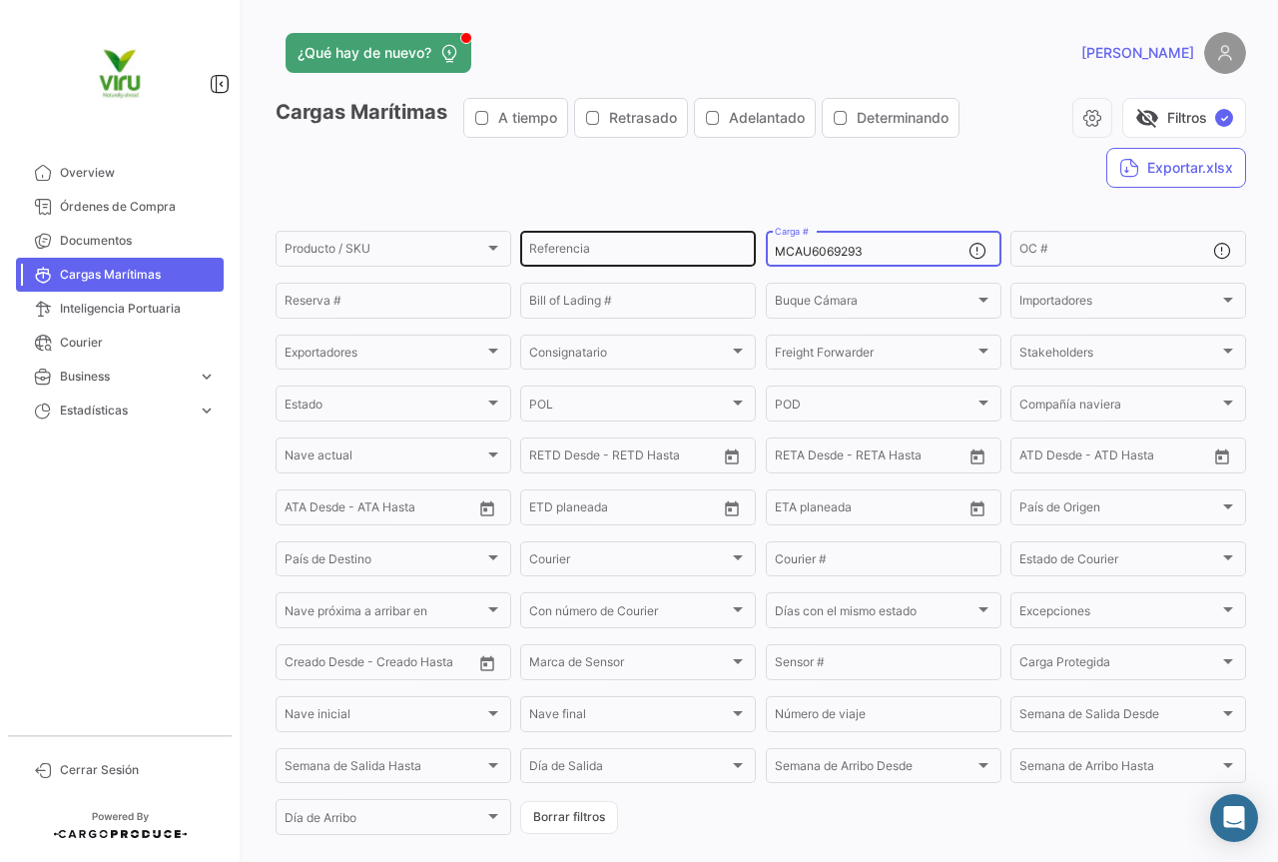
drag, startPoint x: 936, startPoint y: 253, endPoint x: 736, endPoint y: 253, distance: 199.7
click at [0, 0] on div "Producto / SKU Producto / SKU Referencia MCAU6069293 Carga # OC # Reserva # Bil…" at bounding box center [0, 0] width 0 height 0
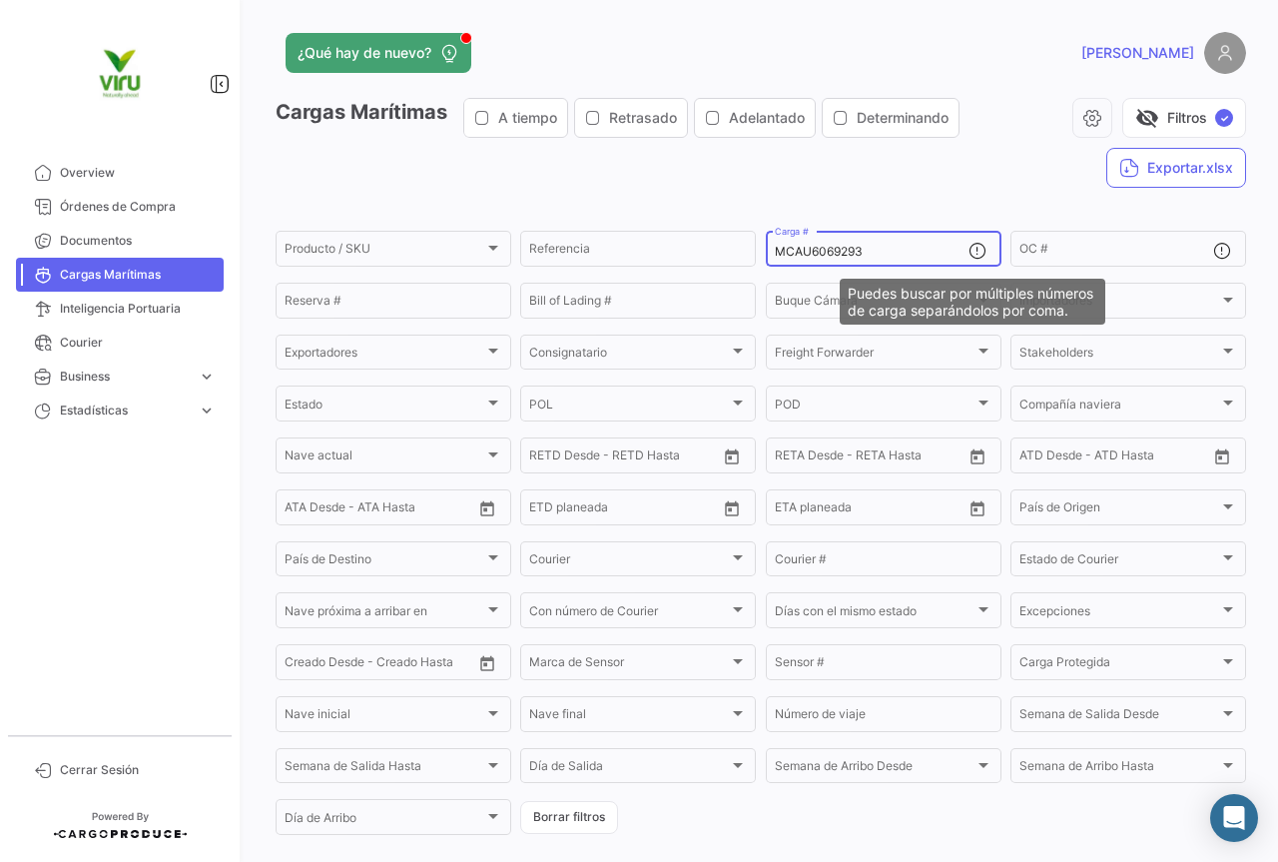
paste input "CGMU6935272"
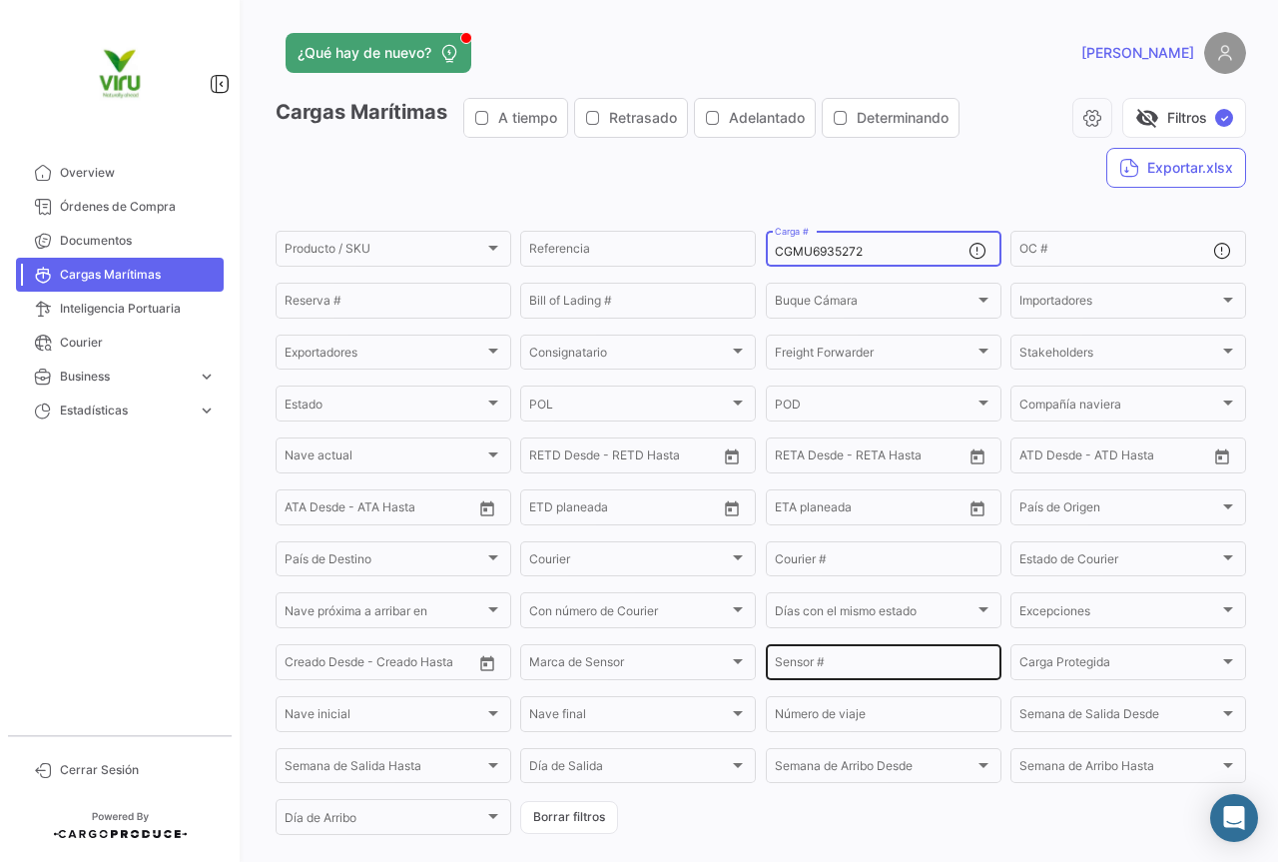
scroll to position [203, 0]
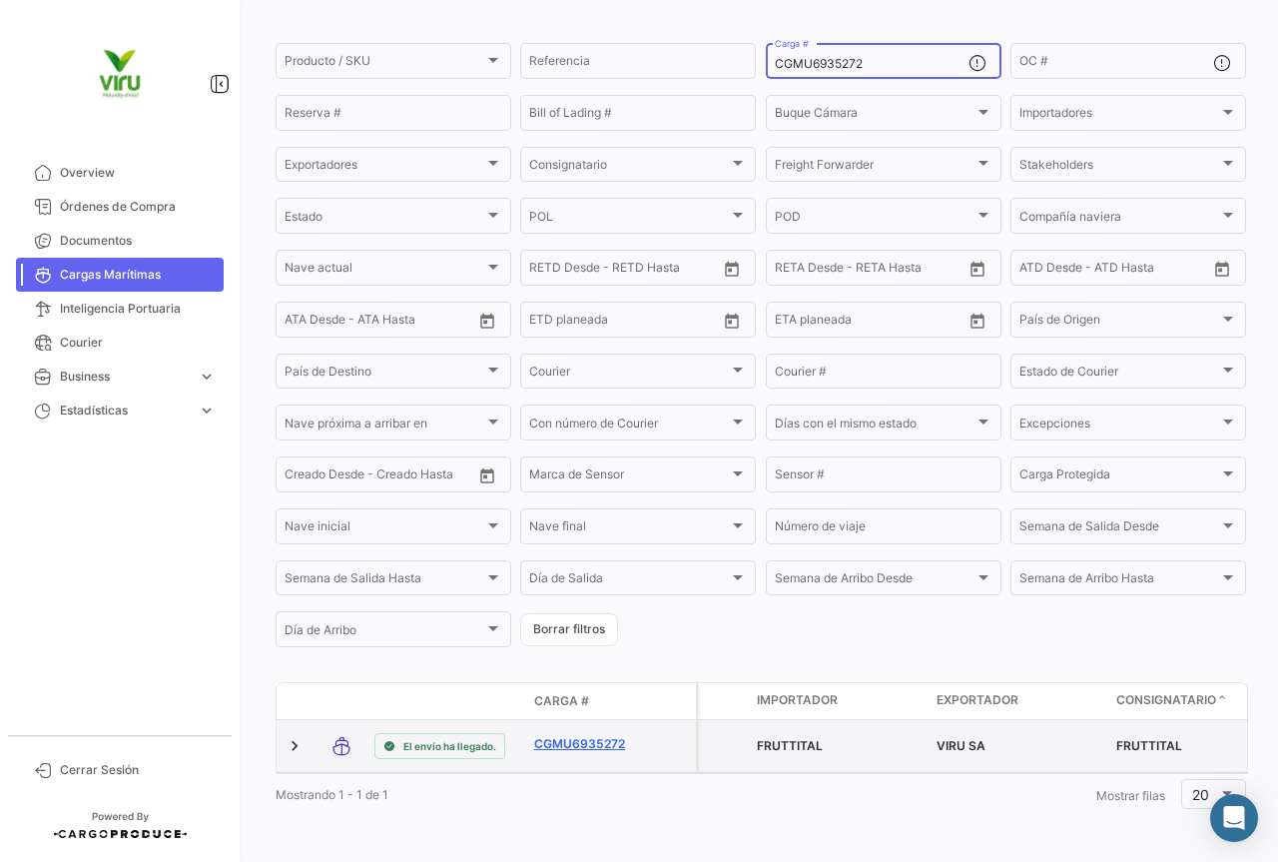
type input "CGMU6935272"
click at [604, 735] on link "CGMU6935272" at bounding box center [586, 744] width 104 height 18
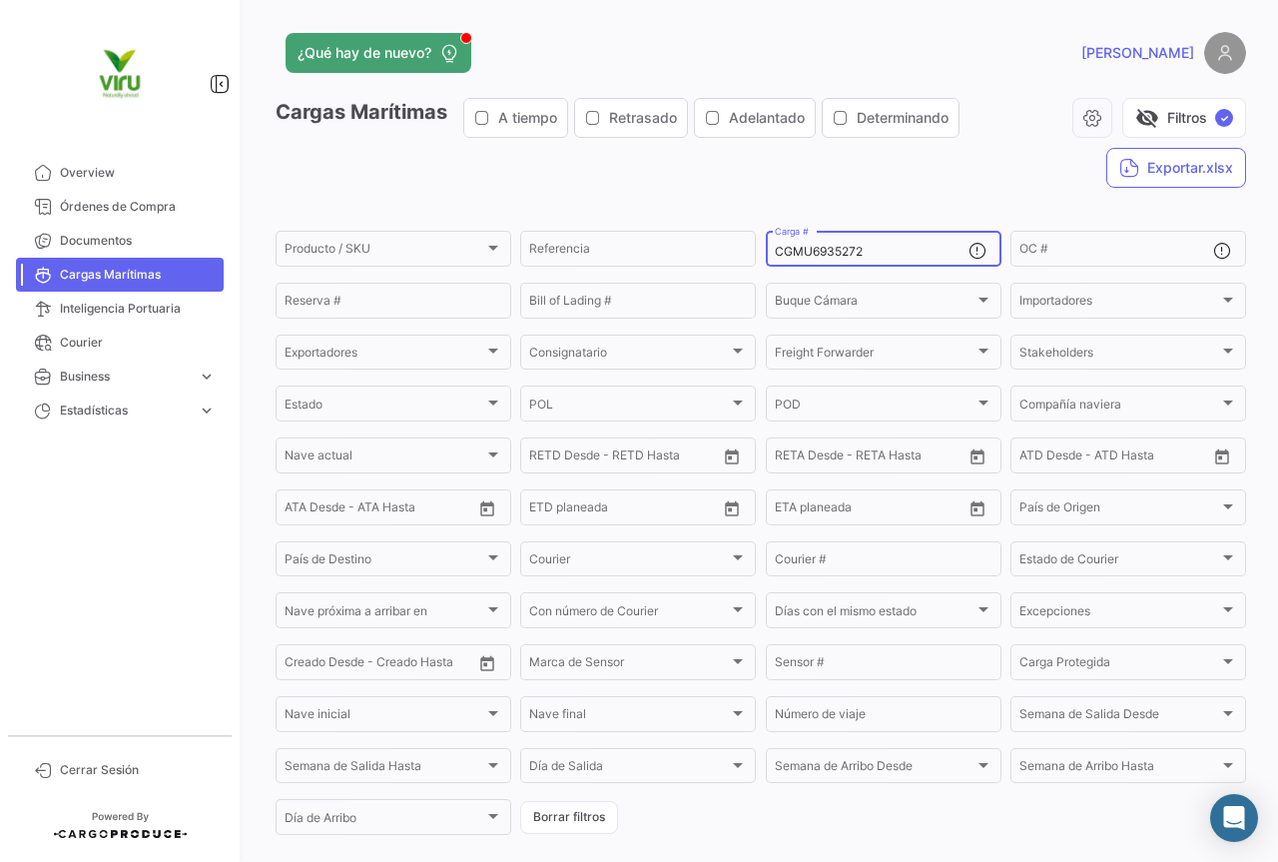
drag, startPoint x: 887, startPoint y: 250, endPoint x: 773, endPoint y: 256, distance: 114.0
click at [775, 256] on input "CGMU6935272" at bounding box center [872, 252] width 194 height 14
paste input "MCAU5007424"
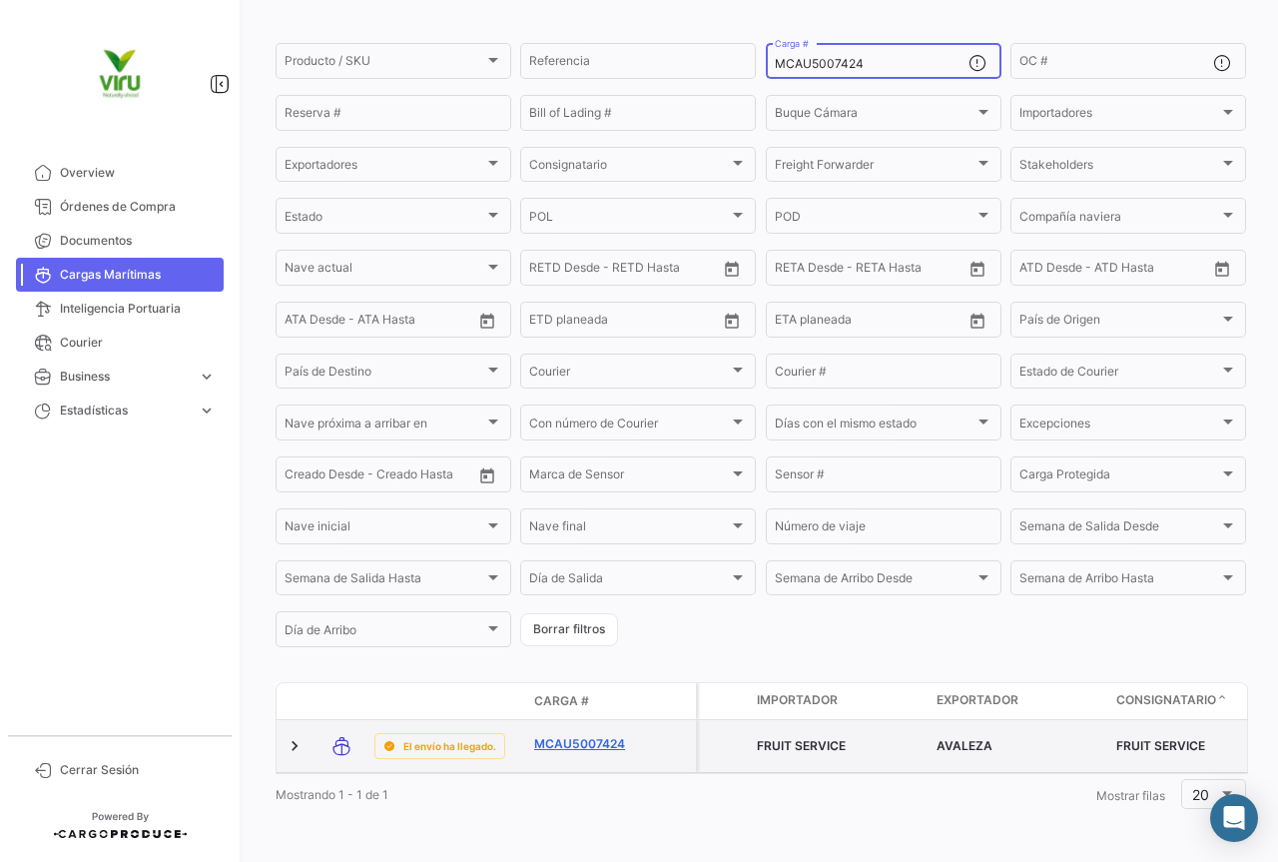
type input "MCAU5007424"
click at [612, 735] on link "MCAU5007424" at bounding box center [586, 744] width 104 height 18
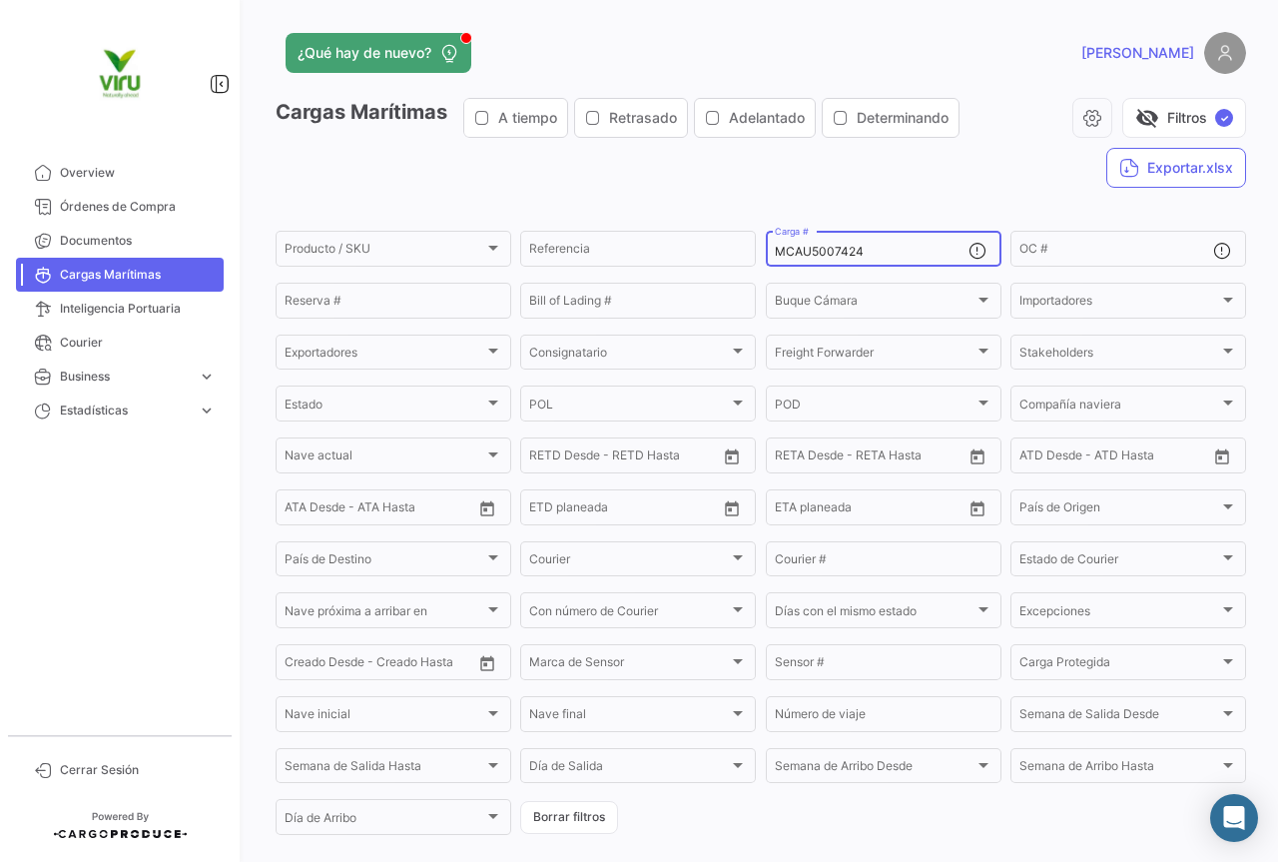
drag, startPoint x: 875, startPoint y: 255, endPoint x: 767, endPoint y: 254, distance: 107.9
click at [767, 254] on div "MCAU5007424 Carga #" at bounding box center [884, 247] width 236 height 39
paste input "CGMU7028888"
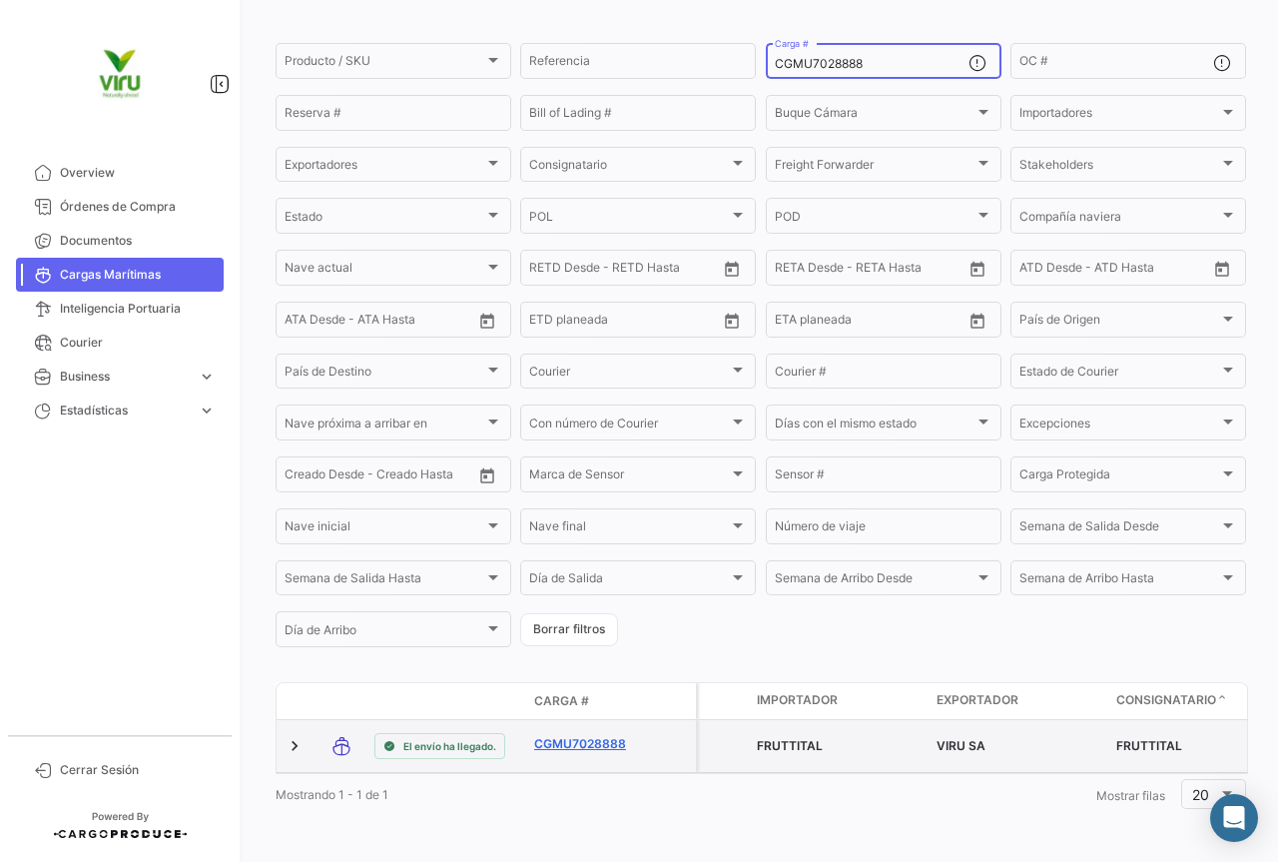
type input "CGMU7028888"
click at [610, 735] on link "CGMU7028888" at bounding box center [586, 744] width 104 height 18
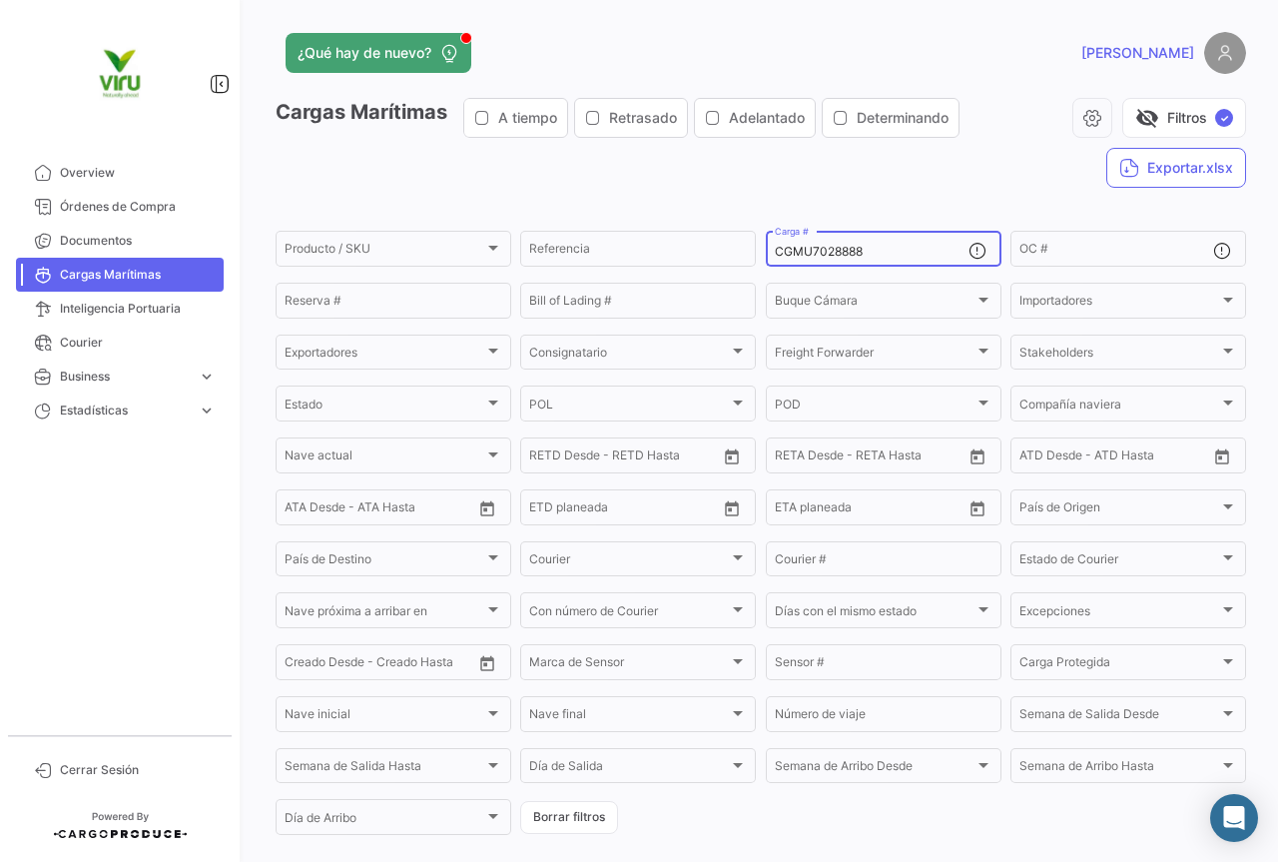
drag, startPoint x: 868, startPoint y: 254, endPoint x: 769, endPoint y: 255, distance: 98.9
click at [775, 255] on input "CGMU7028888" at bounding box center [872, 252] width 194 height 14
paste input "09419"
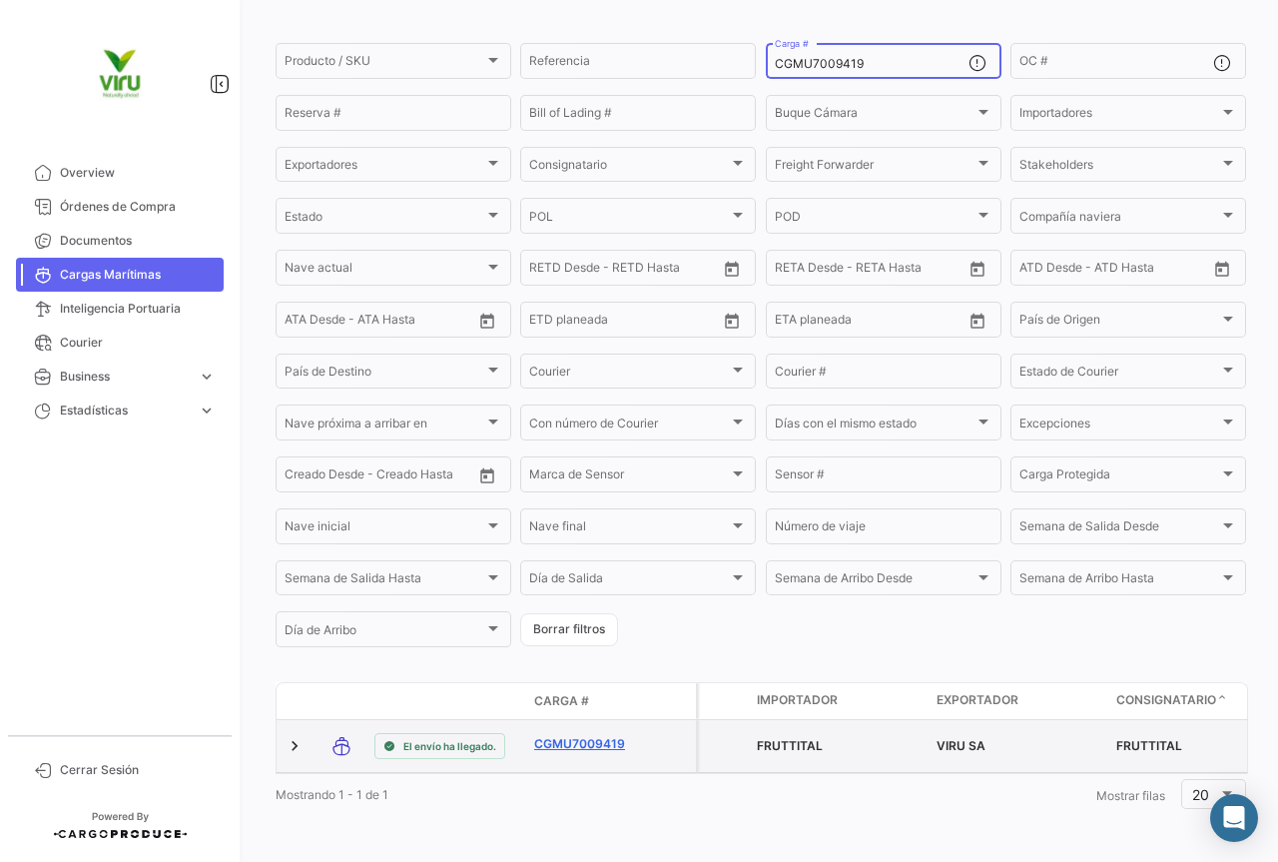
type input "CGMU7009419"
click at [592, 735] on link "CGMU7009419" at bounding box center [586, 744] width 104 height 18
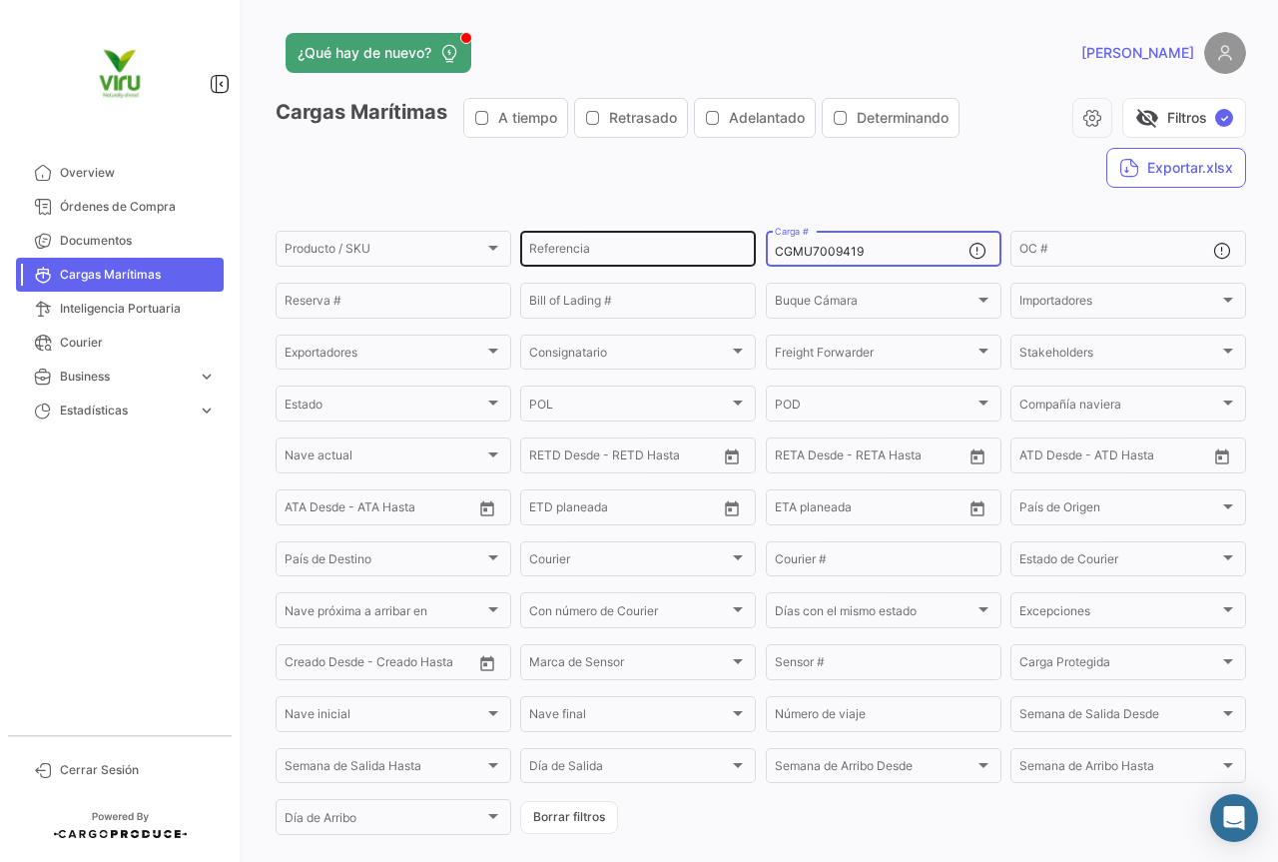
drag, startPoint x: 880, startPoint y: 257, endPoint x: 749, endPoint y: 257, distance: 130.8
click at [0, 0] on div "Producto / SKU Producto / SKU Referencia CGMU7009419 Carga # OC # Reserva # Bil…" at bounding box center [0, 0] width 0 height 0
paste input "6949023"
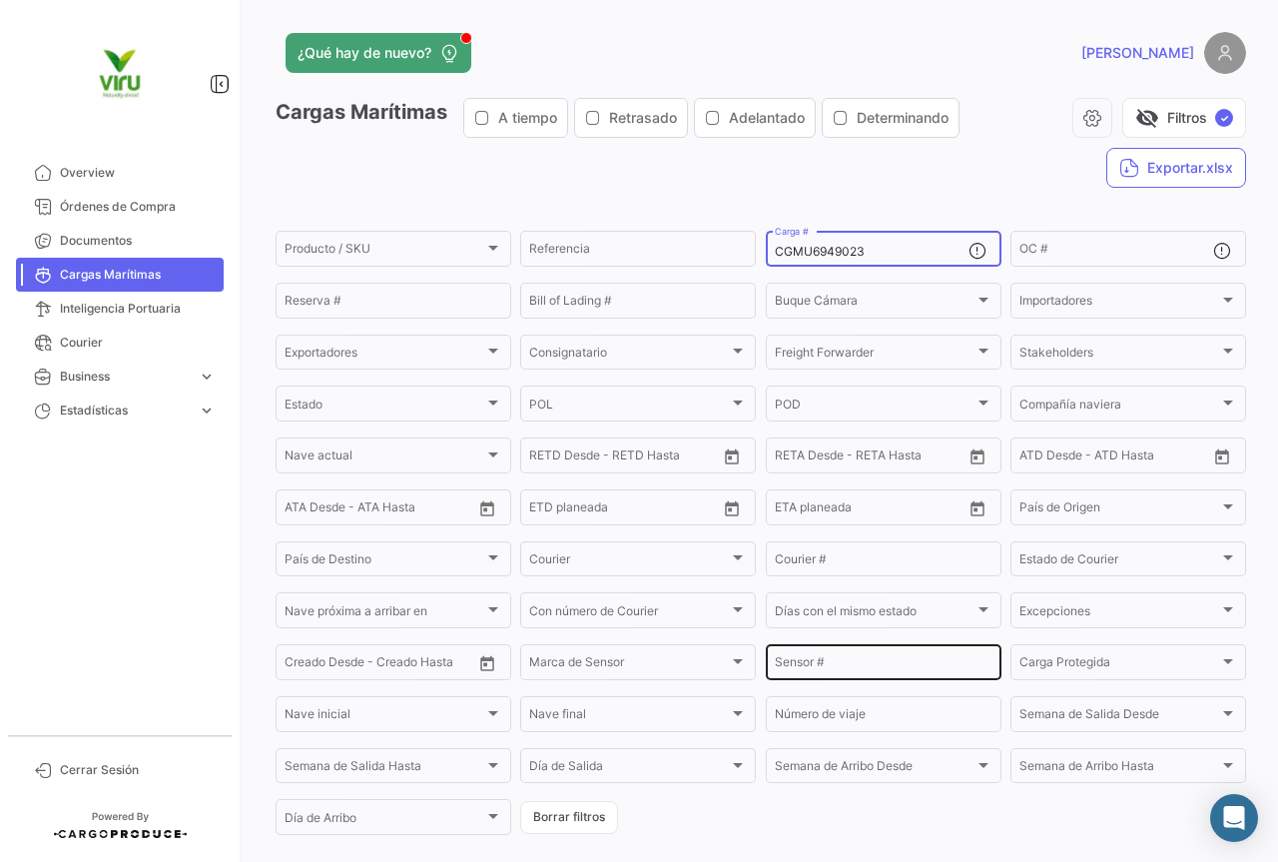
scroll to position [203, 0]
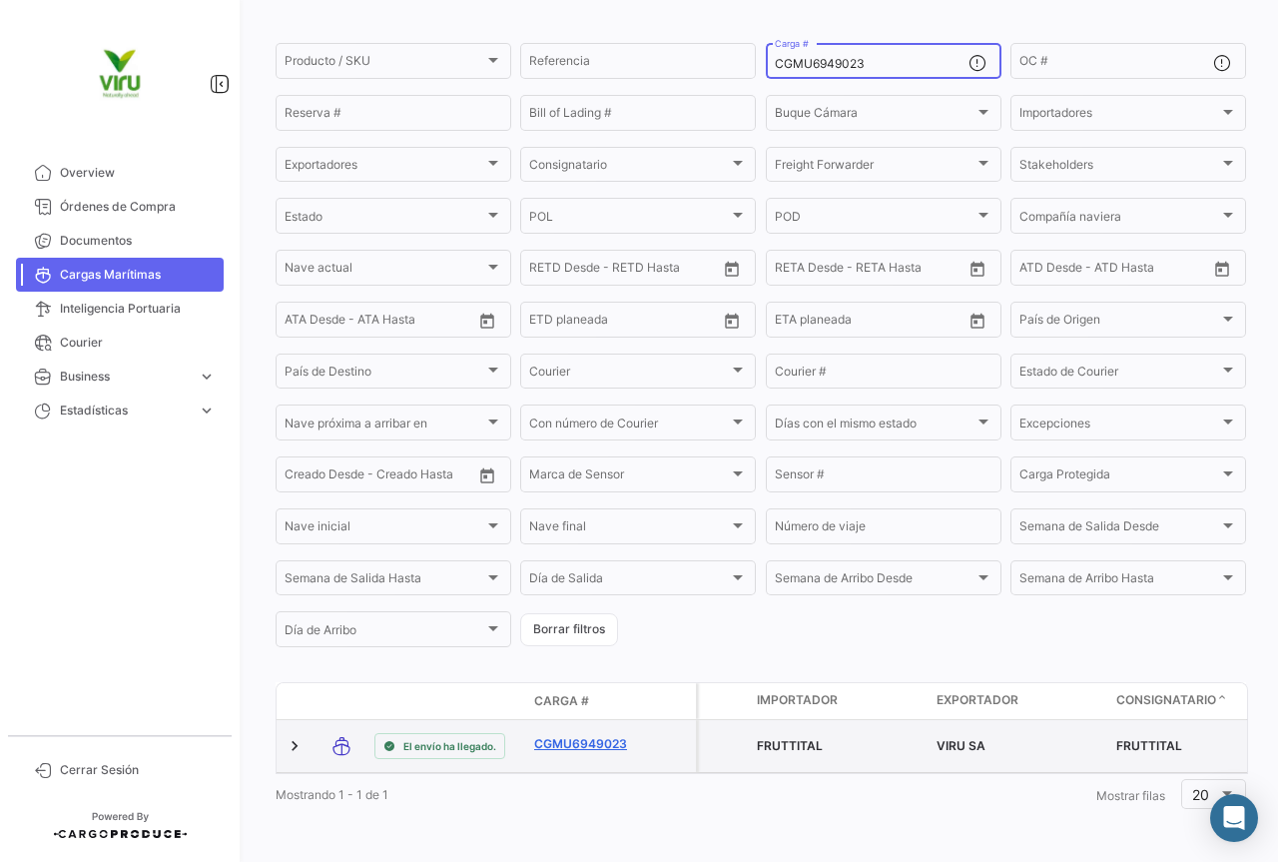
type input "CGMU6949023"
click at [602, 735] on link "CGMU6949023" at bounding box center [586, 744] width 104 height 18
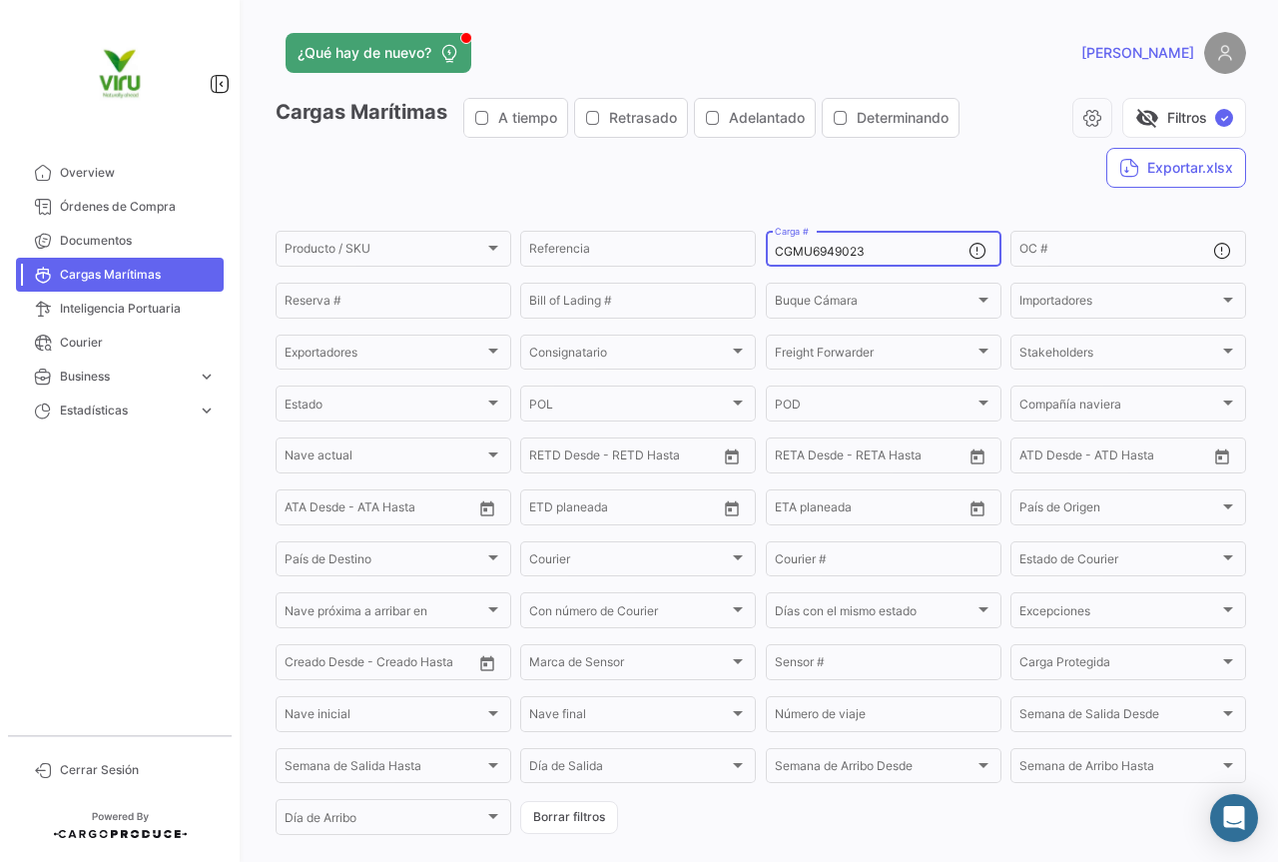
drag, startPoint x: 899, startPoint y: 253, endPoint x: 766, endPoint y: 250, distance: 132.8
click at [766, 250] on div "CGMU6949023 Carga #" at bounding box center [884, 247] width 236 height 39
paste input "MMAU1428596"
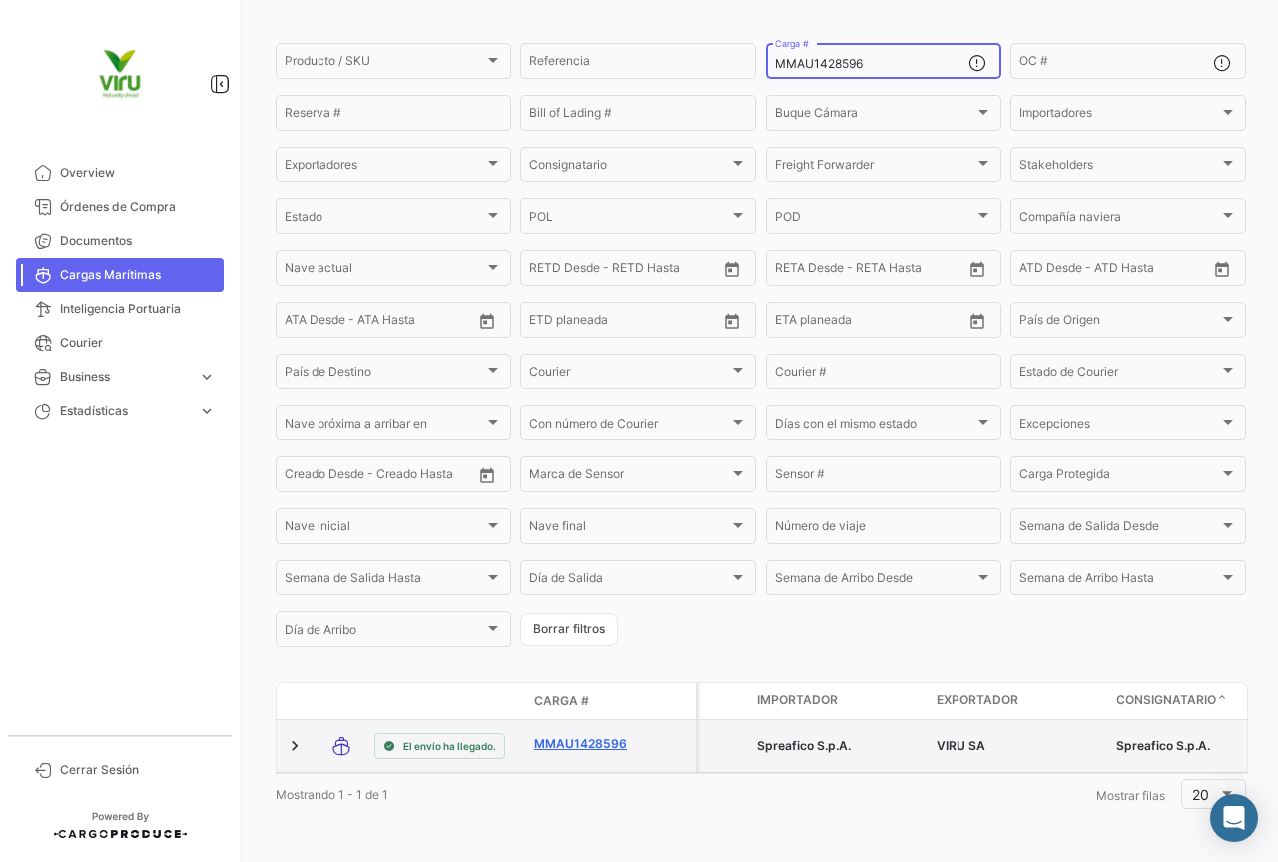
type input "MMAU1428596"
click at [593, 735] on link "MMAU1428596" at bounding box center [586, 744] width 104 height 18
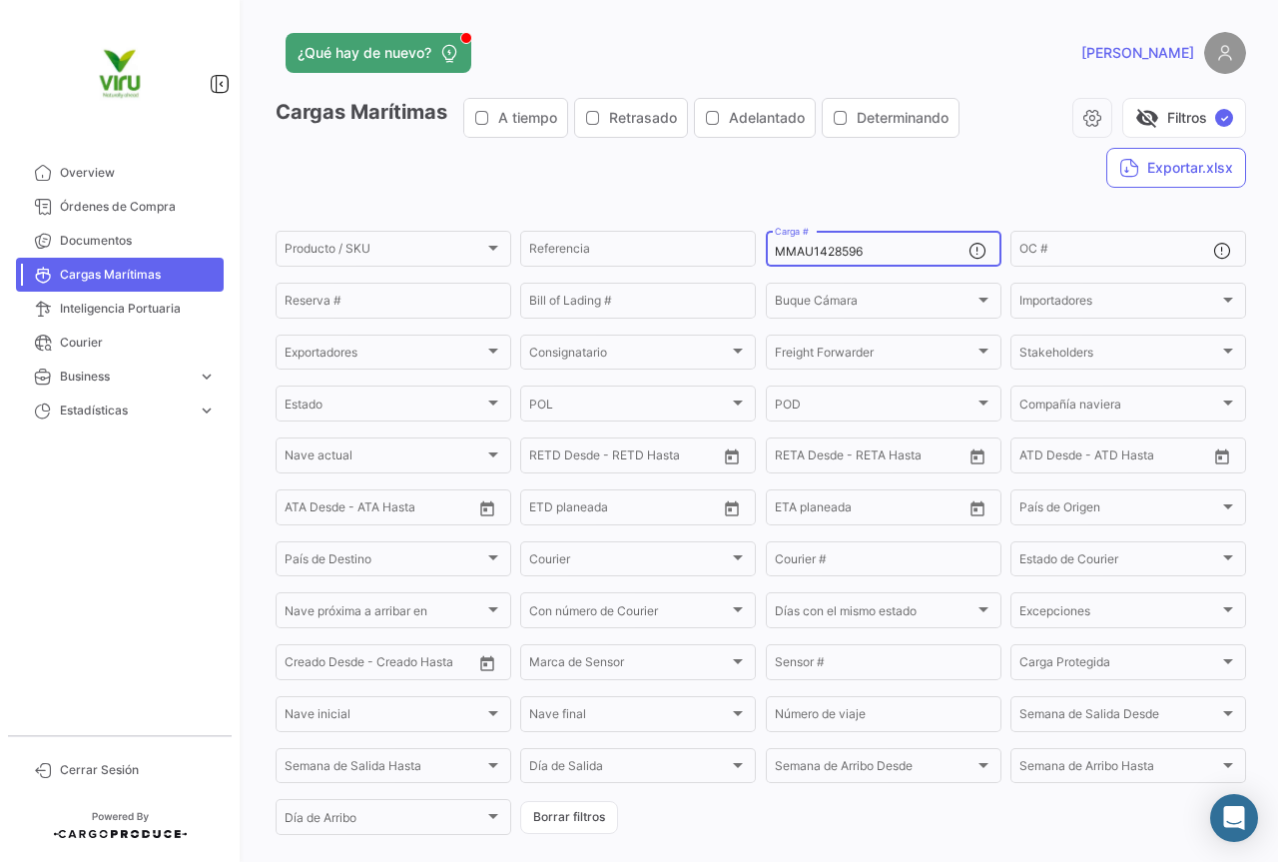
drag, startPoint x: 909, startPoint y: 246, endPoint x: 766, endPoint y: 246, distance: 142.8
click at [766, 246] on div "MMAU1428596 Carga #" at bounding box center [884, 247] width 236 height 39
paste input "RFU0020403"
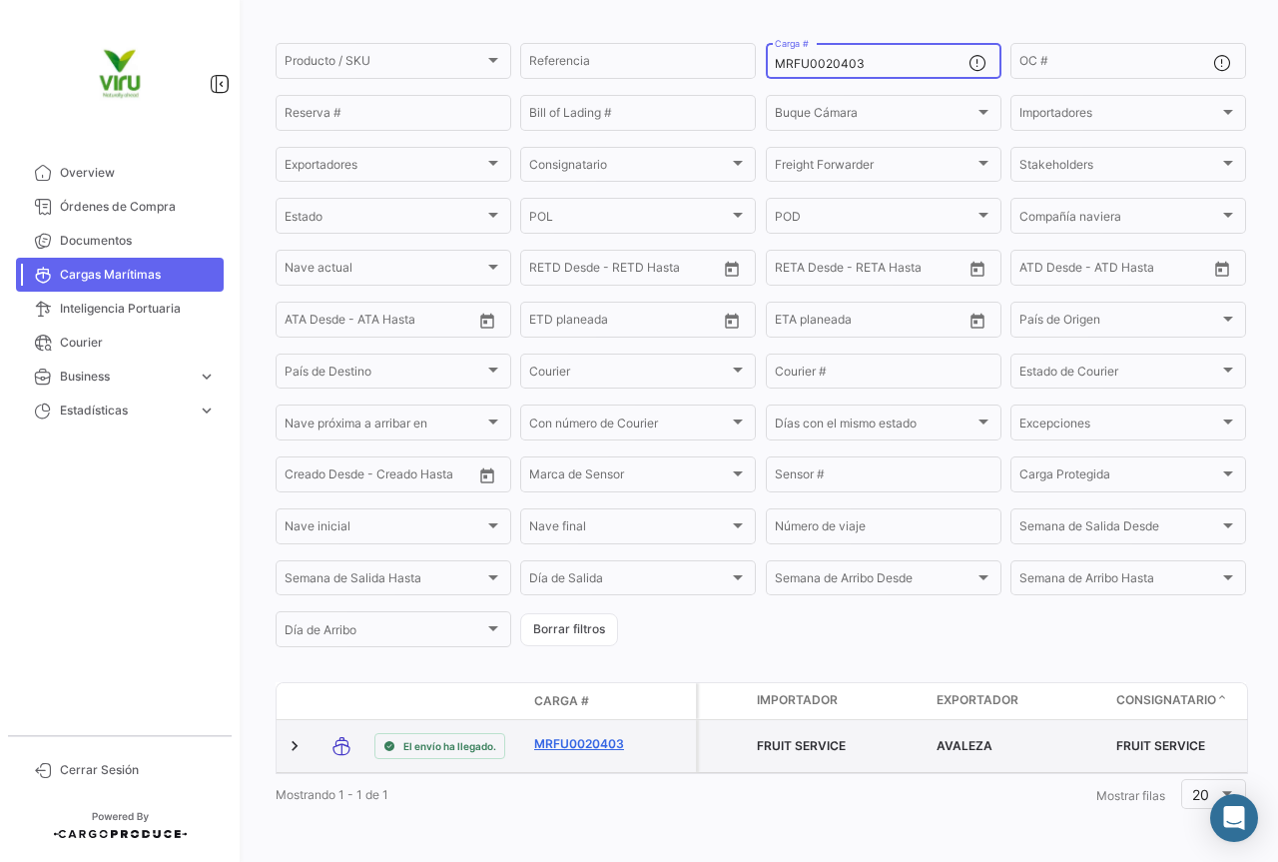
type input "MRFU0020403"
click at [606, 735] on link "MRFU0020403" at bounding box center [586, 744] width 104 height 18
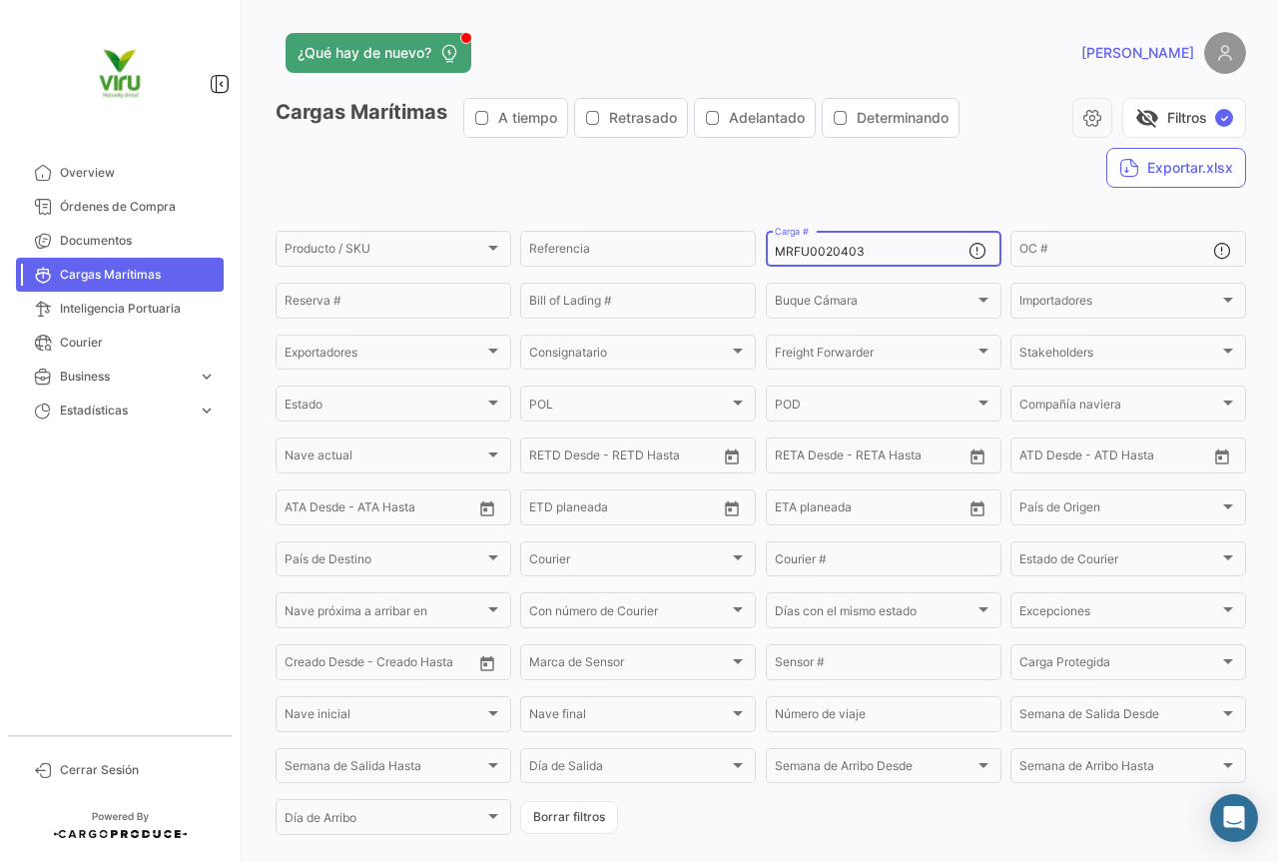
drag, startPoint x: 898, startPoint y: 253, endPoint x: 766, endPoint y: 245, distance: 132.1
click at [766, 245] on div "MRFU0020403 Carga #" at bounding box center [884, 247] width 236 height 39
paste input "MAU1429988"
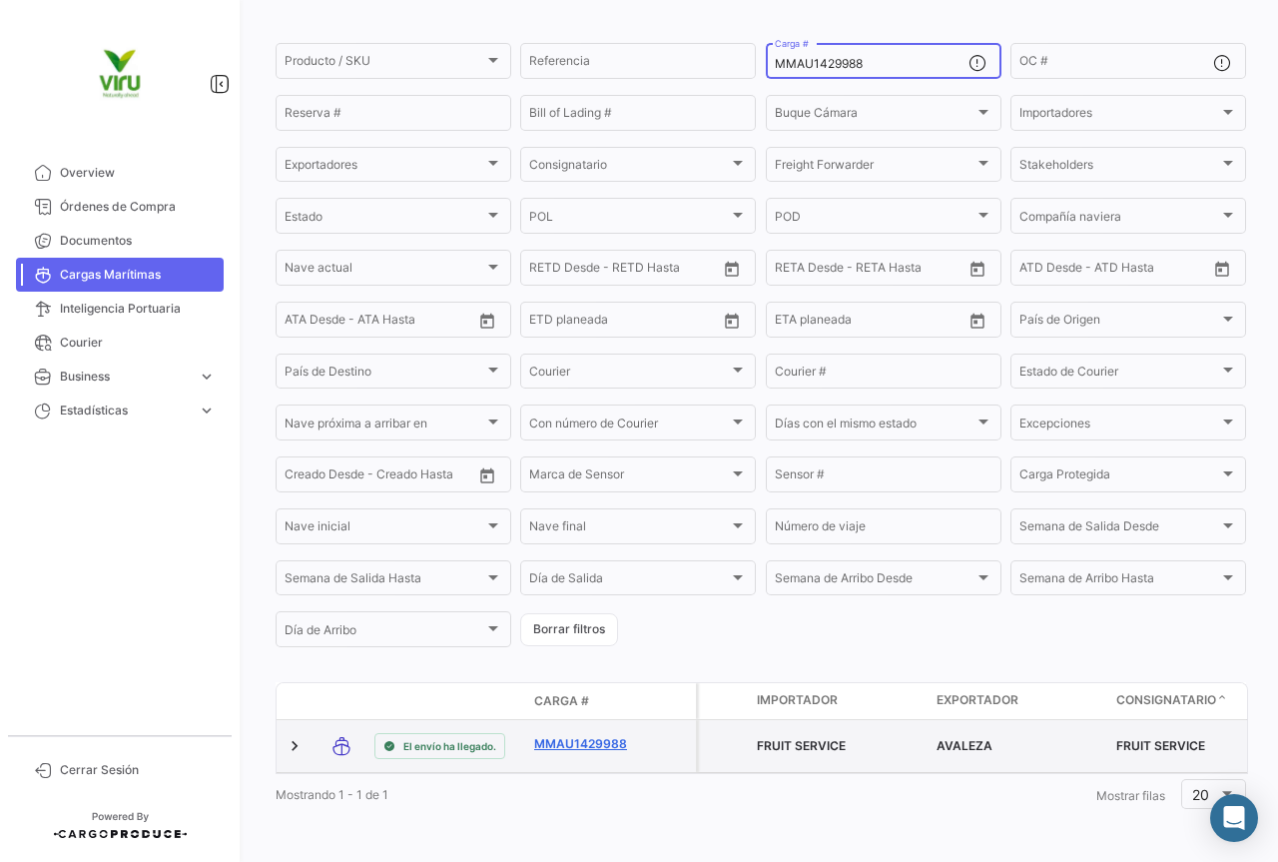
type input "MMAU1429988"
click at [591, 735] on link "MMAU1429988" at bounding box center [586, 744] width 104 height 18
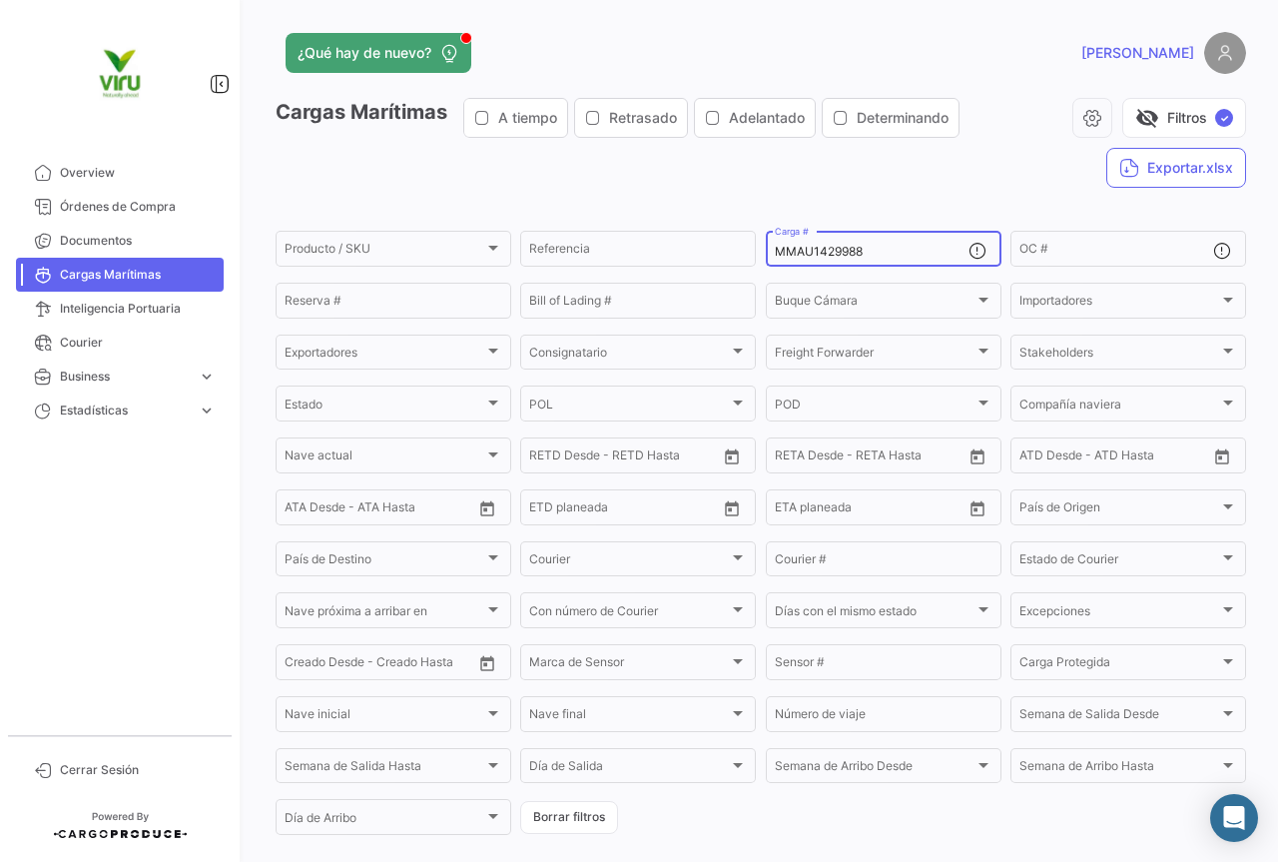
drag, startPoint x: 891, startPoint y: 251, endPoint x: 762, endPoint y: 226, distance: 131.2
click at [762, 226] on app-list-header "Cargas Marítimas A tiempo Retrasado Adelantado Determinando visibility_off Filt…" at bounding box center [761, 468] width 971 height 740
paste input "6171"
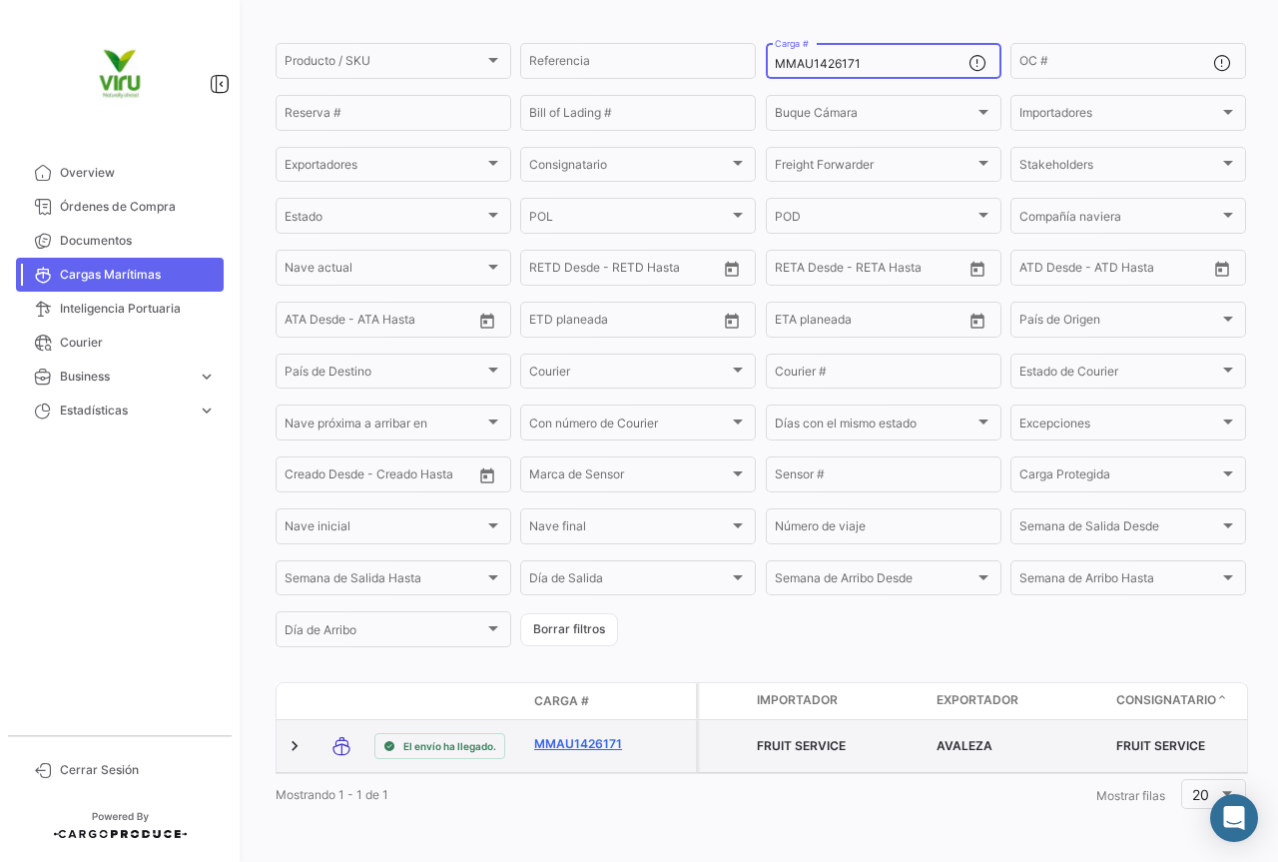
type input "MMAU1426171"
click at [597, 735] on link "MMAU1426171" at bounding box center [586, 744] width 104 height 18
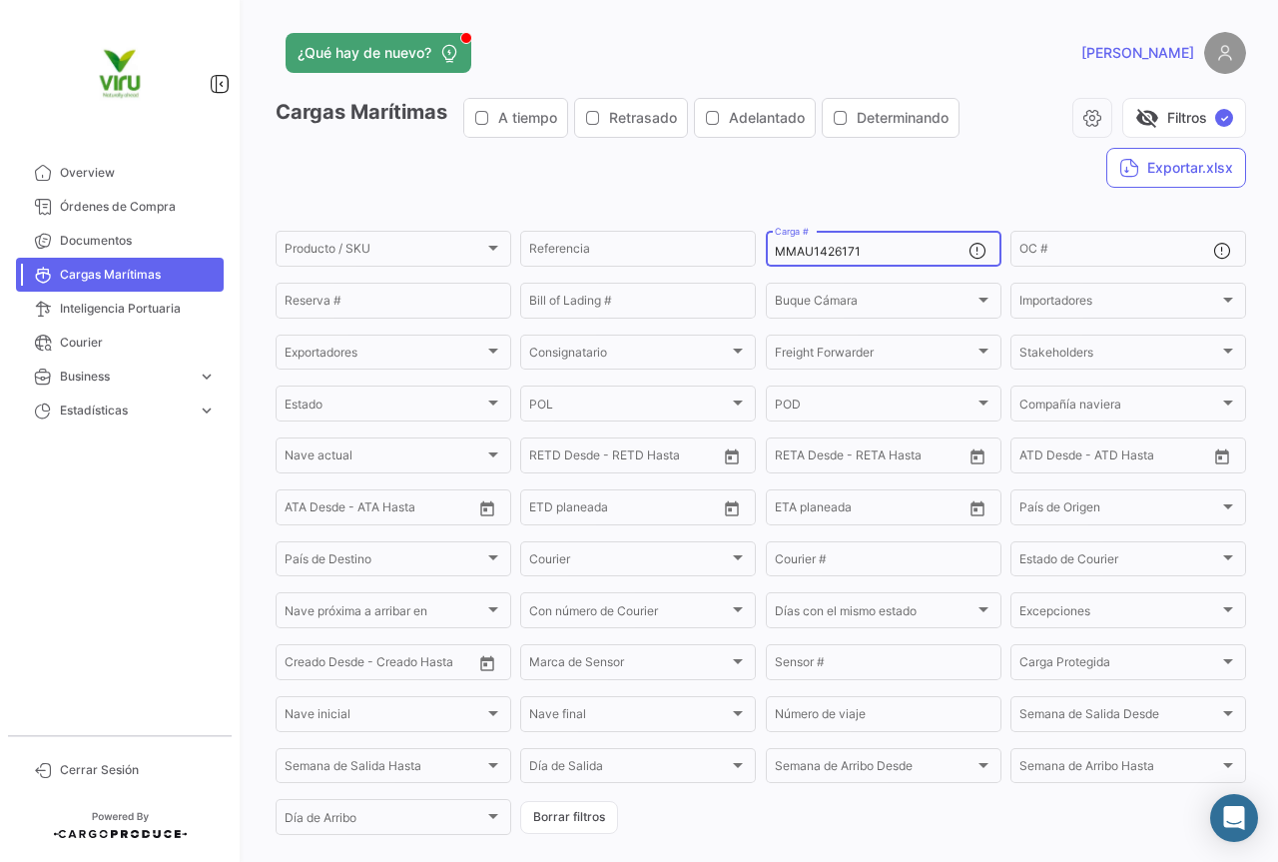
drag, startPoint x: 884, startPoint y: 250, endPoint x: 764, endPoint y: 247, distance: 119.9
click at [766, 247] on div "MMAU1426171 Carga #" at bounding box center [884, 247] width 236 height 39
paste input "CGMU6980857"
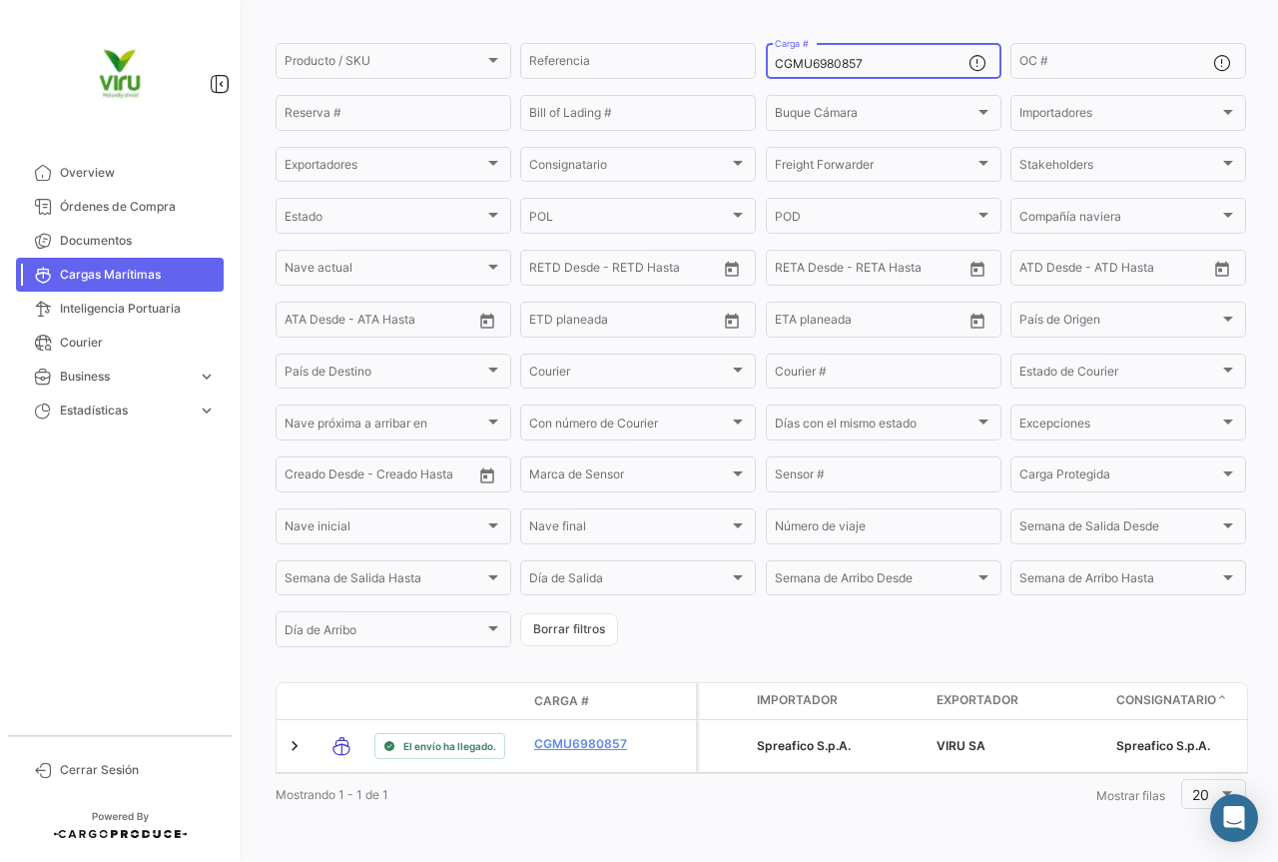
type input "CGMU6980857"
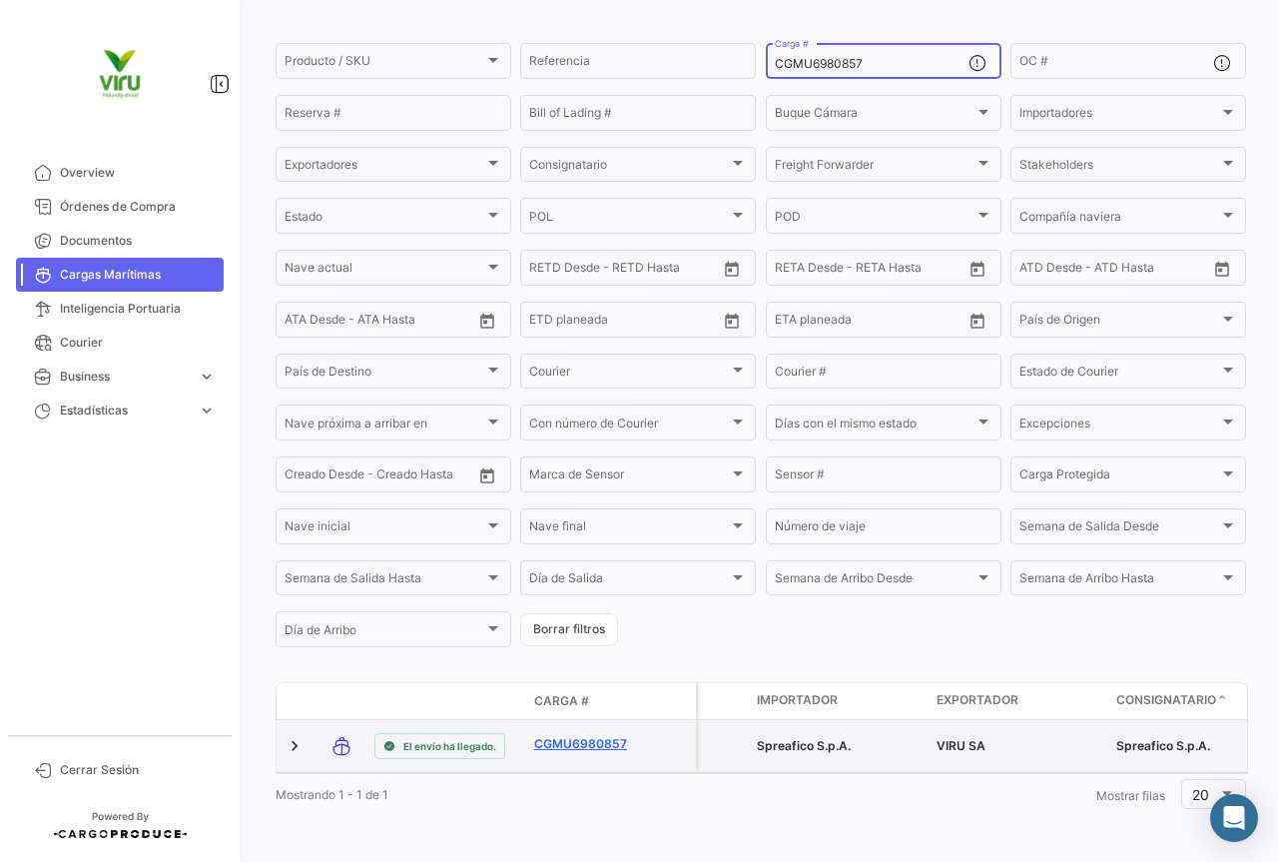
click at [588, 735] on link "CGMU6980857" at bounding box center [586, 744] width 104 height 18
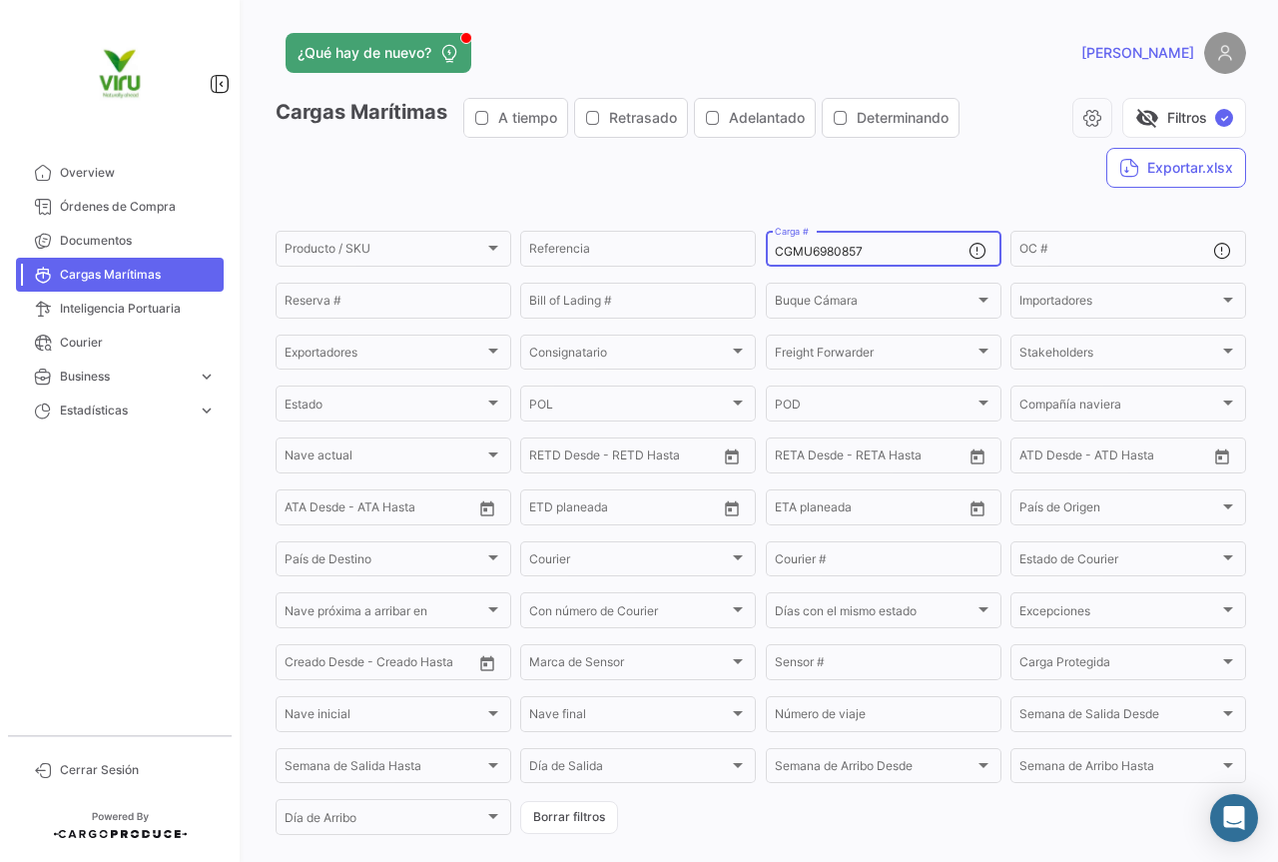
drag, startPoint x: 881, startPoint y: 253, endPoint x: 767, endPoint y: 250, distance: 113.9
click at [767, 250] on div "CGMU6980857 Carga #" at bounding box center [884, 247] width 236 height 39
paste input "35143"
type input "CGMU6935143"
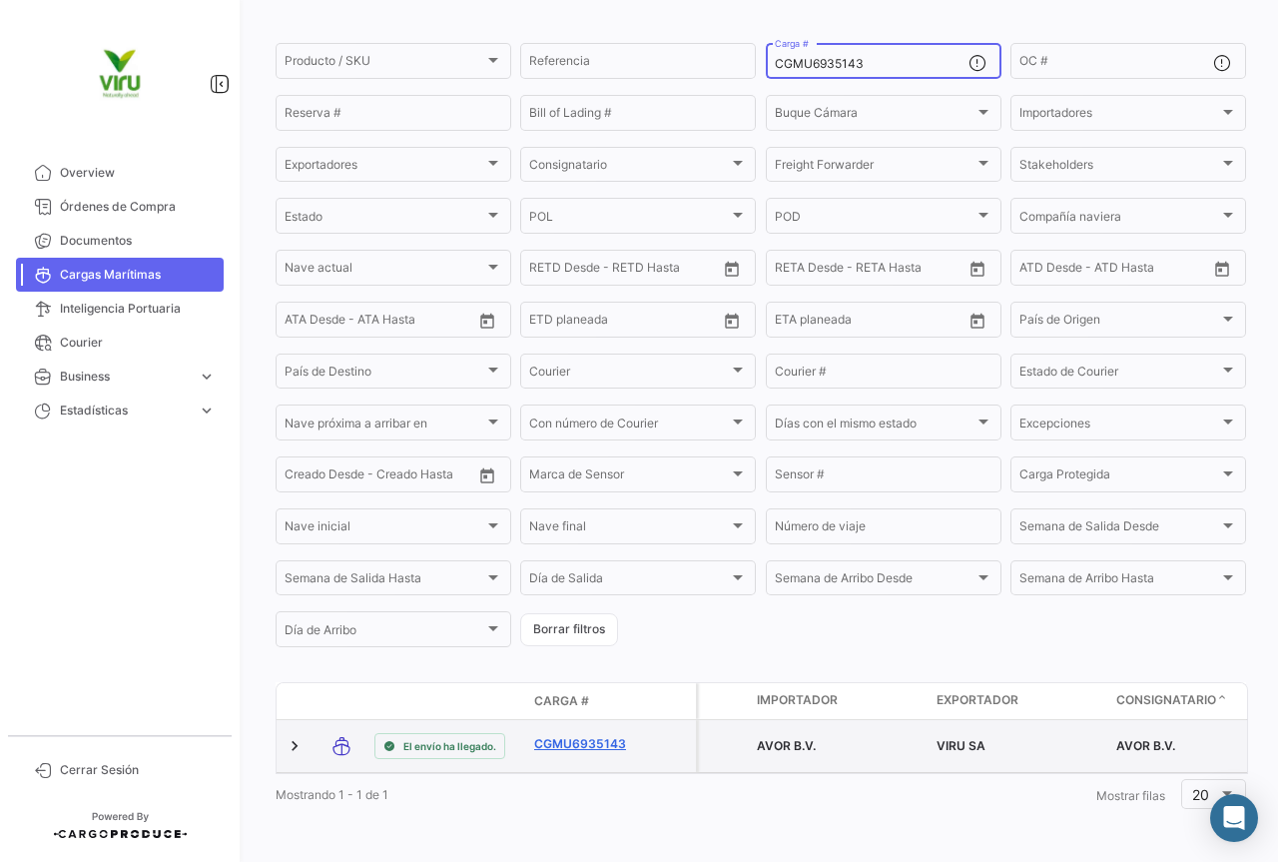
type input "CGMU6935143"
click at [605, 735] on link "CGMU6935143" at bounding box center [586, 744] width 104 height 18
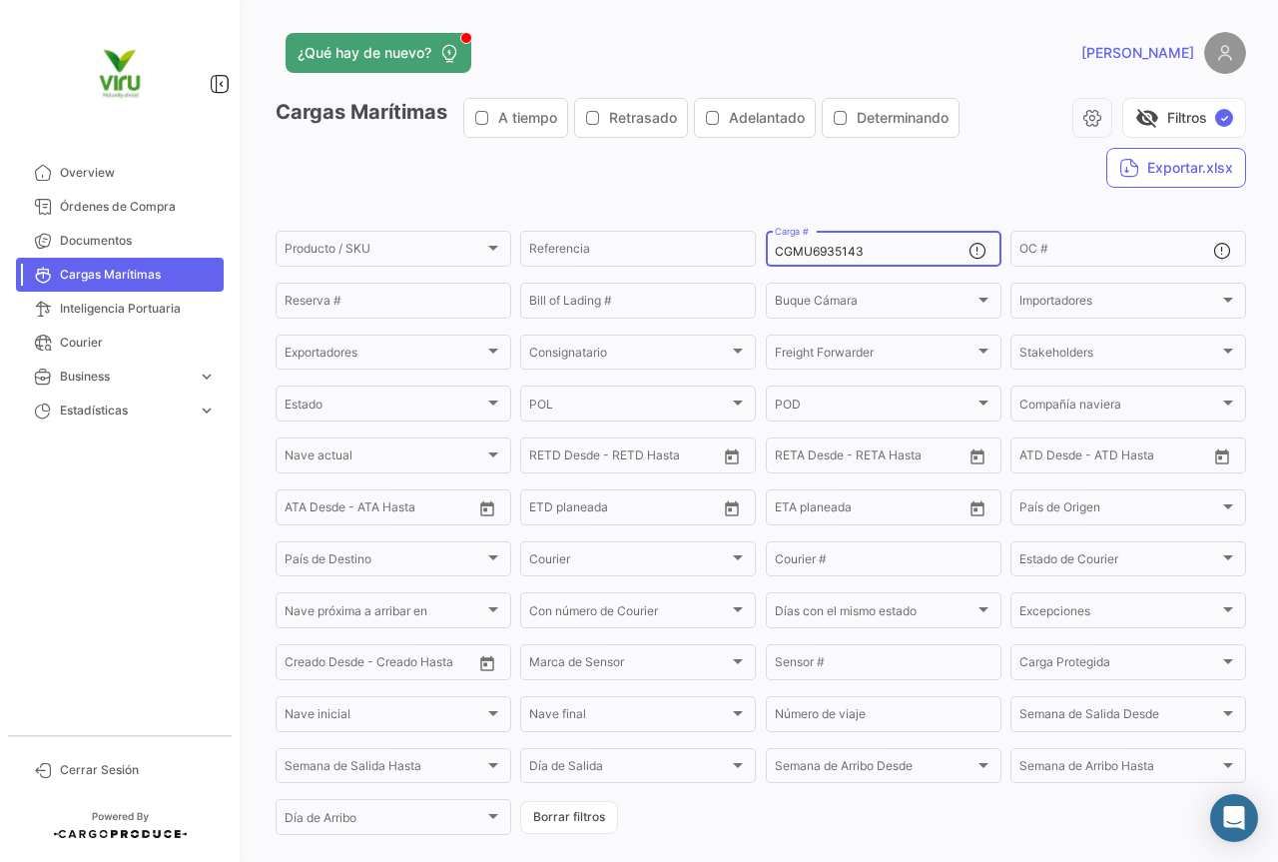
drag, startPoint x: 918, startPoint y: 246, endPoint x: 769, endPoint y: 228, distance: 149.9
click at [775, 228] on div "CGMU6935143 Carga #" at bounding box center [872, 247] width 194 height 39
paste input "73040"
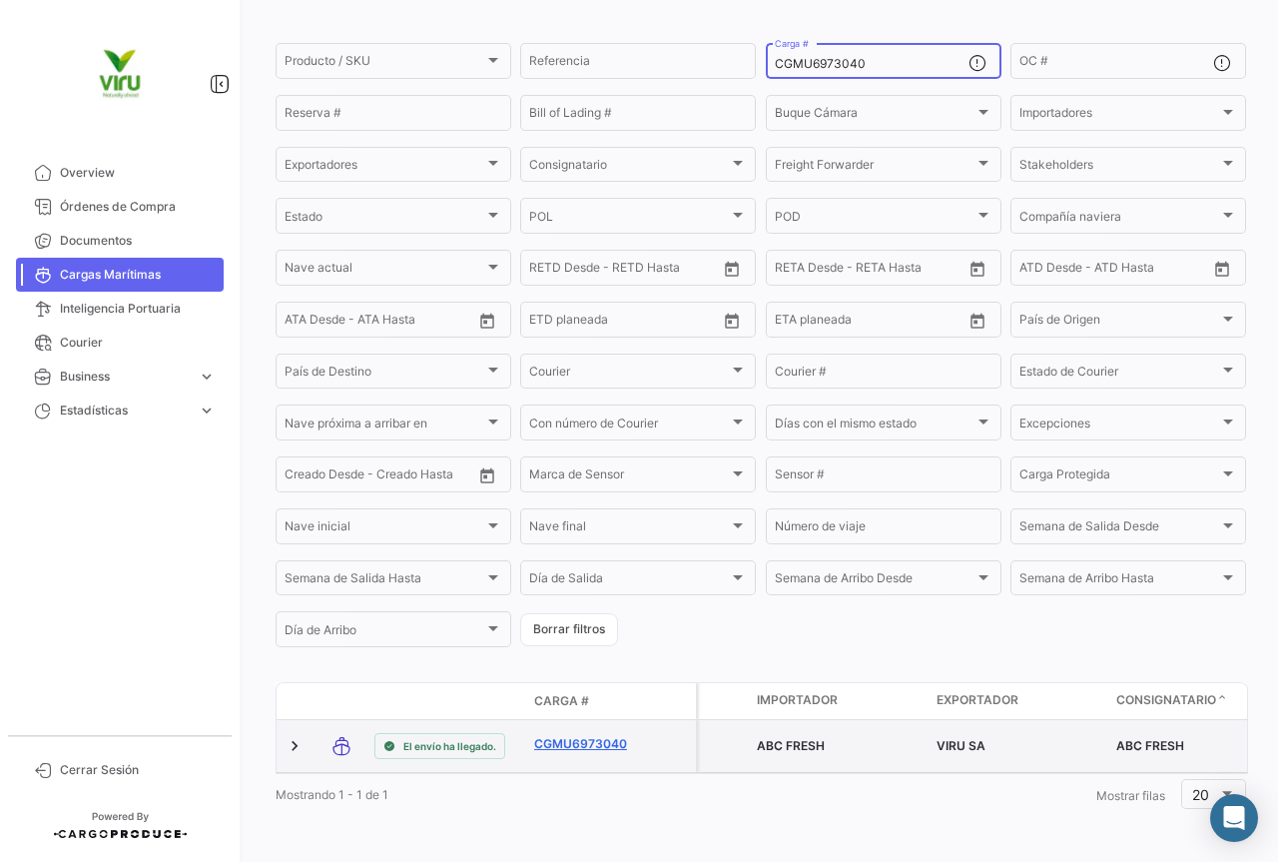
type input "CGMU6973040"
click at [581, 735] on link "CGMU6973040" at bounding box center [586, 744] width 104 height 18
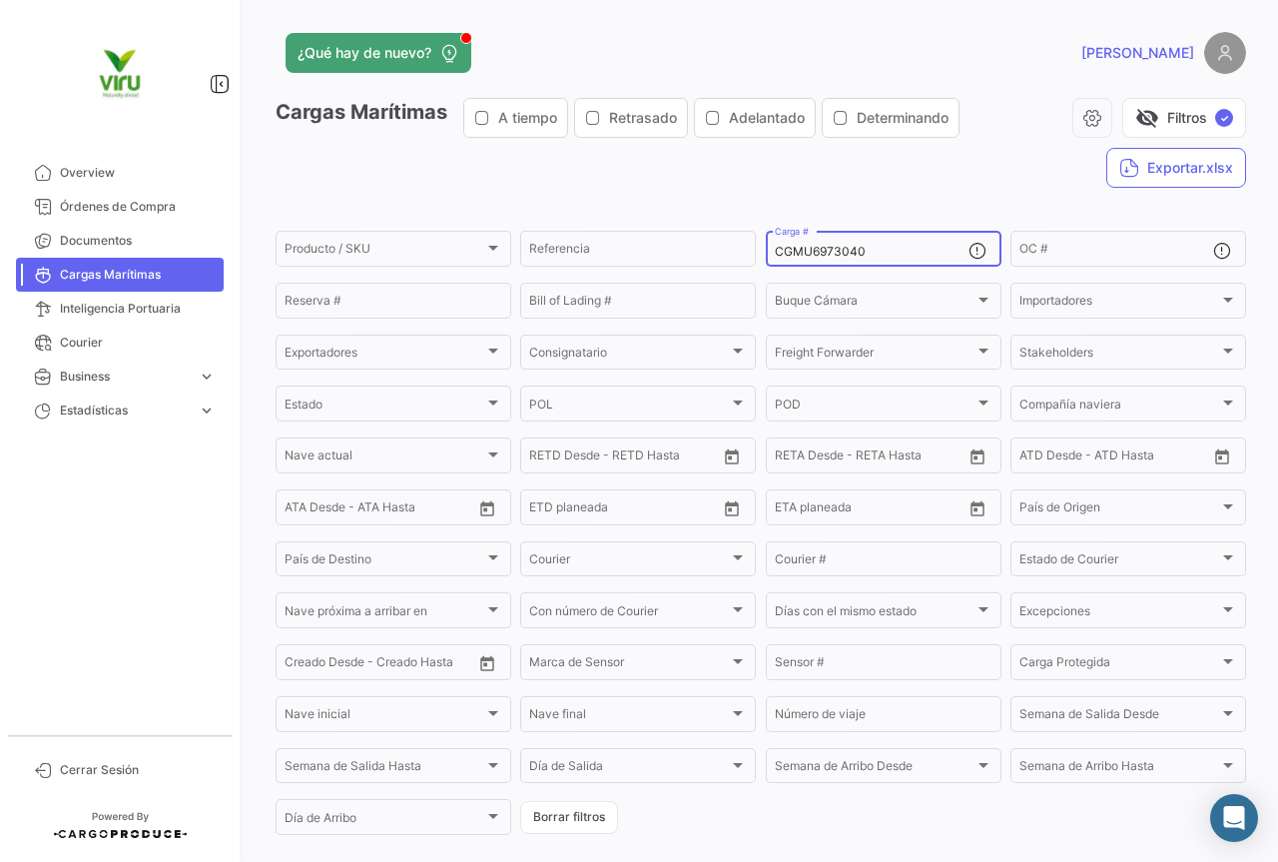
drag, startPoint x: 872, startPoint y: 248, endPoint x: 754, endPoint y: 248, distance: 117.8
click at [754, 248] on form "Producto / SKU Producto / SKU Referencia CGMU6973040 Carga # OC # Reserva # Bil…" at bounding box center [761, 533] width 971 height 610
paste input "41758"
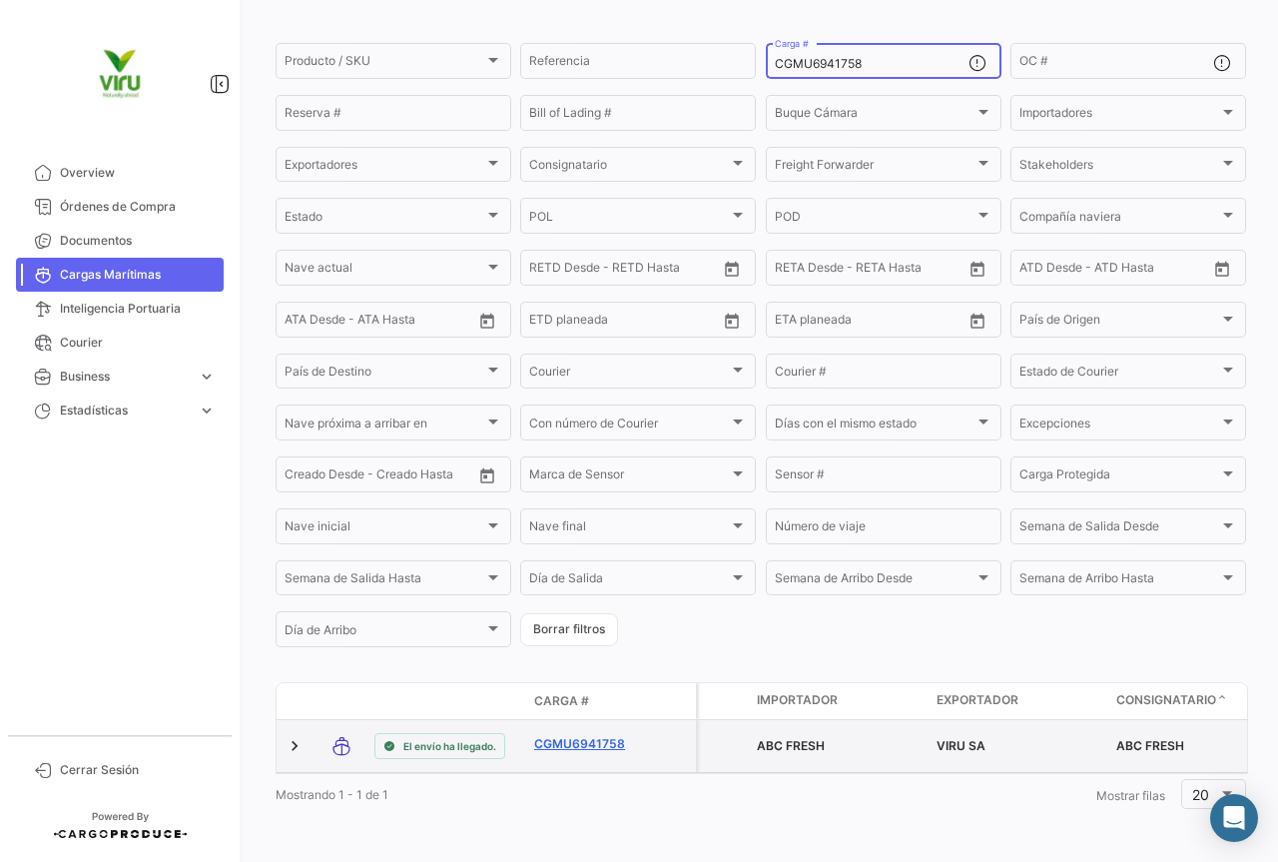
type input "CGMU6941758"
click at [559, 735] on link "CGMU6941758" at bounding box center [586, 744] width 104 height 18
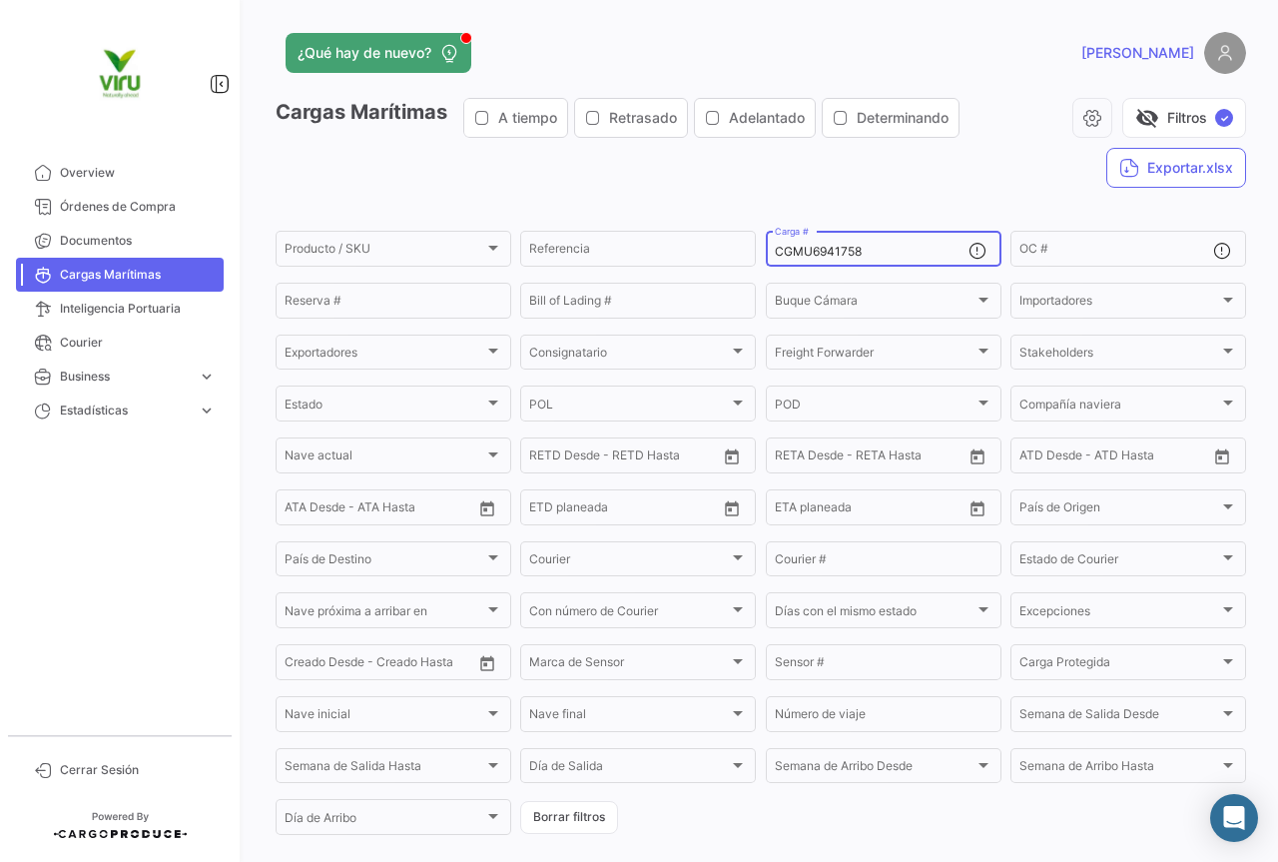
drag, startPoint x: 863, startPoint y: 247, endPoint x: 756, endPoint y: 238, distance: 107.2
click at [756, 238] on form "Producto / SKU Producto / SKU Referencia CGMU6941758 Carga # OC # Reserva # Bil…" at bounding box center [761, 533] width 971 height 610
paste input "7018175"
type input "CGMU7018175"
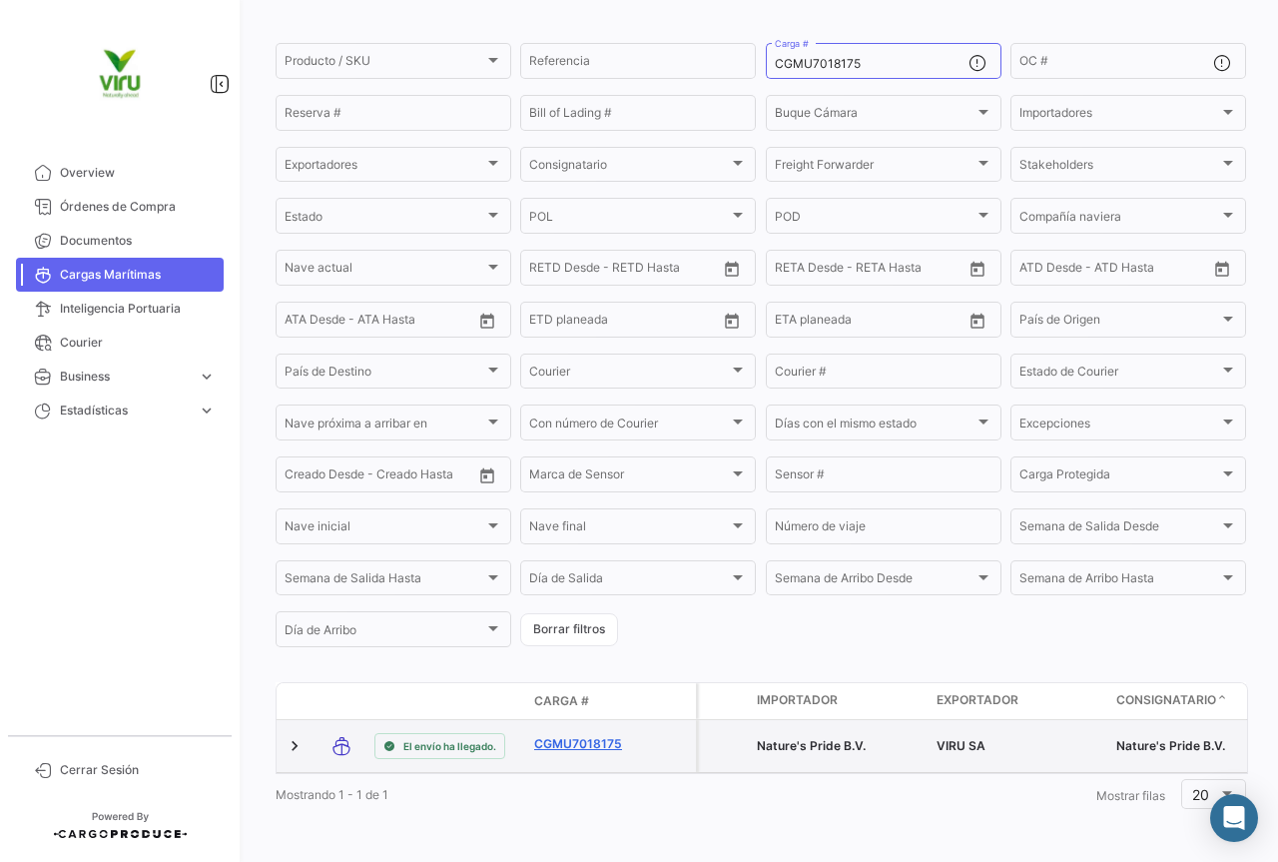
click at [601, 735] on link "CGMU7018175" at bounding box center [586, 744] width 104 height 18
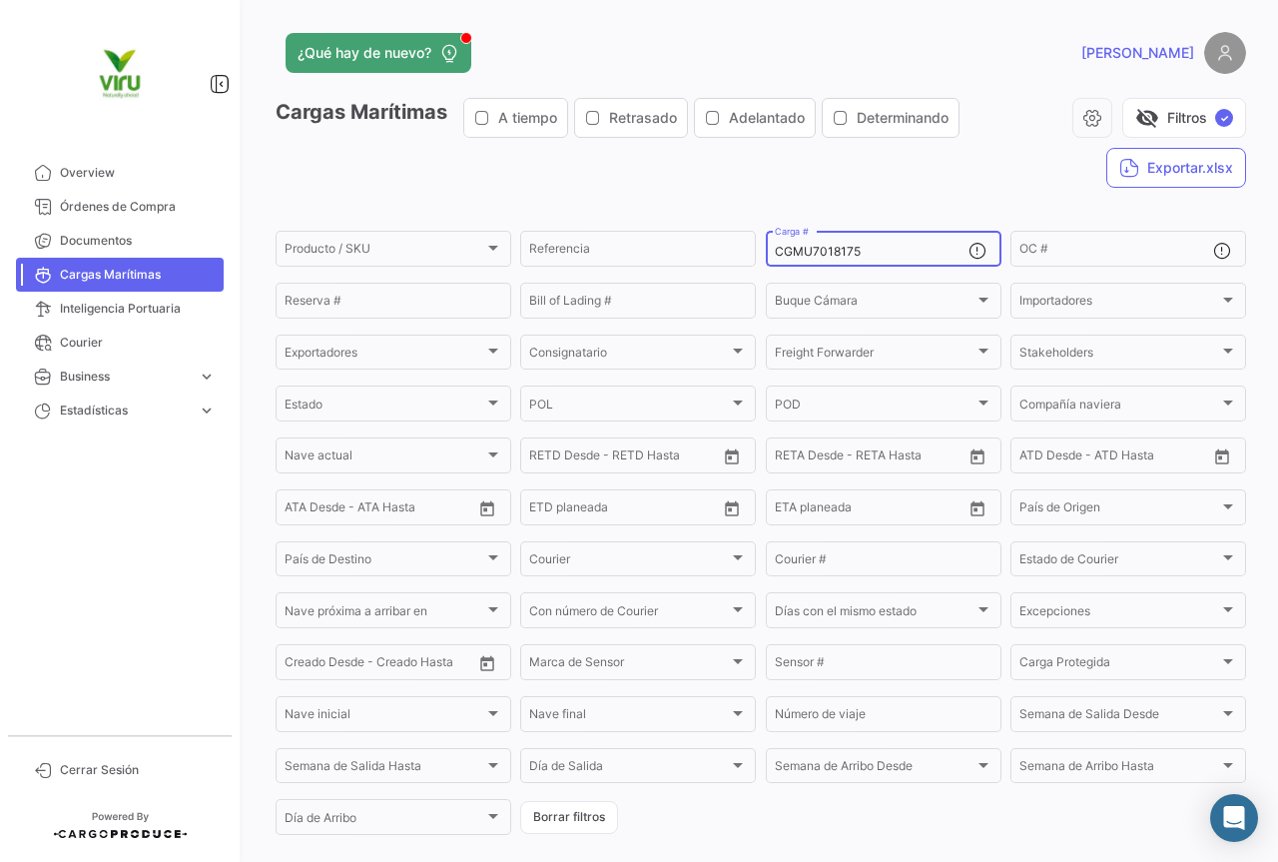
drag, startPoint x: 896, startPoint y: 252, endPoint x: 767, endPoint y: 252, distance: 128.8
click at [767, 252] on div "CGMU7018175 Carga #" at bounding box center [884, 247] width 236 height 39
paste input "4689"
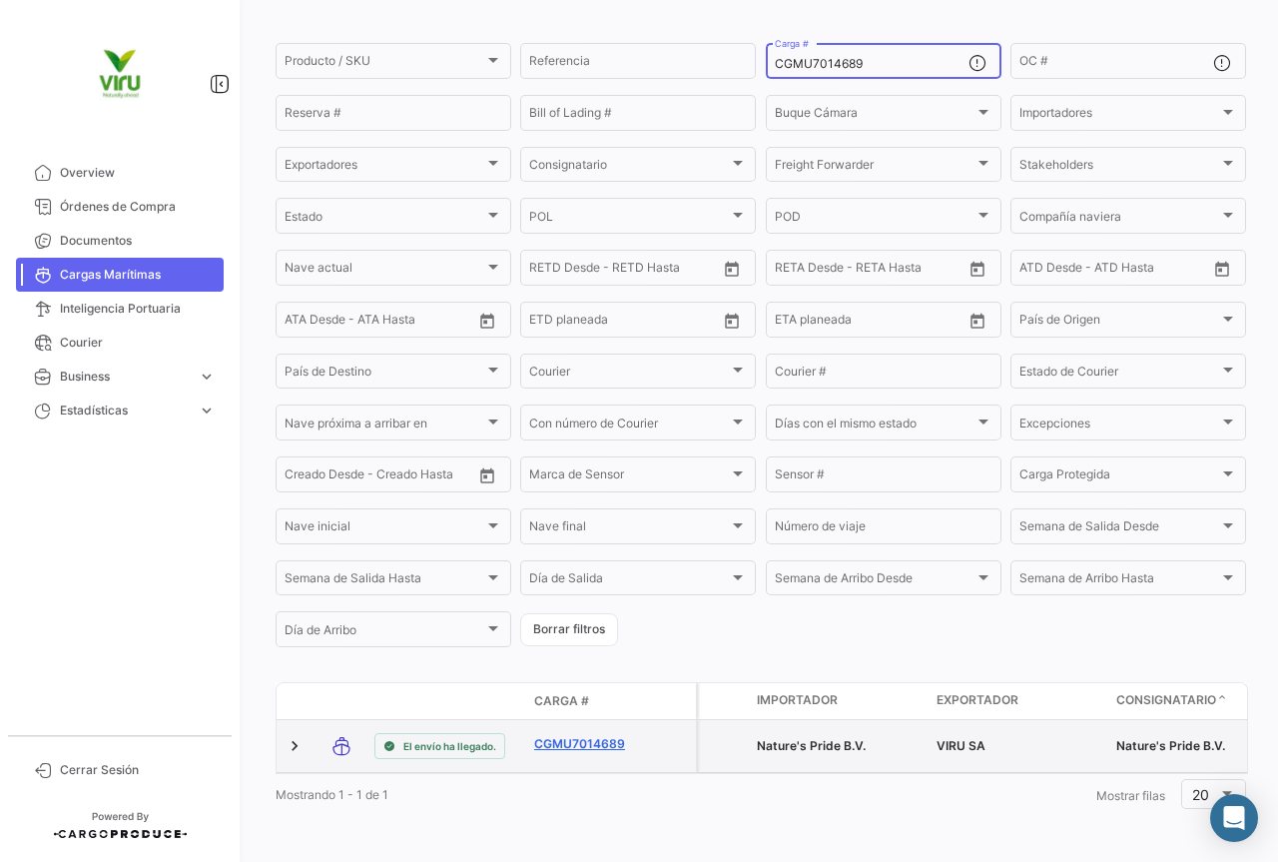
type input "CGMU7014689"
click at [593, 735] on link "CGMU7014689" at bounding box center [586, 744] width 104 height 18
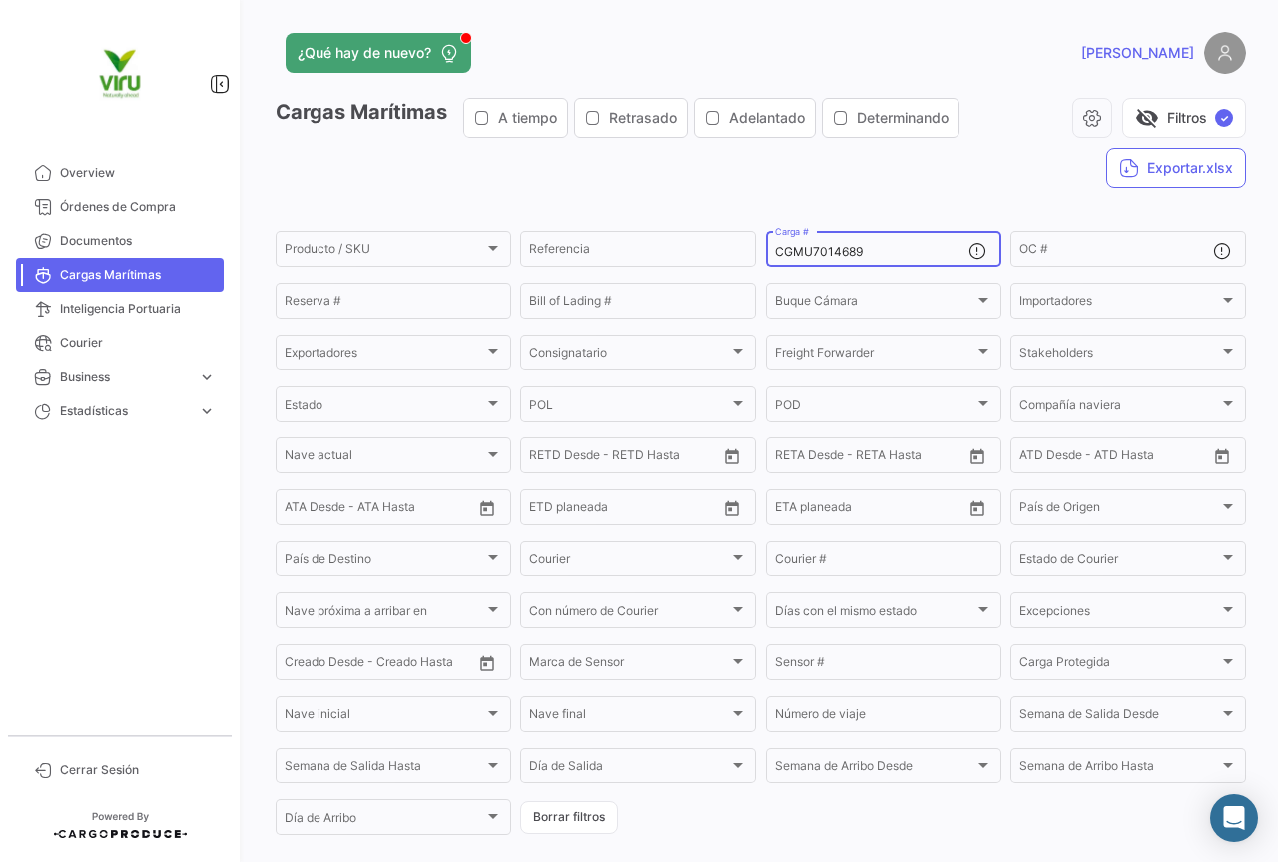
drag, startPoint x: 880, startPoint y: 247, endPoint x: 764, endPoint y: 245, distance: 115.9
click at [766, 245] on div "CGMU7014689 Carga #" at bounding box center [884, 247] width 236 height 39
paste input "6991872"
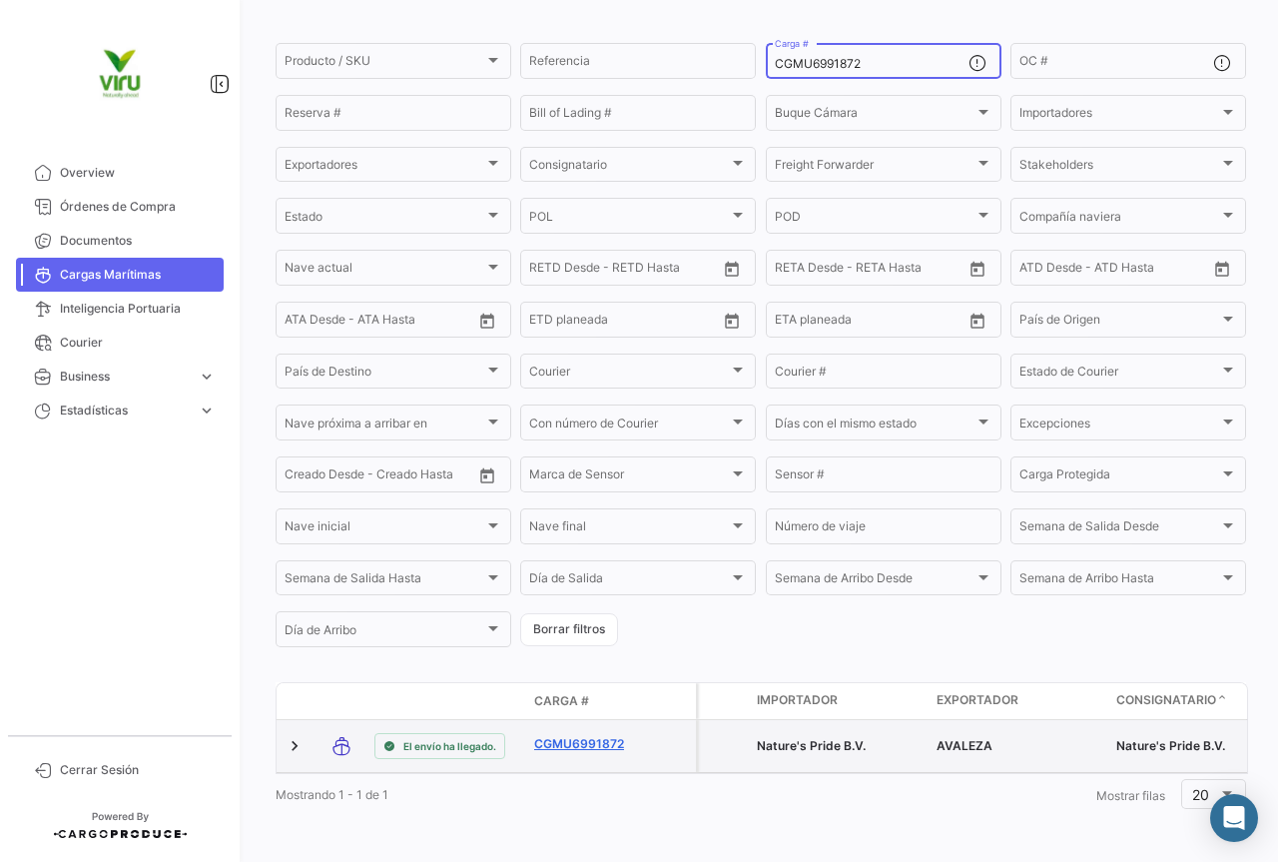
type input "CGMU6991872"
click at [596, 735] on link "CGMU6991872" at bounding box center [586, 744] width 104 height 18
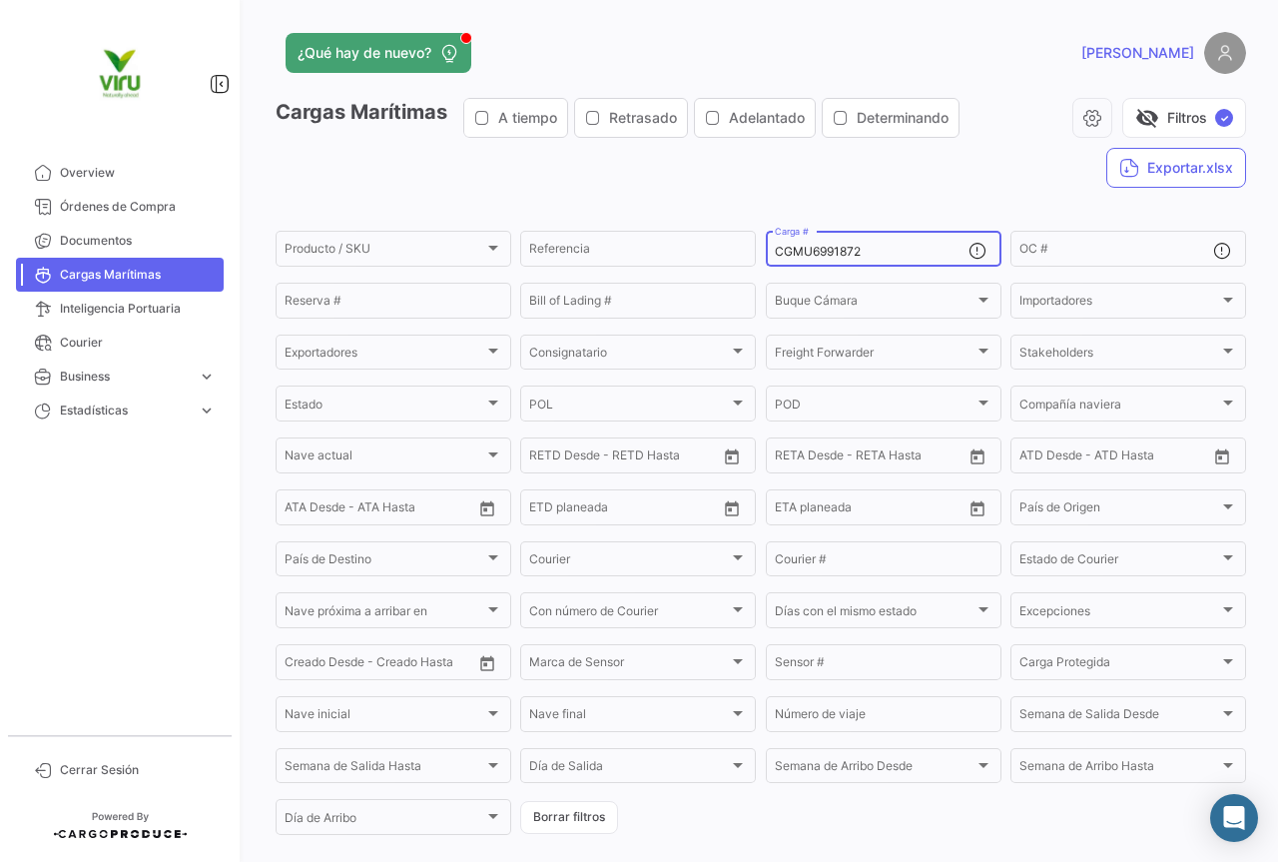
drag, startPoint x: 883, startPoint y: 249, endPoint x: 764, endPoint y: 243, distance: 119.0
click at [766, 243] on div "CGMU6991872 Carga #" at bounding box center [884, 247] width 236 height 39
paste input "5944"
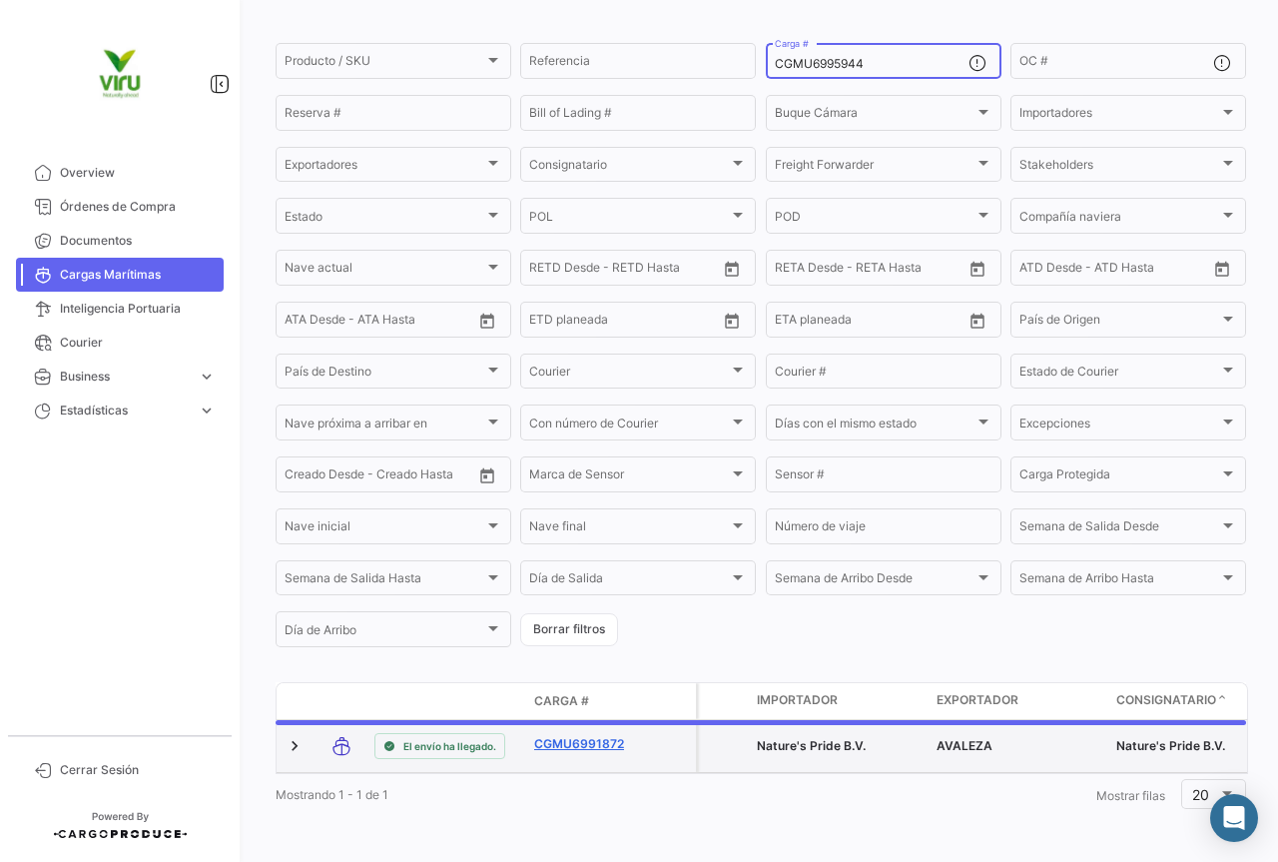
type input "CGMU6995944"
click at [565, 735] on link "CGMU6991872" at bounding box center [586, 744] width 104 height 18
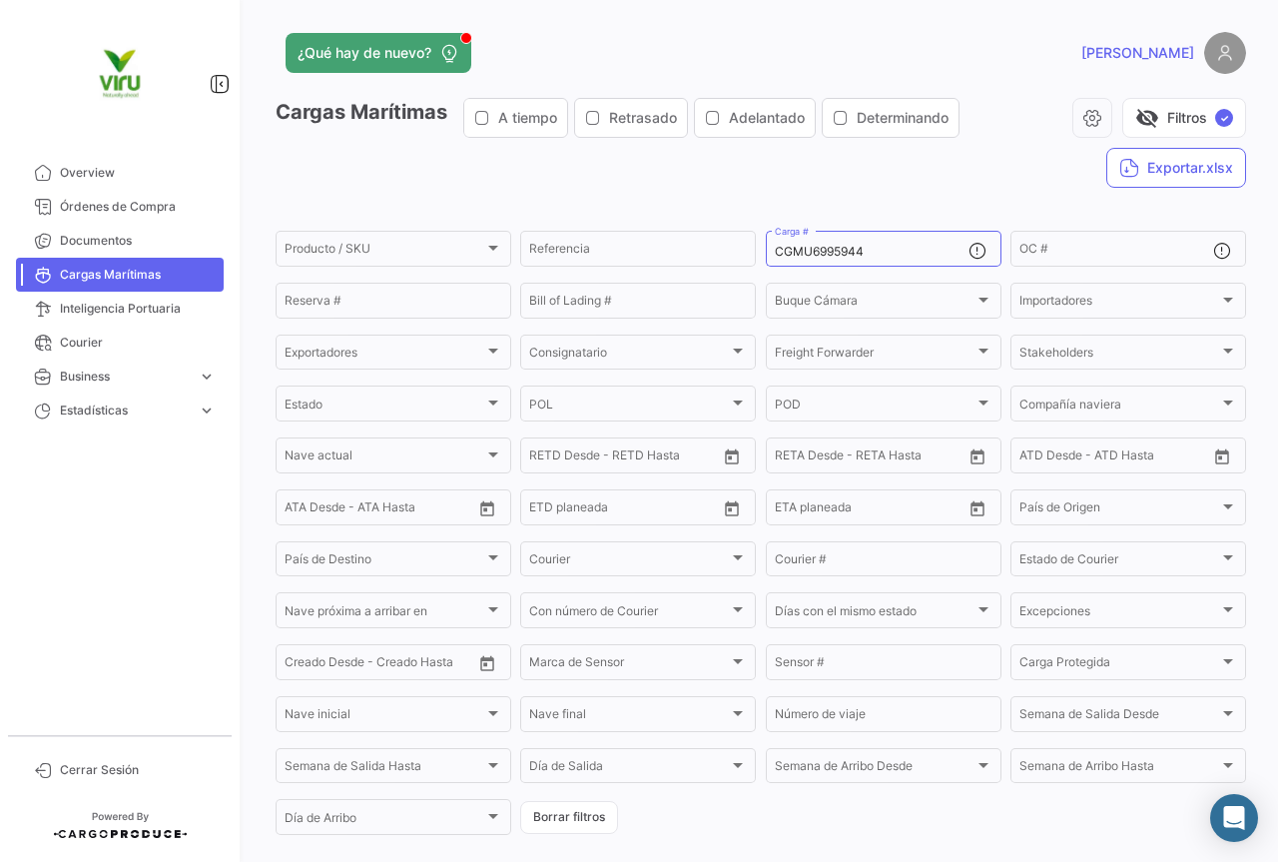
scroll to position [135, 0]
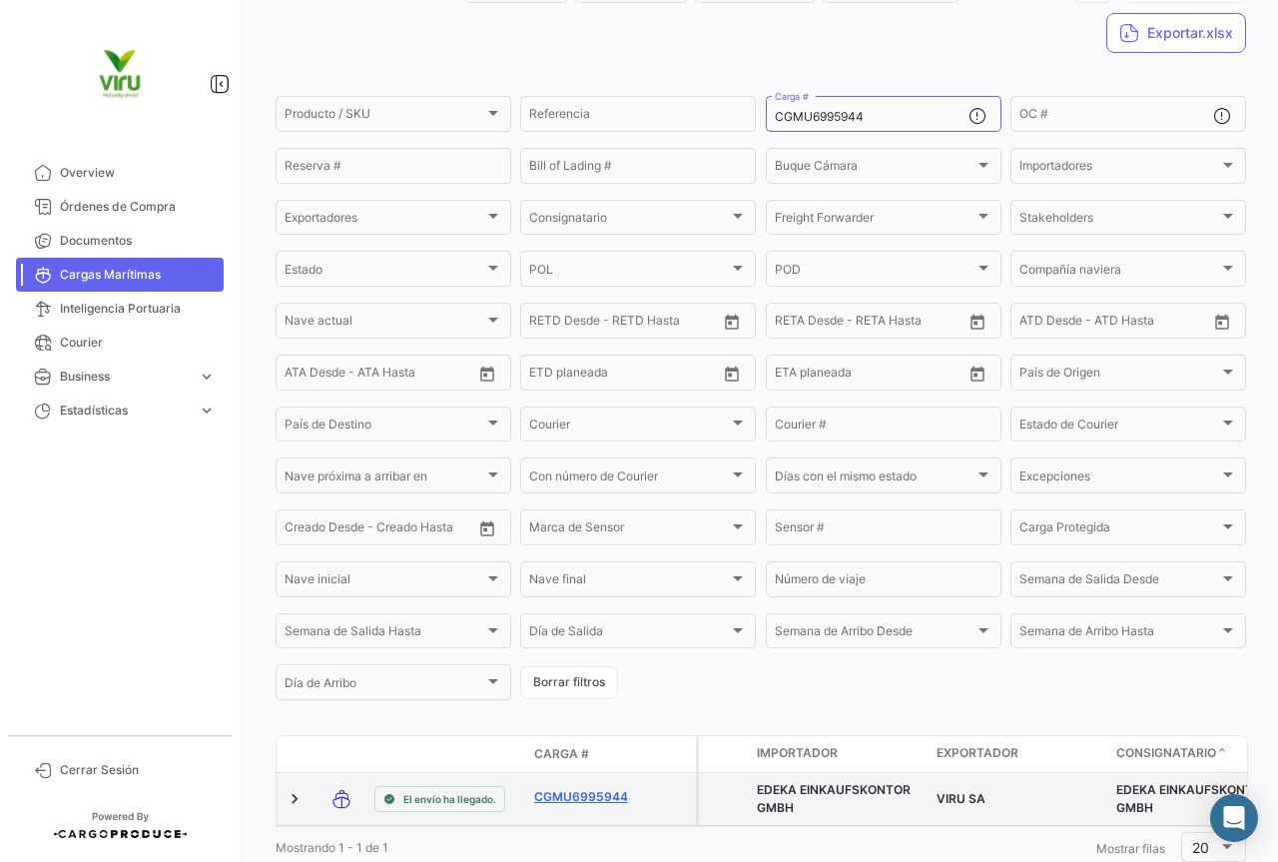
click at [619, 793] on link "CGMU6995944" at bounding box center [586, 797] width 104 height 18
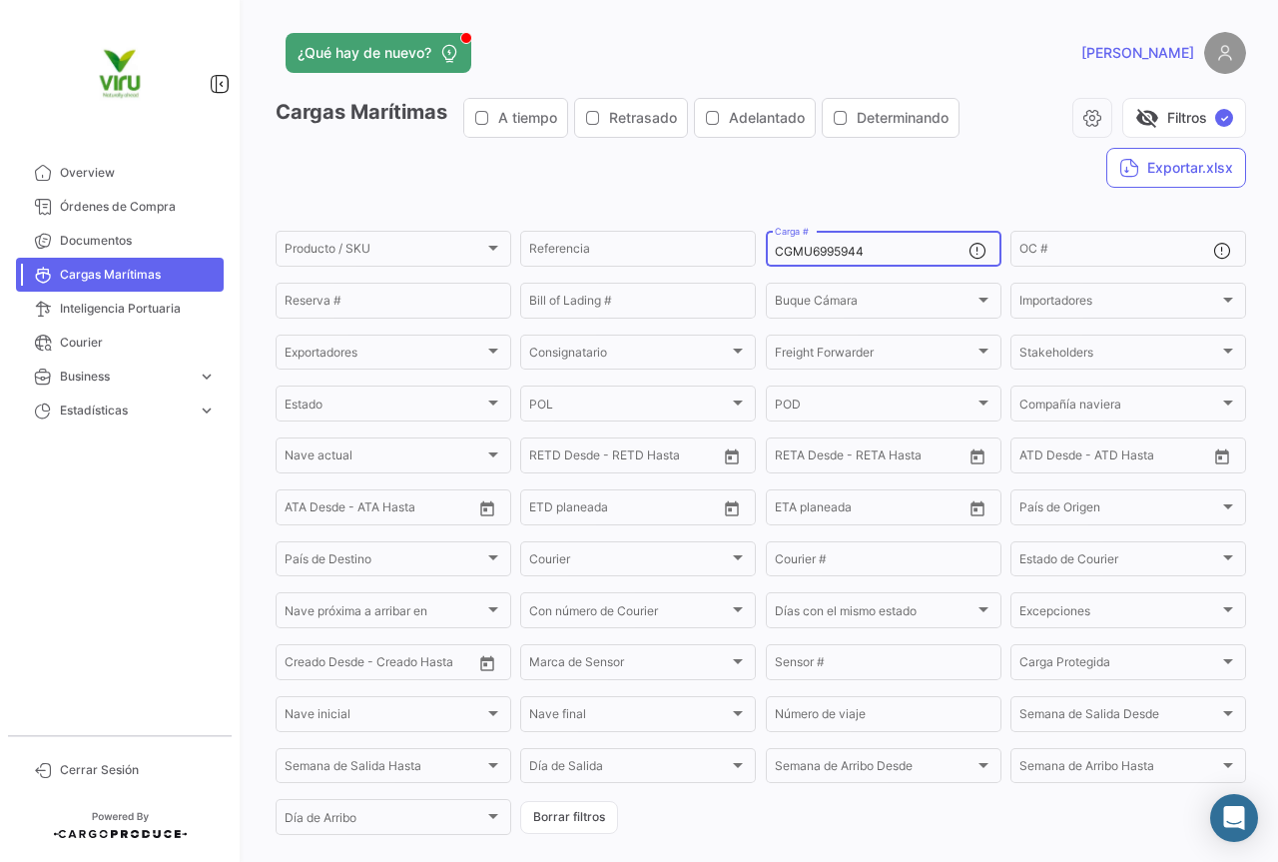
drag, startPoint x: 890, startPoint y: 255, endPoint x: 770, endPoint y: 257, distance: 119.8
click at [775, 257] on input "CGMU6995944" at bounding box center [872, 252] width 194 height 14
paste input "7035280"
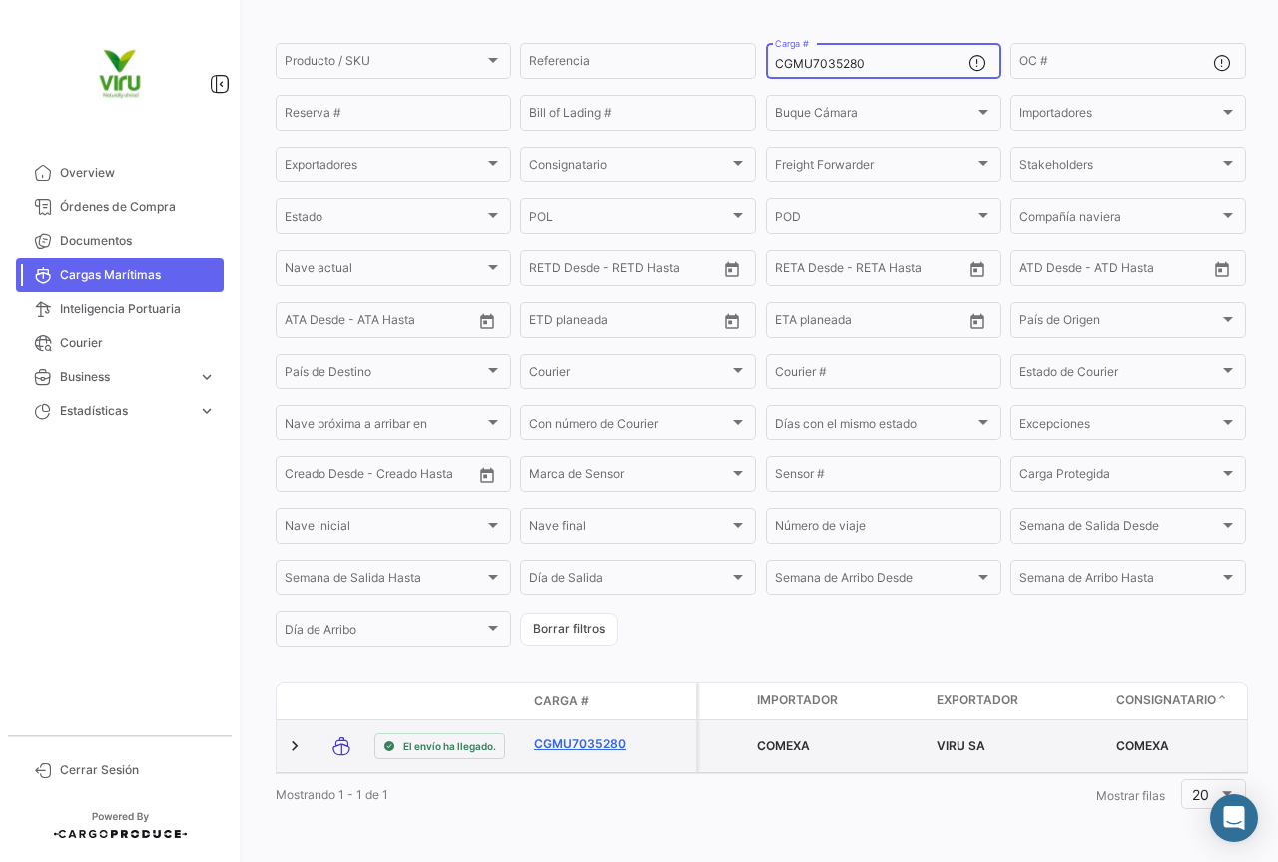
type input "CGMU7035280"
click at [598, 735] on link "CGMU7035280" at bounding box center [586, 744] width 104 height 18
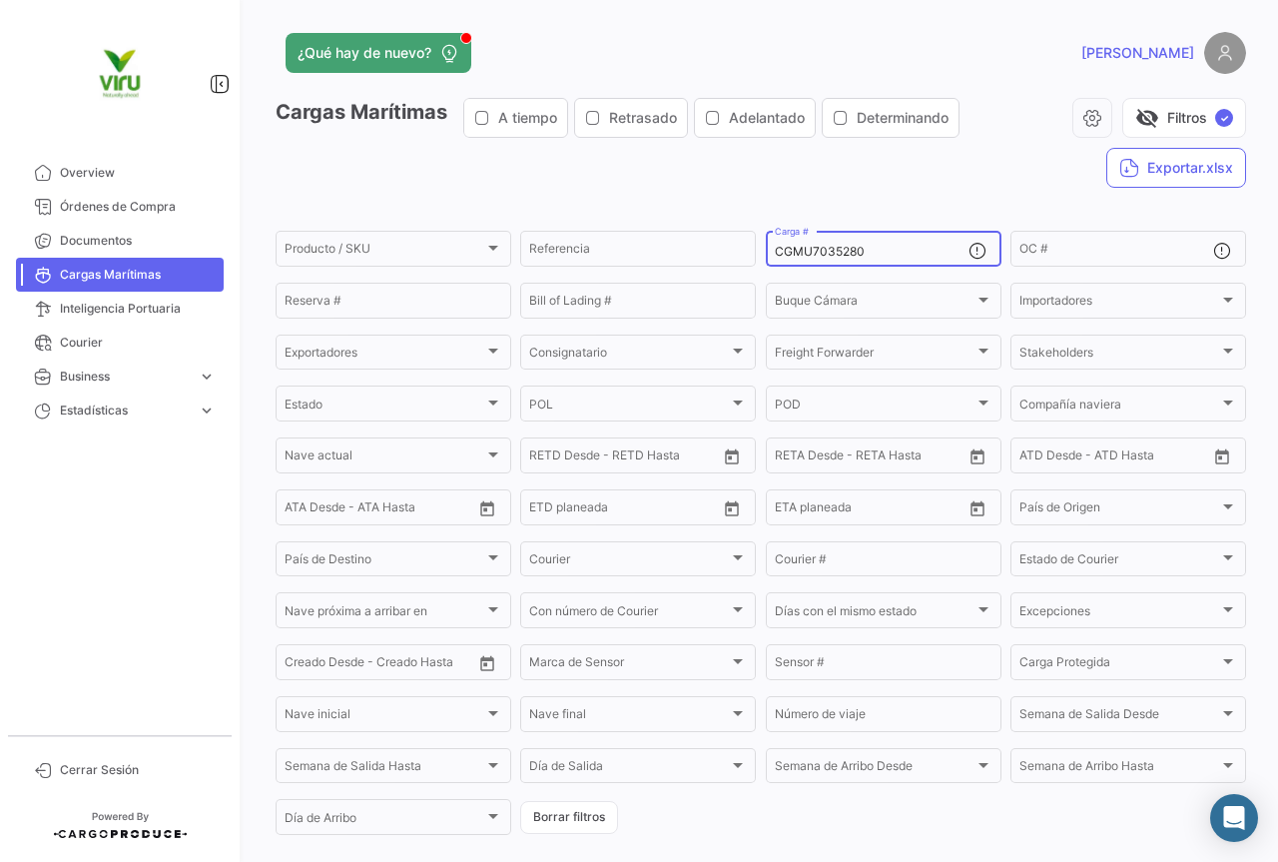
drag, startPoint x: 867, startPoint y: 256, endPoint x: 765, endPoint y: 248, distance: 102.2
click at [766, 248] on div "CGMU7035280 Carga #" at bounding box center [884, 247] width 236 height 39
paste input "418"
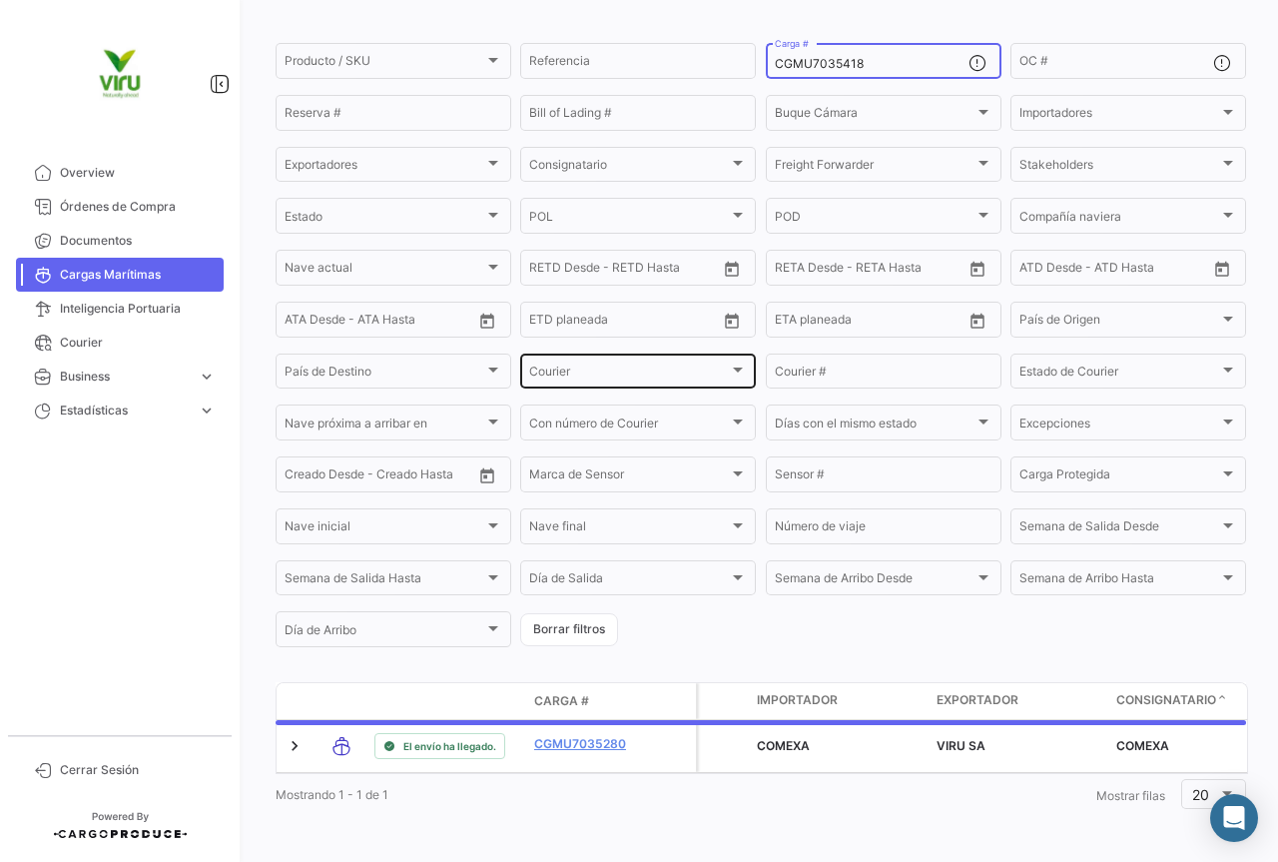
scroll to position [203, 0]
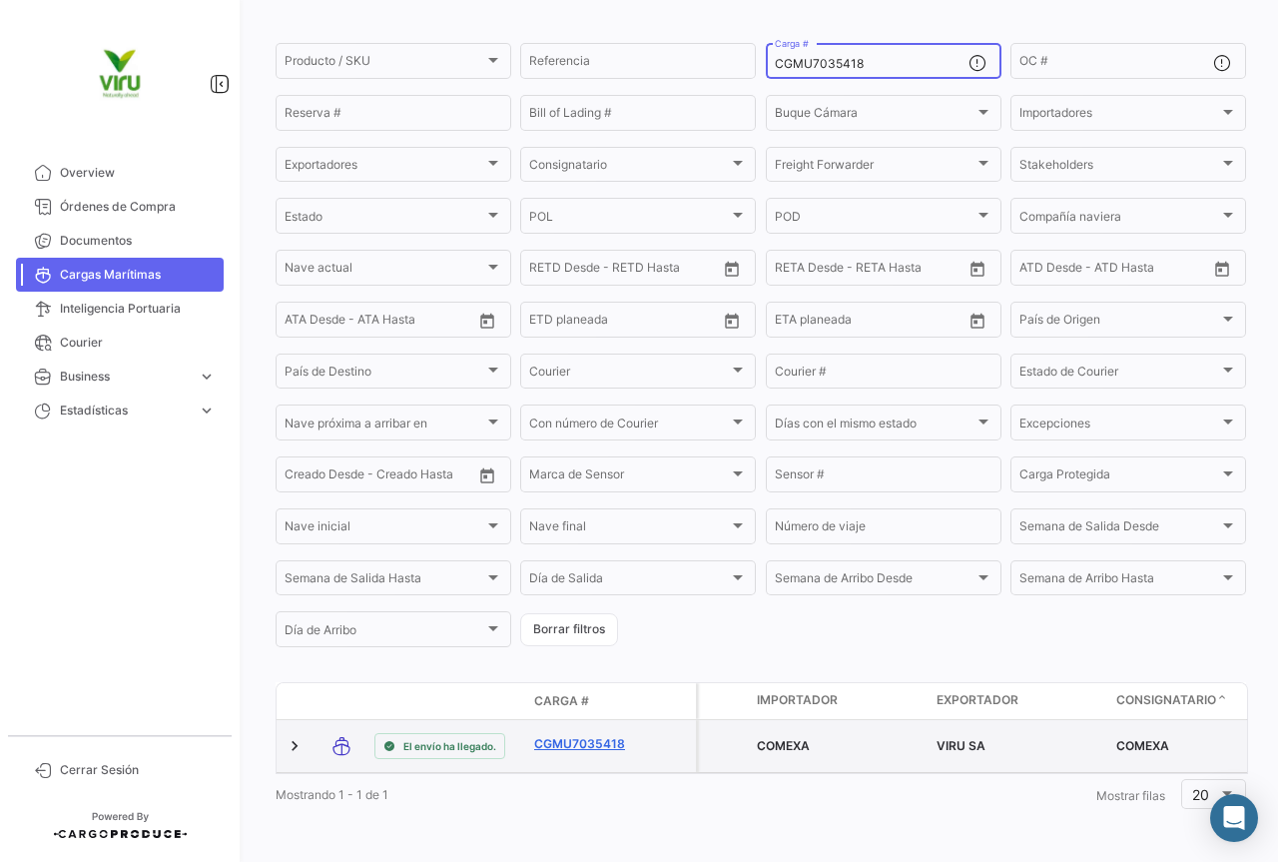
type input "CGMU7035418"
click at [615, 735] on link "CGMU7035418" at bounding box center [586, 744] width 104 height 18
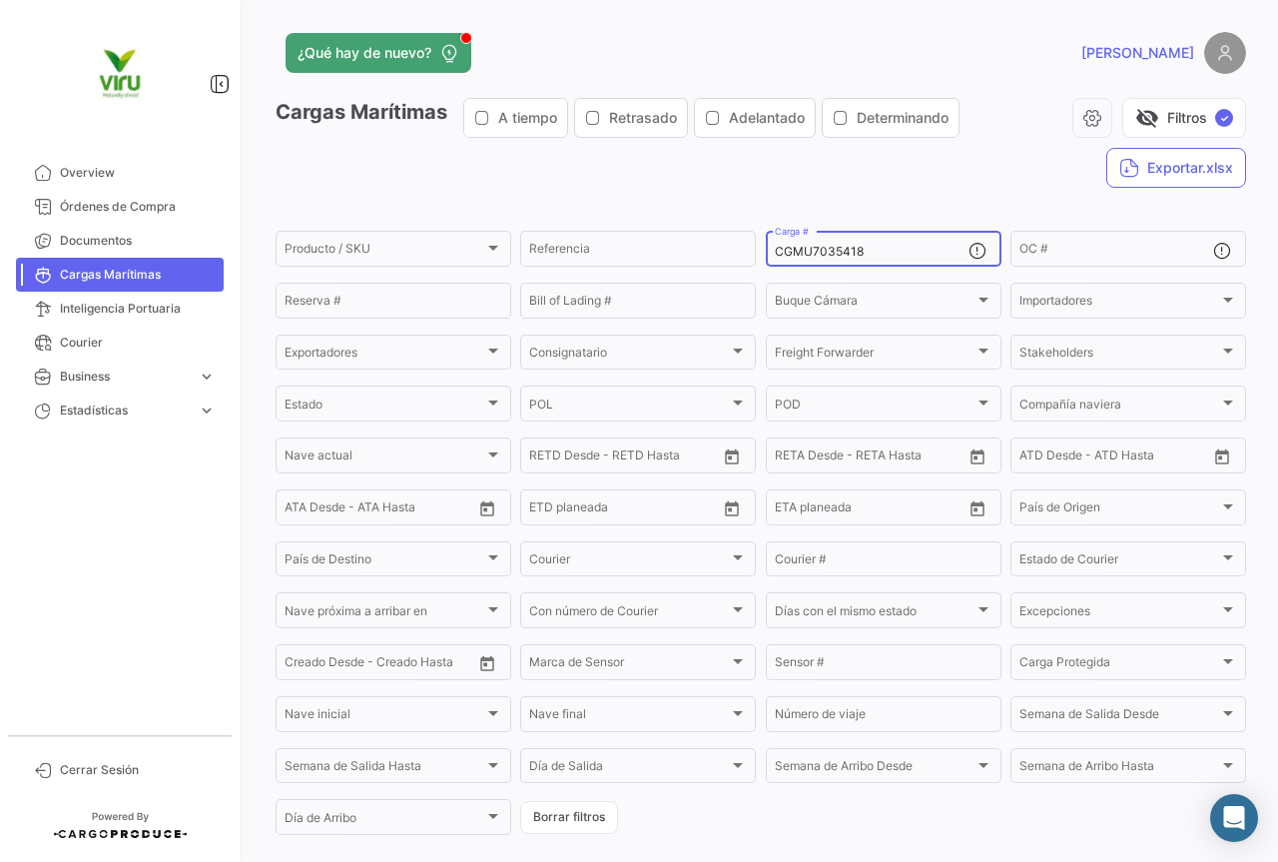
drag, startPoint x: 891, startPoint y: 256, endPoint x: 769, endPoint y: 245, distance: 122.3
click at [775, 245] on input "CGMU7035418" at bounding box center [872, 252] width 194 height 14
paste input "6959090"
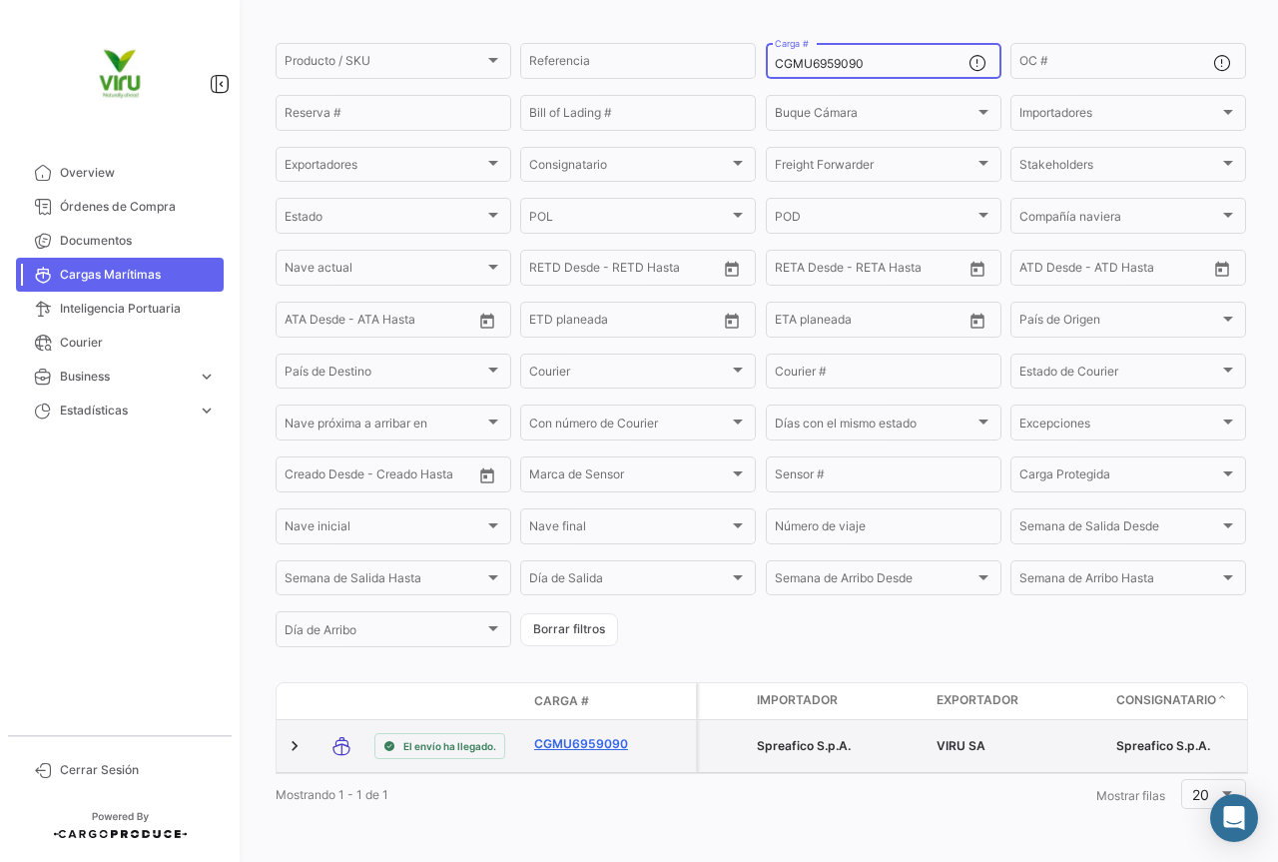
type input "CGMU6959090"
click at [569, 735] on link "CGMU6959090" at bounding box center [586, 744] width 104 height 18
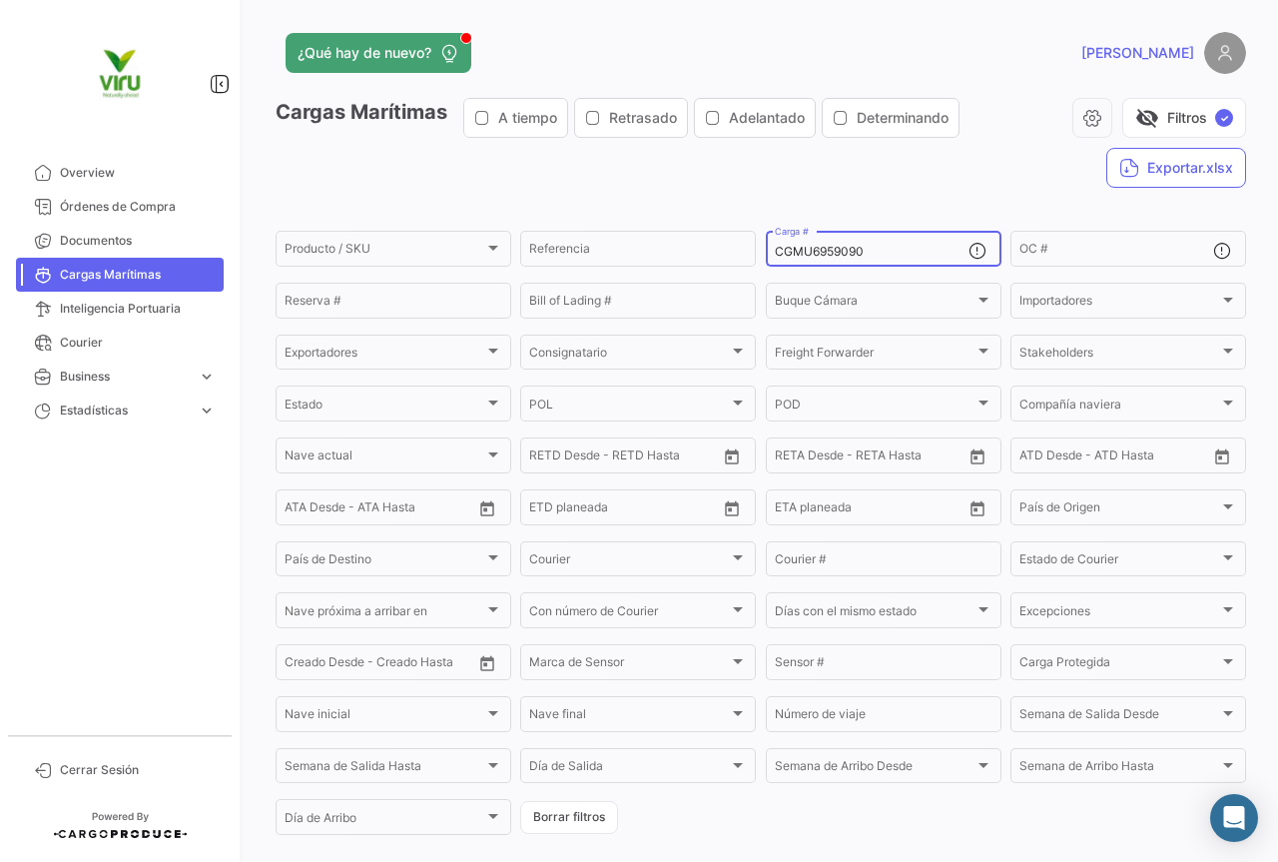
drag, startPoint x: 881, startPoint y: 247, endPoint x: 770, endPoint y: 230, distance: 112.1
click at [775, 230] on div "CGMU6959090 Carga #" at bounding box center [872, 247] width 194 height 39
paste input "29768"
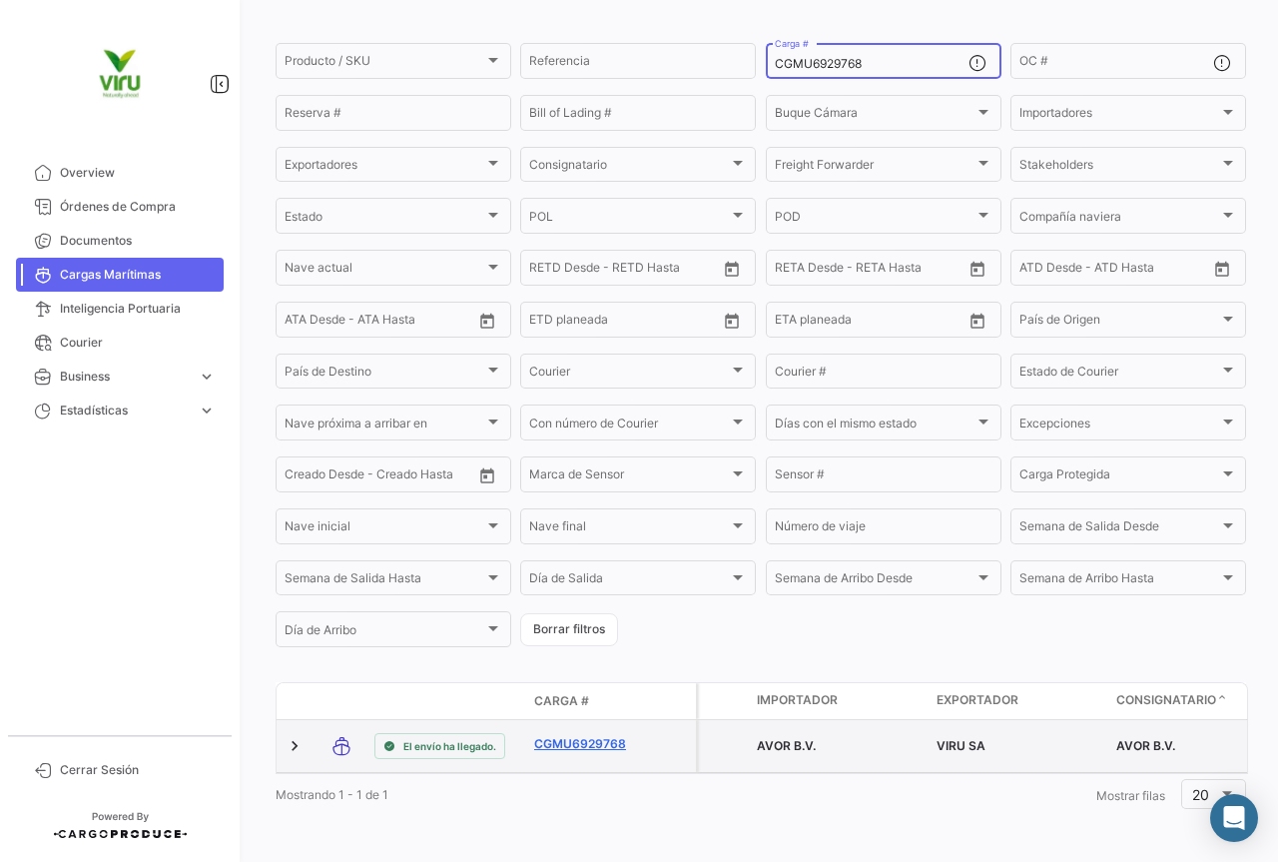
type input "CGMU6929768"
click at [604, 735] on link "CGMU6929768" at bounding box center [586, 744] width 104 height 18
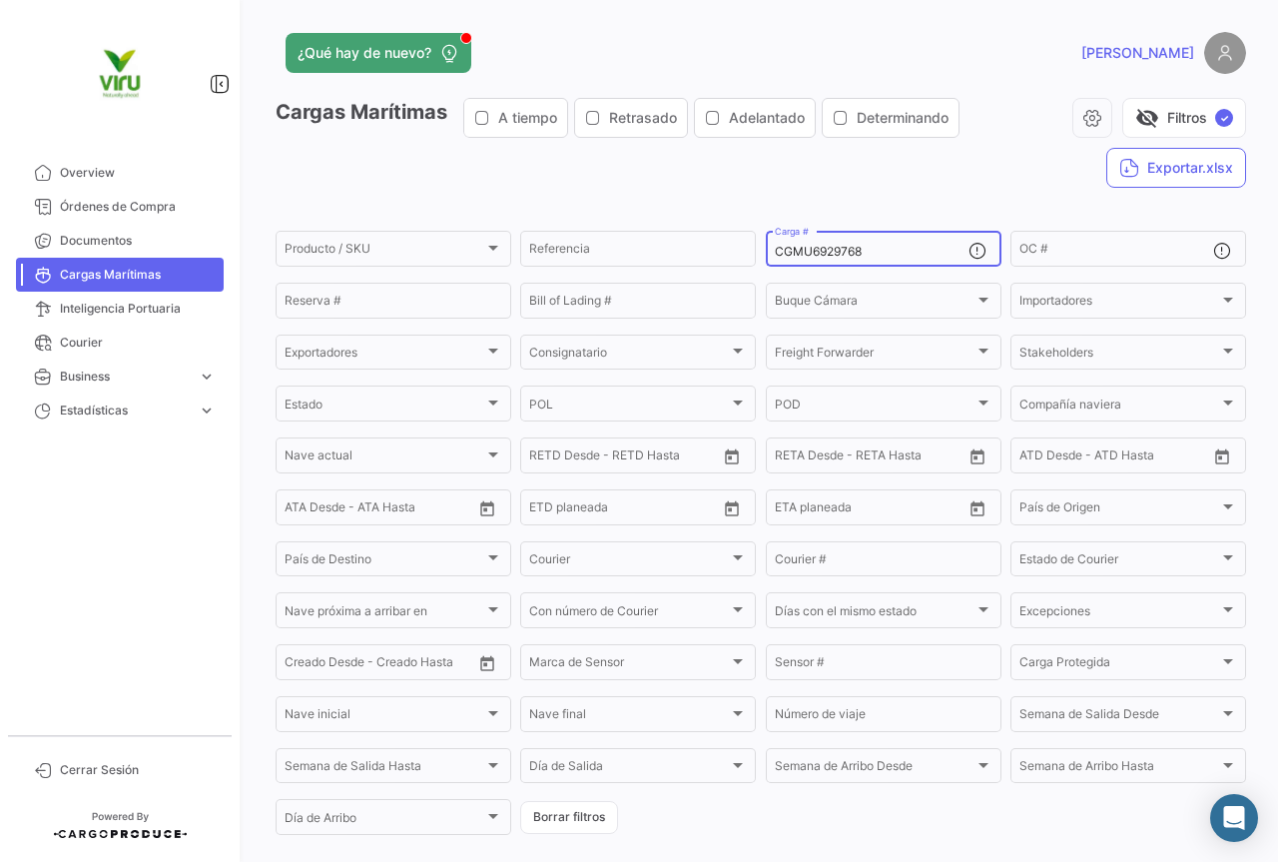
drag, startPoint x: 893, startPoint y: 258, endPoint x: 765, endPoint y: 267, distance: 128.1
click at [766, 267] on mat-form-field "CGMU6929768 Carga #" at bounding box center [884, 249] width 236 height 42
paste input "7004171"
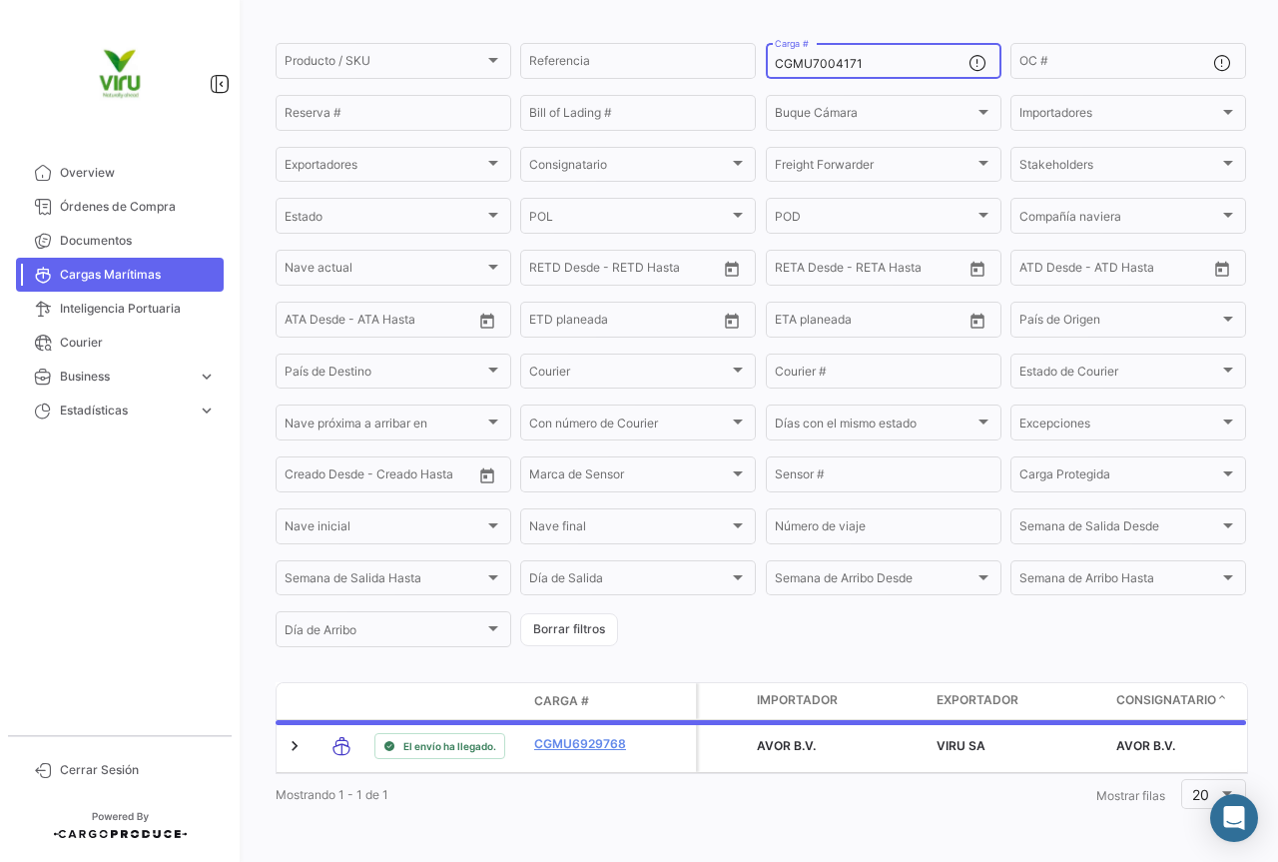
scroll to position [203, 0]
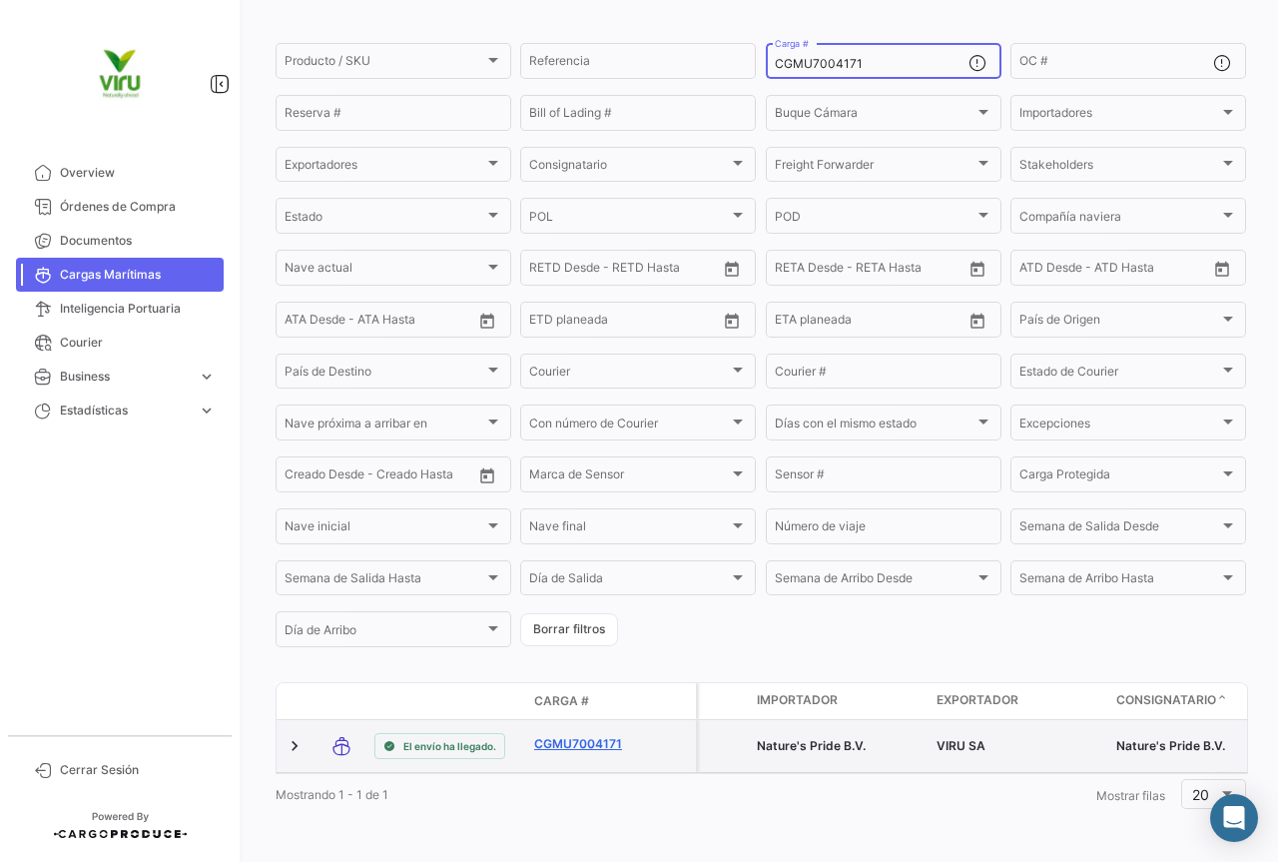
type input "CGMU7004171"
click at [569, 735] on link "CGMU7004171" at bounding box center [586, 744] width 104 height 18
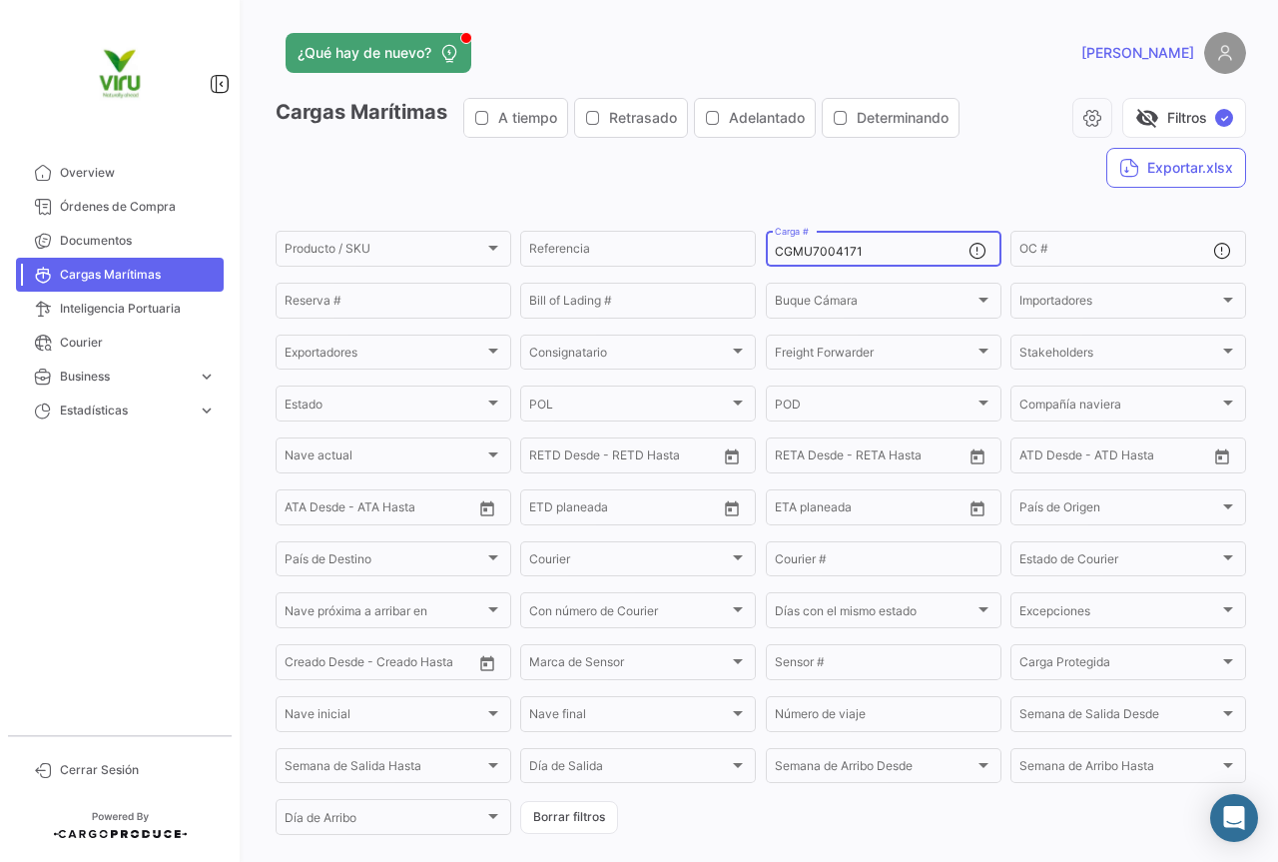
drag, startPoint x: 892, startPoint y: 245, endPoint x: 764, endPoint y: 243, distance: 127.8
click at [766, 243] on div "CGMU7004171 Carga #" at bounding box center [884, 247] width 236 height 39
paste input "6962597"
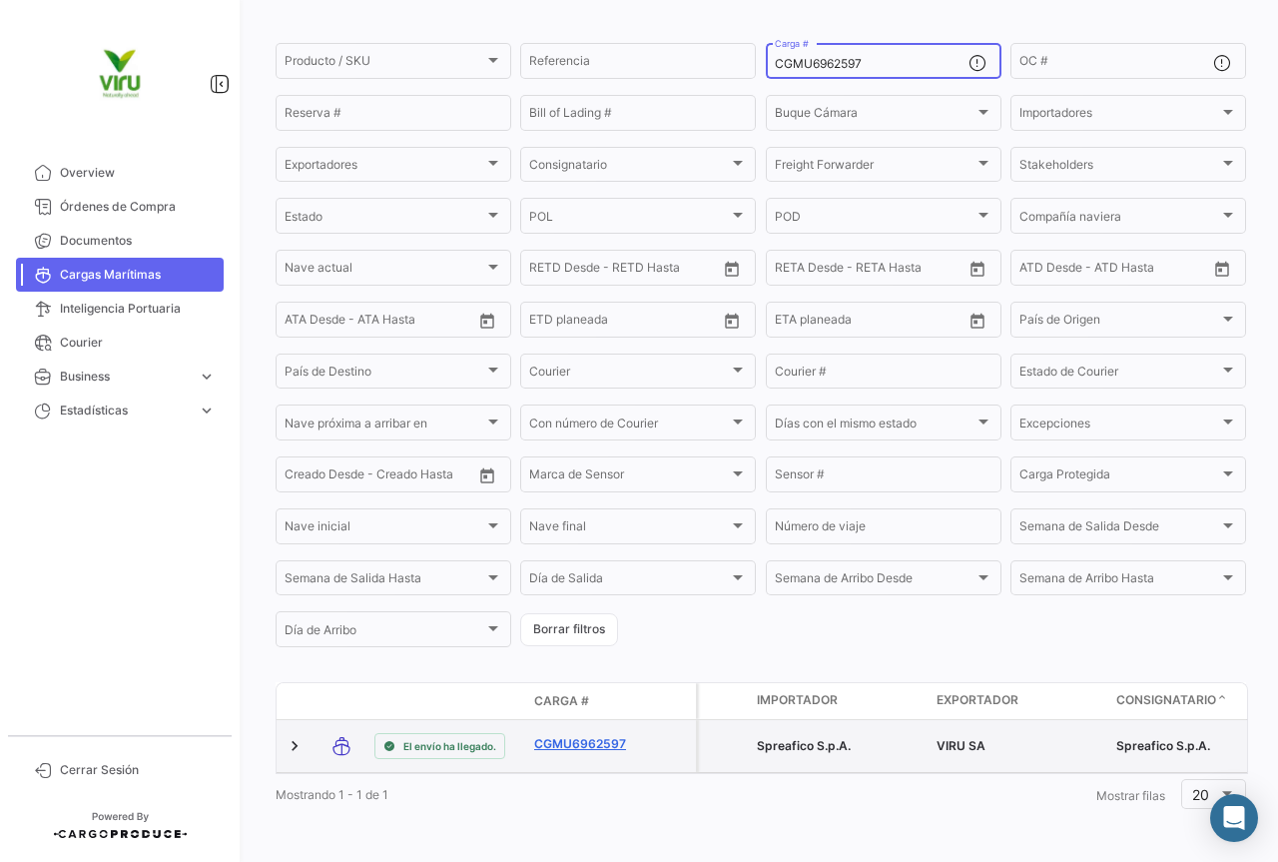
type input "CGMU6962597"
click at [607, 735] on link "CGMU6962597" at bounding box center [586, 744] width 104 height 18
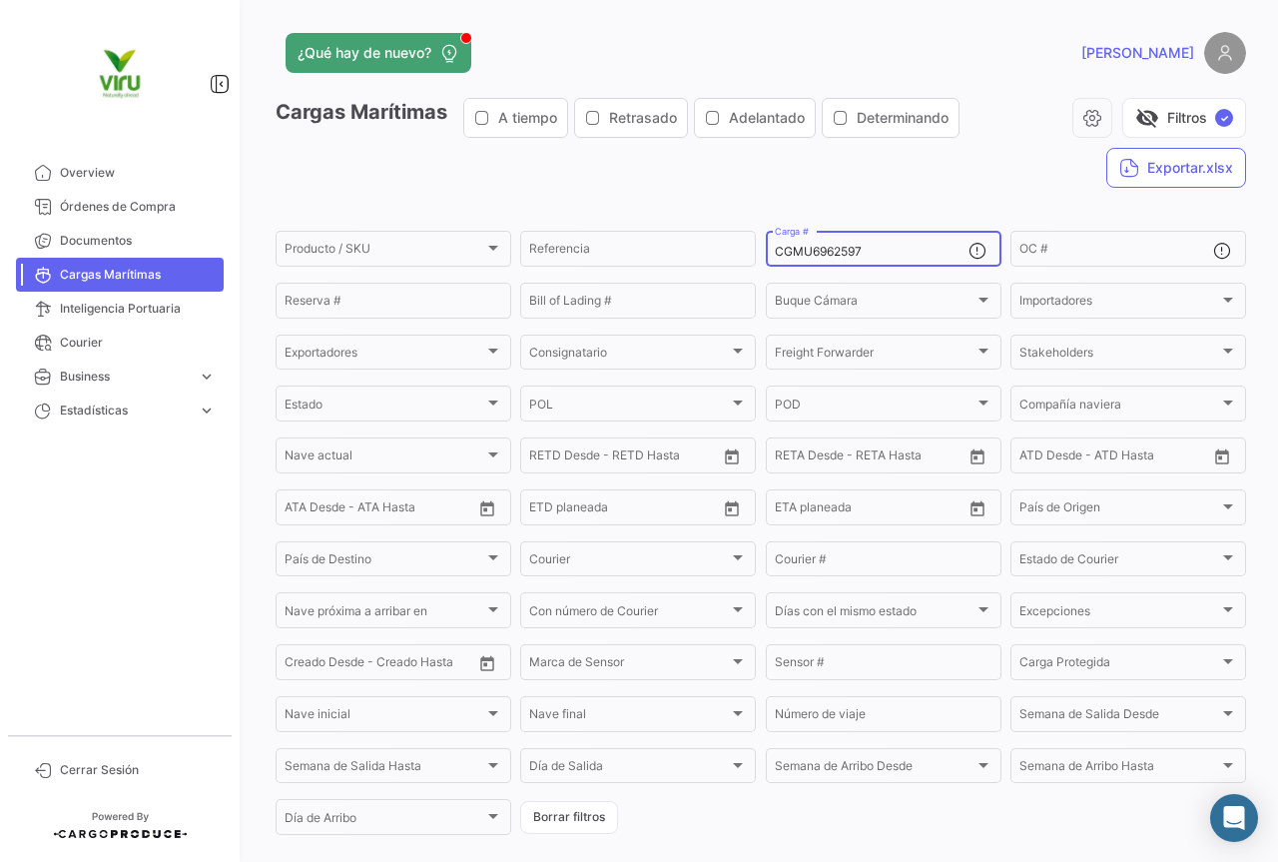
drag, startPoint x: 902, startPoint y: 255, endPoint x: 769, endPoint y: 235, distance: 134.3
click at [775, 235] on div "CGMU6962597 Carga #" at bounding box center [872, 247] width 194 height 39
paste input "7035742"
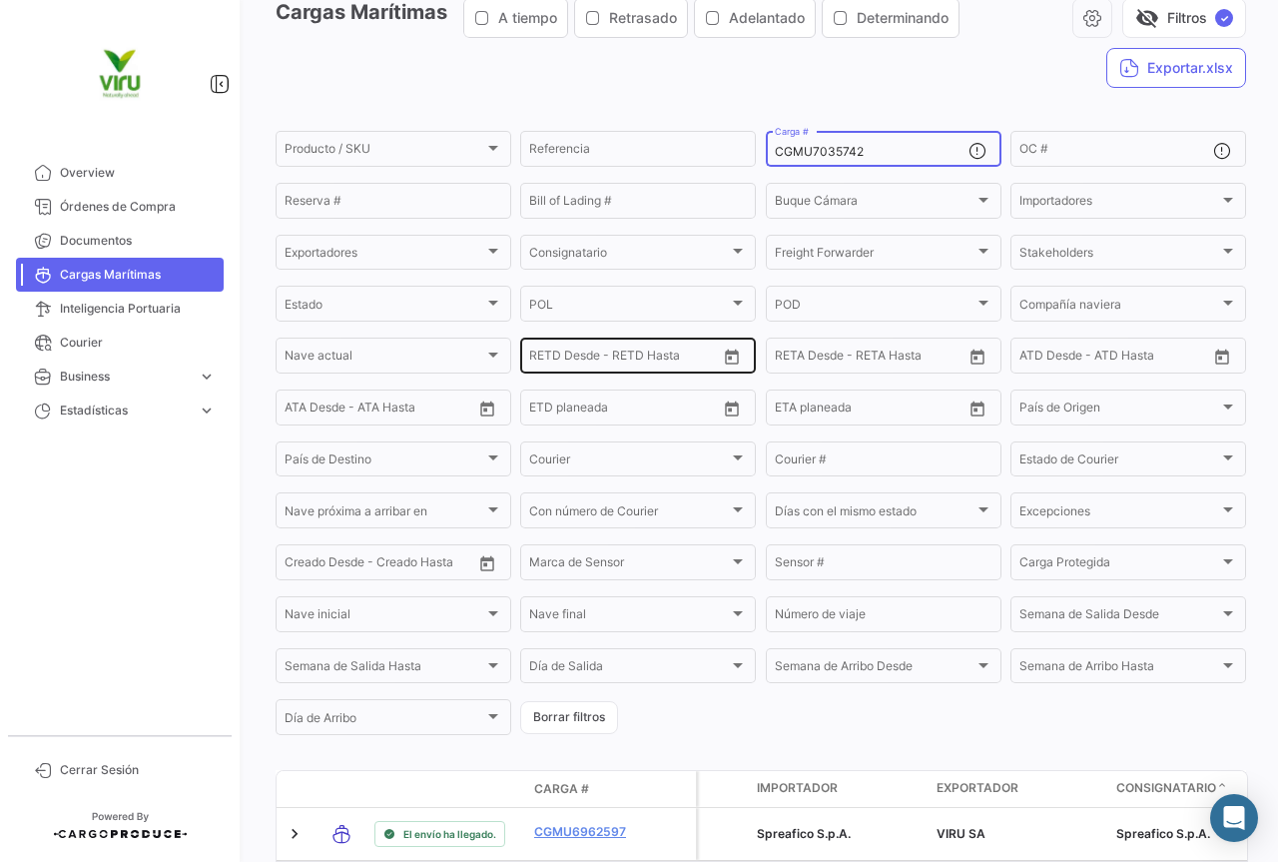
scroll to position [200, 0]
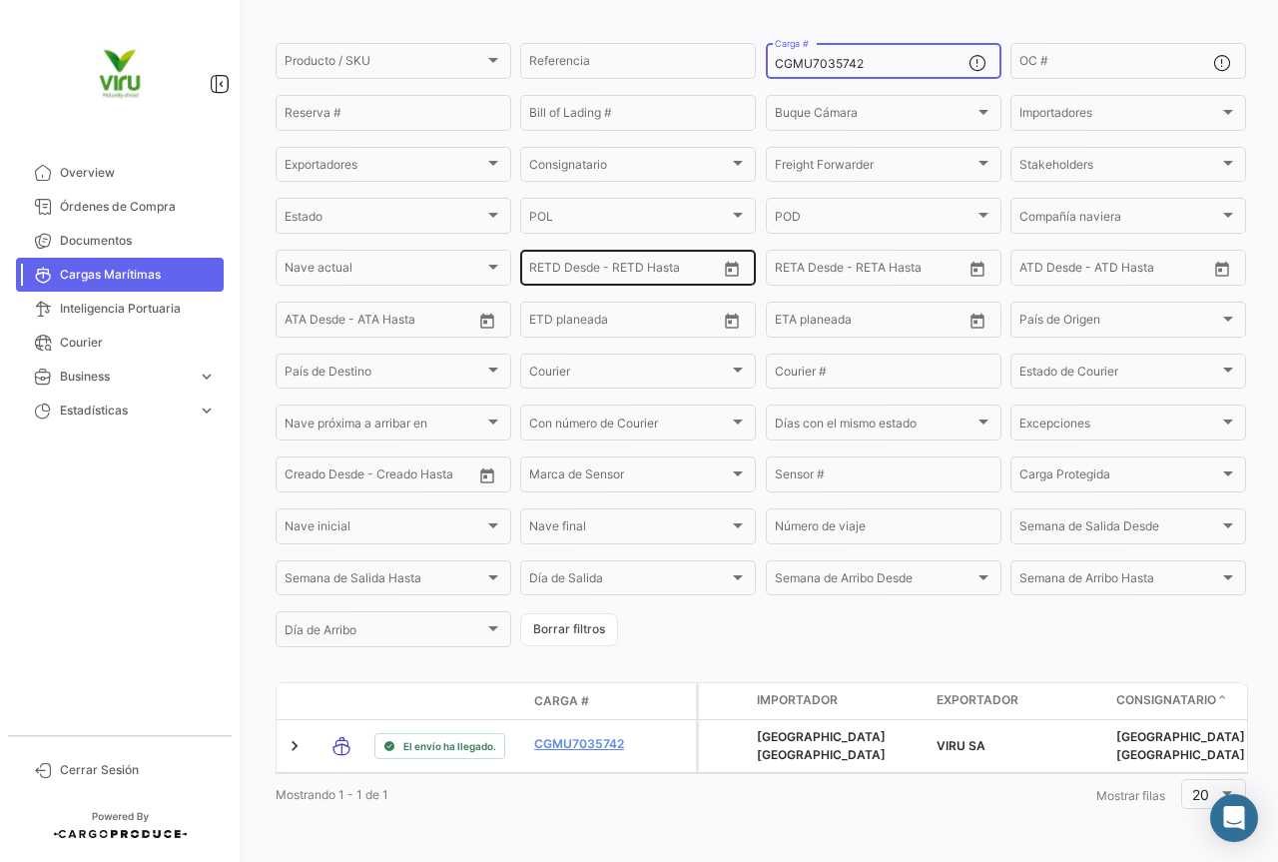
type input "CGMU7035742"
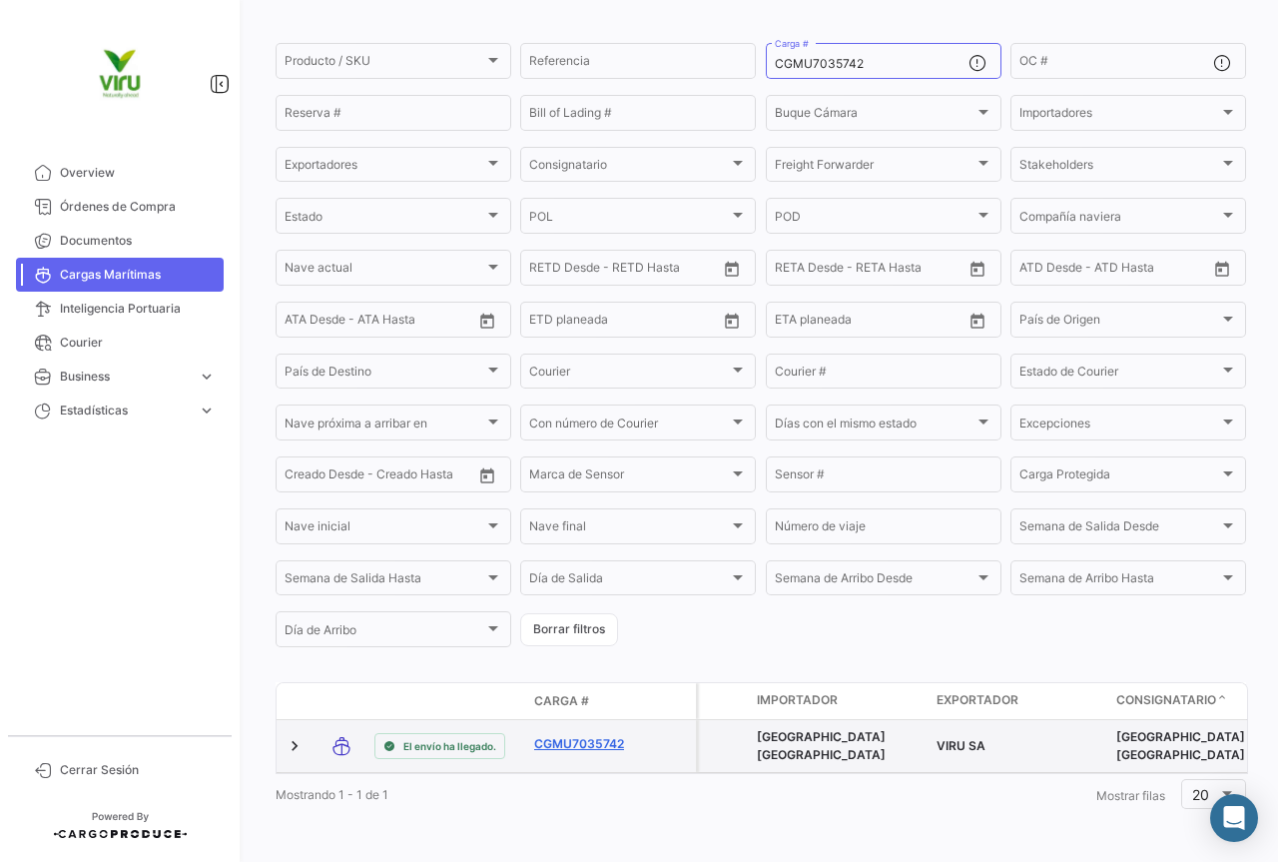
click at [607, 735] on link "CGMU7035742" at bounding box center [586, 744] width 104 height 18
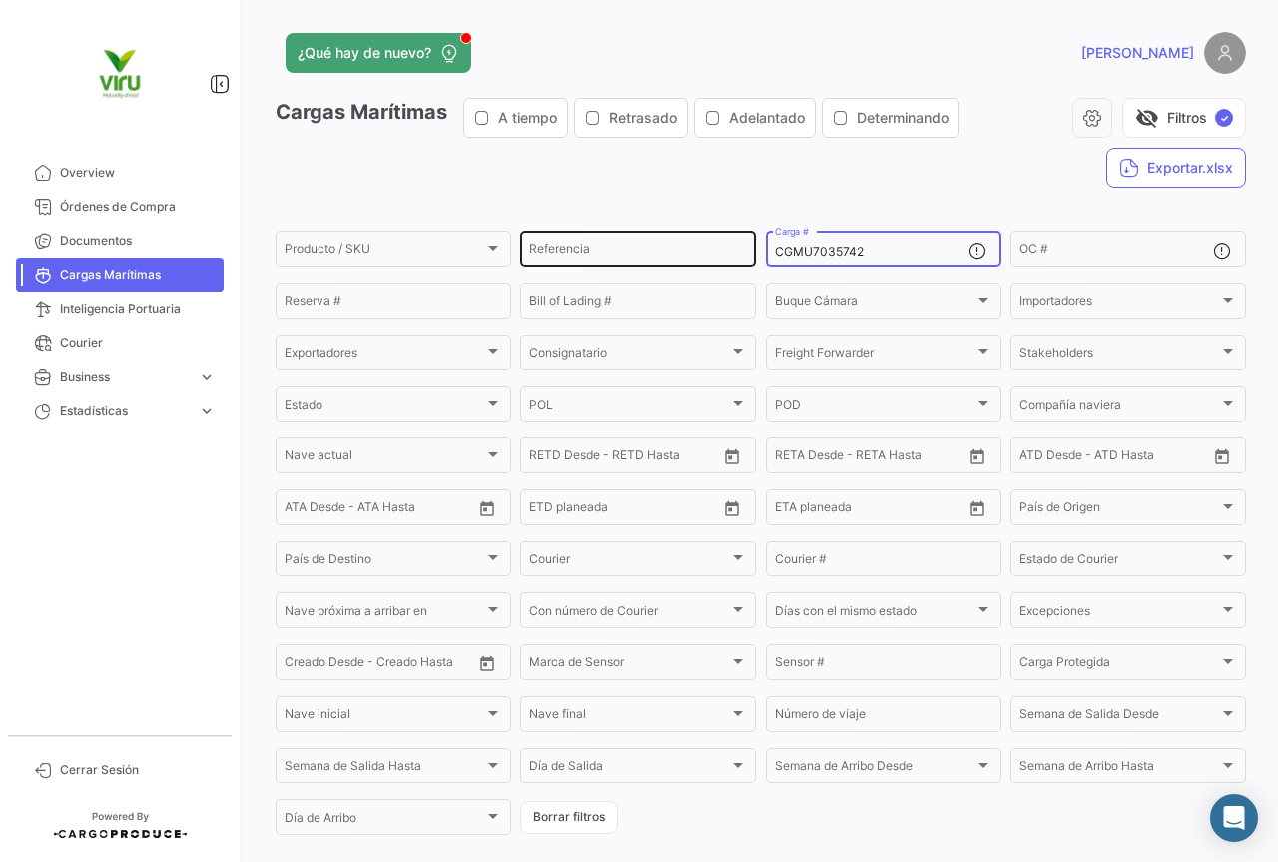
drag, startPoint x: 910, startPoint y: 255, endPoint x: 736, endPoint y: 256, distance: 173.8
click at [0, 0] on div "Producto / SKU Producto / SKU Referencia CGMU7035742 Carga # OC # Reserva # Bil…" at bounding box center [0, 0] width 0 height 0
paste input "MCAU6045033"
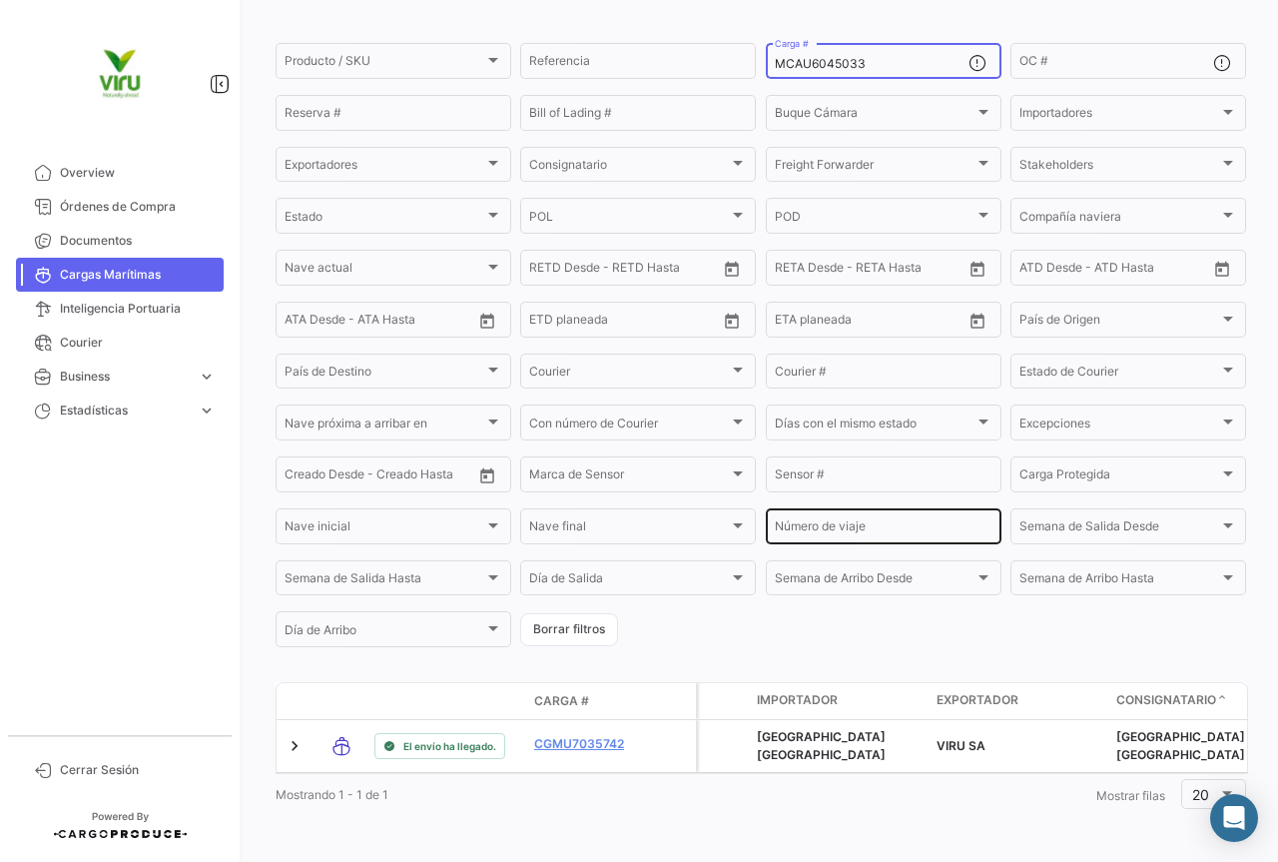
scroll to position [203, 0]
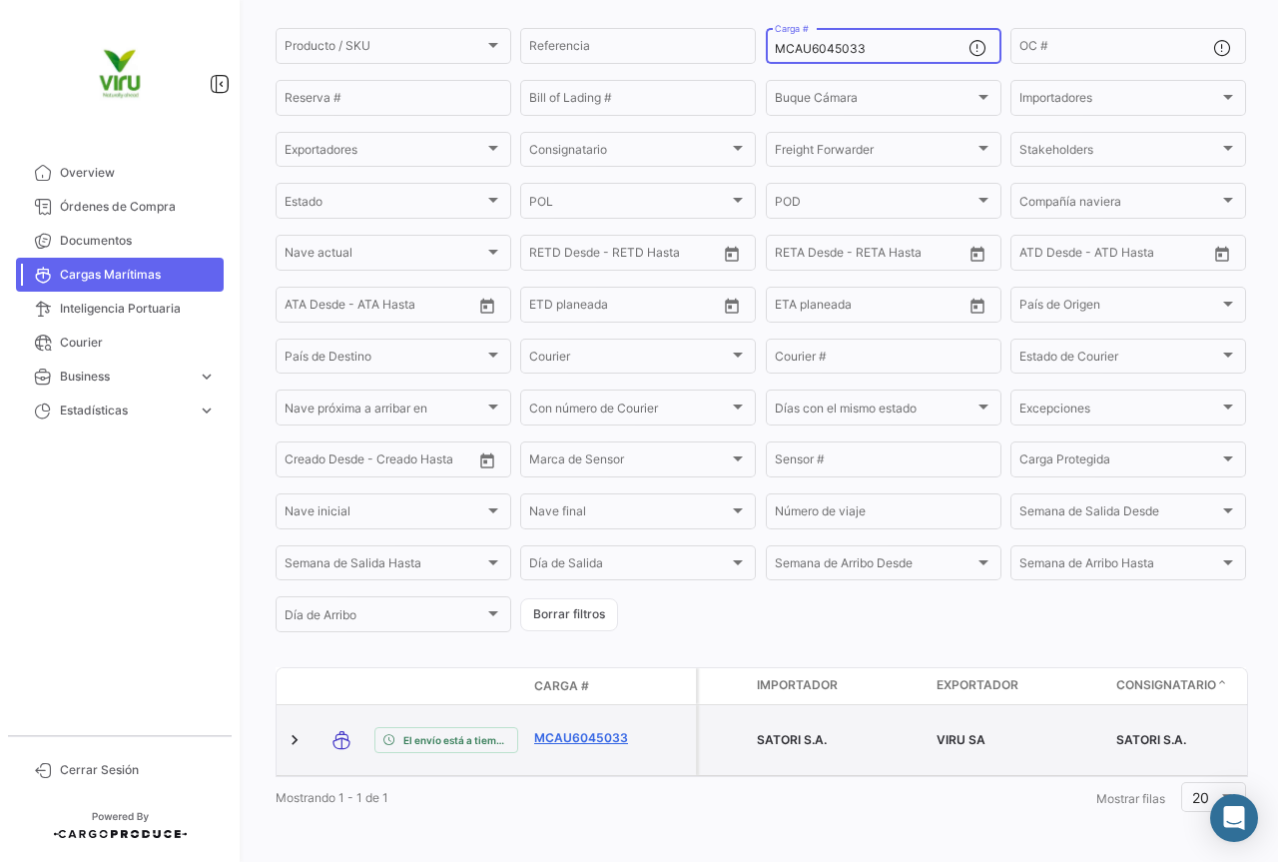
type input "MCAU6045033"
click at [617, 733] on link "MCAU6045033" at bounding box center [586, 738] width 104 height 18
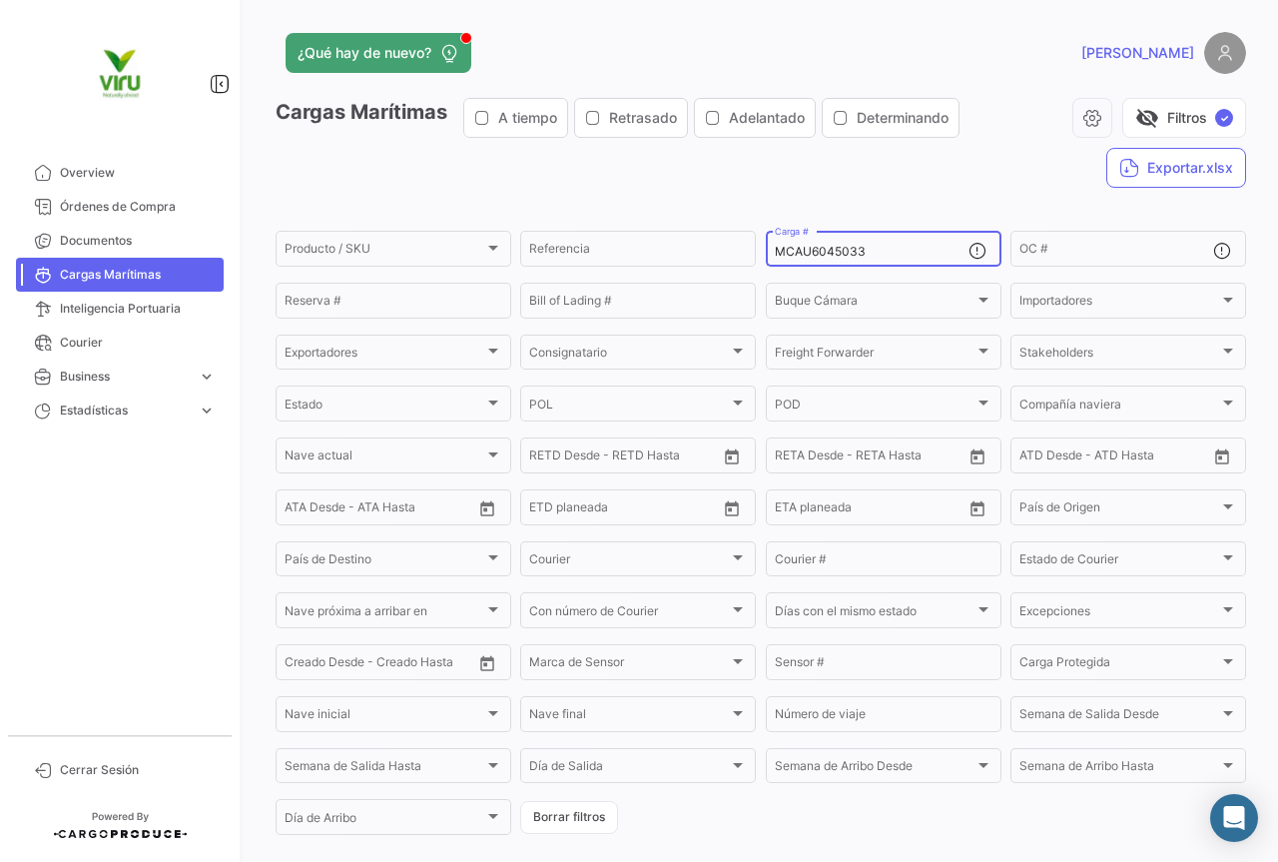
drag, startPoint x: 902, startPoint y: 251, endPoint x: 771, endPoint y: 237, distance: 131.6
click at [775, 237] on div "MCAU6045033 Carga #" at bounding box center [872, 247] width 194 height 39
paste input "MAU1445166"
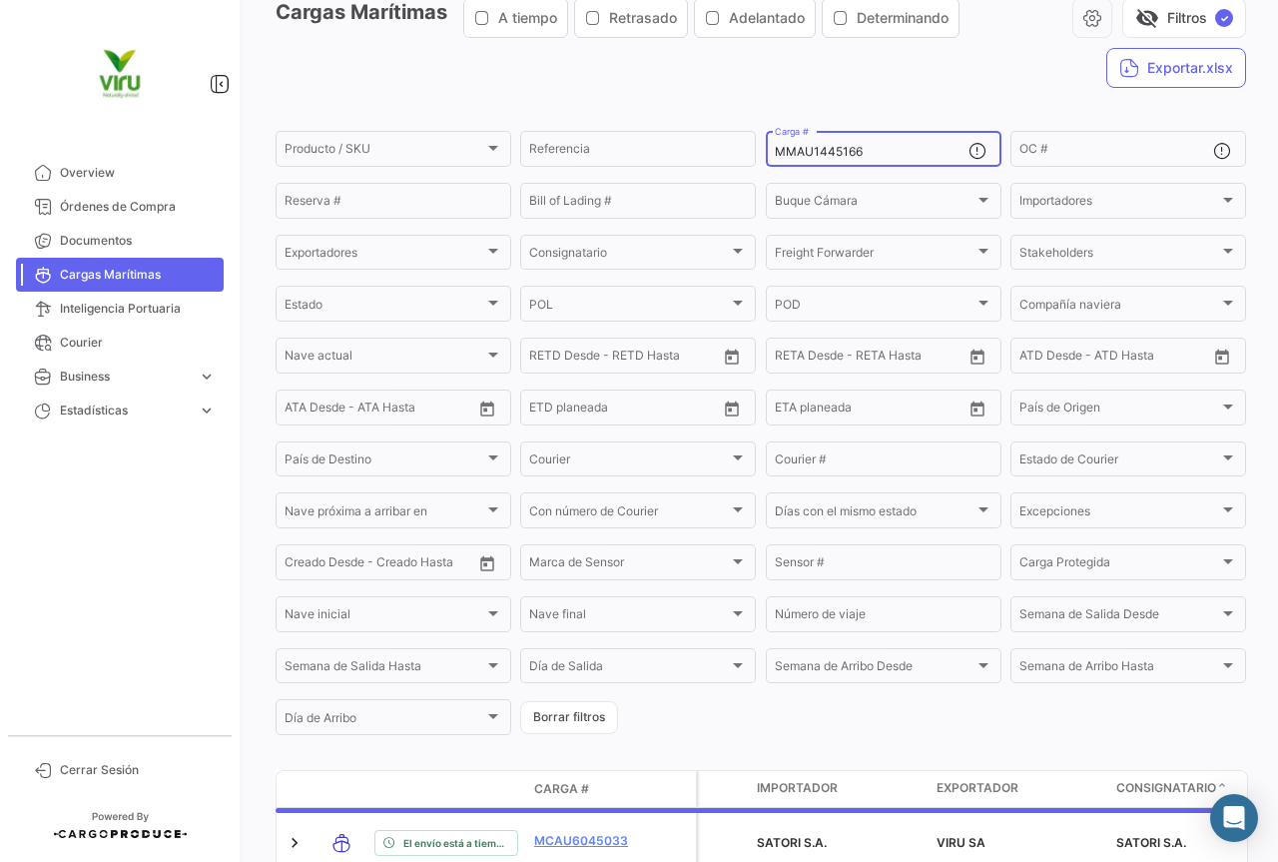
scroll to position [200, 0]
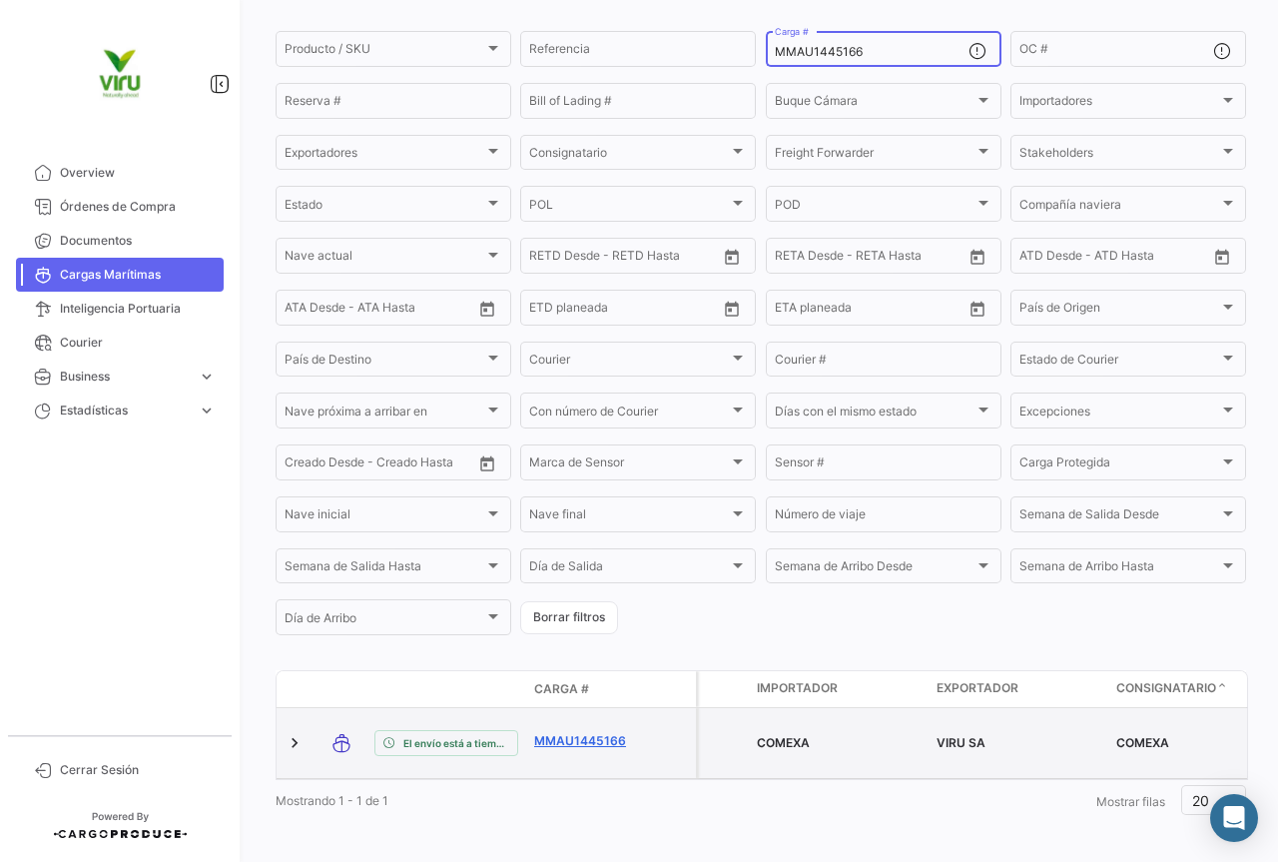
type input "MMAU1445166"
click at [616, 732] on link "MMAU1445166" at bounding box center [586, 741] width 104 height 18
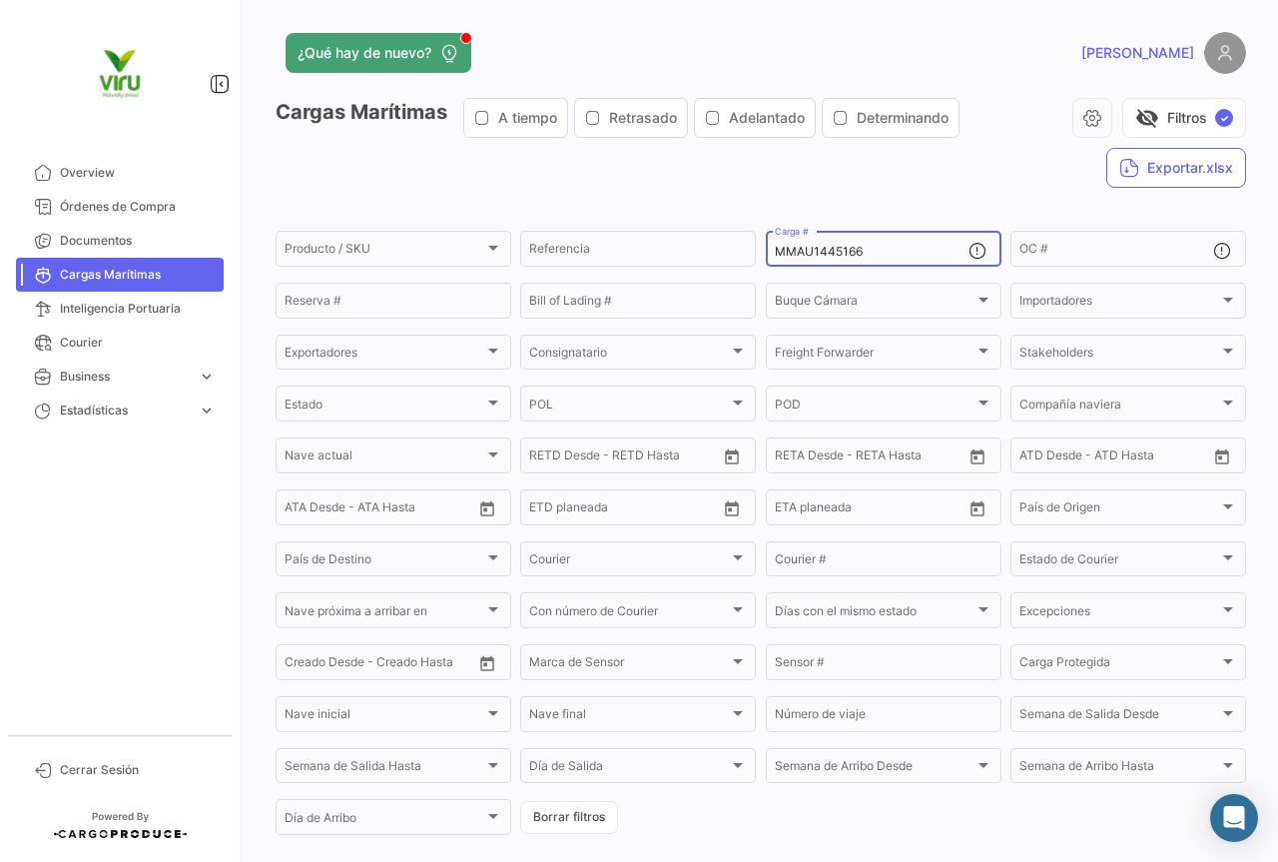
drag, startPoint x: 876, startPoint y: 248, endPoint x: 763, endPoint y: 241, distance: 113.1
click at [766, 241] on div "MMAU1445166 Carga #" at bounding box center [884, 247] width 236 height 39
paste input "351832"
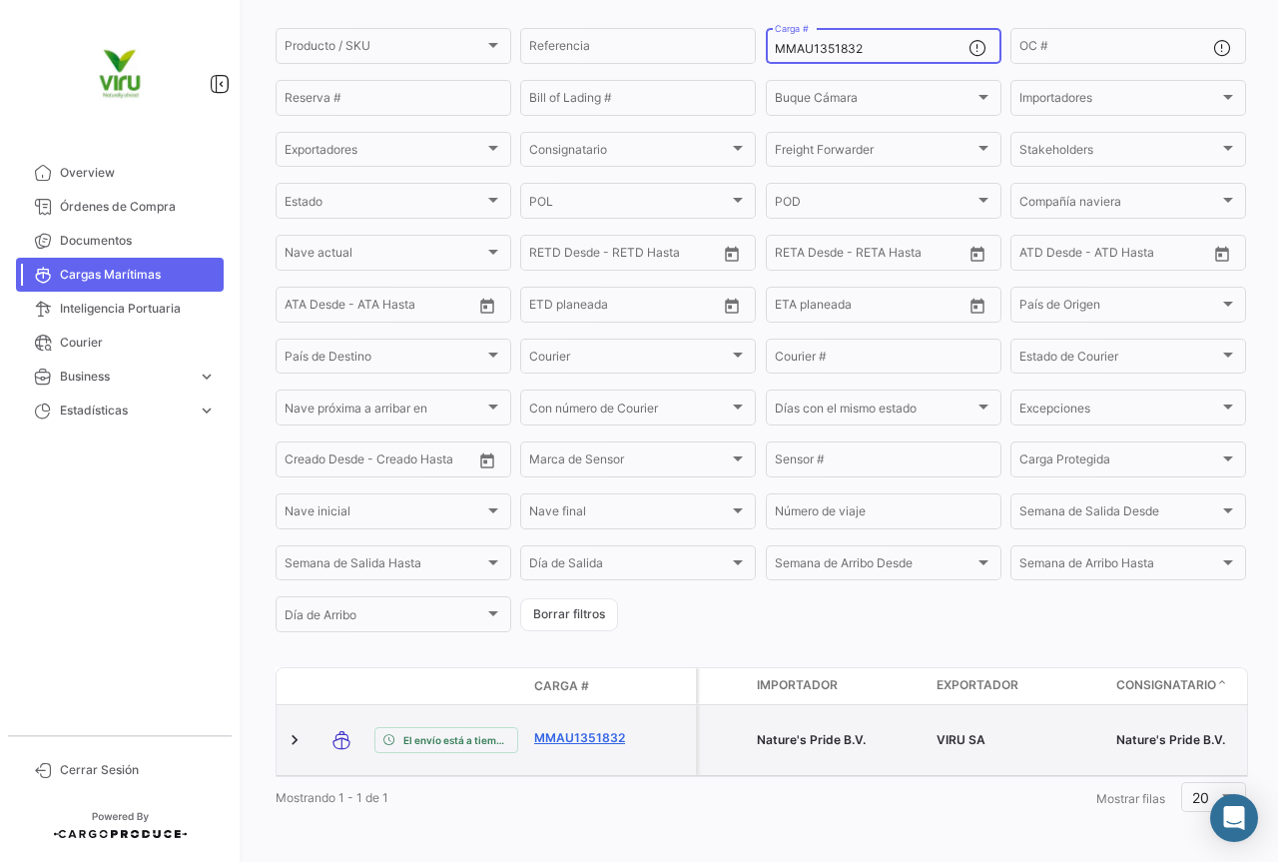
type input "MMAU1351832"
click at [615, 729] on link "MMAU1351832" at bounding box center [586, 738] width 104 height 18
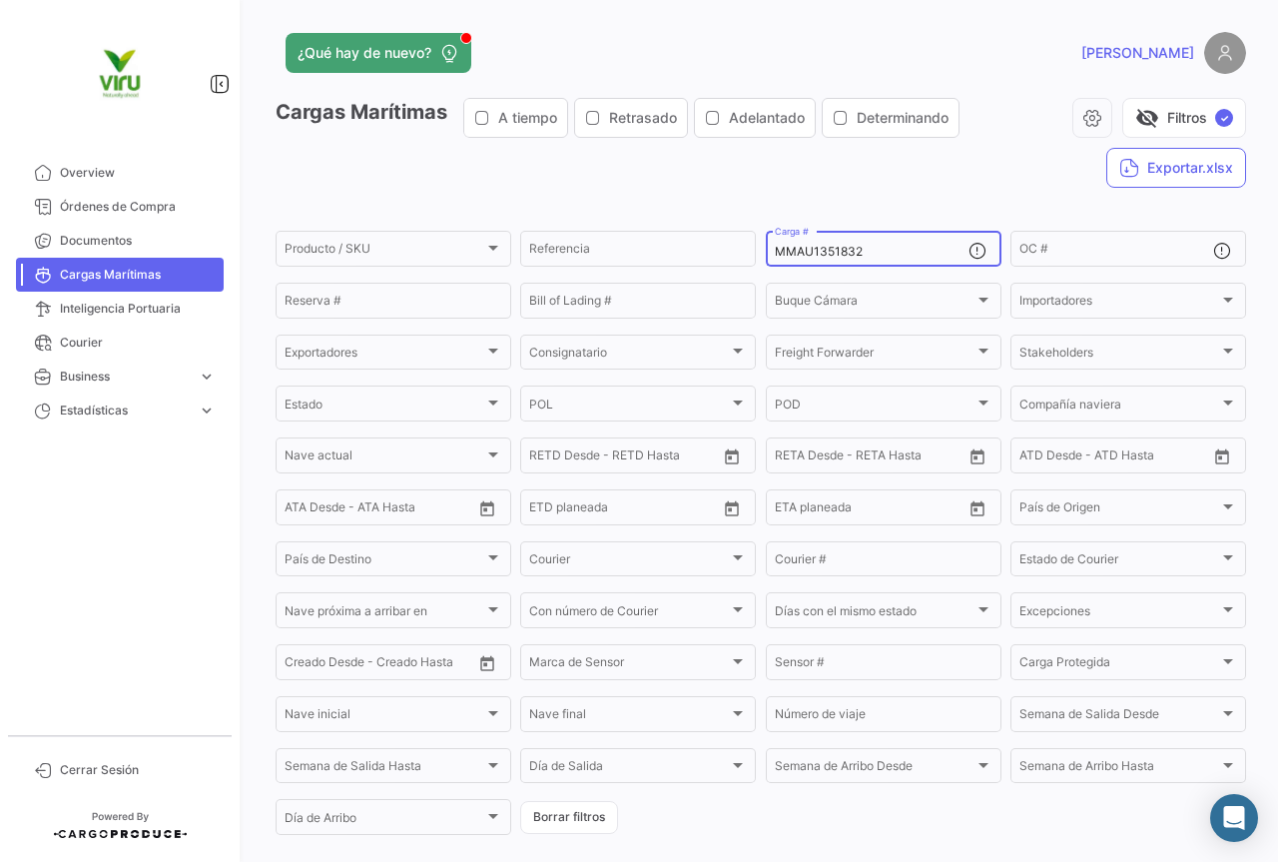
drag, startPoint x: 873, startPoint y: 249, endPoint x: 762, endPoint y: 252, distance: 110.9
click at [766, 252] on div "MMAU1351832 Carga #" at bounding box center [884, 247] width 236 height 39
paste input "CGMU6955176"
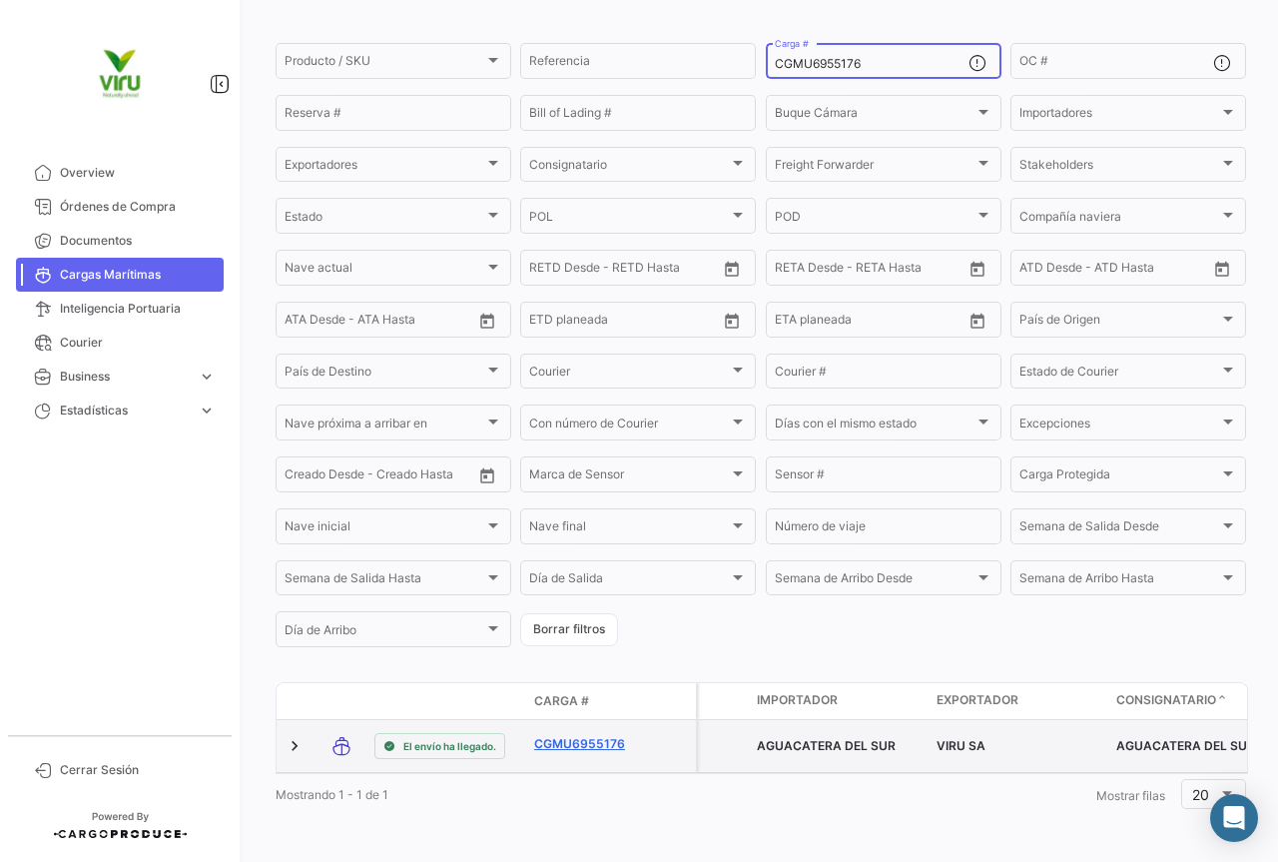
type input "CGMU6955176"
click at [602, 735] on link "CGMU6955176" at bounding box center [586, 744] width 104 height 18
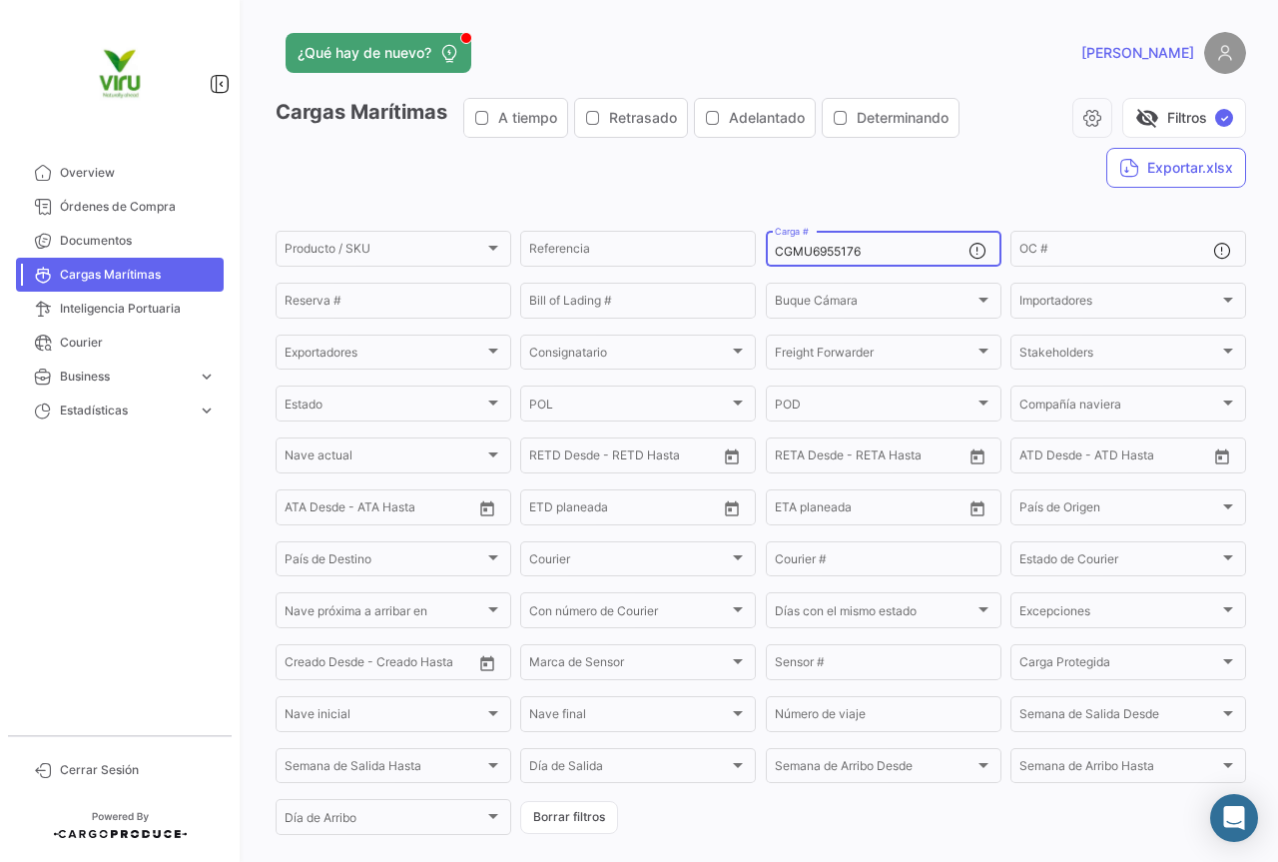
drag, startPoint x: 904, startPoint y: 249, endPoint x: 771, endPoint y: 235, distance: 133.5
click at [775, 235] on div "CGMU6955176 Carga #" at bounding box center [872, 247] width 194 height 39
paste input "49105"
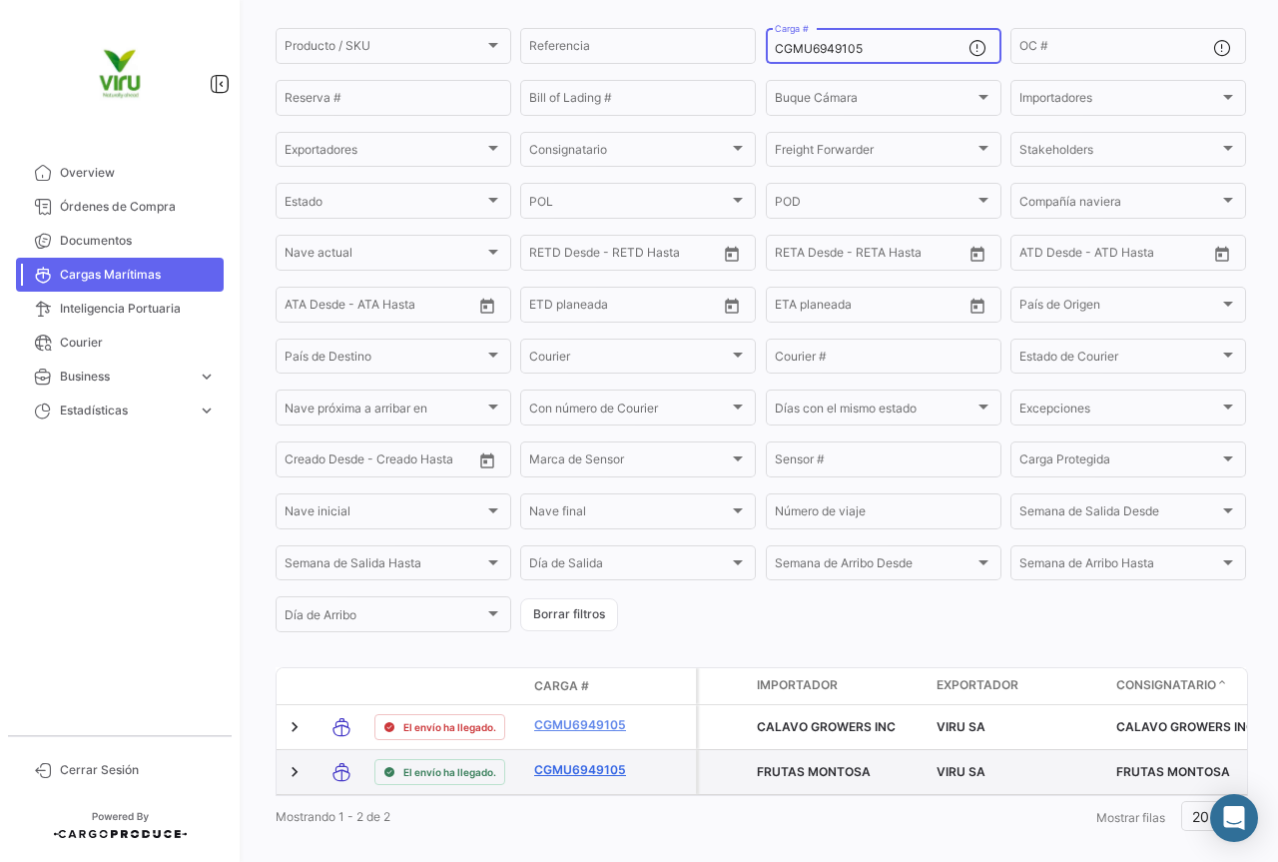
type input "CGMU6949105"
click at [599, 779] on link "CGMU6949105" at bounding box center [586, 770] width 104 height 18
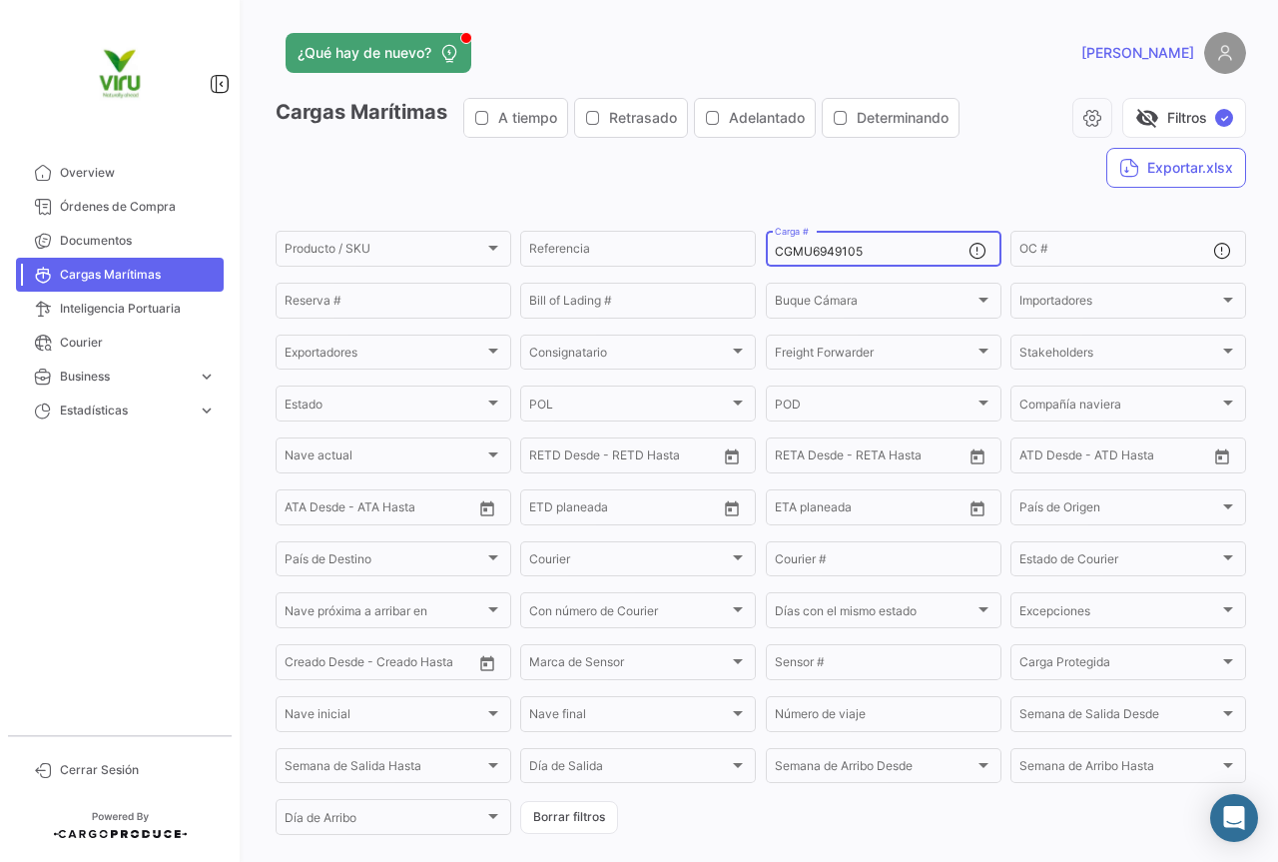
drag, startPoint x: 894, startPoint y: 256, endPoint x: 770, endPoint y: 251, distance: 123.9
click at [775, 251] on input "CGMU6949105" at bounding box center [872, 252] width 194 height 14
paste input "74197"
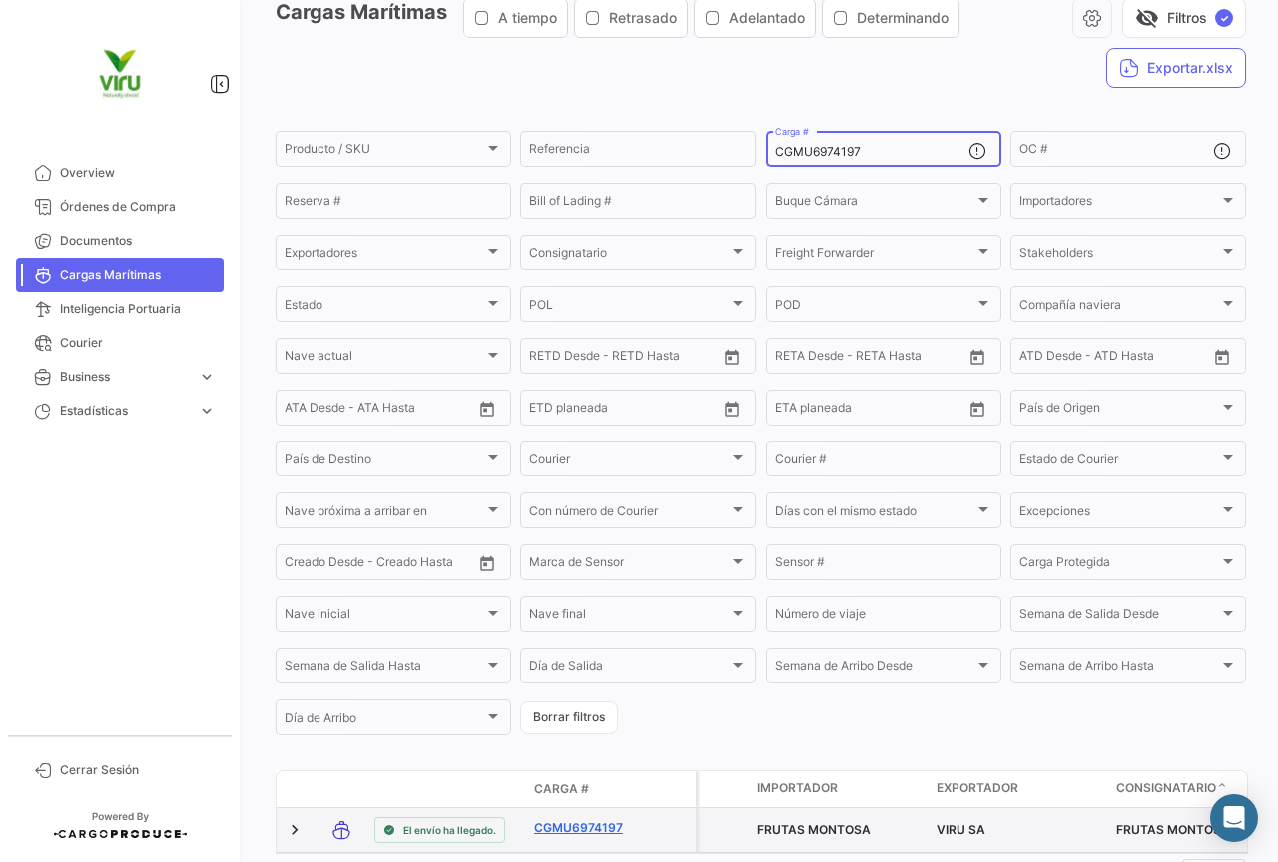
type input "CGMU6974197"
click at [582, 830] on link "CGMU6974197" at bounding box center [586, 828] width 104 height 18
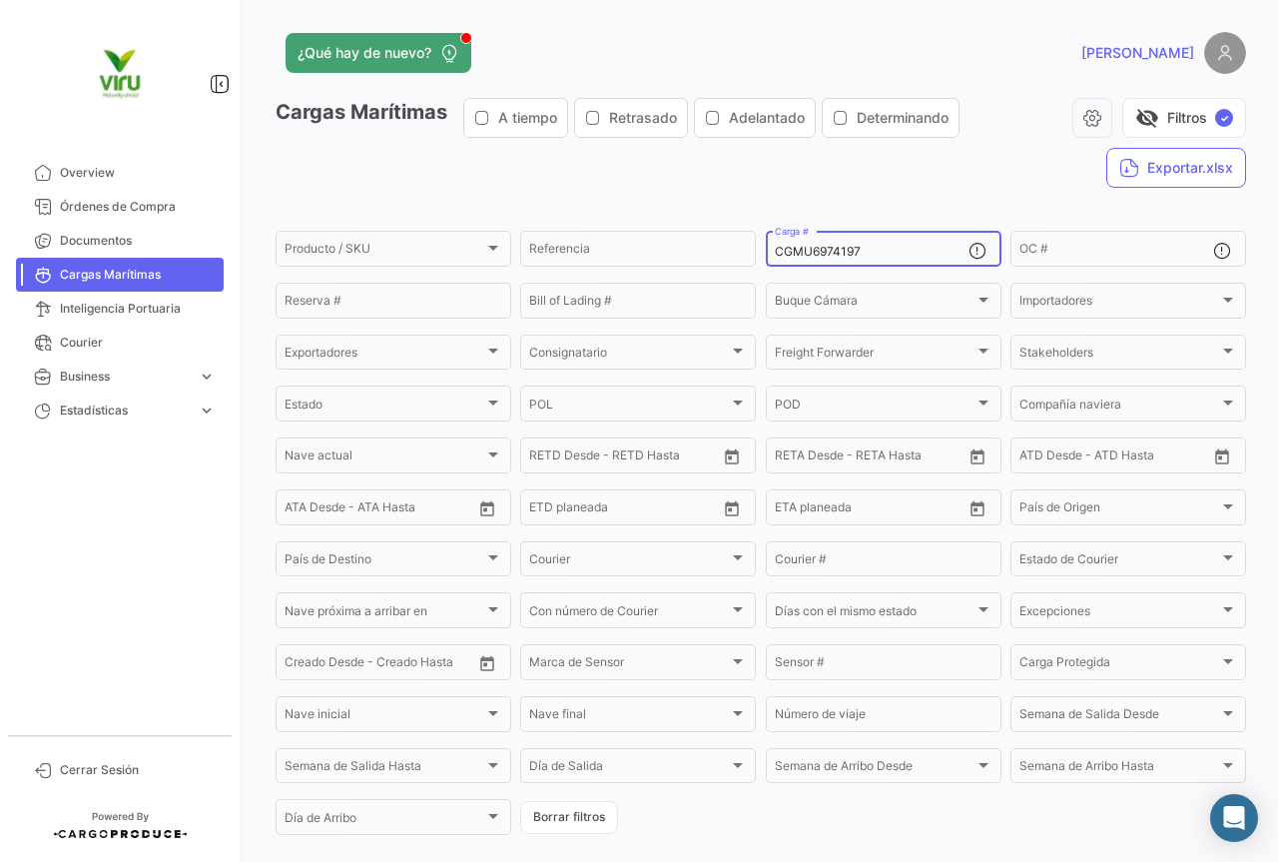
drag, startPoint x: 904, startPoint y: 256, endPoint x: 759, endPoint y: 254, distance: 144.8
click at [759, 254] on form "Producto / SKU Producto / SKU Referencia CGMU6974197 Carga # OC # Reserva # Bil…" at bounding box center [761, 533] width 971 height 610
paste input "MEDU9771070"
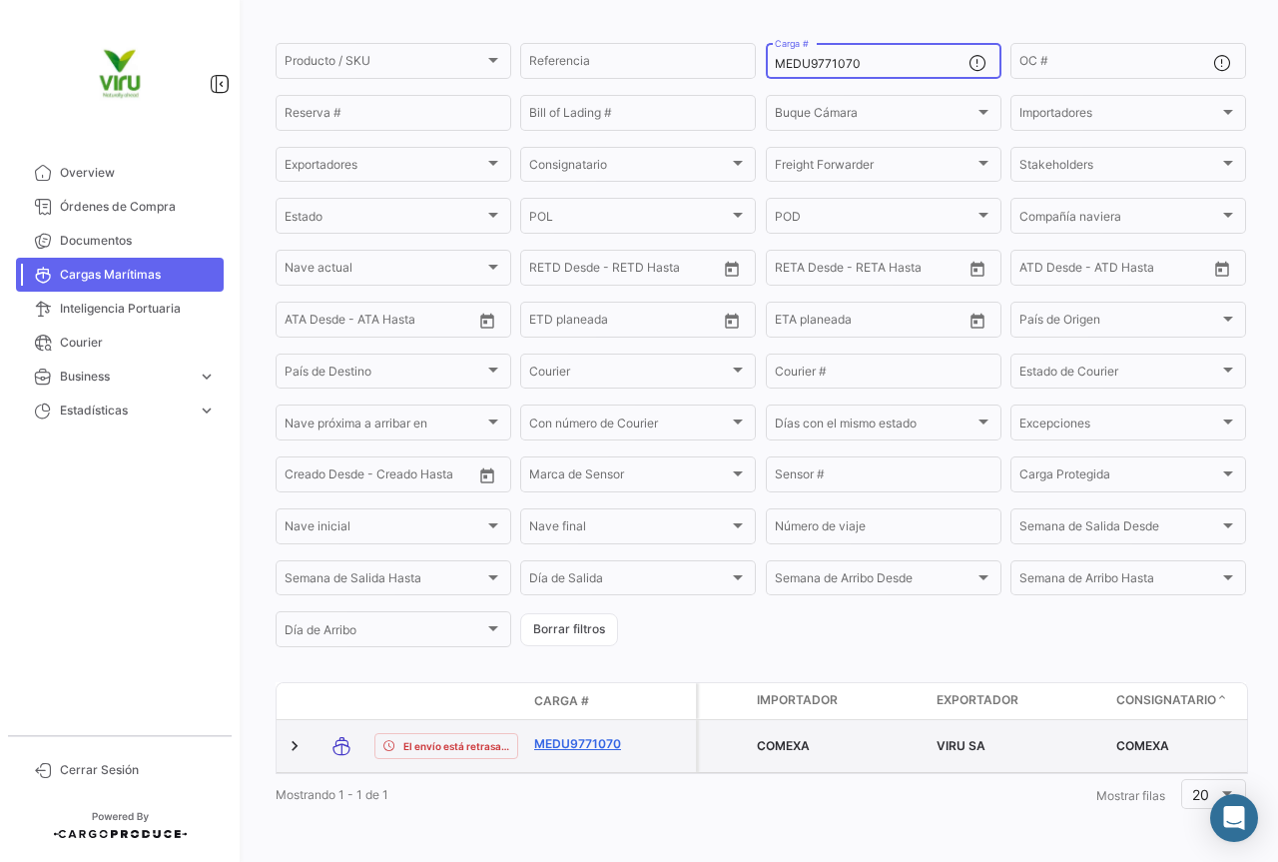
type input "MEDU9771070"
click at [573, 735] on link "MEDU9771070" at bounding box center [586, 744] width 104 height 18
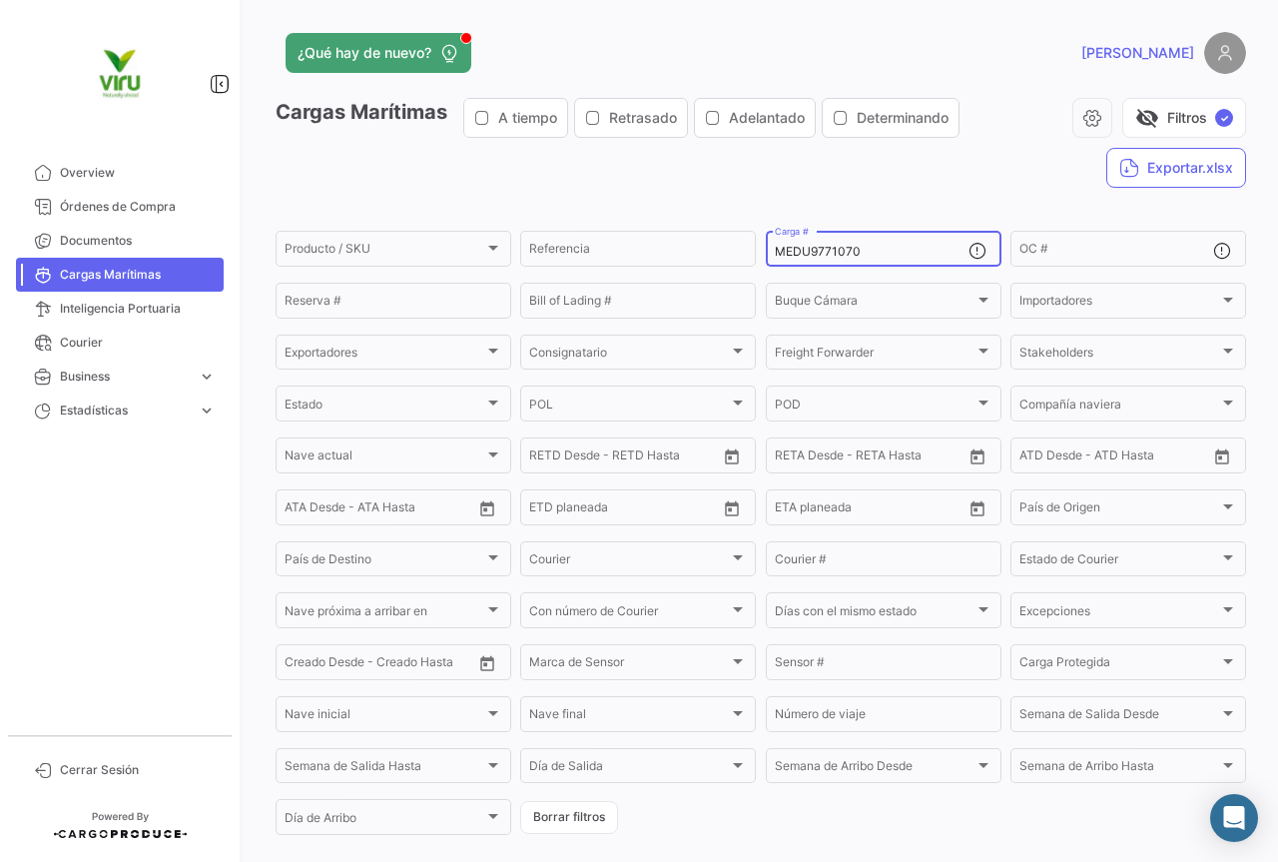
drag, startPoint x: 879, startPoint y: 246, endPoint x: 766, endPoint y: 241, distance: 113.0
click at [766, 241] on div "MEDU9771070 Carga #" at bounding box center [884, 247] width 236 height 39
paste input "OTPU6434237"
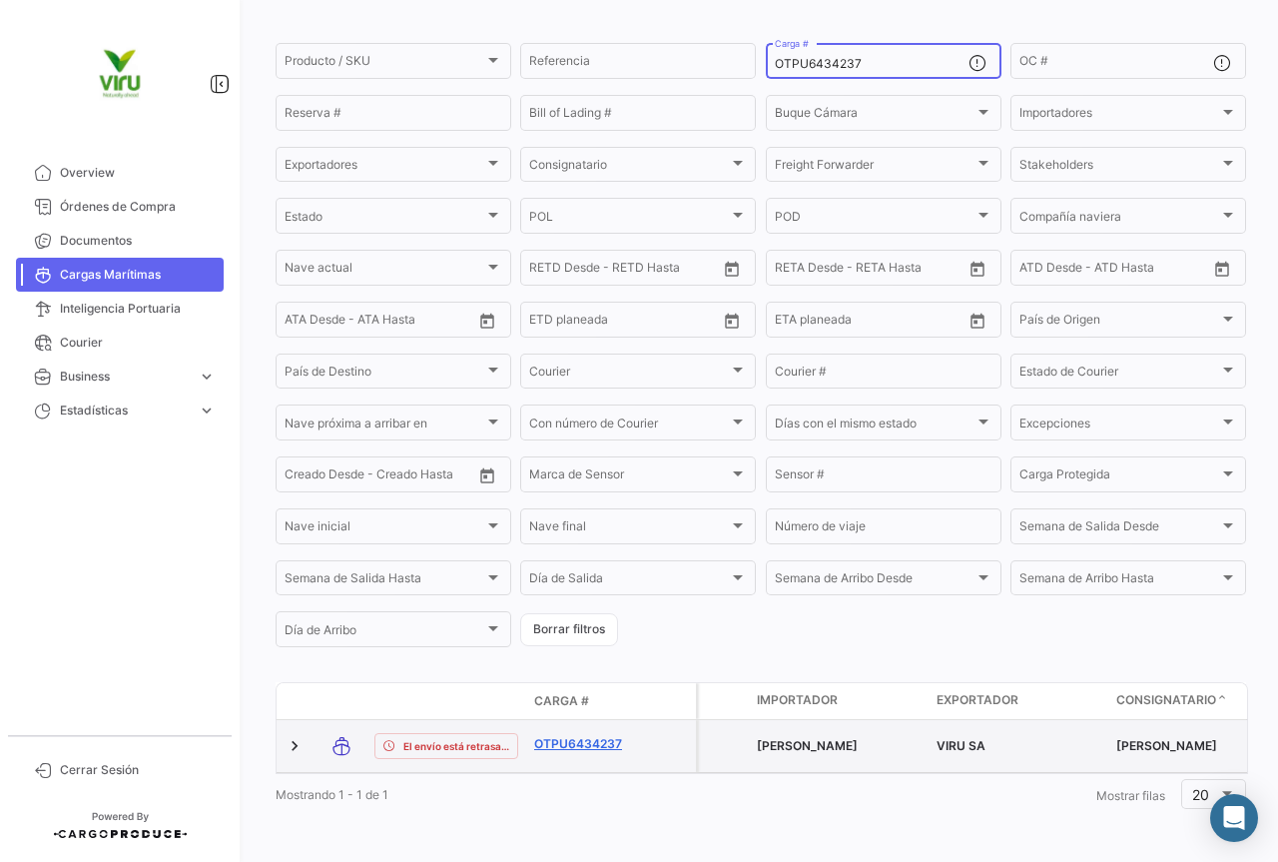
type input "OTPU6434237"
click at [586, 735] on link "OTPU6434237" at bounding box center [586, 744] width 104 height 18
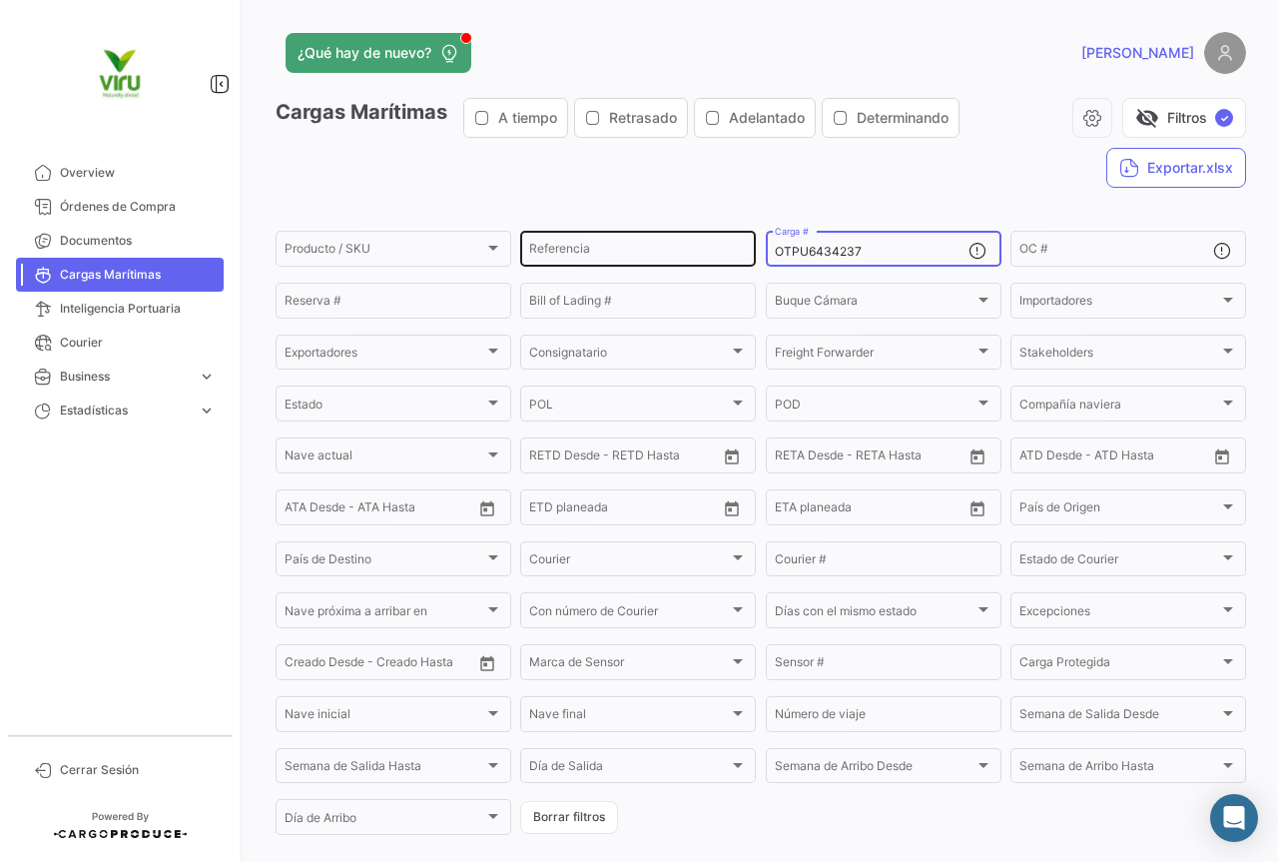
drag, startPoint x: 859, startPoint y: 246, endPoint x: 746, endPoint y: 243, distance: 112.9
click at [0, 0] on div "Producto / SKU Producto / SKU Referencia OTPU6434237 Carga # OC # Reserva # Bil…" at bounding box center [0, 0] width 0 height 0
paste input "SZLU9260070"
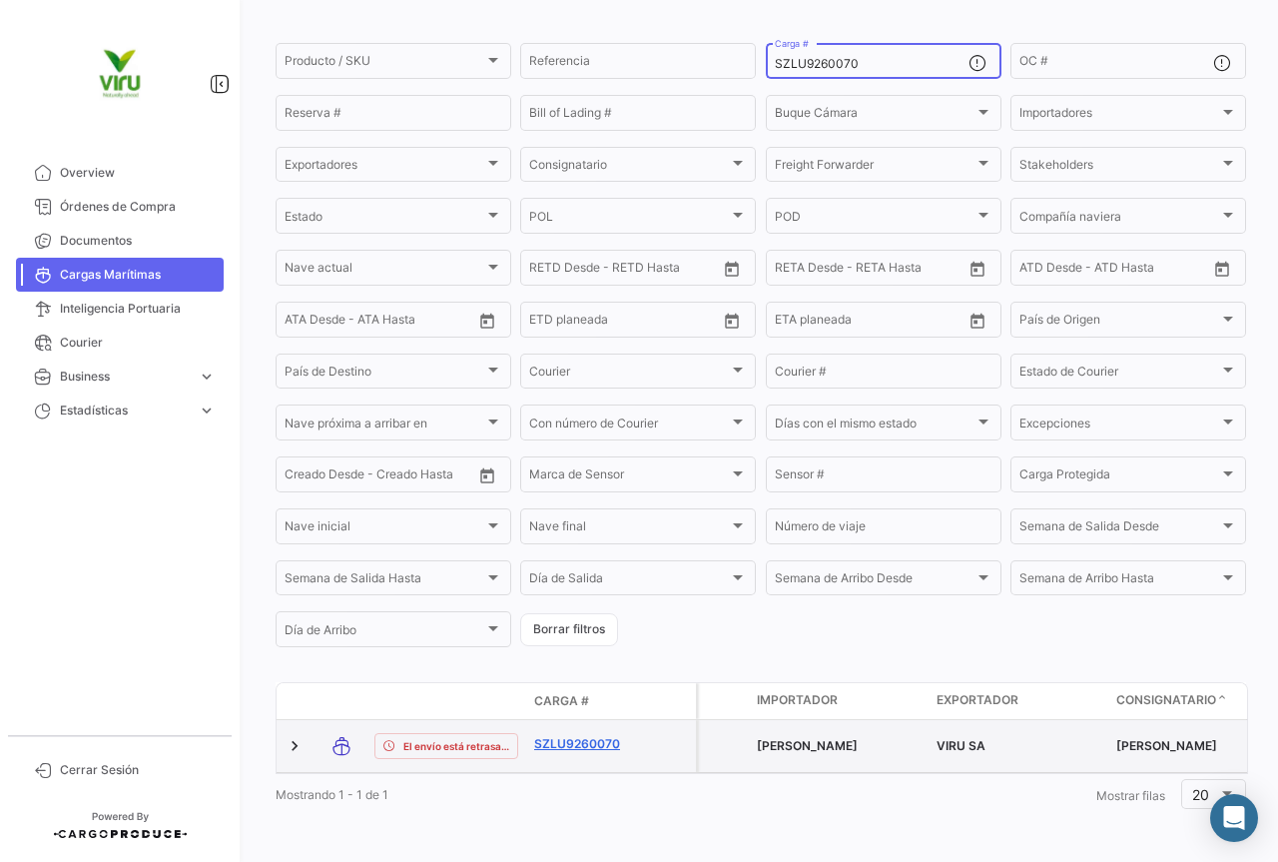
type input "SZLU9260070"
click at [606, 735] on link "SZLU9260070" at bounding box center [586, 744] width 104 height 18
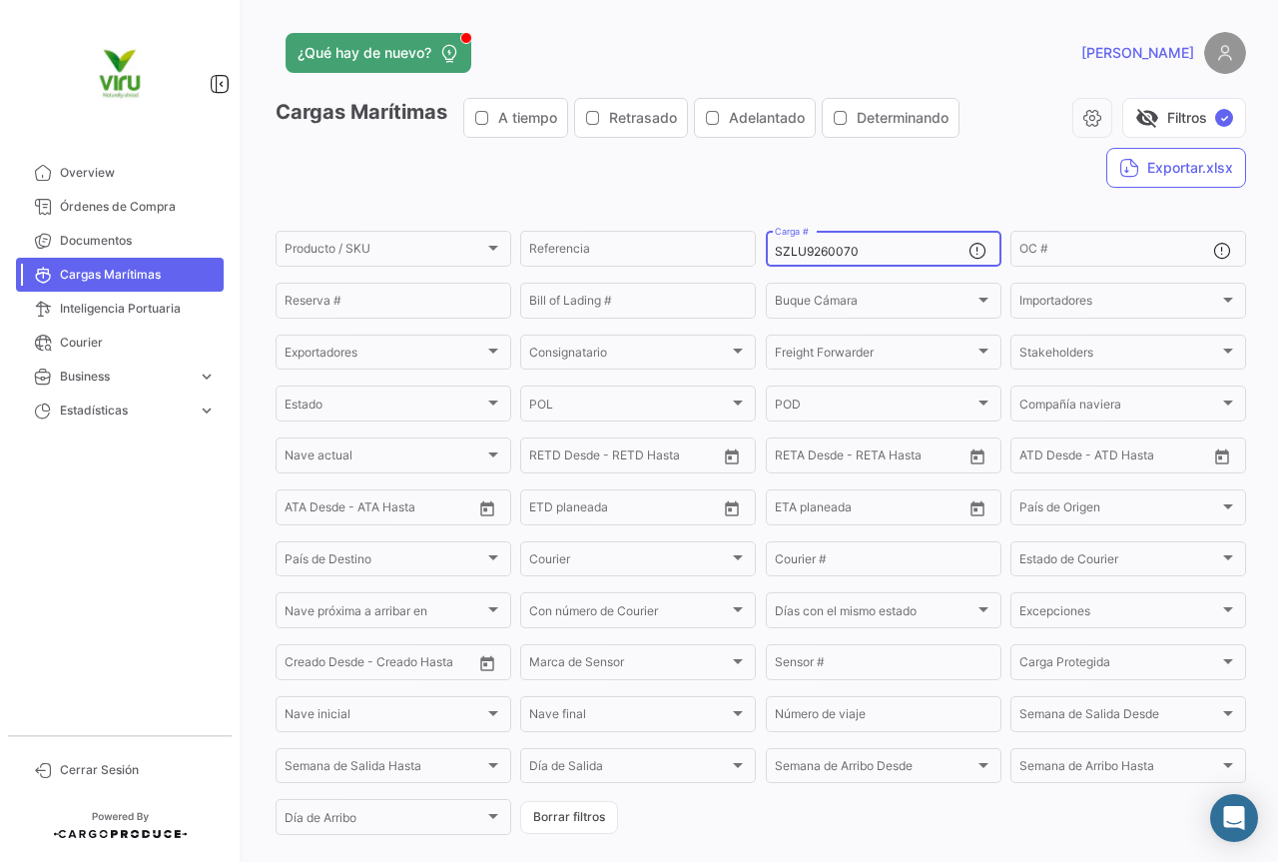
drag, startPoint x: 862, startPoint y: 250, endPoint x: 766, endPoint y: 255, distance: 96.0
click at [766, 255] on div "SZLU9260070 Carga #" at bounding box center [884, 247] width 236 height 39
paste input "MEDU9785371"
type input "MEDU9785371"
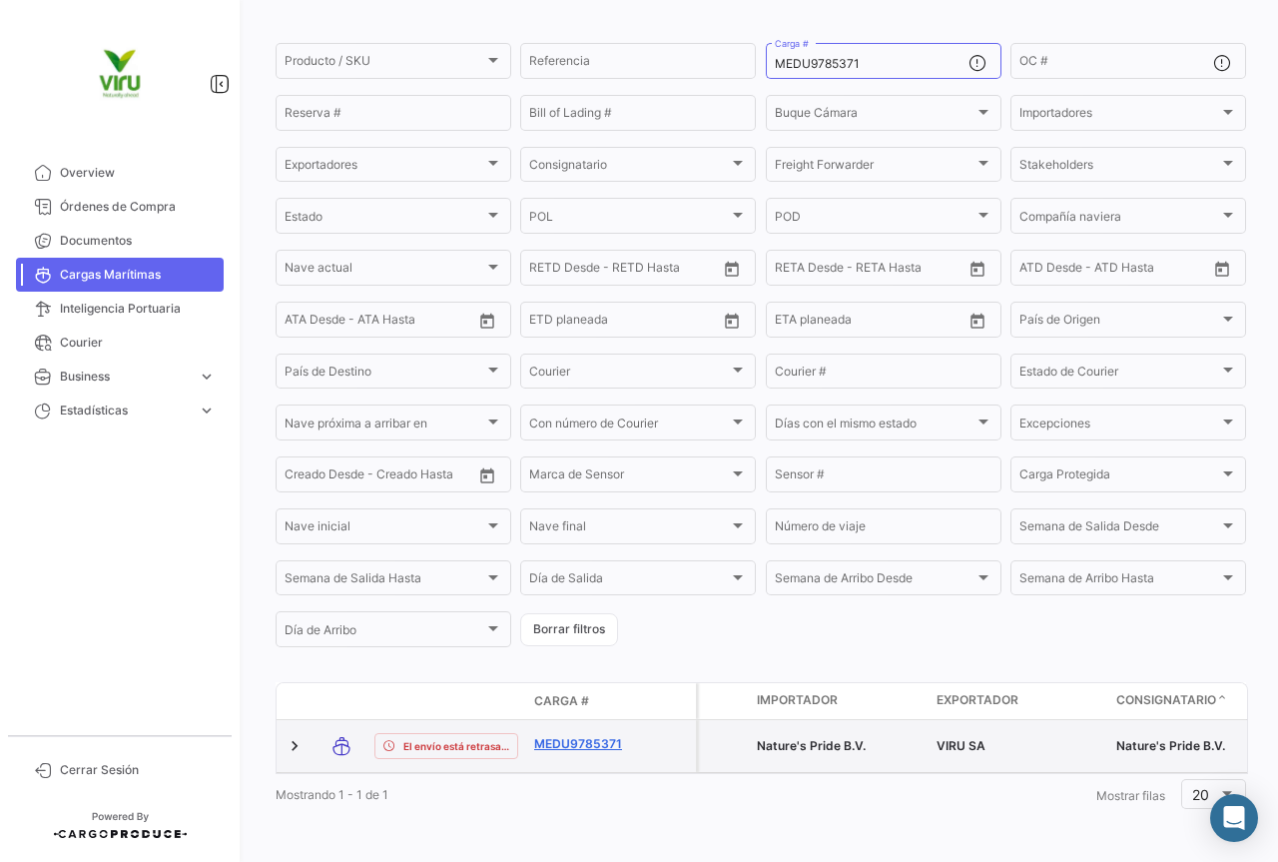
click at [601, 735] on link "MEDU9785371" at bounding box center [586, 744] width 104 height 18
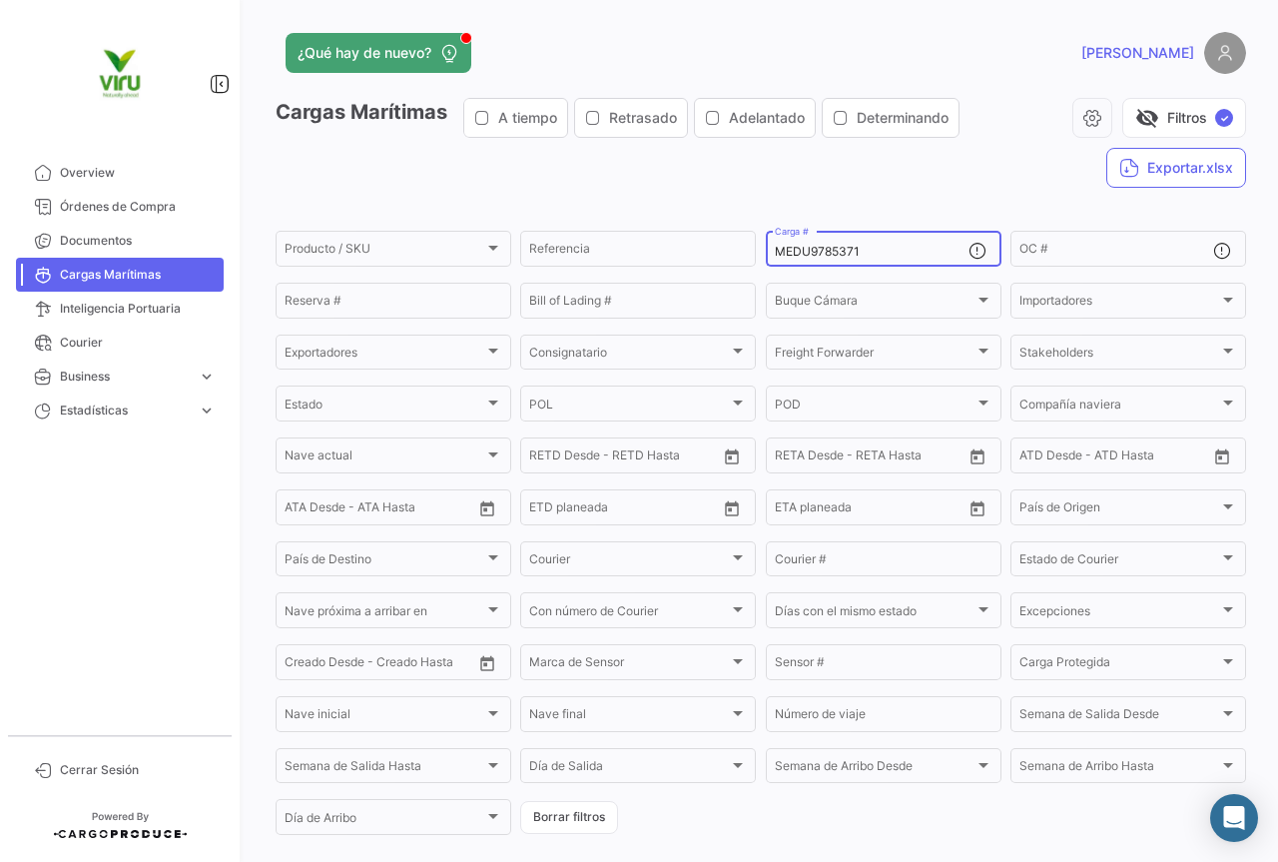
drag, startPoint x: 880, startPoint y: 259, endPoint x: 762, endPoint y: 258, distance: 117.8
click at [766, 258] on div "MEDU9785371 Carga #" at bounding box center [884, 247] width 236 height 39
paste input "36187"
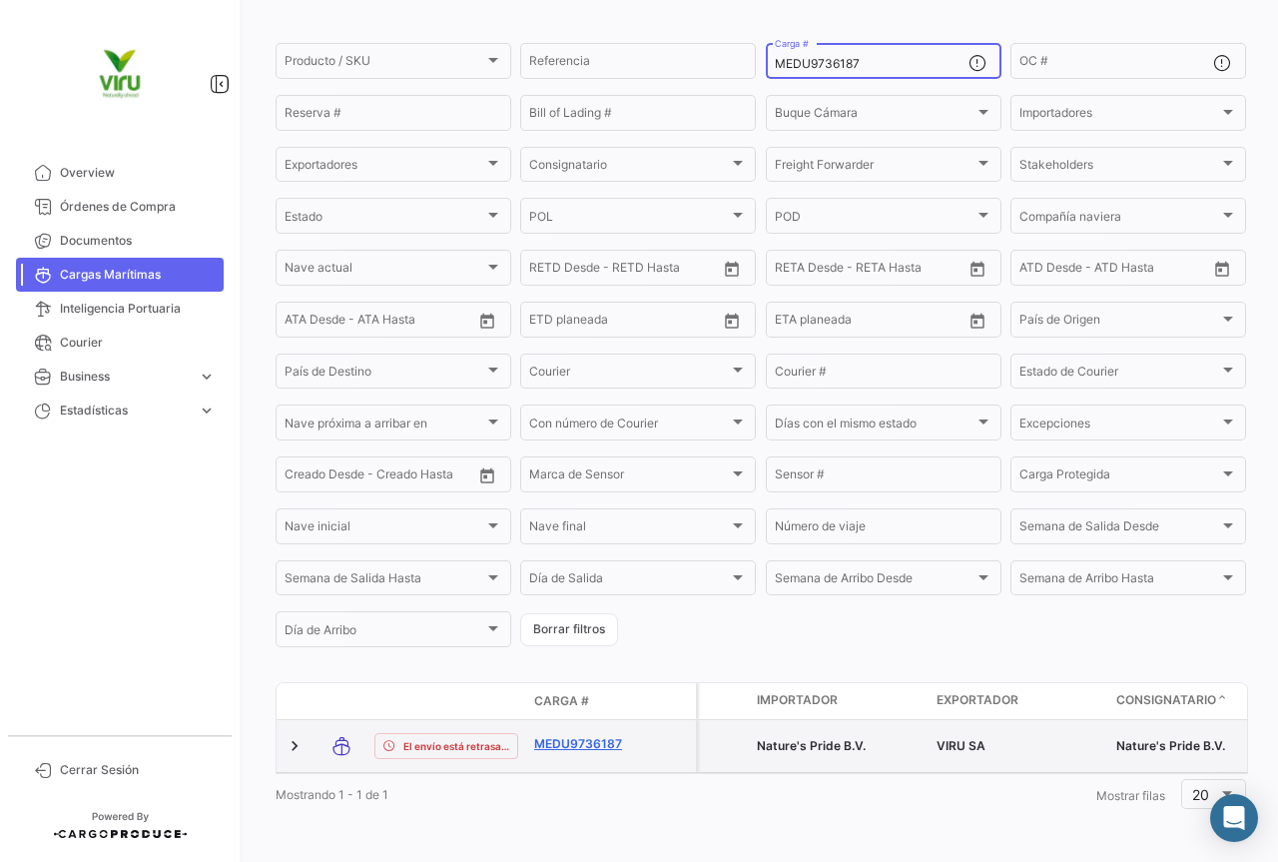
type input "MEDU9736187"
click at [620, 735] on link "MEDU9736187" at bounding box center [586, 744] width 104 height 18
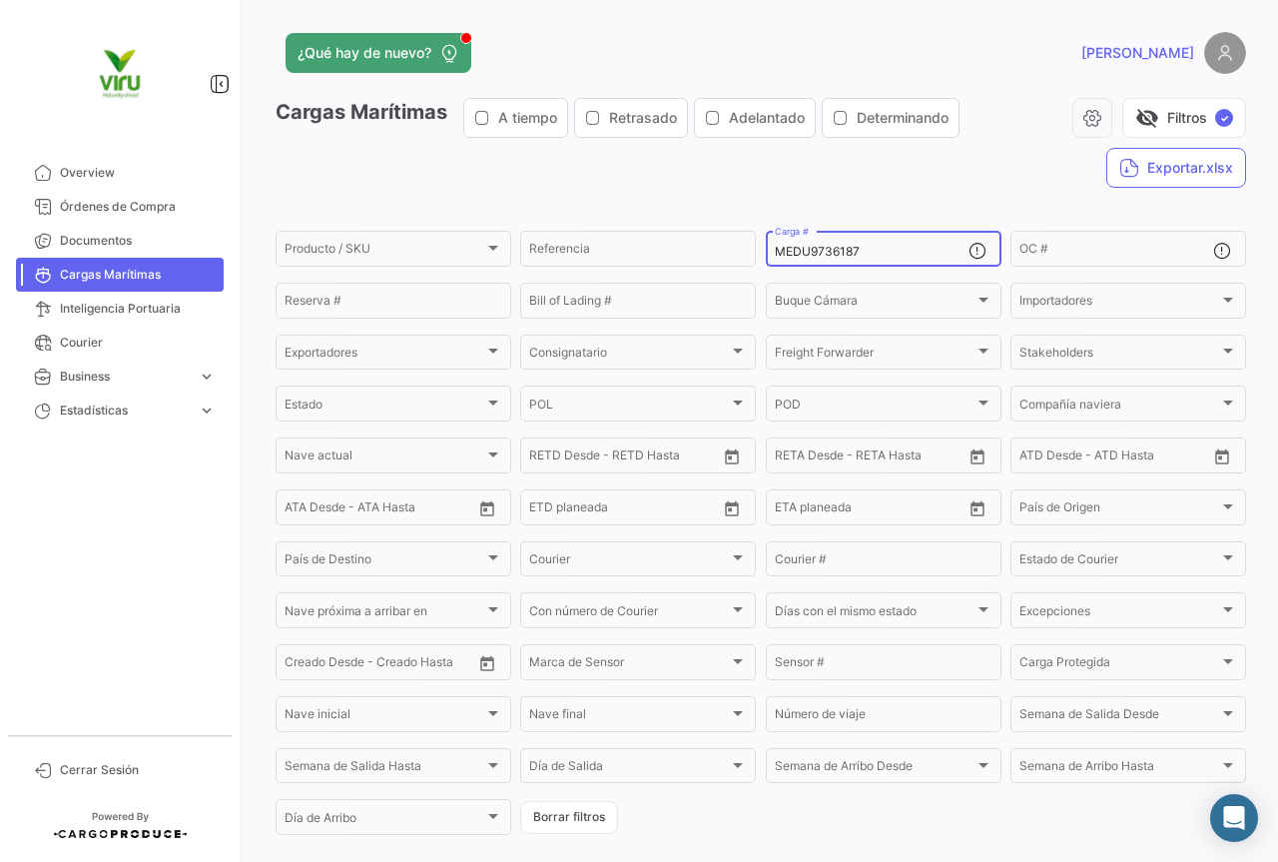
drag, startPoint x: 911, startPoint y: 246, endPoint x: 760, endPoint y: 246, distance: 150.8
click at [766, 246] on div "MEDU9736187 Carga #" at bounding box center [884, 247] width 236 height 39
paste input "17166"
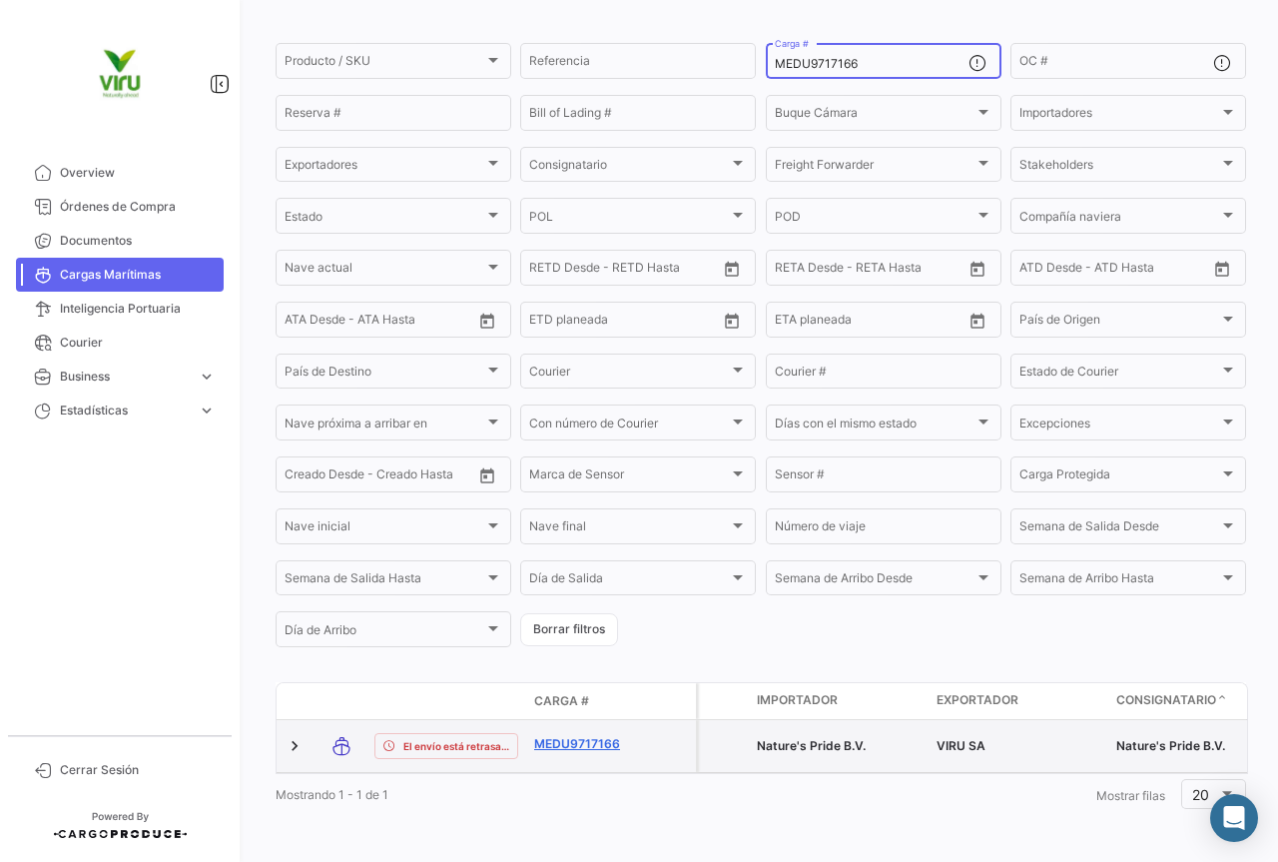
type input "MEDU9717166"
click at [575, 735] on link "MEDU9717166" at bounding box center [586, 744] width 104 height 18
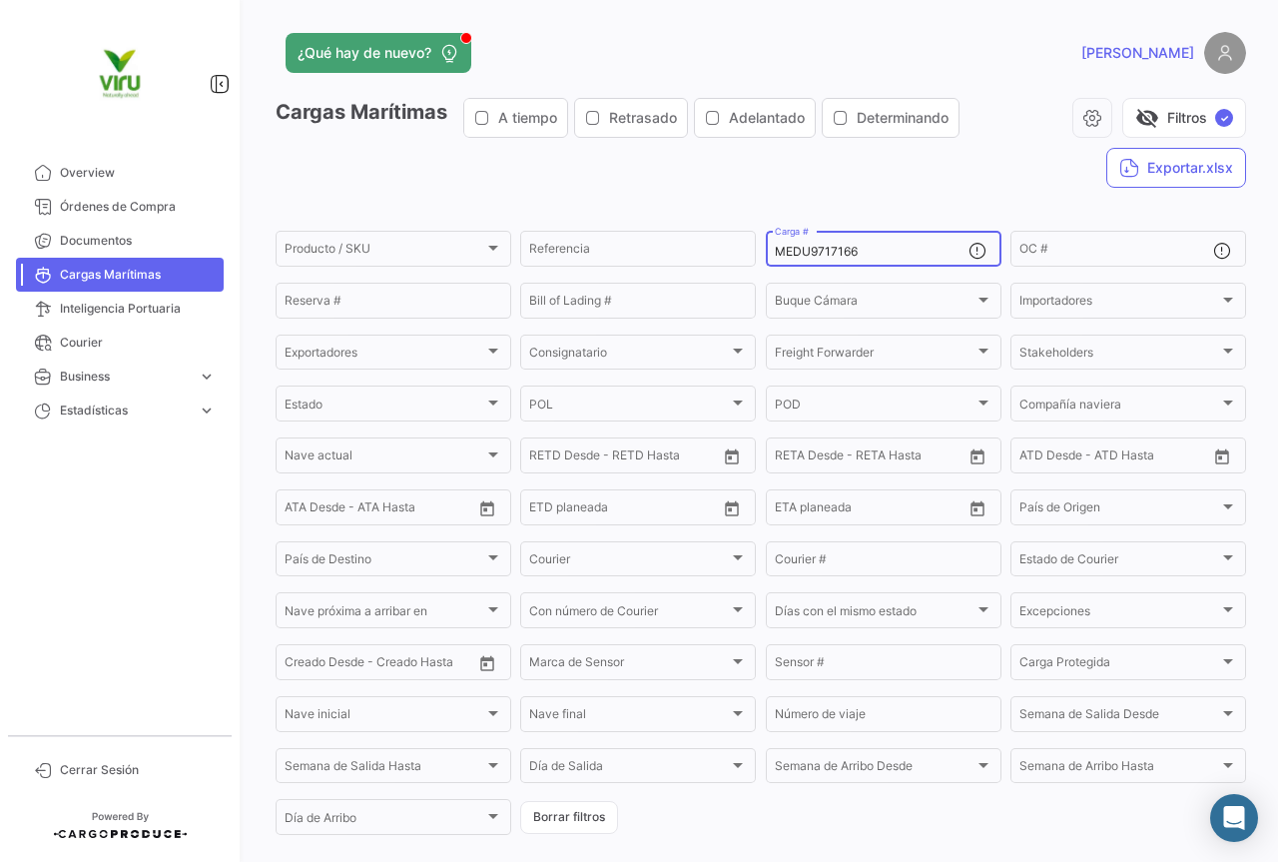
drag, startPoint x: 873, startPoint y: 253, endPoint x: 768, endPoint y: 253, distance: 104.9
click at [768, 253] on div "MEDU9717166 Carga #" at bounding box center [884, 247] width 236 height 39
paste input "CGMU6982232"
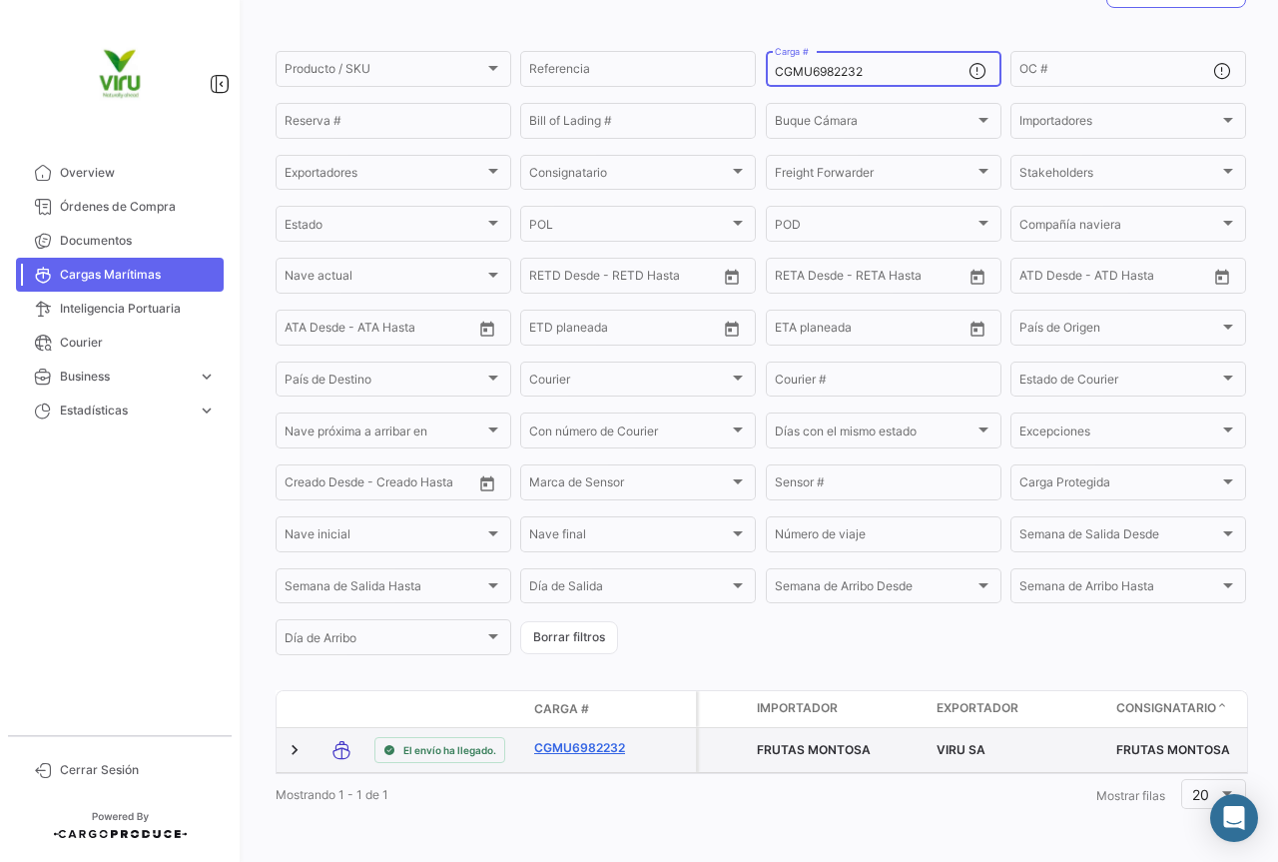
type input "CGMU6982232"
click at [598, 739] on link "CGMU6982232" at bounding box center [586, 748] width 104 height 18
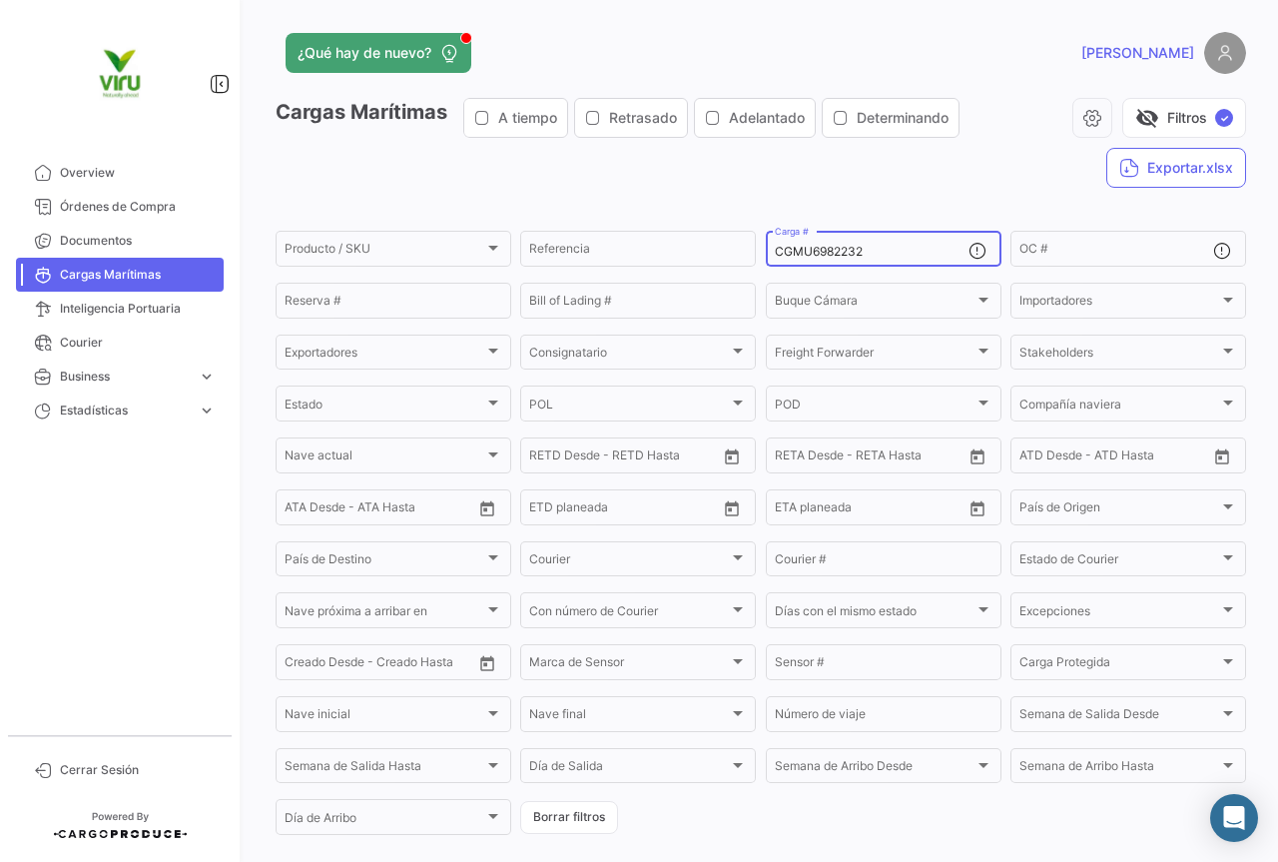
drag, startPoint x: 894, startPoint y: 247, endPoint x: 769, endPoint y: 245, distance: 124.8
click at [775, 245] on input "CGMU6982232" at bounding box center [872, 252] width 194 height 14
paste input "92950"
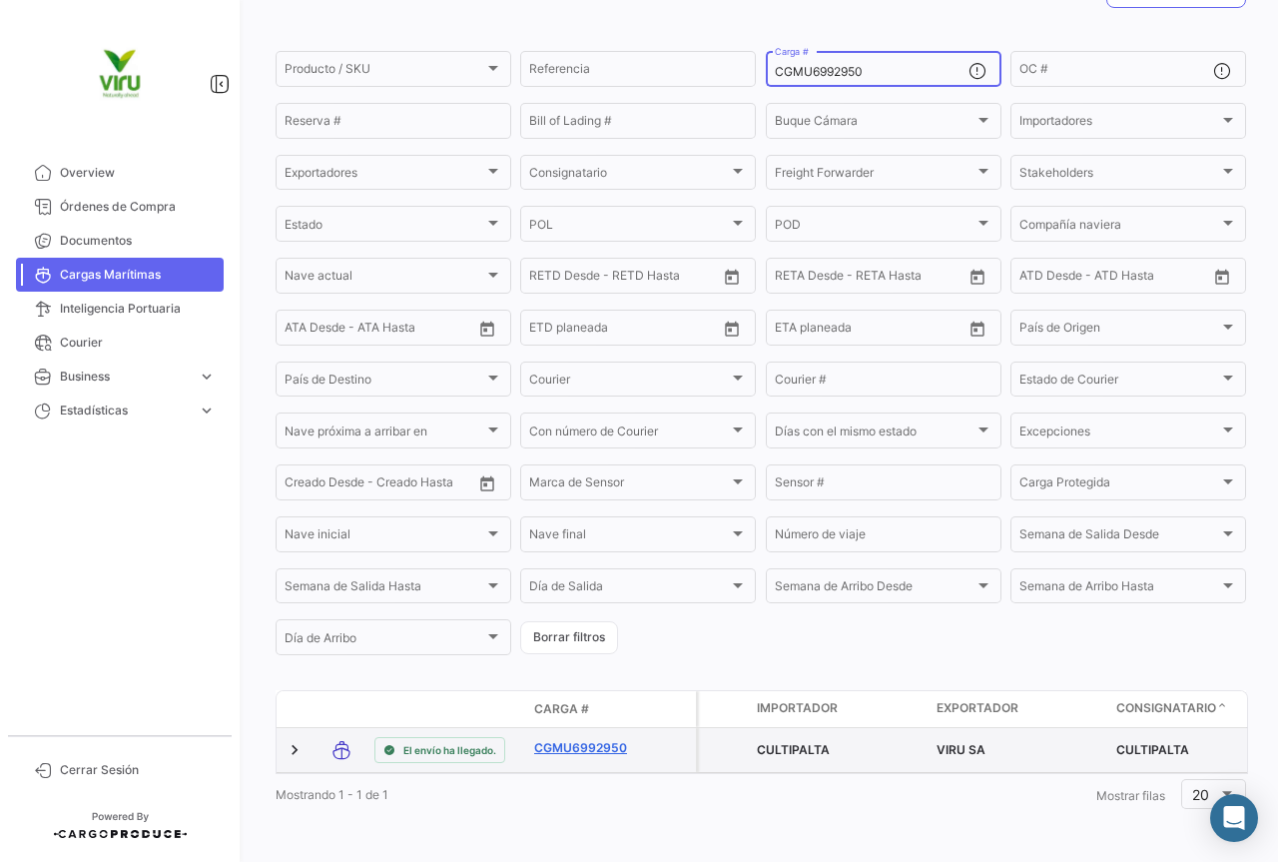
type input "CGMU6992950"
click at [584, 739] on link "CGMU6992950" at bounding box center [586, 748] width 104 height 18
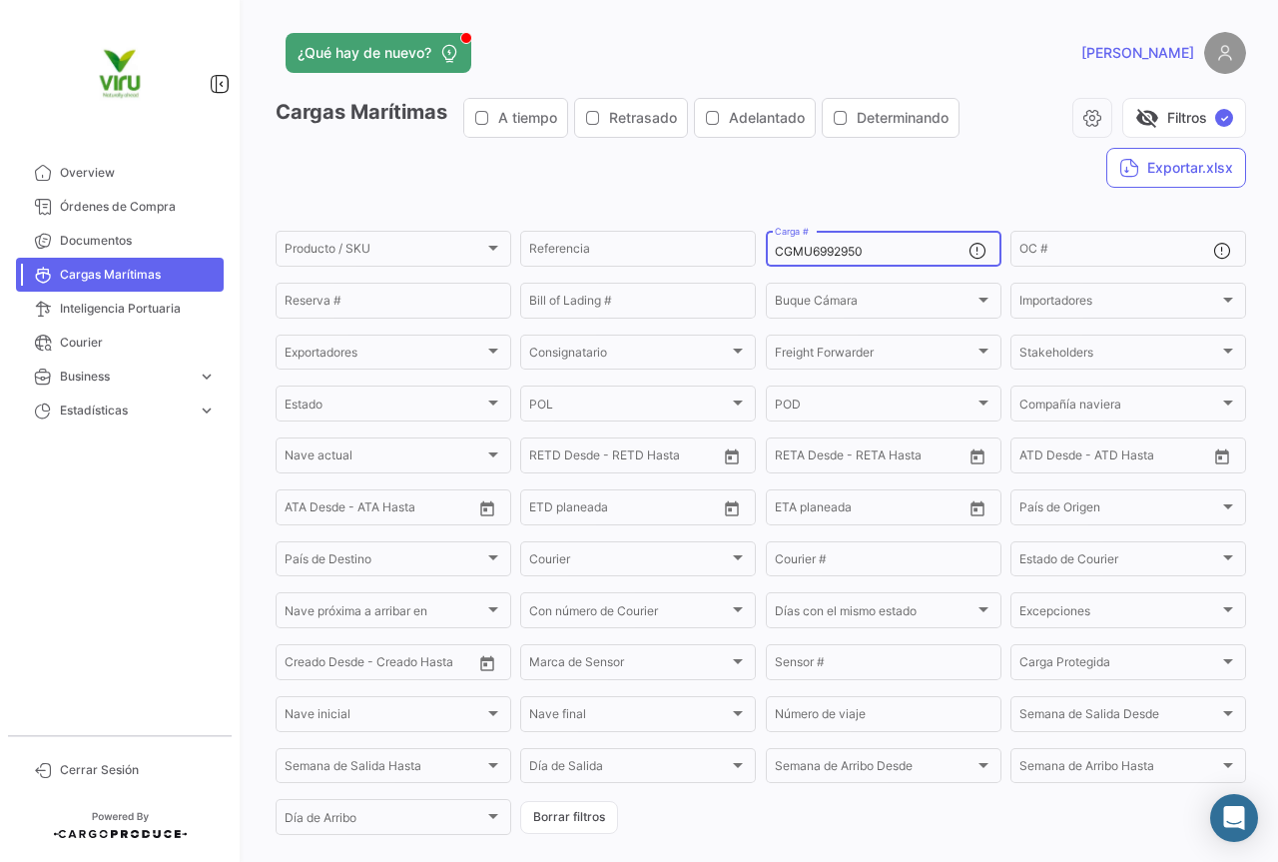
drag, startPoint x: 892, startPoint y: 258, endPoint x: 765, endPoint y: 258, distance: 126.8
click at [766, 258] on div "CGMU6992950 Carga #" at bounding box center [884, 247] width 236 height 39
paste input "MSDU9795192"
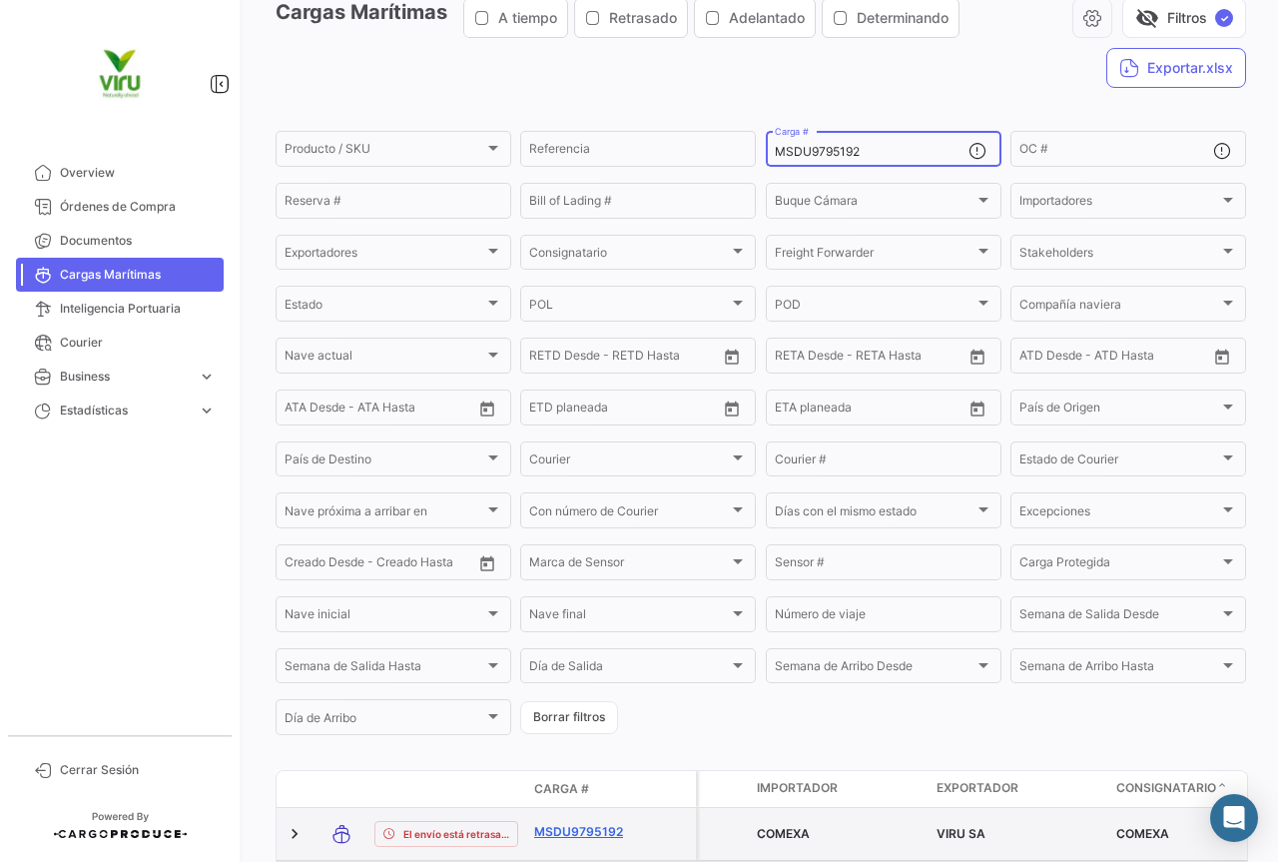
type input "MSDU9795192"
click at [603, 830] on link "MSDU9795192" at bounding box center [586, 832] width 104 height 18
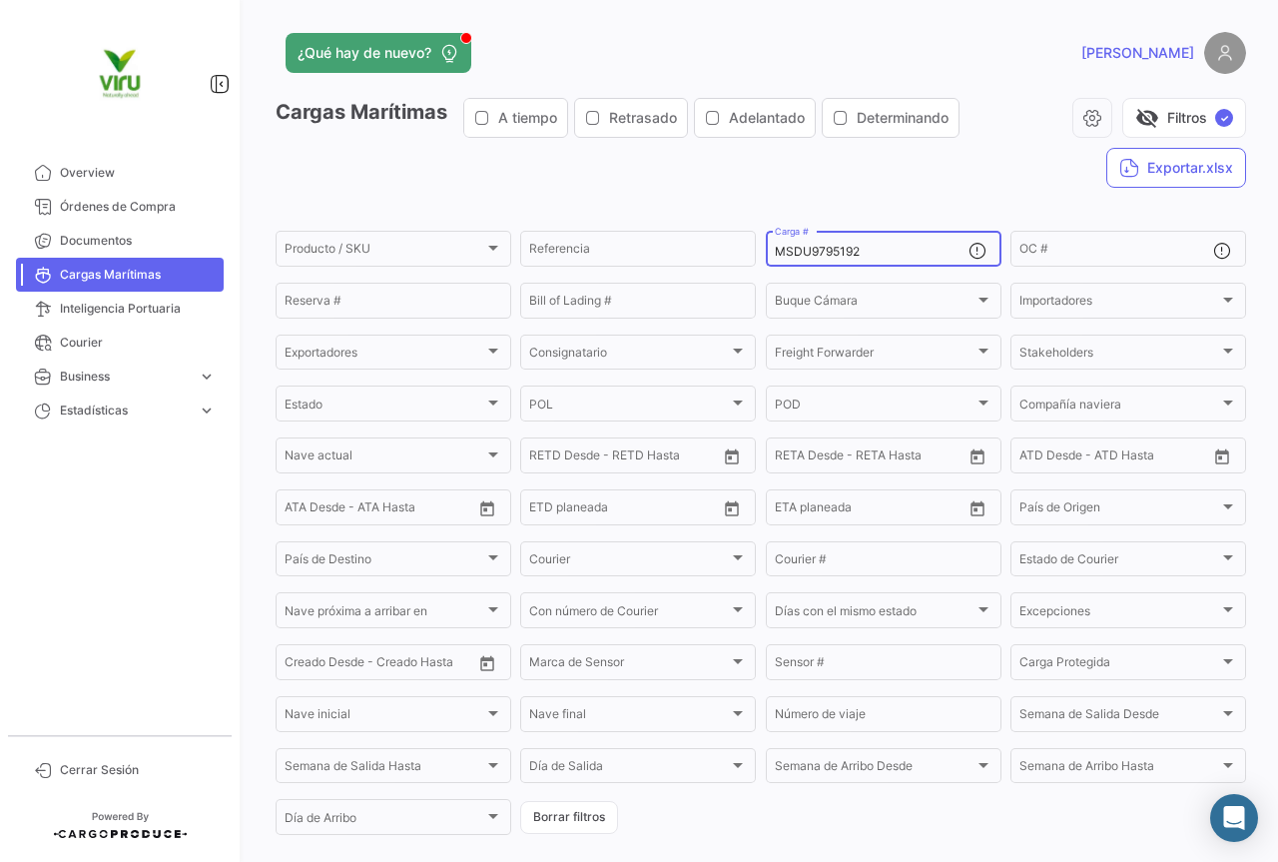
click at [896, 244] on div "MSDU9795192 Carga #" at bounding box center [872, 247] width 194 height 39
drag, startPoint x: 887, startPoint y: 247, endPoint x: 770, endPoint y: 240, distance: 117.0
click at [775, 240] on div "MSDU9795192 Carga #" at bounding box center [872, 247] width 194 height 39
paste input "EDU9648907"
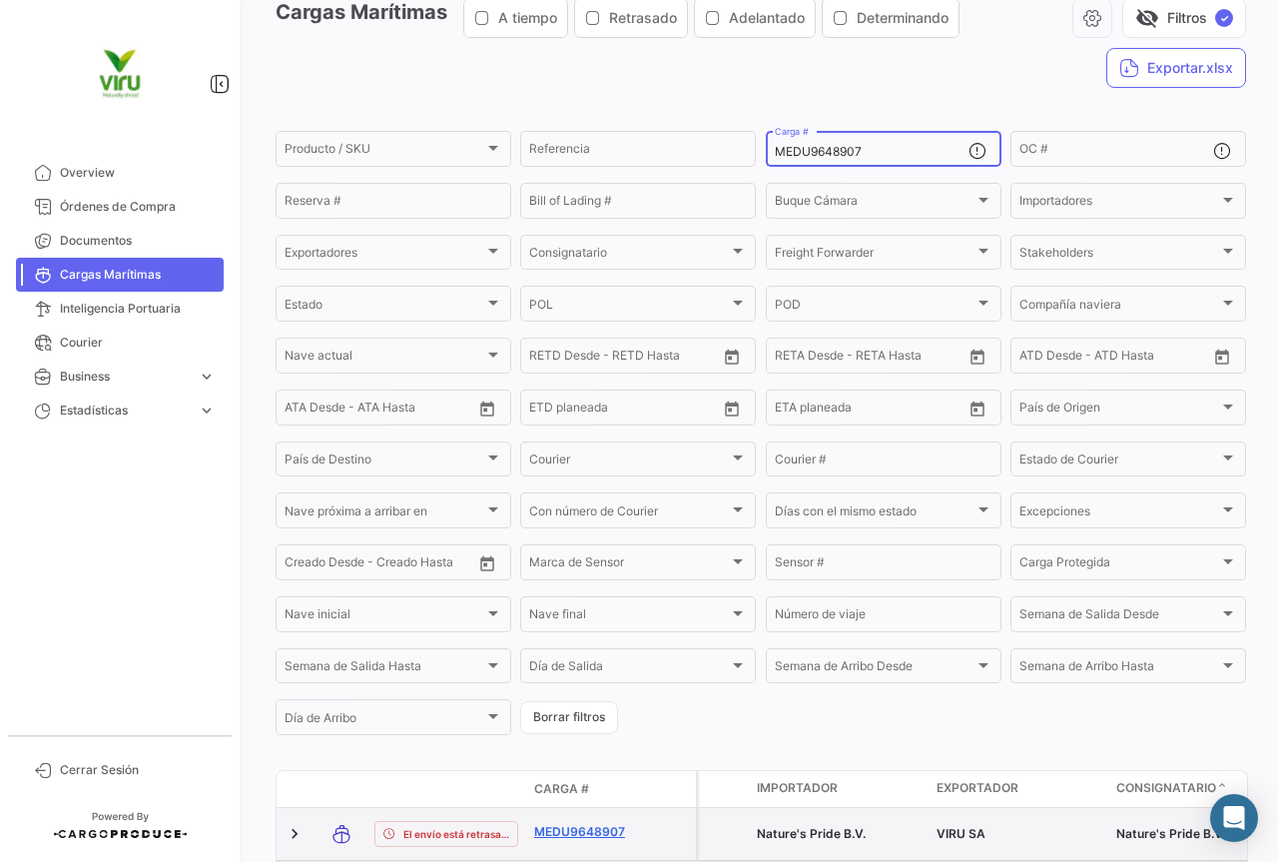
type input "MEDU9648907"
click at [596, 829] on link "MEDU9648907" at bounding box center [586, 832] width 104 height 18
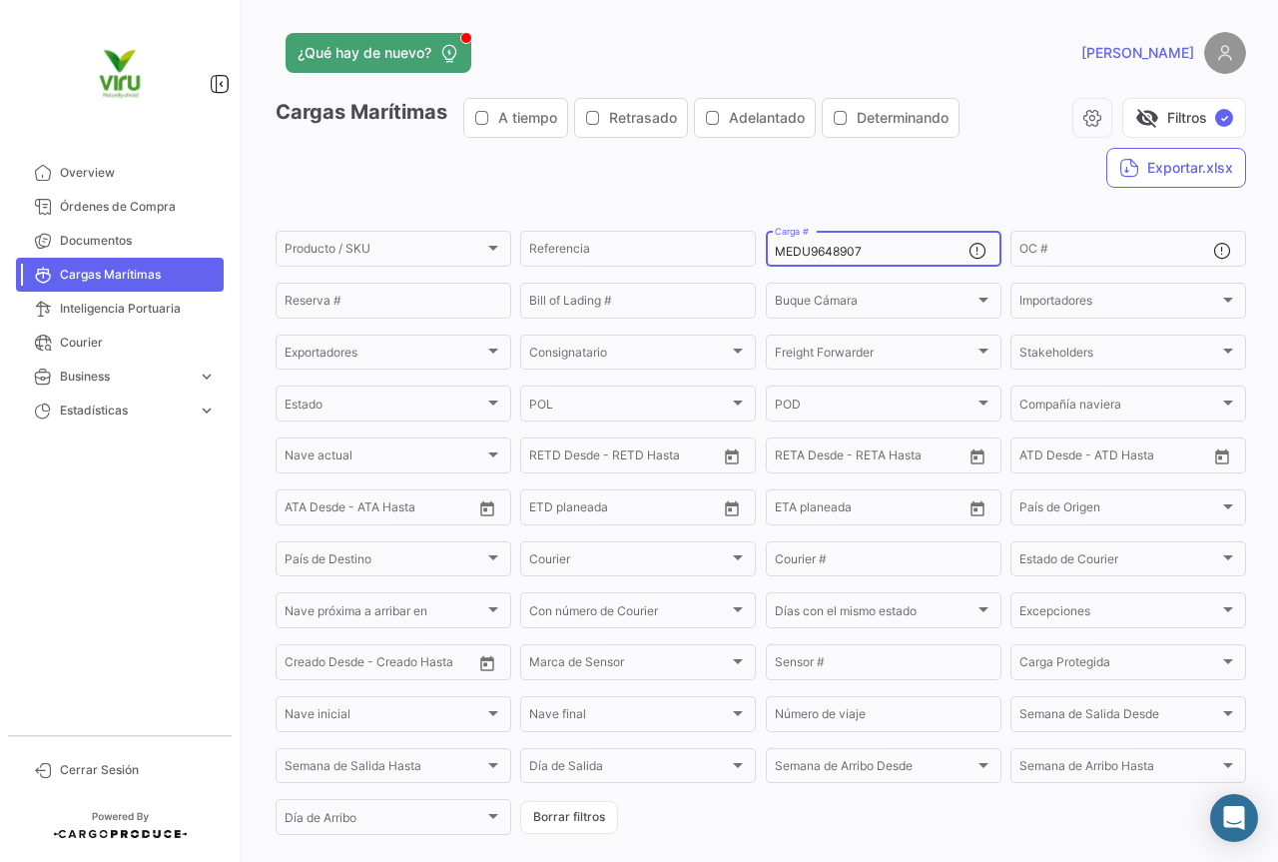
drag, startPoint x: 898, startPoint y: 251, endPoint x: 769, endPoint y: 260, distance: 129.1
click at [775, 260] on div "MEDU9648907 Carga #" at bounding box center [872, 247] width 194 height 39
paste input "MEDU9747113"
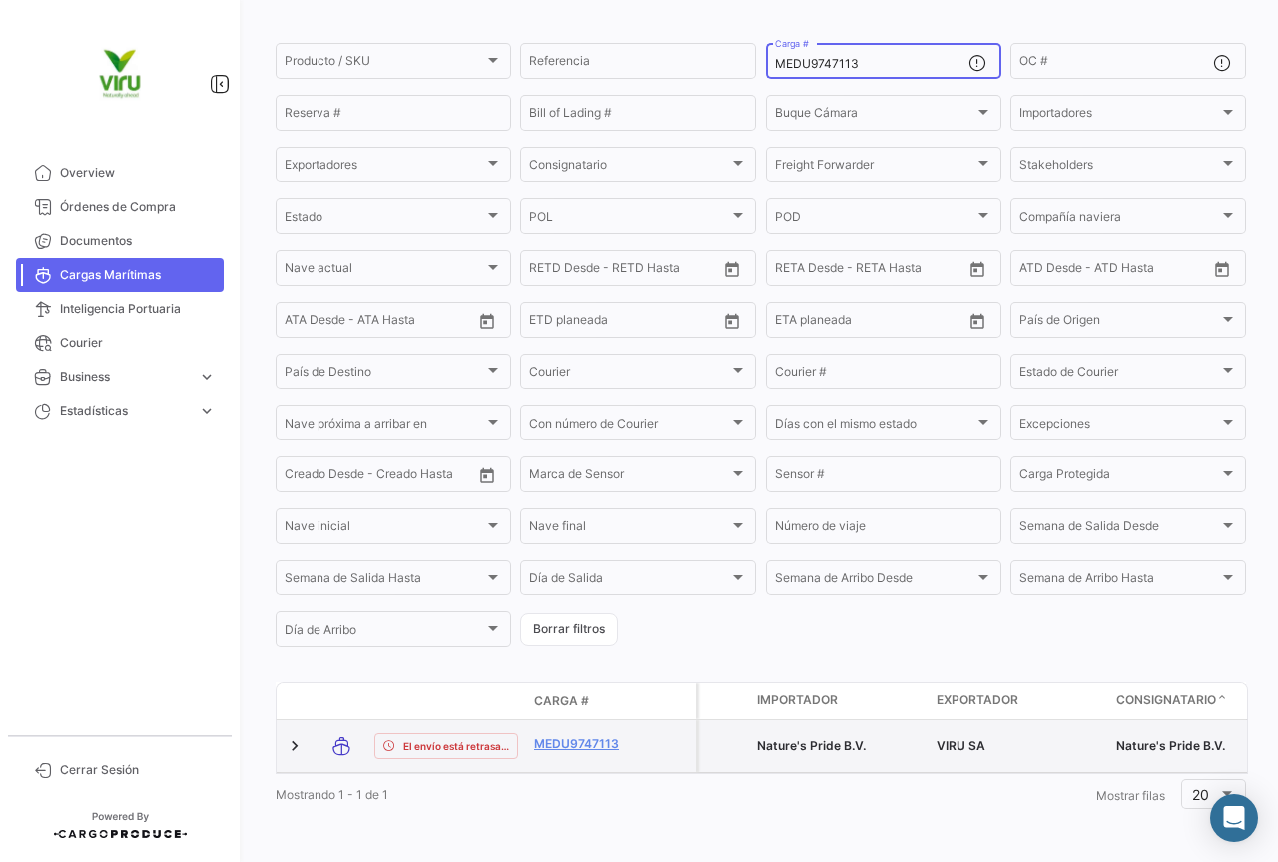
scroll to position [195, 0]
type input "MEDU9747113"
click at [581, 735] on link "MEDU9747113" at bounding box center [586, 744] width 104 height 18
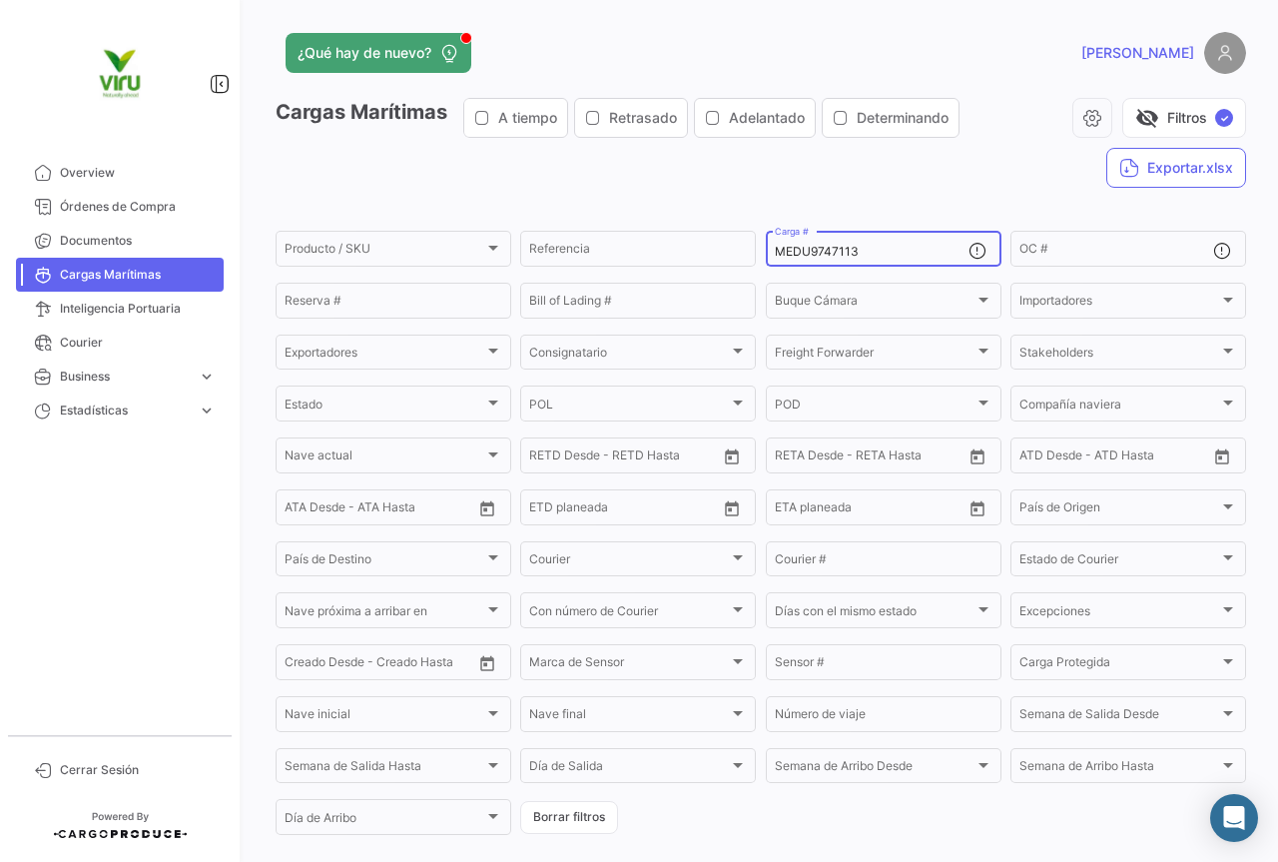
drag, startPoint x: 884, startPoint y: 250, endPoint x: 765, endPoint y: 252, distance: 118.9
click at [766, 252] on div "MEDU9747113 Carga #" at bounding box center [884, 247] width 236 height 39
paste input "MEDU9648907"
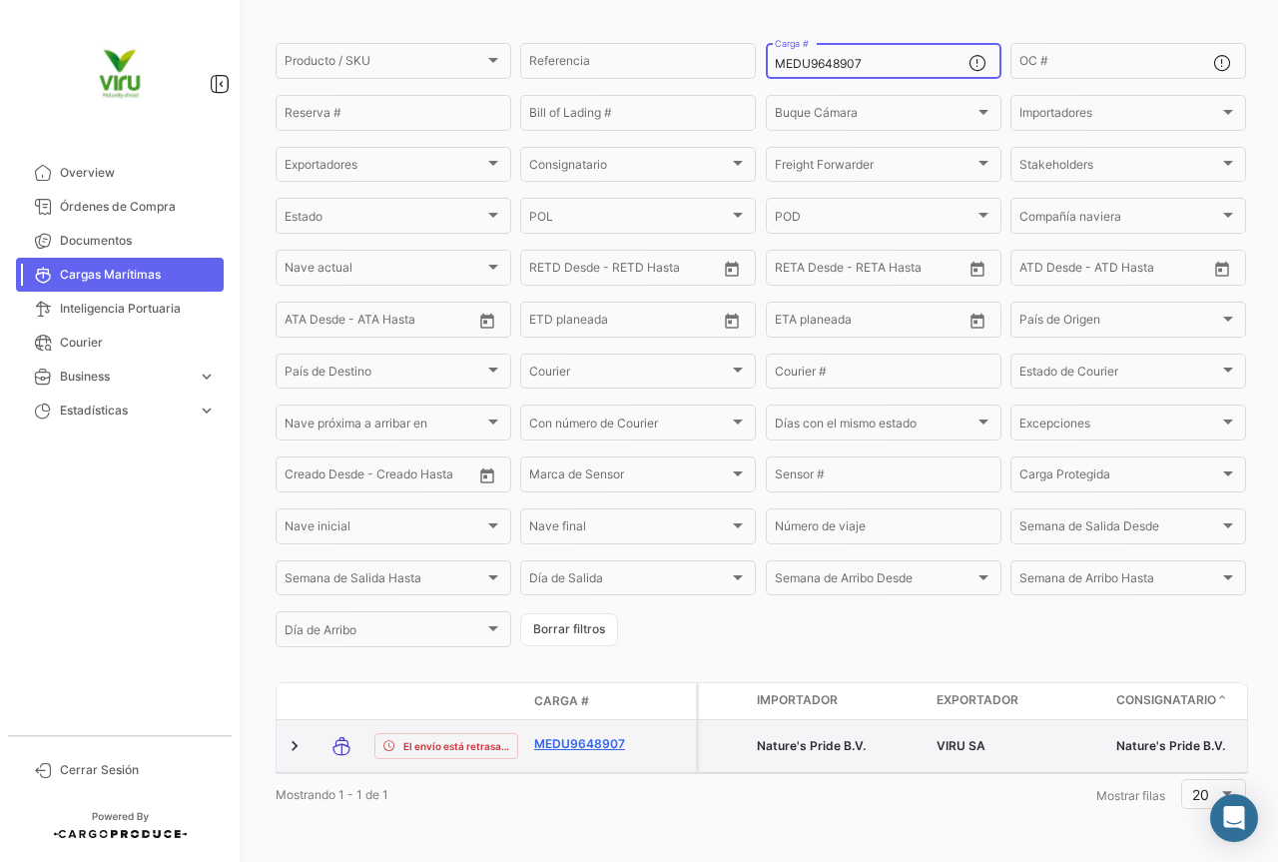
type input "MEDU9648907"
click at [598, 739] on link "MEDU9648907" at bounding box center [586, 744] width 104 height 18
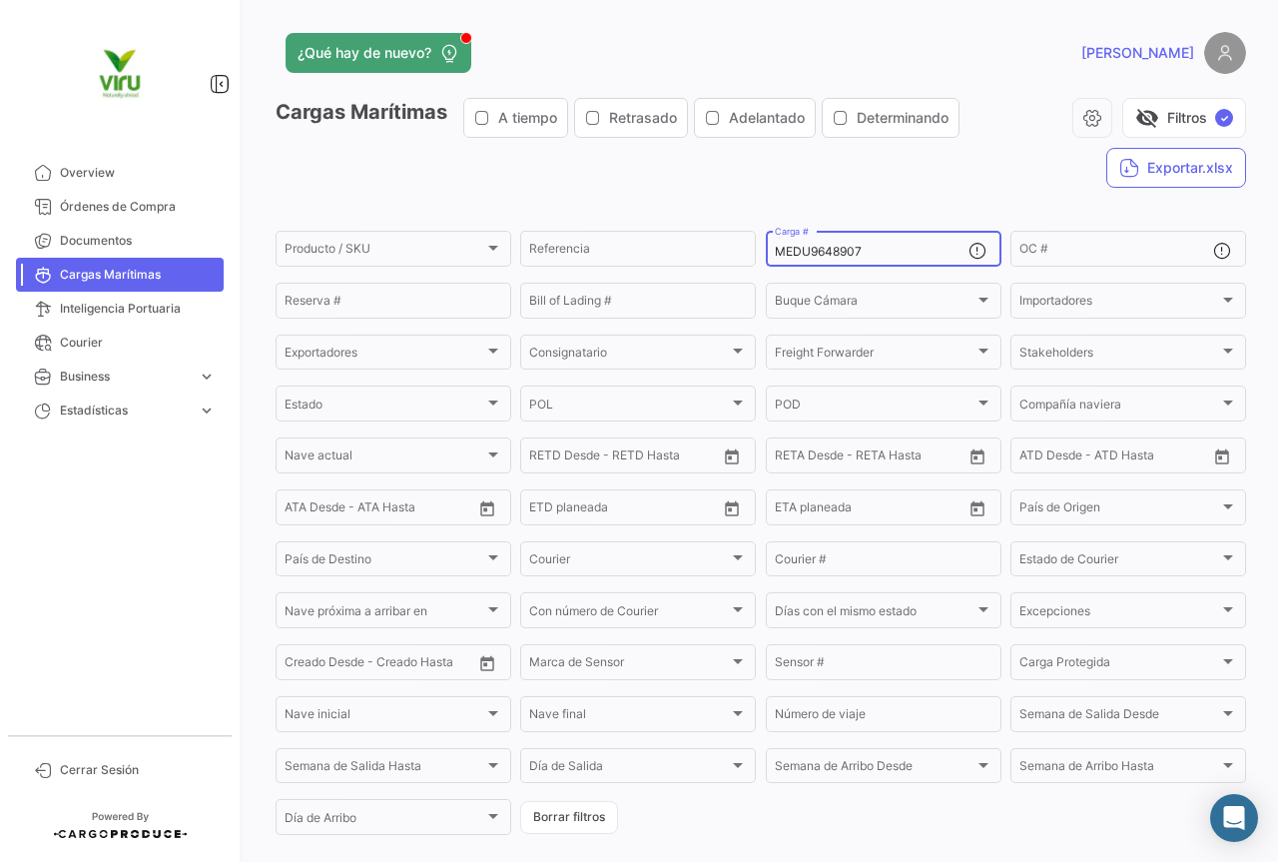
drag, startPoint x: 896, startPoint y: 258, endPoint x: 773, endPoint y: 246, distance: 123.4
click at [775, 246] on input "MEDU9648907" at bounding box center [872, 252] width 194 height 14
paste input "SDU9795192"
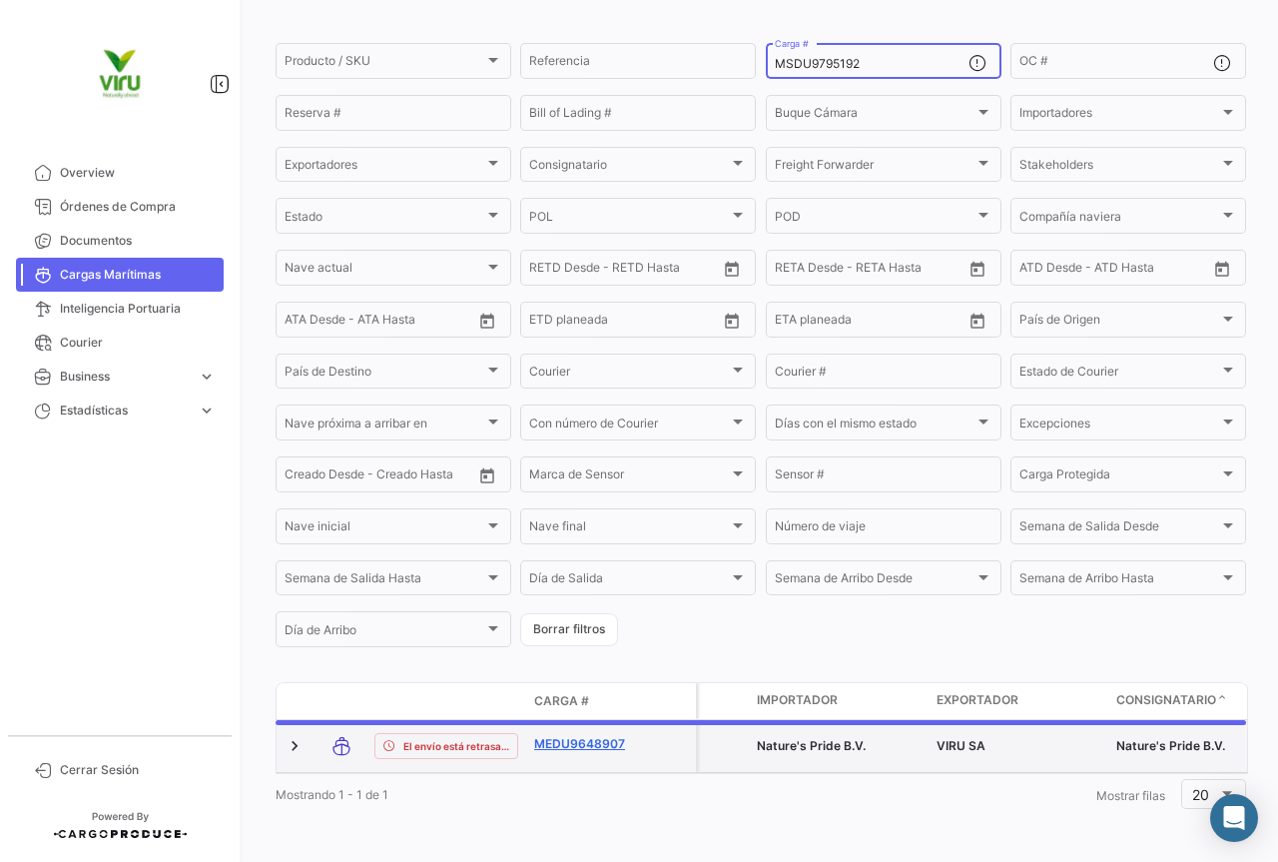
scroll to position [195, 0]
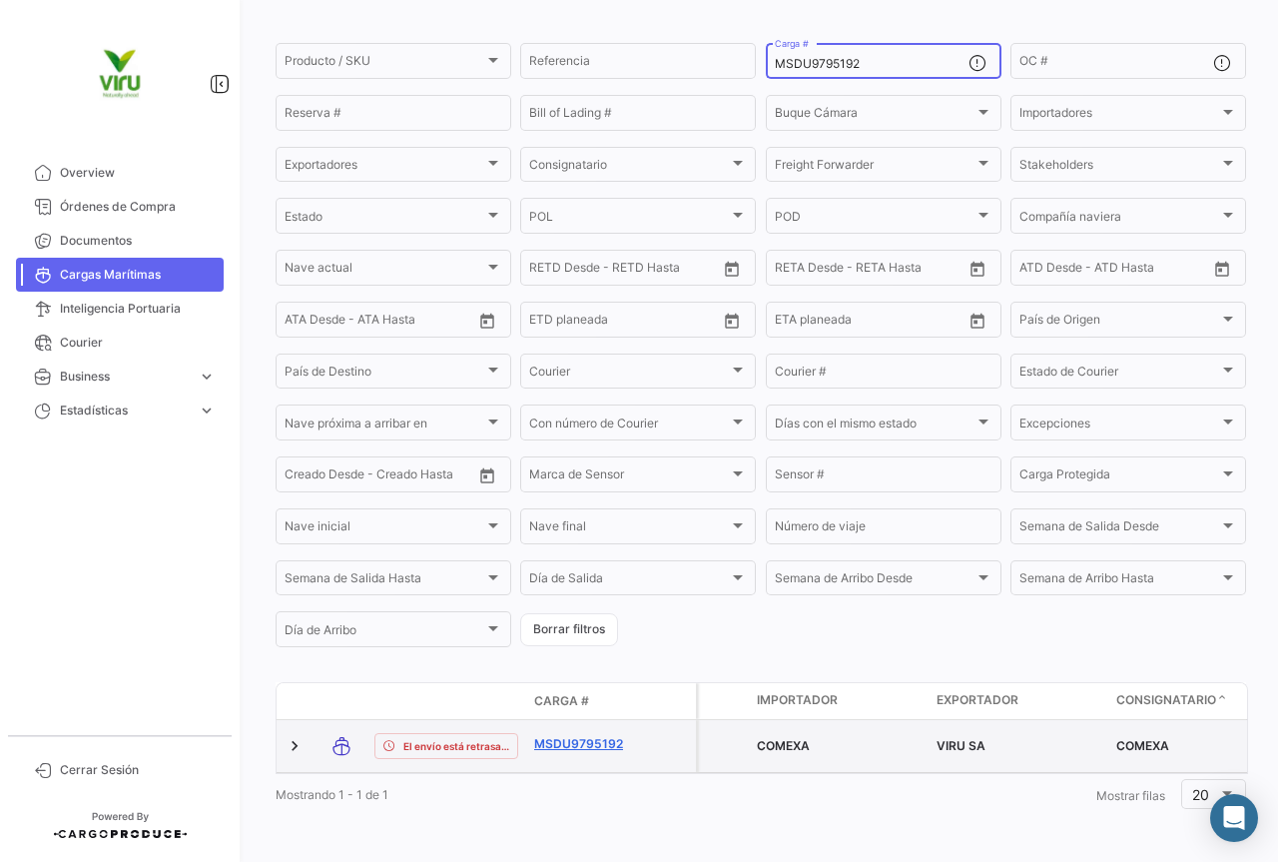
type input "MSDU9795192"
click at [593, 735] on link "MSDU9795192" at bounding box center [586, 744] width 104 height 18
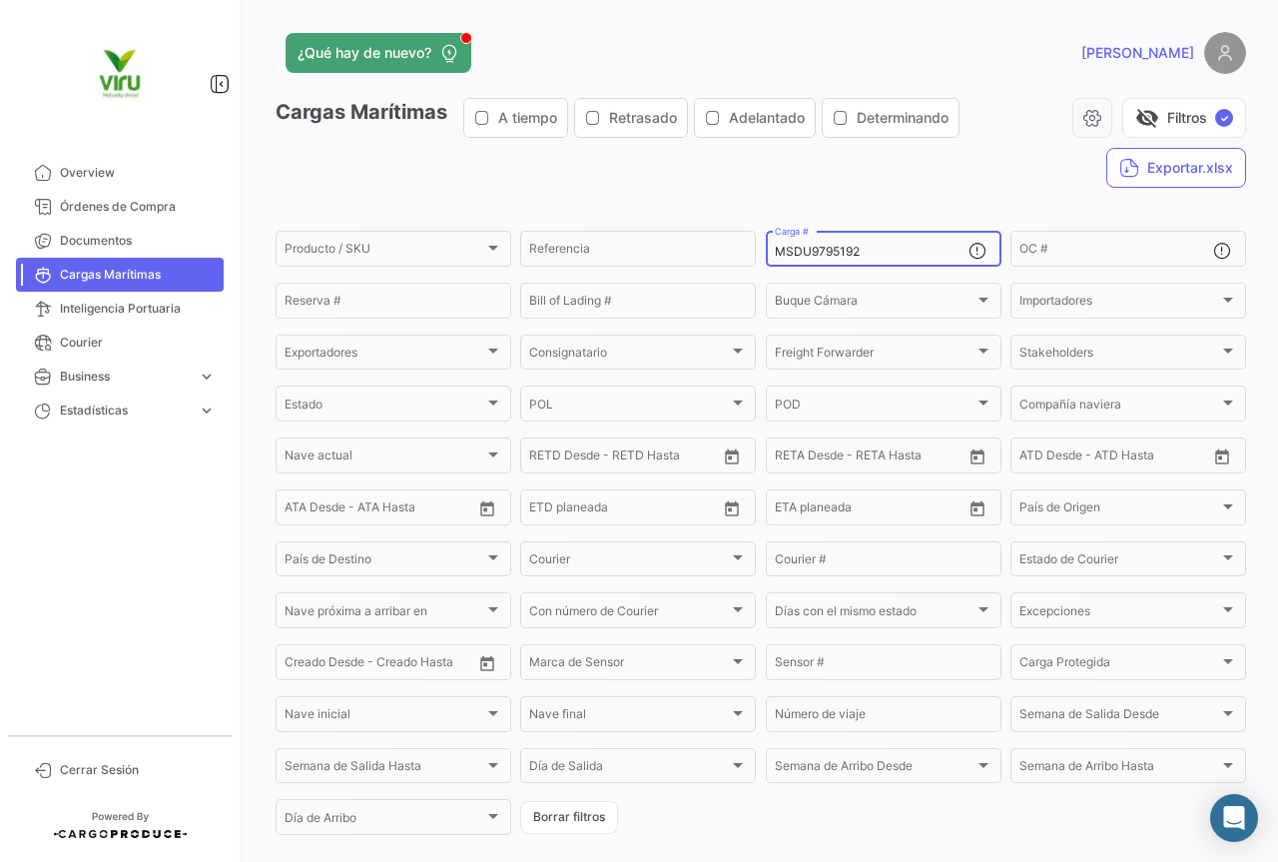
drag, startPoint x: 907, startPoint y: 258, endPoint x: 754, endPoint y: 258, distance: 152.8
click at [754, 258] on form "Producto / SKU Producto / SKU Referencia MSDU9795192 Carga # OC # Reserva # Bil…" at bounding box center [761, 533] width 971 height 610
paste input "EDU9736187"
type input "MEDU9736187"
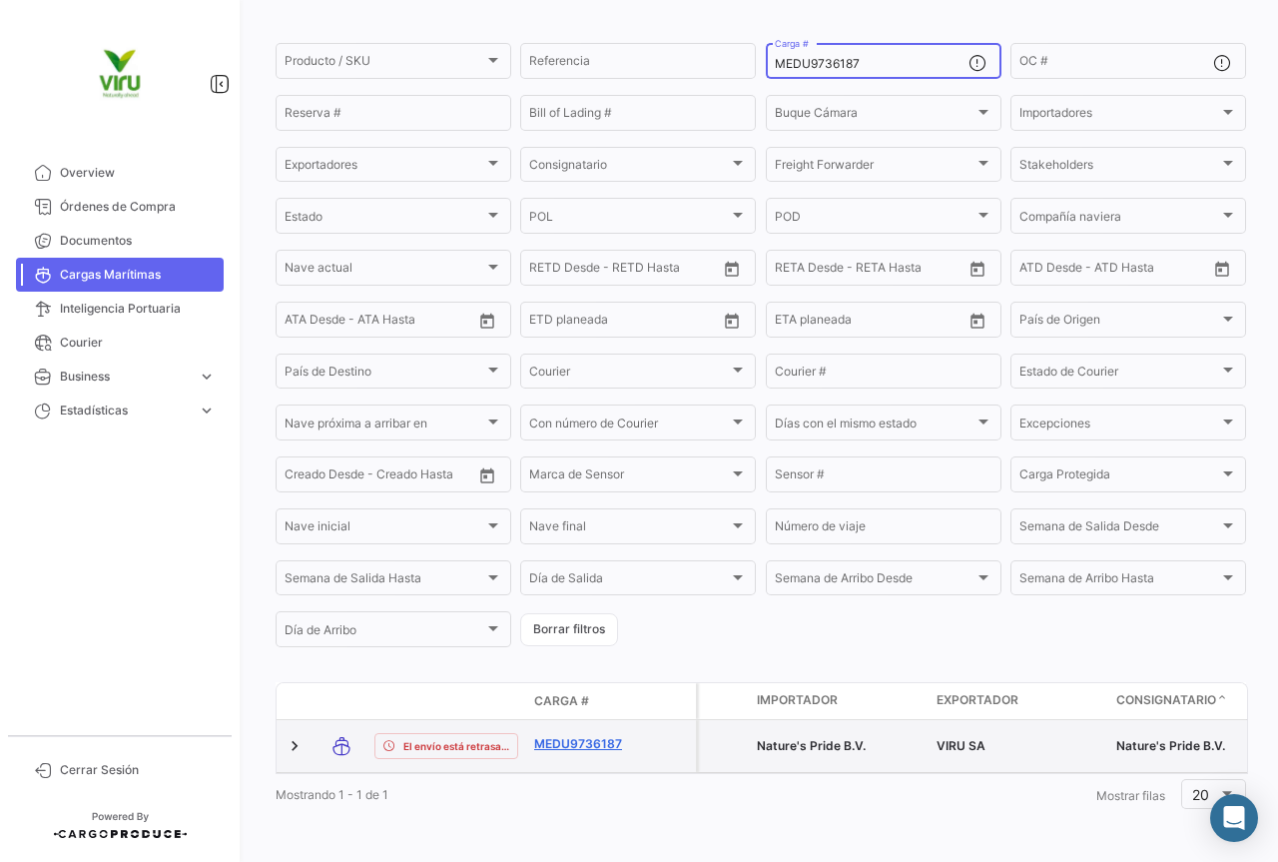
click at [596, 735] on link "MEDU9736187" at bounding box center [586, 744] width 104 height 18
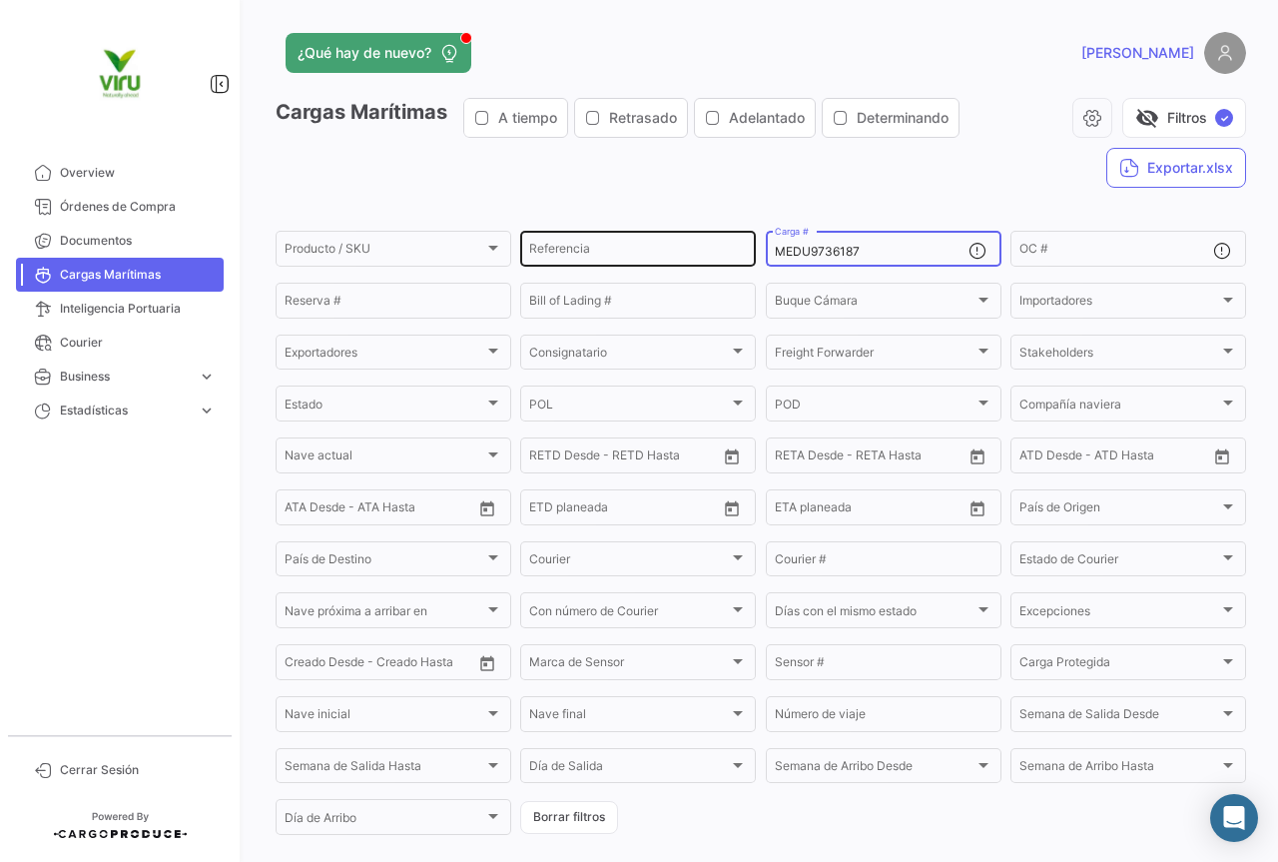
drag, startPoint x: 889, startPoint y: 251, endPoint x: 746, endPoint y: 266, distance: 143.6
click at [0, 0] on div "Producto / SKU Producto / SKU Referencia MEDU9736187 Carga # OC # Reserva # Bil…" at bounding box center [0, 0] width 0 height 0
paste input "17166"
type input "MEDU9717166"
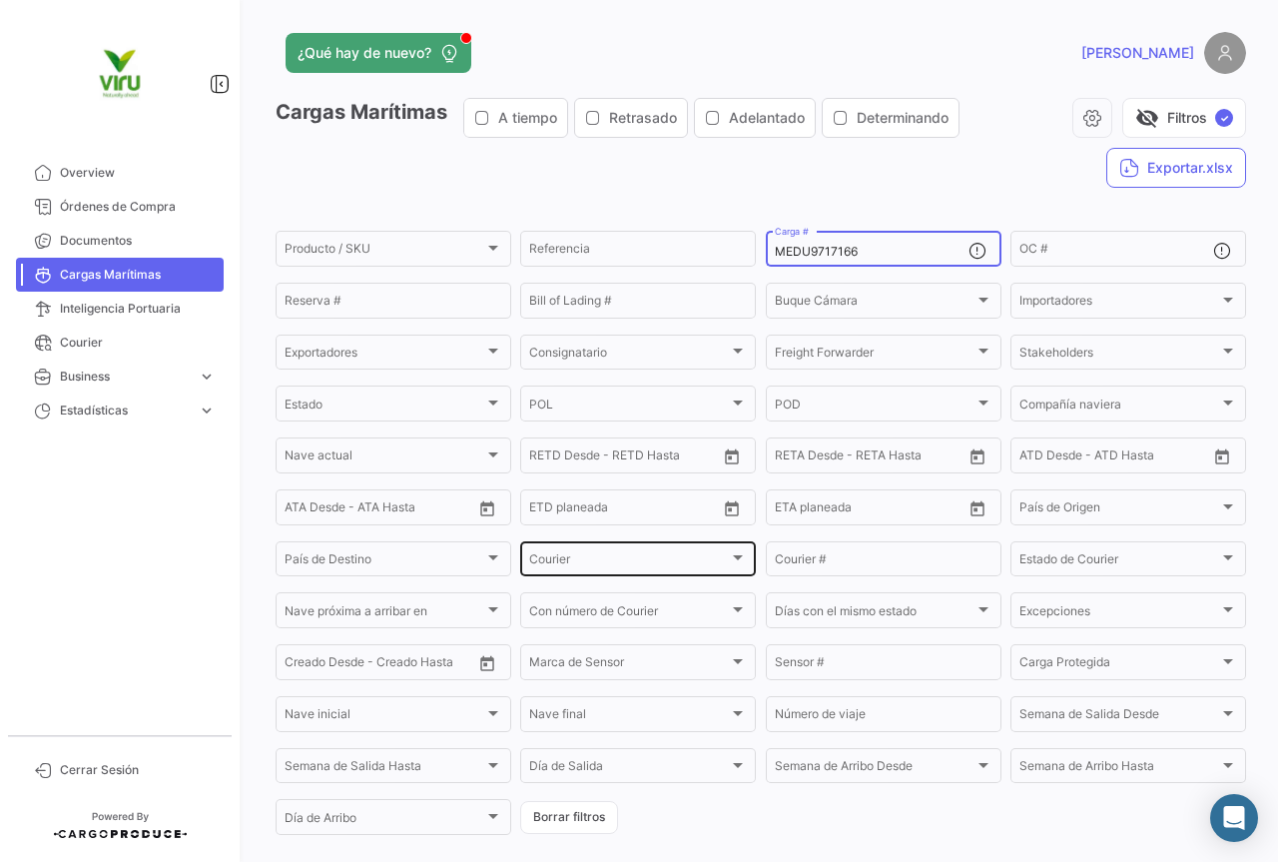
scroll to position [203, 0]
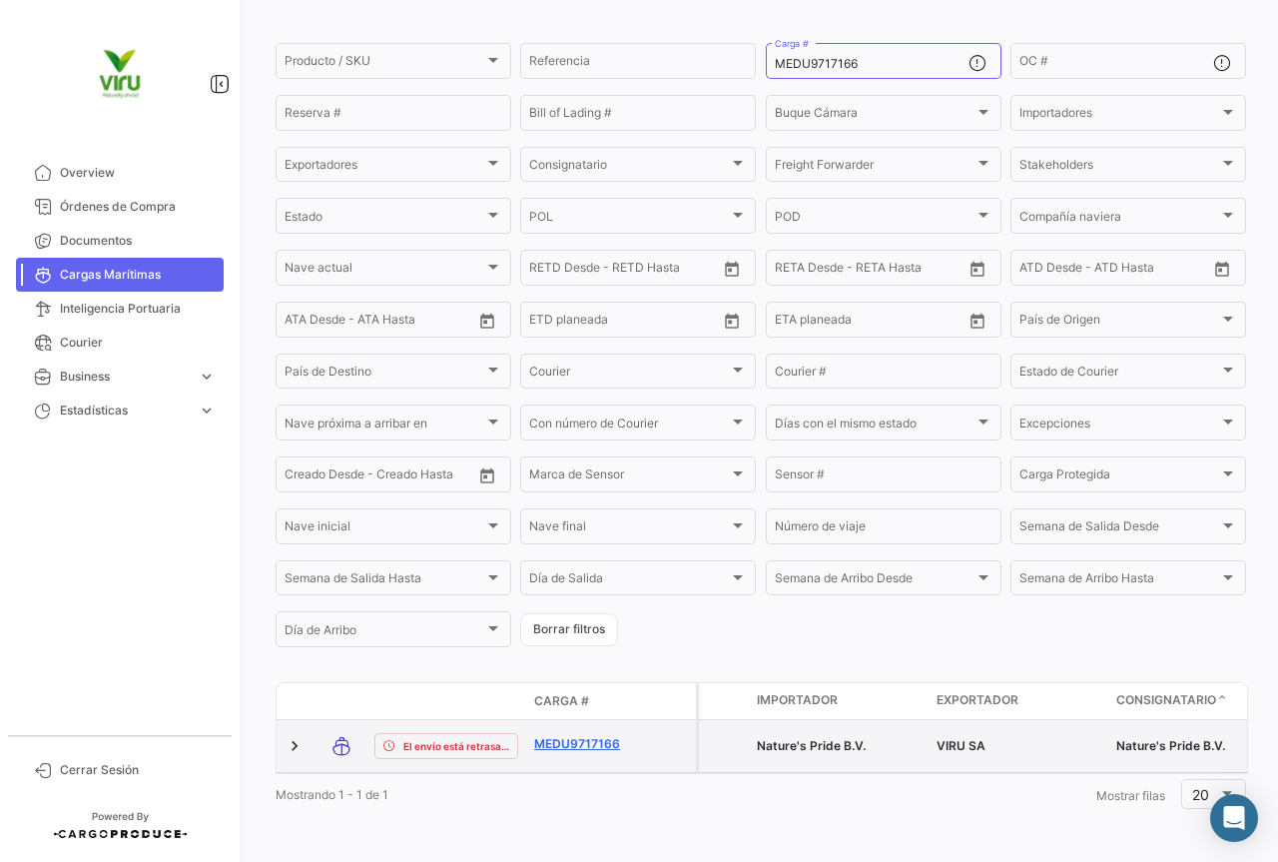
click at [605, 735] on link "MEDU9717166" at bounding box center [586, 744] width 104 height 18
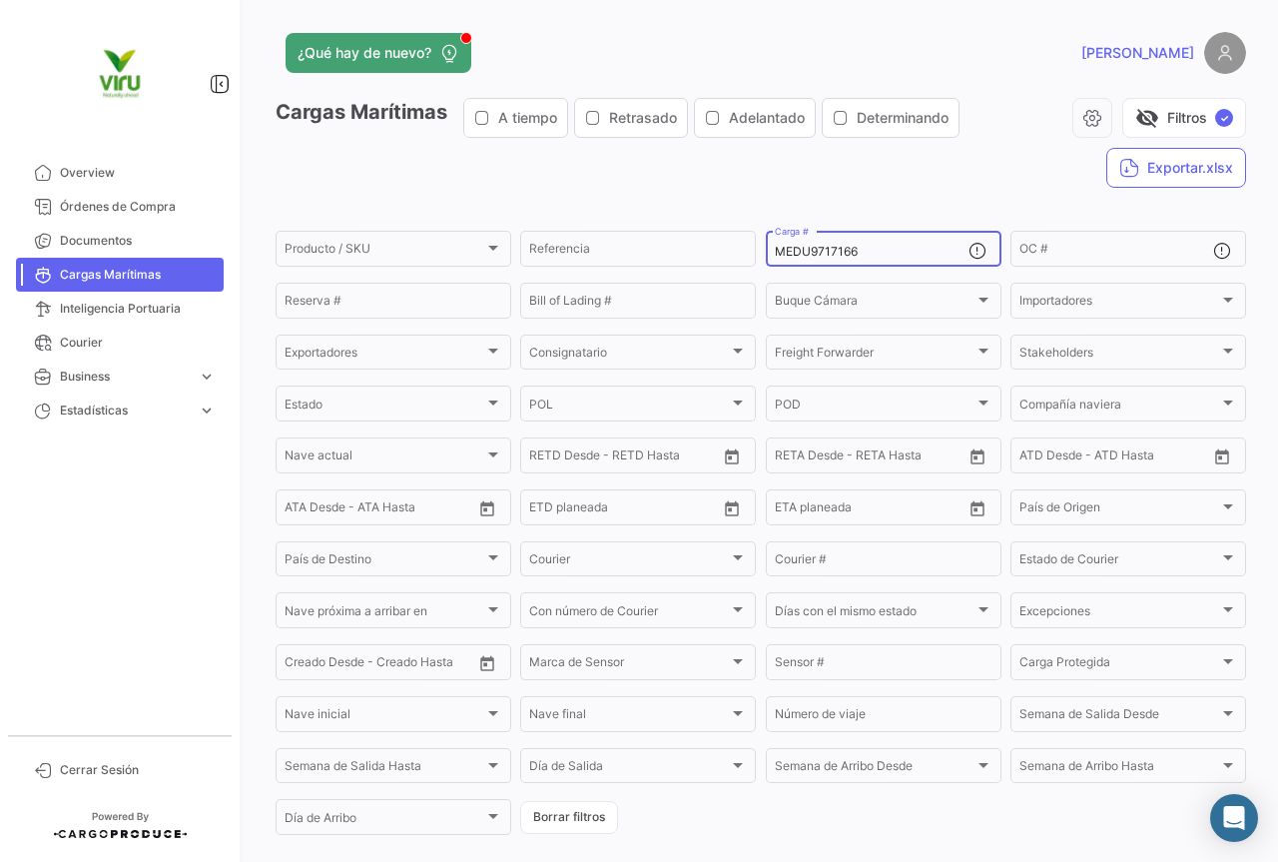
drag, startPoint x: 903, startPoint y: 258, endPoint x: 770, endPoint y: 261, distance: 132.8
click at [775, 261] on div "MEDU9717166 Carga #" at bounding box center [872, 247] width 194 height 39
paste input "CGMU6967520"
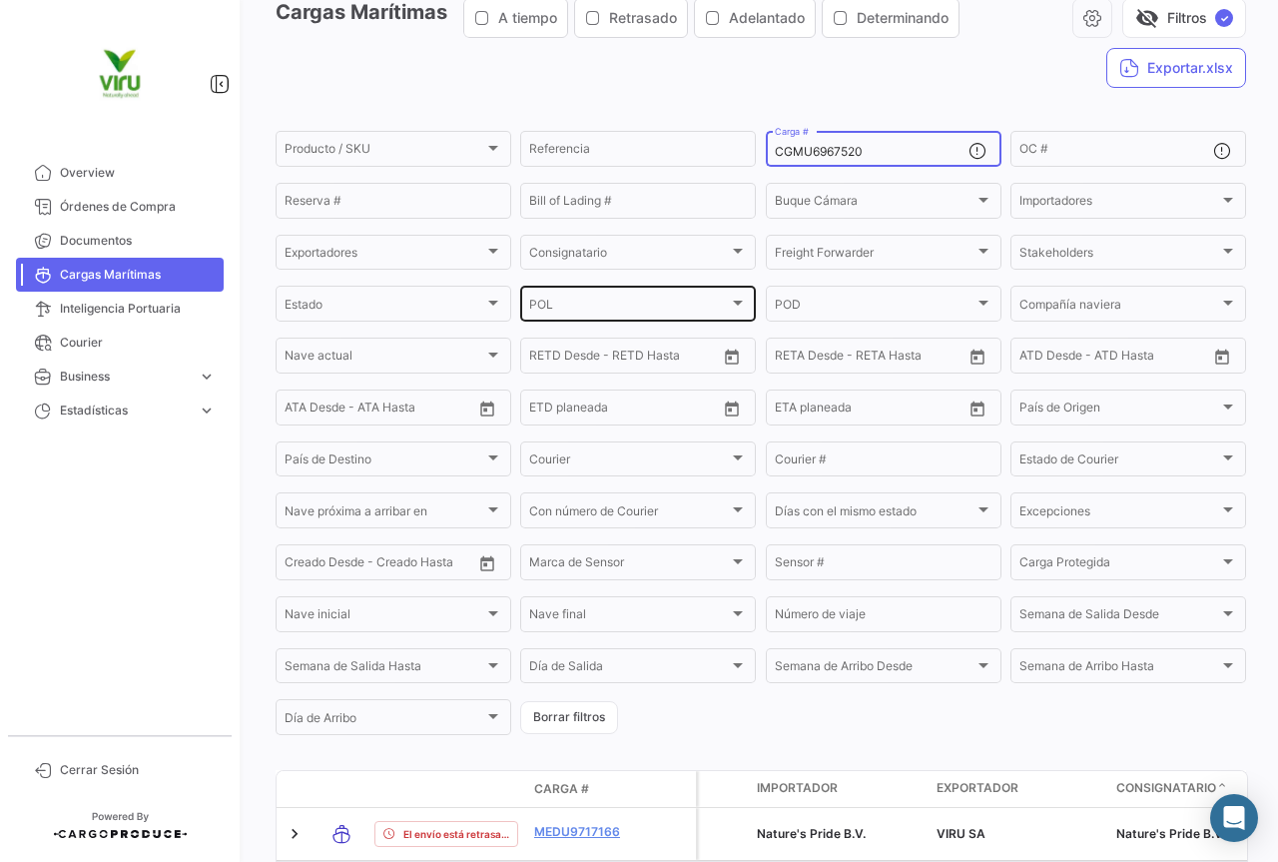
scroll to position [200, 0]
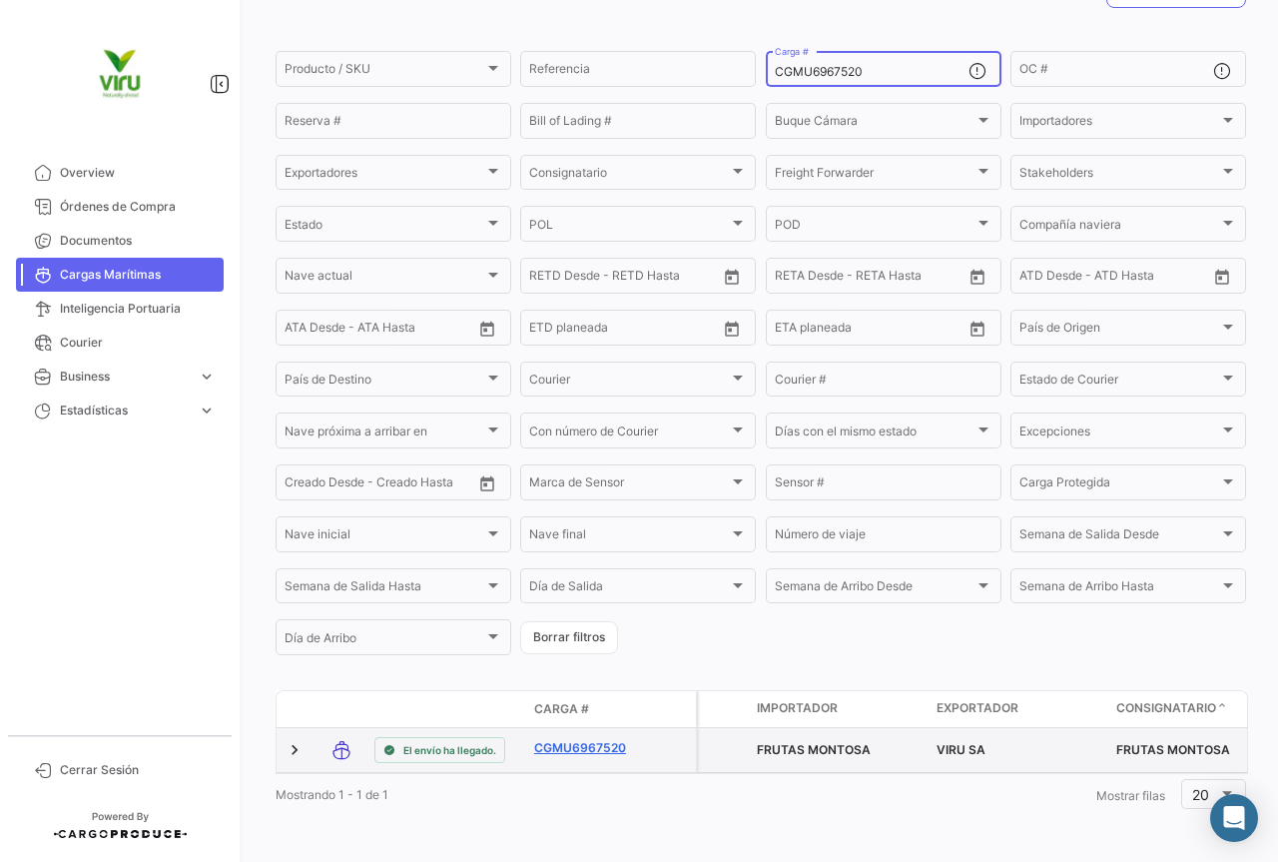
type input "CGMU6967520"
click at [586, 739] on link "CGMU6967520" at bounding box center [586, 748] width 104 height 18
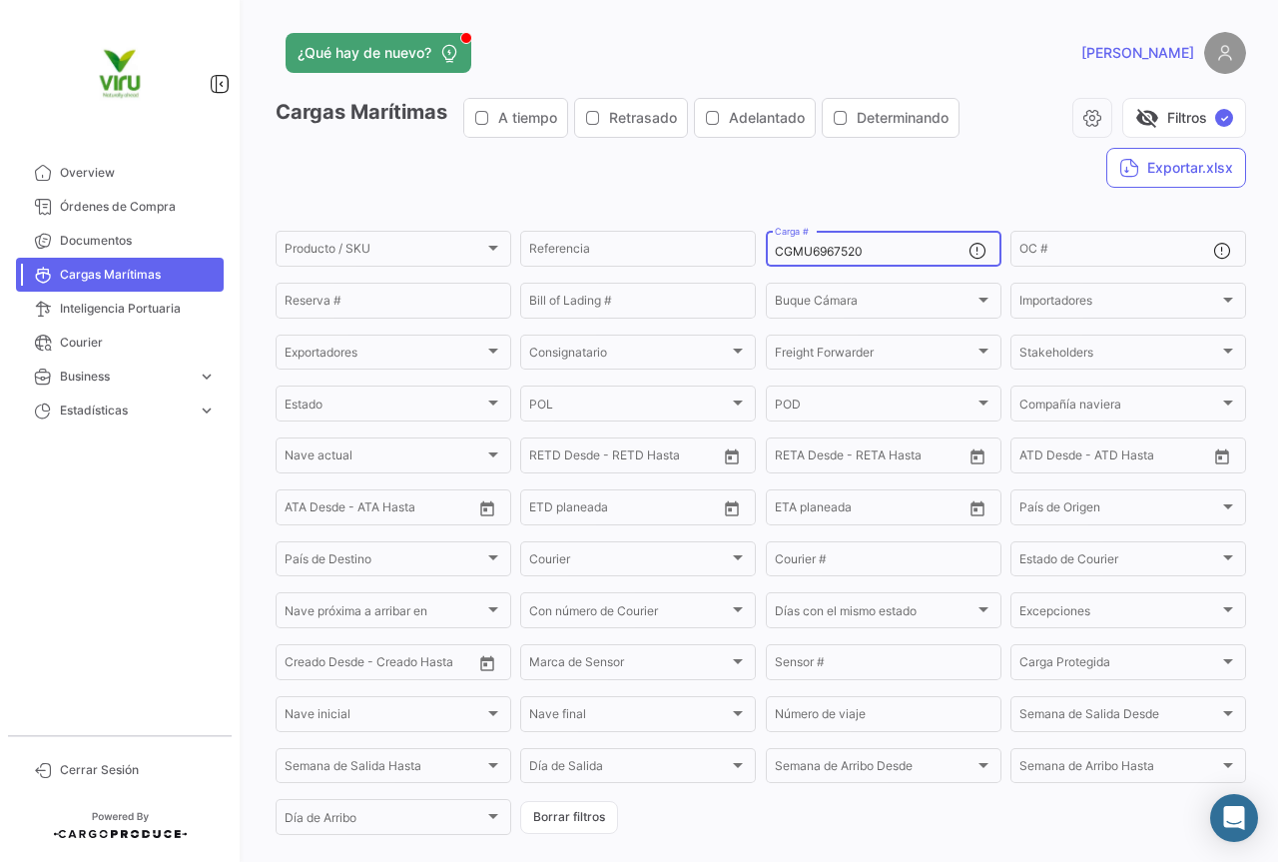
drag, startPoint x: 906, startPoint y: 246, endPoint x: 767, endPoint y: 246, distance: 138.8
click at [767, 246] on div "CGMU6967520 Carga #" at bounding box center [884, 247] width 236 height 39
paste input "7036029"
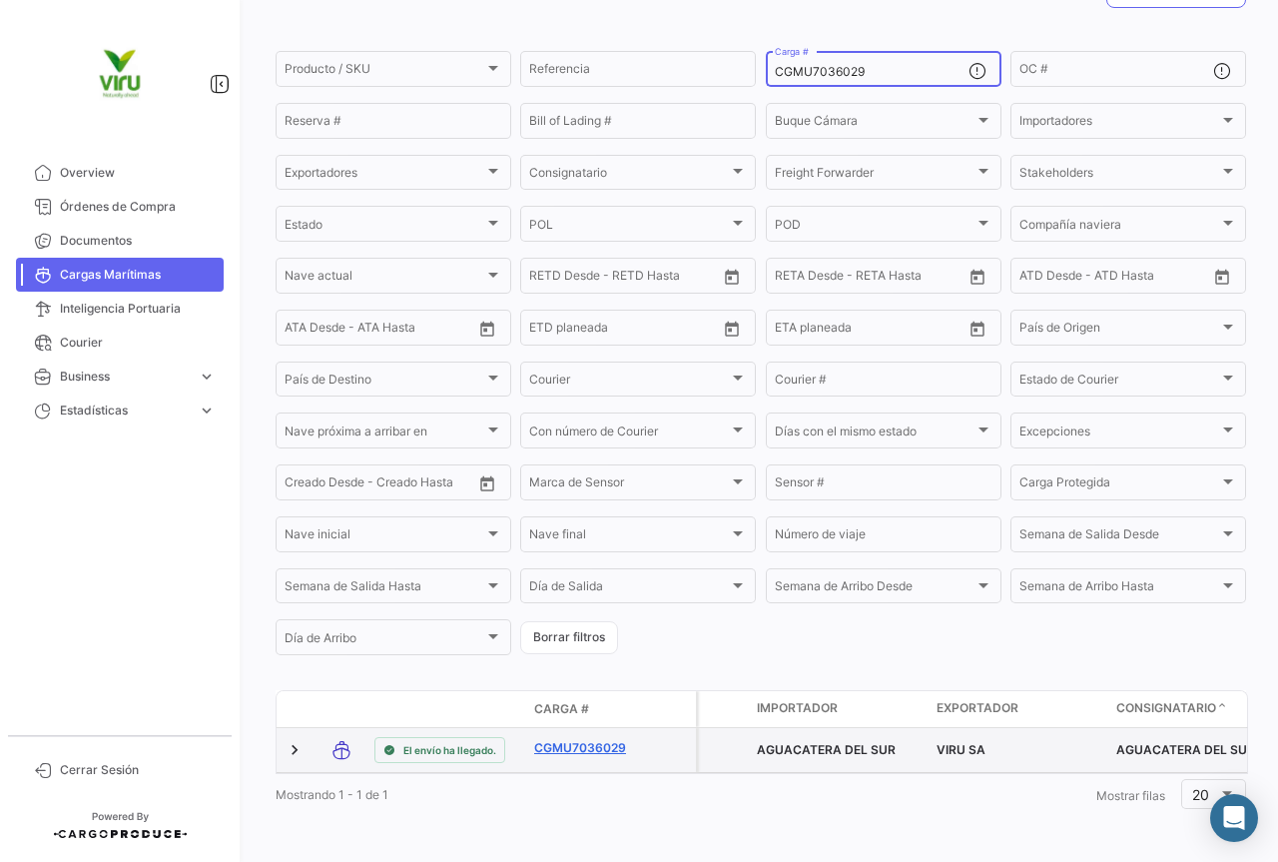
type input "CGMU7036029"
click at [594, 739] on link "CGMU7036029" at bounding box center [586, 748] width 104 height 18
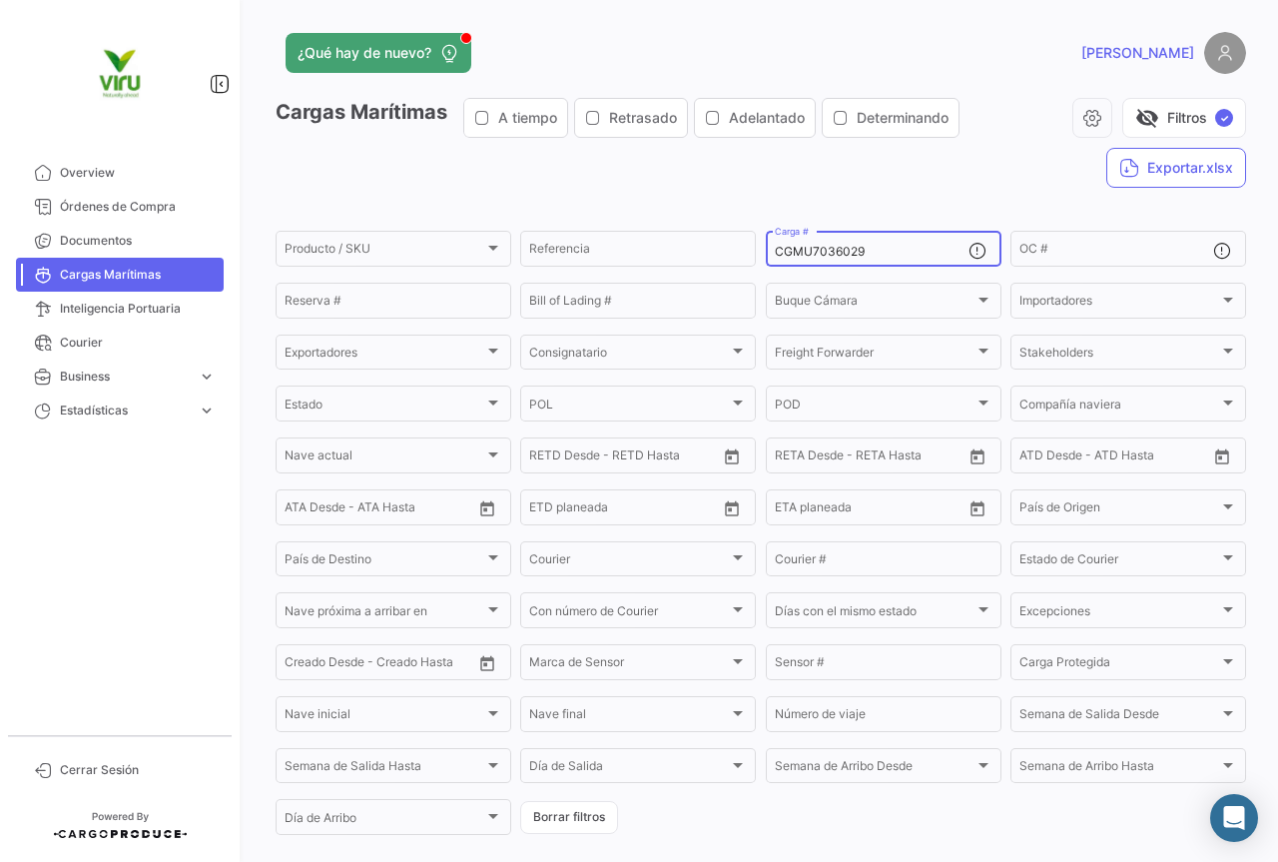
drag, startPoint x: 879, startPoint y: 252, endPoint x: 767, endPoint y: 233, distance: 113.4
click at [767, 233] on div "CGMU7036029 Carga #" at bounding box center [884, 247] width 236 height 39
paste input "121"
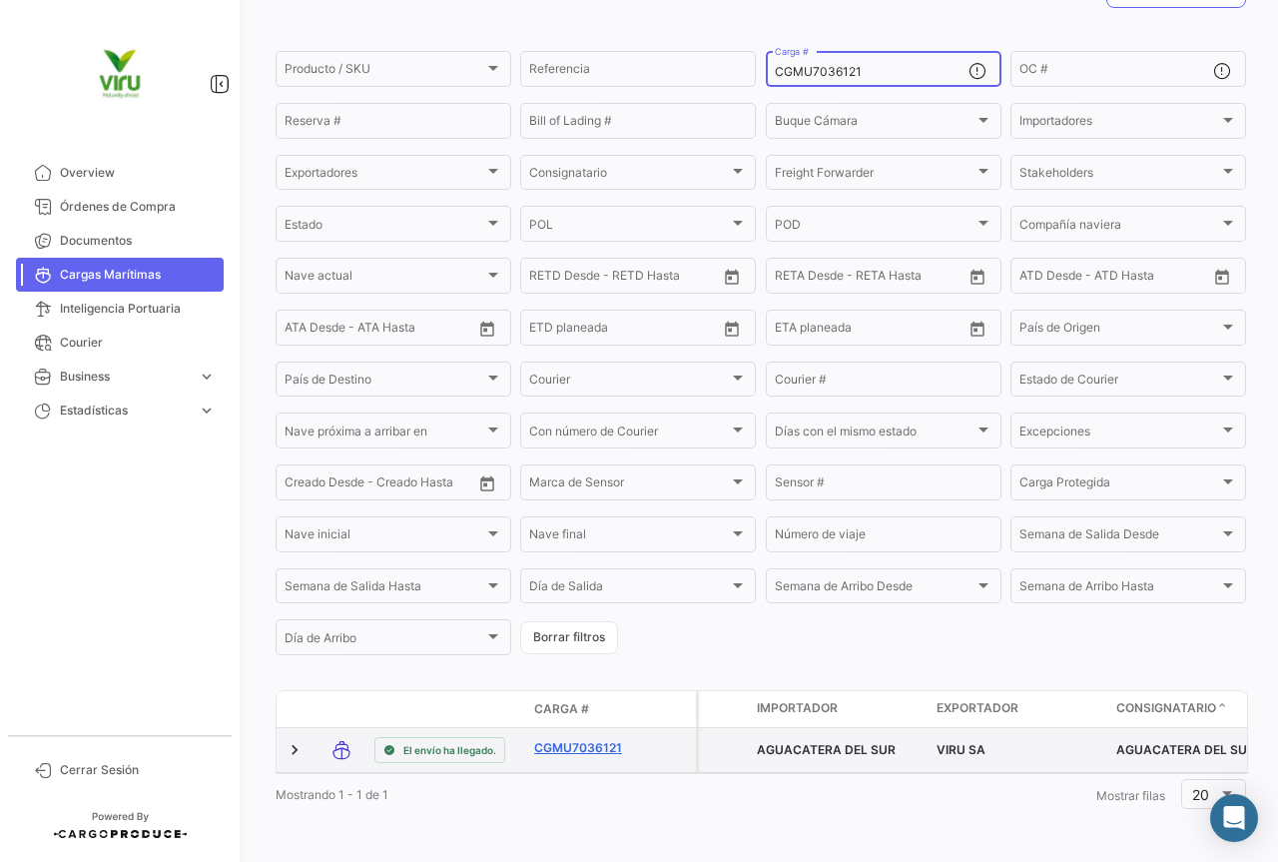
type input "CGMU7036121"
click at [605, 739] on link "CGMU7036121" at bounding box center [586, 748] width 104 height 18
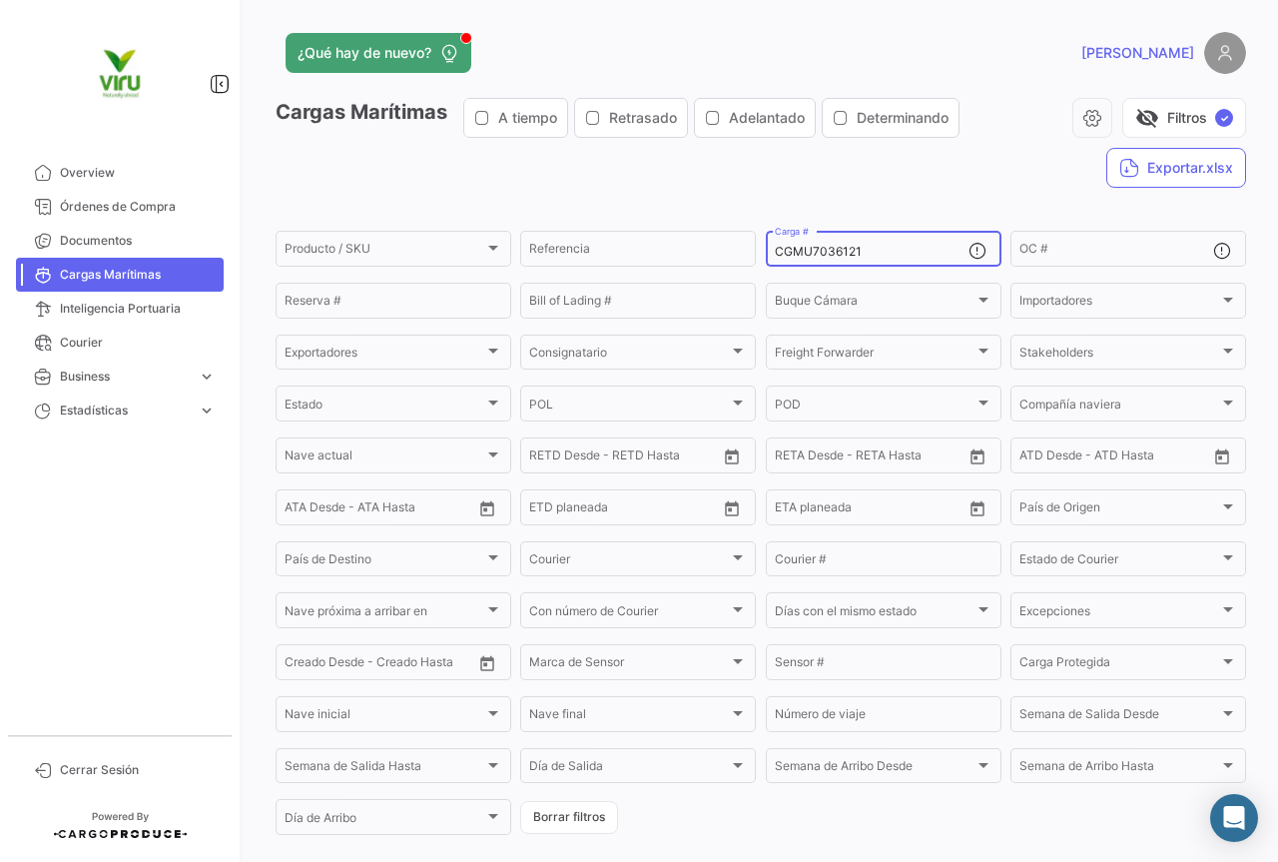
drag, startPoint x: 902, startPoint y: 255, endPoint x: 765, endPoint y: 258, distance: 136.8
click at [766, 258] on div "CGMU7036121 Carga #" at bounding box center [884, 247] width 236 height 39
paste input "MSDU9723079"
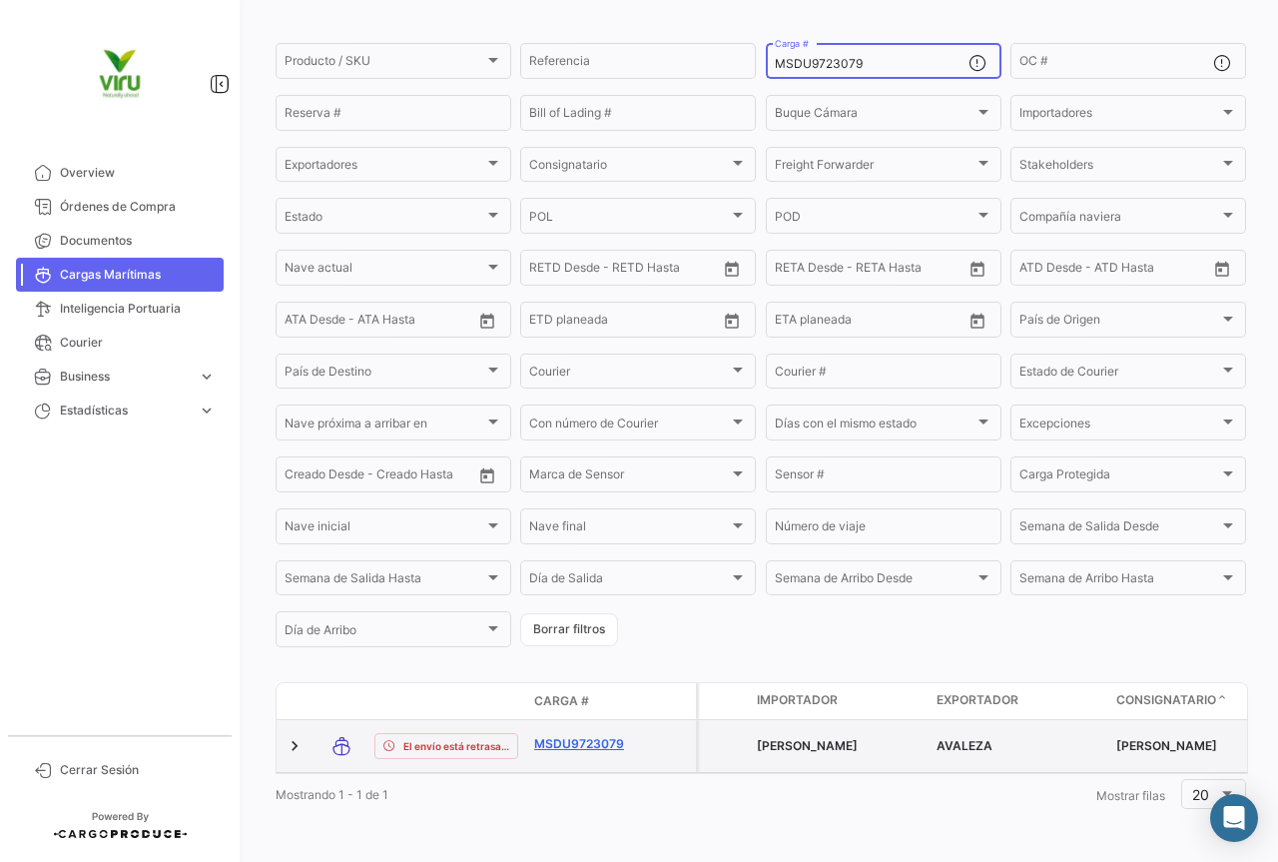
type input "MSDU9723079"
click at [600, 735] on link "MSDU9723079" at bounding box center [586, 744] width 104 height 18
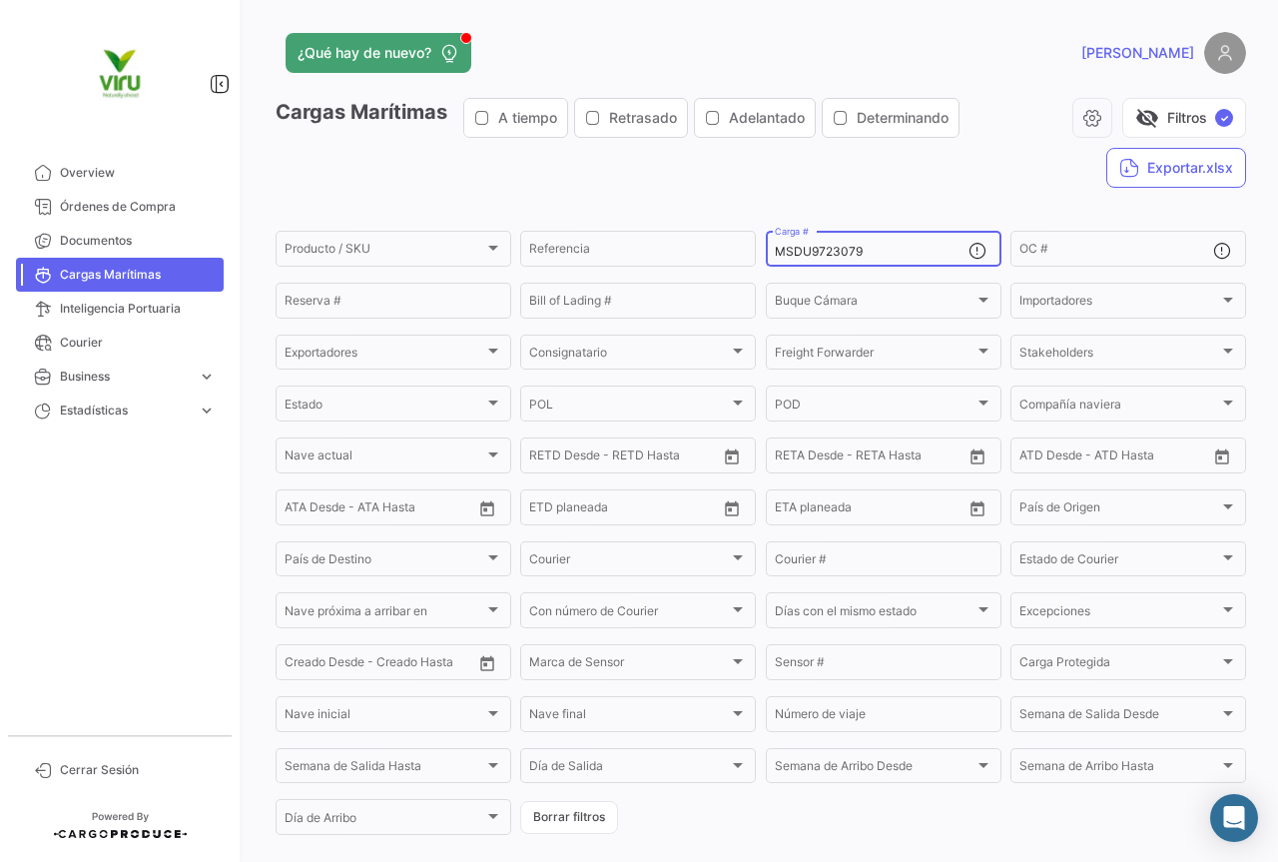
drag, startPoint x: 902, startPoint y: 248, endPoint x: 768, endPoint y: 258, distance: 134.2
click at [768, 258] on div "MSDU9723079 Carga #" at bounding box center [884, 247] width 236 height 39
paste input "CGMU7035552"
type input "CGMU7035552"
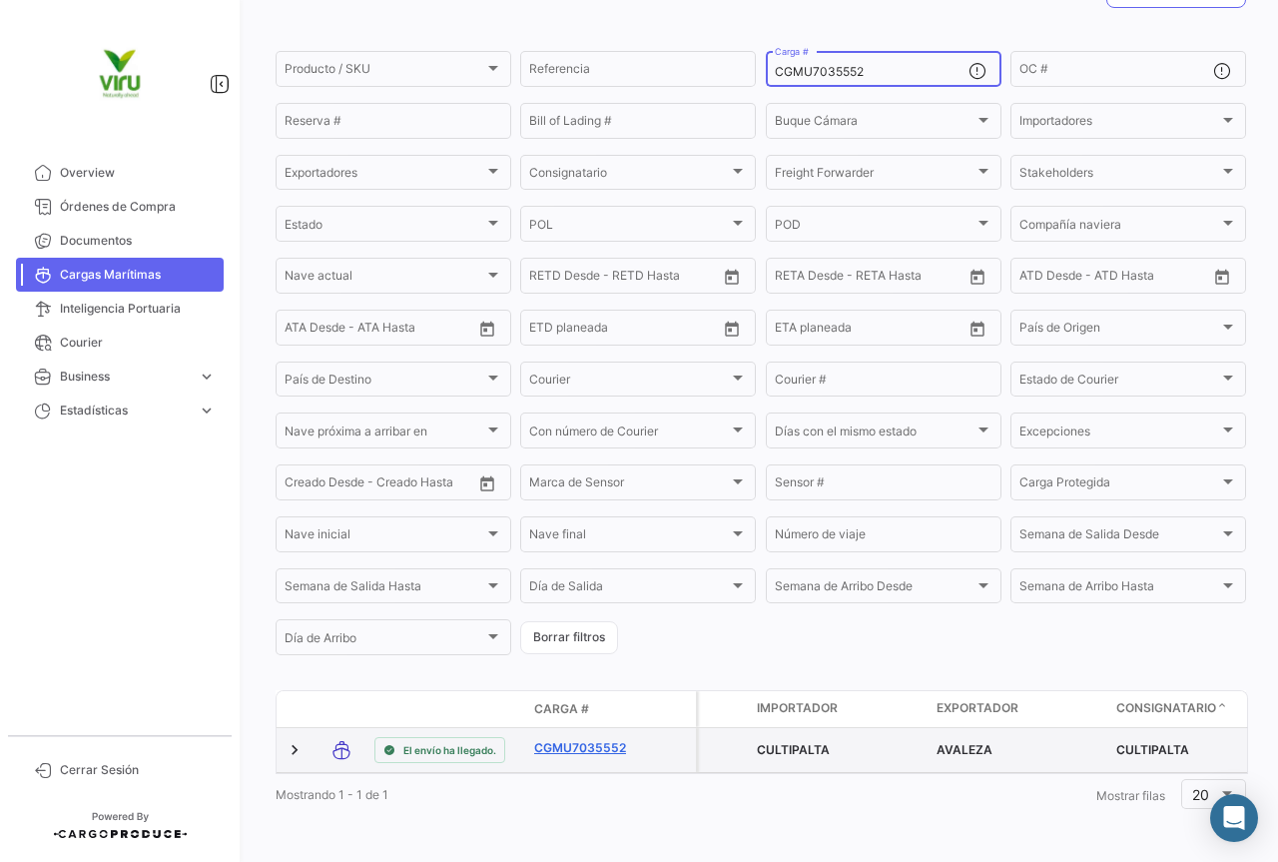
click at [590, 739] on link "CGMU7035552" at bounding box center [586, 748] width 104 height 18
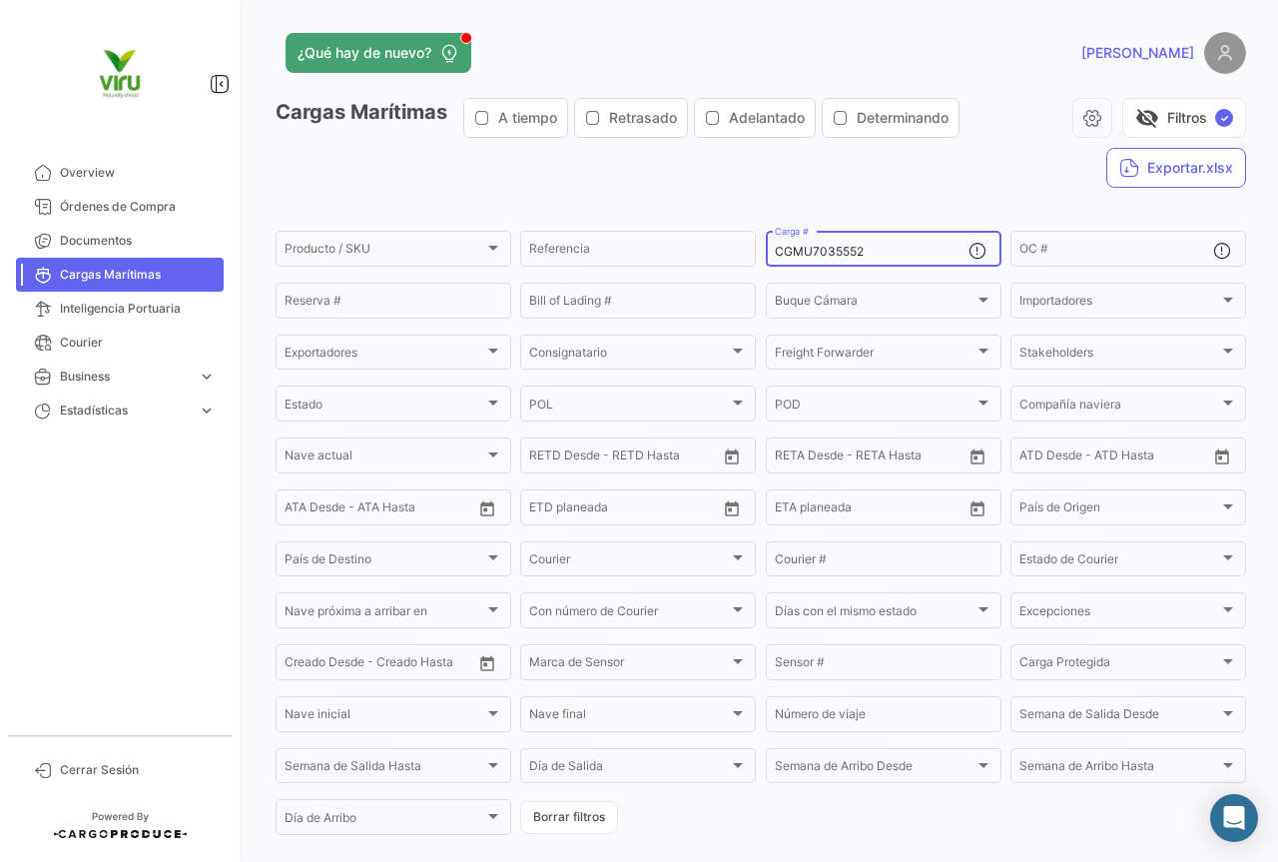
drag, startPoint x: 882, startPoint y: 254, endPoint x: 774, endPoint y: 253, distance: 107.9
click at [775, 253] on input "CGMU7035552" at bounding box center [872, 252] width 194 height 14
paste input "MEDU9688284"
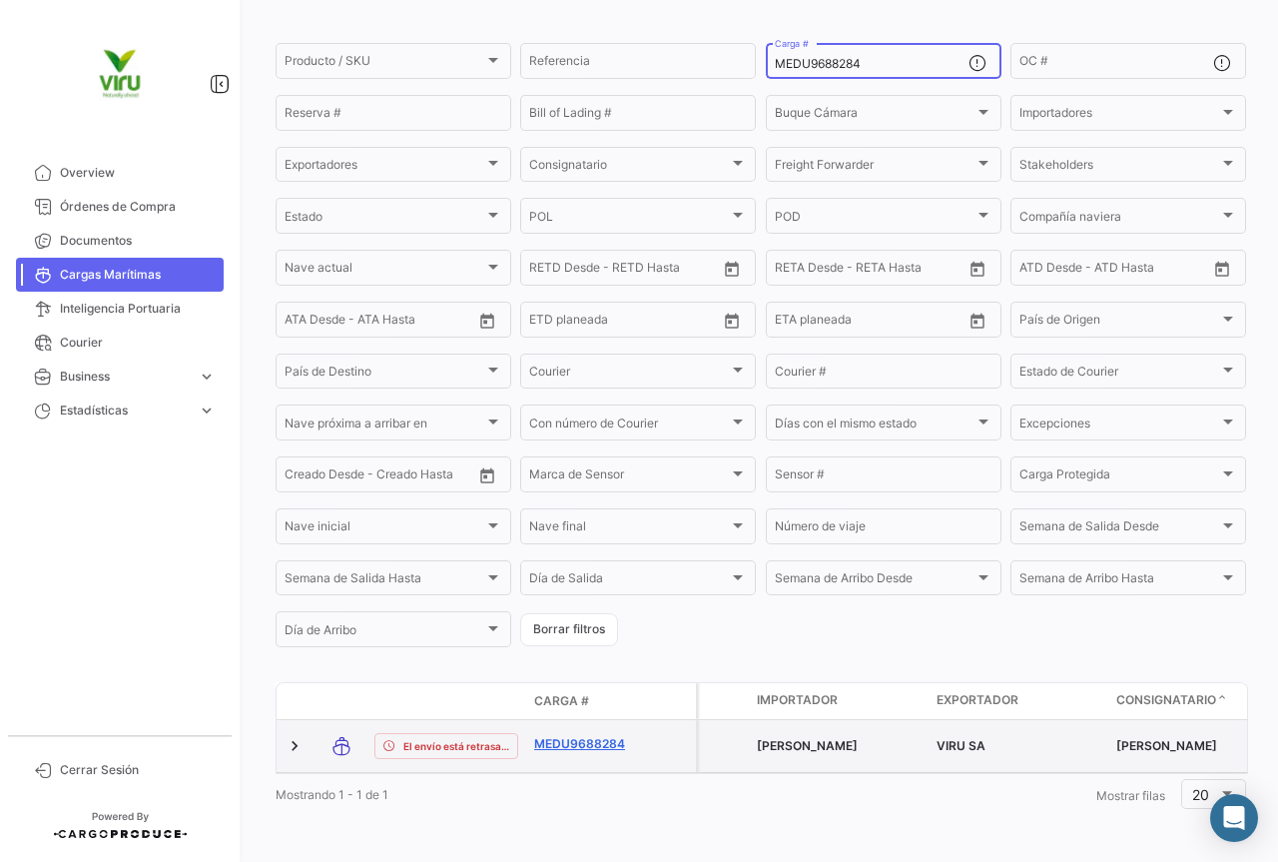
type input "MEDU9688284"
click at [607, 735] on link "MEDU9688284" at bounding box center [586, 744] width 104 height 18
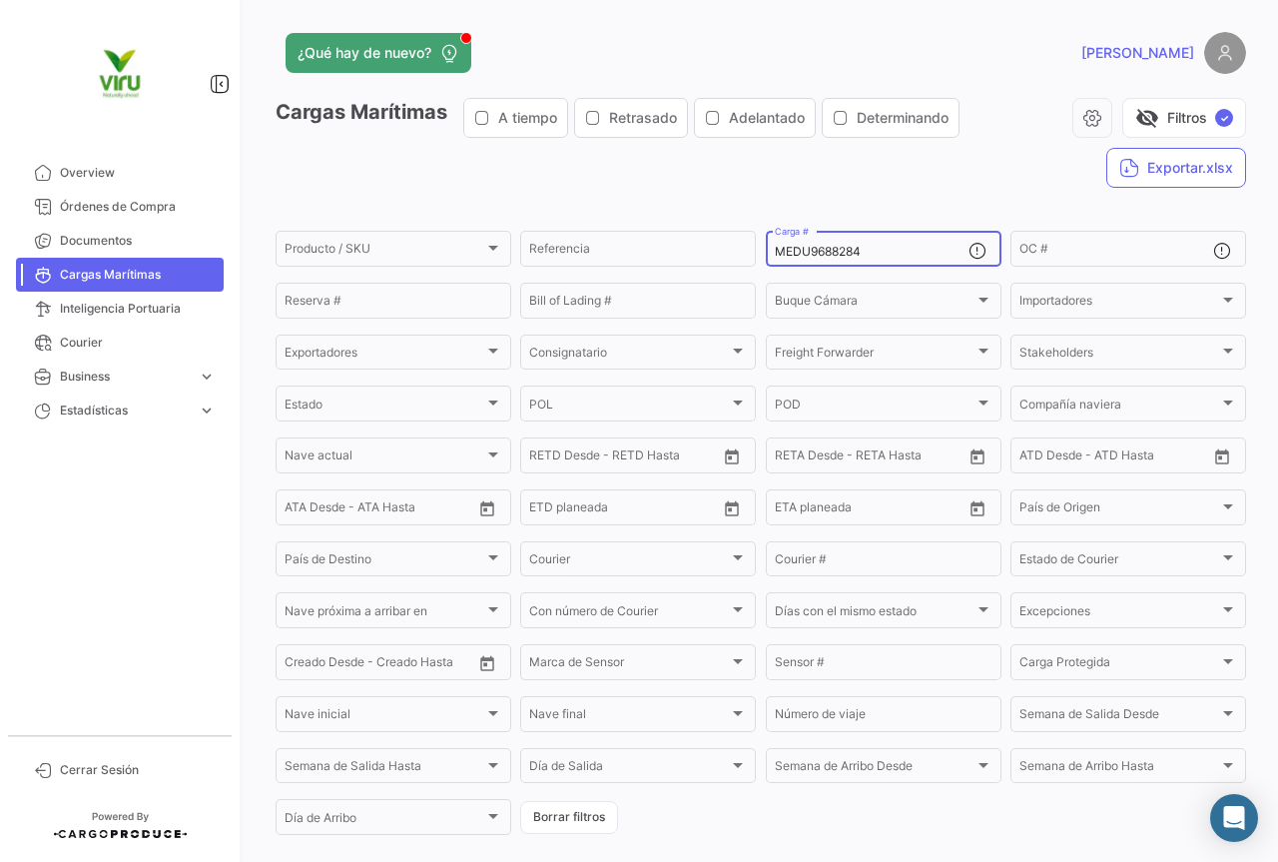
drag, startPoint x: 898, startPoint y: 254, endPoint x: 770, endPoint y: 246, distance: 128.1
click at [775, 246] on input "MEDU9688284" at bounding box center [872, 252] width 194 height 14
paste input "CAU6025660"
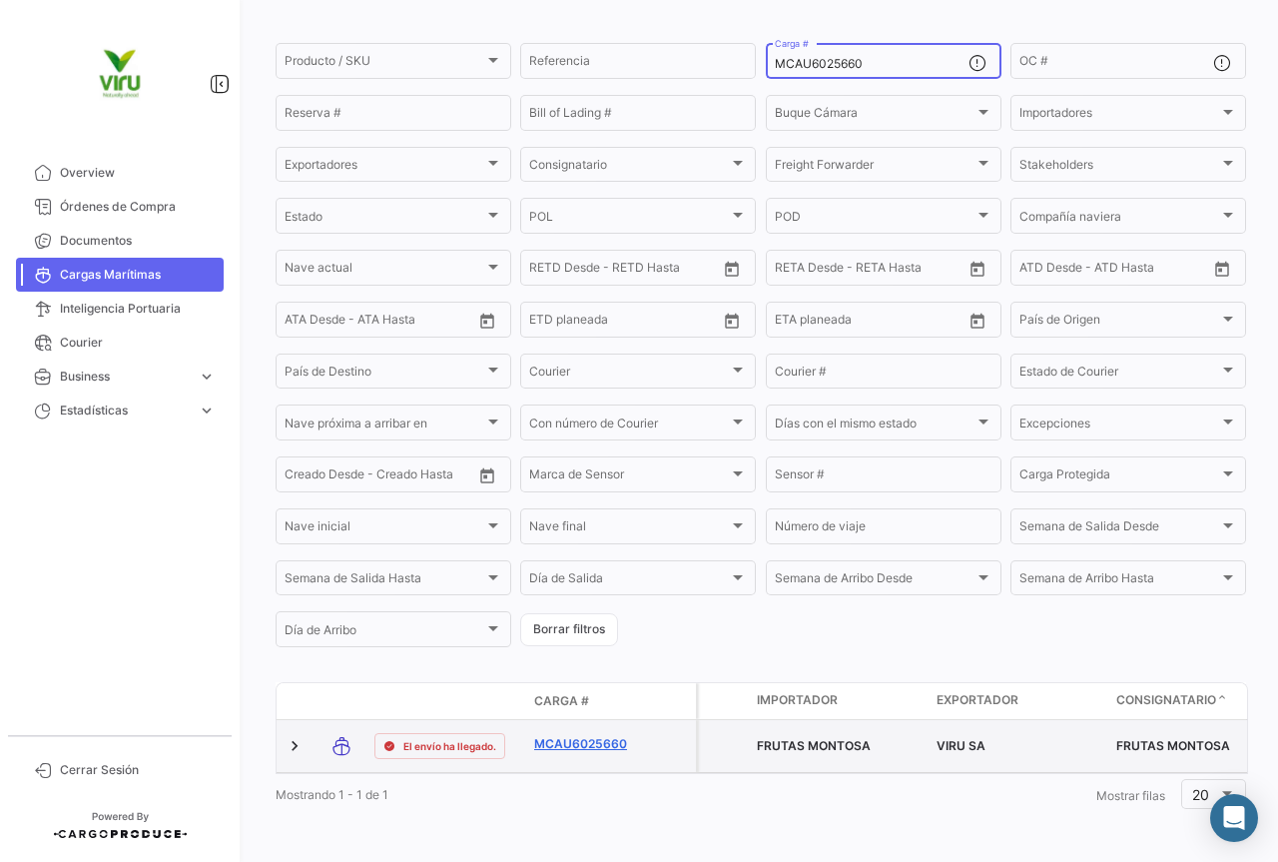
type input "MCAU6025660"
click at [614, 735] on link "MCAU6025660" at bounding box center [586, 744] width 104 height 18
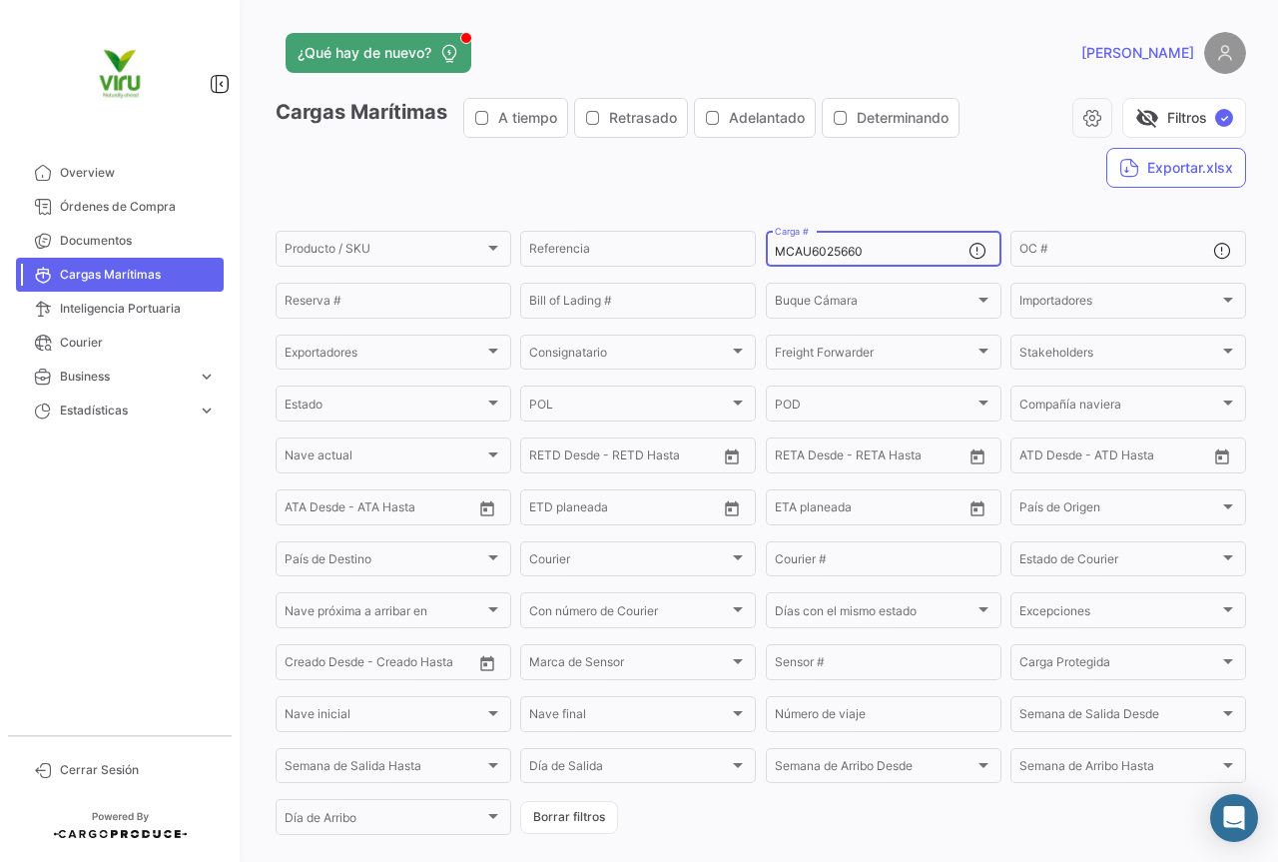
drag, startPoint x: 903, startPoint y: 251, endPoint x: 762, endPoint y: 249, distance: 140.8
click at [766, 249] on div "MCAU6025660 Carga #" at bounding box center [884, 247] width 236 height 39
paste input "9602"
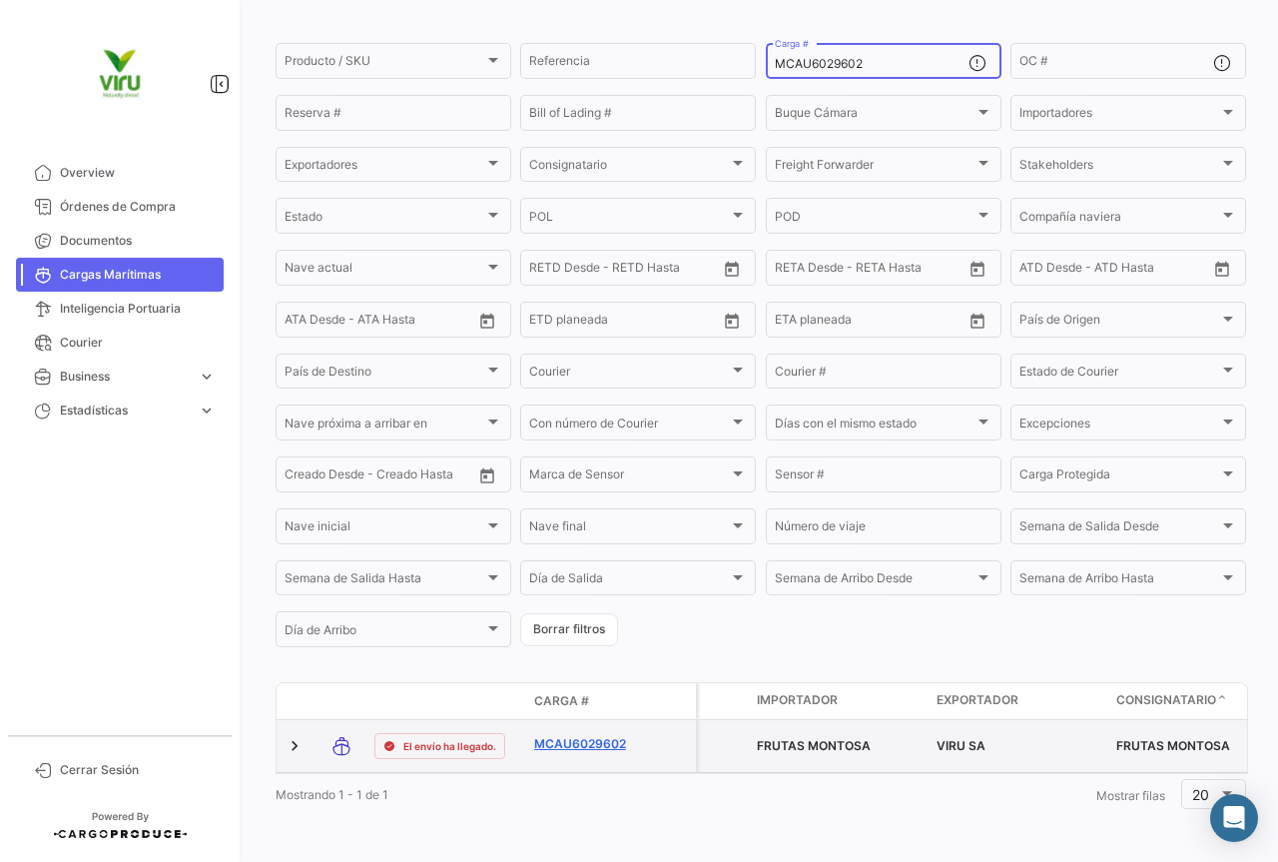
type input "MCAU6029602"
click at [615, 735] on link "MCAU6029602" at bounding box center [586, 744] width 104 height 18
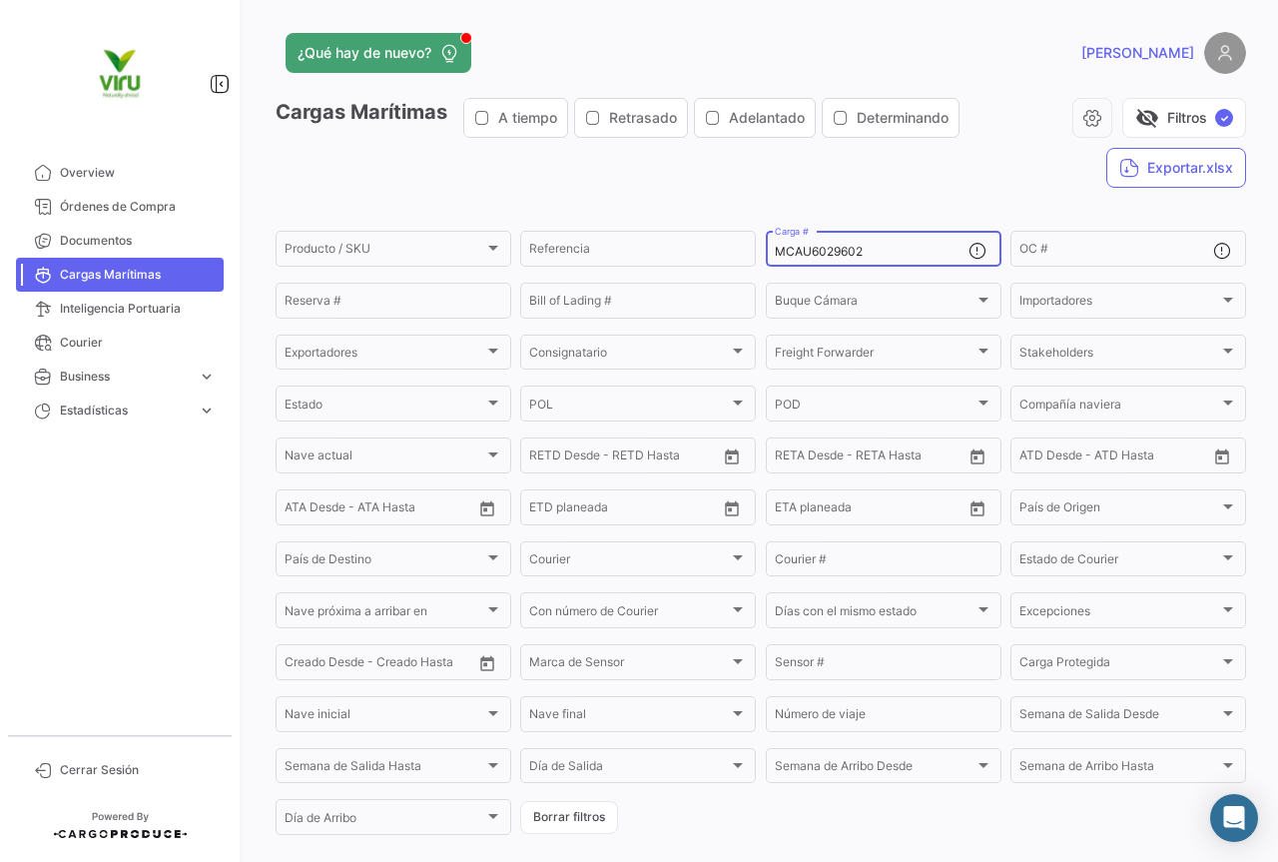
drag, startPoint x: 870, startPoint y: 254, endPoint x: 769, endPoint y: 236, distance: 102.4
click at [775, 236] on div "MCAU6029602 Carga #" at bounding box center [872, 247] width 194 height 39
paste input "HLBU9481806"
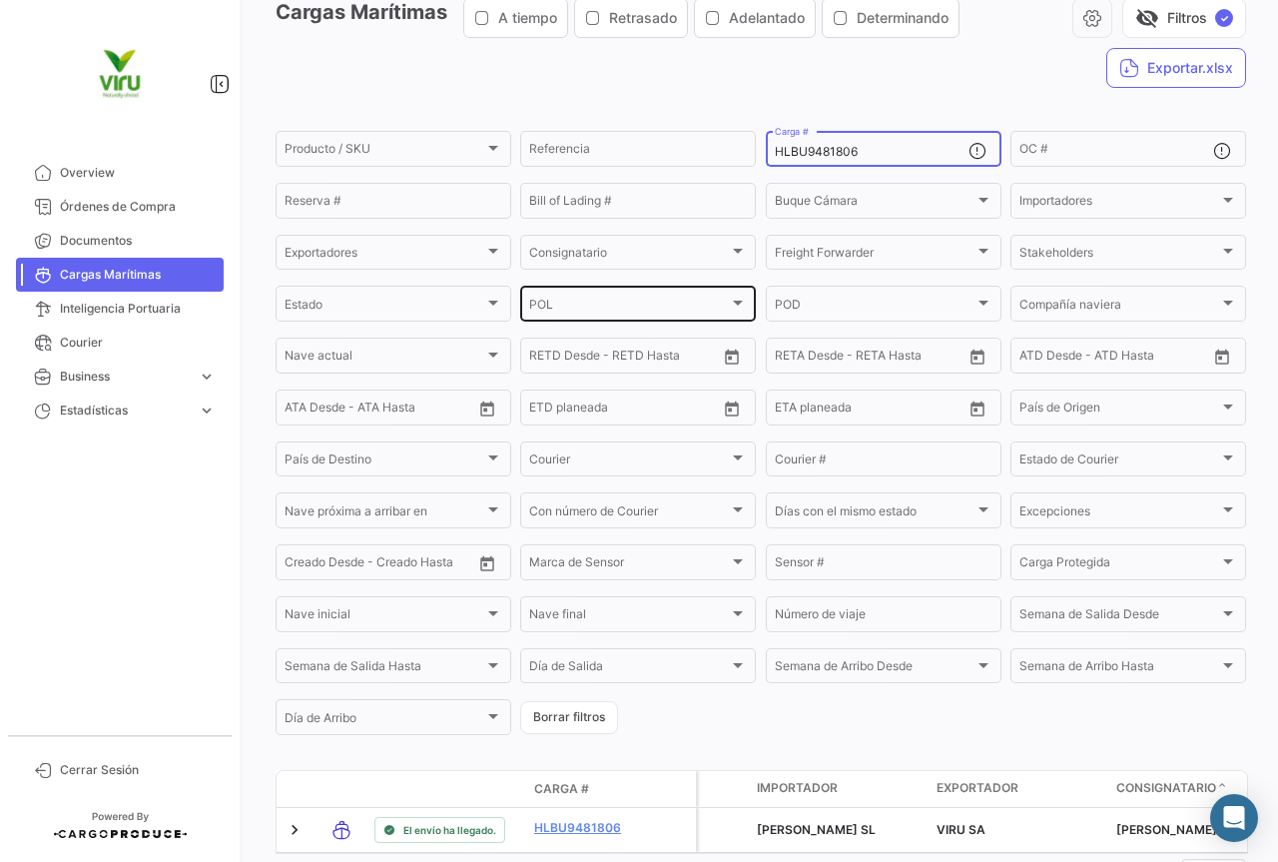
type input "HLBU9481806"
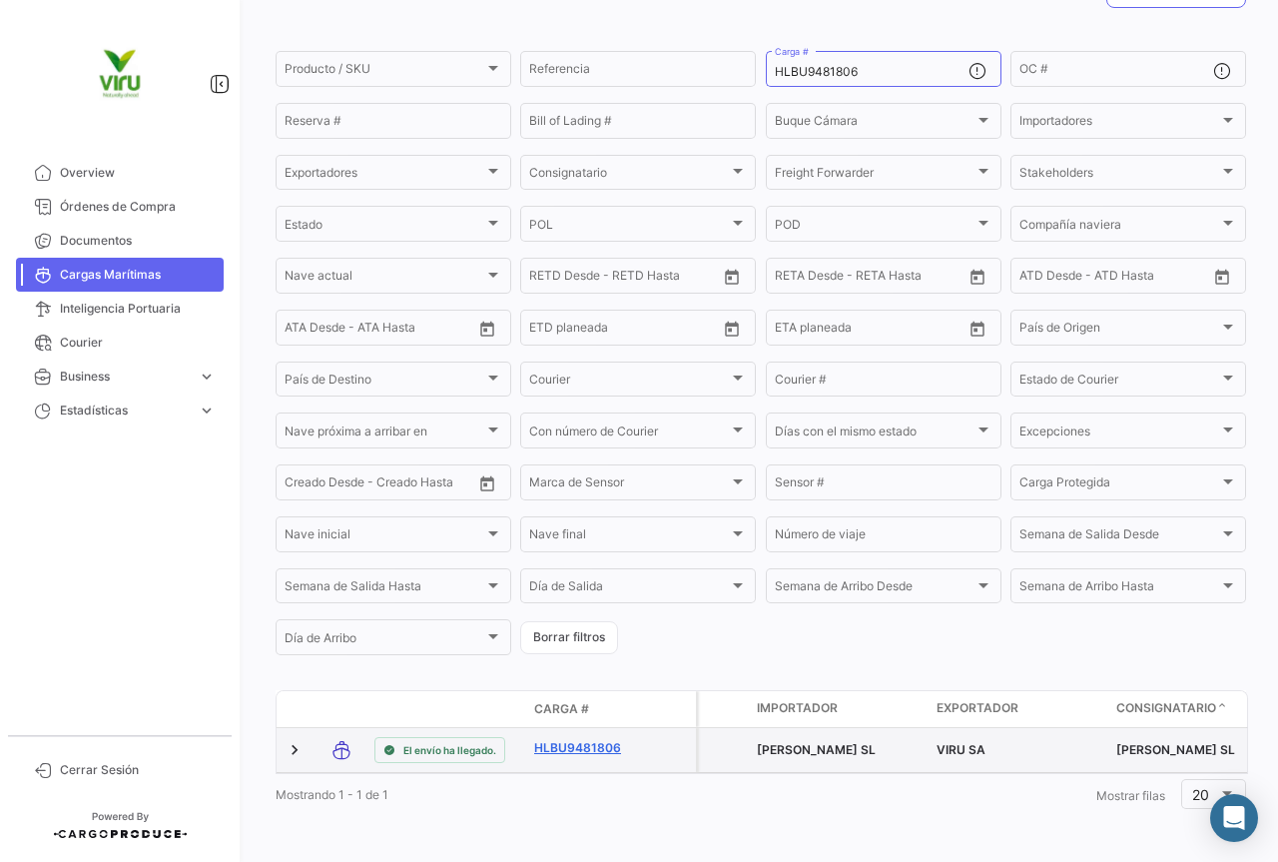
click at [564, 739] on link "HLBU9481806" at bounding box center [586, 748] width 104 height 18
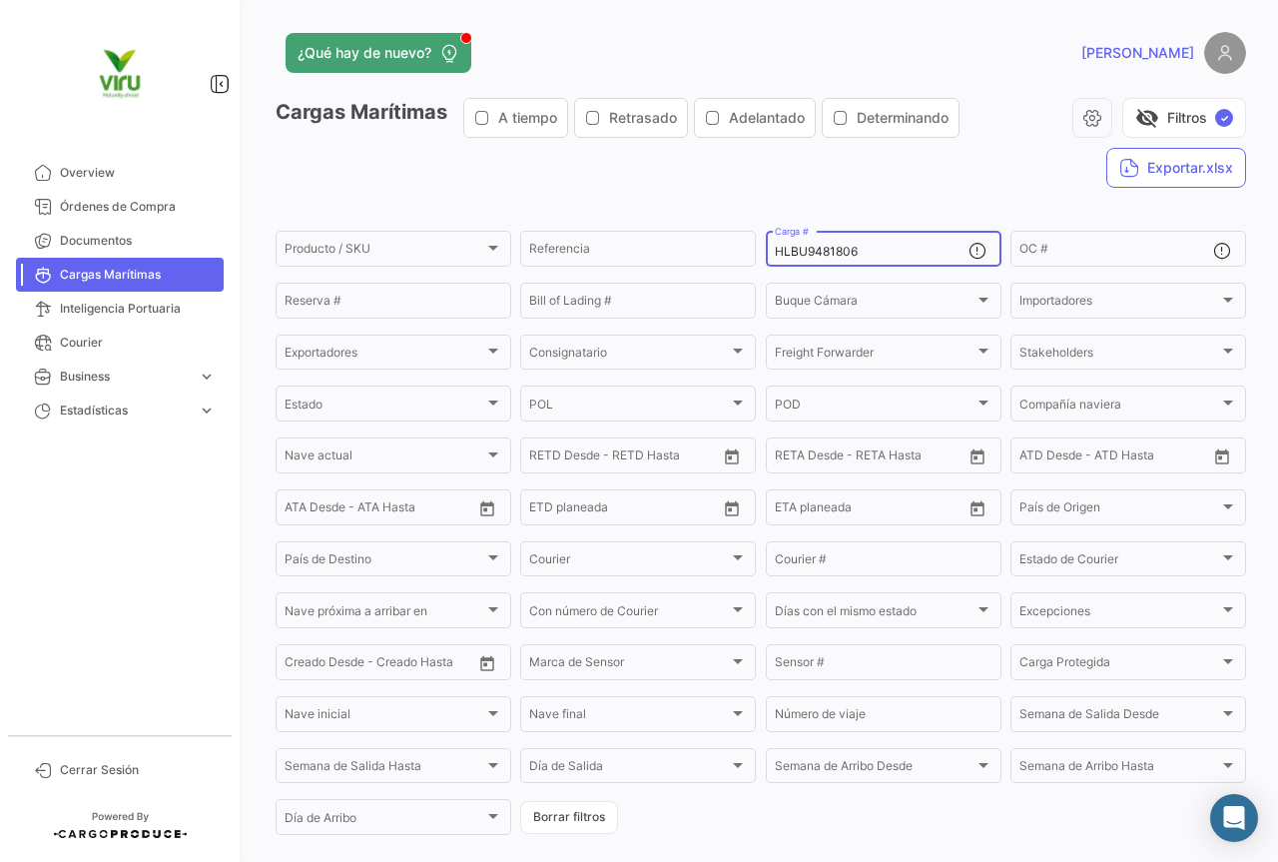
drag, startPoint x: 874, startPoint y: 253, endPoint x: 754, endPoint y: 251, distance: 119.8
click at [754, 251] on form "Producto / SKU Producto / SKU Referencia HLBU9481806 Carga # OC # Reserva # Bil…" at bounding box center [761, 533] width 971 height 610
paste input "740867"
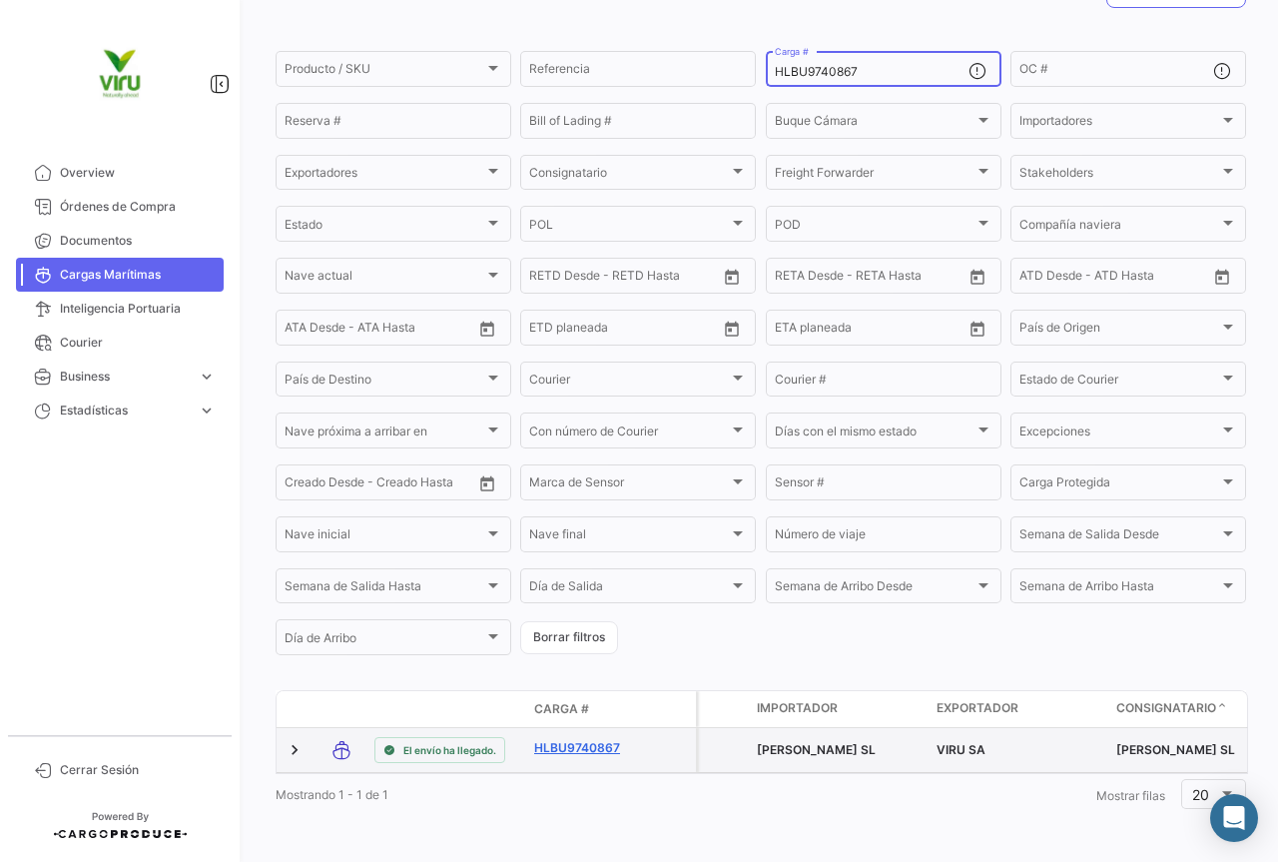
type input "HLBU9740867"
click at [582, 739] on link "HLBU9740867" at bounding box center [586, 748] width 104 height 18
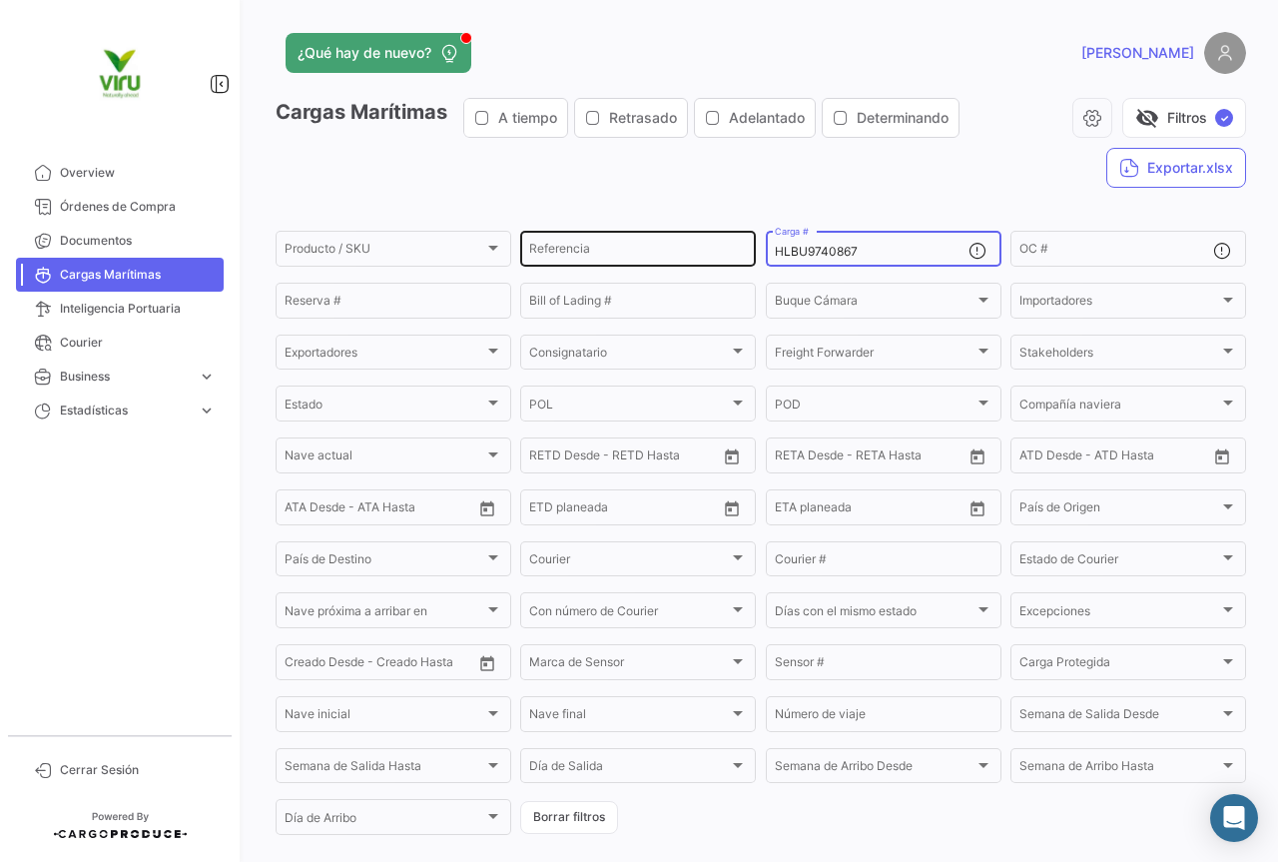
drag, startPoint x: 865, startPoint y: 248, endPoint x: 749, endPoint y: 257, distance: 116.2
click at [0, 0] on div "Producto / SKU Producto / SKU Referencia HLBU9740867 Carga # OC # Reserva # Bil…" at bounding box center [0, 0] width 0 height 0
paste input "429599"
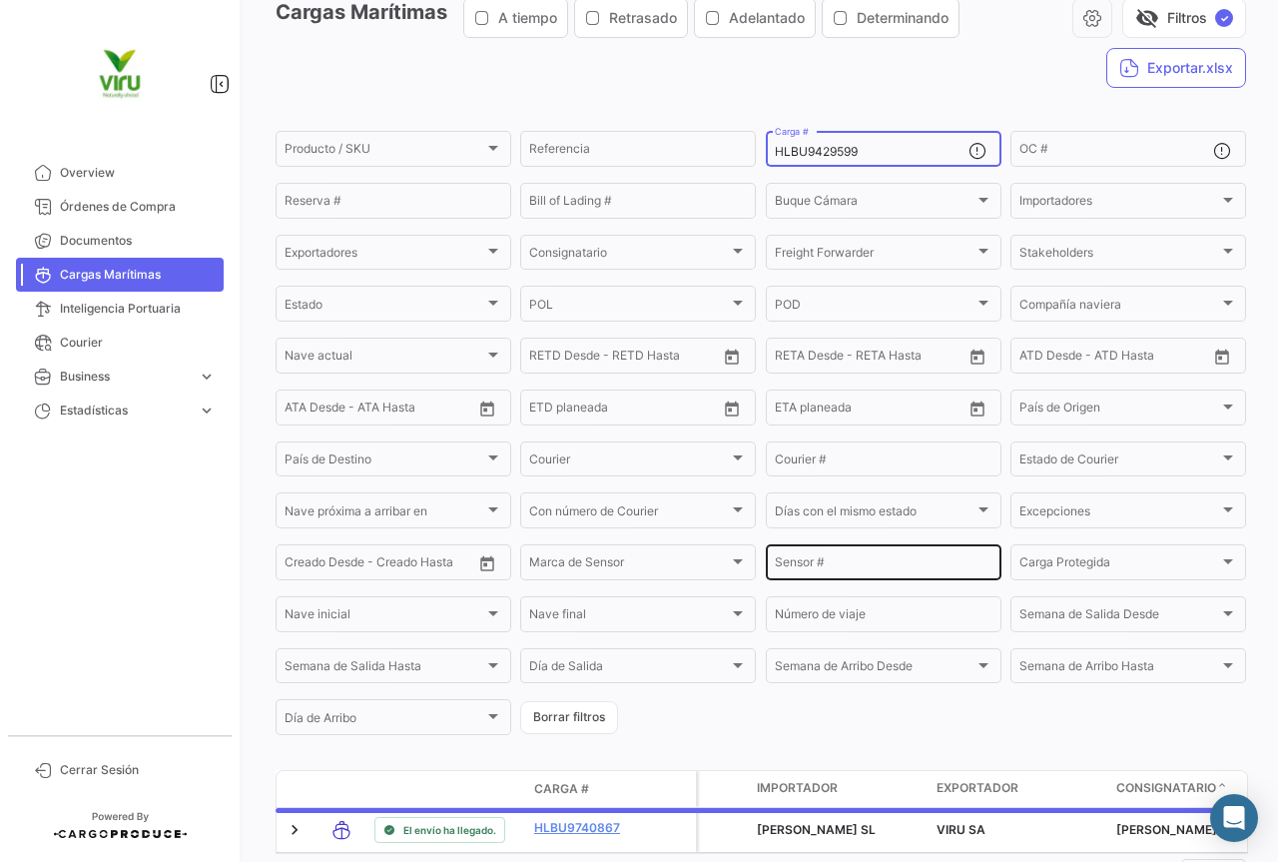
scroll to position [200, 0]
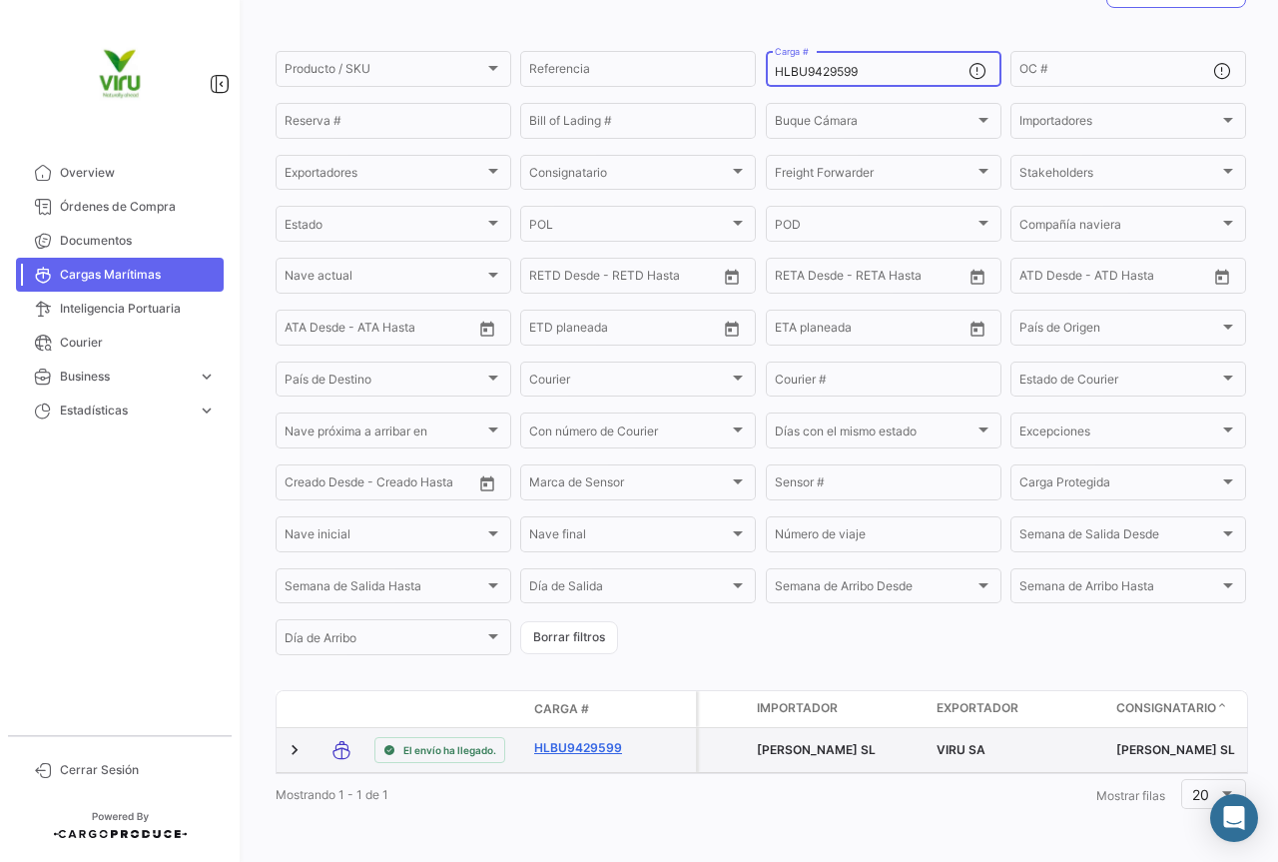
type input "HLBU9429599"
click at [601, 739] on link "HLBU9429599" at bounding box center [586, 748] width 104 height 18
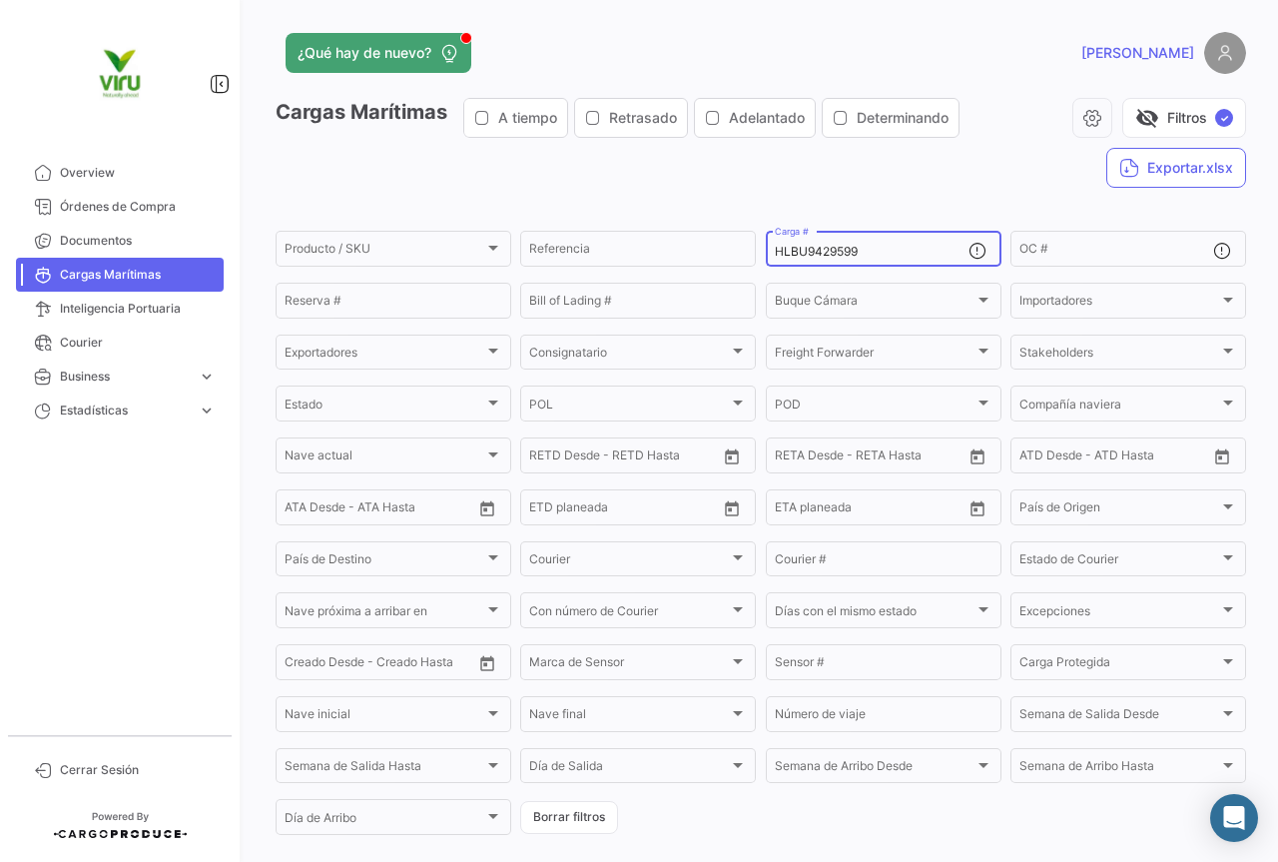
drag, startPoint x: 877, startPoint y: 250, endPoint x: 768, endPoint y: 250, distance: 108.8
click at [768, 250] on div "HLBU9429599 Carga #" at bounding box center [884, 247] width 236 height 39
paste input "25713"
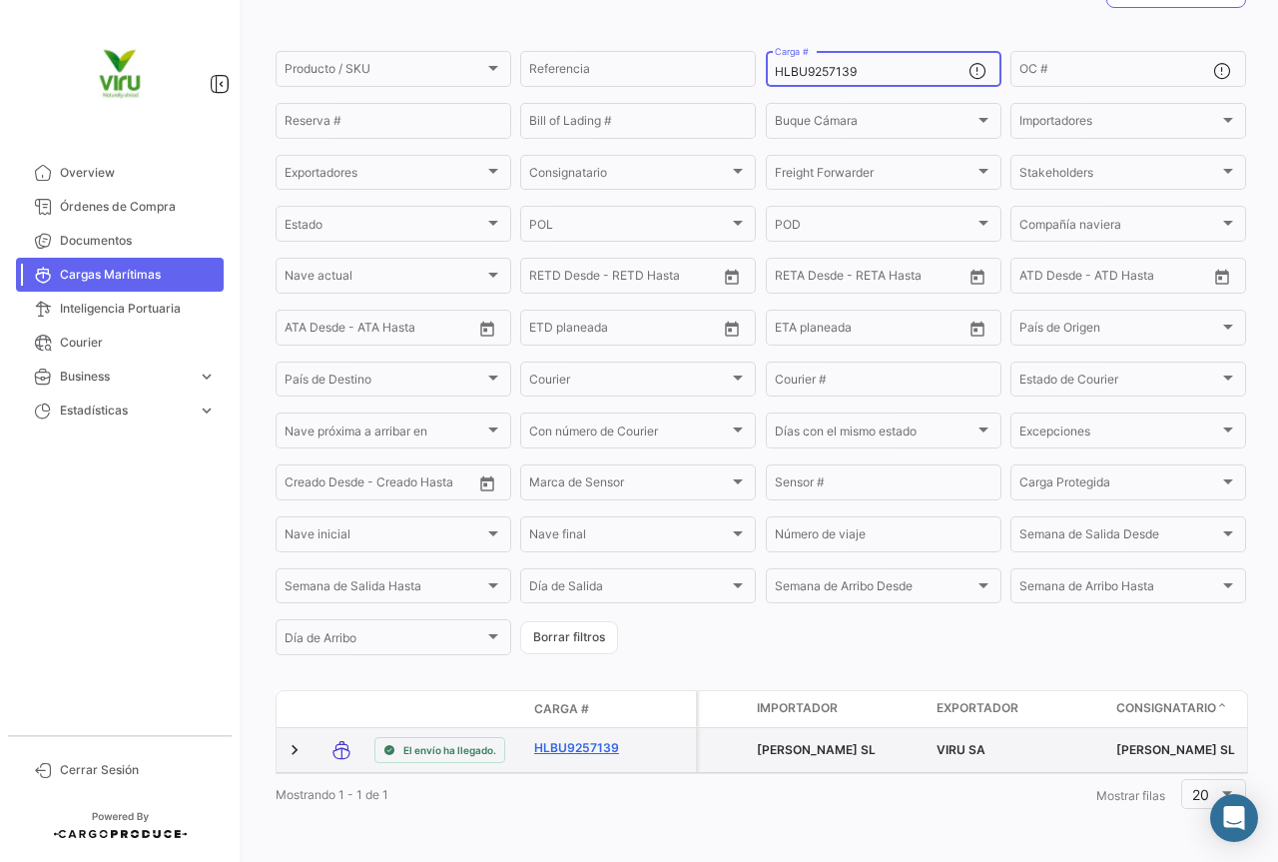
type input "HLBU9257139"
click at [585, 739] on link "HLBU9257139" at bounding box center [586, 748] width 104 height 18
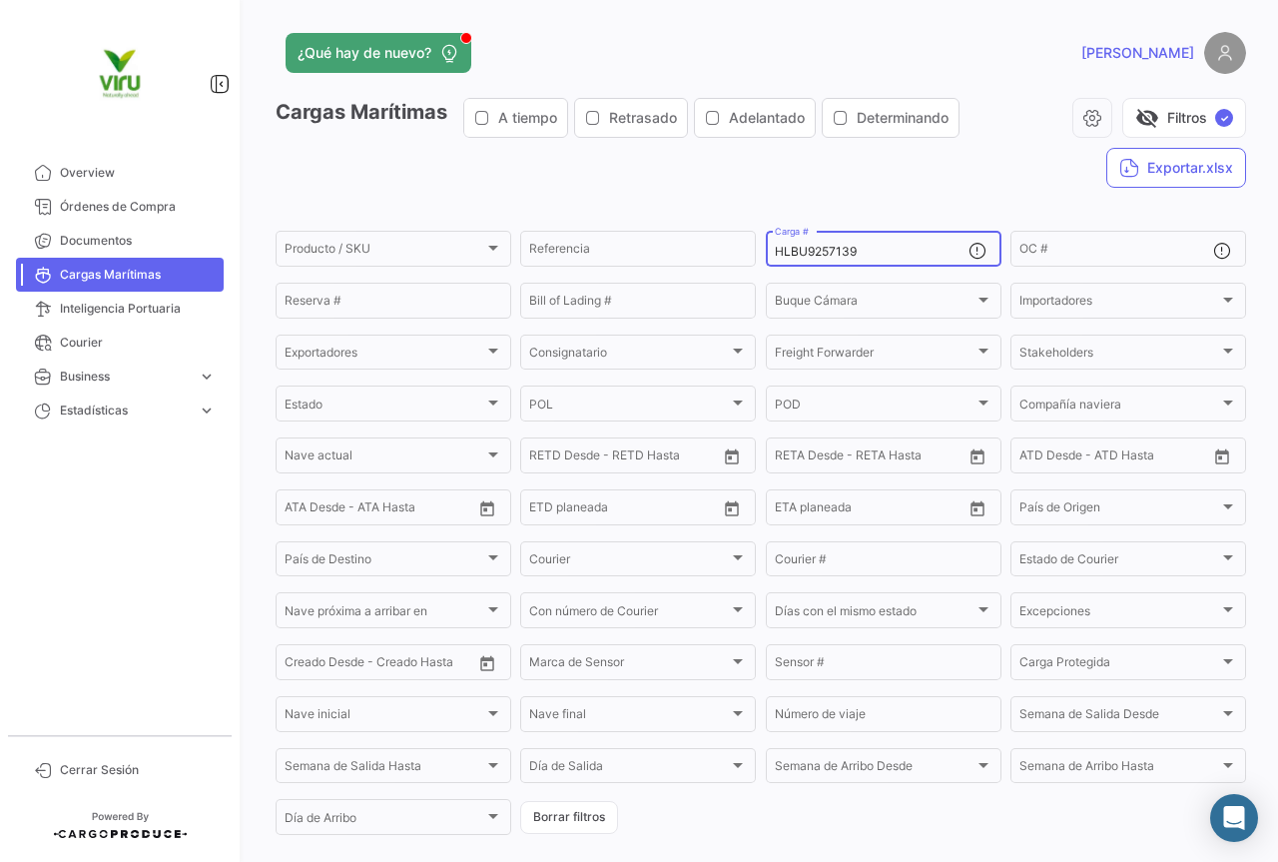
drag, startPoint x: 872, startPoint y: 245, endPoint x: 755, endPoint y: 251, distance: 117.0
click at [755, 251] on form "Producto / SKU Producto / SKU Referencia HLBU9257139 Carga # OC # Reserva # Bil…" at bounding box center [761, 533] width 971 height 610
paste input "428015"
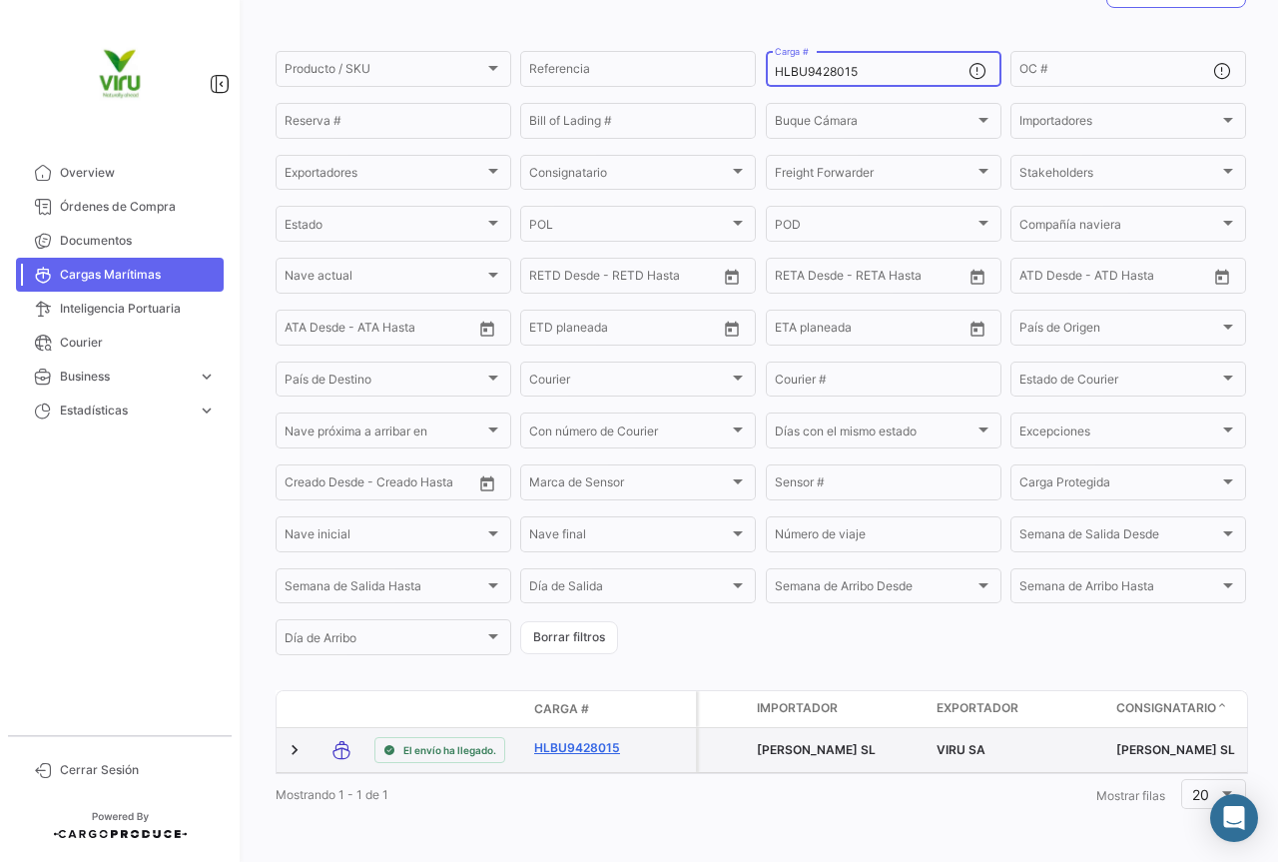
type input "HLBU9428015"
click at [616, 739] on link "HLBU9428015" at bounding box center [586, 748] width 104 height 18
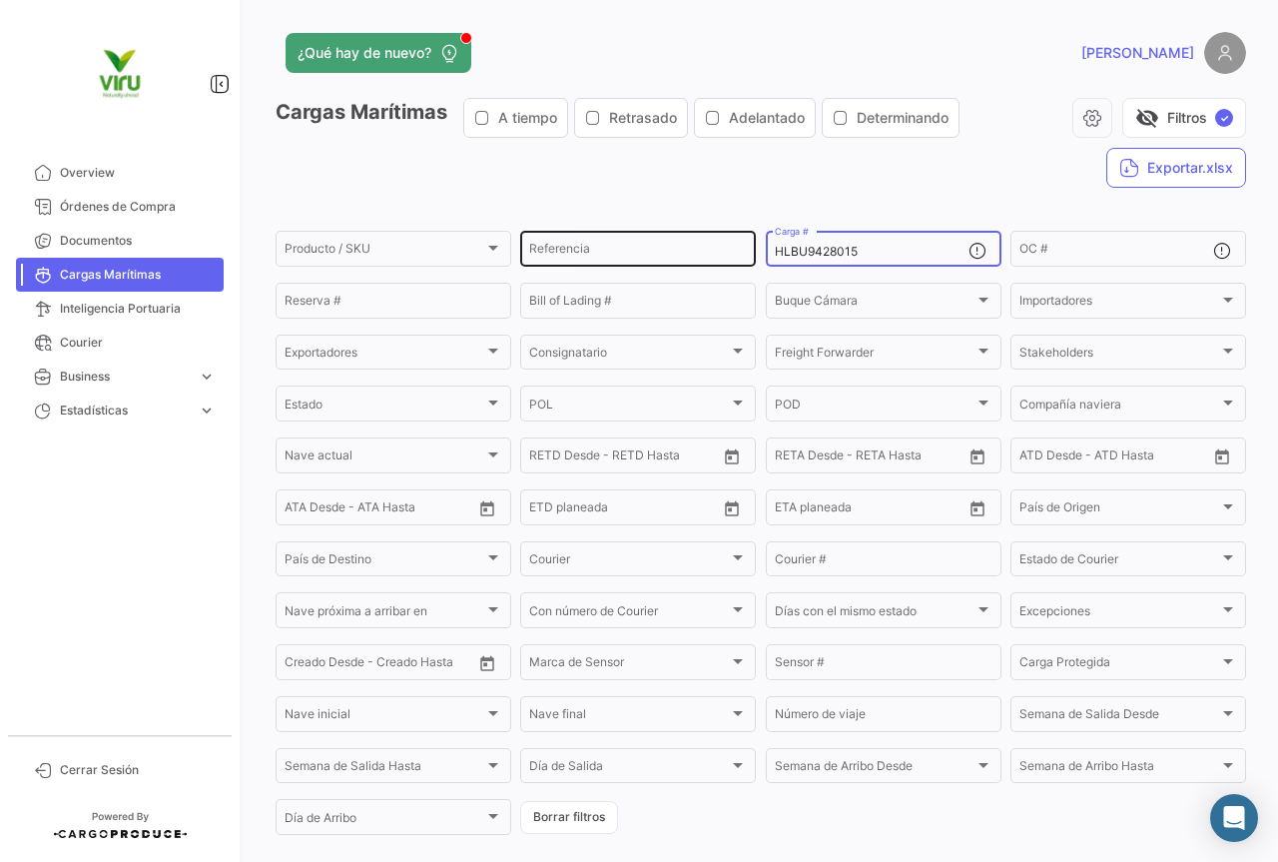
drag, startPoint x: 906, startPoint y: 245, endPoint x: 750, endPoint y: 245, distance: 155.8
click at [0, 0] on div "Producto / SKU Producto / SKU Referencia HLBU9428015 Carga # OC # Reserva # Bil…" at bounding box center [0, 0] width 0 height 0
paste input "651543"
type input "HLBU9651543"
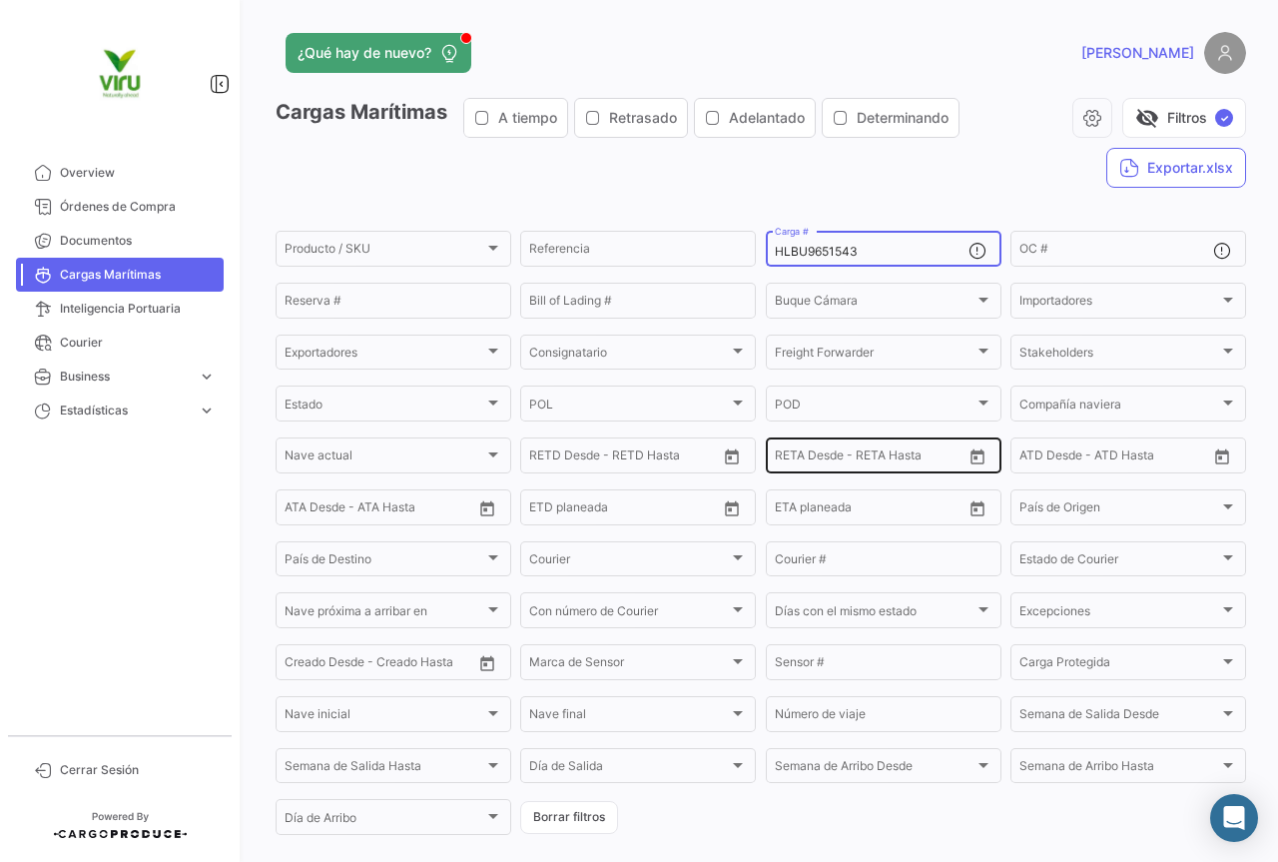
scroll to position [203, 0]
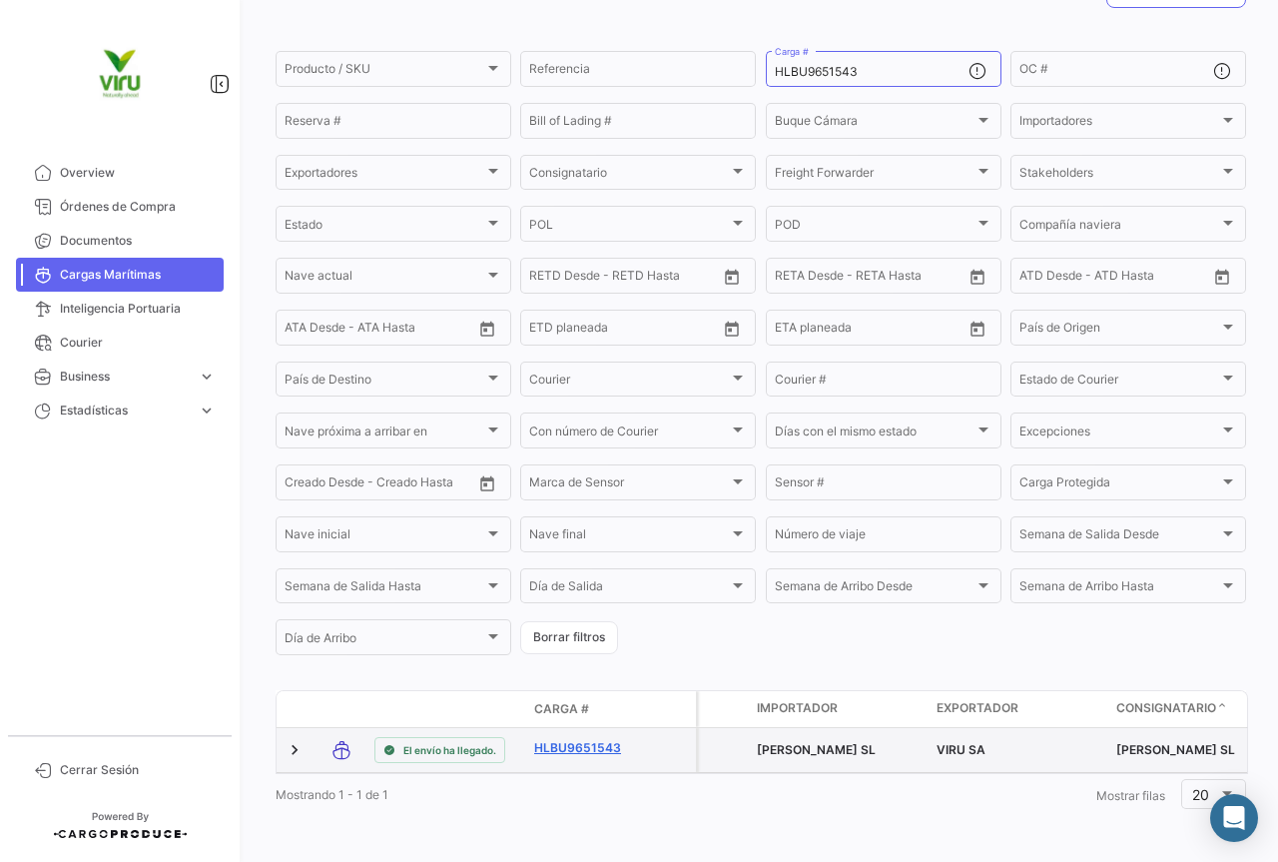
click at [571, 739] on link "HLBU9651543" at bounding box center [586, 748] width 104 height 18
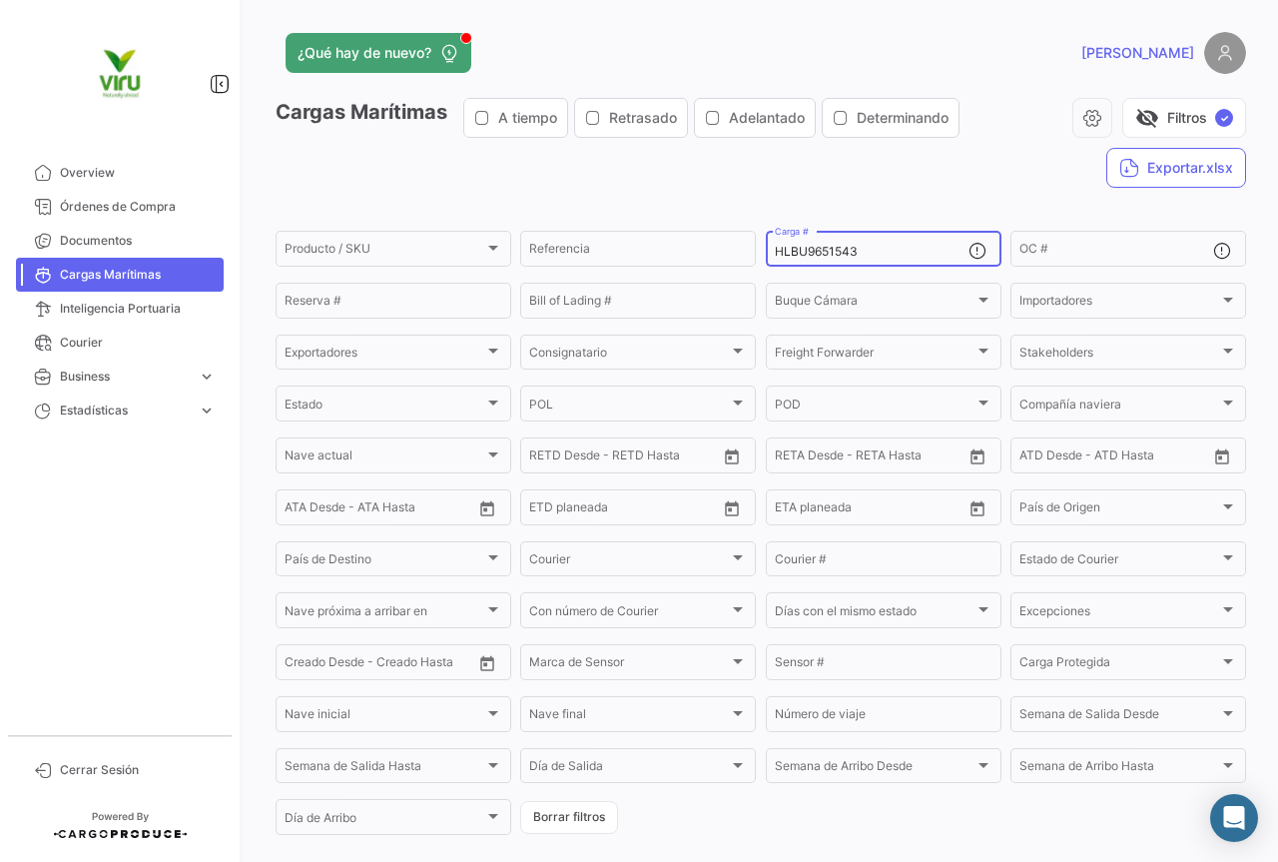
drag, startPoint x: 878, startPoint y: 248, endPoint x: 768, endPoint y: 258, distance: 110.3
click at [768, 258] on div "HLBU9651543 Carga #" at bounding box center [884, 247] width 236 height 39
paste input "MMAU1427434"
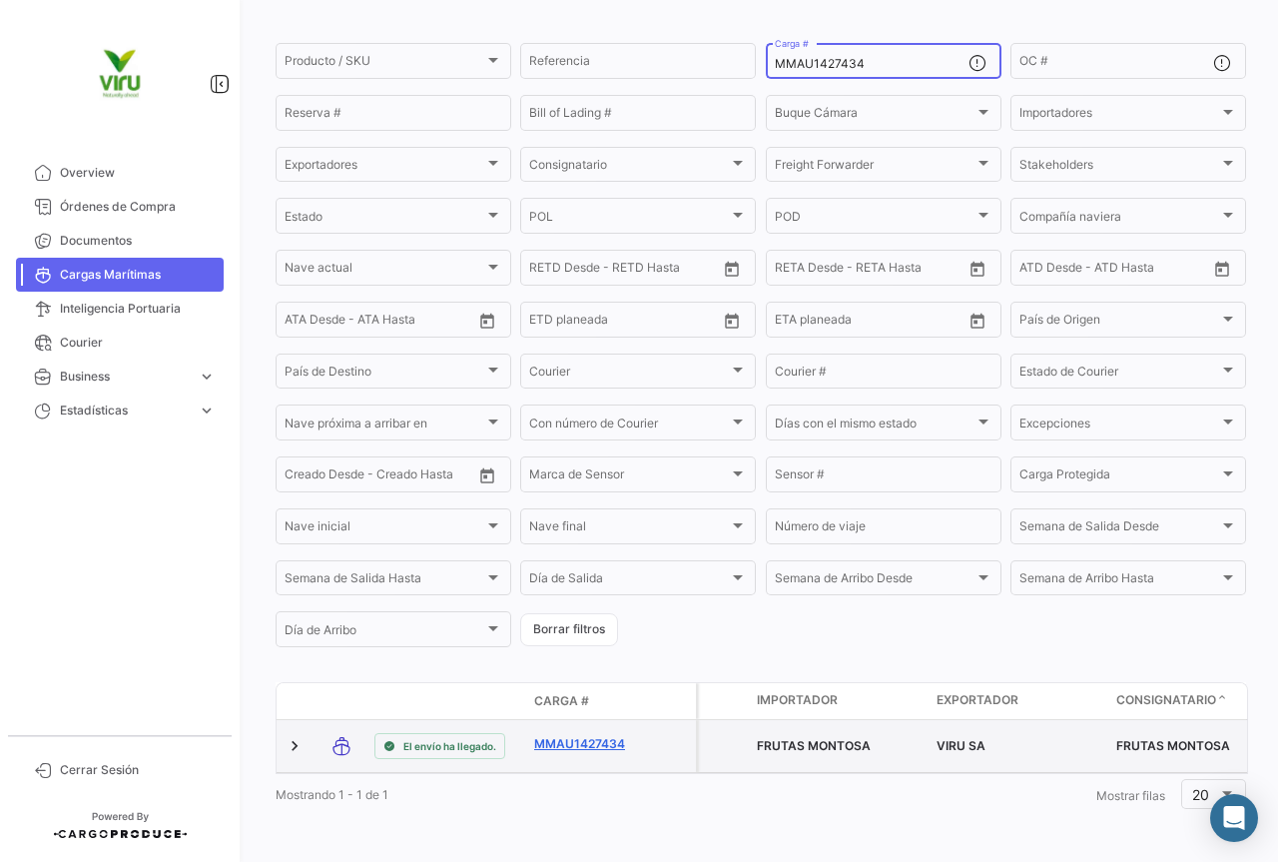
type input "MMAU1427434"
click at [596, 735] on link "MMAU1427434" at bounding box center [586, 744] width 104 height 18
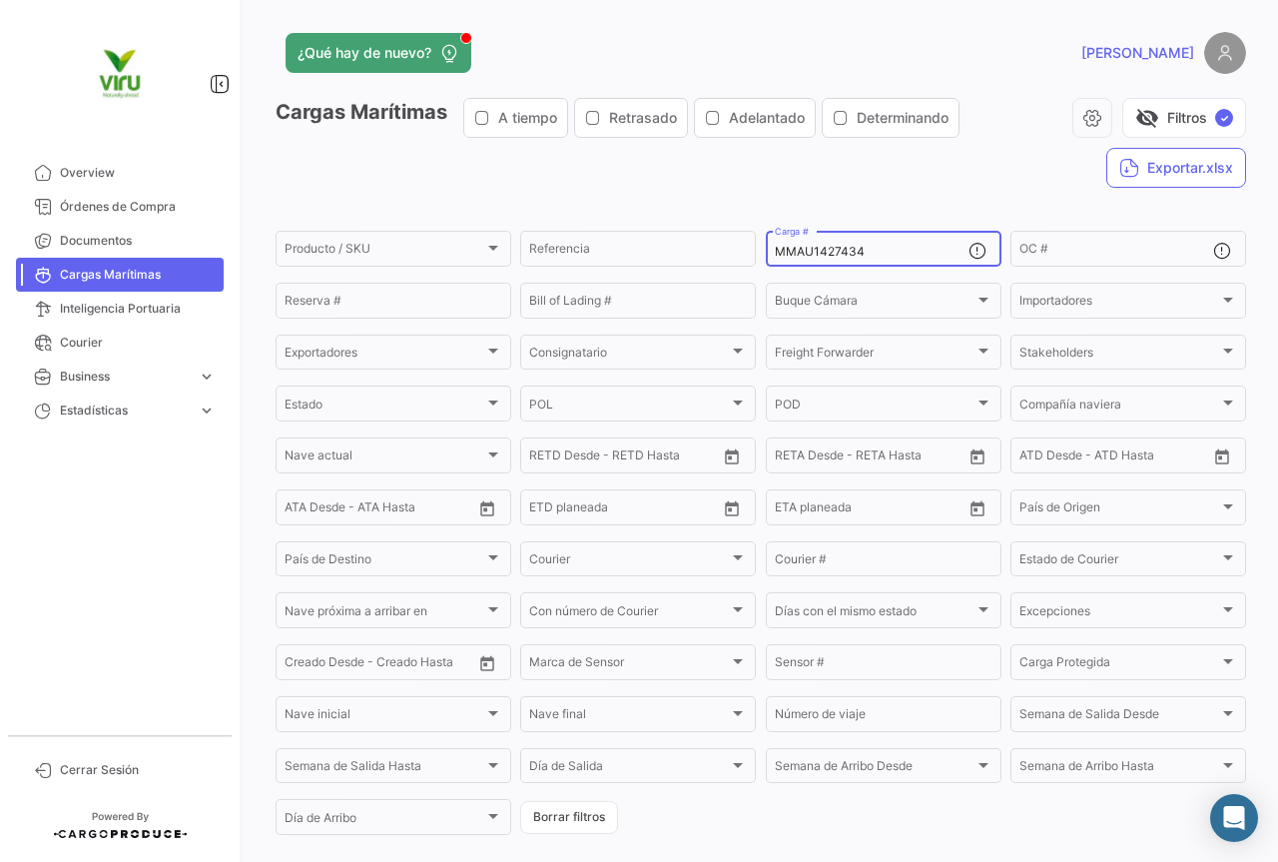
drag, startPoint x: 881, startPoint y: 251, endPoint x: 755, endPoint y: 248, distance: 125.9
click at [755, 248] on form "Producto / SKU Producto / SKU Referencia MMAU1427434 Carga # OC # Reserva # Bil…" at bounding box center [761, 533] width 971 height 610
paste input "343375"
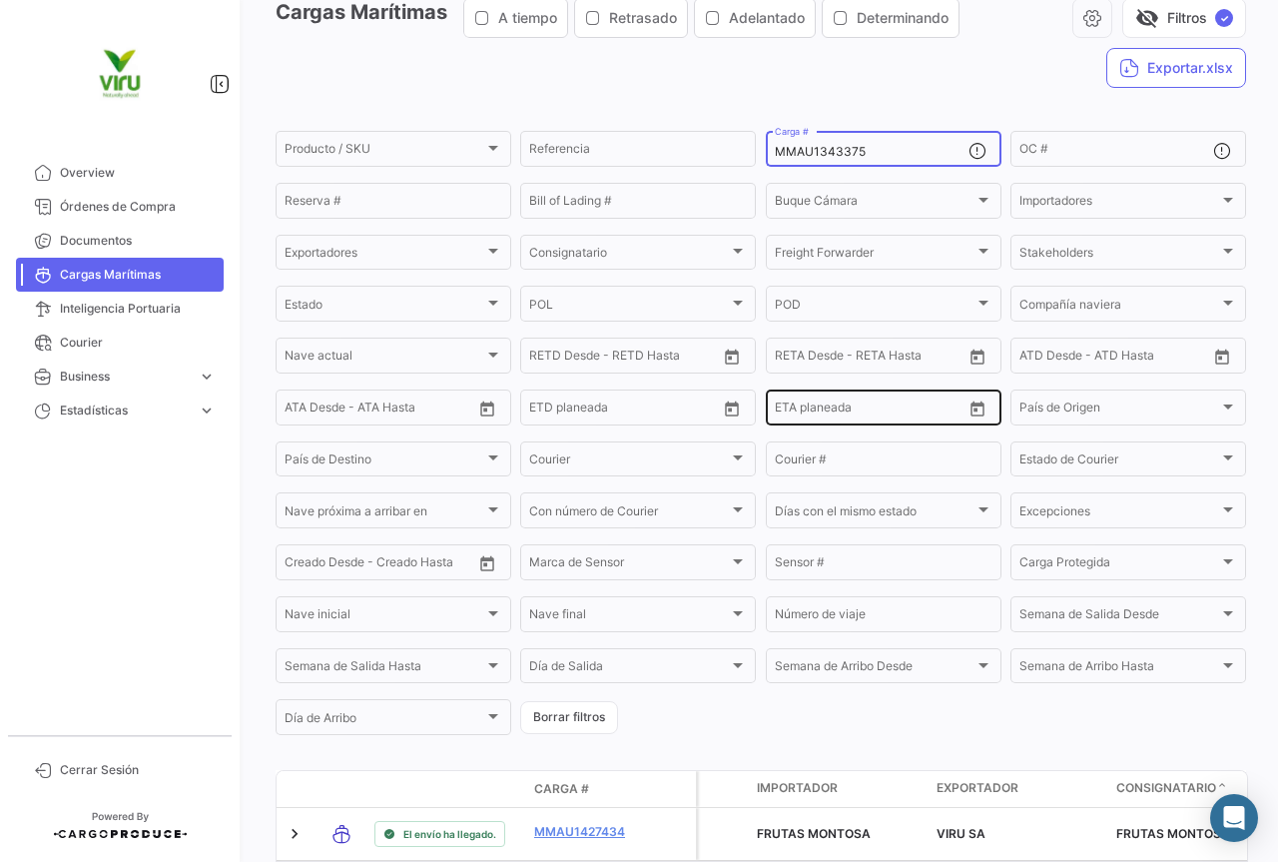
scroll to position [200, 0]
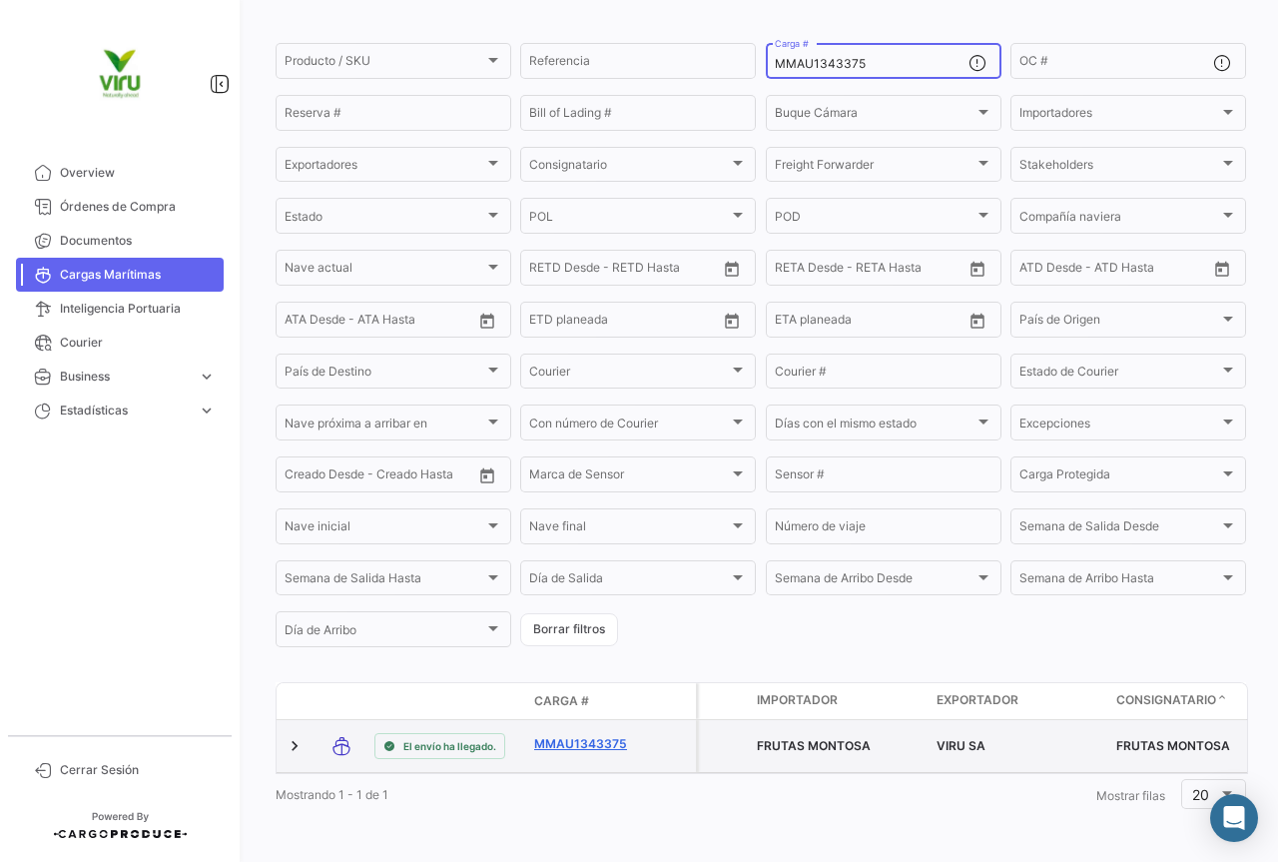
type input "MMAU1343375"
click at [607, 735] on link "MMAU1343375" at bounding box center [586, 744] width 104 height 18
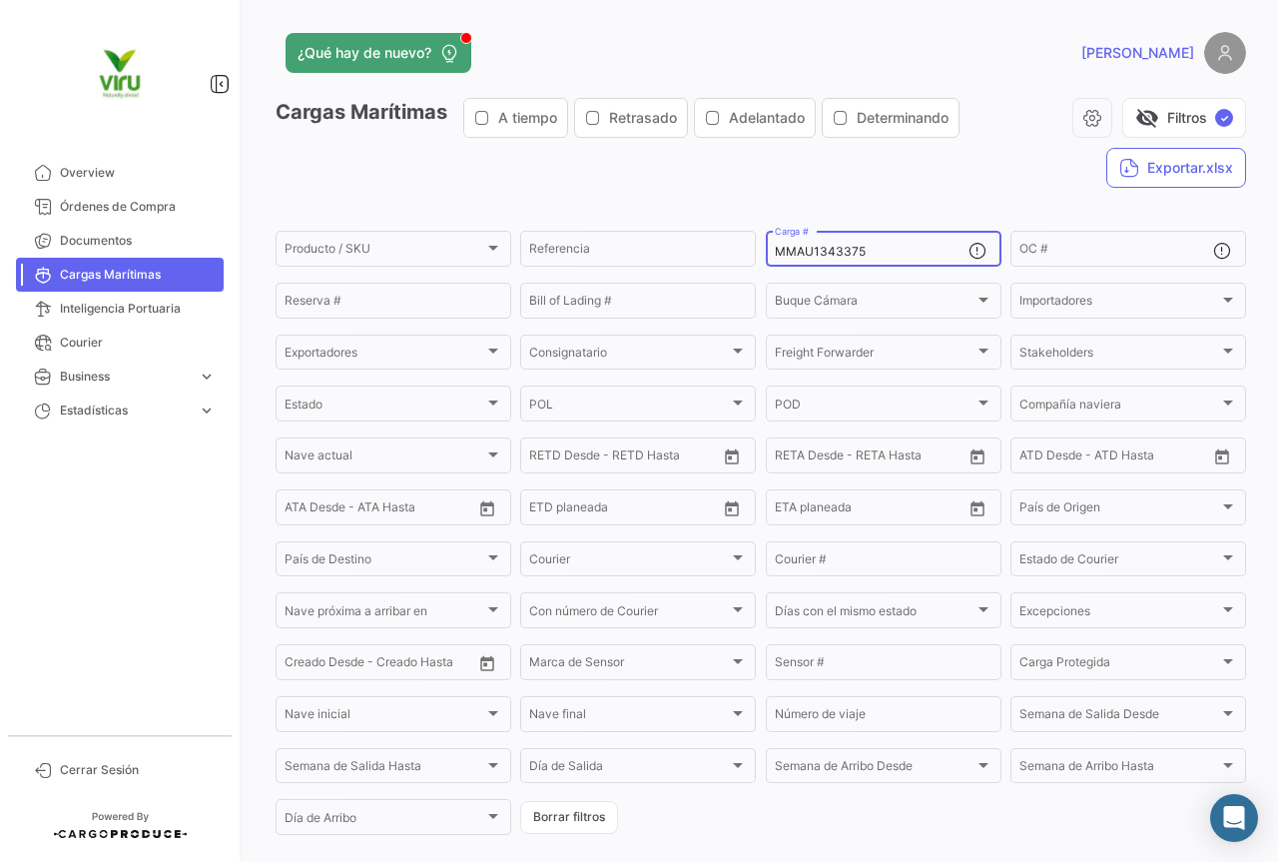
drag, startPoint x: 891, startPoint y: 252, endPoint x: 763, endPoint y: 251, distance: 127.8
click at [766, 251] on div "MMAU1343375 Carga #" at bounding box center [884, 247] width 236 height 39
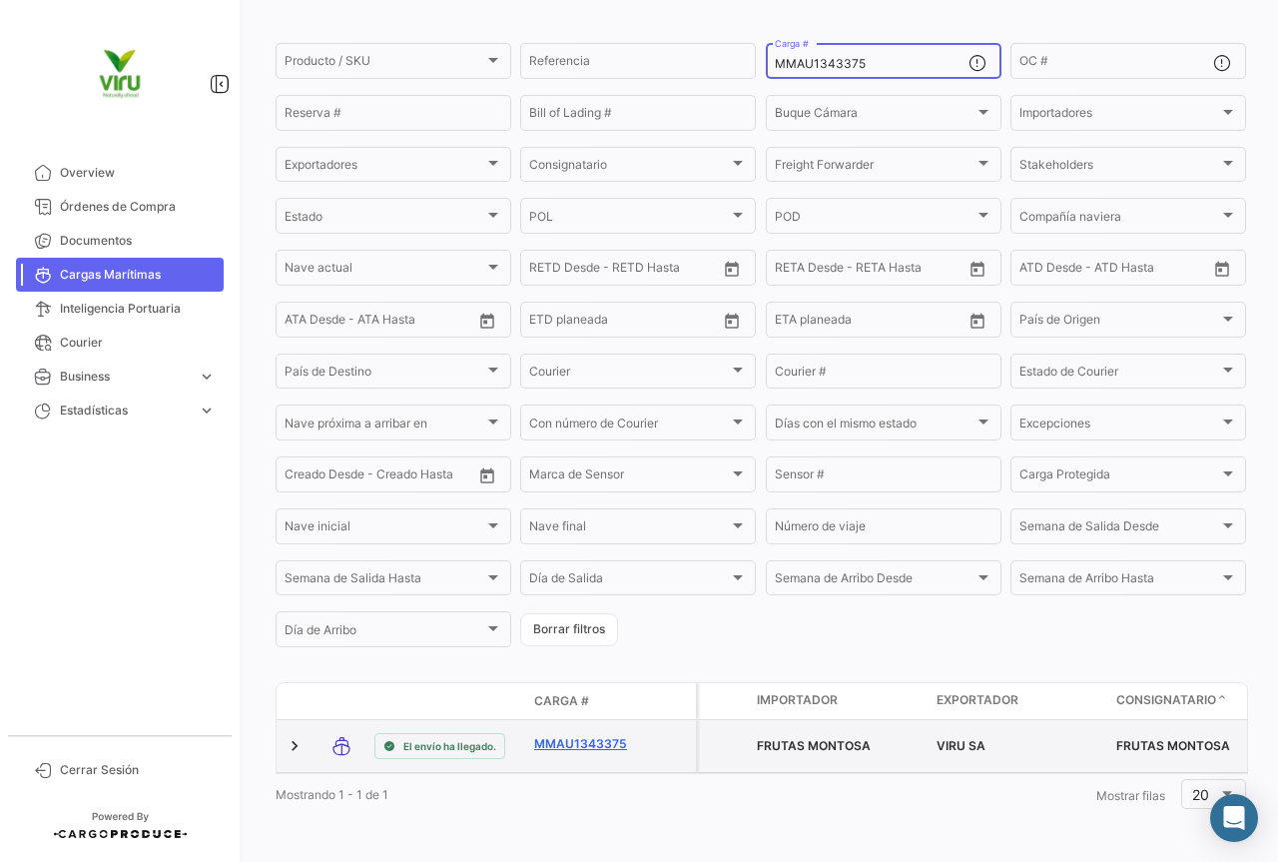
click at [602, 735] on link "MMAU1343375" at bounding box center [586, 744] width 104 height 18
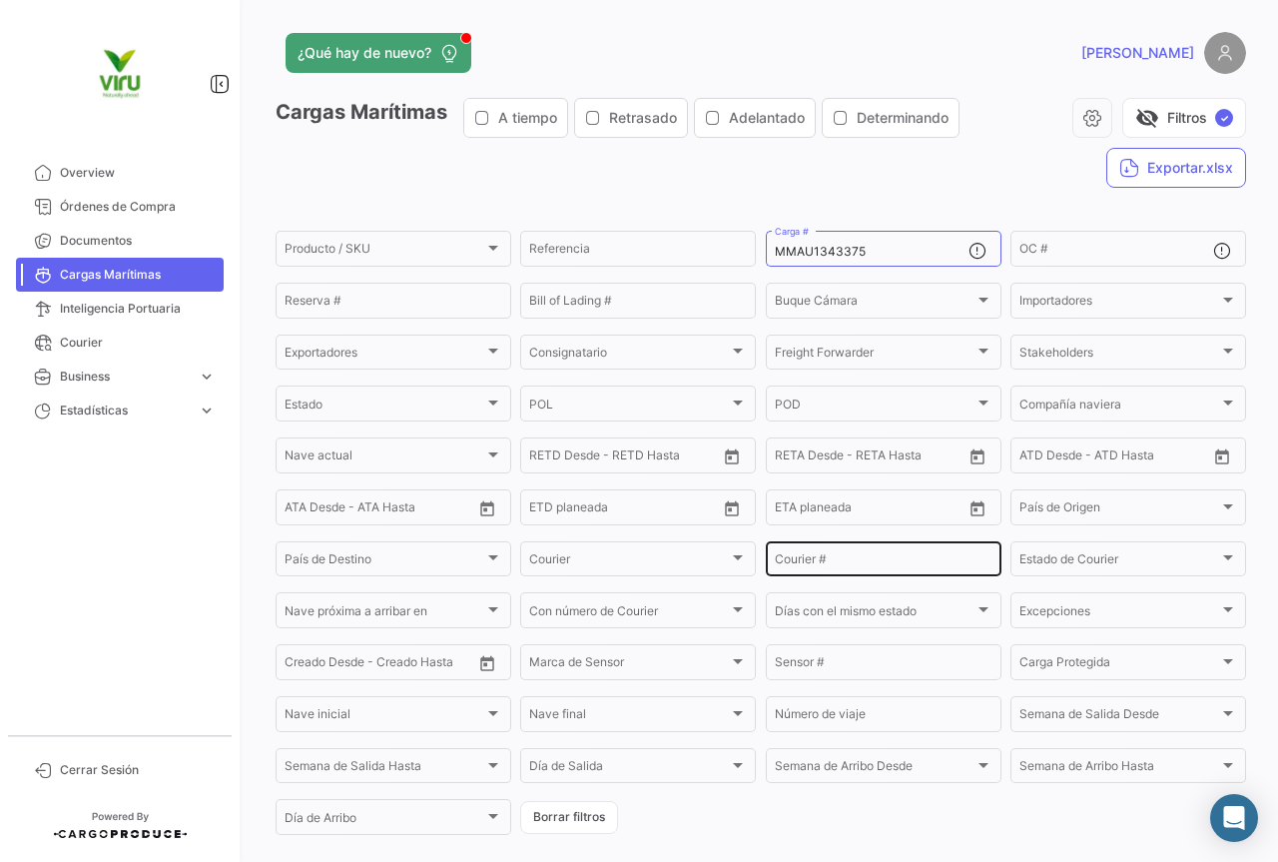
scroll to position [135, 0]
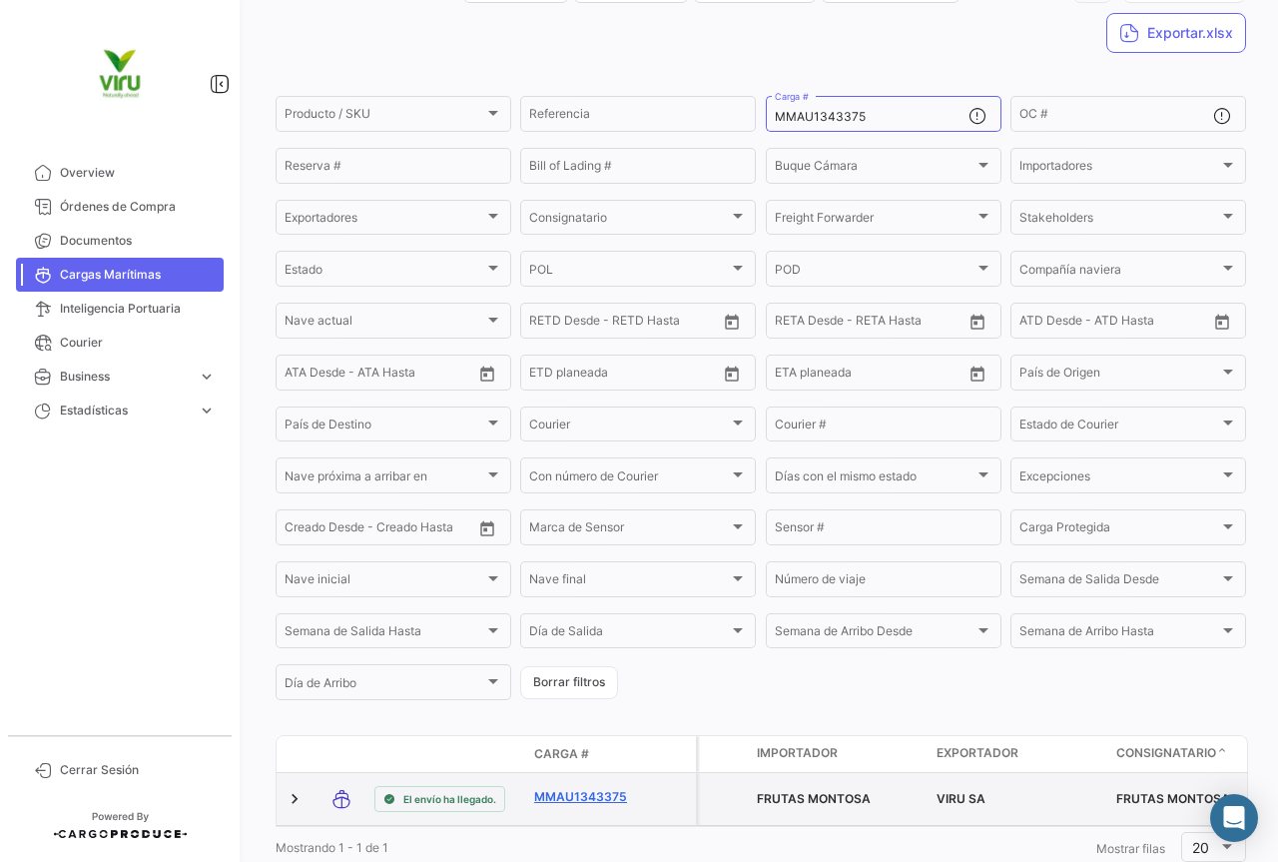
click at [609, 796] on link "MMAU1343375" at bounding box center [586, 797] width 104 height 18
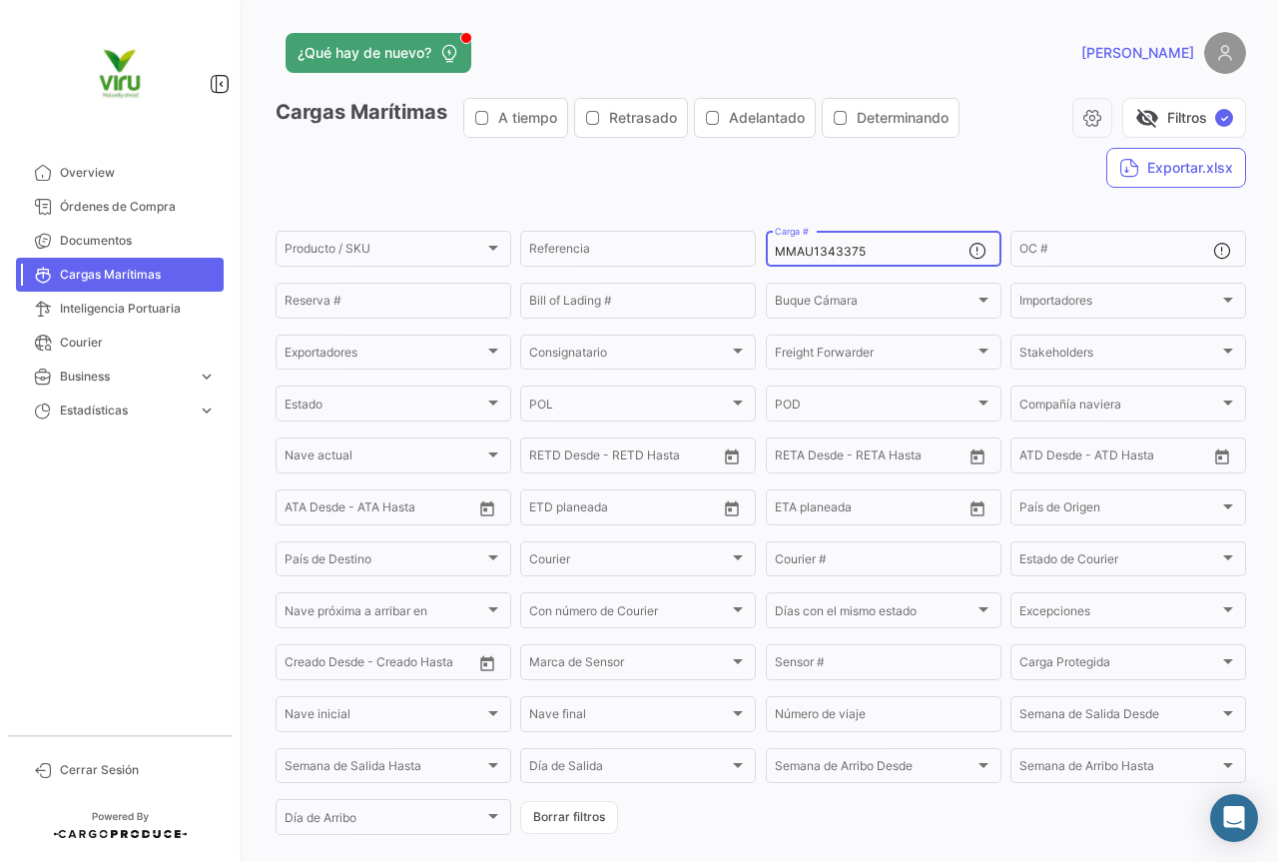
drag, startPoint x: 921, startPoint y: 258, endPoint x: 765, endPoint y: 257, distance: 155.8
click at [766, 257] on div "MMAU1343375 Carga #" at bounding box center [884, 247] width 236 height 39
paste input "295831"
type input "MMAU1295831"
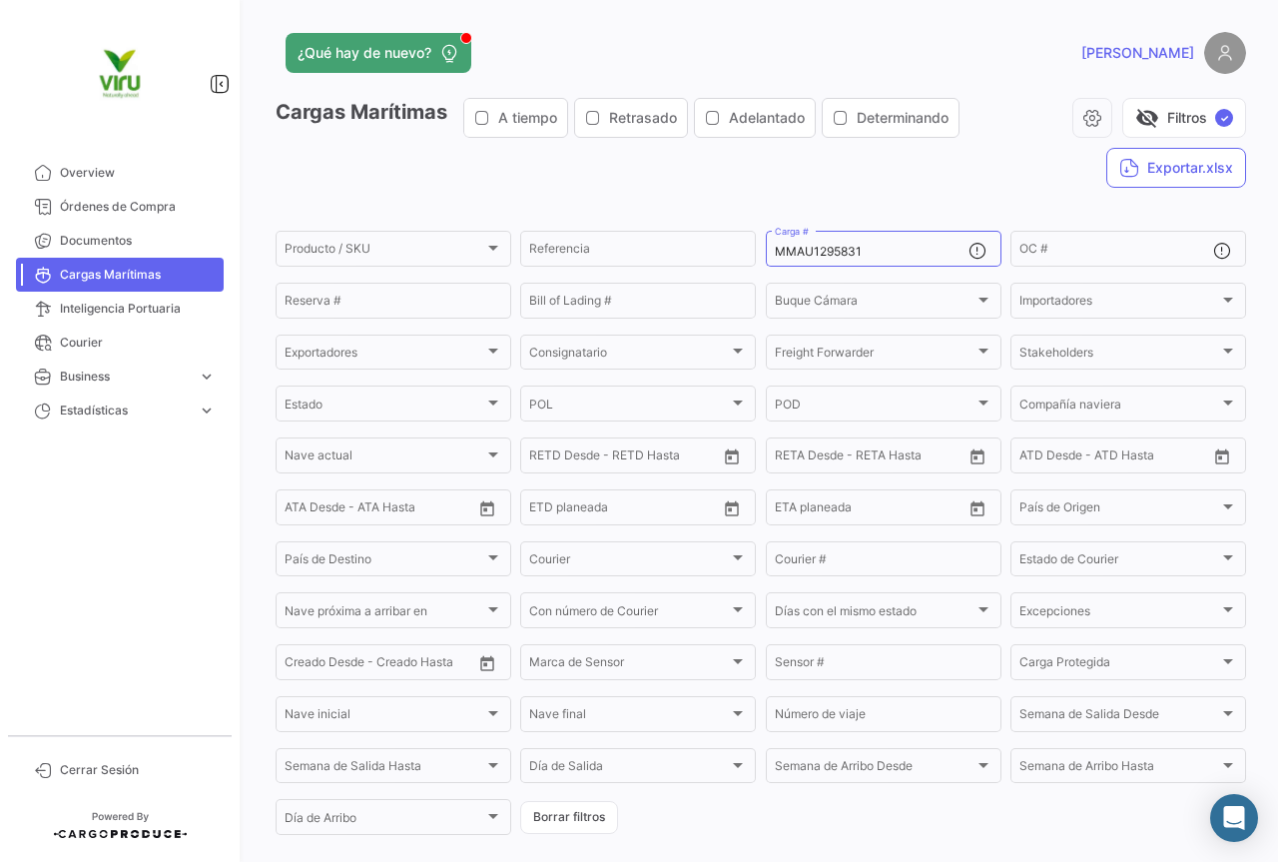
drag, startPoint x: 911, startPoint y: 257, endPoint x: 771, endPoint y: 257, distance: 139.8
click at [775, 257] on input "MMAU1295831" at bounding box center [872, 252] width 194 height 14
paste input "420527"
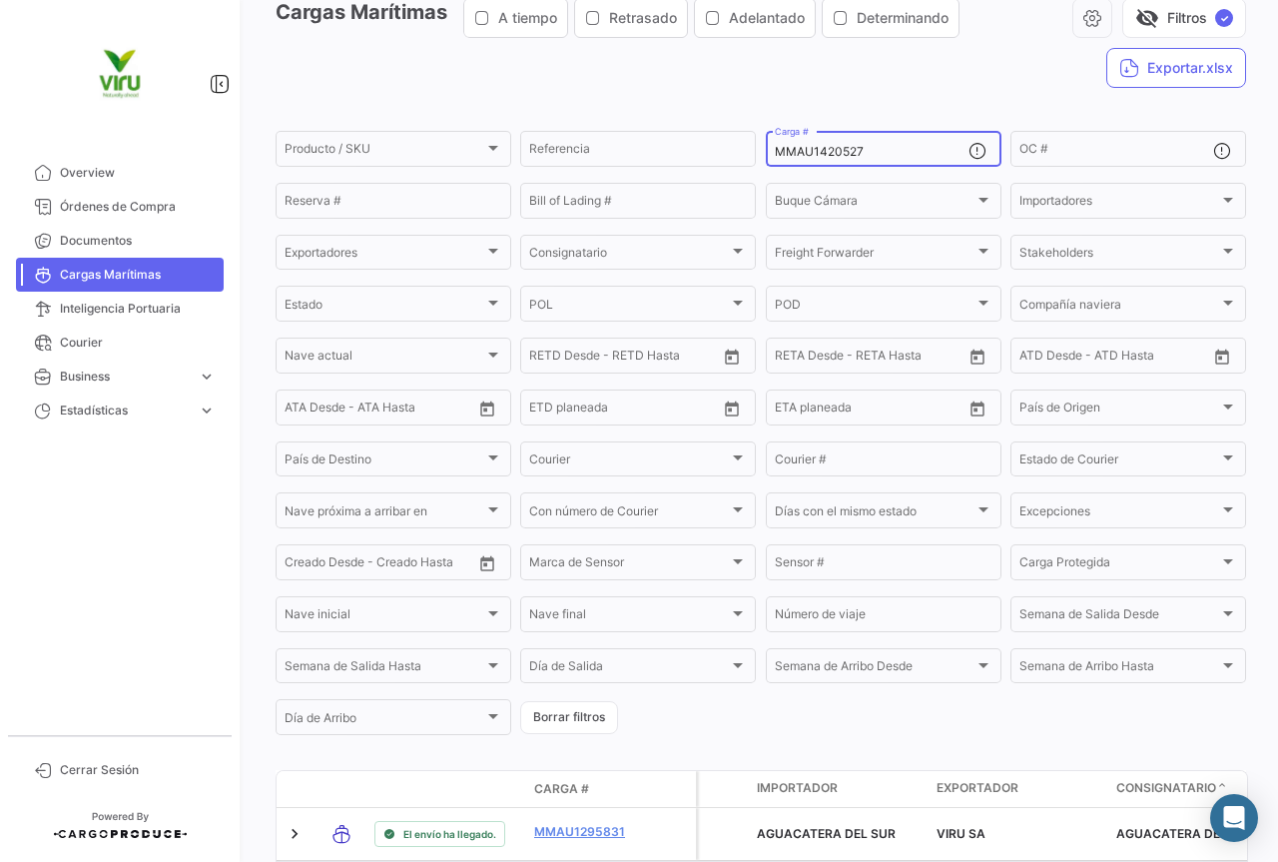
scroll to position [200, 0]
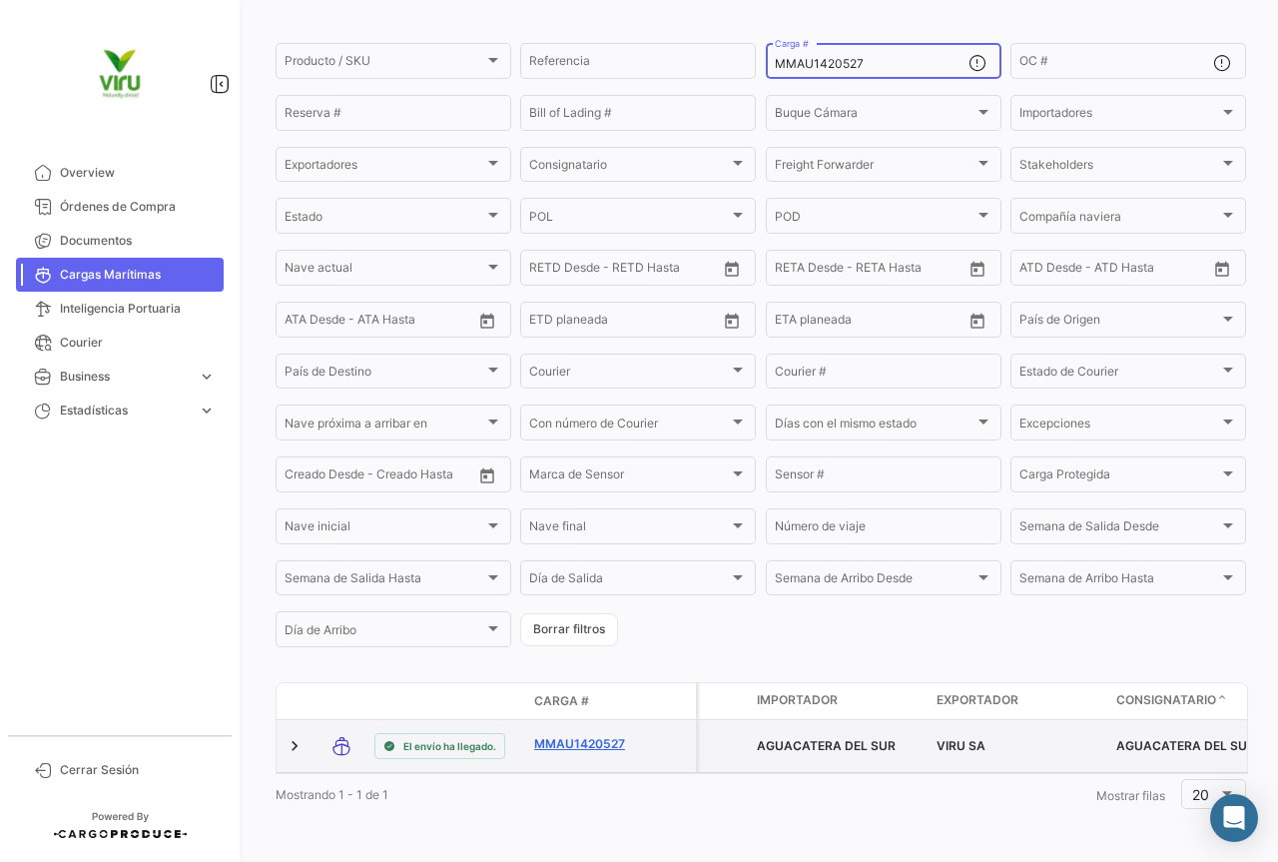
type input "MMAU1420527"
click at [588, 735] on link "MMAU1420527" at bounding box center [586, 744] width 104 height 18
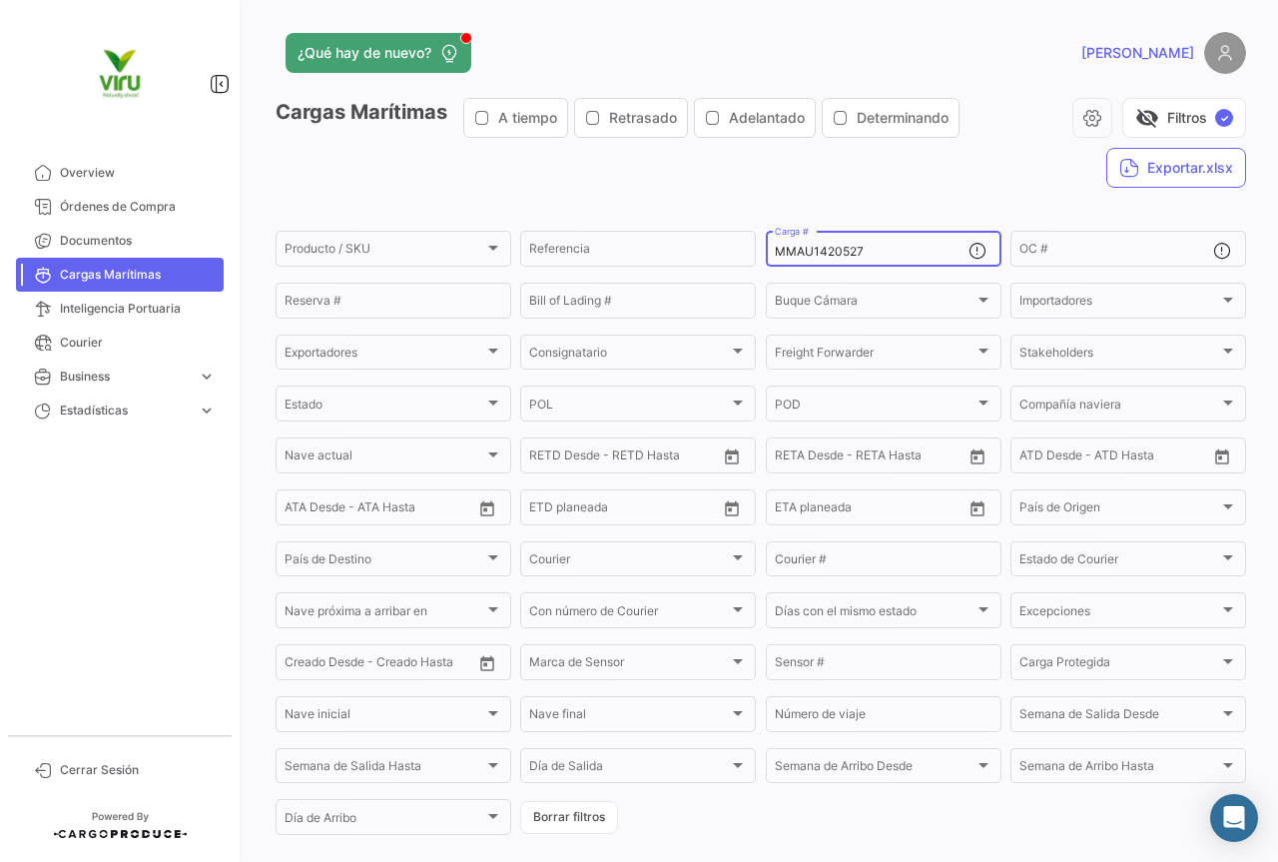
drag, startPoint x: 891, startPoint y: 258, endPoint x: 769, endPoint y: 252, distance: 122.0
click at [775, 252] on input "MMAU1420527" at bounding box center [872, 252] width 194 height 14
paste input "SILU7045432"
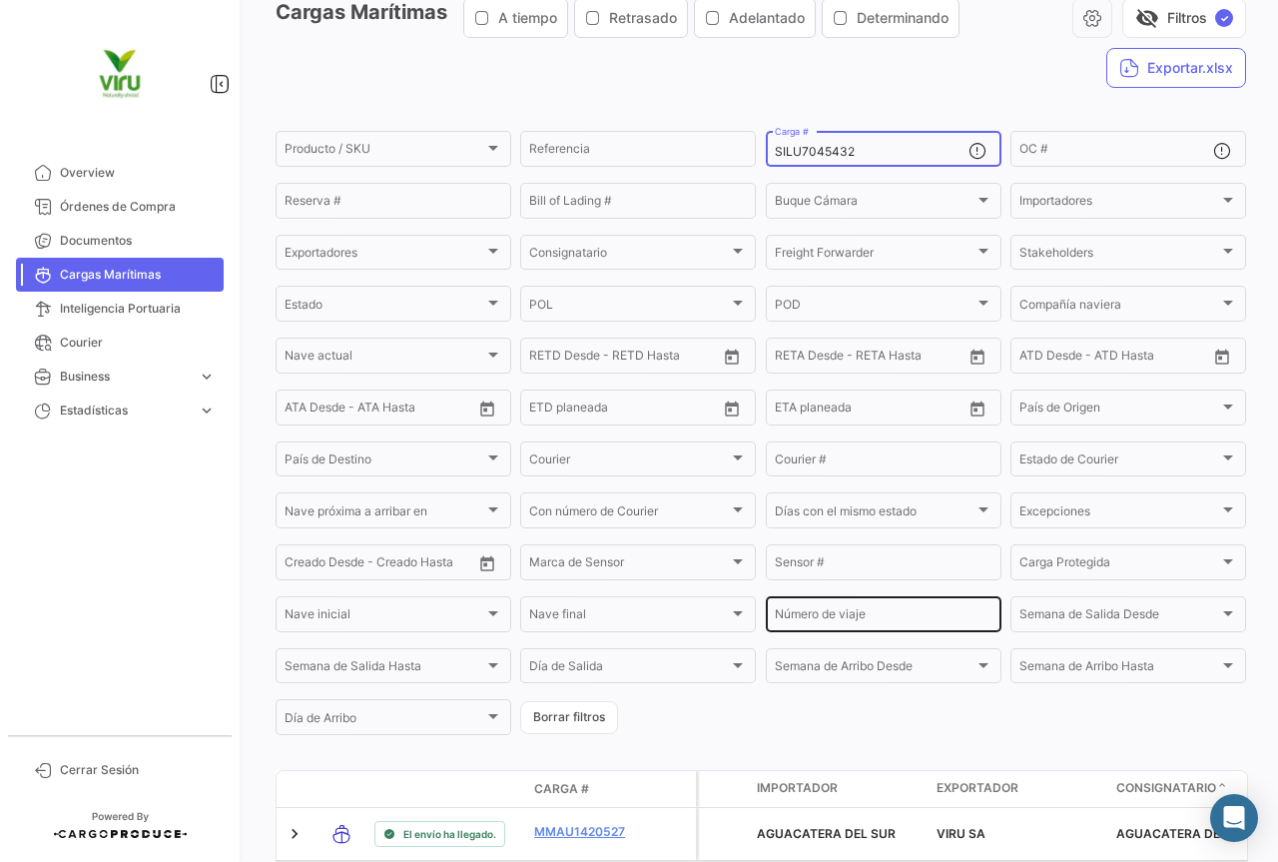
scroll to position [200, 0]
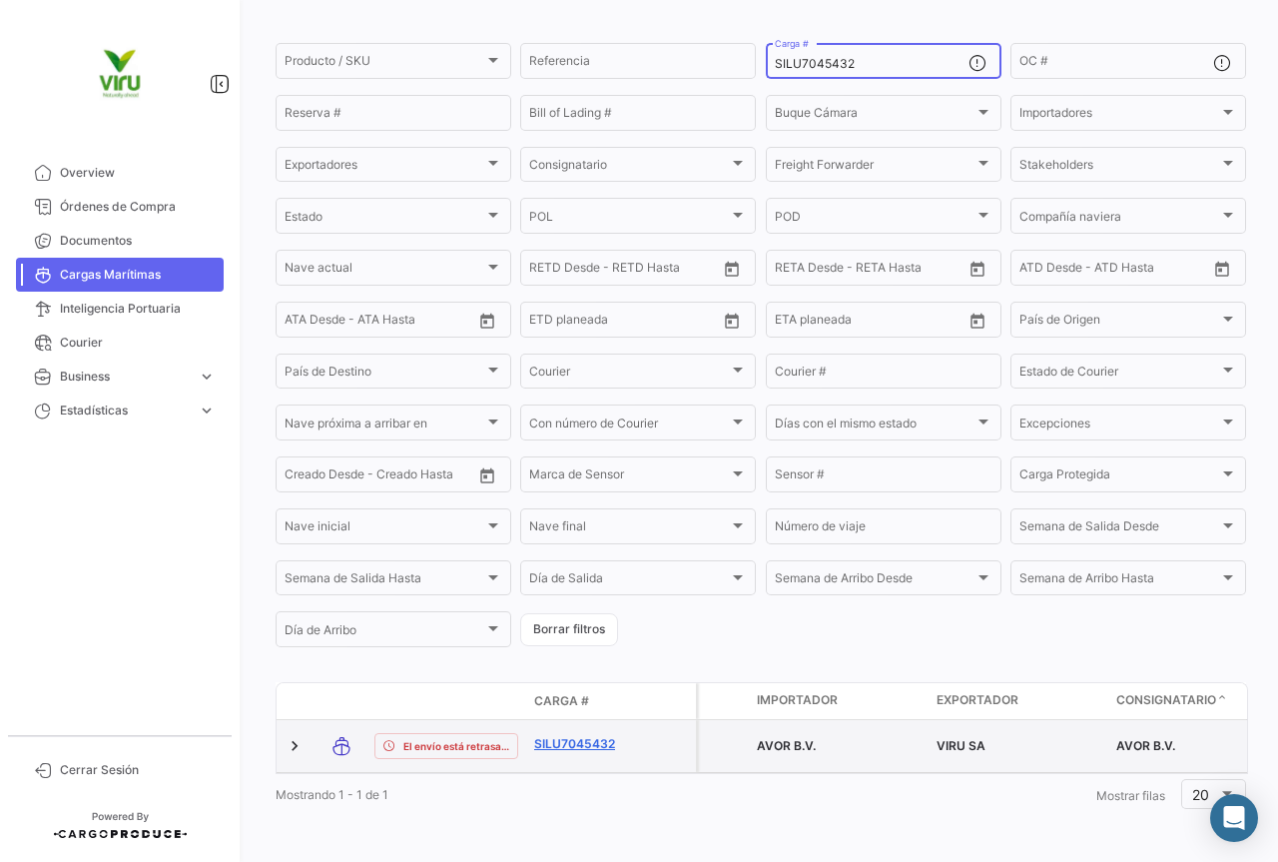
type input "SILU7045432"
click at [603, 737] on link "SILU7045432" at bounding box center [586, 744] width 104 height 18
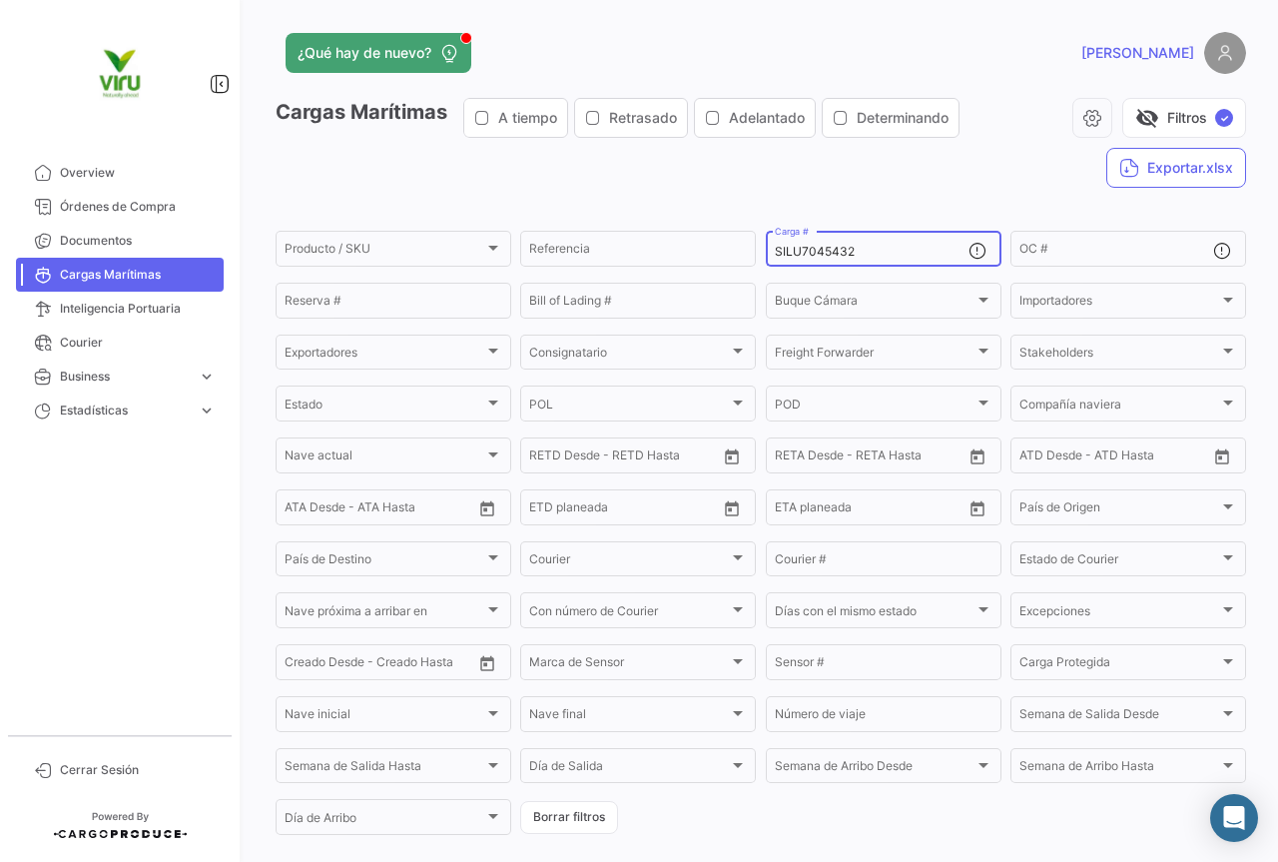
drag, startPoint x: 903, startPoint y: 254, endPoint x: 772, endPoint y: 261, distance: 131.0
click at [775, 261] on div "SILU7045432 Carga #" at bounding box center [872, 247] width 194 height 39
drag, startPoint x: 899, startPoint y: 250, endPoint x: 769, endPoint y: 250, distance: 129.8
click at [775, 250] on input "SILU7045432" at bounding box center [872, 252] width 194 height 14
paste input "FBIU5423195"
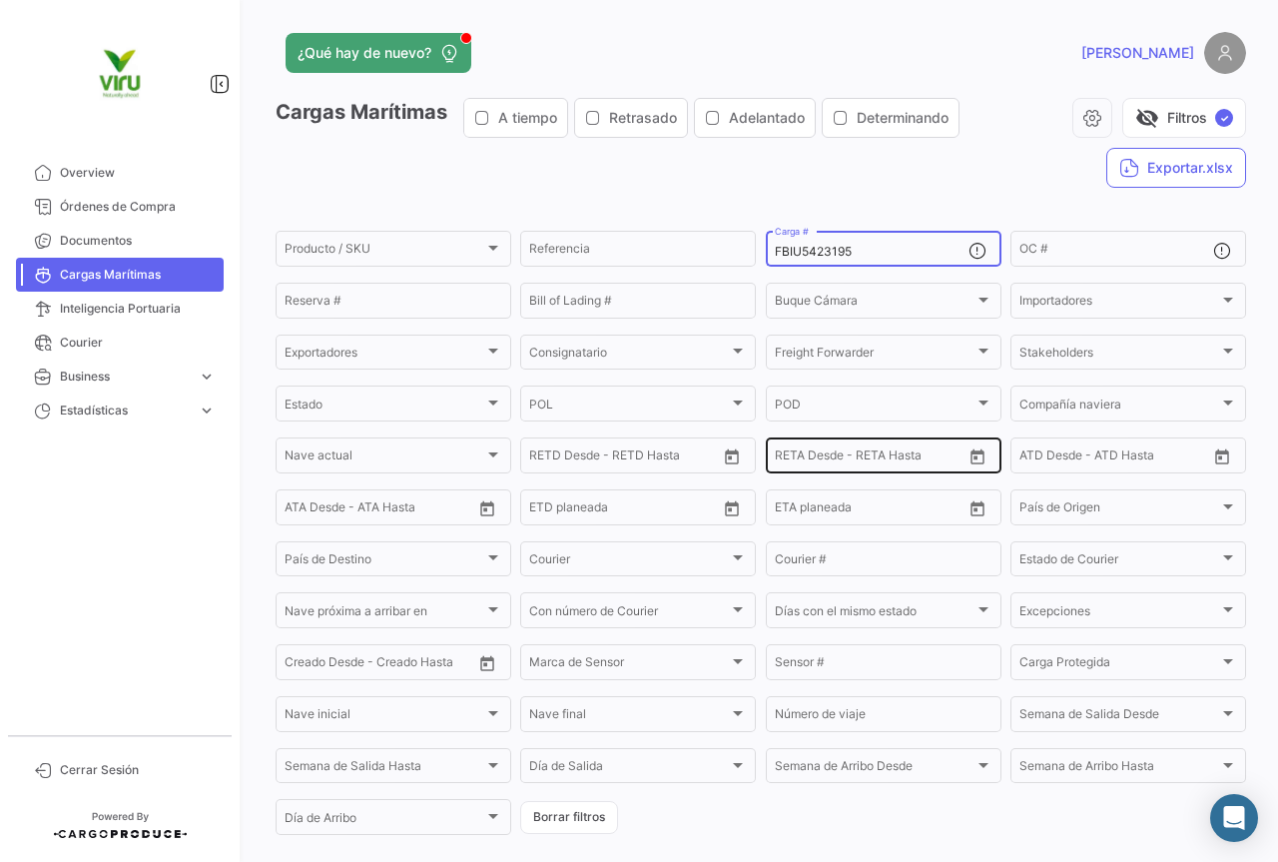
scroll to position [200, 0]
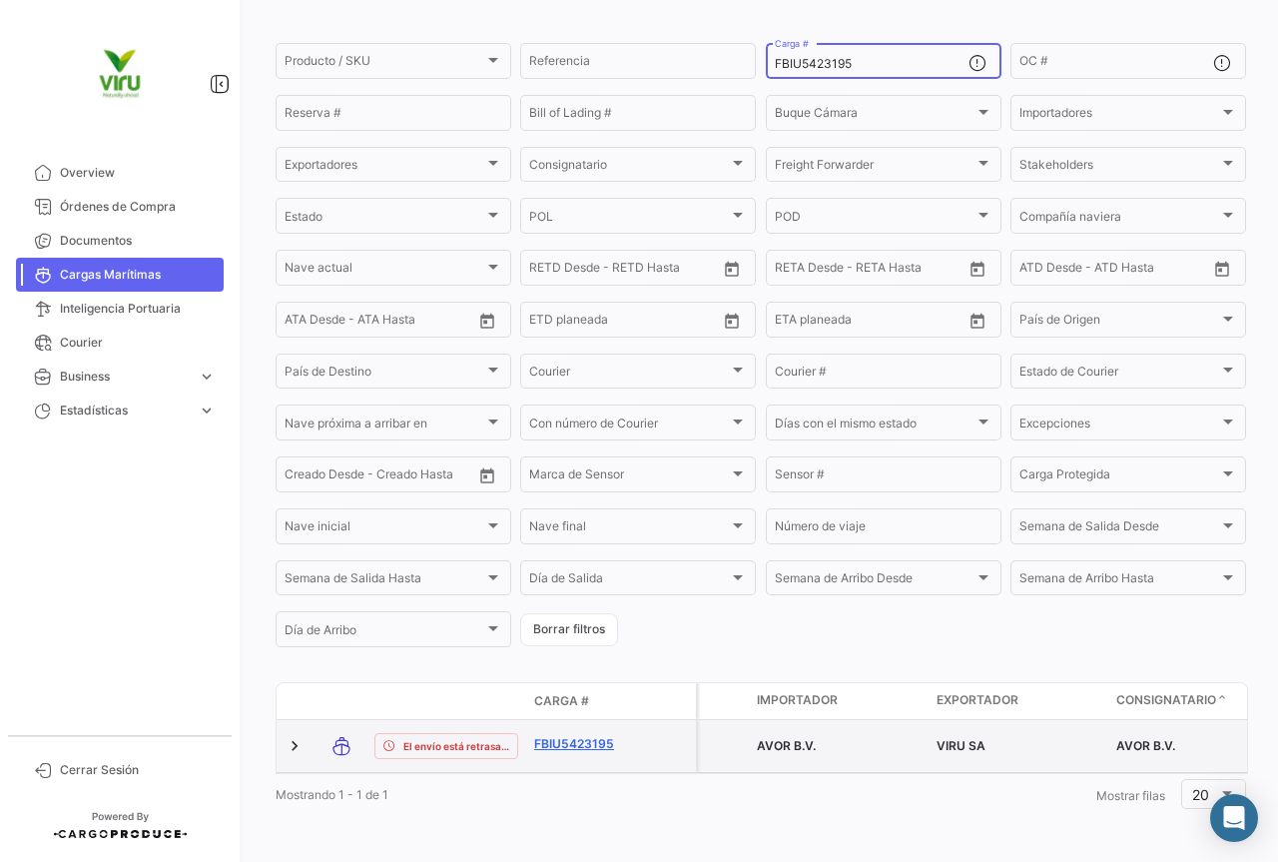
type input "FBIU5423195"
click at [602, 736] on link "FBIU5423195" at bounding box center [586, 744] width 104 height 18
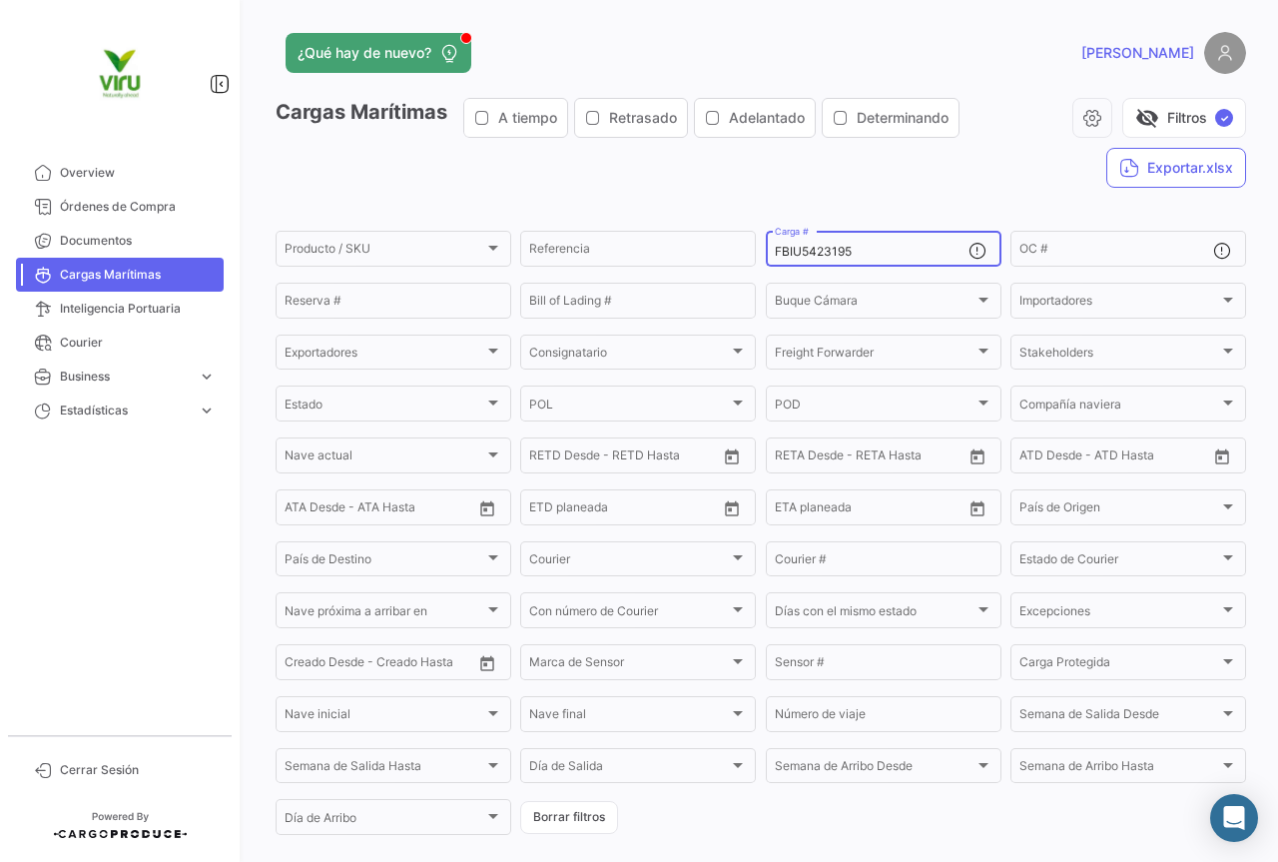
drag, startPoint x: 904, startPoint y: 248, endPoint x: 764, endPoint y: 247, distance: 139.8
click at [766, 247] on div "FBIU5423195 Carga #" at bounding box center [884, 247] width 236 height 39
paste input "SILU7040847"
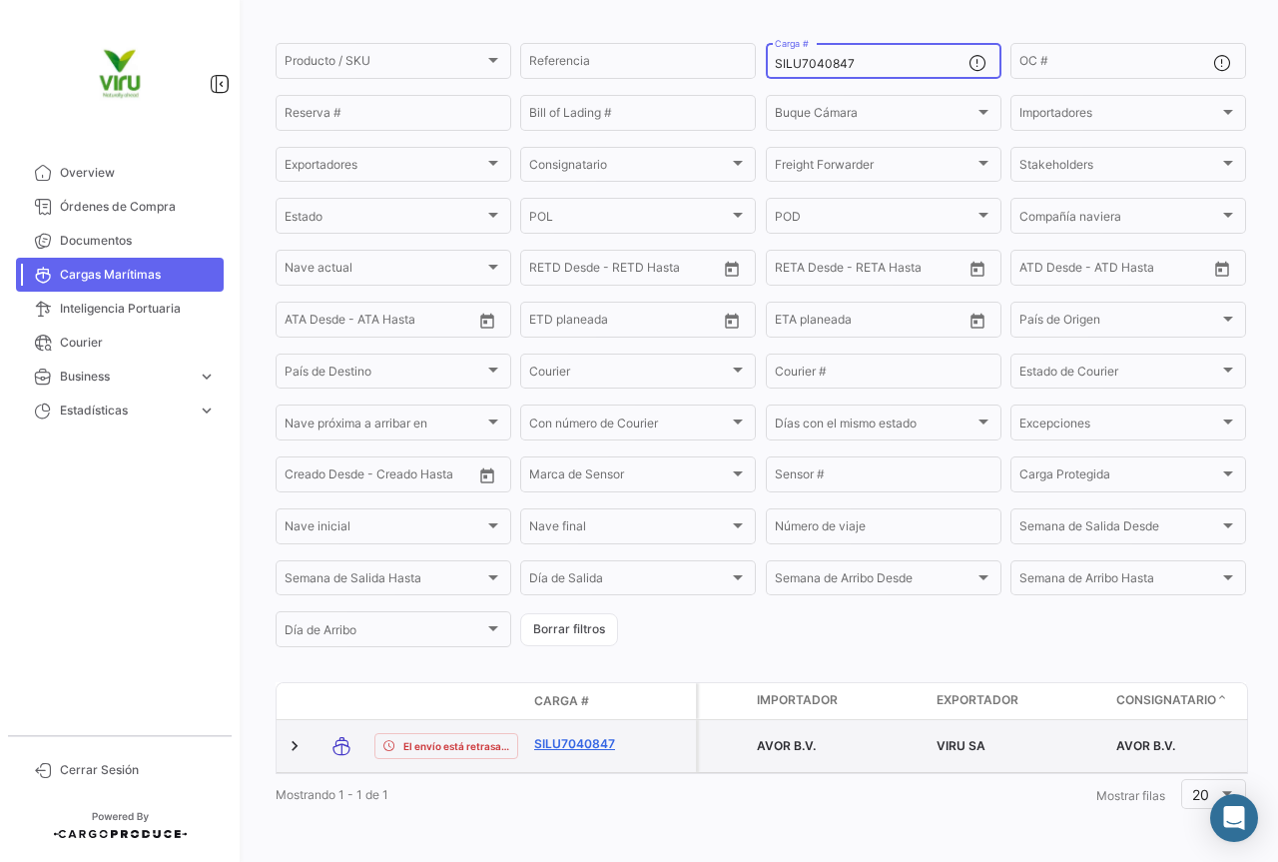
type input "SILU7040847"
click at [607, 735] on link "SILU7040847" at bounding box center [586, 744] width 104 height 18
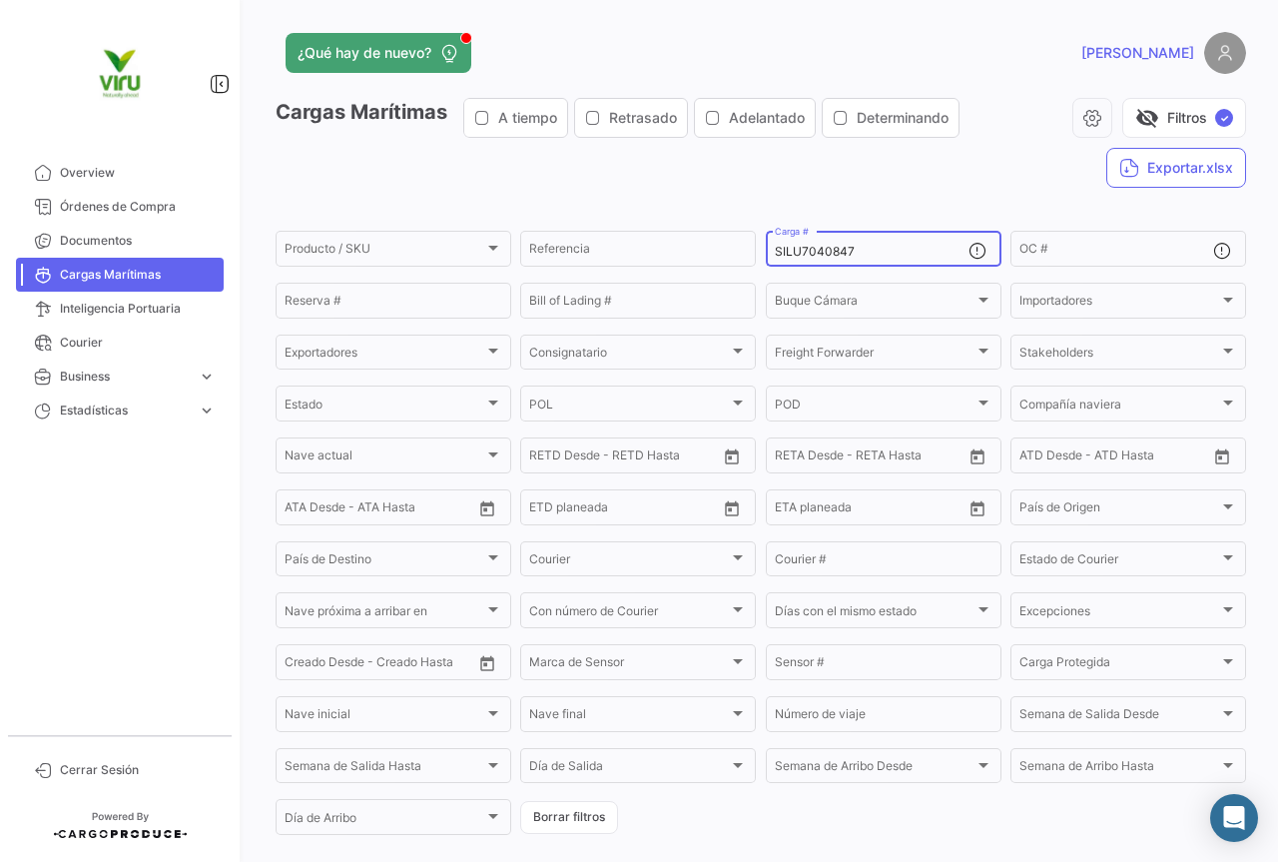
drag, startPoint x: 875, startPoint y: 249, endPoint x: 765, endPoint y: 250, distance: 109.9
click at [766, 250] on div "SILU7040847 Carga #" at bounding box center [884, 247] width 236 height 39
paste input "CGMU7020423"
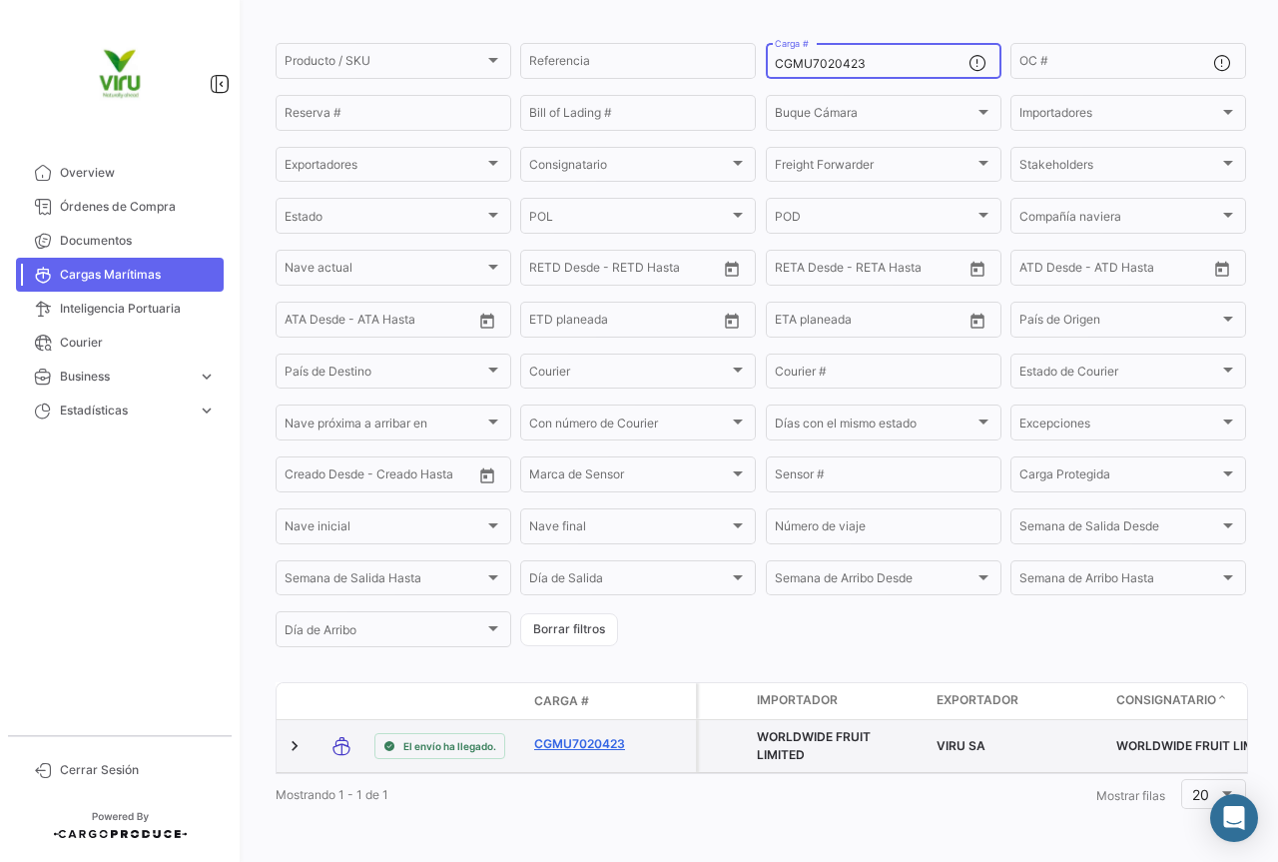
type input "CGMU7020423"
click at [582, 735] on link "CGMU7020423" at bounding box center [586, 744] width 104 height 18
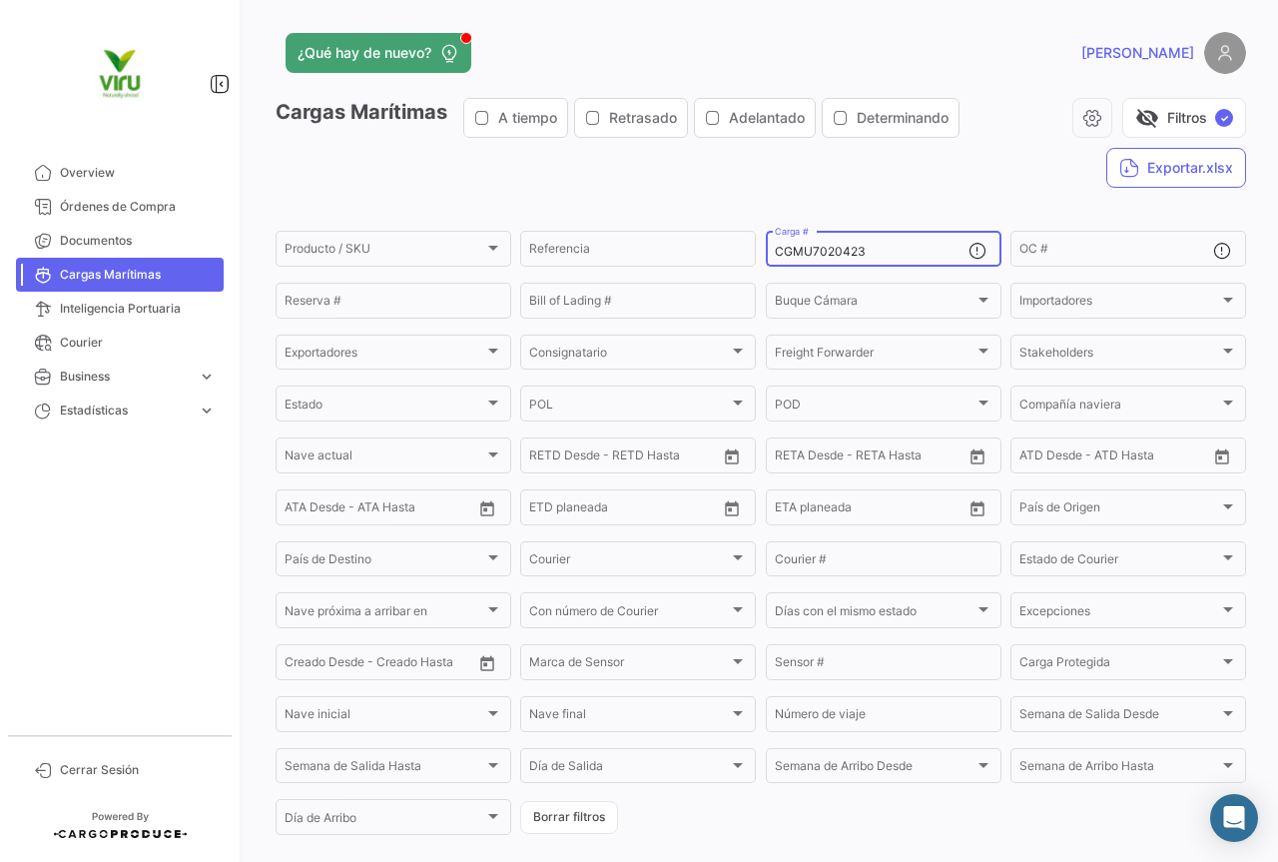
click at [851, 255] on input "CGMU7020423" at bounding box center [872, 252] width 194 height 14
drag, startPoint x: 891, startPoint y: 250, endPoint x: 767, endPoint y: 258, distance: 124.1
click at [767, 258] on div "CGMU7020423 Carga #" at bounding box center [884, 247] width 236 height 39
paste input "57"
type input "CGMU7020573"
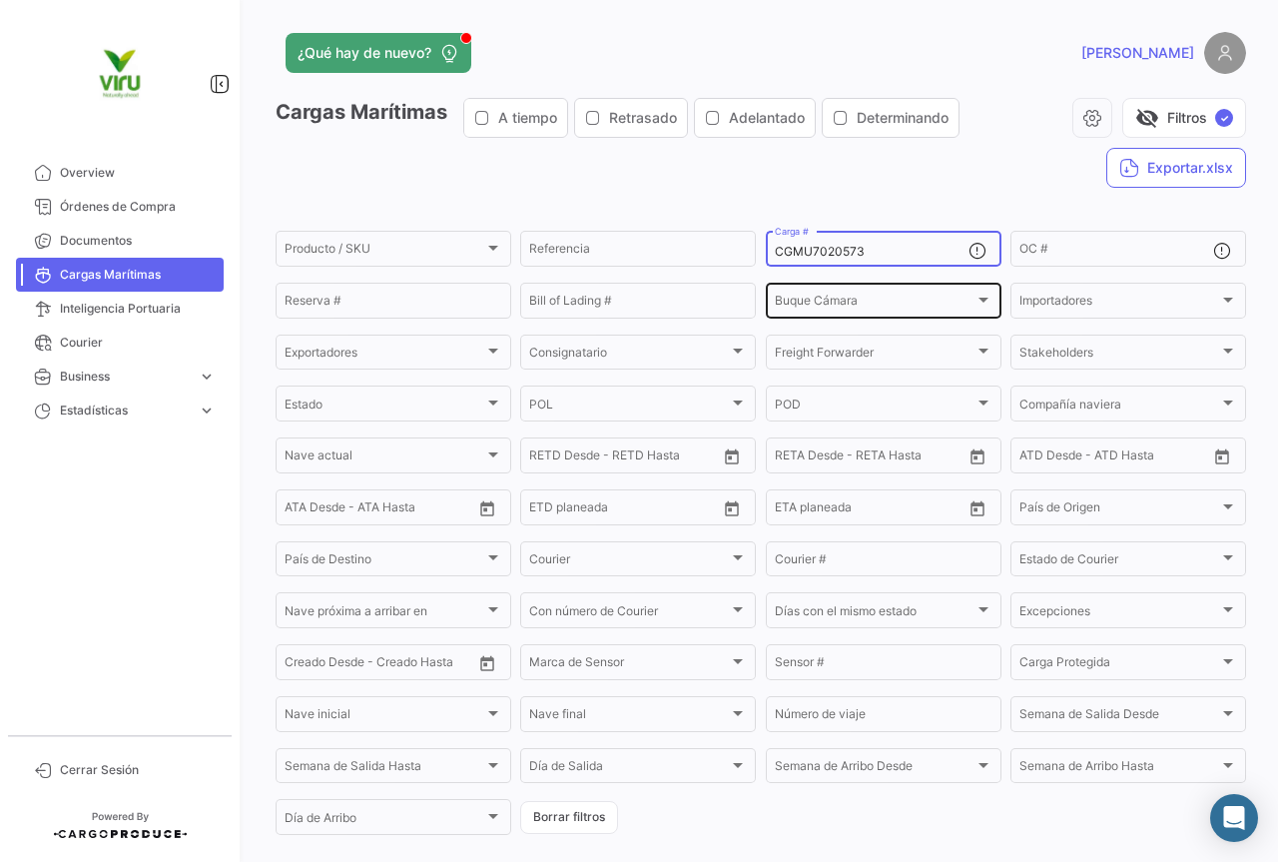
scroll to position [203, 0]
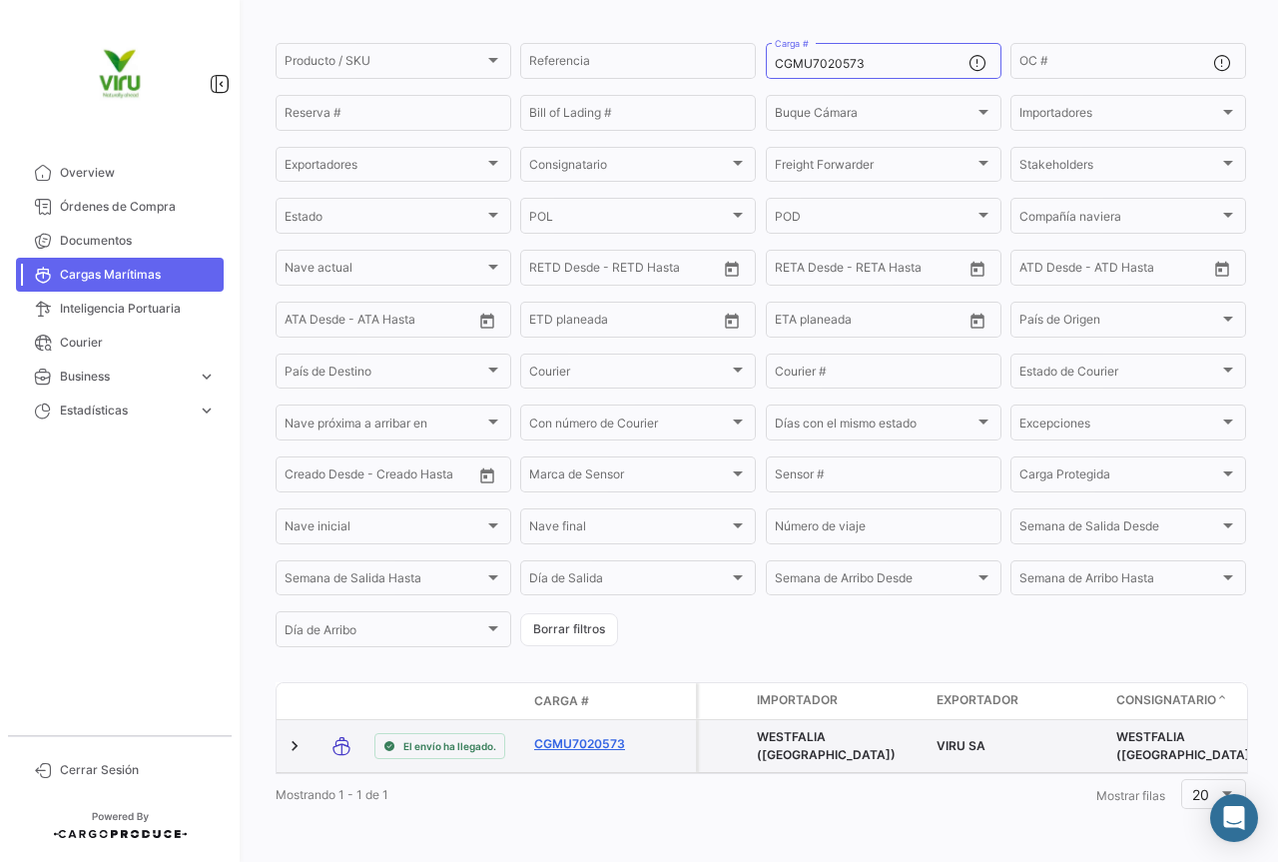
click at [607, 735] on link "CGMU7020573" at bounding box center [586, 744] width 104 height 18
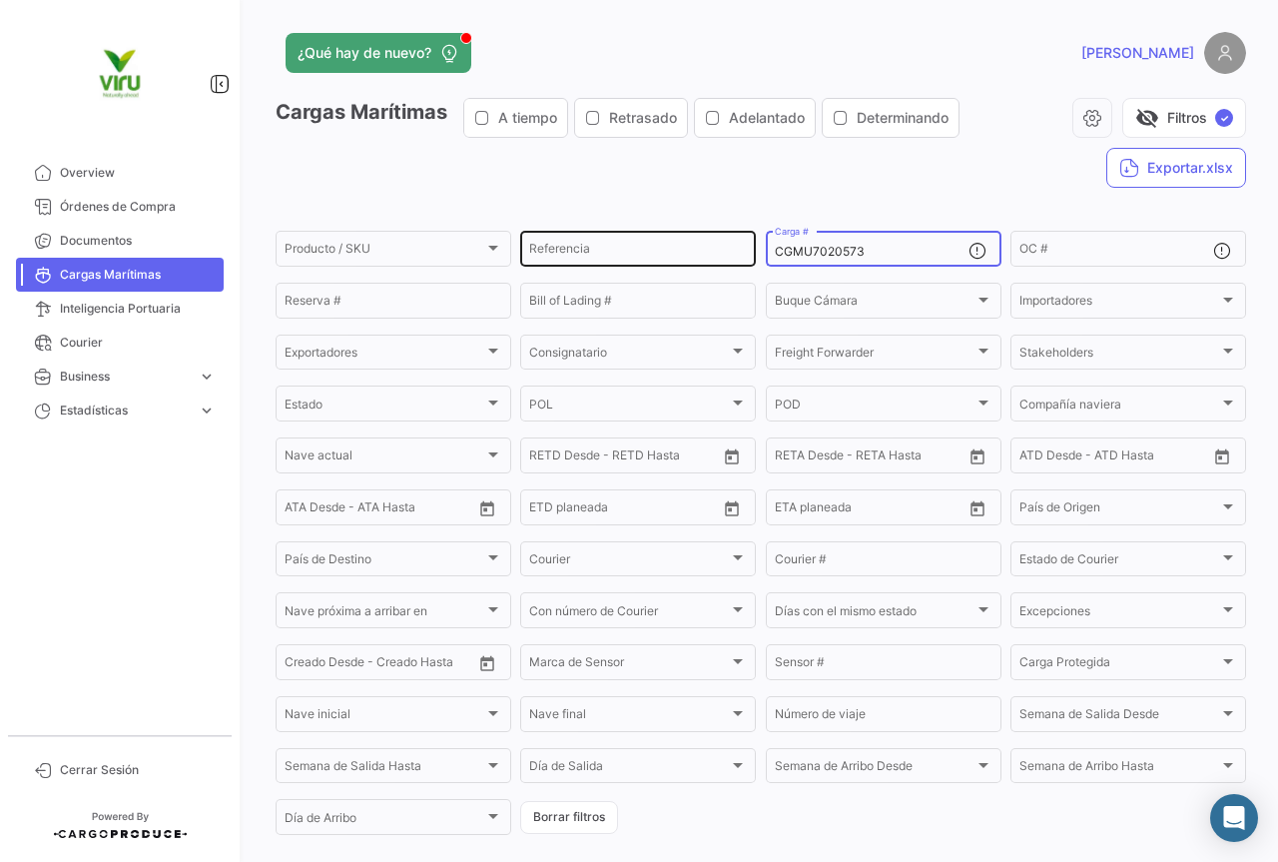
drag, startPoint x: 916, startPoint y: 255, endPoint x: 744, endPoint y: 249, distance: 171.9
click at [0, 0] on div "Producto / SKU Producto / SKU Referencia CGMU7020573 Carga # OC # Reserva # Bil…" at bounding box center [0, 0] width 0 height 0
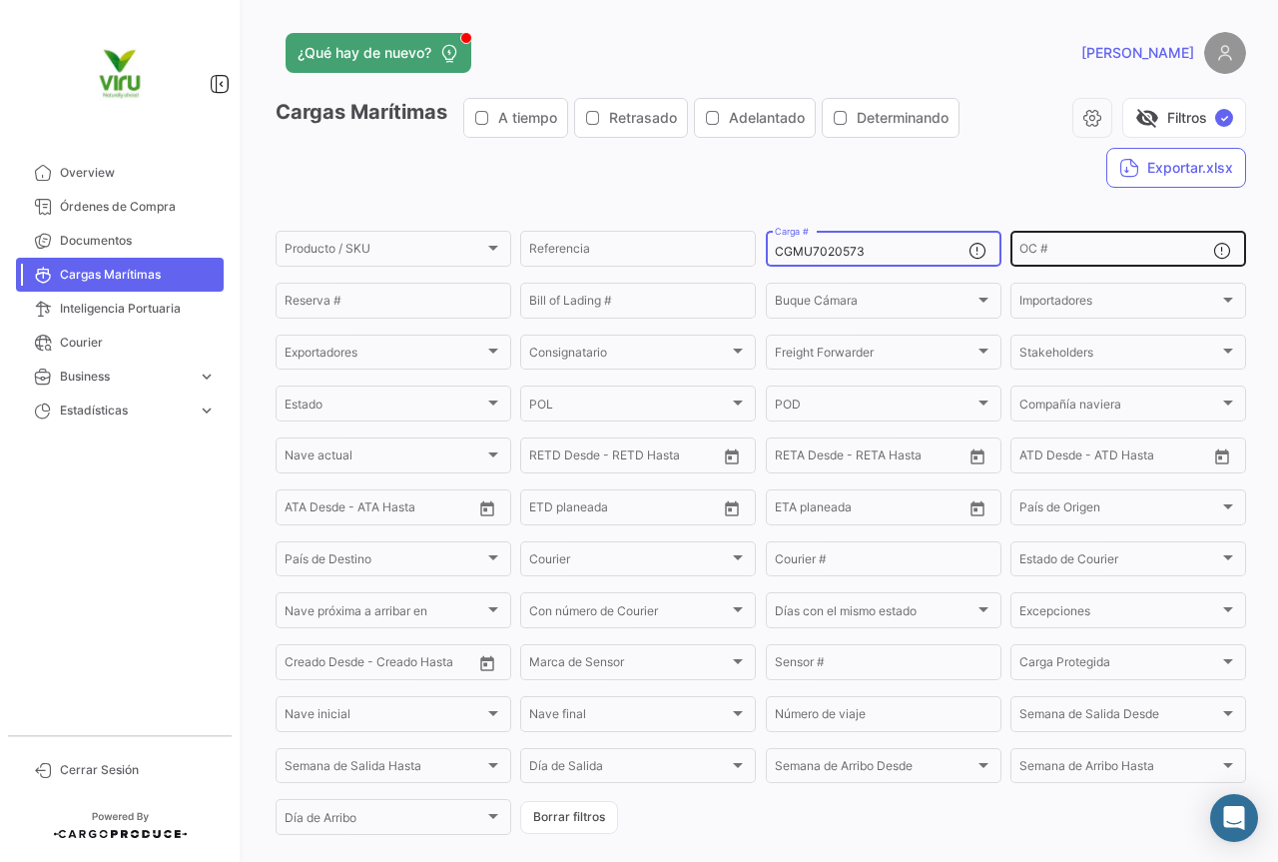
paste input "6941418"
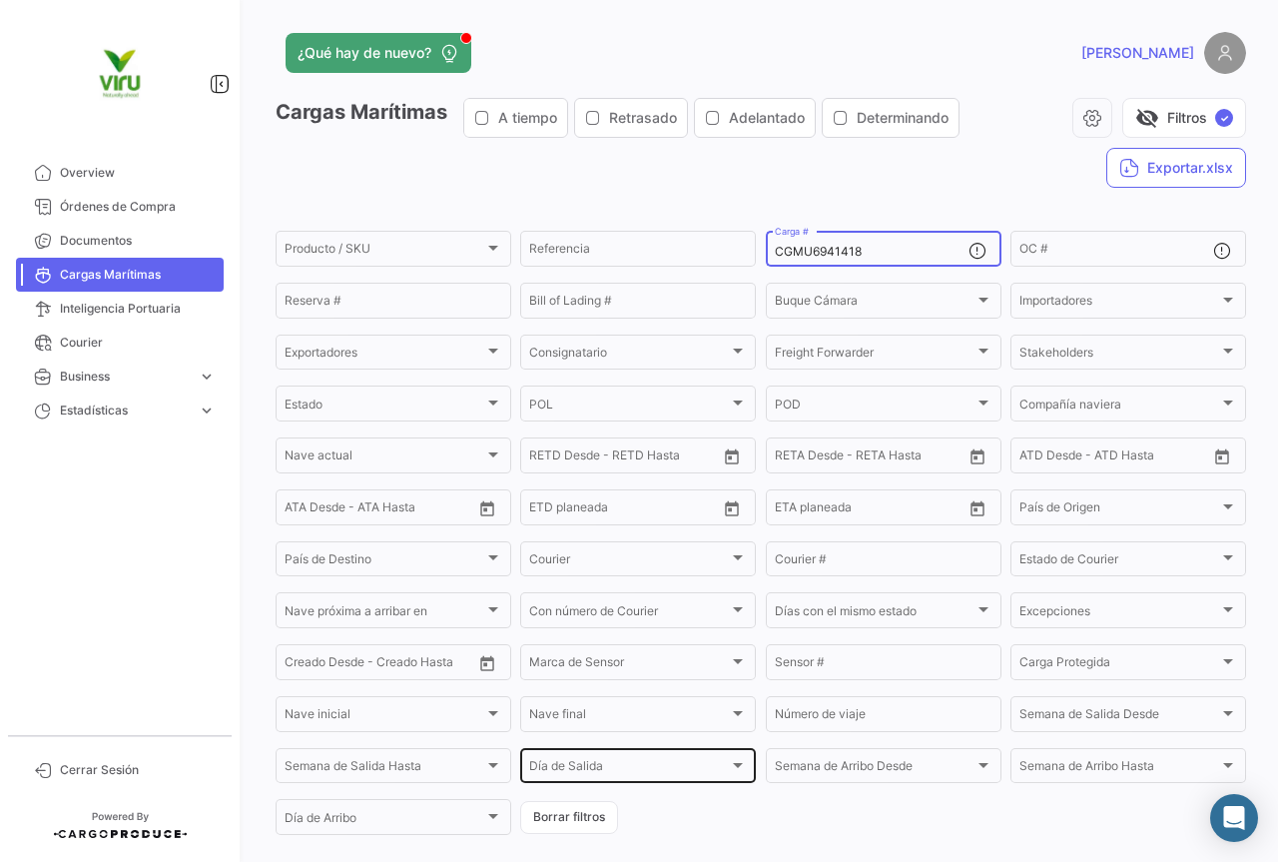
scroll to position [203, 0]
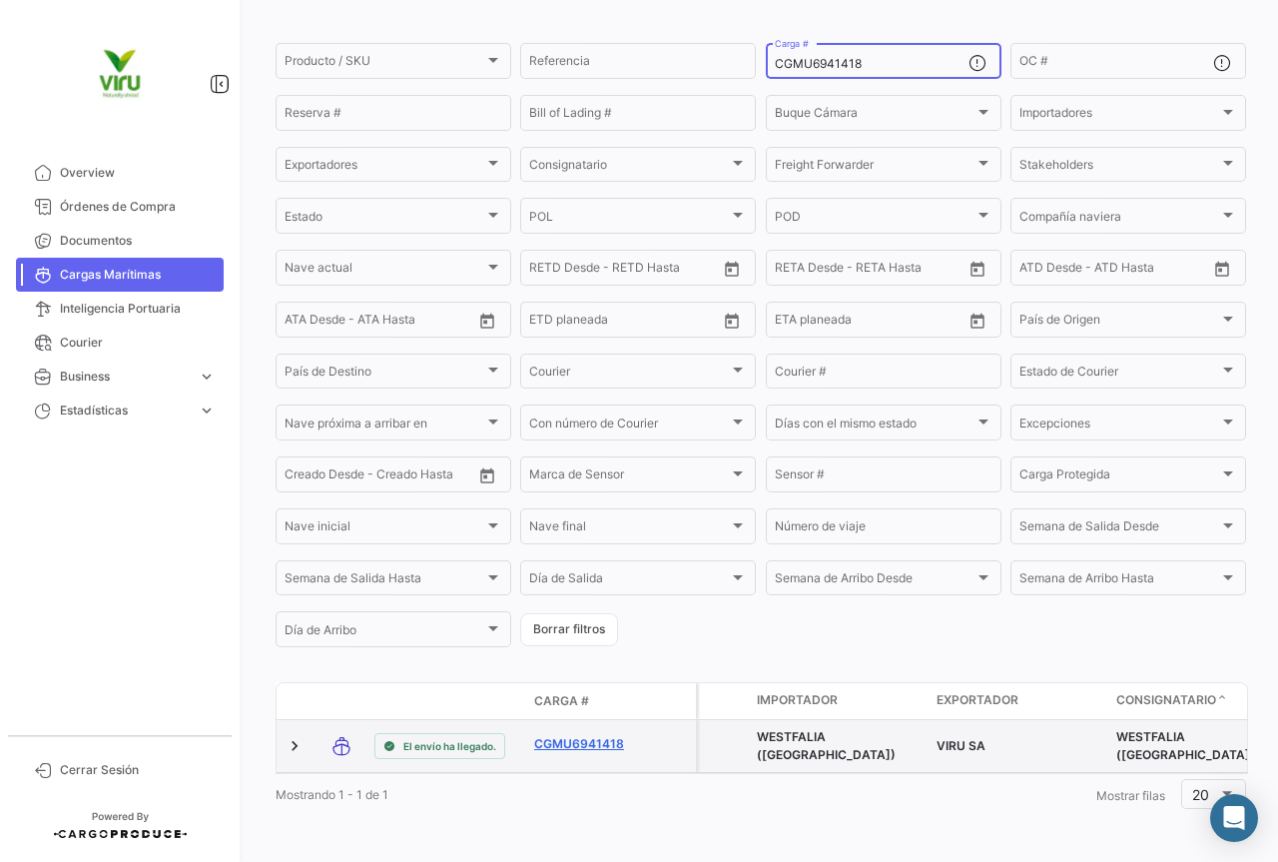
type input "CGMU6941418"
click at [593, 735] on link "CGMU6941418" at bounding box center [586, 744] width 104 height 18
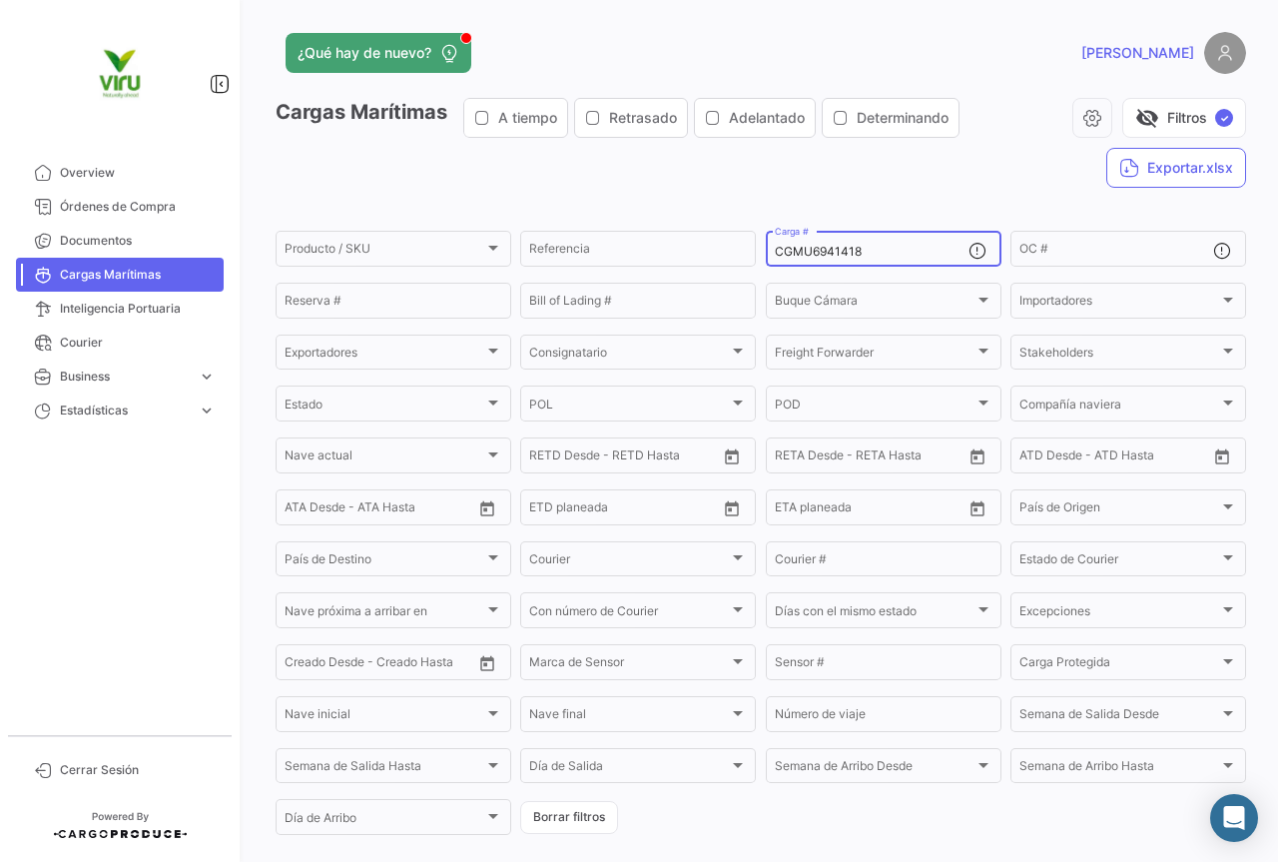
drag, startPoint x: 904, startPoint y: 252, endPoint x: 761, endPoint y: 255, distance: 142.8
click at [766, 255] on div "CGMU6941418 Carga #" at bounding box center [884, 247] width 236 height 39
paste input "38820"
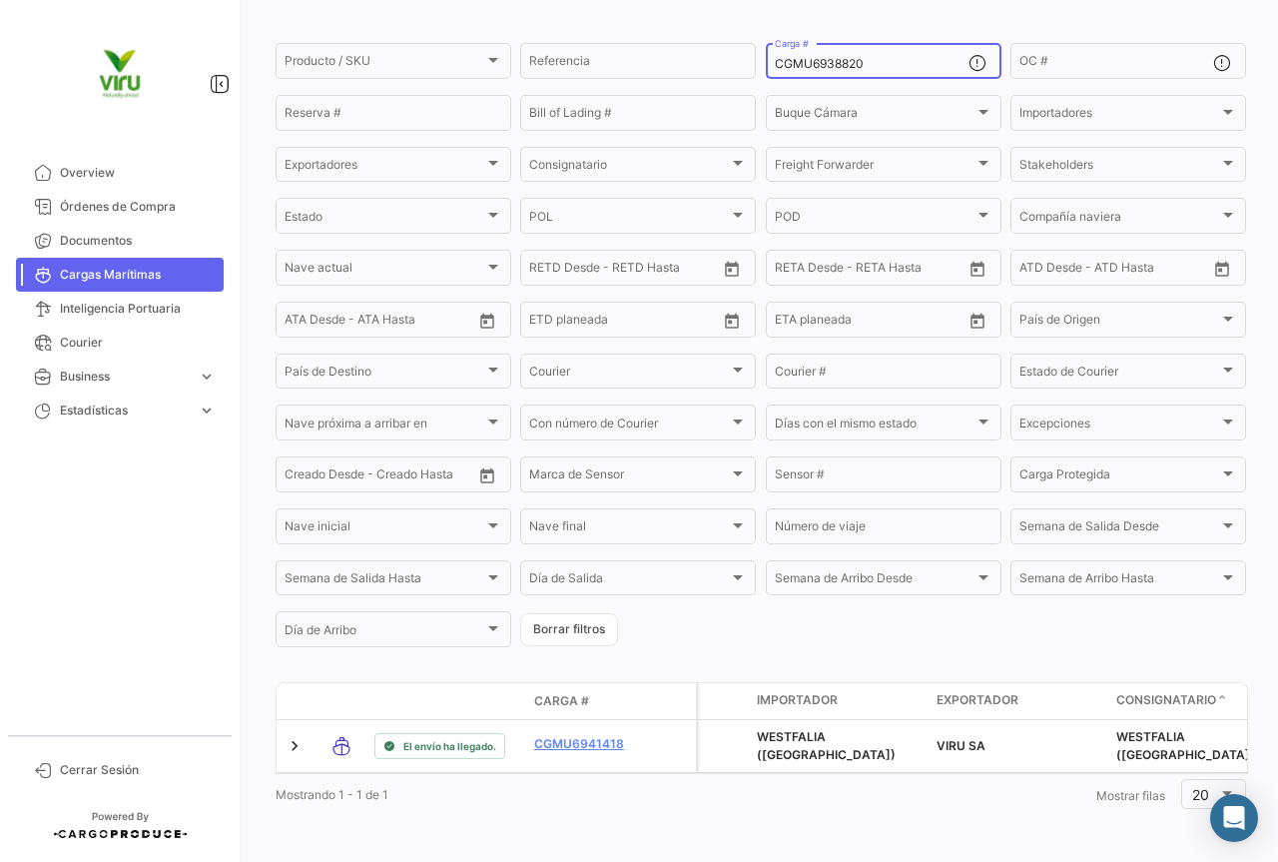
scroll to position [203, 0]
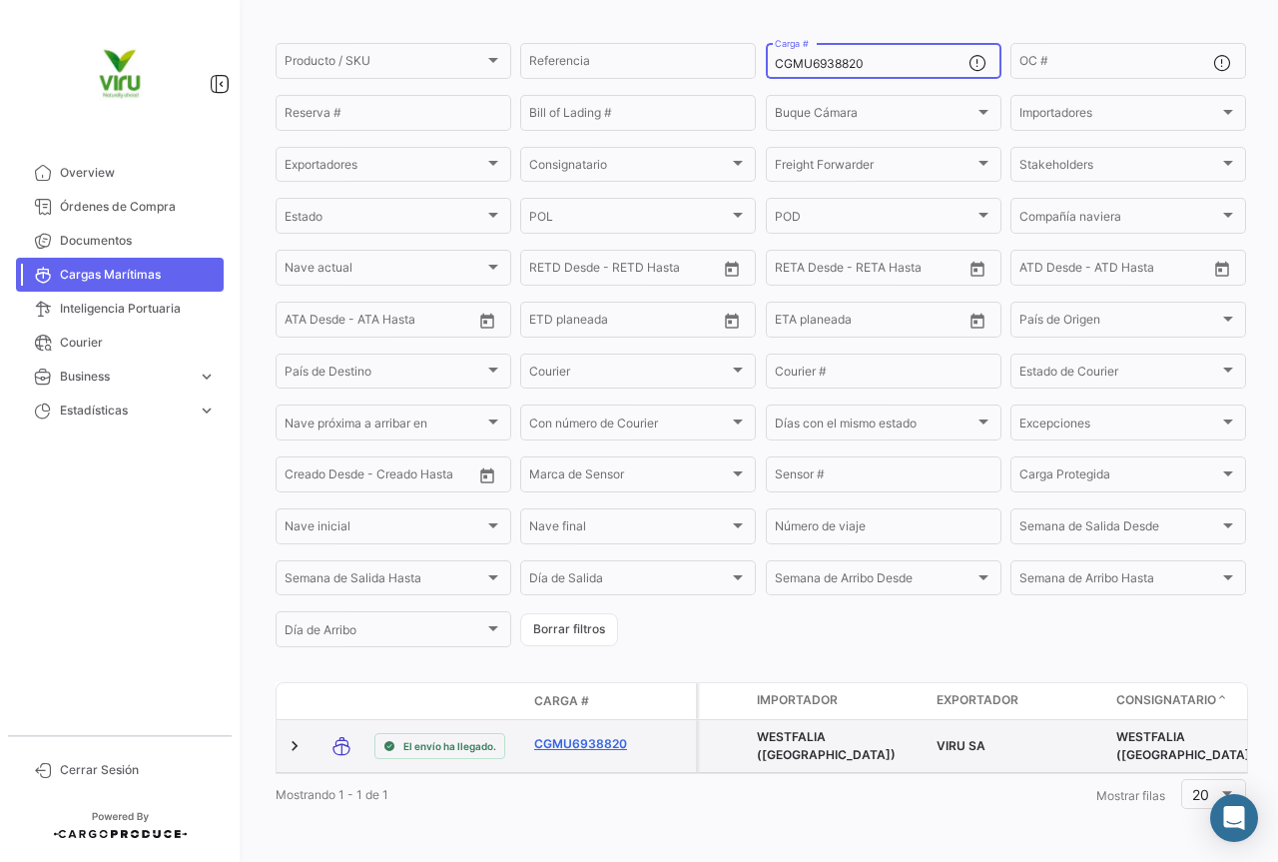
type input "CGMU6938820"
click at [573, 735] on link "CGMU6938820" at bounding box center [586, 744] width 104 height 18
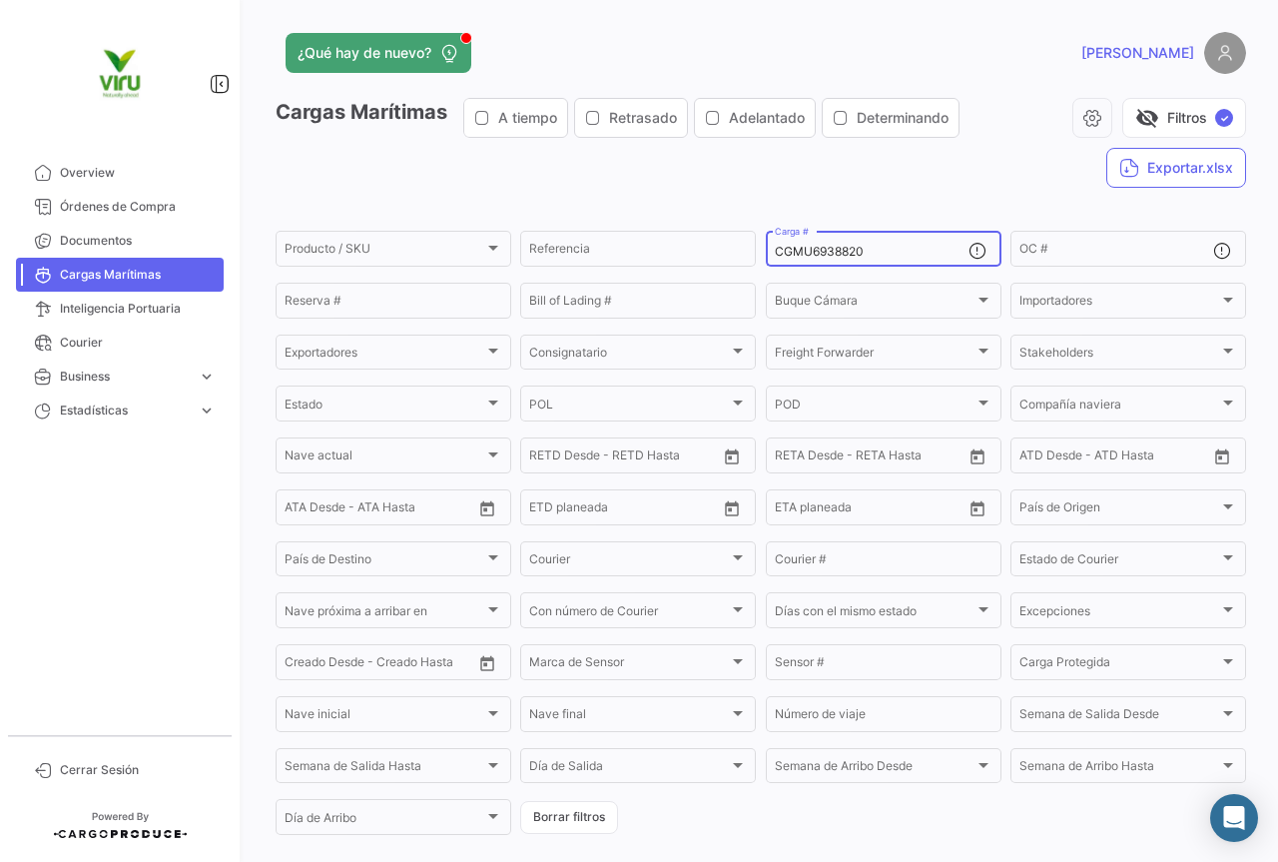
drag, startPoint x: 895, startPoint y: 248, endPoint x: 766, endPoint y: 246, distance: 128.8
click at [766, 246] on div "CGMU6938820 Carga #" at bounding box center [884, 247] width 236 height 39
paste input "MEDU9778963"
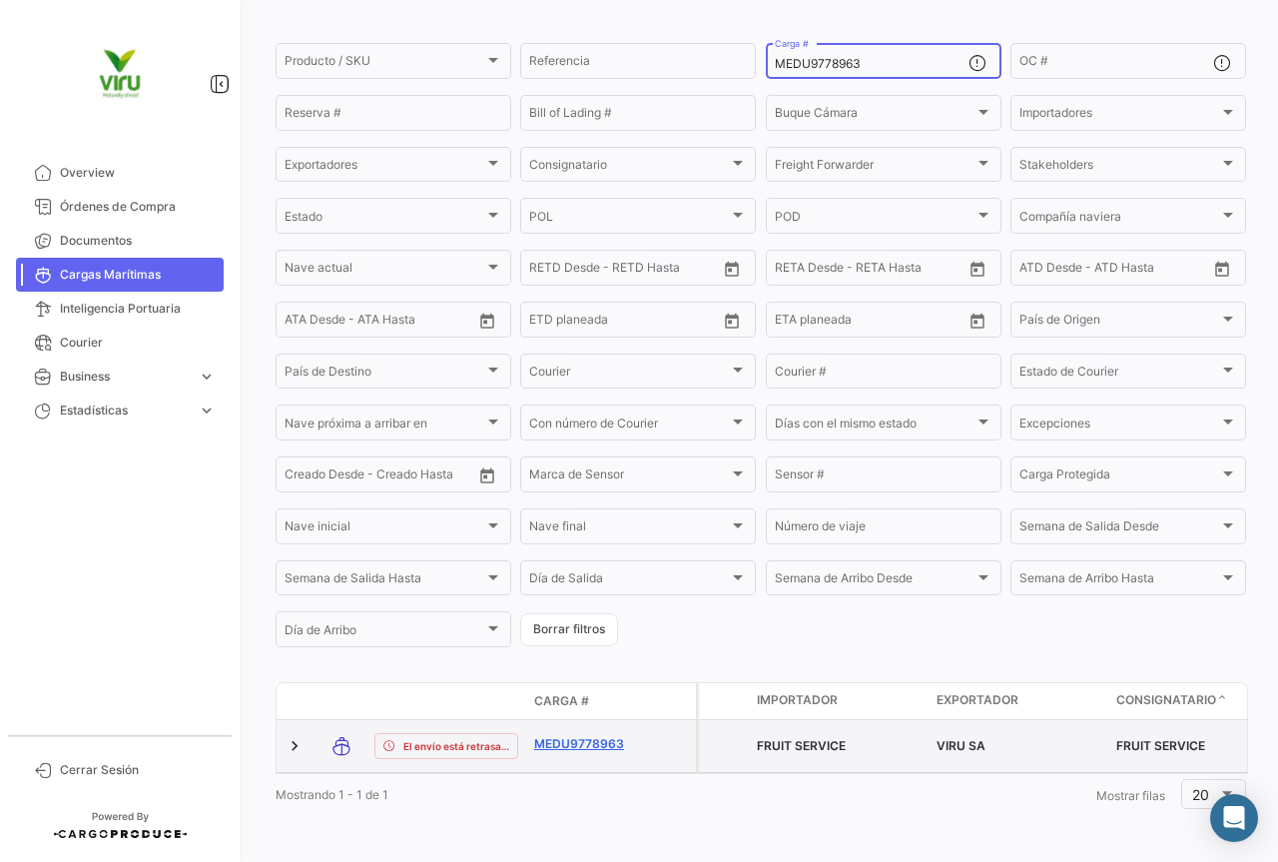
type input "MEDU9778963"
click at [592, 735] on link "MEDU9778963" at bounding box center [586, 744] width 104 height 18
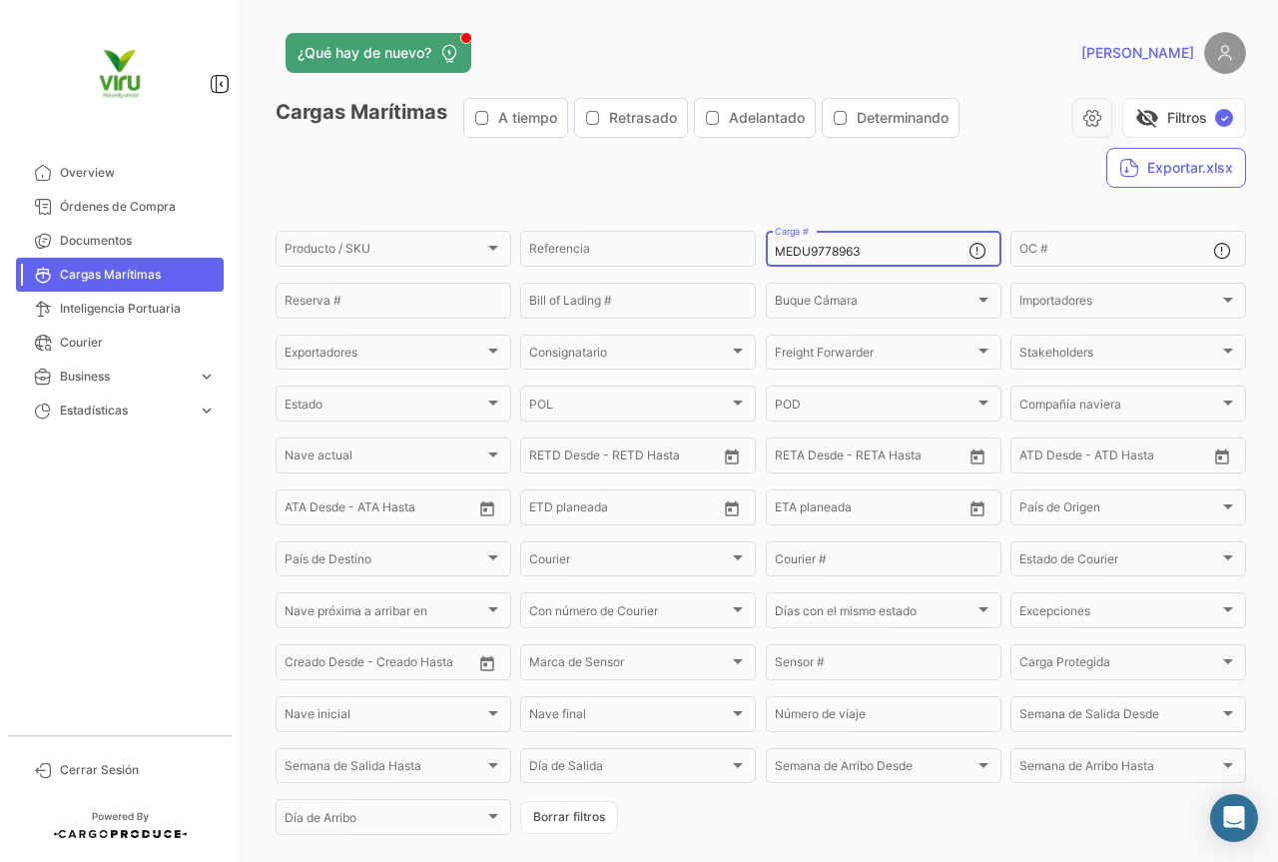
click at [933, 243] on div "MEDU9778963 Carga #" at bounding box center [872, 247] width 194 height 39
drag, startPoint x: 914, startPoint y: 243, endPoint x: 898, endPoint y: 247, distance: 16.5
click at [903, 247] on div "MEDU9778963 Carga #" at bounding box center [872, 247] width 194 height 39
drag, startPoint x: 888, startPoint y: 245, endPoint x: 756, endPoint y: 246, distance: 131.8
click at [756, 246] on form "Producto / SKU Producto / SKU Referencia MEDU9778963 Carga # OC # Reserva # Bil…" at bounding box center [761, 533] width 971 height 610
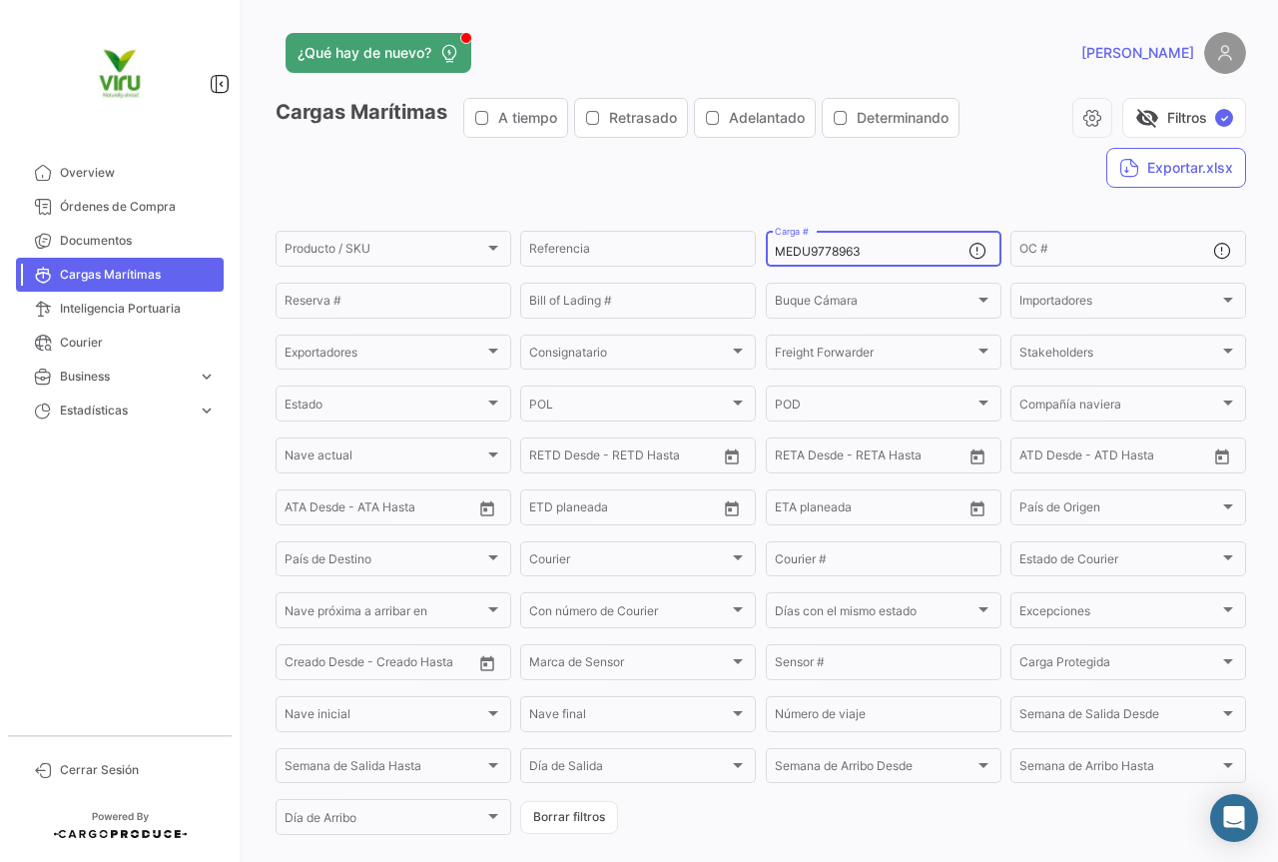
paste input "673279"
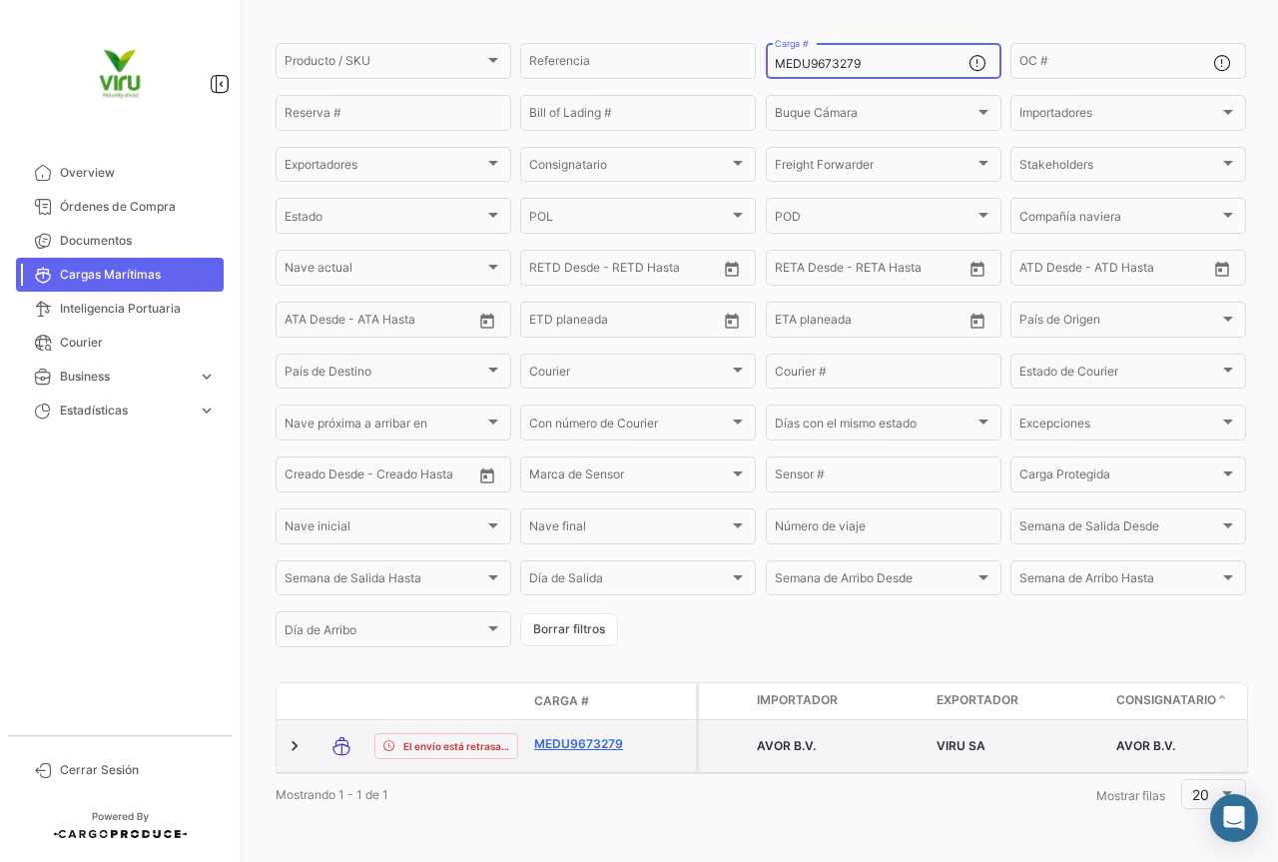
scroll to position [195, 0]
type input "MEDU9673279"
click at [611, 735] on link "MEDU9673279" at bounding box center [586, 744] width 104 height 18
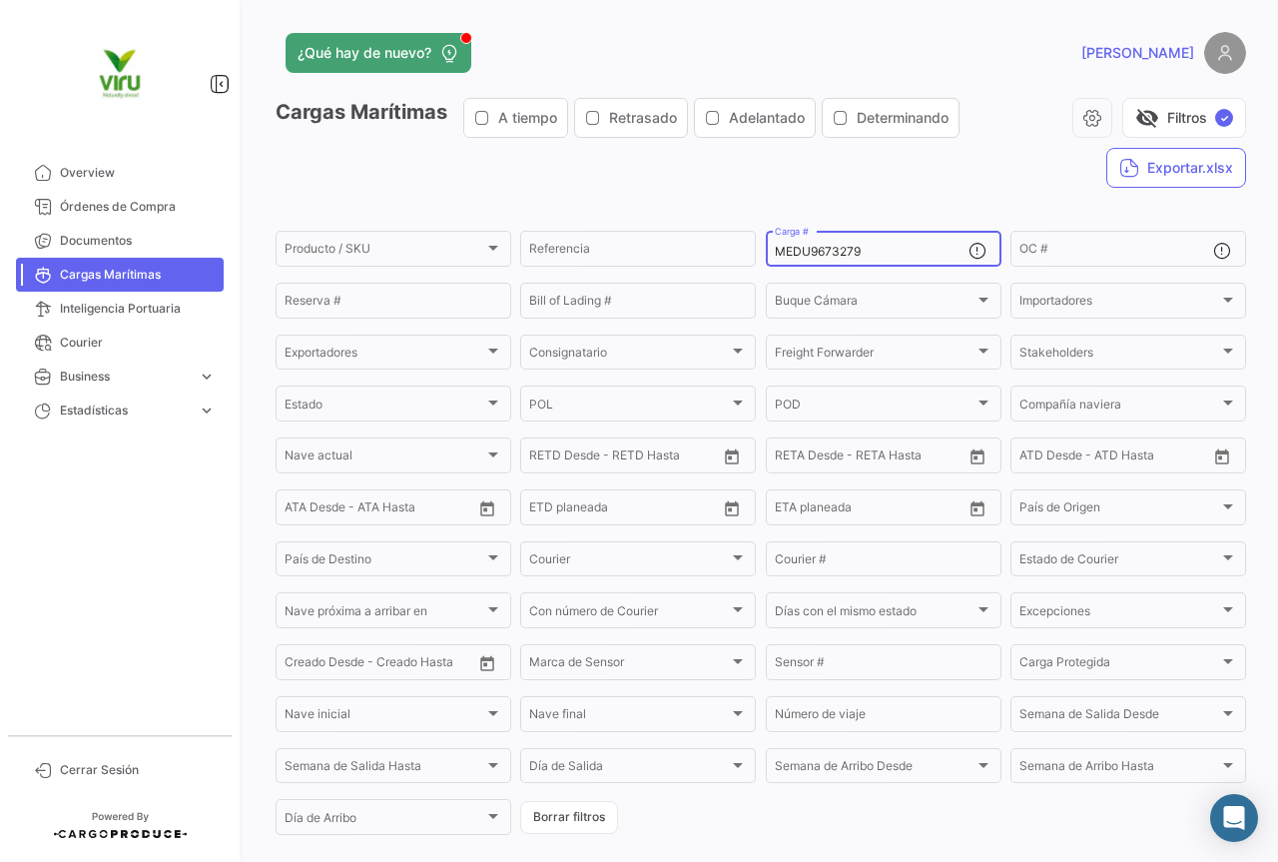
drag, startPoint x: 899, startPoint y: 255, endPoint x: 761, endPoint y: 276, distance: 139.4
click at [761, 276] on form "Producto / SKU Producto / SKU Referencia MEDU9673279 Carga # OC # Reserva # Bil…" at bounding box center [761, 533] width 971 height 610
paste input "SZLU934470"
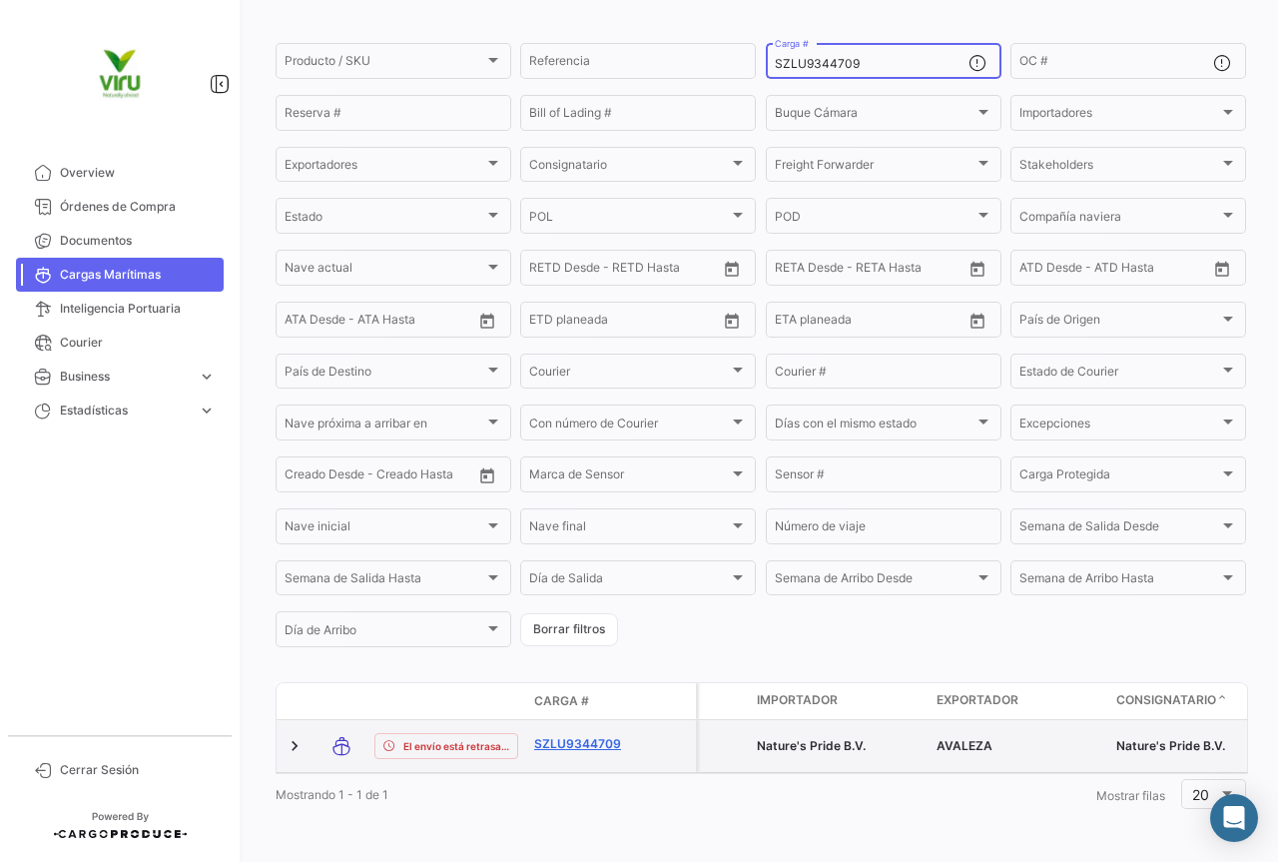
type input "SZLU9344709"
click at [560, 735] on link "SZLU9344709" at bounding box center [586, 744] width 104 height 18
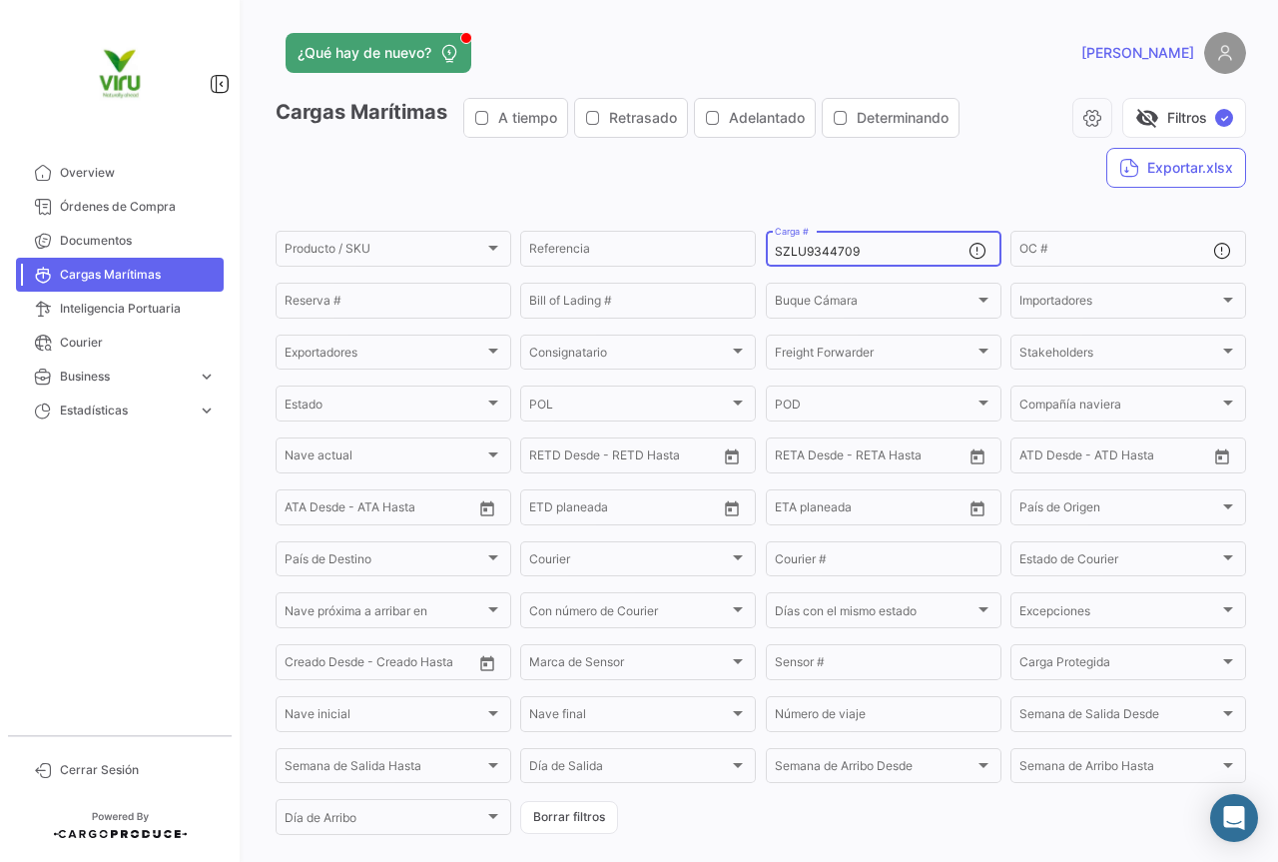
drag, startPoint x: 879, startPoint y: 249, endPoint x: 769, endPoint y: 250, distance: 109.9
click at [775, 250] on input "SZLU9344709" at bounding box center [872, 252] width 194 height 14
paste input "2007335"
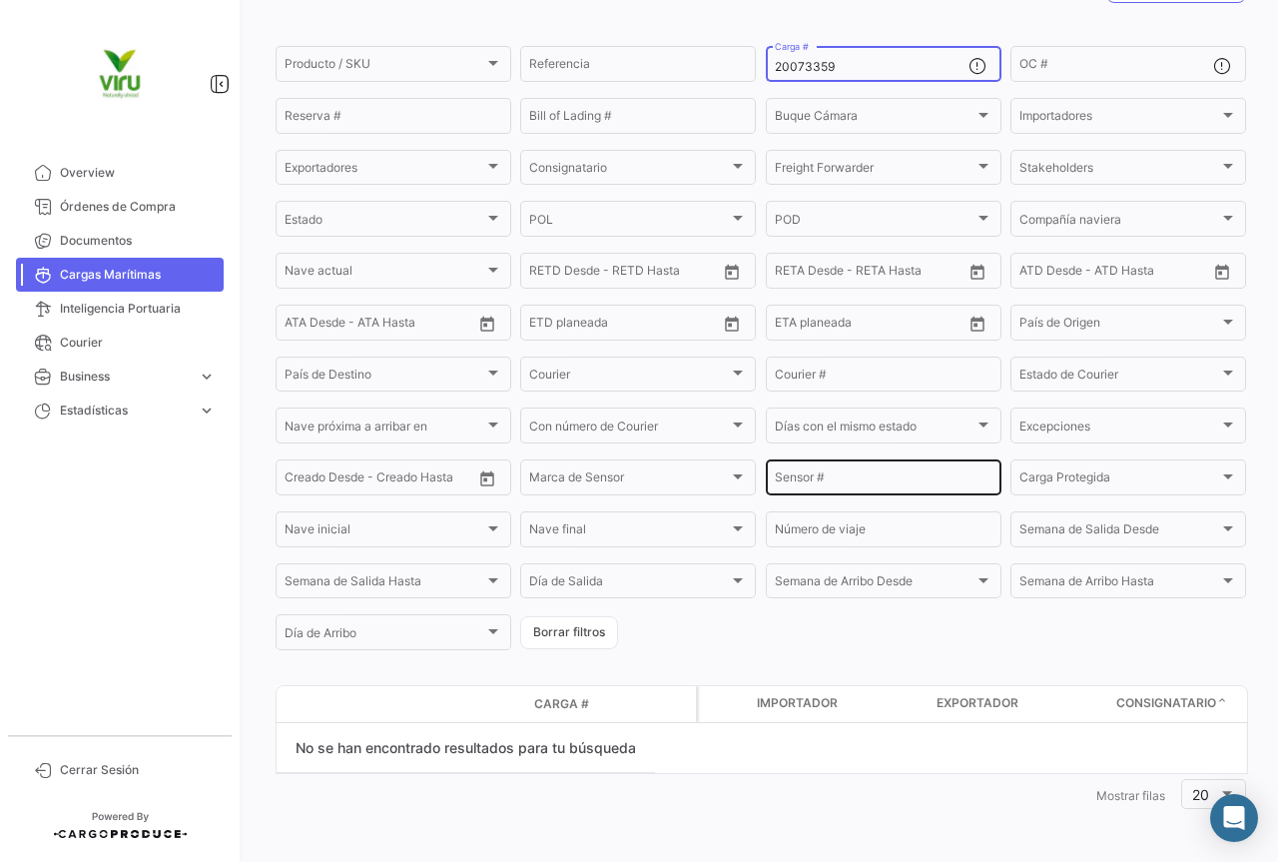
scroll to position [185, 0]
drag, startPoint x: 832, startPoint y: 65, endPoint x: 772, endPoint y: 72, distance: 60.3
click at [775, 72] on input "20073359" at bounding box center [872, 67] width 194 height 14
paste input "MMAU1437788"
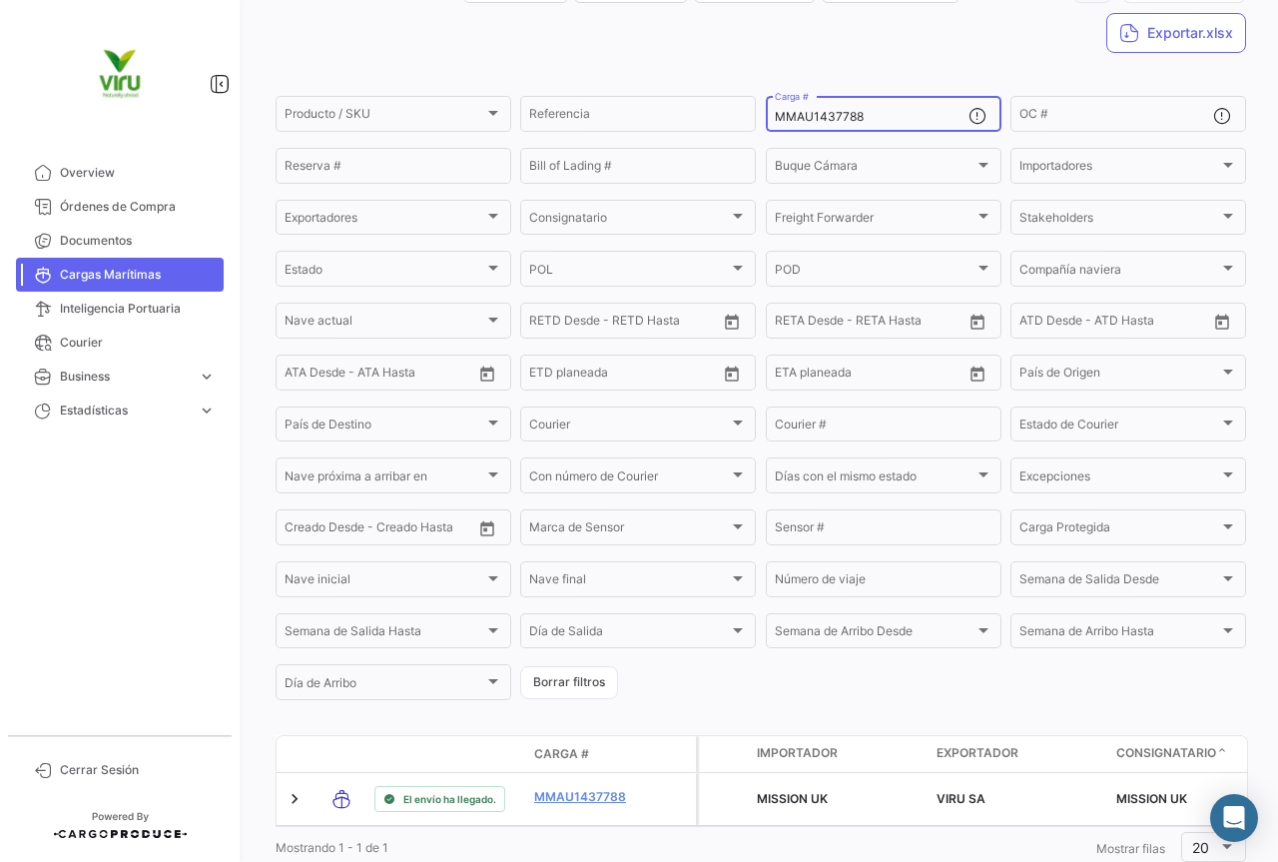
scroll to position [200, 0]
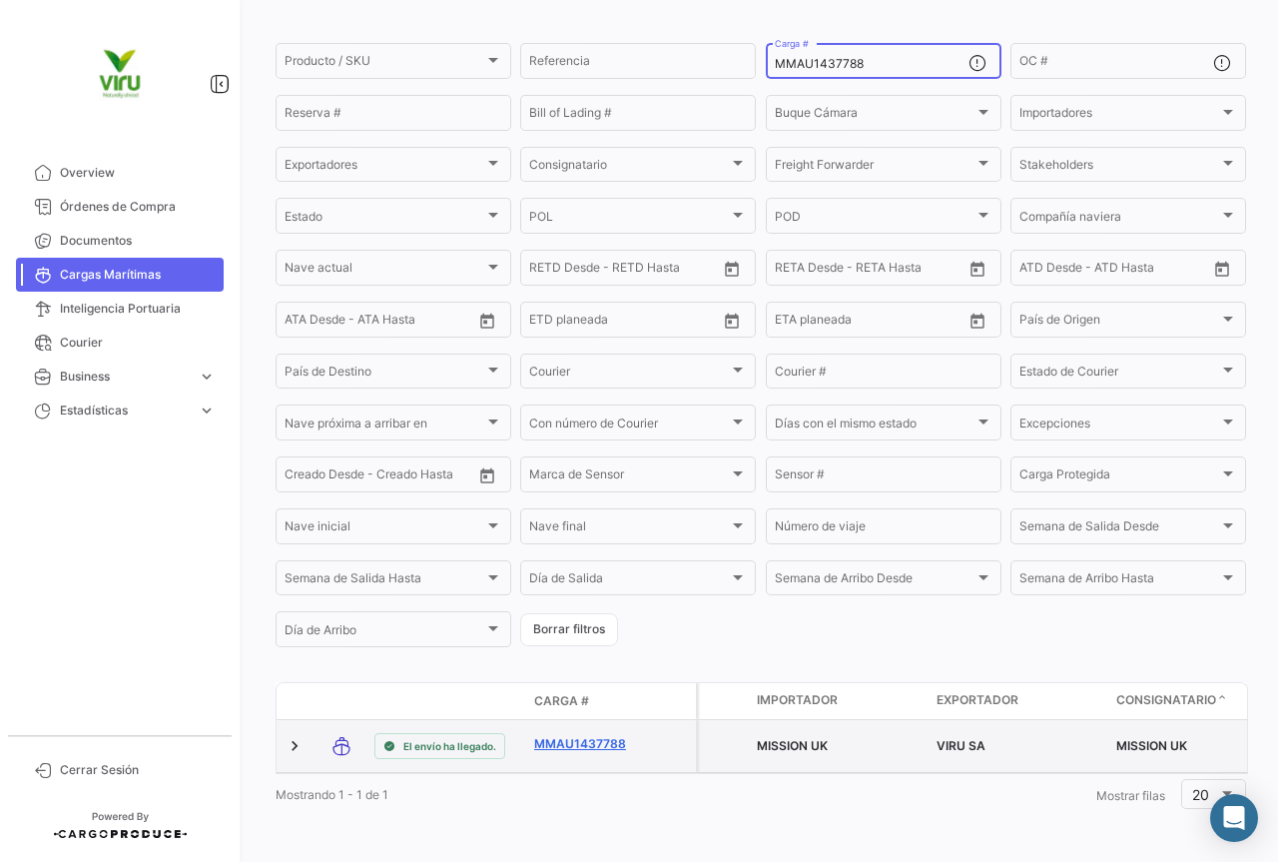
type input "MMAU1437788"
click at [558, 735] on link "MMAU1437788" at bounding box center [586, 744] width 104 height 18
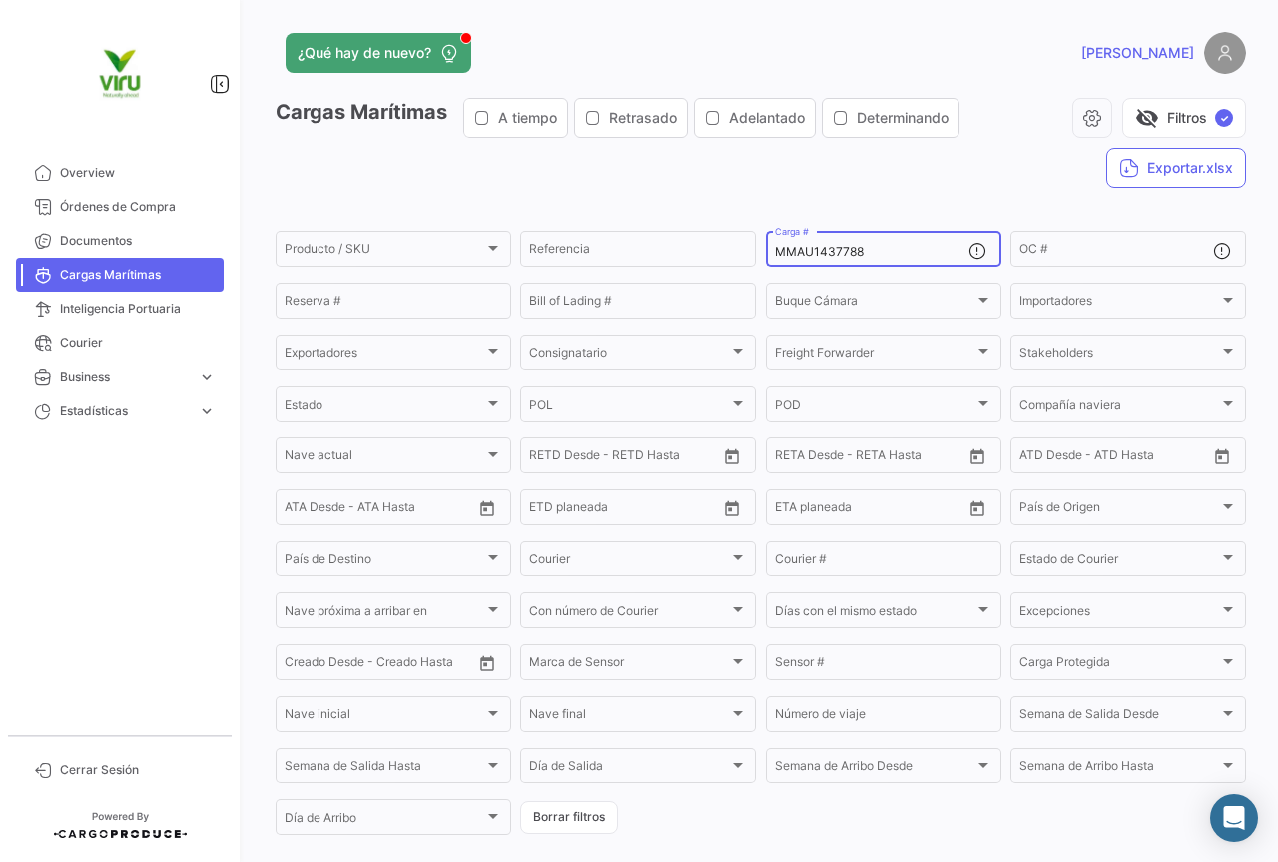
drag, startPoint x: 893, startPoint y: 253, endPoint x: 737, endPoint y: 268, distance: 156.5
click at [0, 0] on div "Producto / SKU Producto / SKU Referencia MMAU1437788 Carga # OC # Reserva # Bil…" at bounding box center [0, 0] width 0 height 0
click at [862, 259] on input "MMAU1437788" at bounding box center [872, 252] width 194 height 14
drag, startPoint x: 862, startPoint y: 259, endPoint x: 764, endPoint y: 257, distance: 97.9
click at [766, 259] on div "MMAU1437788 Carga #" at bounding box center [884, 247] width 236 height 39
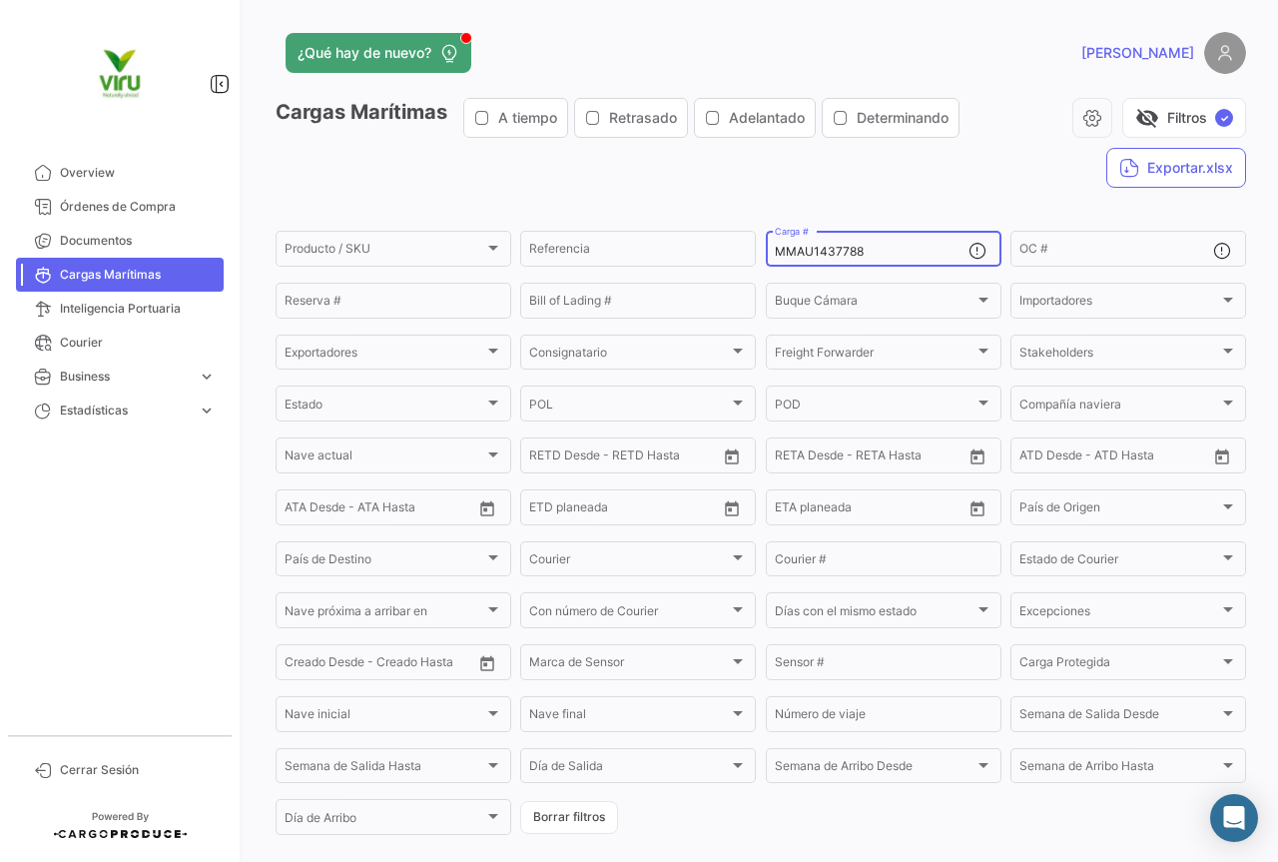
paste input "28277"
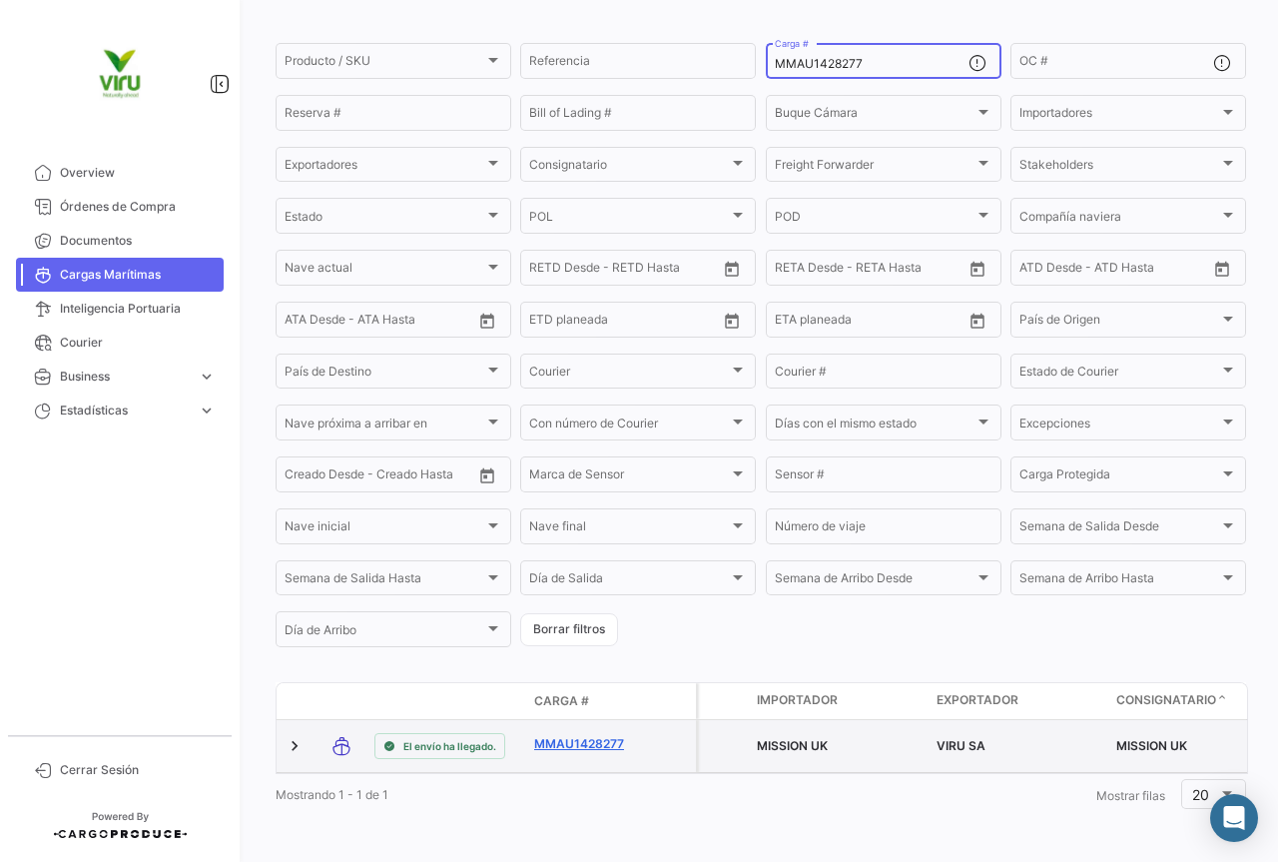
type input "MMAU1428277"
click at [601, 735] on link "MMAU1428277" at bounding box center [586, 744] width 104 height 18
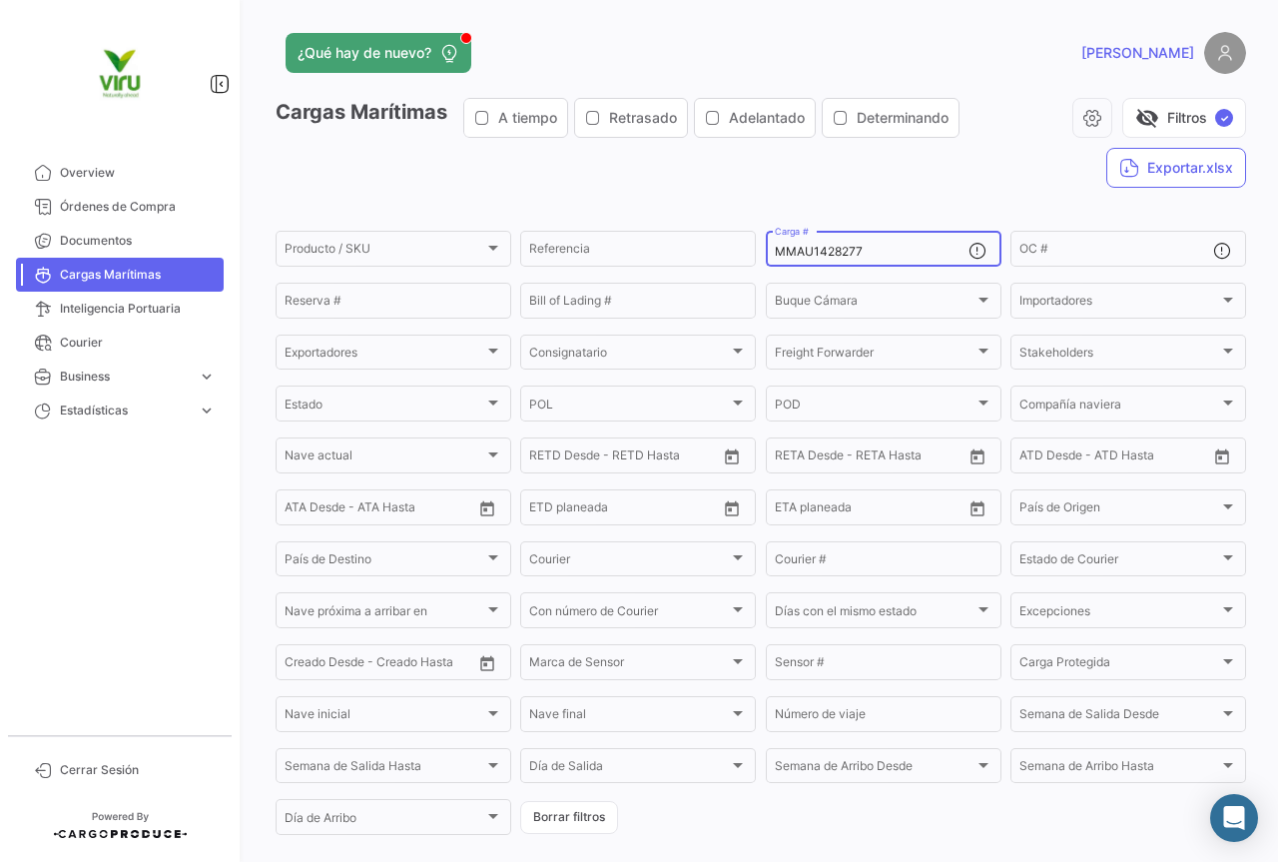
drag, startPoint x: 908, startPoint y: 252, endPoint x: 760, endPoint y: 273, distance: 149.3
click at [760, 273] on form "Producto / SKU Producto / SKU Referencia MMAU1428277 Carga # OC # Reserva # Bil…" at bounding box center [761, 533] width 971 height 610
paste input "SEGU9454560"
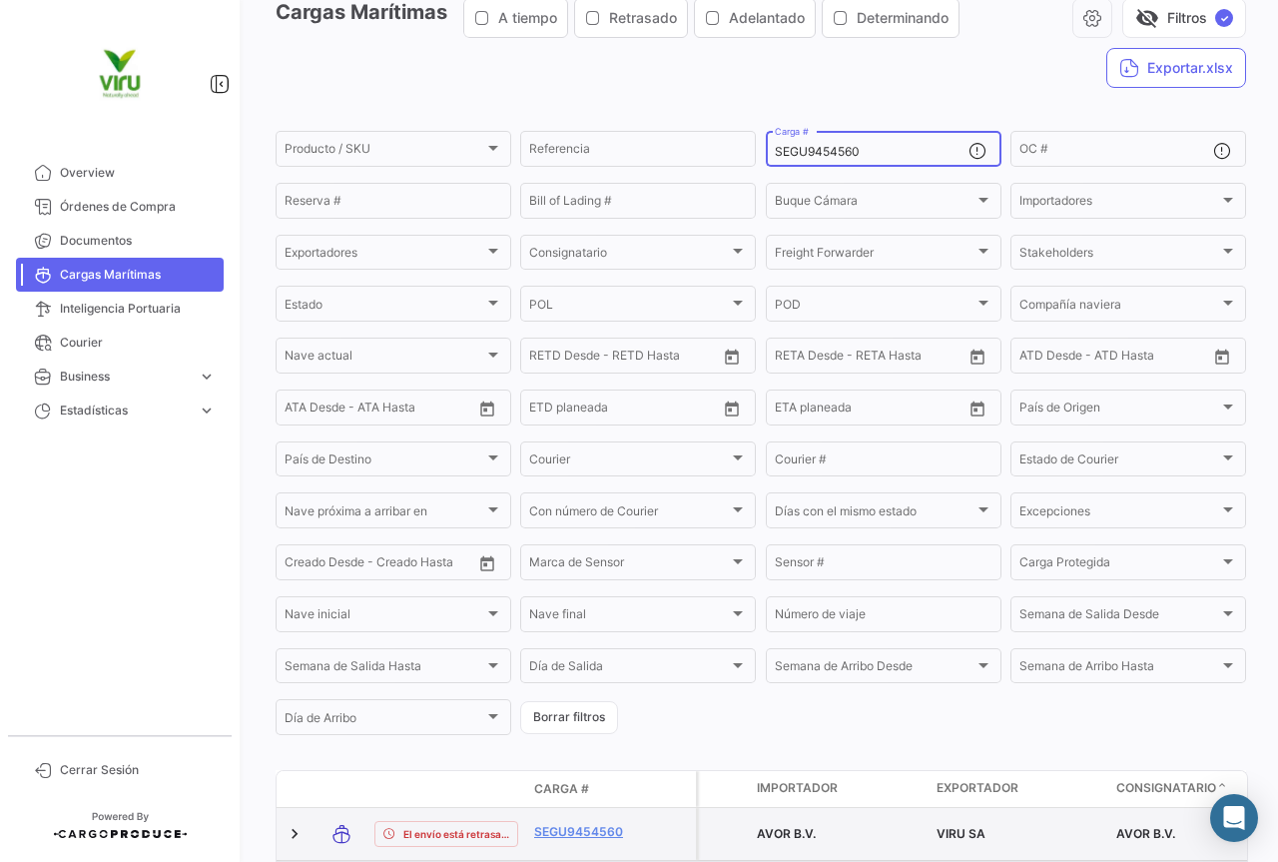
scroll to position [203, 0]
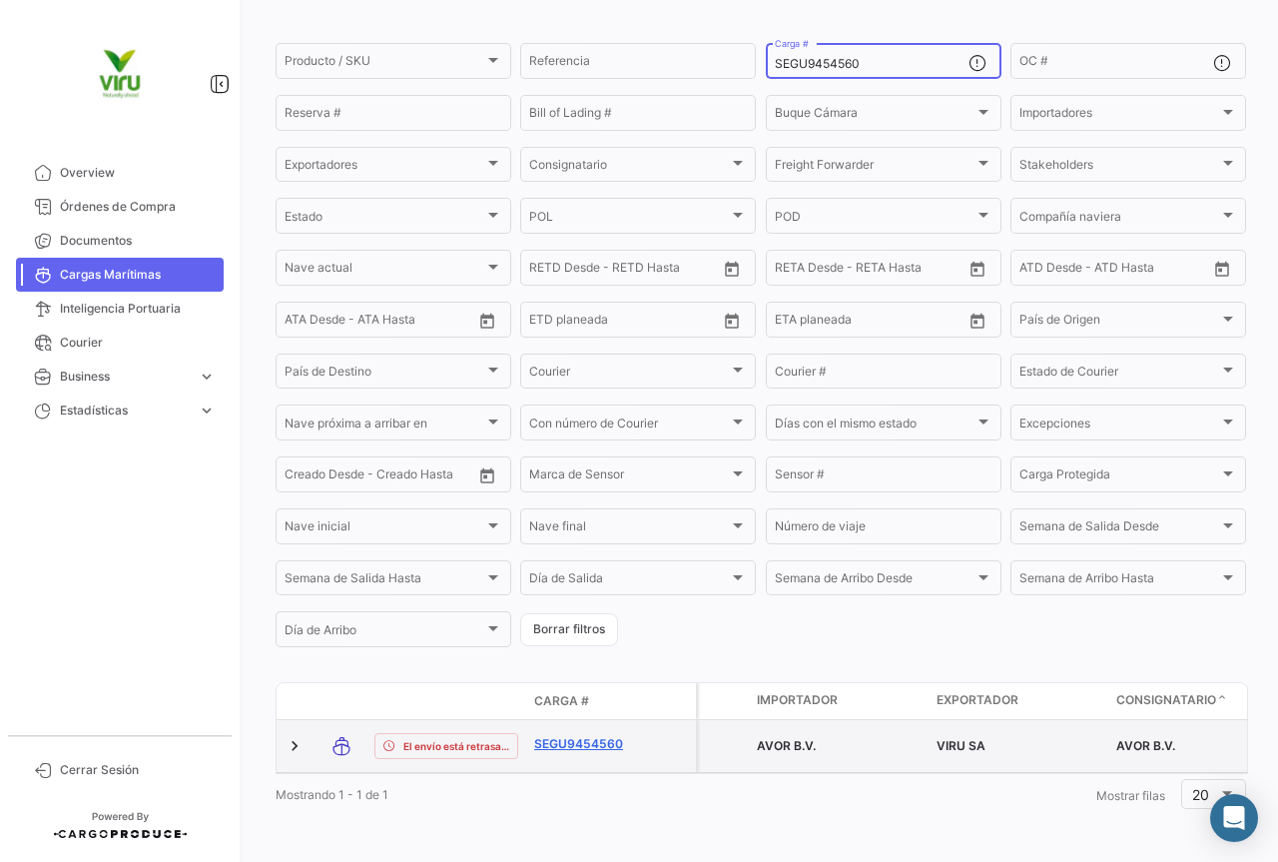
type input "SEGU9454560"
click at [598, 735] on link "SEGU9454560" at bounding box center [586, 744] width 104 height 18
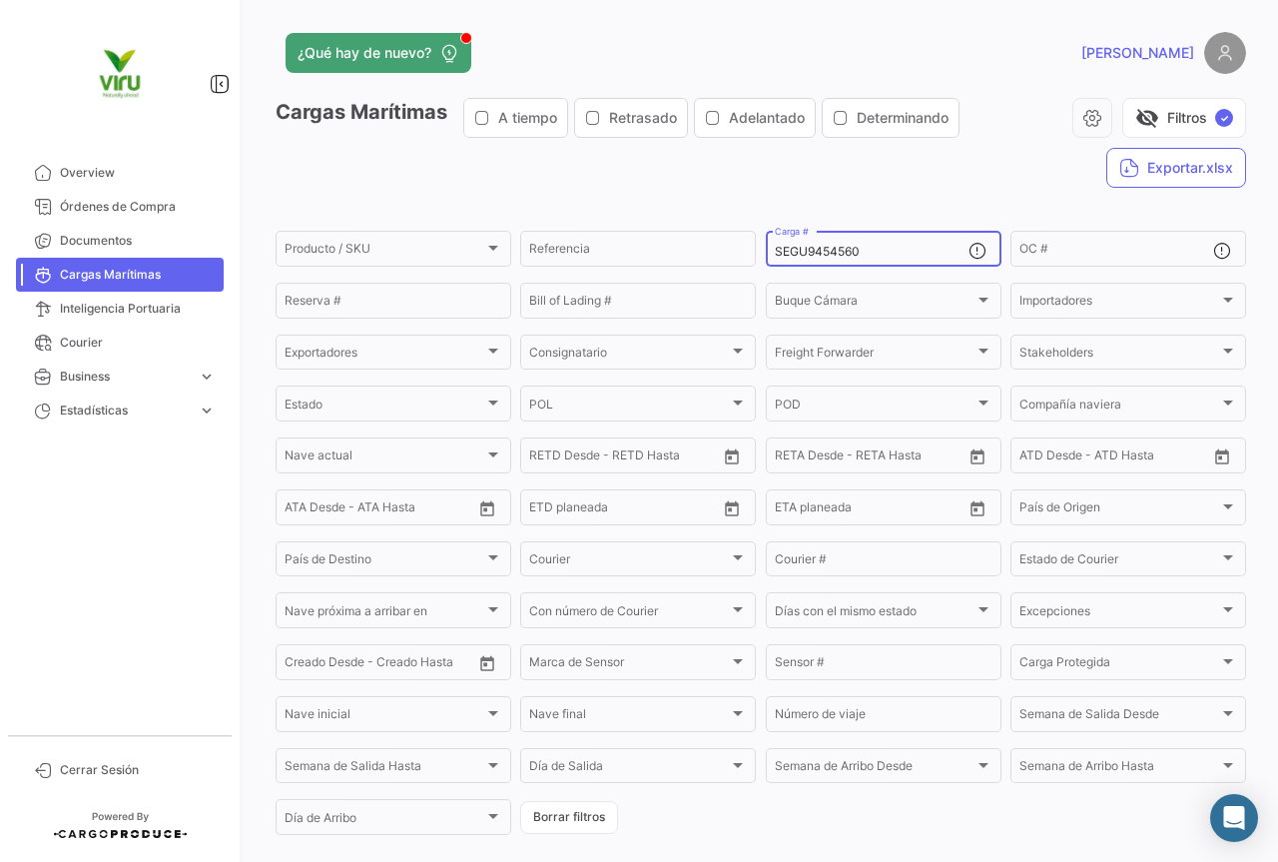
drag, startPoint x: 888, startPoint y: 252, endPoint x: 765, endPoint y: 252, distance: 122.8
click at [766, 252] on div "SEGU9454560 Carga #" at bounding box center [884, 247] width 236 height 39
paste input "OTPU6588166"
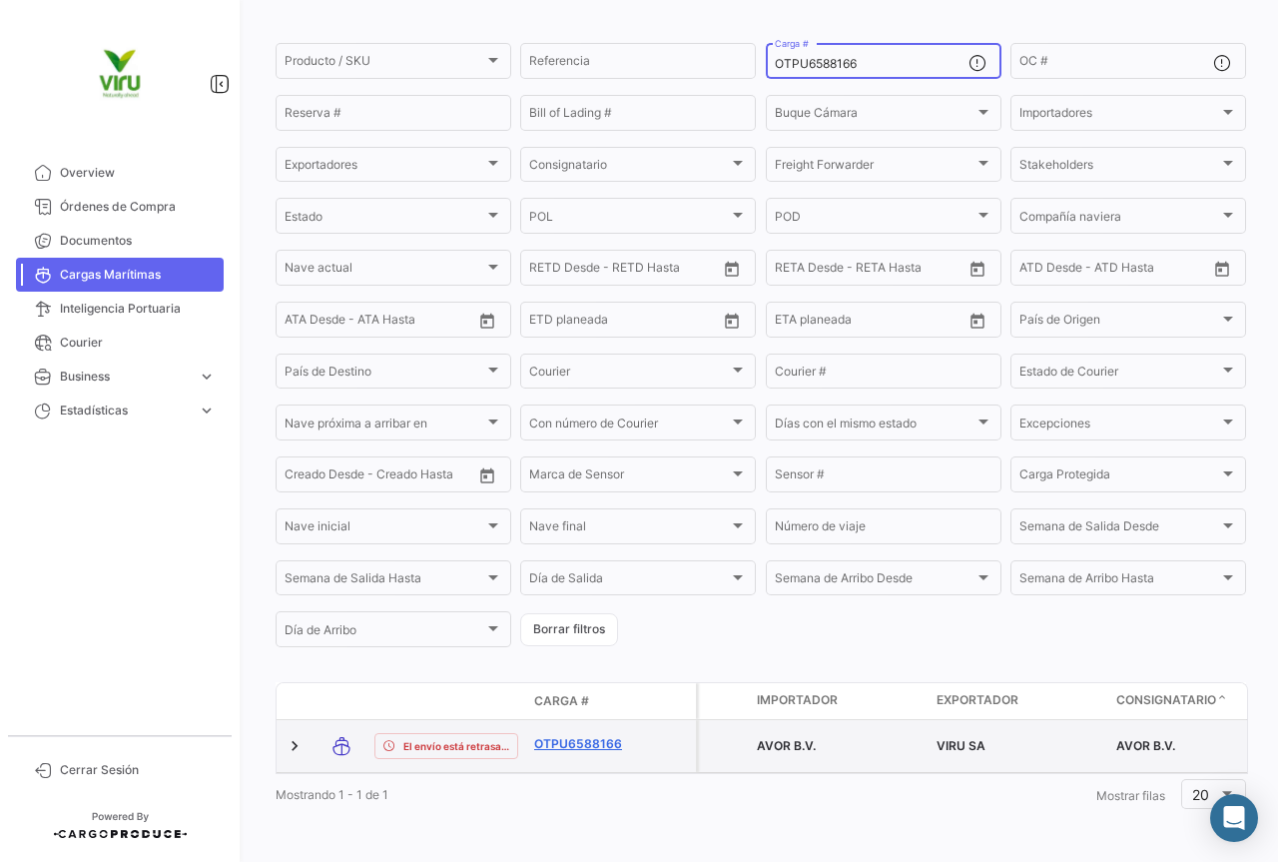
type input "OTPU6588166"
click at [597, 735] on link "OTPU6588166" at bounding box center [586, 744] width 104 height 18
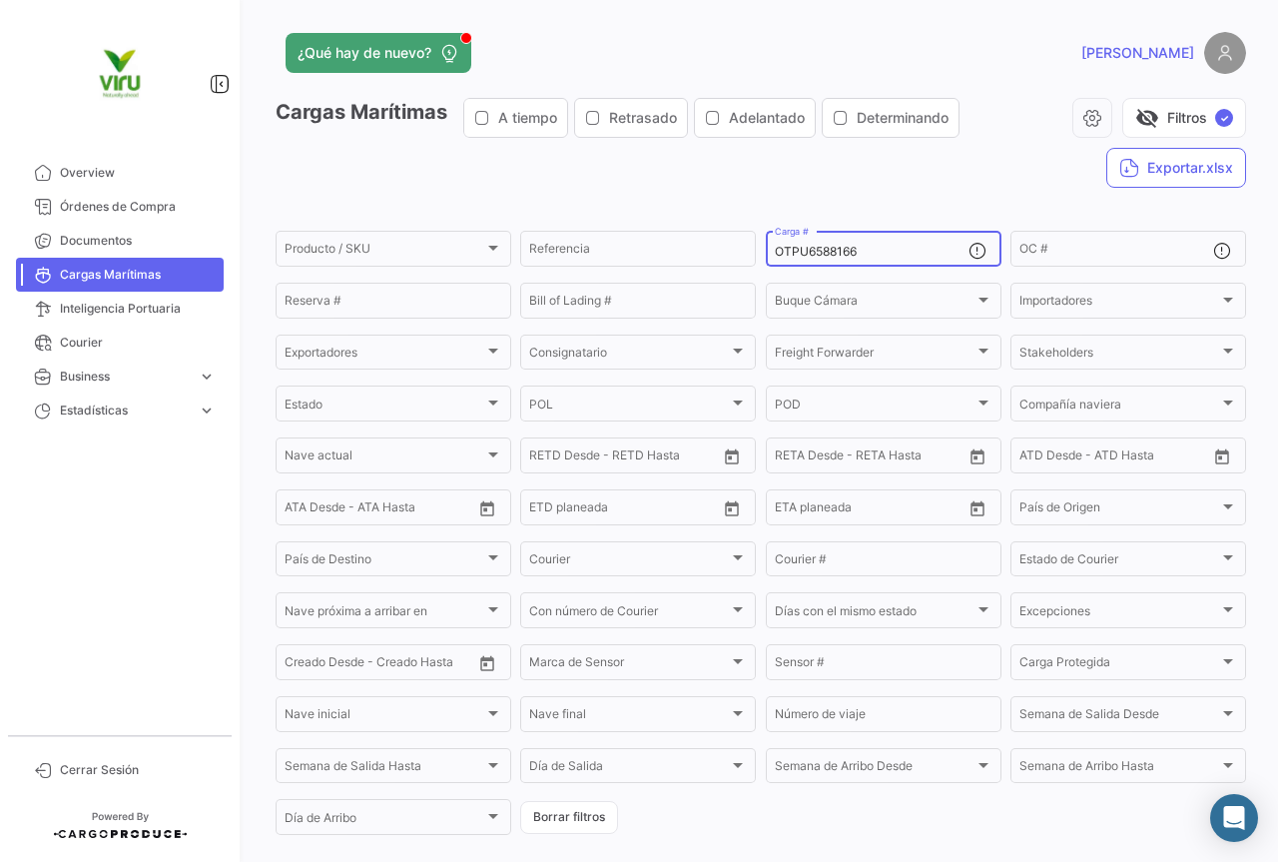
drag, startPoint x: 885, startPoint y: 247, endPoint x: 767, endPoint y: 249, distance: 117.9
click at [767, 249] on div "OTPU6588166 Carga #" at bounding box center [884, 247] width 236 height 39
paste input "MMAU1301019"
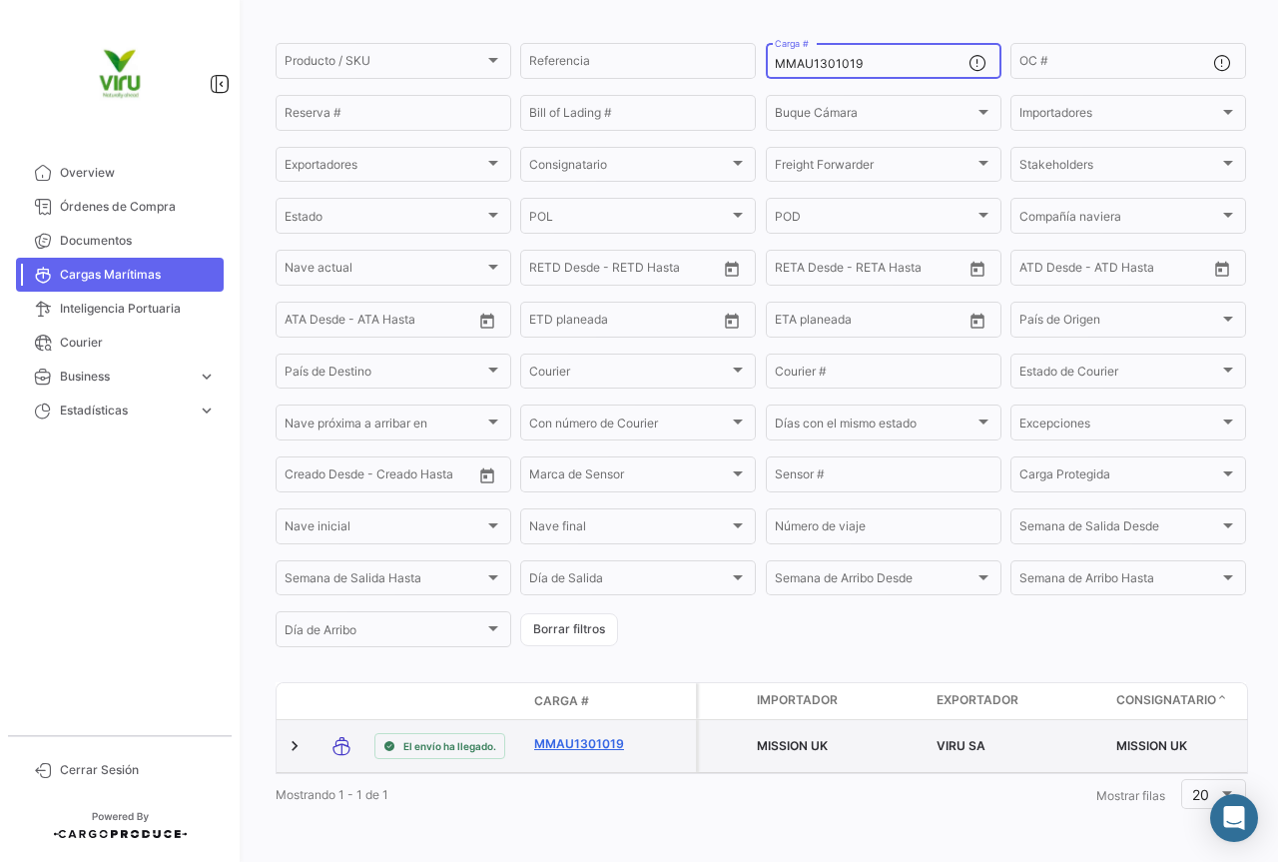
type input "MMAU1301019"
click at [590, 736] on link "MMAU1301019" at bounding box center [586, 744] width 104 height 18
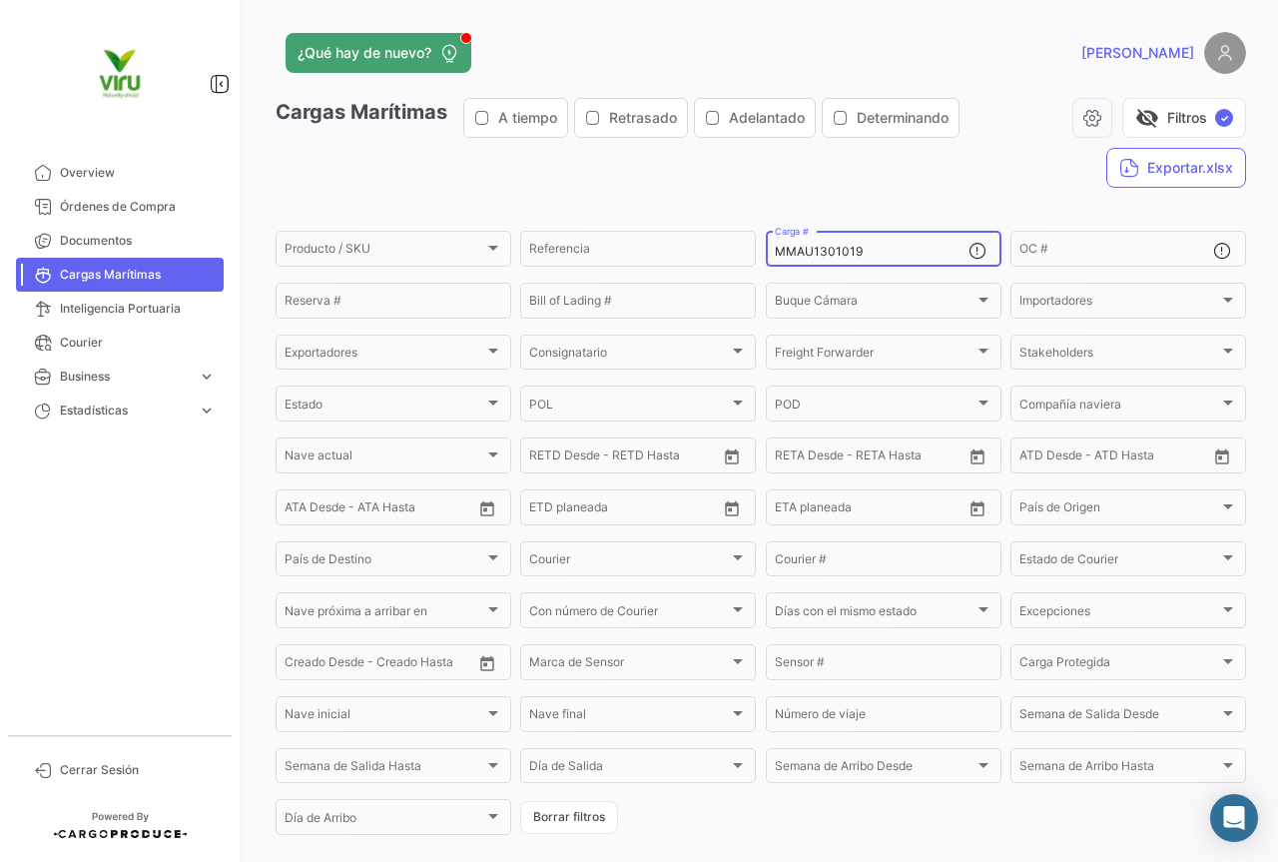
drag, startPoint x: 878, startPoint y: 250, endPoint x: 756, endPoint y: 258, distance: 122.1
click at [756, 258] on form "Producto / SKU Producto / SKU Referencia MMAU1301019 Carga # OC # Reserva # Bil…" at bounding box center [761, 533] width 971 height 610
paste input "CAU6047191"
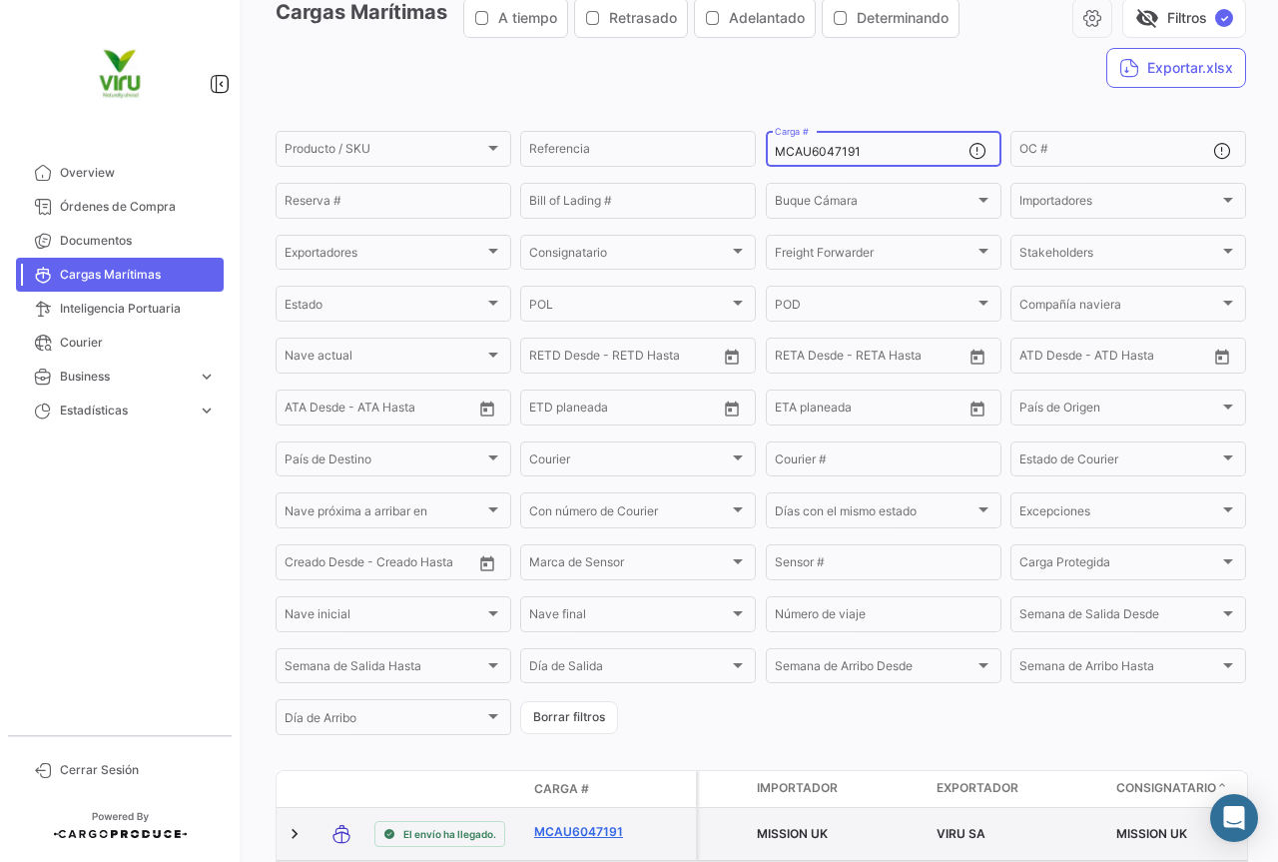
type input "MCAU6047191"
click at [597, 831] on link "MCAU6047191" at bounding box center [586, 832] width 104 height 18
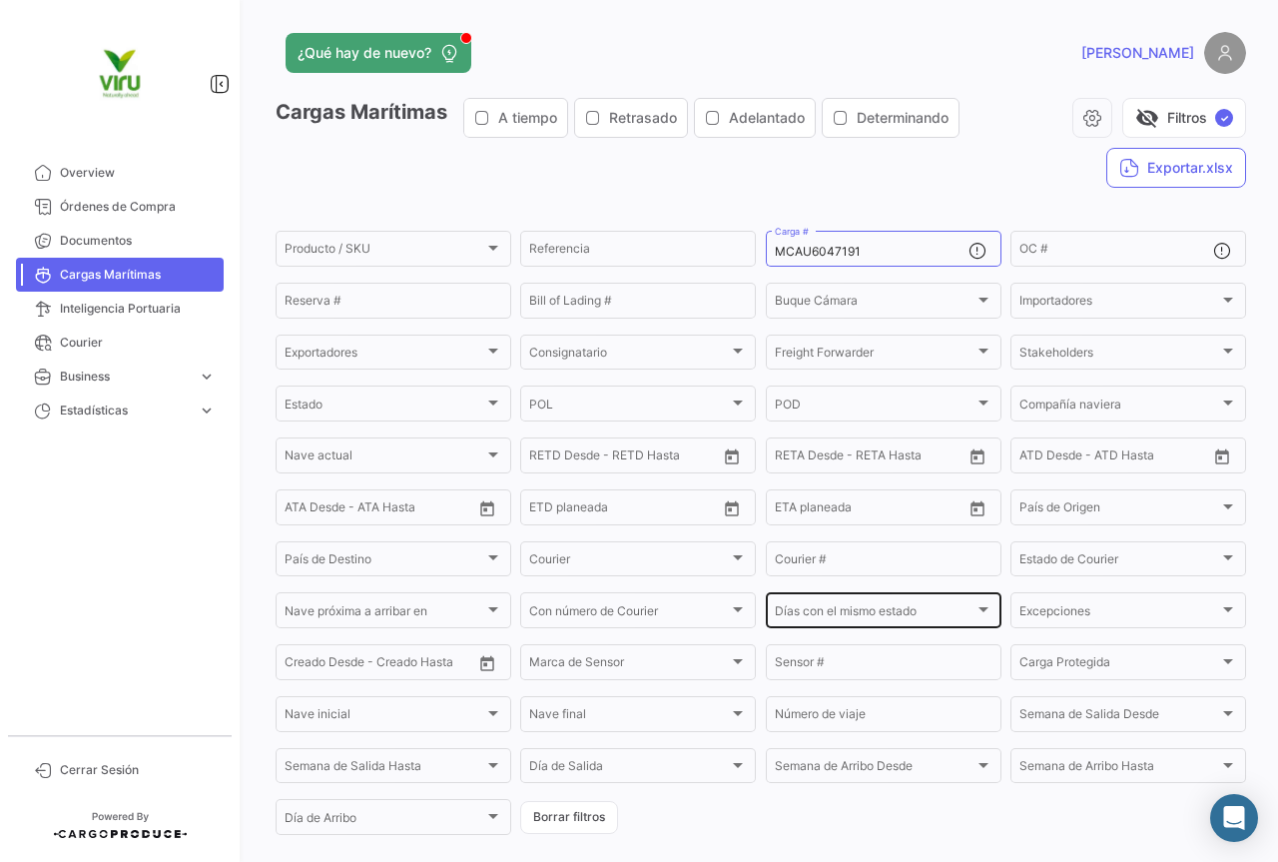
scroll to position [203, 0]
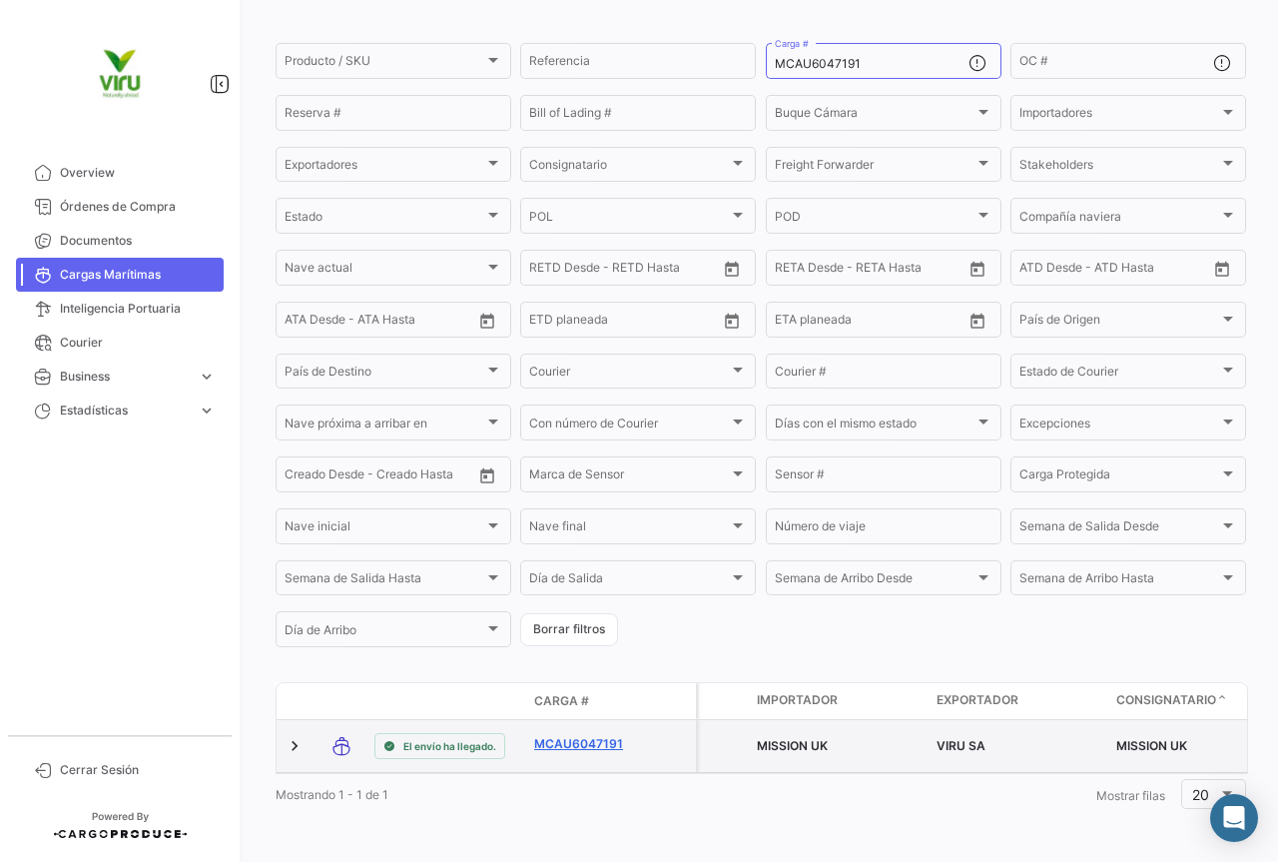
click at [595, 735] on link "MCAU6047191" at bounding box center [586, 744] width 104 height 18
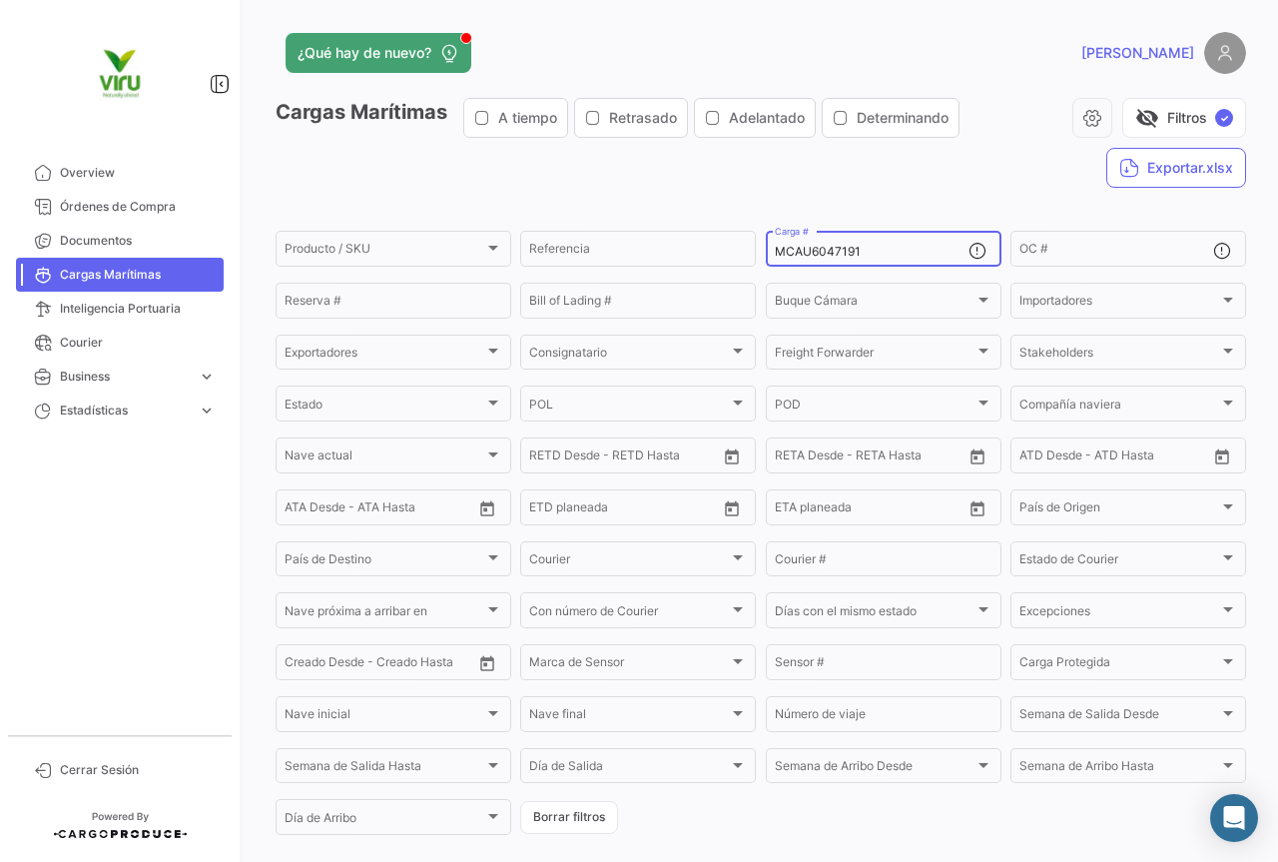
drag, startPoint x: 868, startPoint y: 254, endPoint x: 765, endPoint y: 257, distance: 102.9
click at [766, 257] on div "MCAU6047191 Carga #" at bounding box center [884, 247] width 236 height 39
paste input "04395"
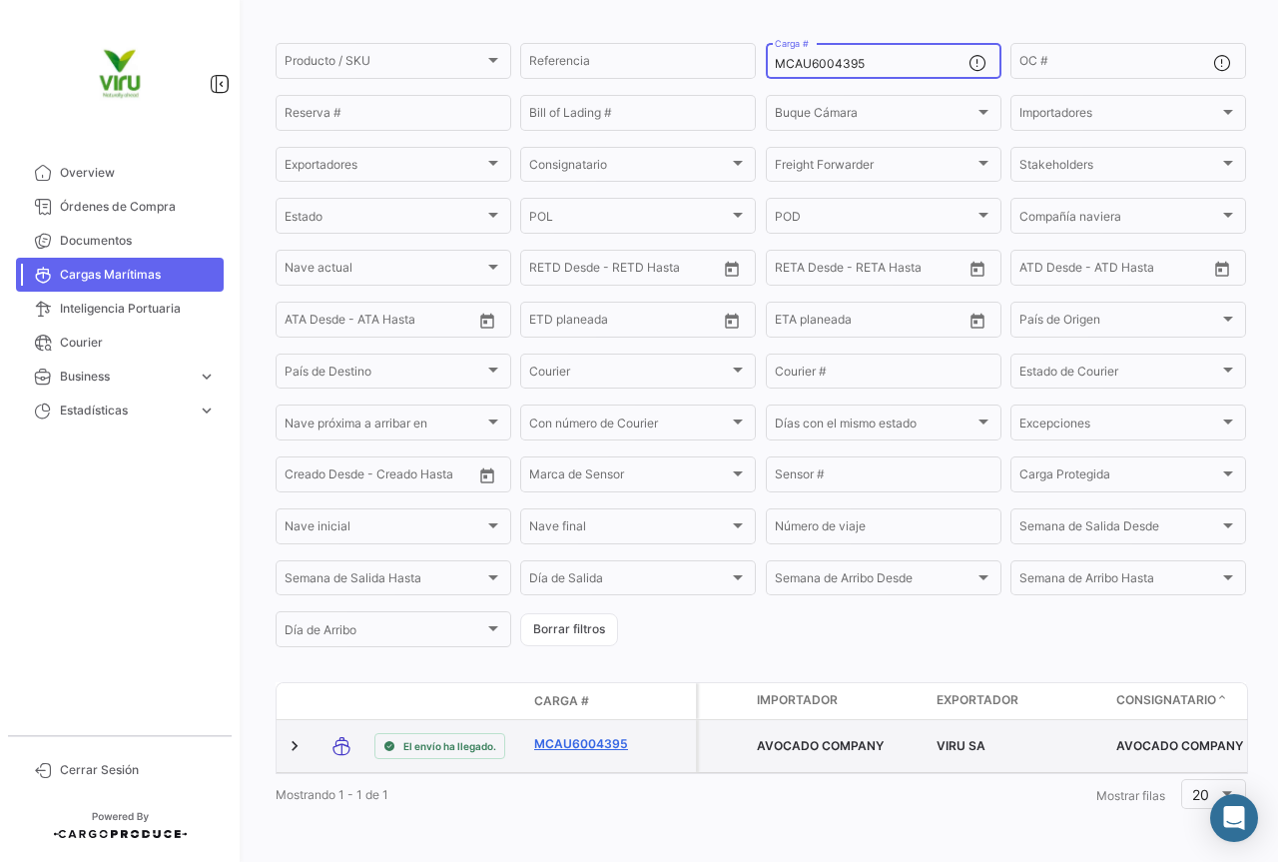
type input "MCAU6004395"
click at [605, 735] on link "MCAU6004395" at bounding box center [586, 744] width 104 height 18
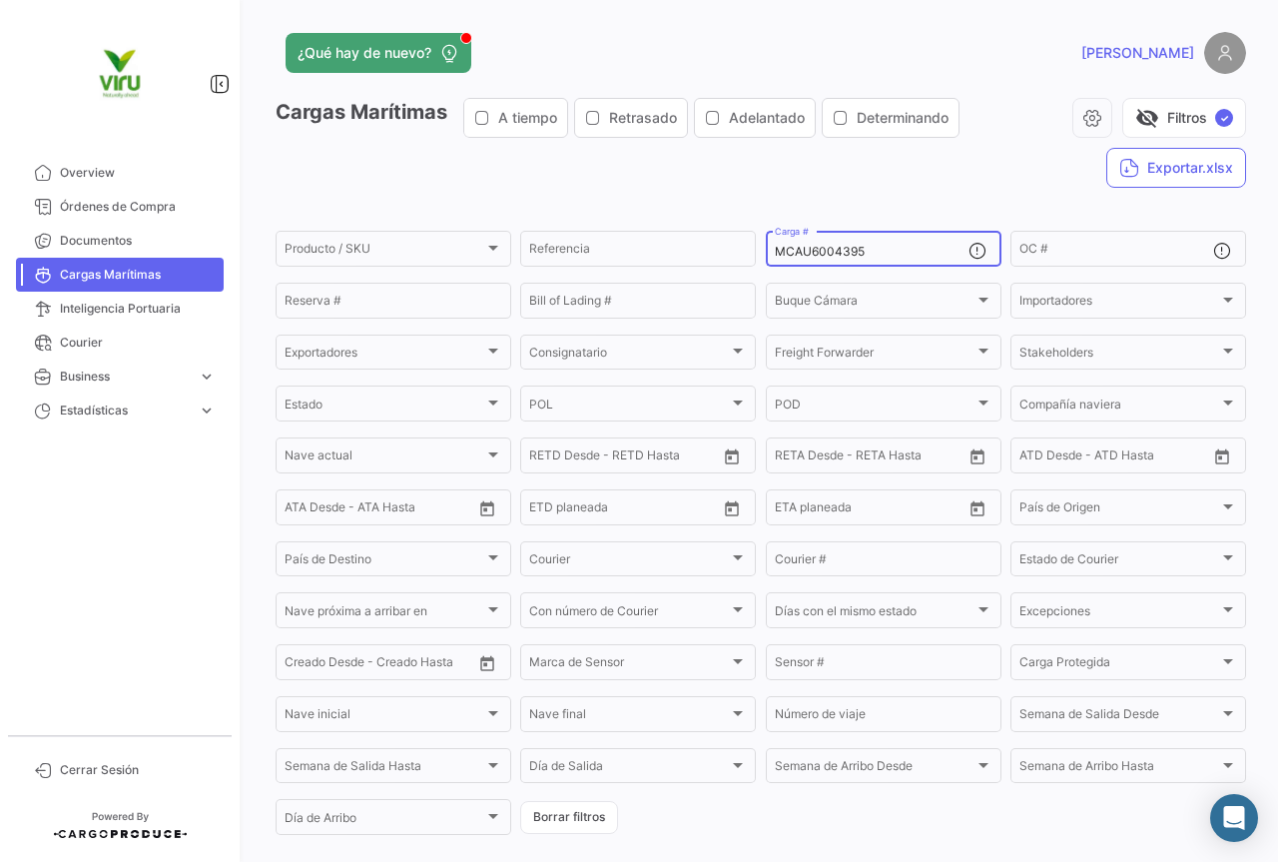
drag, startPoint x: 921, startPoint y: 251, endPoint x: 767, endPoint y: 244, distance: 153.9
click at [767, 244] on div "MCAU6004395 Carga #" at bounding box center [884, 247] width 236 height 39
paste input "SDU98766"
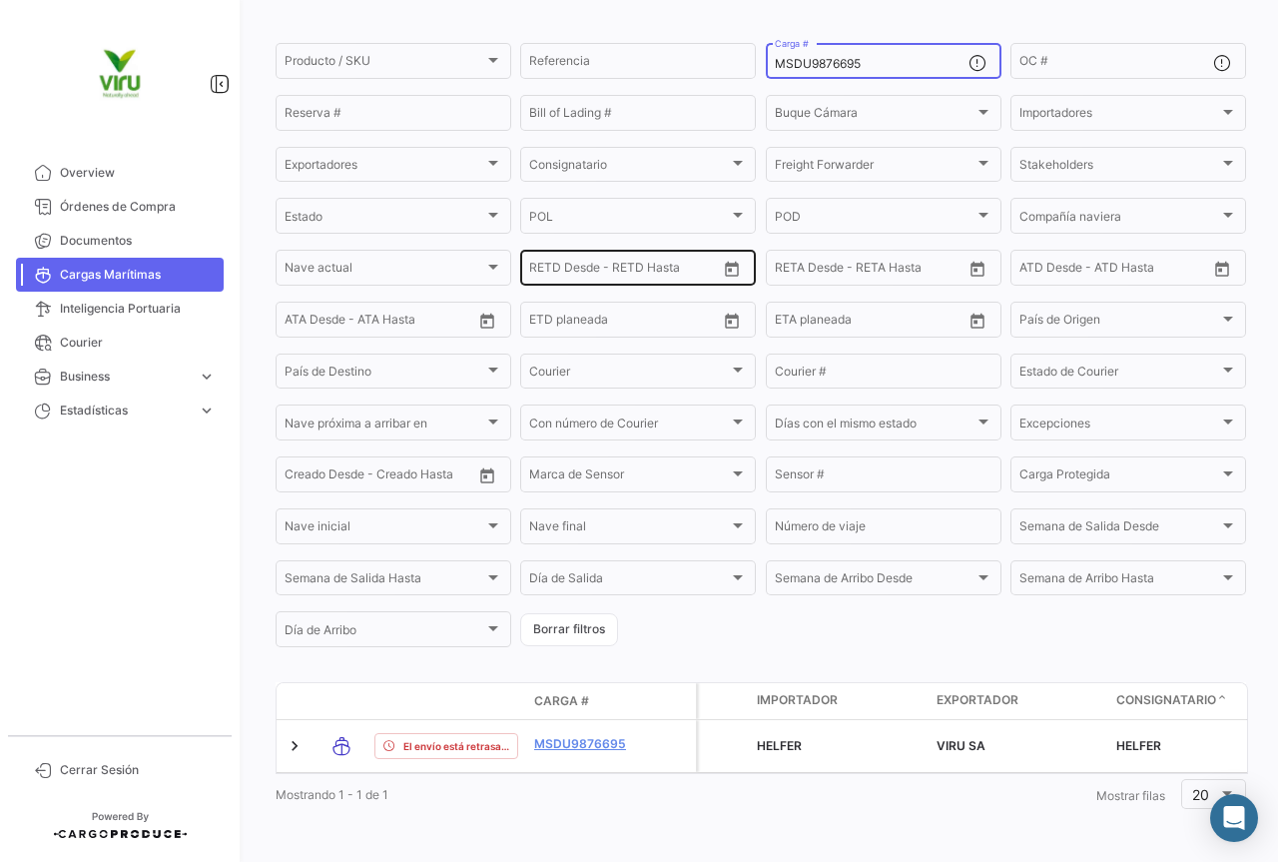
scroll to position [203, 0]
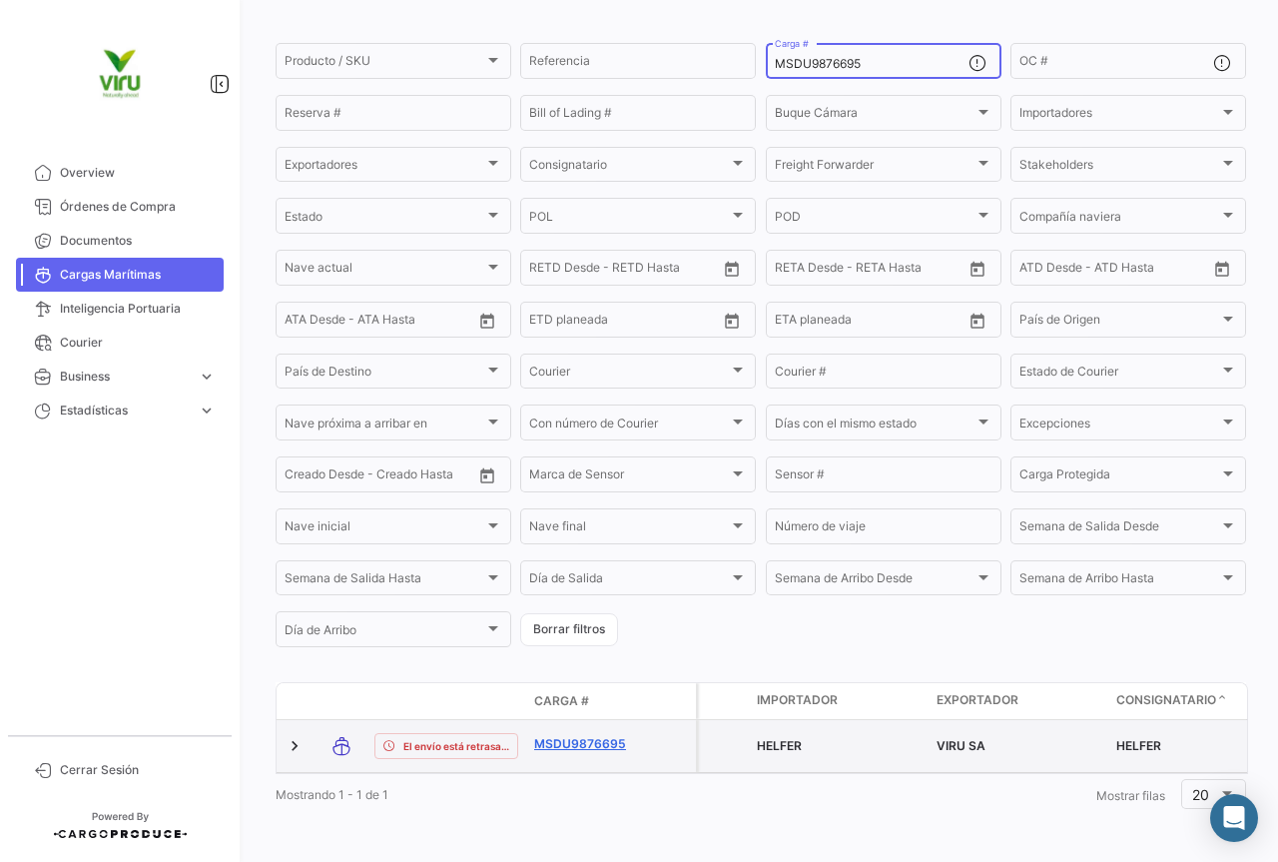
type input "MSDU9876695"
click at [609, 735] on link "MSDU9876695" at bounding box center [586, 744] width 104 height 18
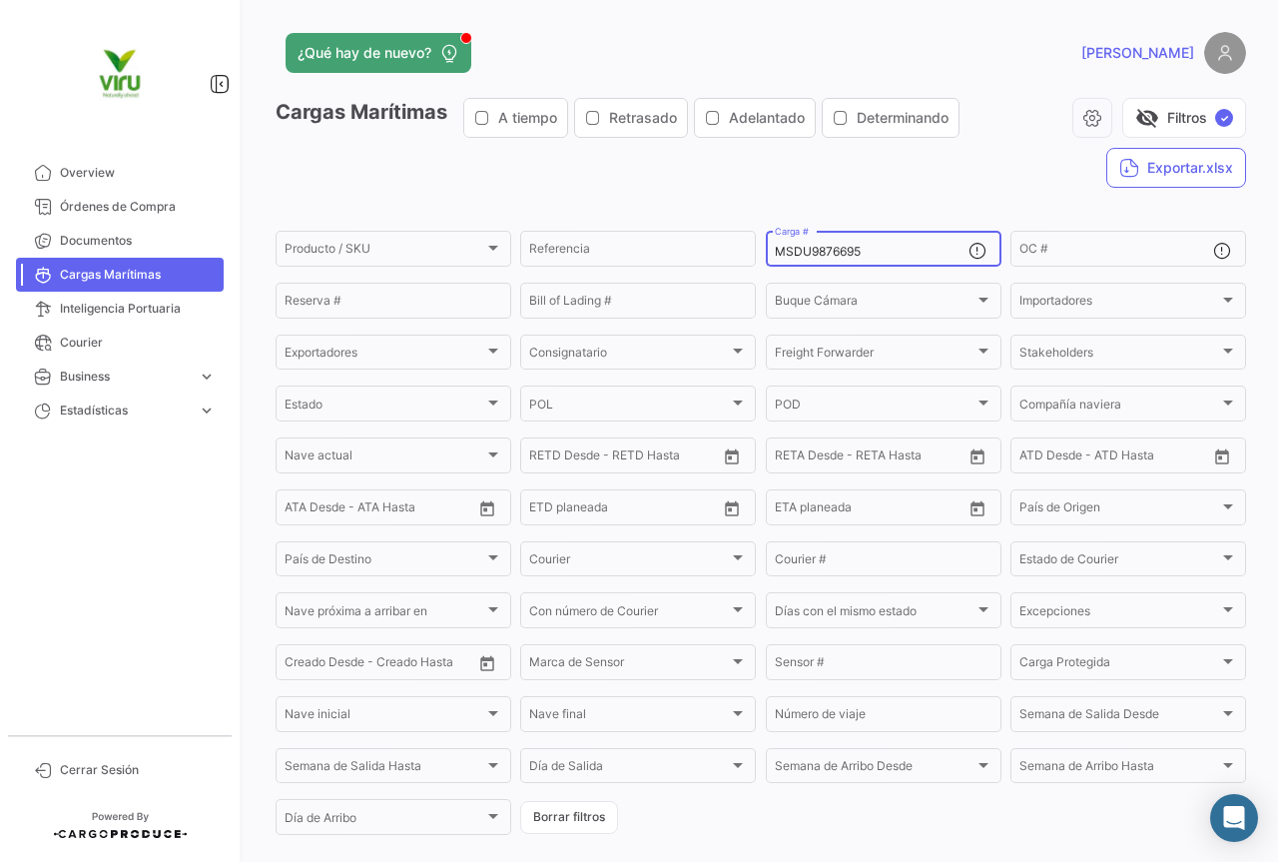
drag, startPoint x: 916, startPoint y: 256, endPoint x: 756, endPoint y: 254, distance: 159.8
click at [756, 254] on form "Producto / SKU Producto / SKU Referencia MSDU9876695 Carga # OC # Reserva # Bil…" at bounding box center [761, 533] width 971 height 610
paste input "748293"
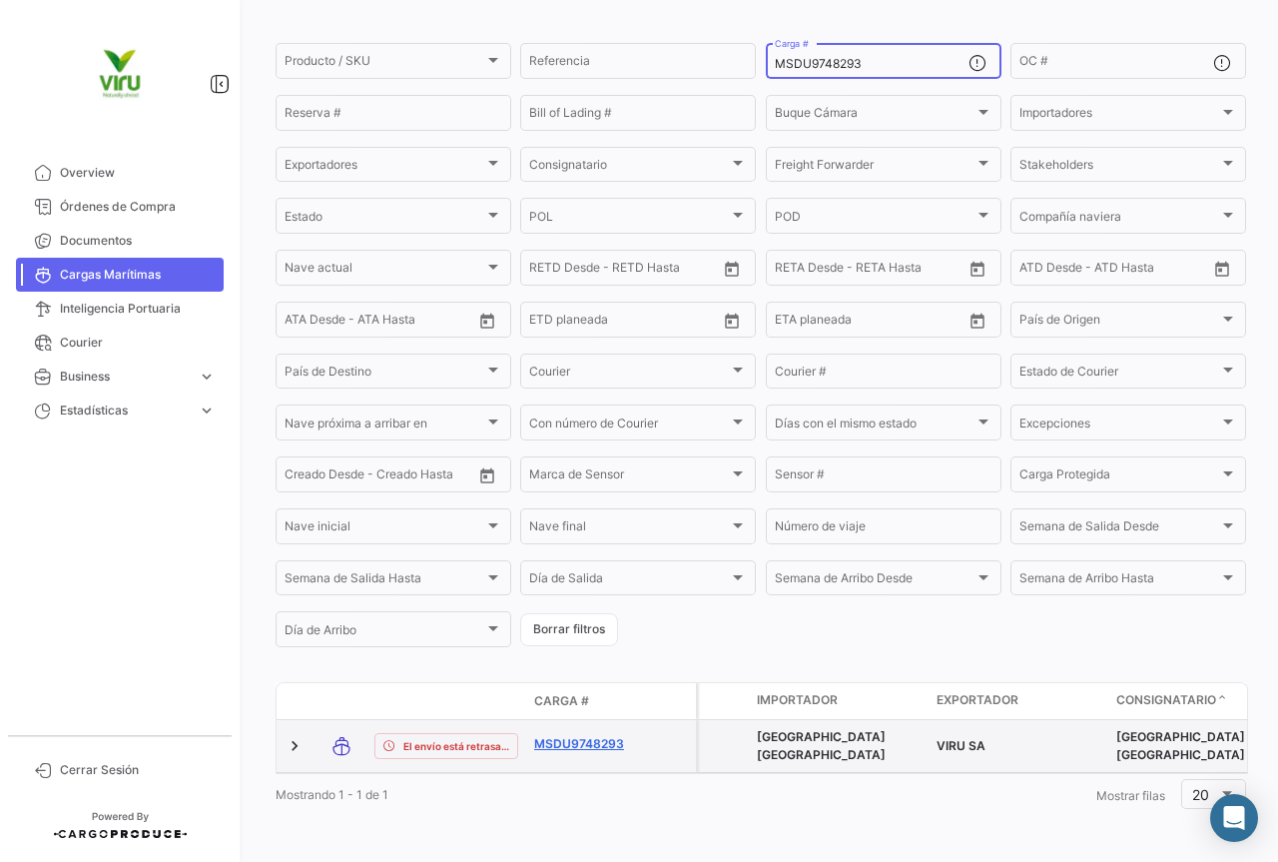
type input "MSDU9748293"
click at [598, 735] on link "MSDU9748293" at bounding box center [586, 744] width 104 height 18
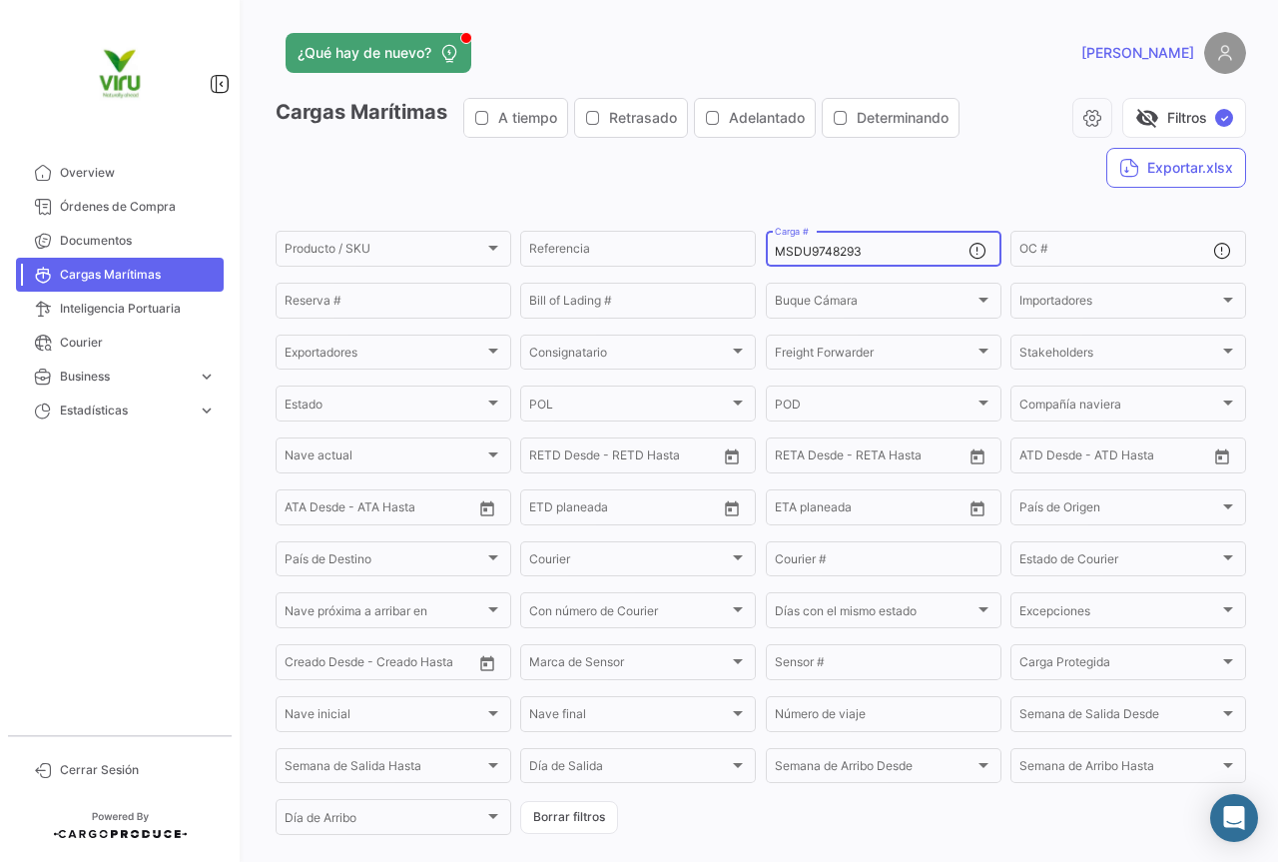
drag, startPoint x: 870, startPoint y: 253, endPoint x: 756, endPoint y: 259, distance: 114.0
click at [756, 259] on form "Producto / SKU Producto / SKU Referencia MSDU9748293 Carga # OC # Reserva # Bil…" at bounding box center [761, 533] width 971 height 610
paste input "EDU9673330"
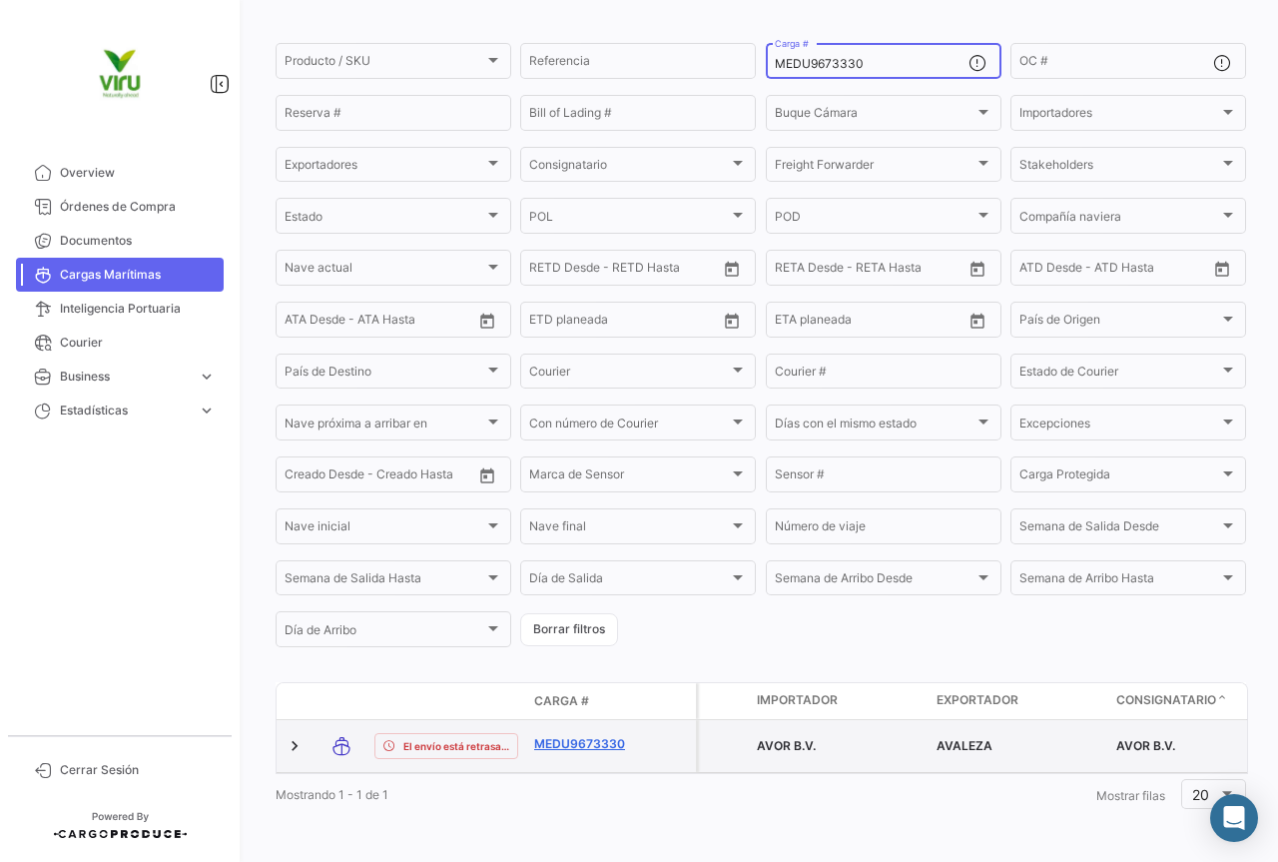
type input "MEDU9673330"
click at [590, 735] on link "MEDU9673330" at bounding box center [586, 744] width 104 height 18
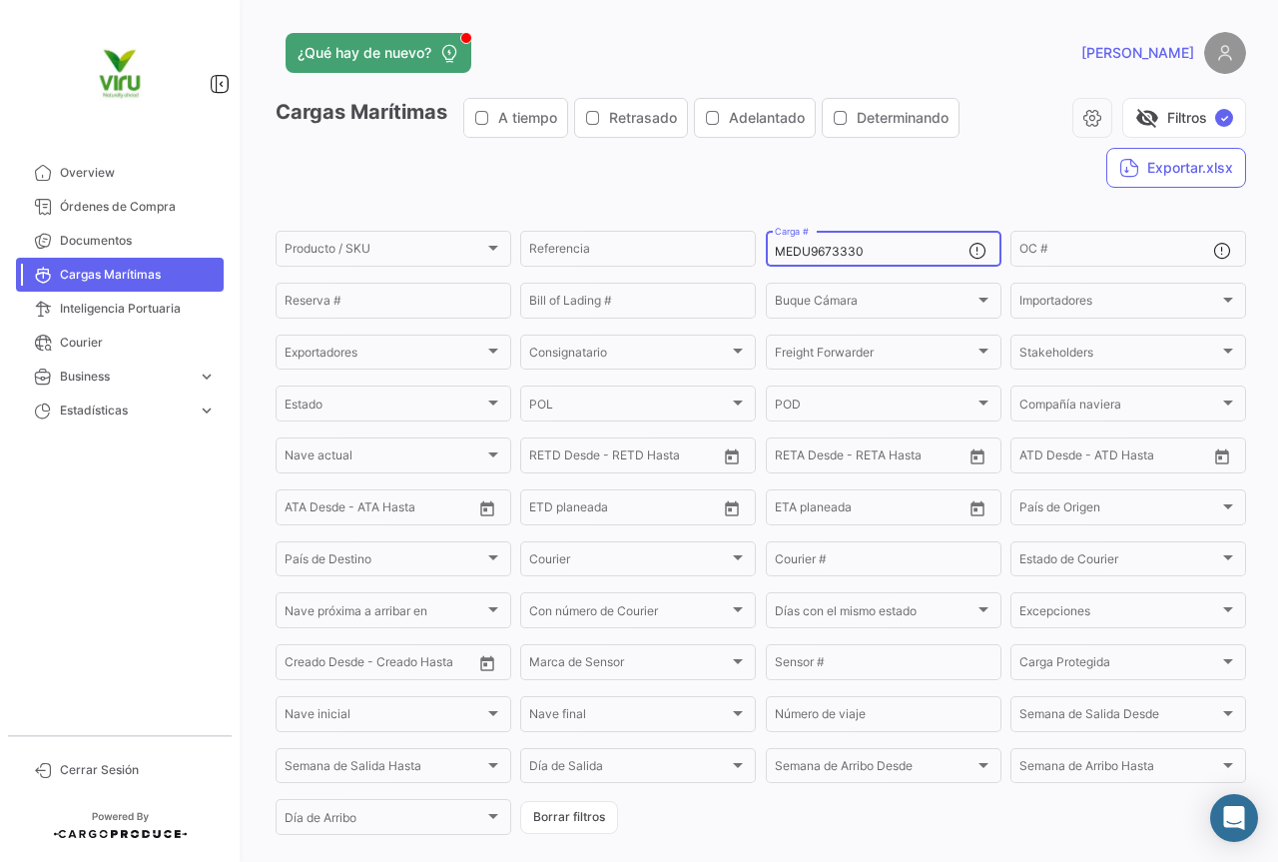
drag, startPoint x: 876, startPoint y: 245, endPoint x: 772, endPoint y: 261, distance: 105.1
click at [775, 261] on div "MEDU9673330 Carga #" at bounding box center [872, 247] width 194 height 39
paste input "SDU9710087"
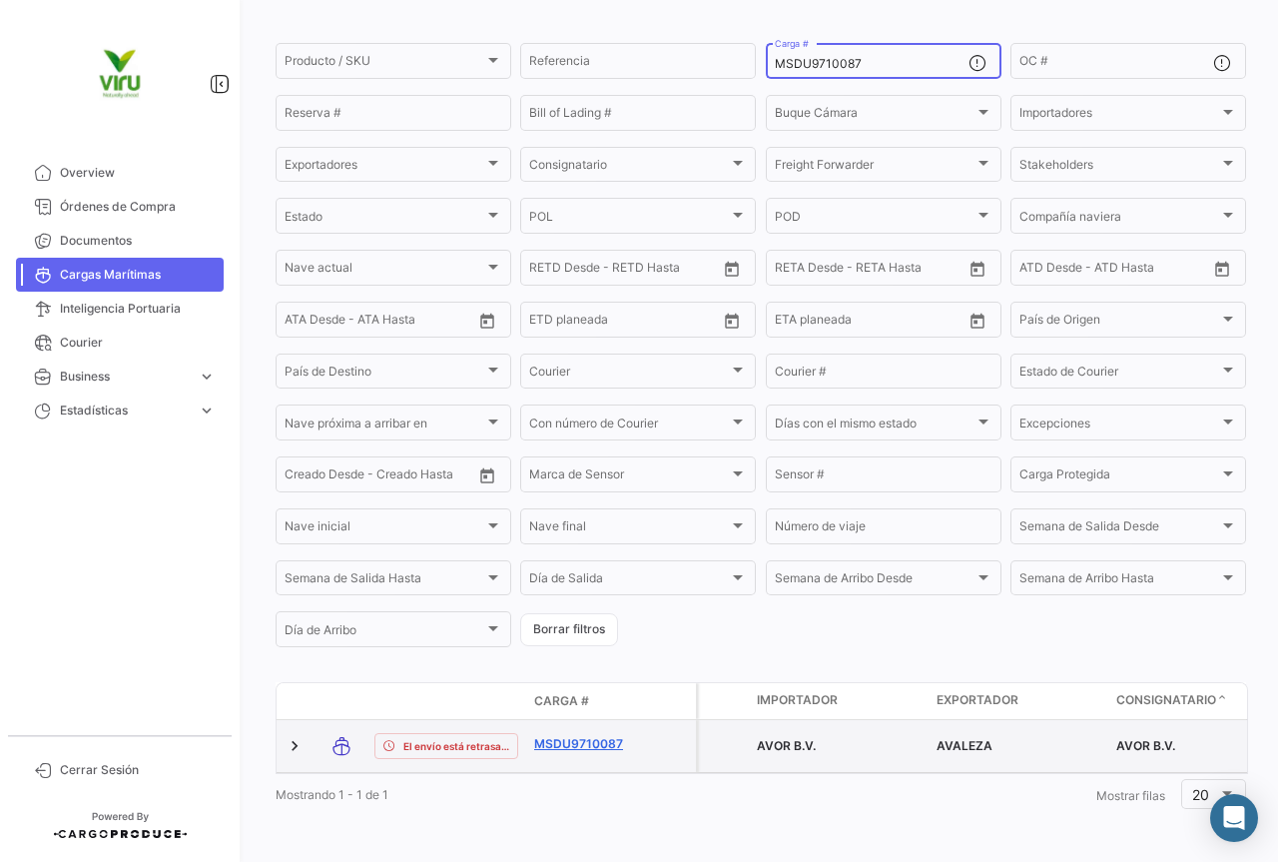
type input "MSDU9710087"
click at [580, 736] on link "MSDU9710087" at bounding box center [586, 744] width 104 height 18
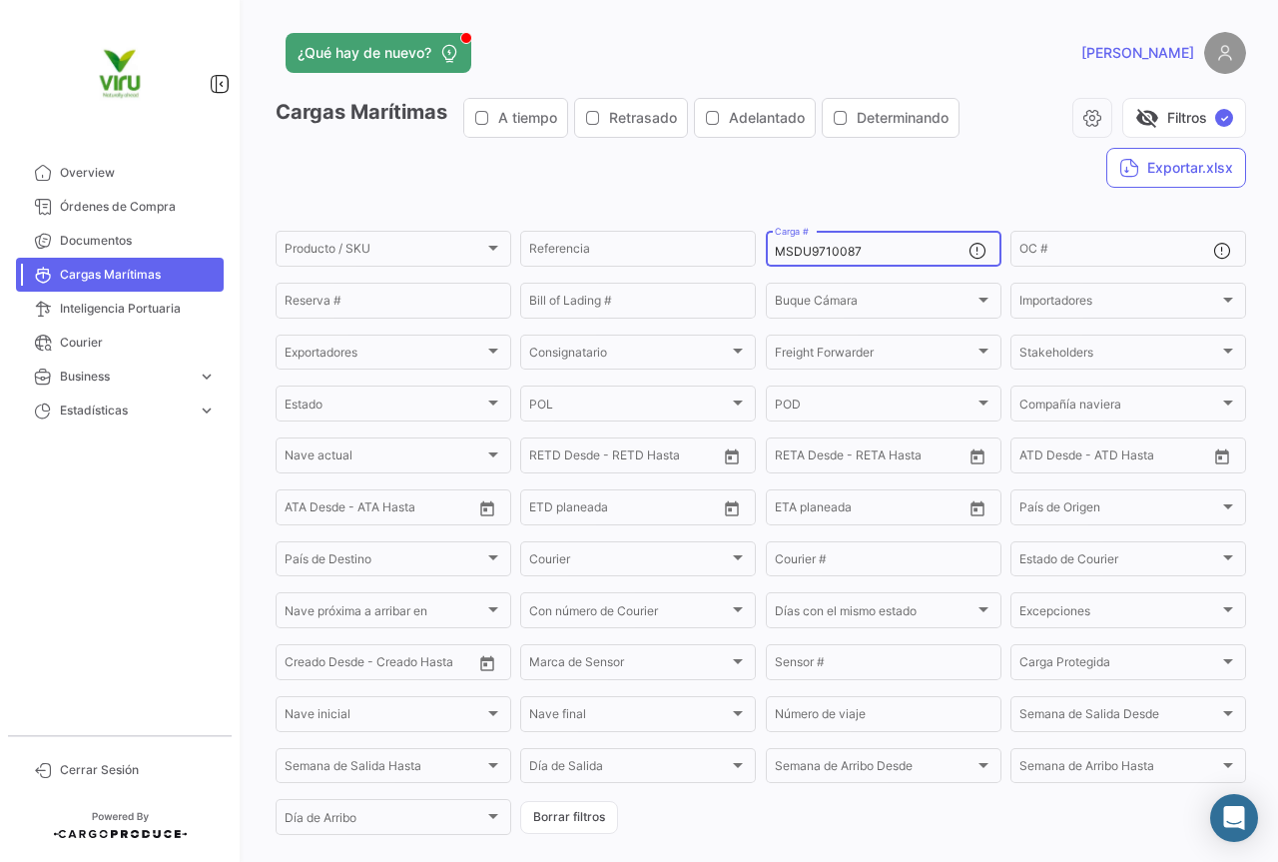
drag, startPoint x: 893, startPoint y: 252, endPoint x: 764, endPoint y: 260, distance: 129.1
click at [766, 260] on div "MSDU9710087 Carga #" at bounding box center [884, 247] width 236 height 39
paste input "27156"
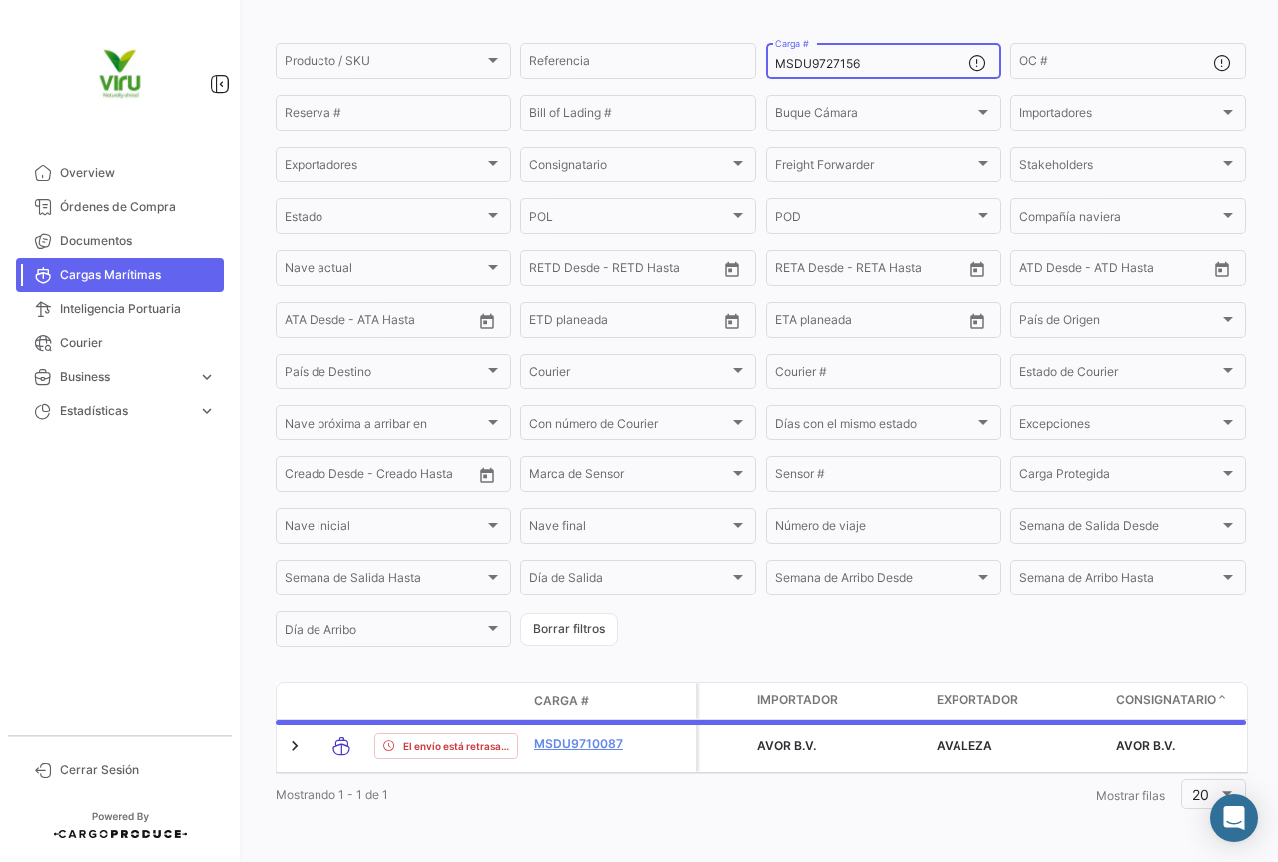
scroll to position [195, 0]
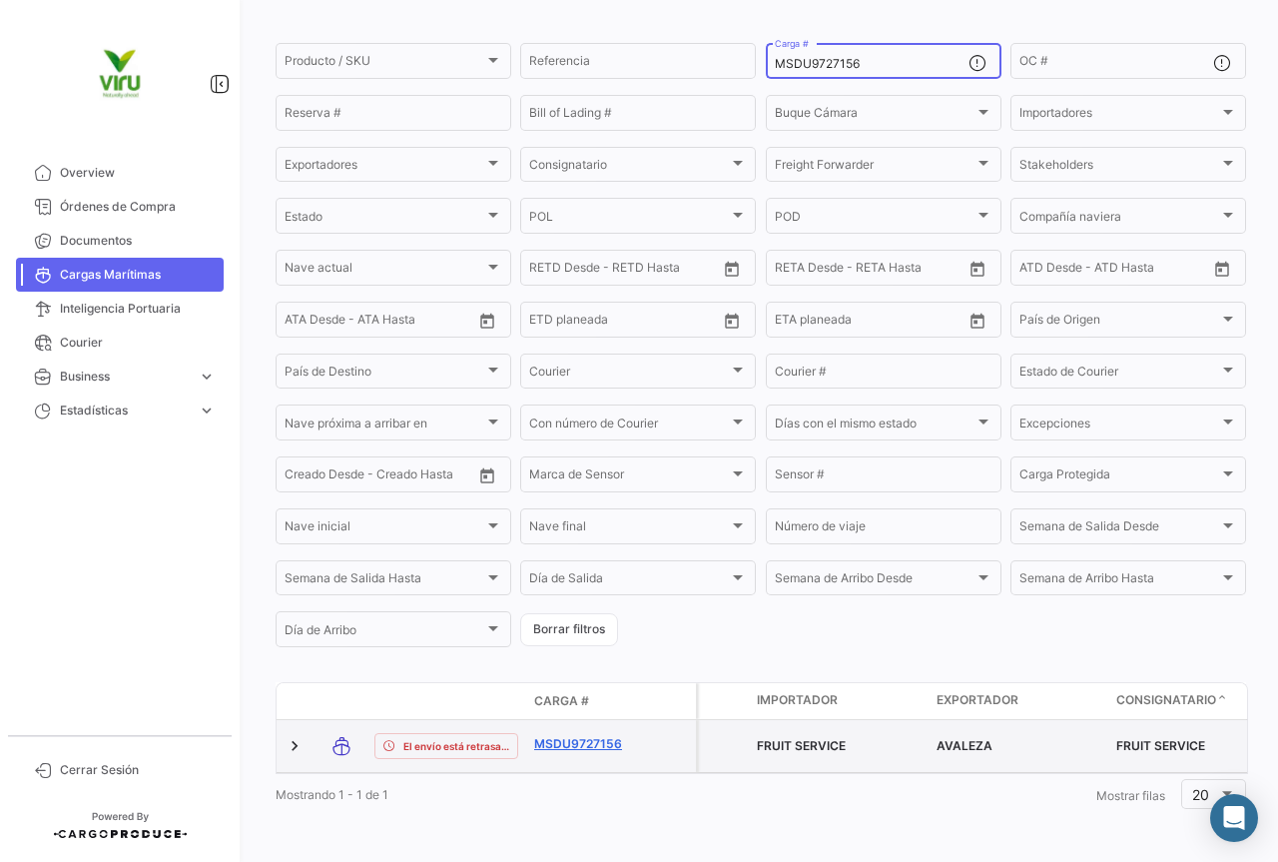
type input "MSDU9727156"
click at [595, 735] on link "MSDU9727156" at bounding box center [586, 744] width 104 height 18
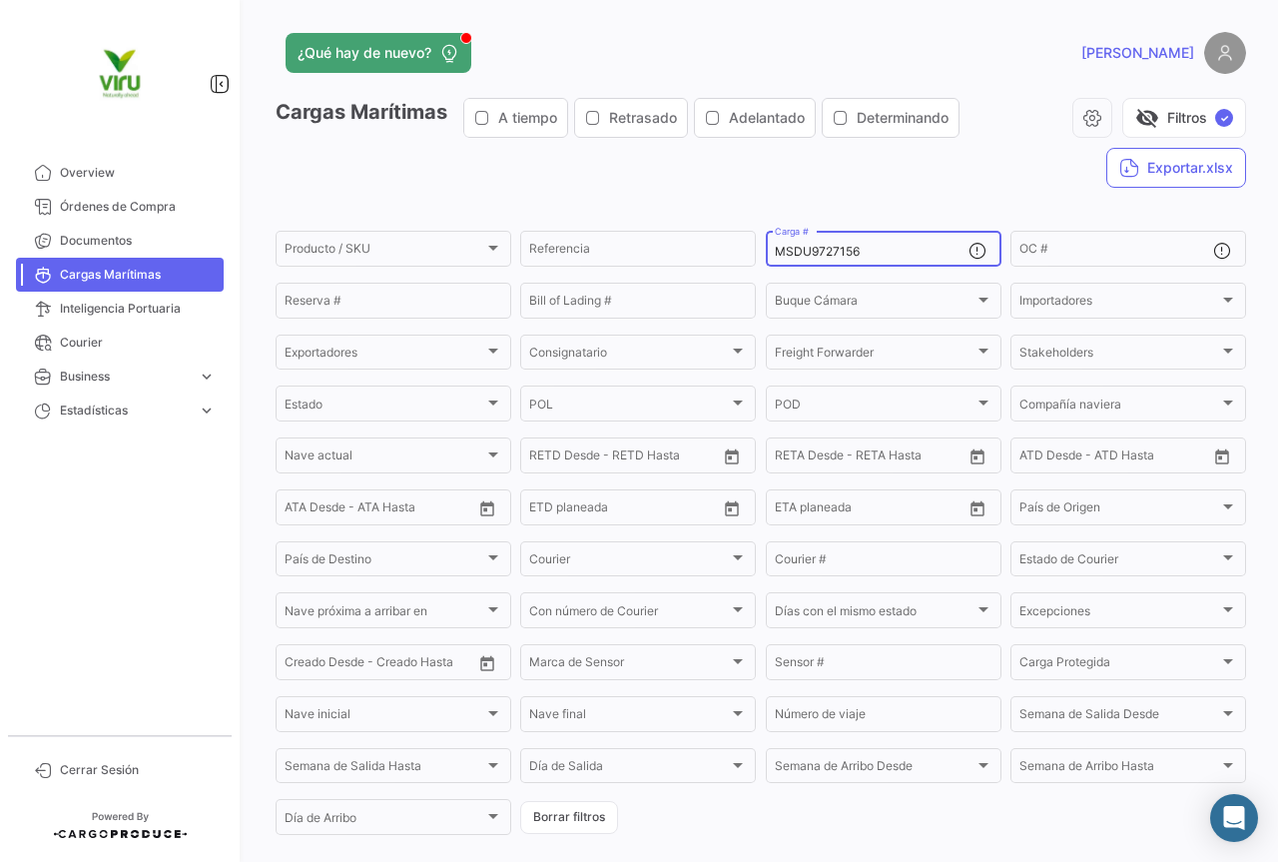
drag, startPoint x: 876, startPoint y: 251, endPoint x: 760, endPoint y: 238, distance: 116.6
click at [766, 238] on div "MSDU9727156 Carga #" at bounding box center [884, 247] width 236 height 39
paste input "BMOU9646441"
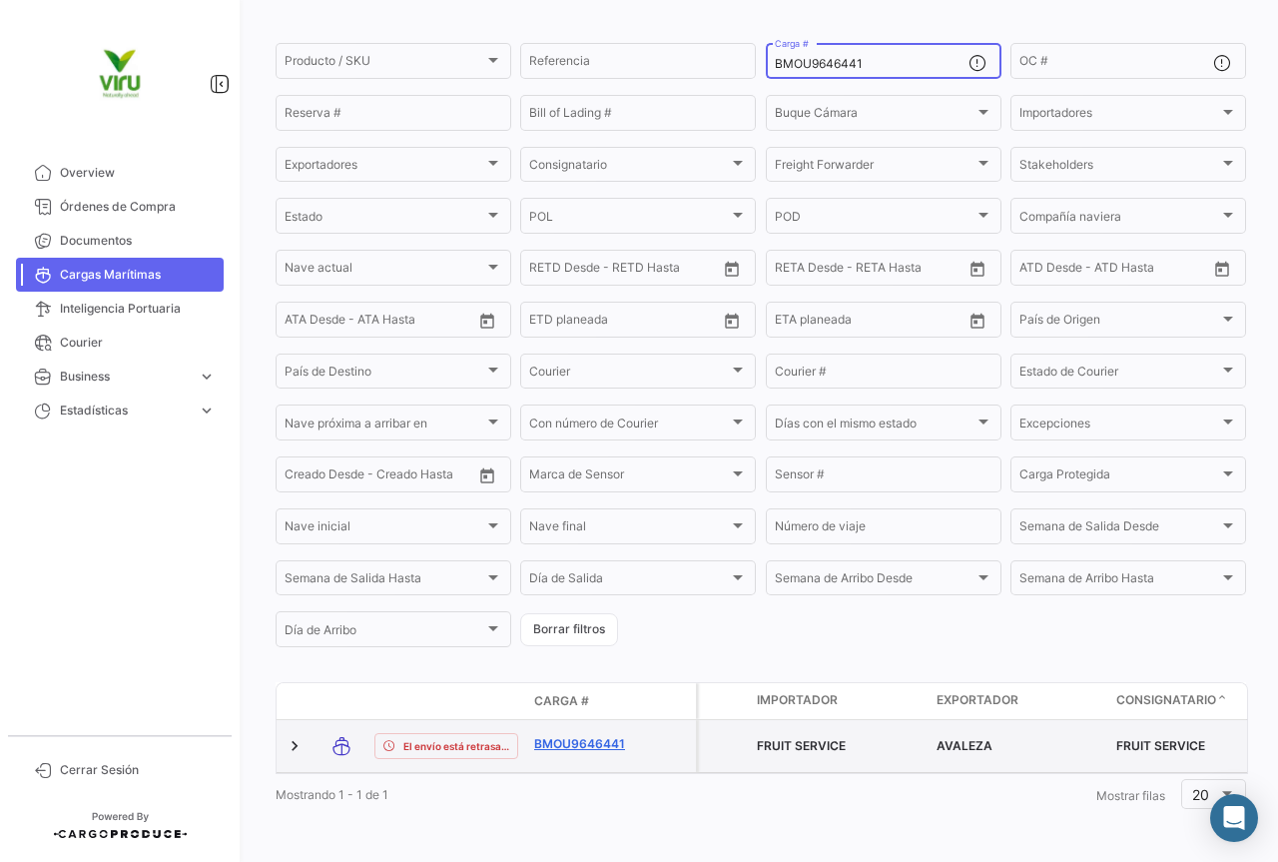
type input "BMOU9646441"
click at [605, 735] on link "BMOU9646441" at bounding box center [586, 744] width 104 height 18
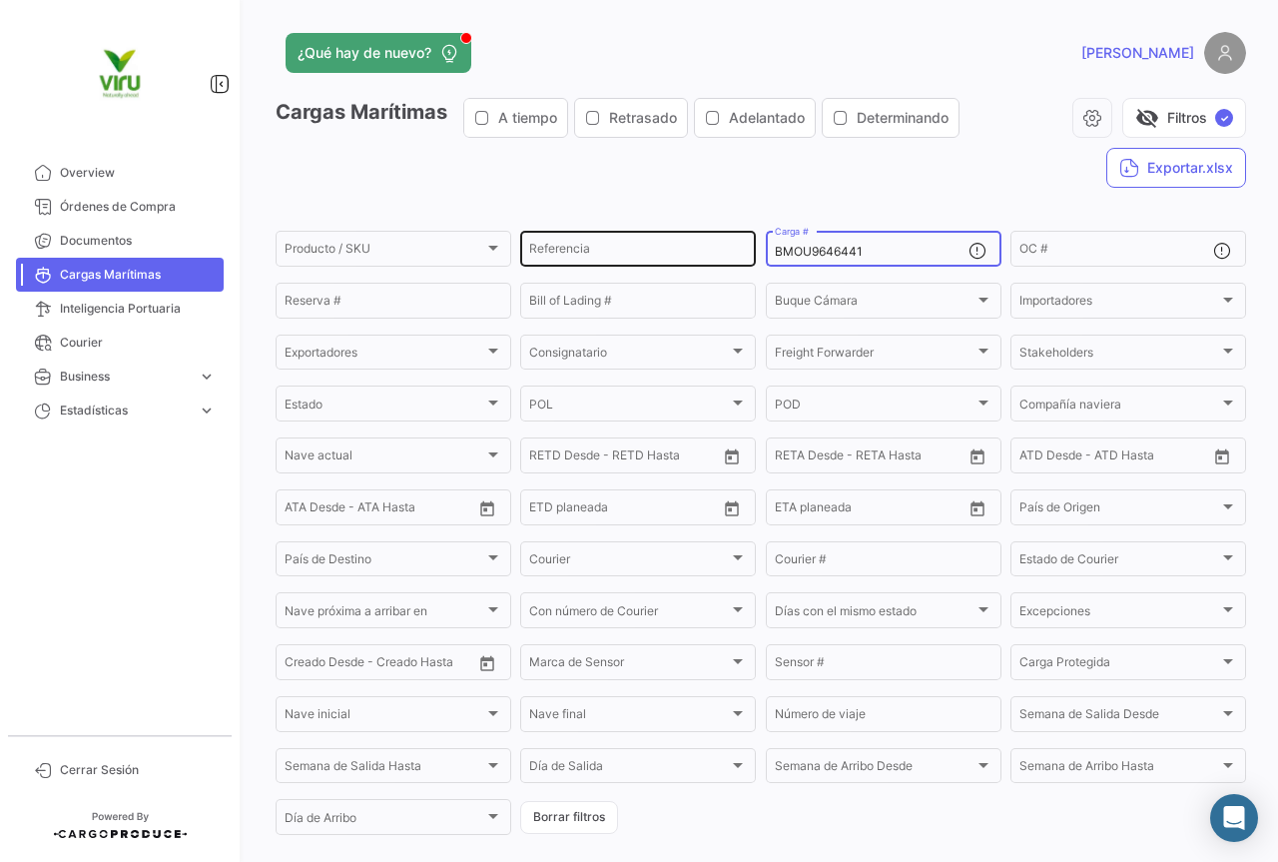
drag, startPoint x: 874, startPoint y: 251, endPoint x: 731, endPoint y: 241, distance: 143.1
click at [0, 0] on div "Producto / SKU Producto / SKU Referencia BMOU9646441 Carga # OC # Reserva # Bil…" at bounding box center [0, 0] width 0 height 0
paste input "MSDU9709300"
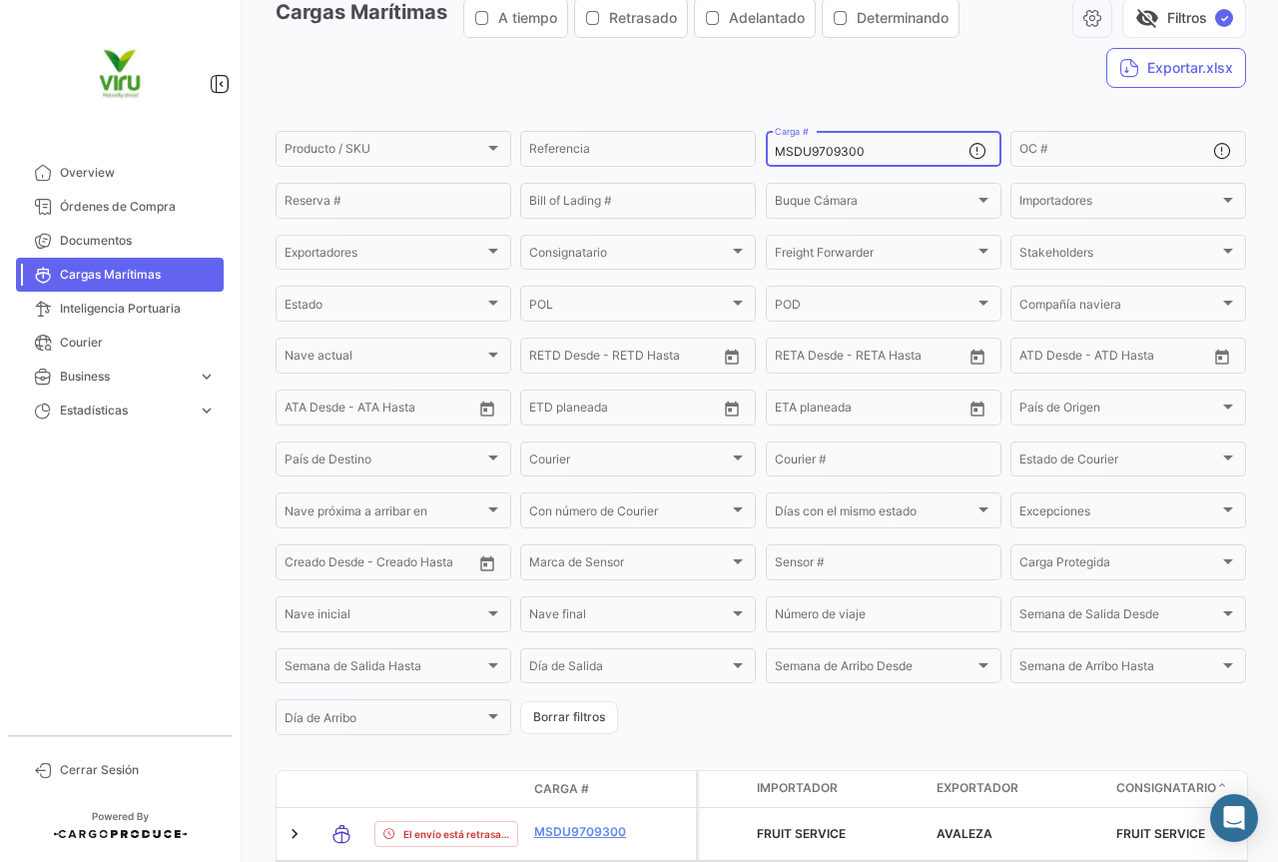
scroll to position [203, 0]
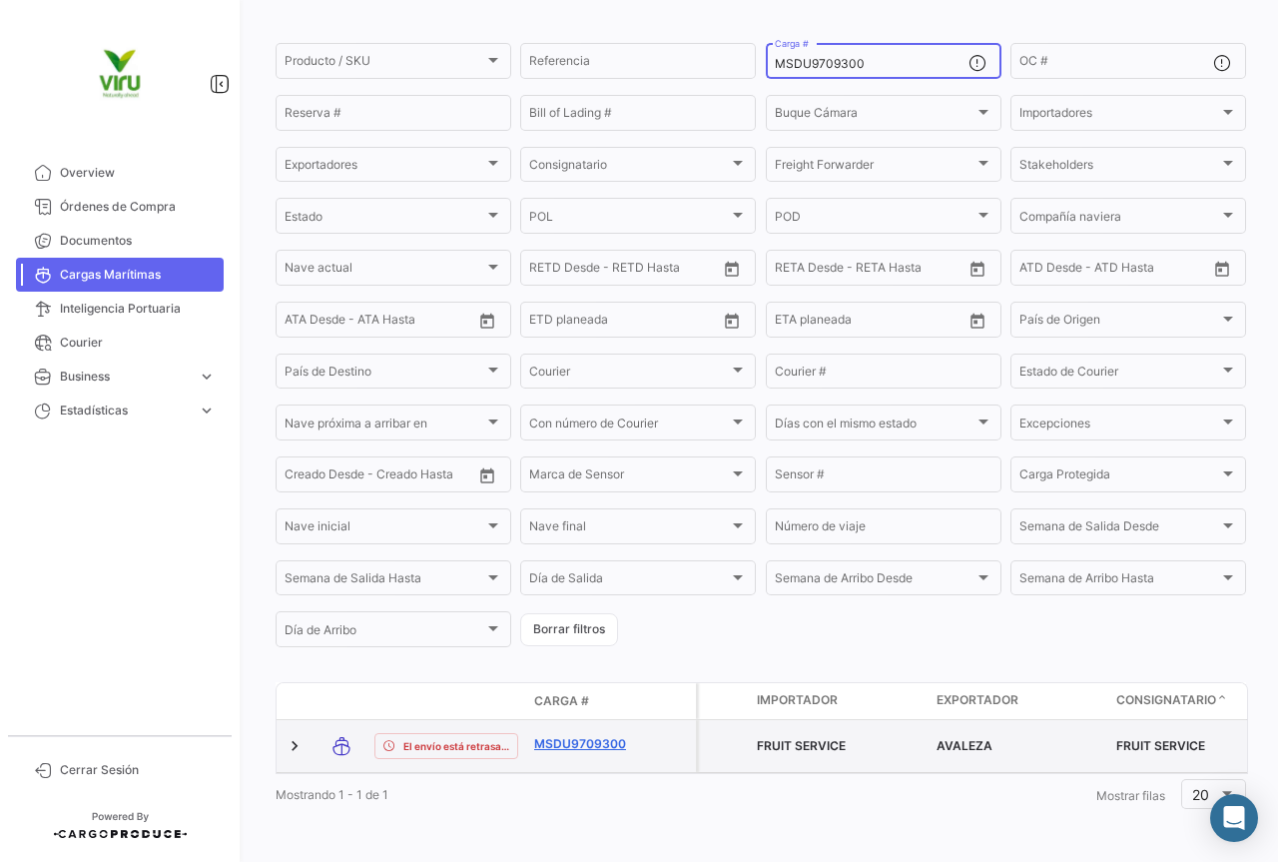
type input "MSDU9709300"
click at [617, 735] on link "MSDU9709300" at bounding box center [586, 744] width 104 height 18
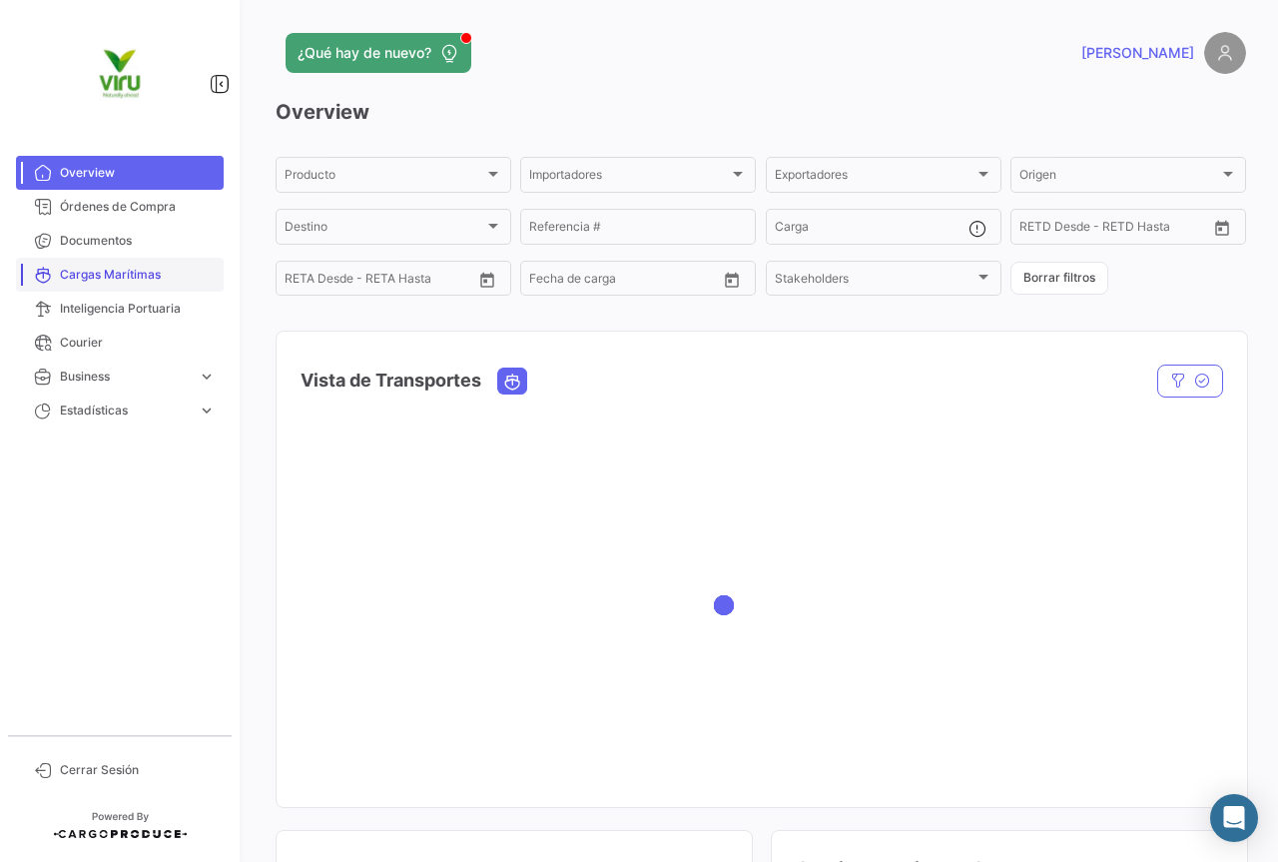
click at [158, 274] on span "Cargas Marítimas" at bounding box center [138, 275] width 156 height 18
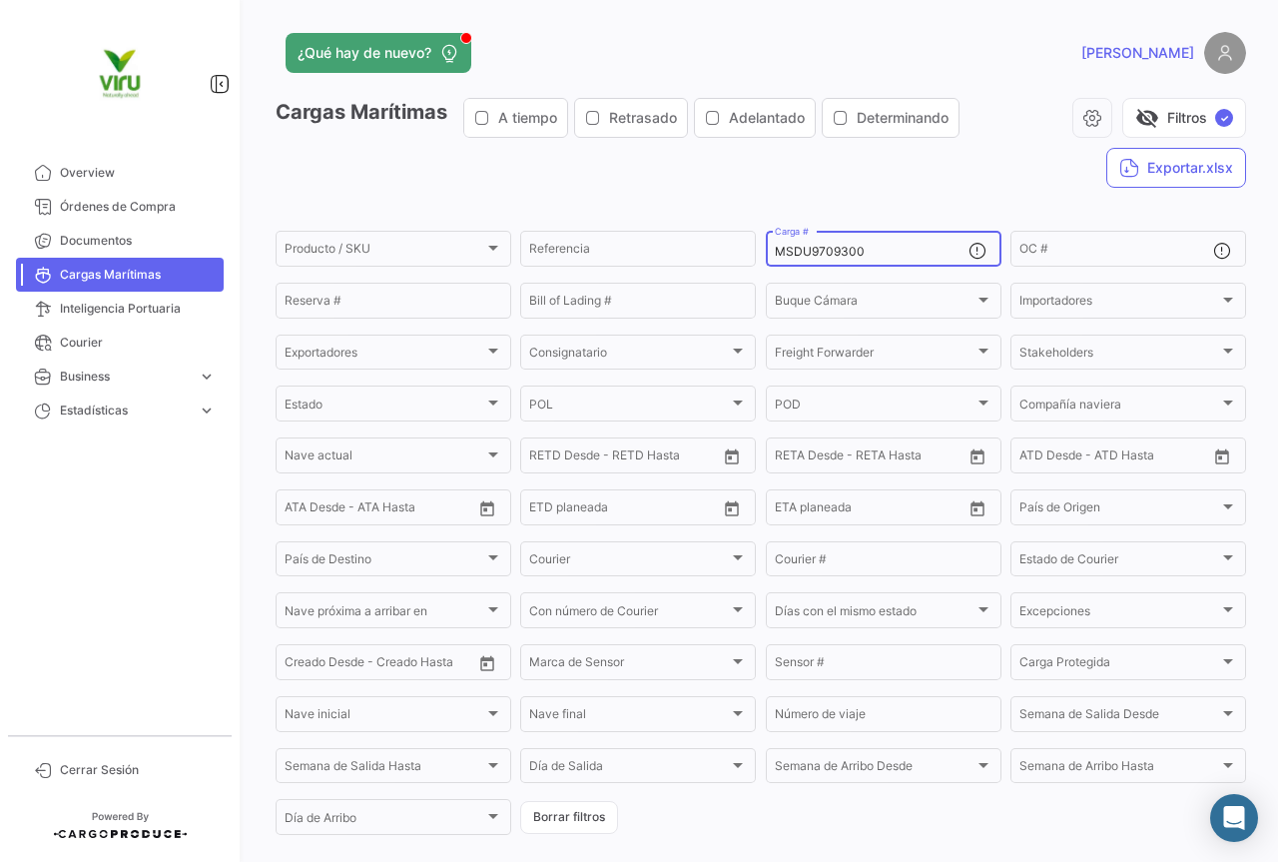
drag, startPoint x: 875, startPoint y: 251, endPoint x: 771, endPoint y: 262, distance: 104.4
click at [775, 262] on div "MSDU9709300 Carga #" at bounding box center [872, 247] width 194 height 39
paste input "EDU9738106"
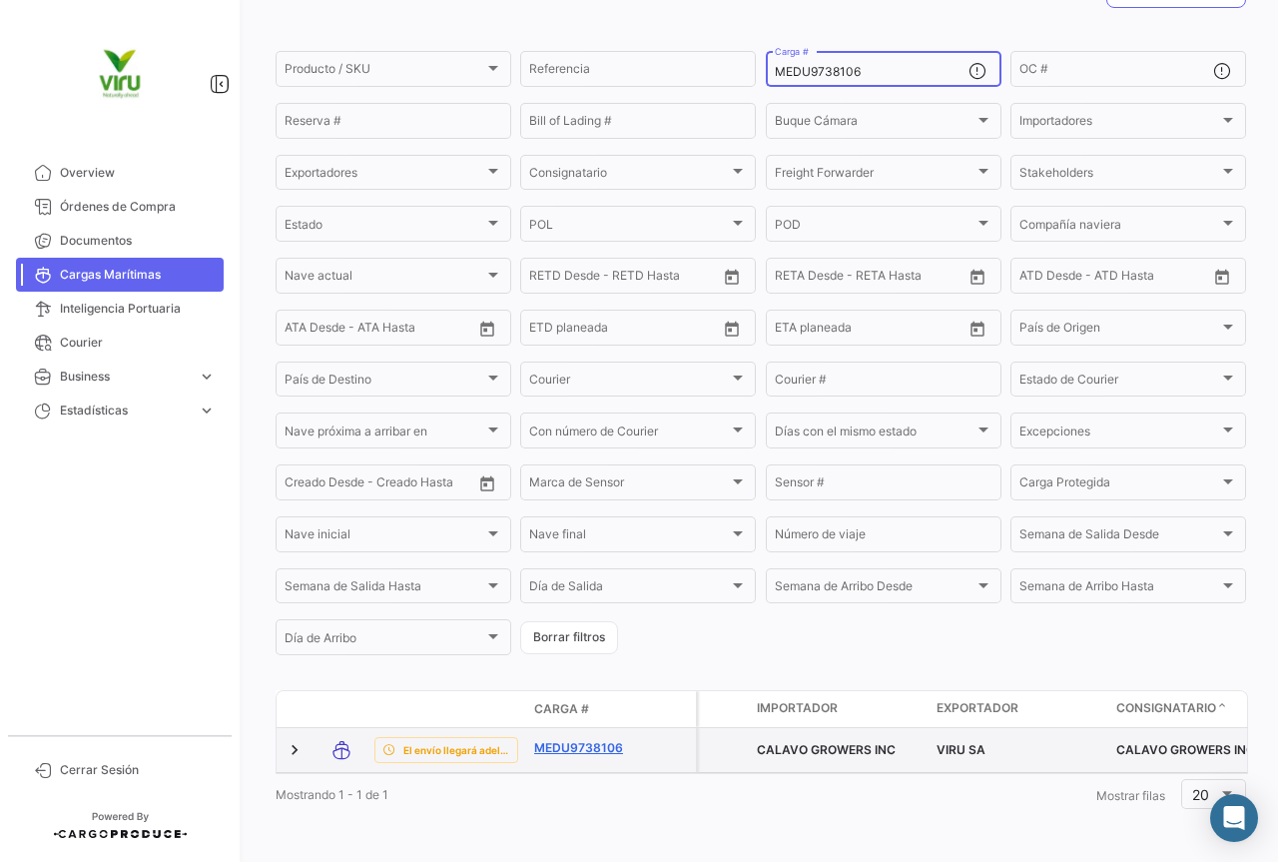
type input "MEDU9738106"
click at [595, 739] on link "MEDU9738106" at bounding box center [586, 748] width 104 height 18
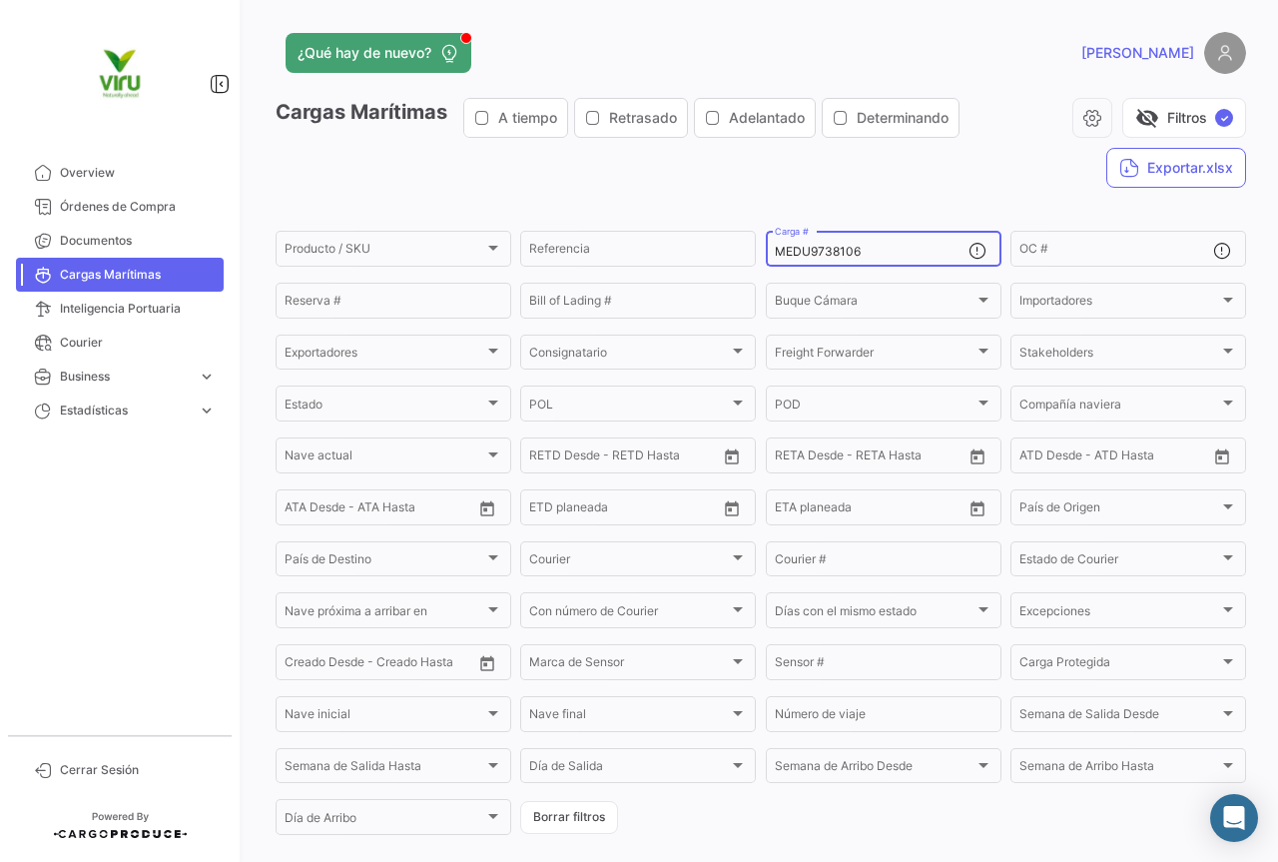
drag, startPoint x: 902, startPoint y: 250, endPoint x: 769, endPoint y: 259, distance: 133.1
click at [775, 259] on input "MEDU9738106" at bounding box center [872, 252] width 194 height 14
paste input "SDU9718180"
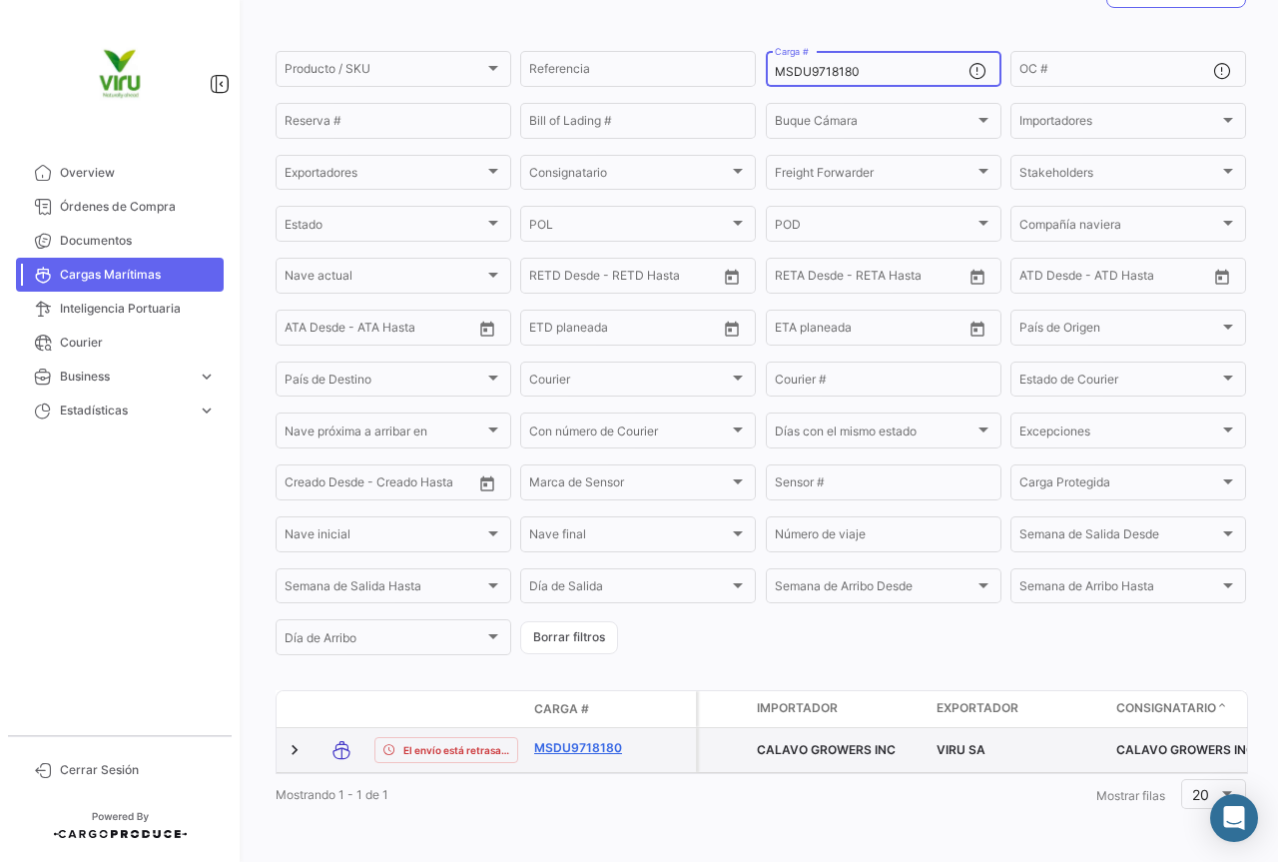
type input "MSDU9718180"
click at [587, 739] on link "MSDU9718180" at bounding box center [586, 748] width 104 height 18
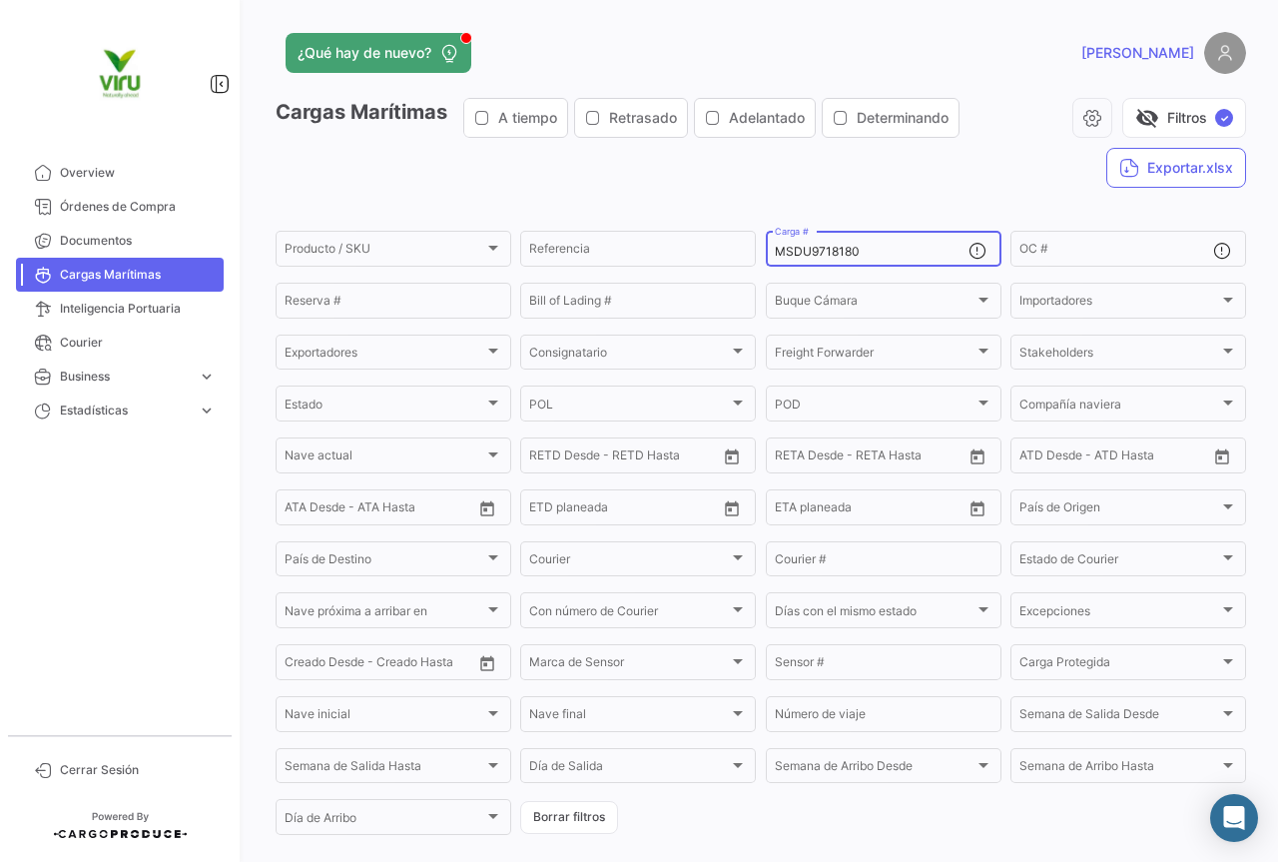
drag, startPoint x: 868, startPoint y: 257, endPoint x: 772, endPoint y: 251, distance: 96.1
click at [775, 251] on input "MSDU9718180" at bounding box center [872, 252] width 194 height 14
paste input "BMOU932616"
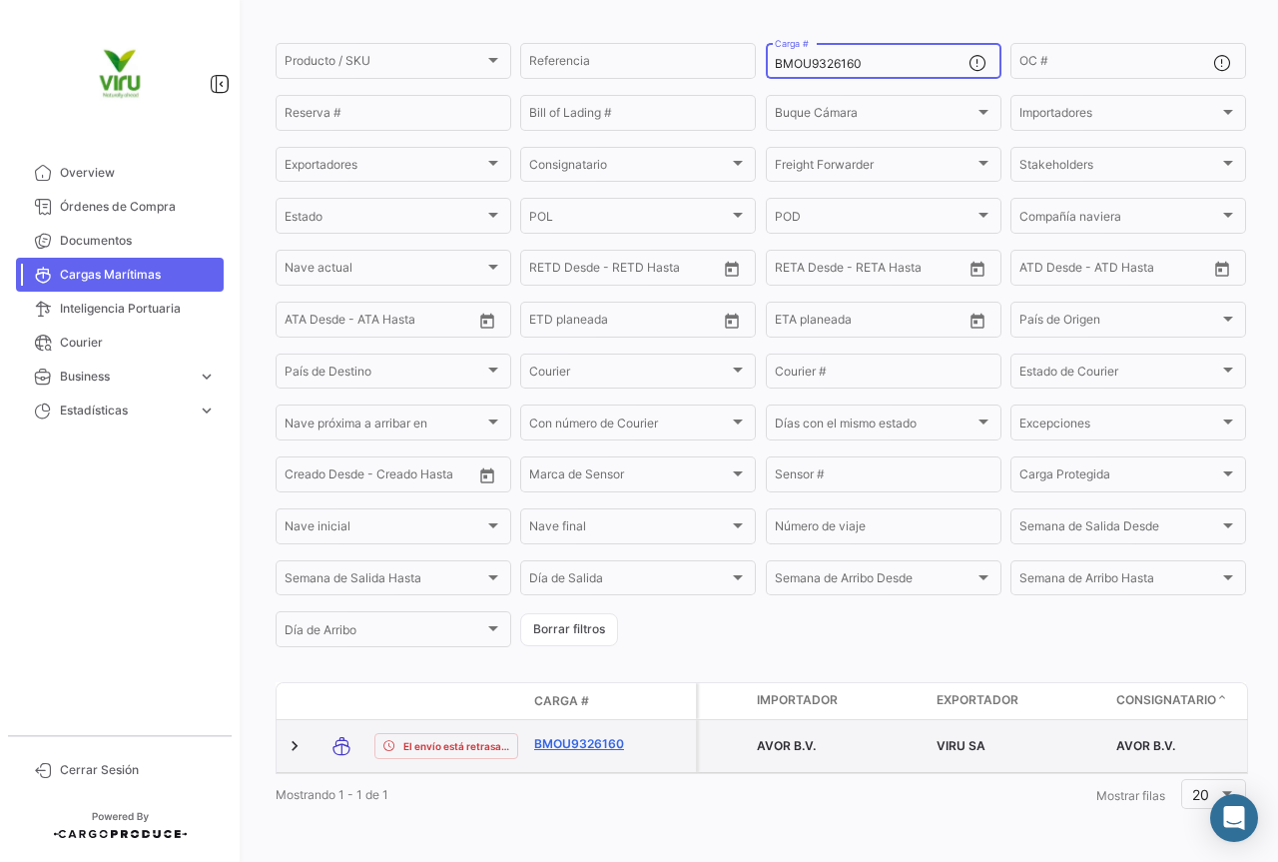
type input "BMOU9326160"
click at [620, 735] on link "BMOU9326160" at bounding box center [586, 744] width 104 height 18
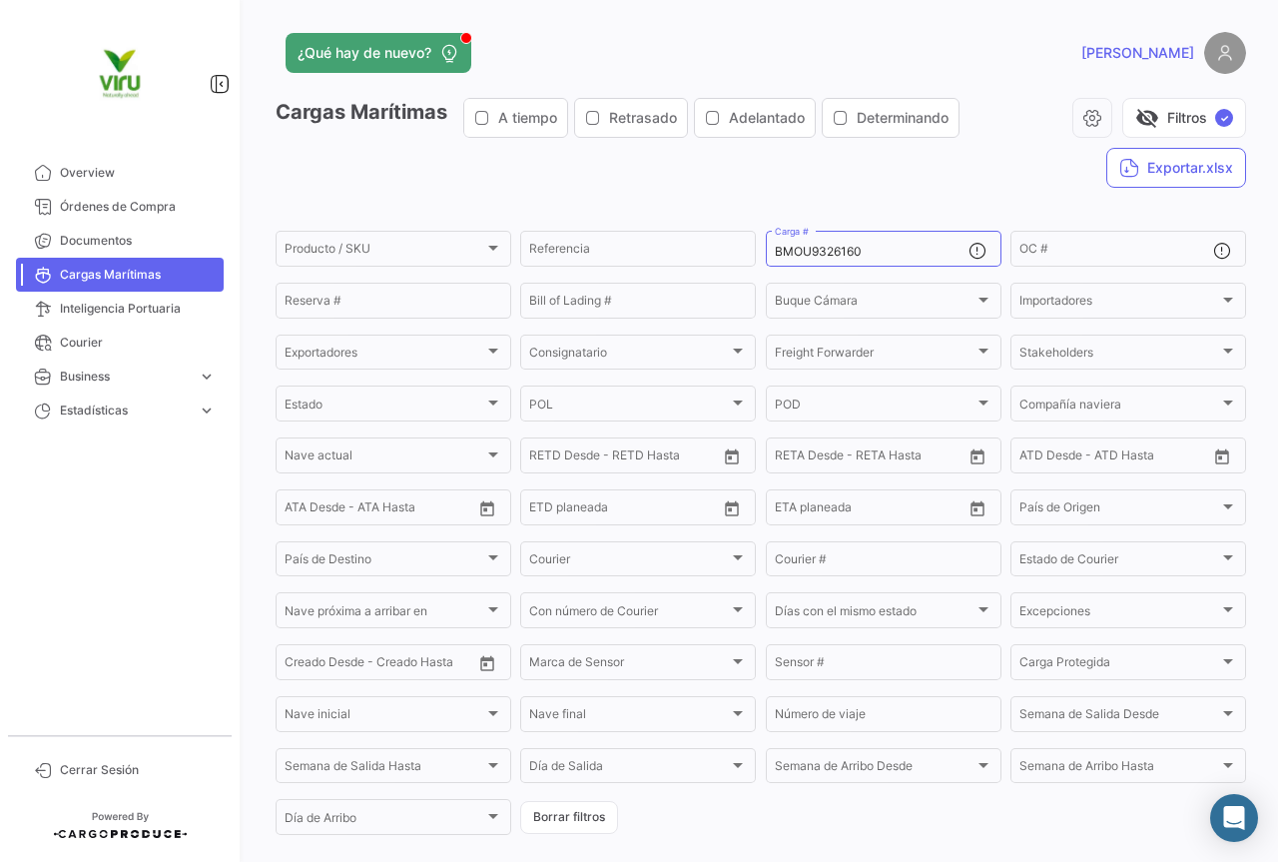
scroll to position [203, 0]
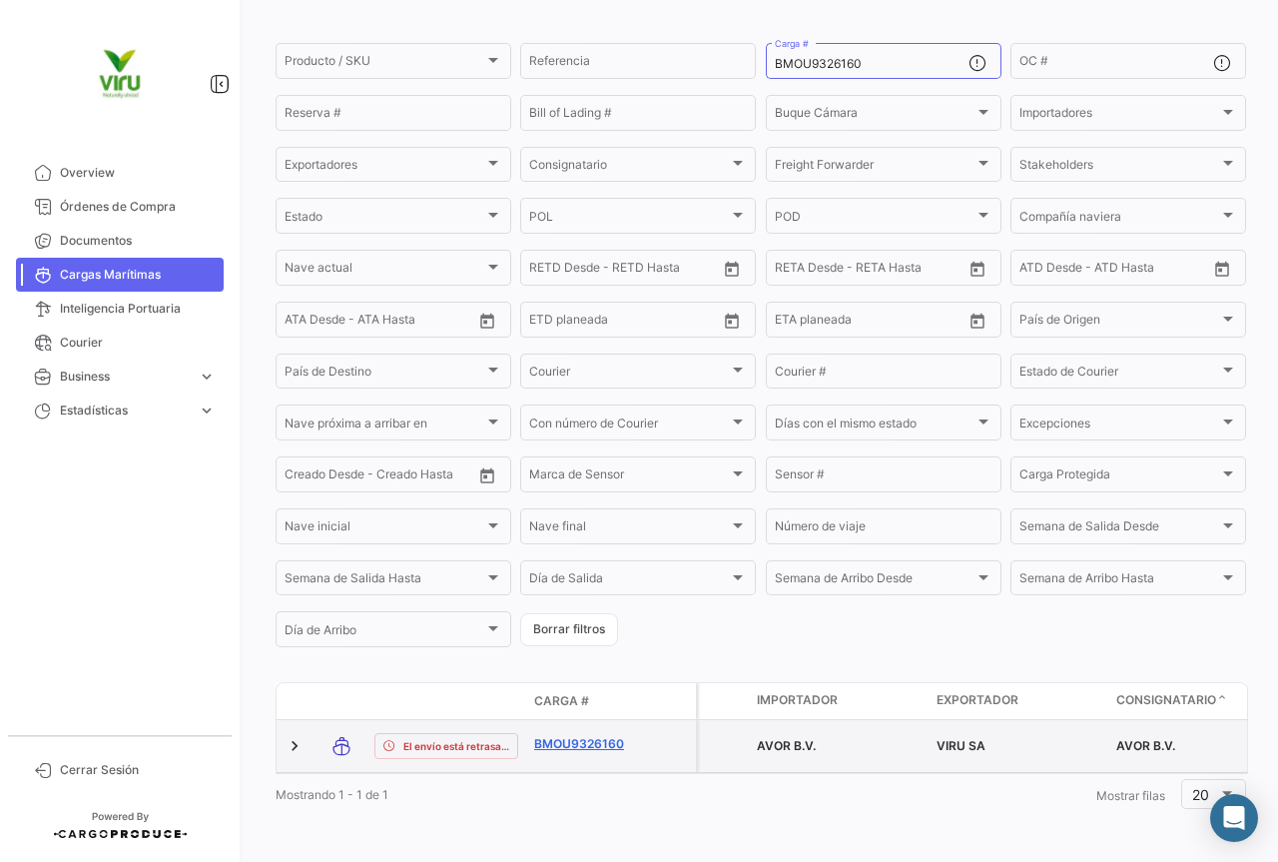
click at [613, 735] on link "BMOU9326160" at bounding box center [586, 744] width 104 height 18
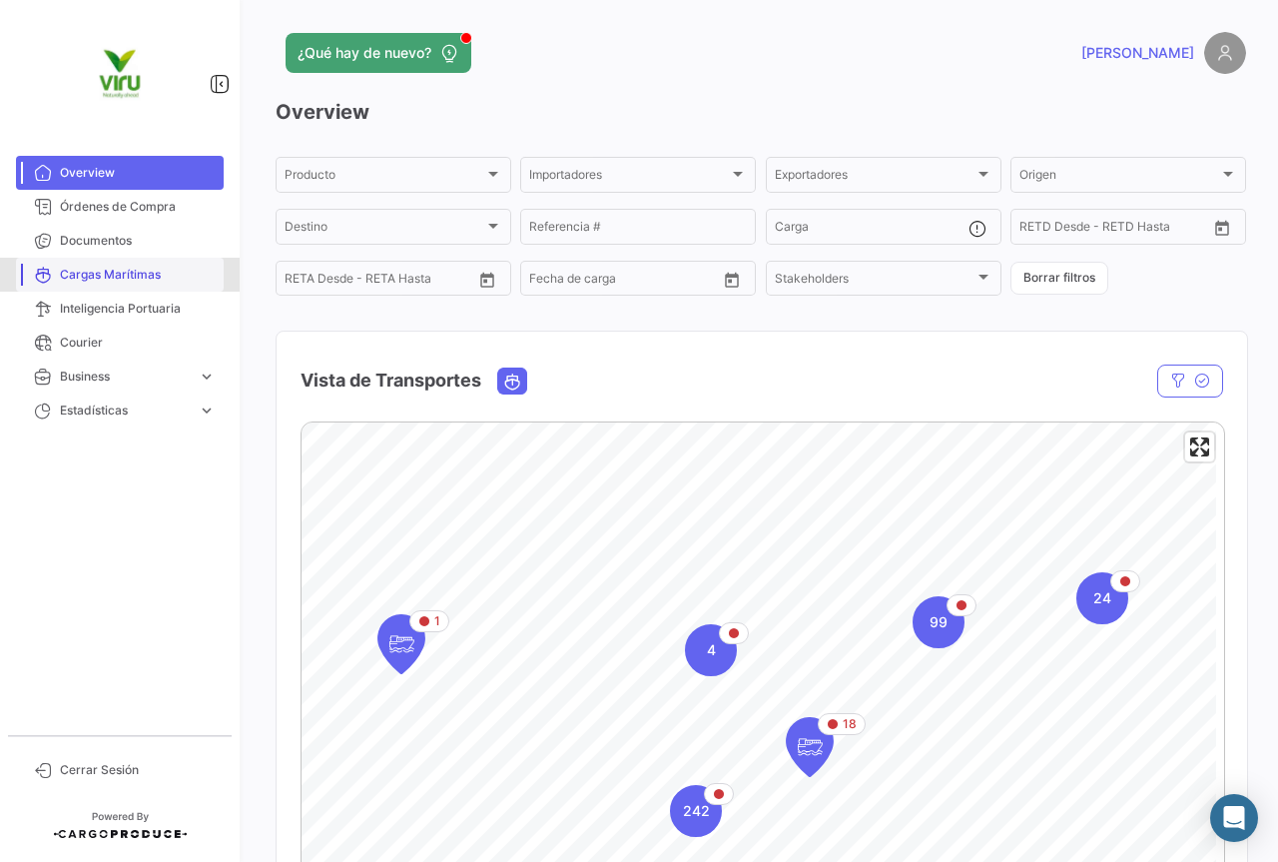
click at [120, 266] on span "Cargas Marítimas" at bounding box center [138, 275] width 156 height 18
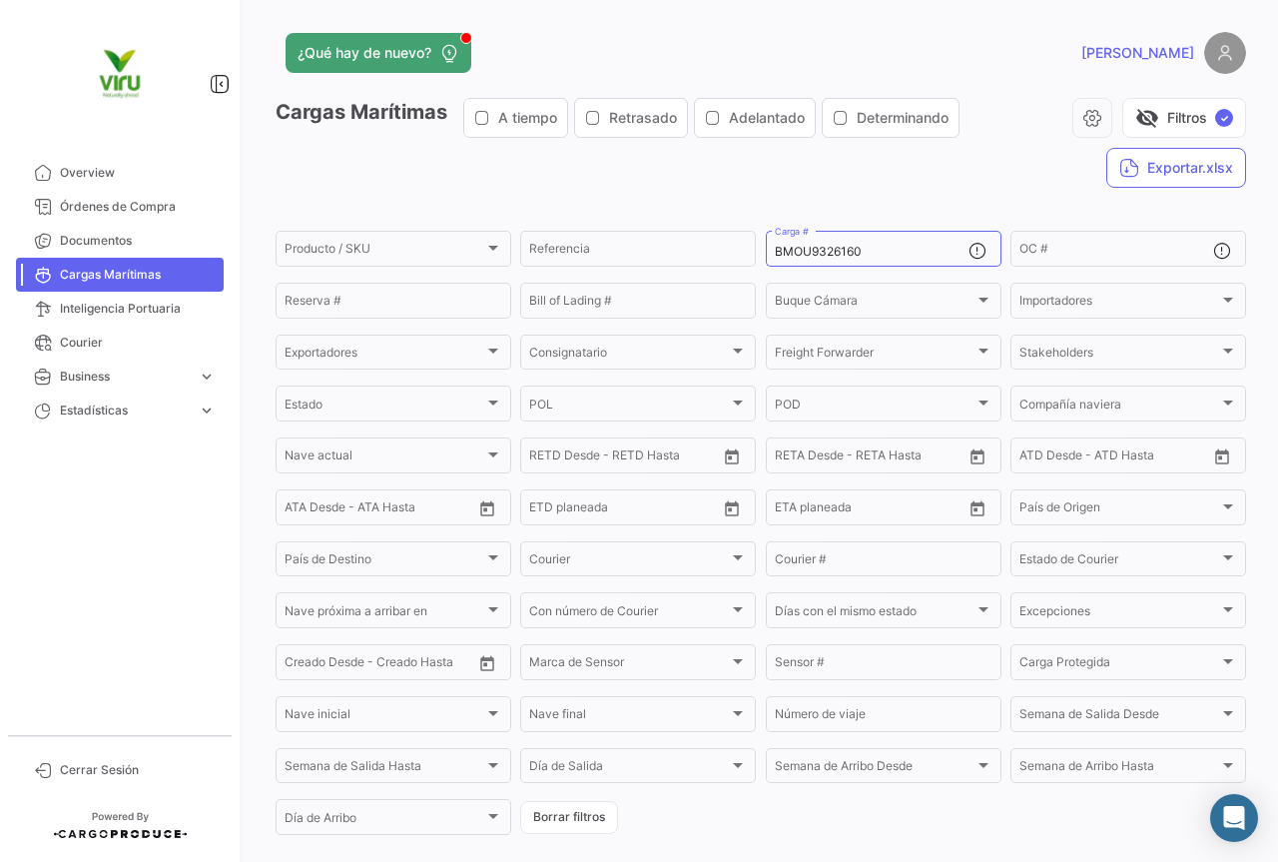
scroll to position [203, 0]
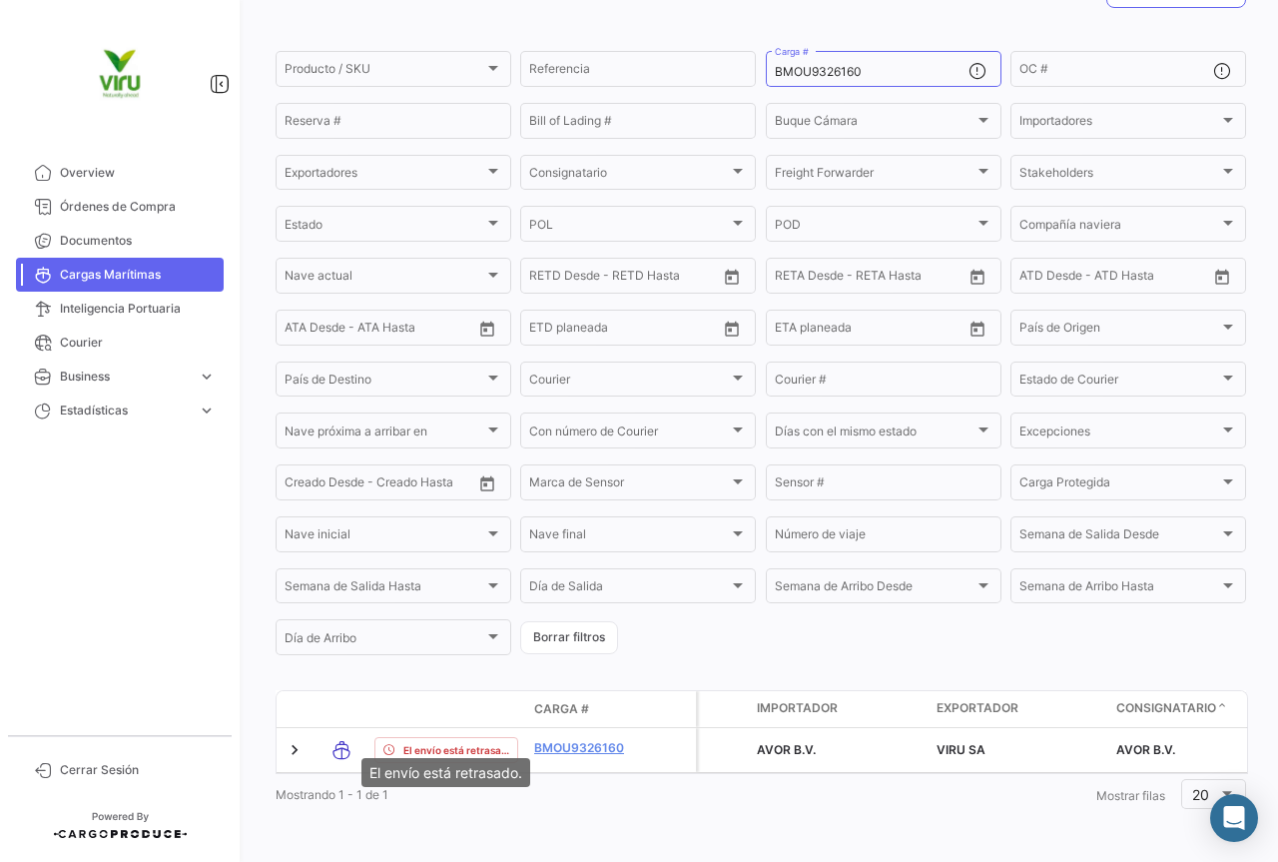
drag, startPoint x: 355, startPoint y: 765, endPoint x: 367, endPoint y: 766, distance: 13.0
click at [367, 766] on mat-tooltip-component "El envío está retrasado." at bounding box center [446, 772] width 197 height 57
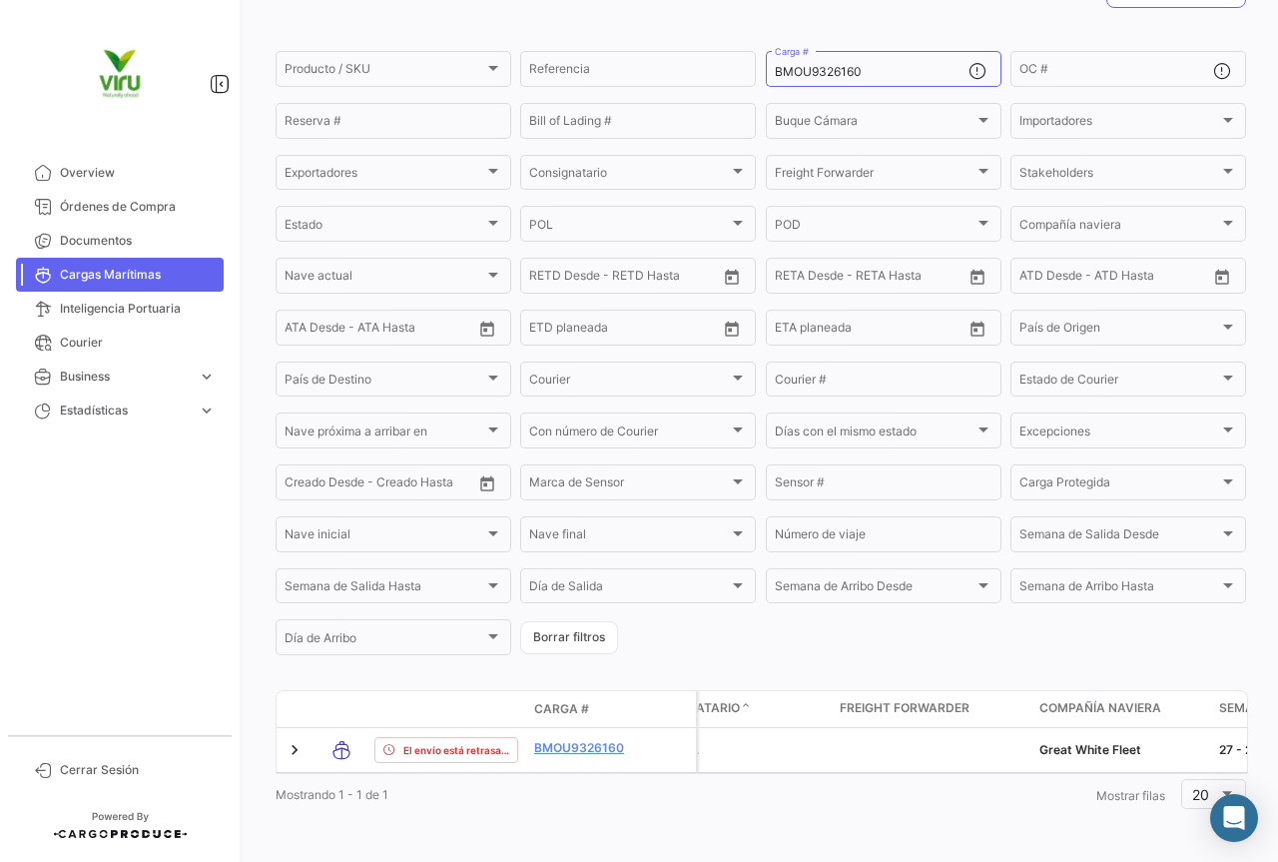
scroll to position [0, 429]
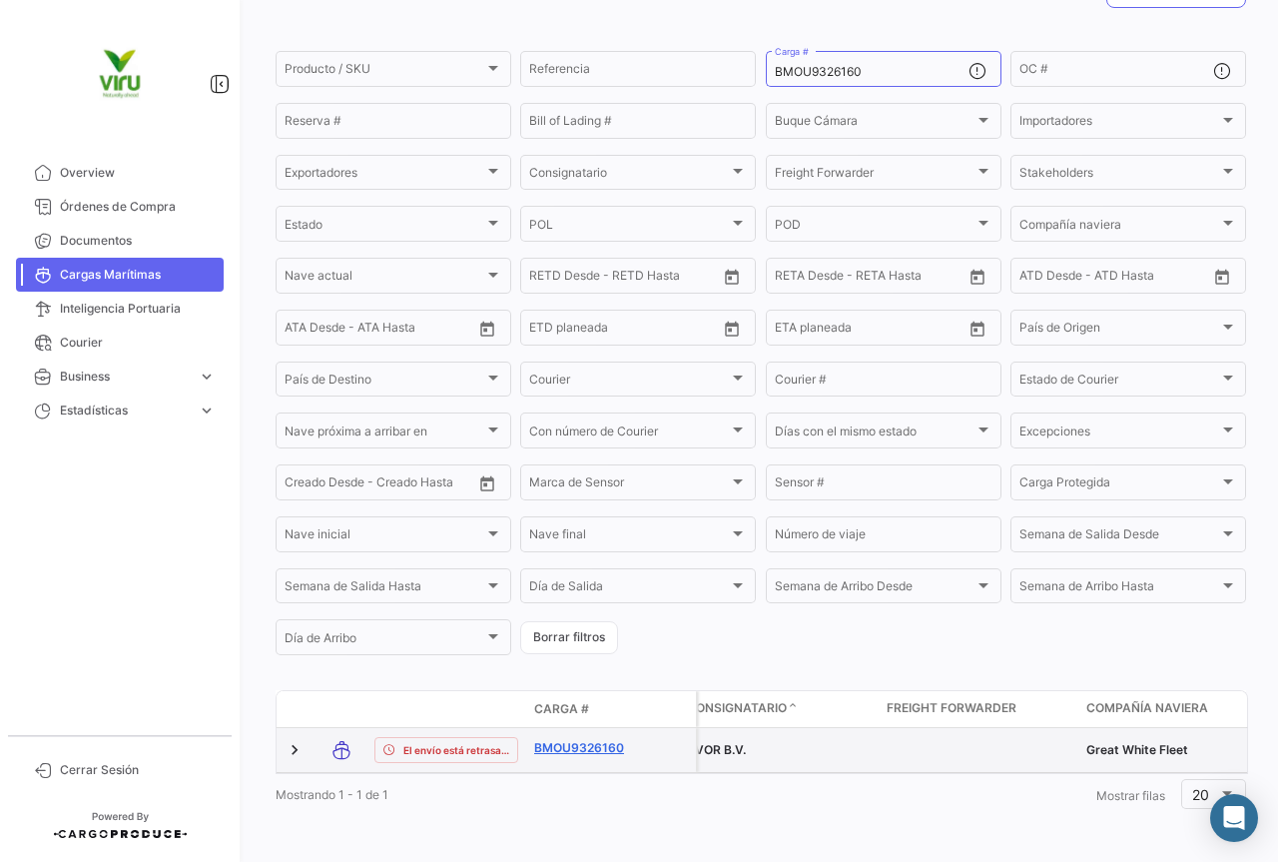
click at [560, 739] on link "BMOU9326160" at bounding box center [586, 748] width 104 height 18
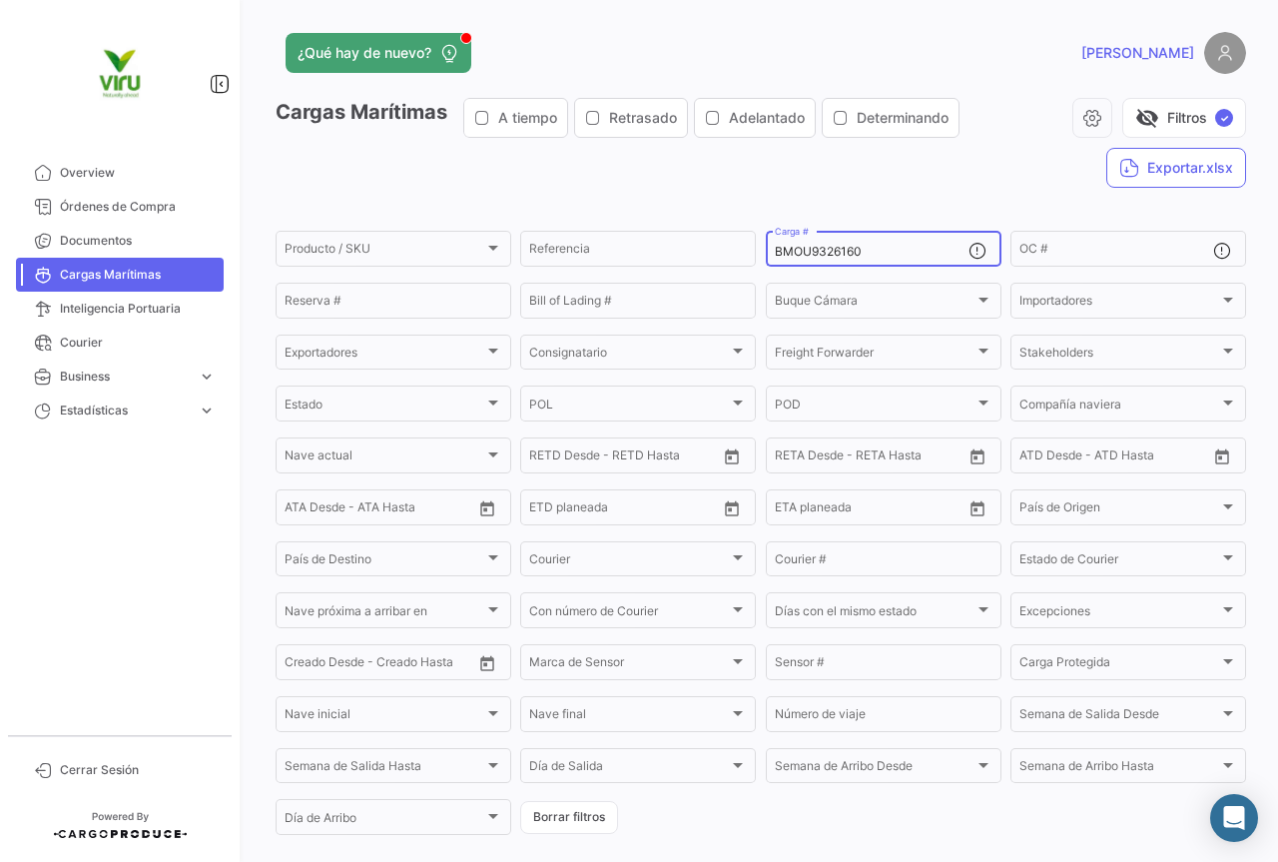
drag, startPoint x: 911, startPoint y: 250, endPoint x: 757, endPoint y: 255, distance: 153.9
click at [757, 255] on form "Producto / SKU Producto / SKU Referencia BMOU9326160 Carga # OC # Reserva # Bil…" at bounding box center [761, 533] width 971 height 610
paste input "TEMU9605908"
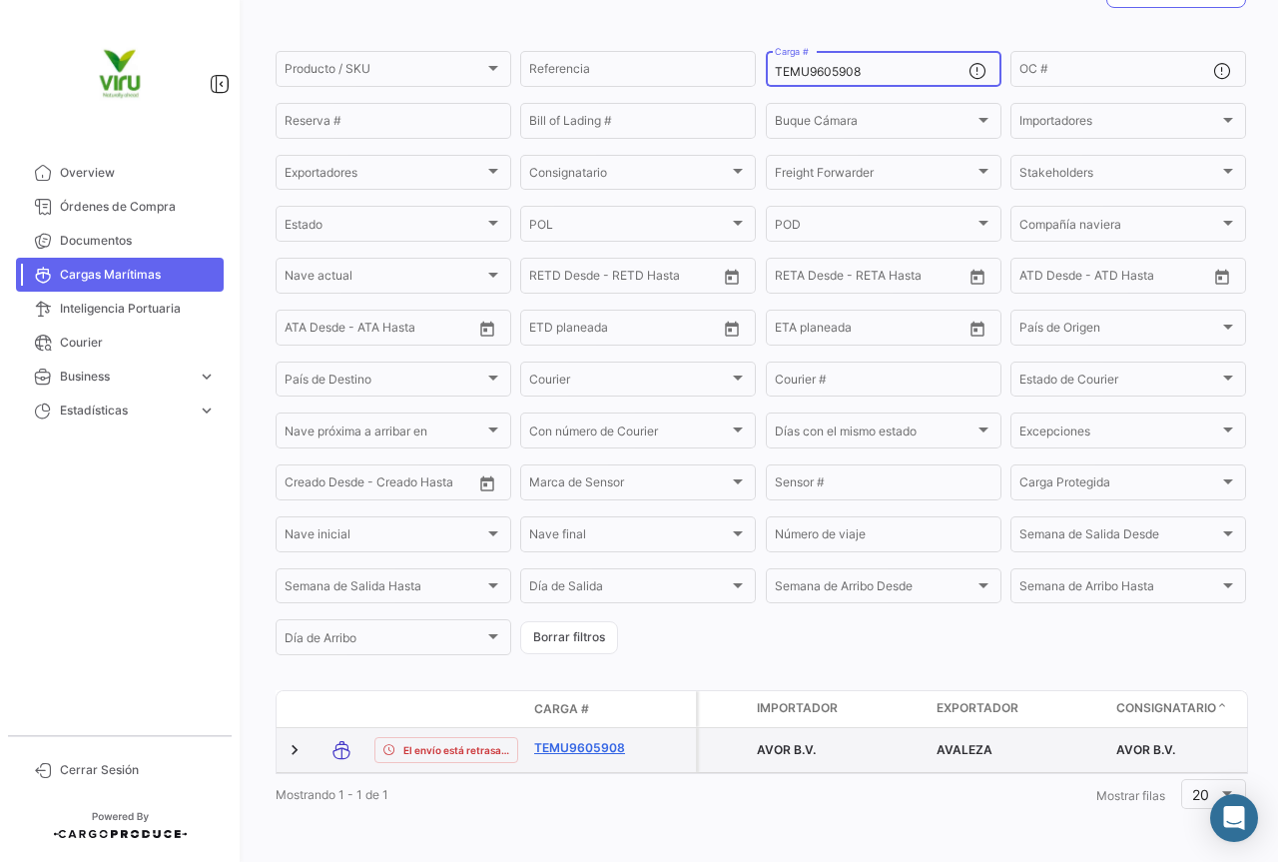
type input "TEMU9605908"
click at [577, 739] on link "TEMU9605908" at bounding box center [586, 748] width 104 height 18
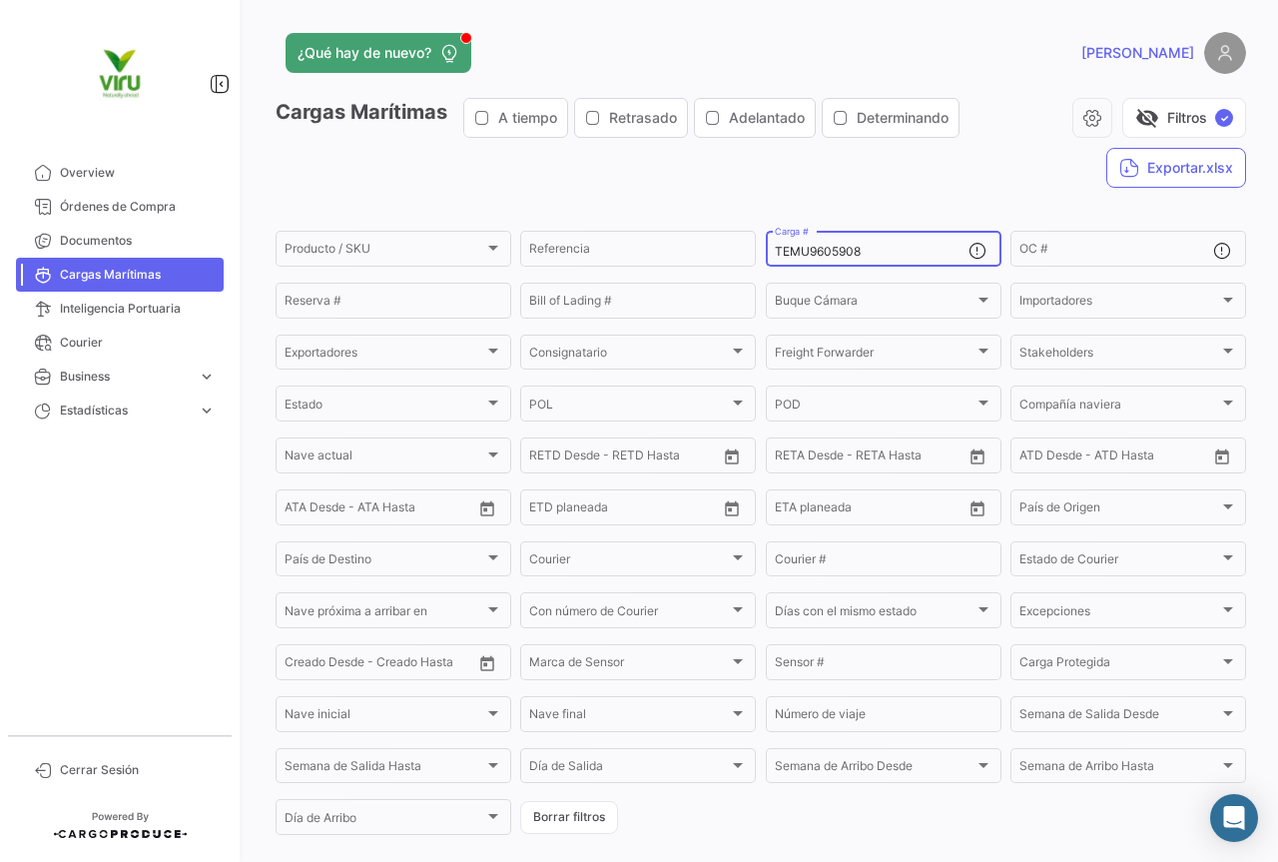
click at [902, 258] on div "TEMU9605908 Carga #" at bounding box center [872, 247] width 194 height 39
drag, startPoint x: 899, startPoint y: 256, endPoint x: 772, endPoint y: 262, distance: 127.0
click at [775, 262] on div "TEMU9605908 Carga #" at bounding box center [872, 247] width 194 height 39
paste input "SILU7038217"
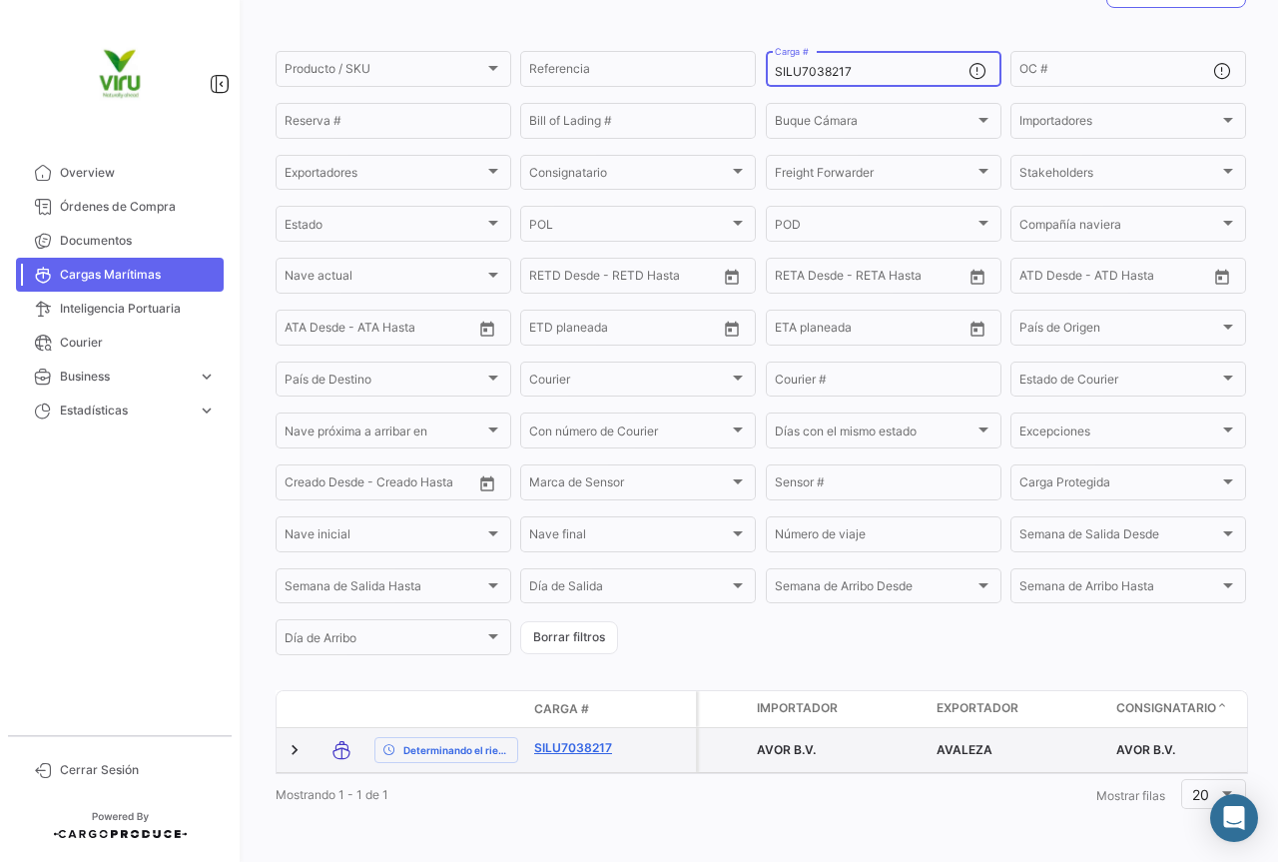
type input "SILU7038217"
click at [583, 739] on link "SILU7038217" at bounding box center [586, 748] width 104 height 18
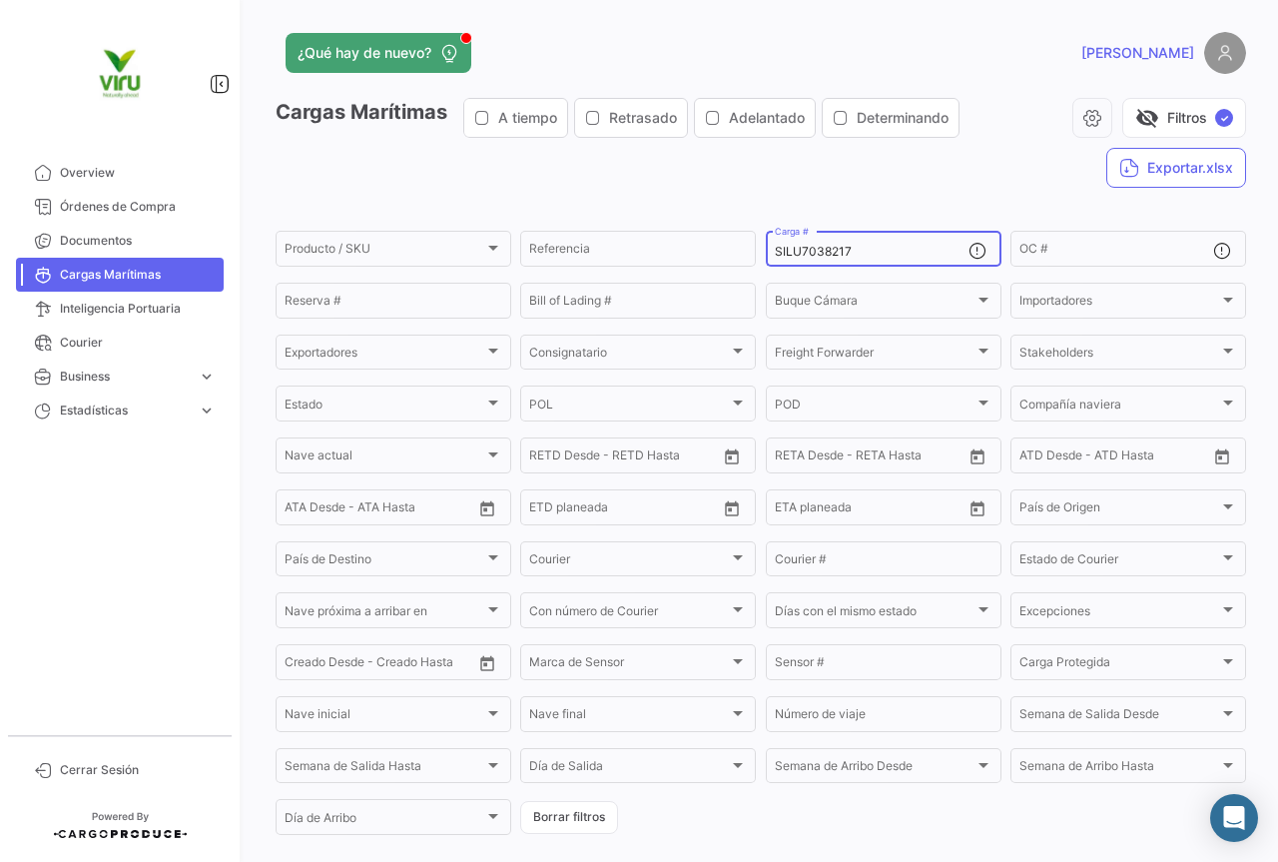
drag, startPoint x: 857, startPoint y: 248, endPoint x: 770, endPoint y: 256, distance: 87.2
click at [775, 256] on input "SILU7038217" at bounding box center [872, 252] width 194 height 14
paste input "TEMU9603422"
type input "TEMU9603422"
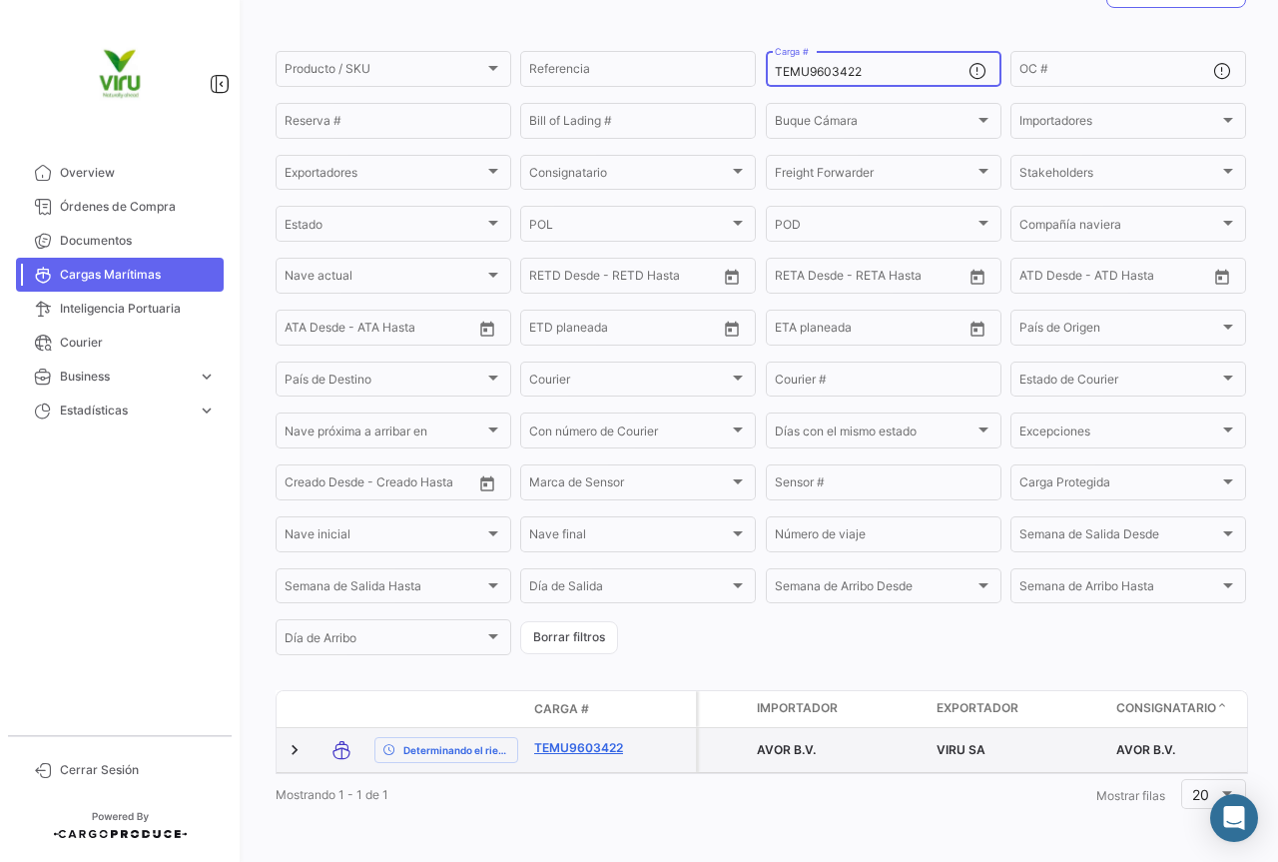
click at [594, 739] on link "TEMU9603422" at bounding box center [586, 748] width 104 height 18
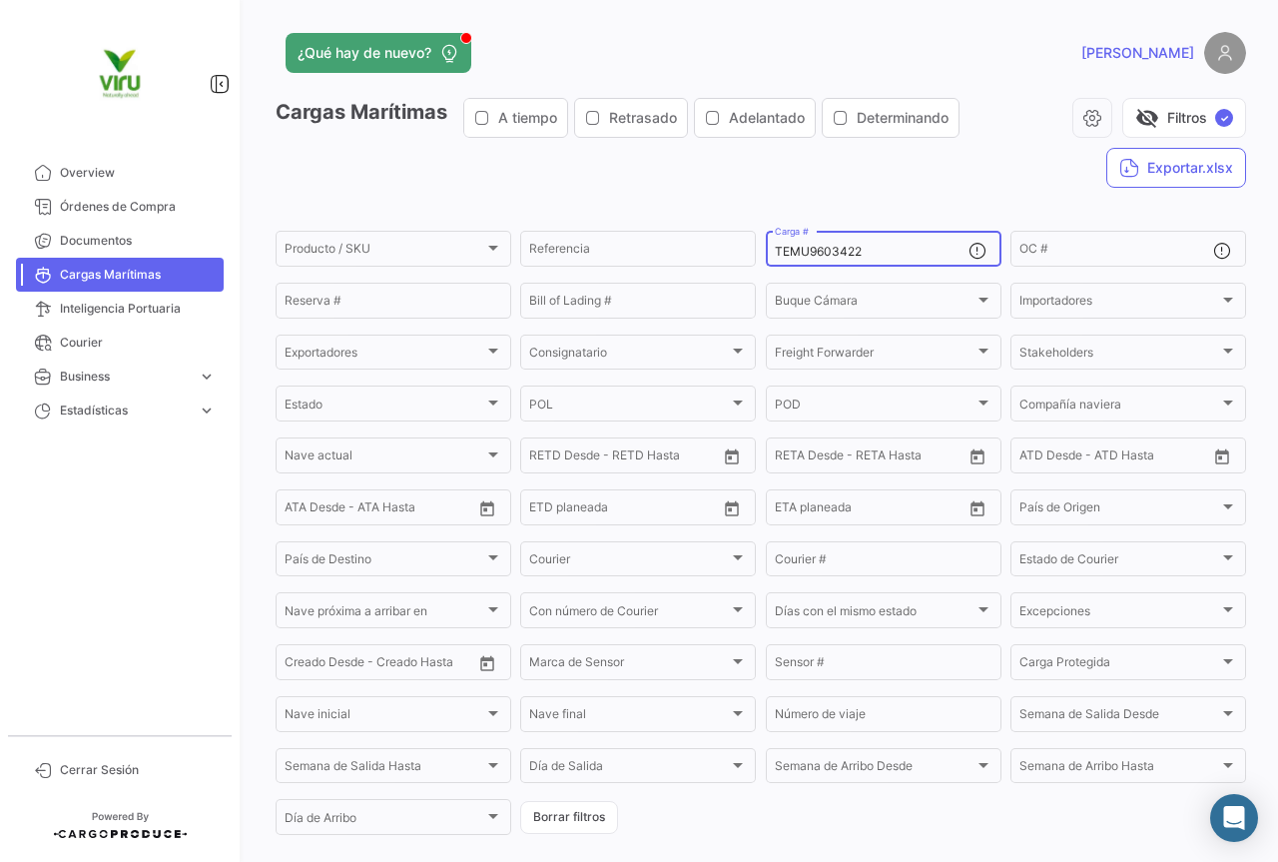
drag, startPoint x: 887, startPoint y: 250, endPoint x: 765, endPoint y: 257, distance: 122.0
click at [766, 257] on div "TEMU9603422 Carga #" at bounding box center [884, 247] width 236 height 39
paste input "HLBU9448367"
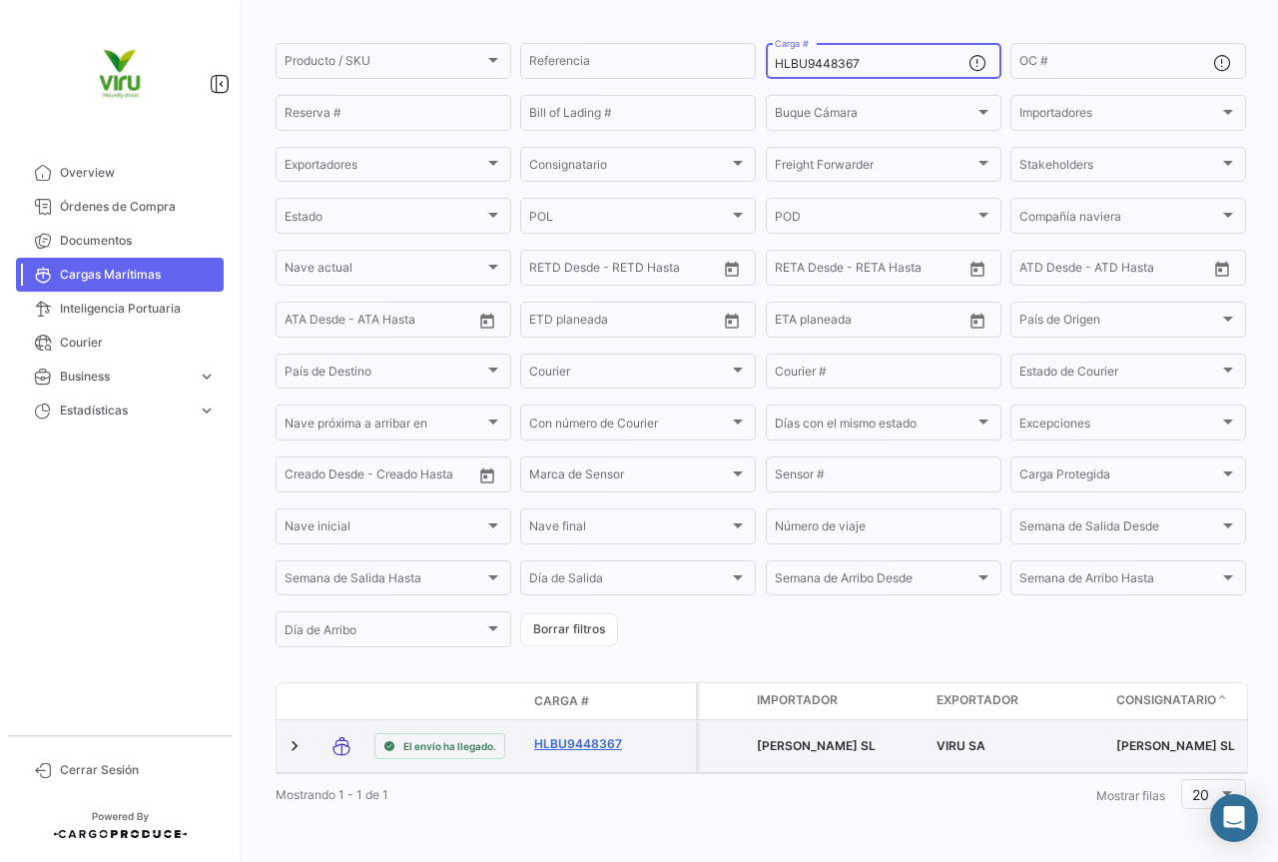
type input "HLBU9448367"
click at [602, 735] on link "HLBU9448367" at bounding box center [586, 744] width 104 height 18
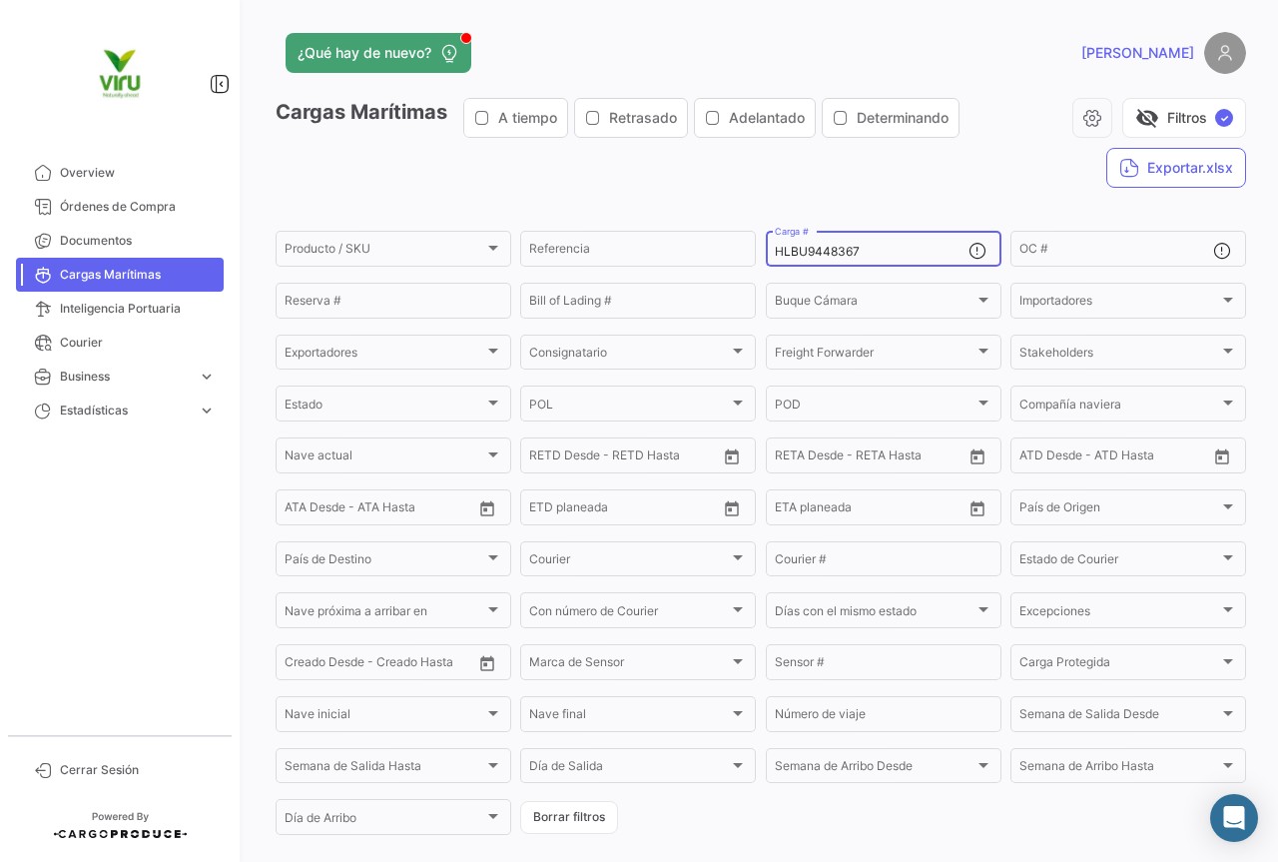
drag, startPoint x: 878, startPoint y: 249, endPoint x: 768, endPoint y: 251, distance: 109.9
click at [768, 251] on div "HLBU9448367 Carga #" at bounding box center [884, 247] width 236 height 39
paste input "SZLU500211"
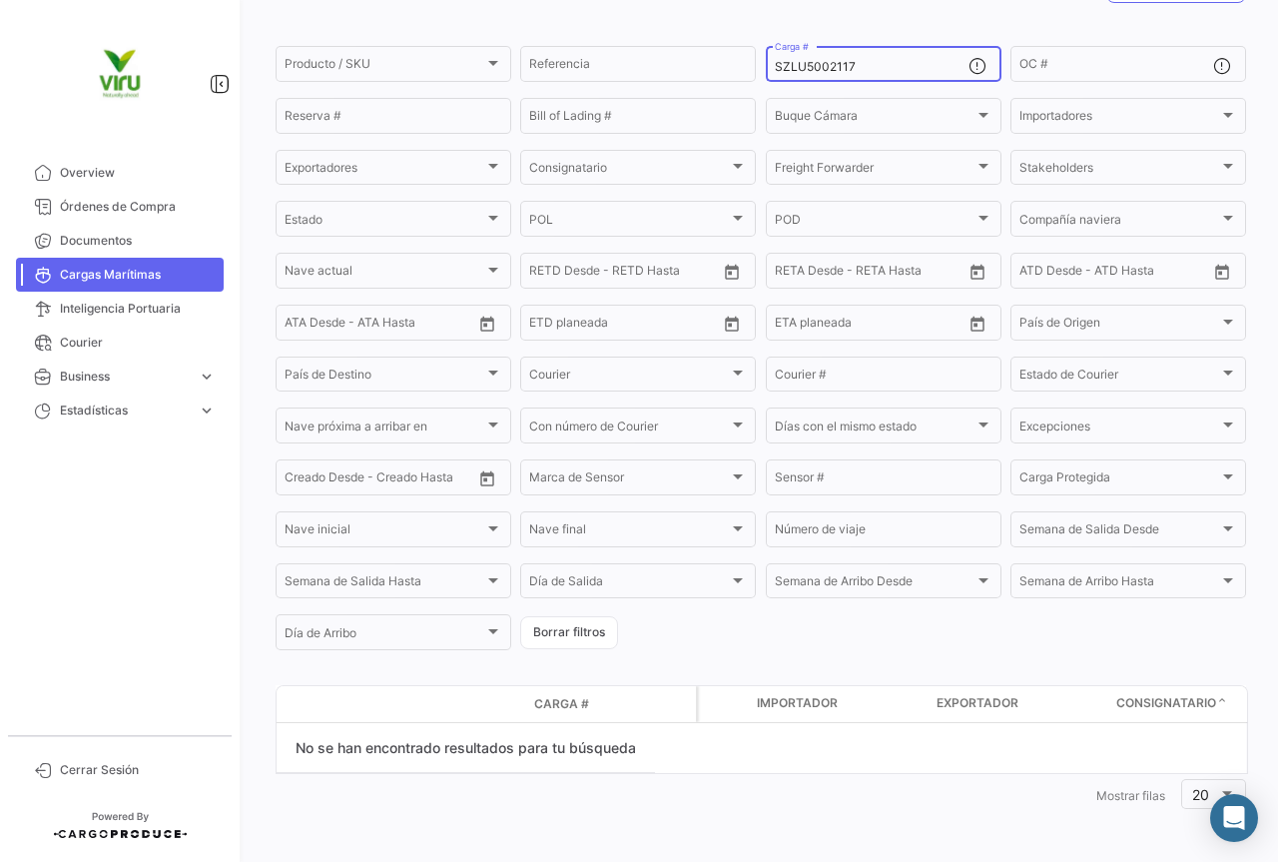
scroll to position [85, 0]
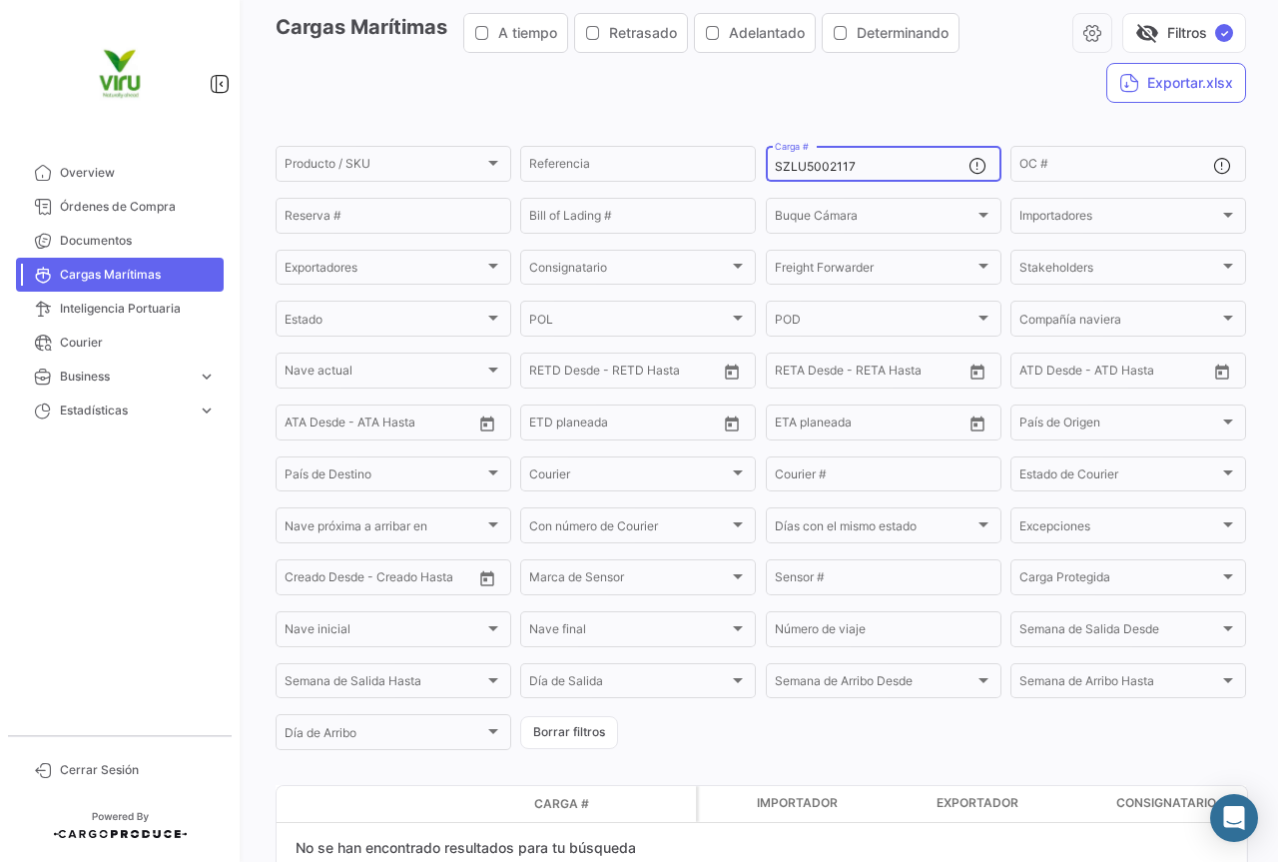
drag, startPoint x: 920, startPoint y: 166, endPoint x: 770, endPoint y: 167, distance: 149.8
click at [775, 167] on input "SZLU5002117" at bounding box center [872, 167] width 194 height 14
paste input "ILU7022885"
type input "SILU7022885"
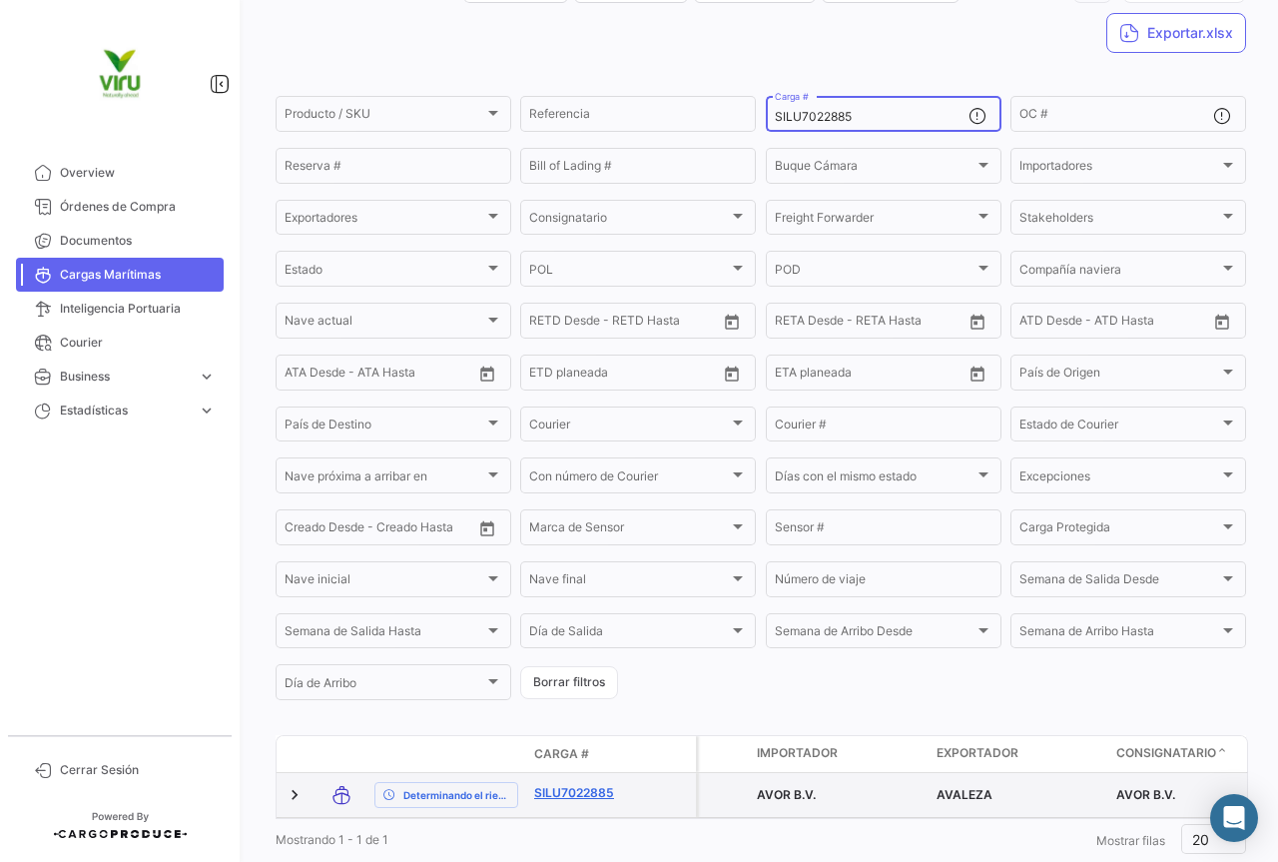
click at [596, 789] on link "SILU7022885" at bounding box center [586, 793] width 104 height 18
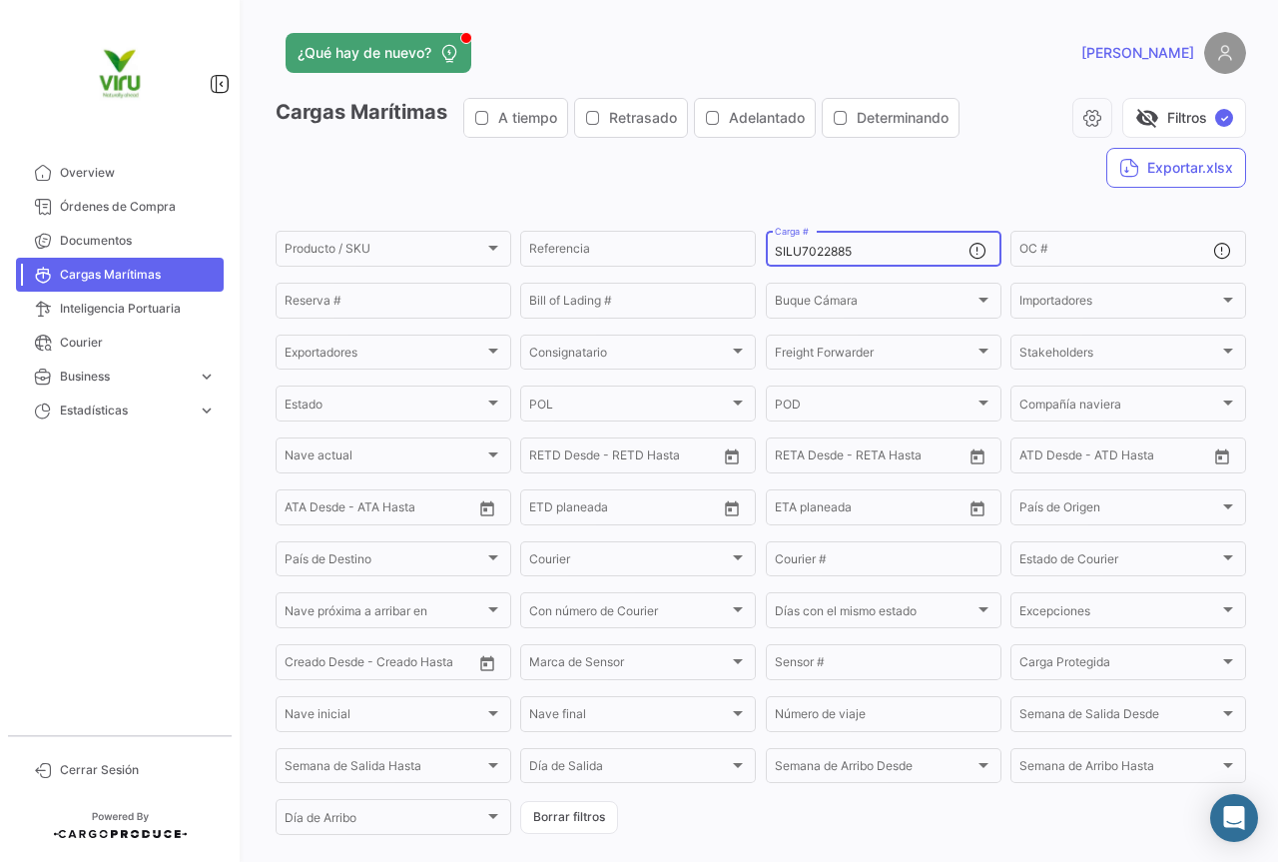
drag, startPoint x: 862, startPoint y: 255, endPoint x: 759, endPoint y: 255, distance: 102.9
click at [759, 255] on form "Producto / SKU Producto / SKU Referencia SILU7022885 Carga # OC # Reserva # Bil…" at bounding box center [761, 533] width 971 height 610
paste input "HLBU6039339"
type input "HLBU6039339"
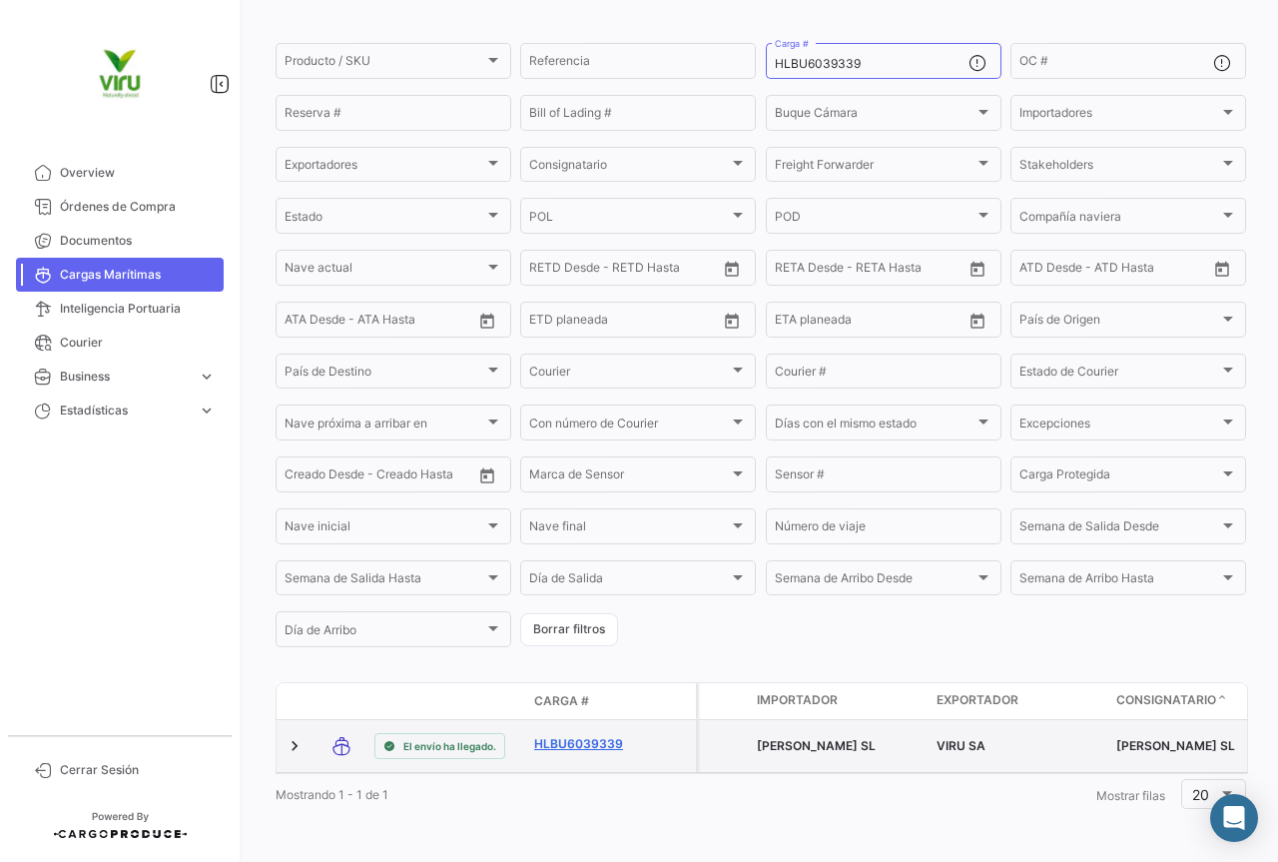
click at [570, 735] on link "HLBU6039339" at bounding box center [586, 744] width 104 height 18
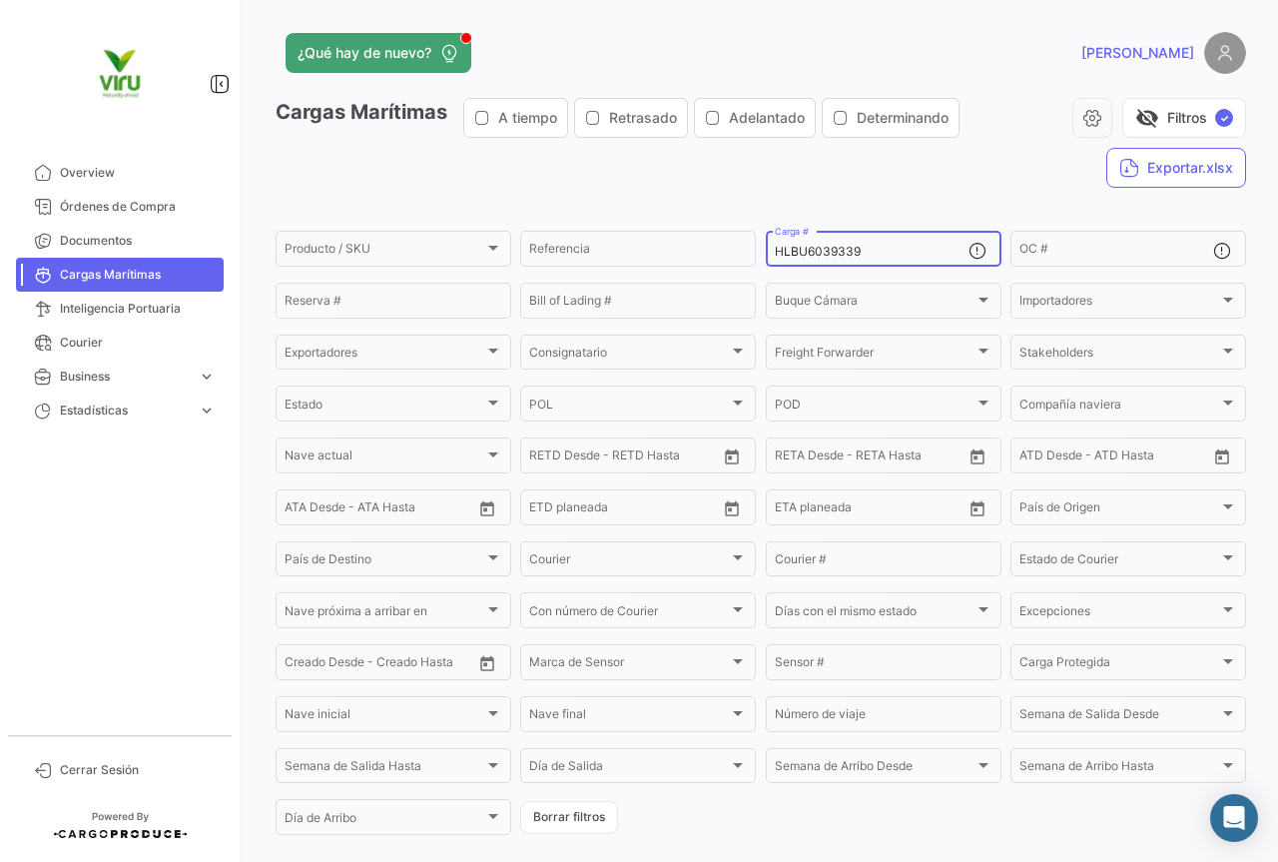
drag, startPoint x: 892, startPoint y: 246, endPoint x: 757, endPoint y: 251, distance: 134.9
click at [757, 251] on form "Producto / SKU Producto / SKU Referencia HLBU6039339 Carga # OC # Reserva # Bil…" at bounding box center [761, 533] width 971 height 610
paste input "TEMU9797185"
type input "TEMU9797185"
drag, startPoint x: 878, startPoint y: 246, endPoint x: 766, endPoint y: 251, distance: 112.0
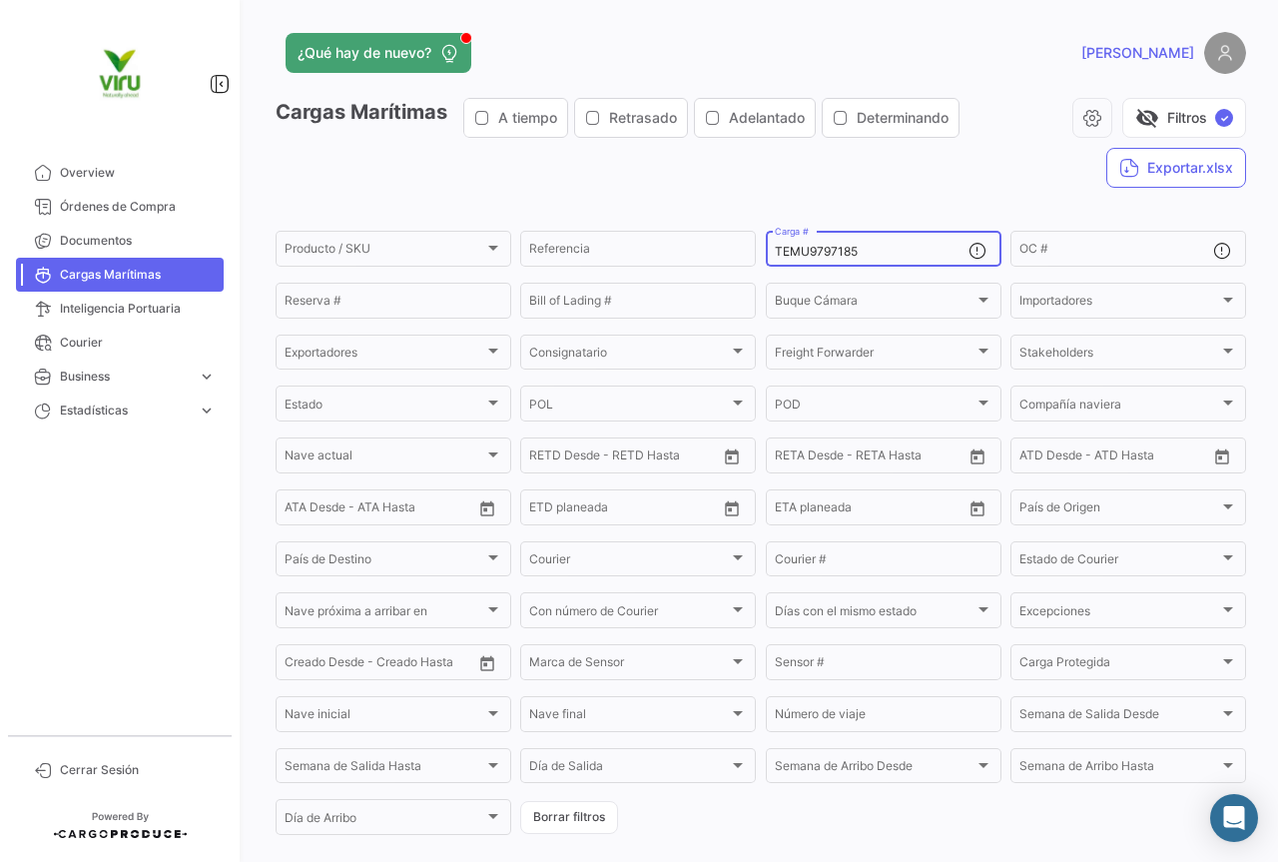
click at [766, 251] on div "TEMU9797185 Carga #" at bounding box center [884, 247] width 236 height 39
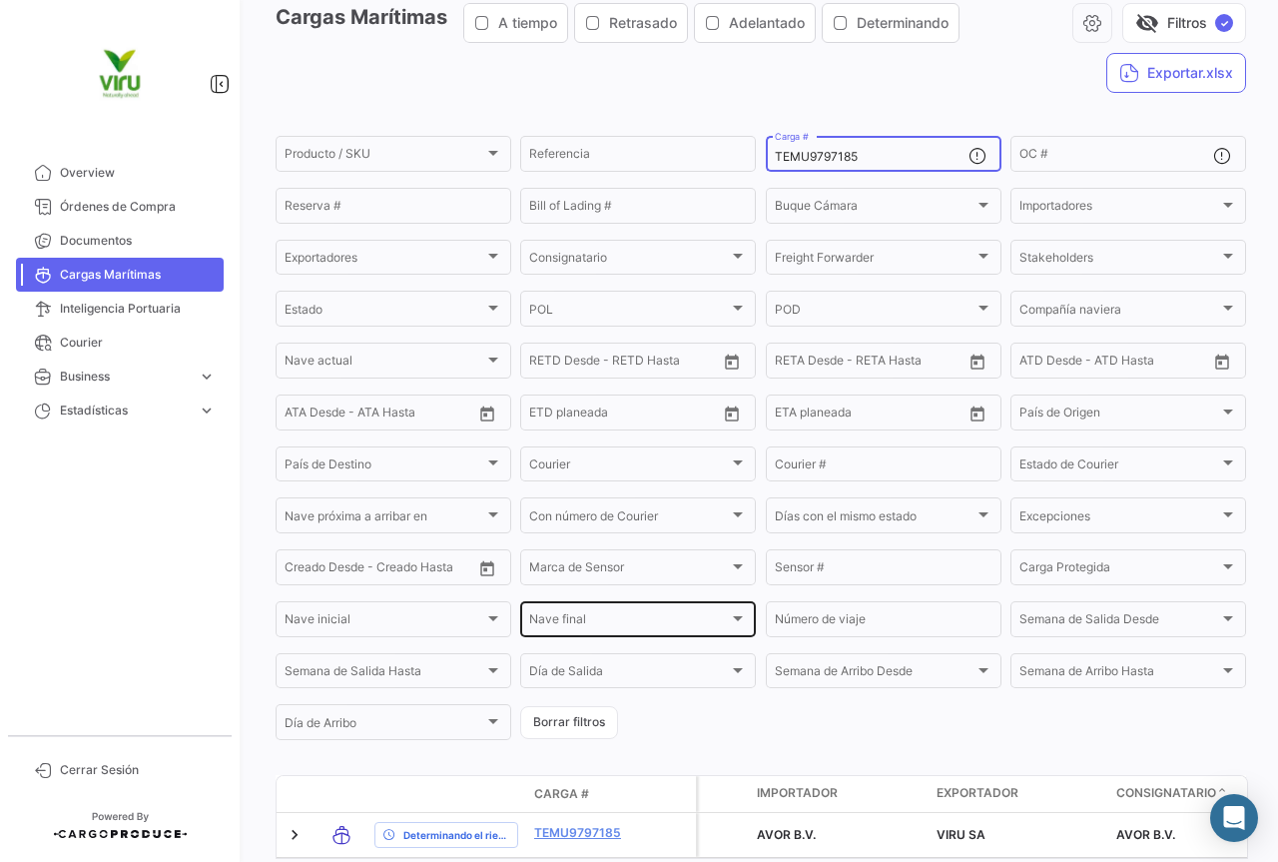
scroll to position [195, 0]
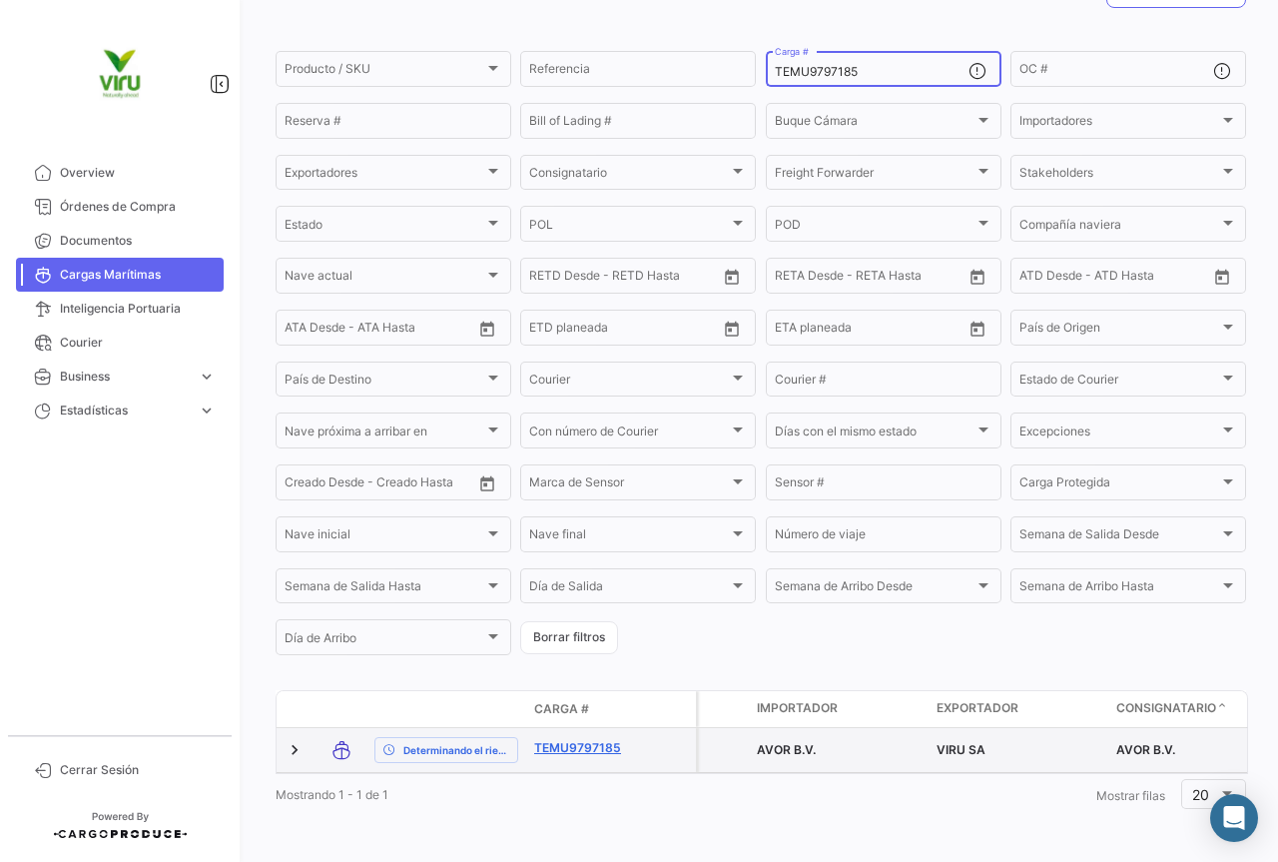
click at [591, 739] on link "TEMU9797185" at bounding box center [586, 748] width 104 height 18
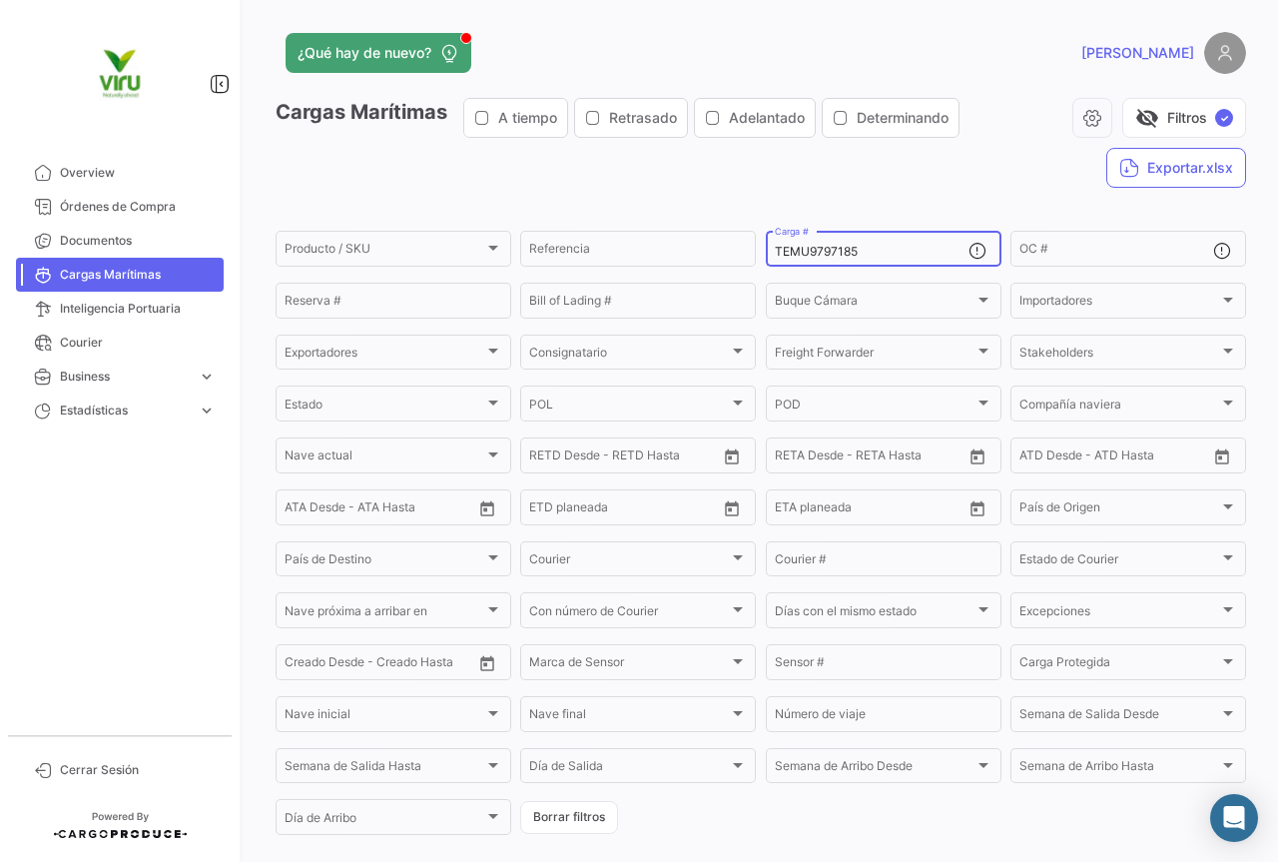
drag, startPoint x: 907, startPoint y: 254, endPoint x: 759, endPoint y: 256, distance: 147.8
click at [759, 256] on form "Producto / SKU Producto / SKU Referencia TEMU9797185 Carga # OC # Reserva # Bil…" at bounding box center [761, 533] width 971 height 610
paste input "5080"
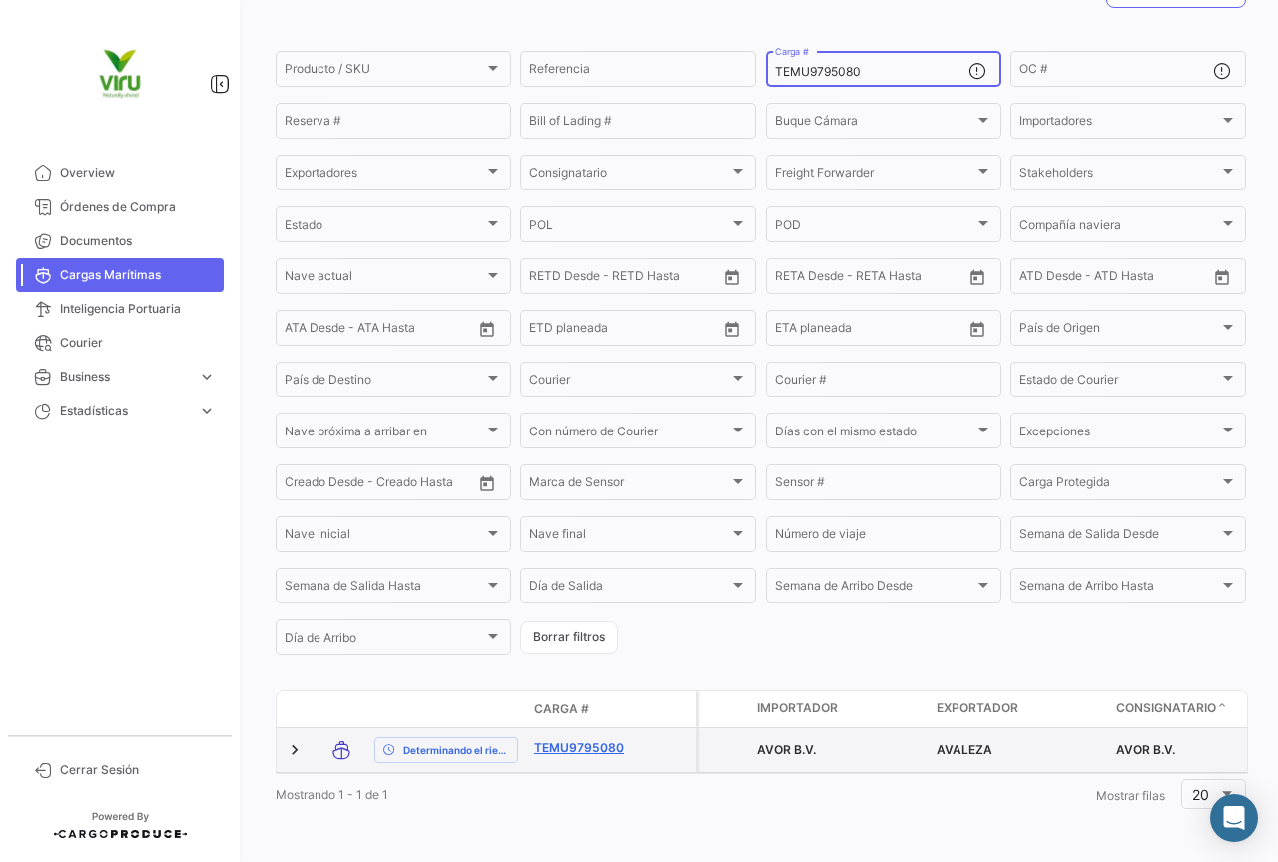
type input "TEMU9795080"
click at [602, 739] on link "TEMU9795080" at bounding box center [586, 748] width 104 height 18
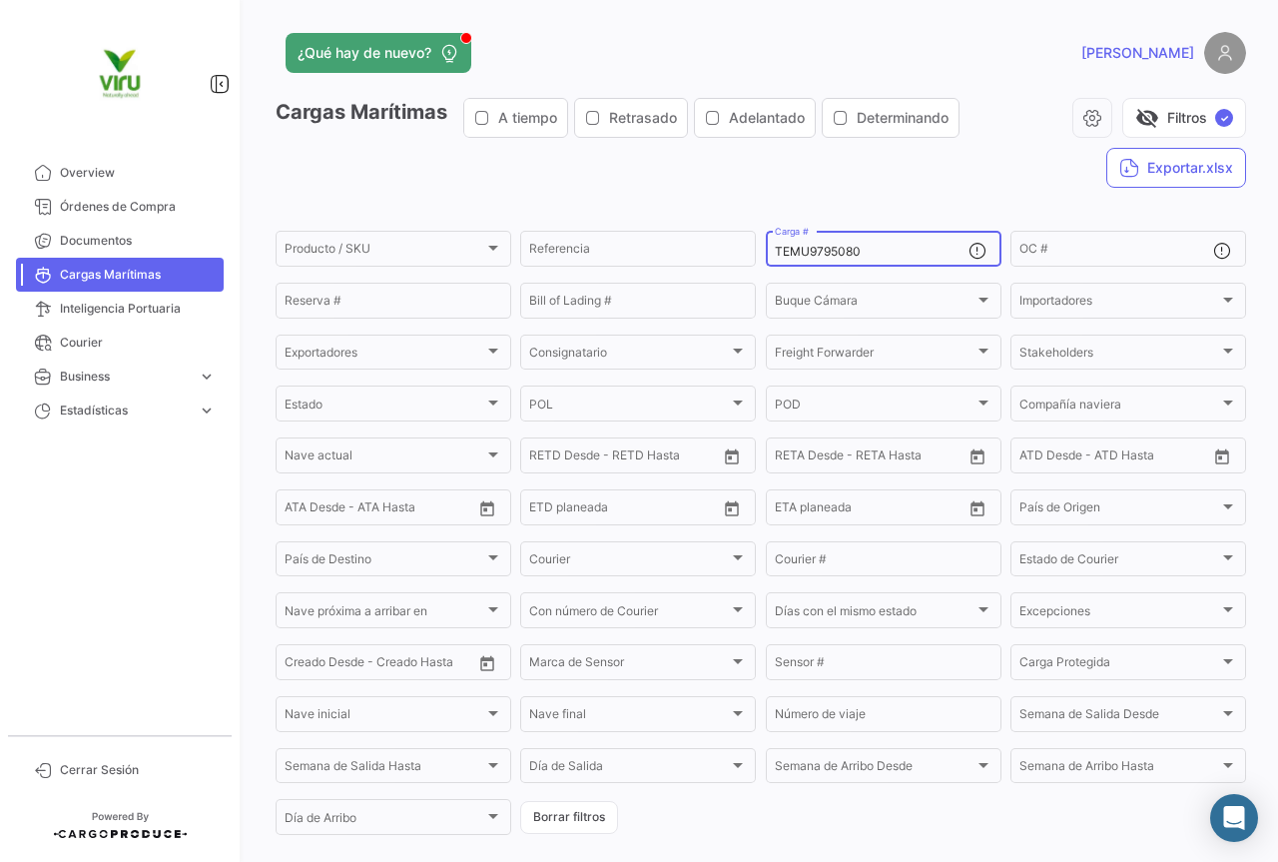
drag, startPoint x: 888, startPoint y: 256, endPoint x: 770, endPoint y: 250, distance: 118.0
click at [775, 250] on input "TEMU9795080" at bounding box center [872, 252] width 194 height 14
paste input "HLBU9742509"
type input "HLBU9742509"
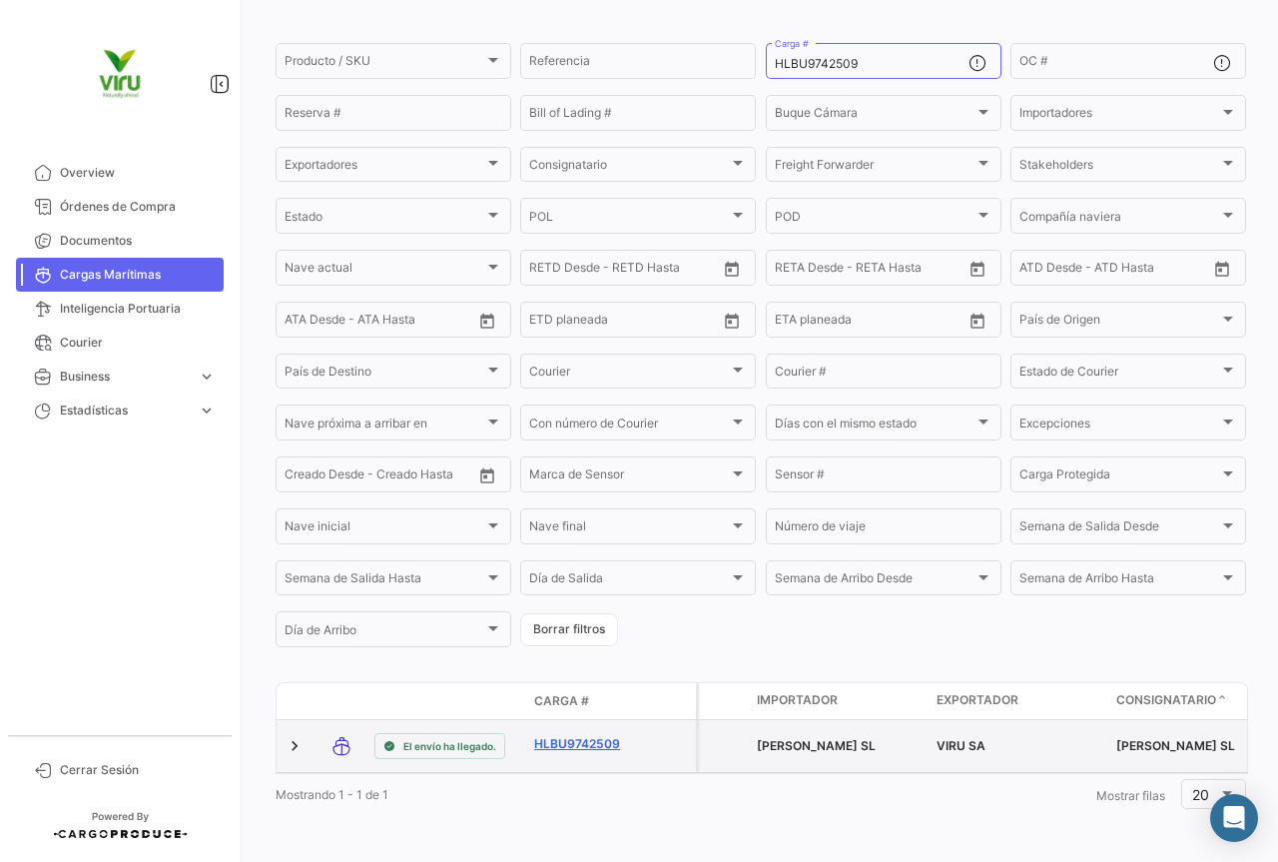
click at [580, 737] on link "HLBU9742509" at bounding box center [586, 744] width 104 height 18
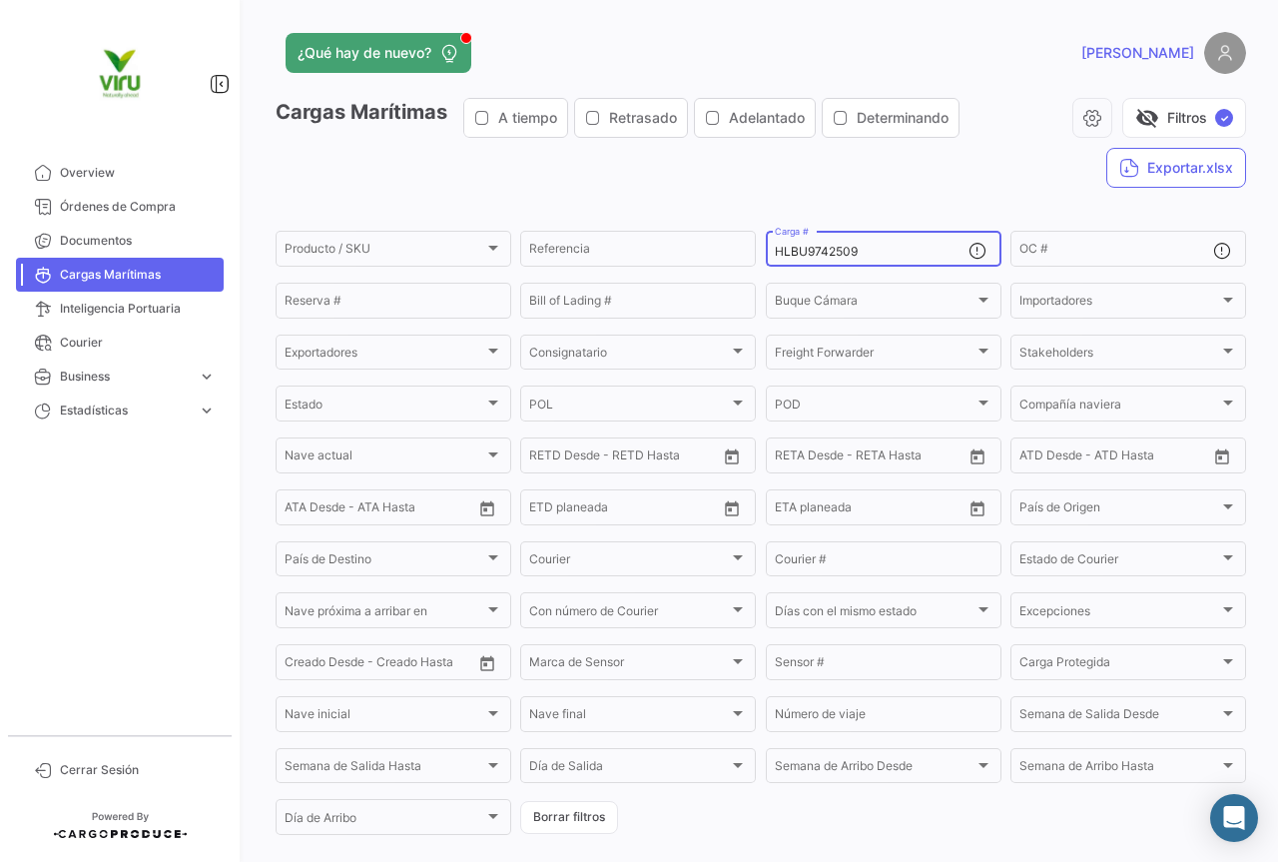
drag, startPoint x: 925, startPoint y: 254, endPoint x: 757, endPoint y: 254, distance: 167.8
click at [757, 254] on form "Producto / SKU Producto / SKU Referencia HLBU9742509 Carga # OC # Reserva # Bil…" at bounding box center [761, 533] width 971 height 610
paste input "MEDU9611955"
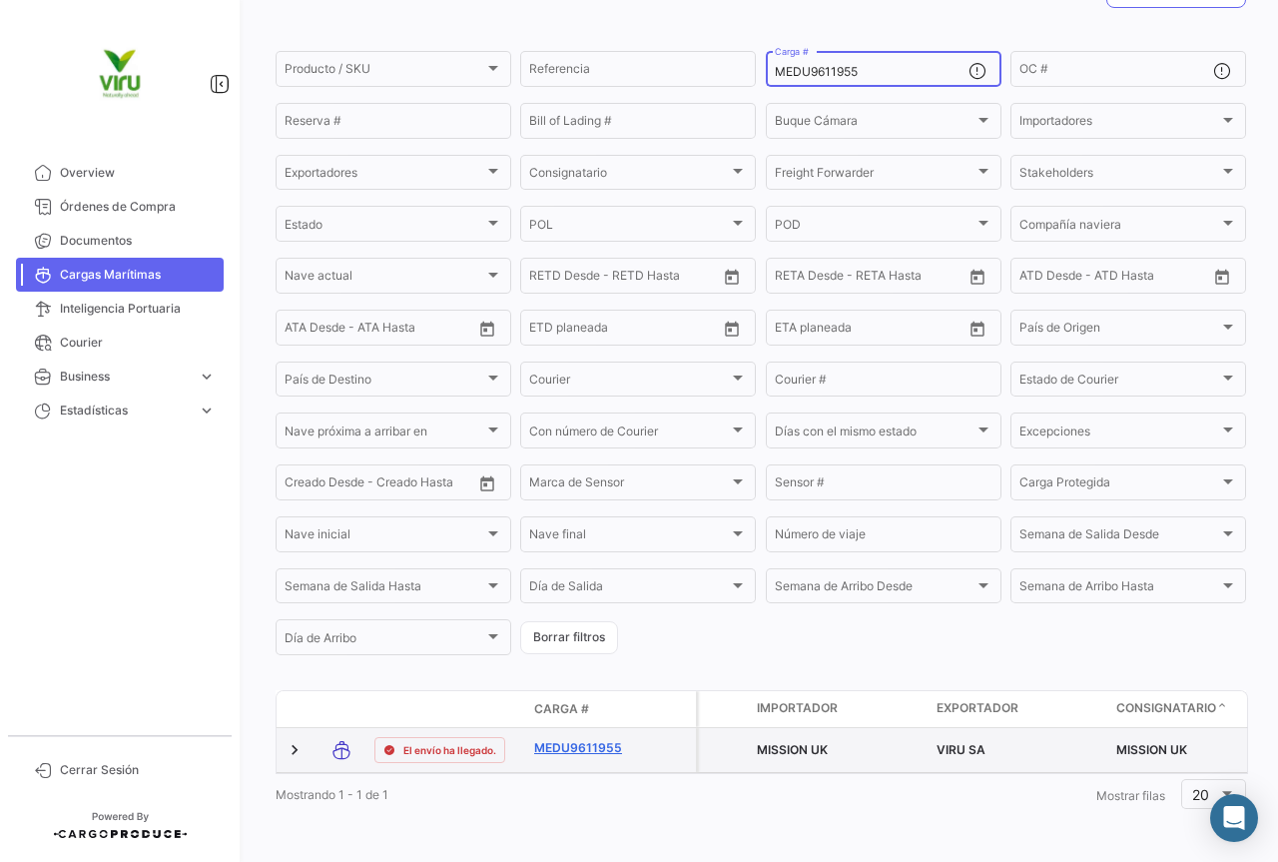
type input "MEDU9611955"
click at [583, 739] on link "MEDU9611955" at bounding box center [586, 748] width 104 height 18
